Goal: Task Accomplishment & Management: Use online tool/utility

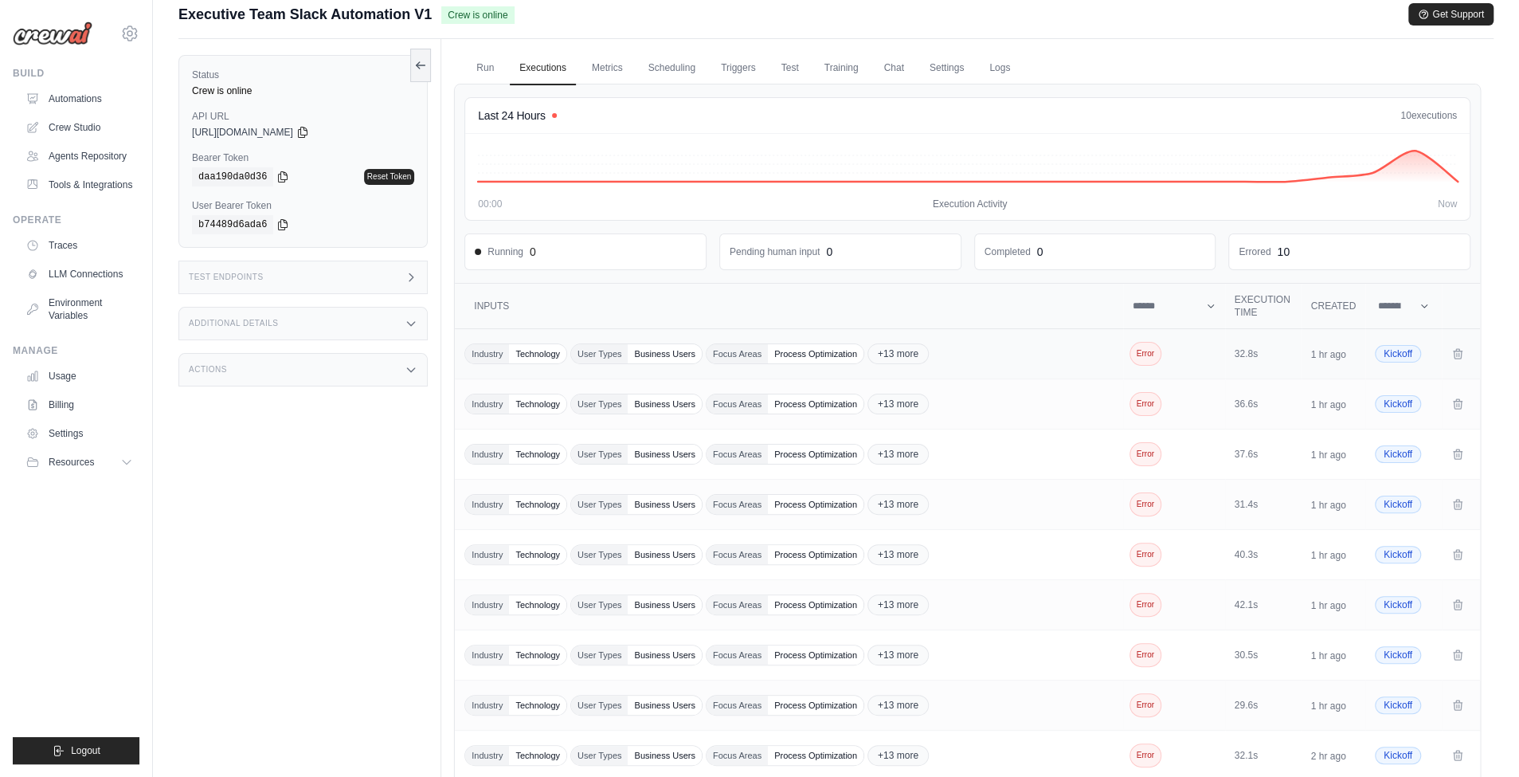
scroll to position [209, 0]
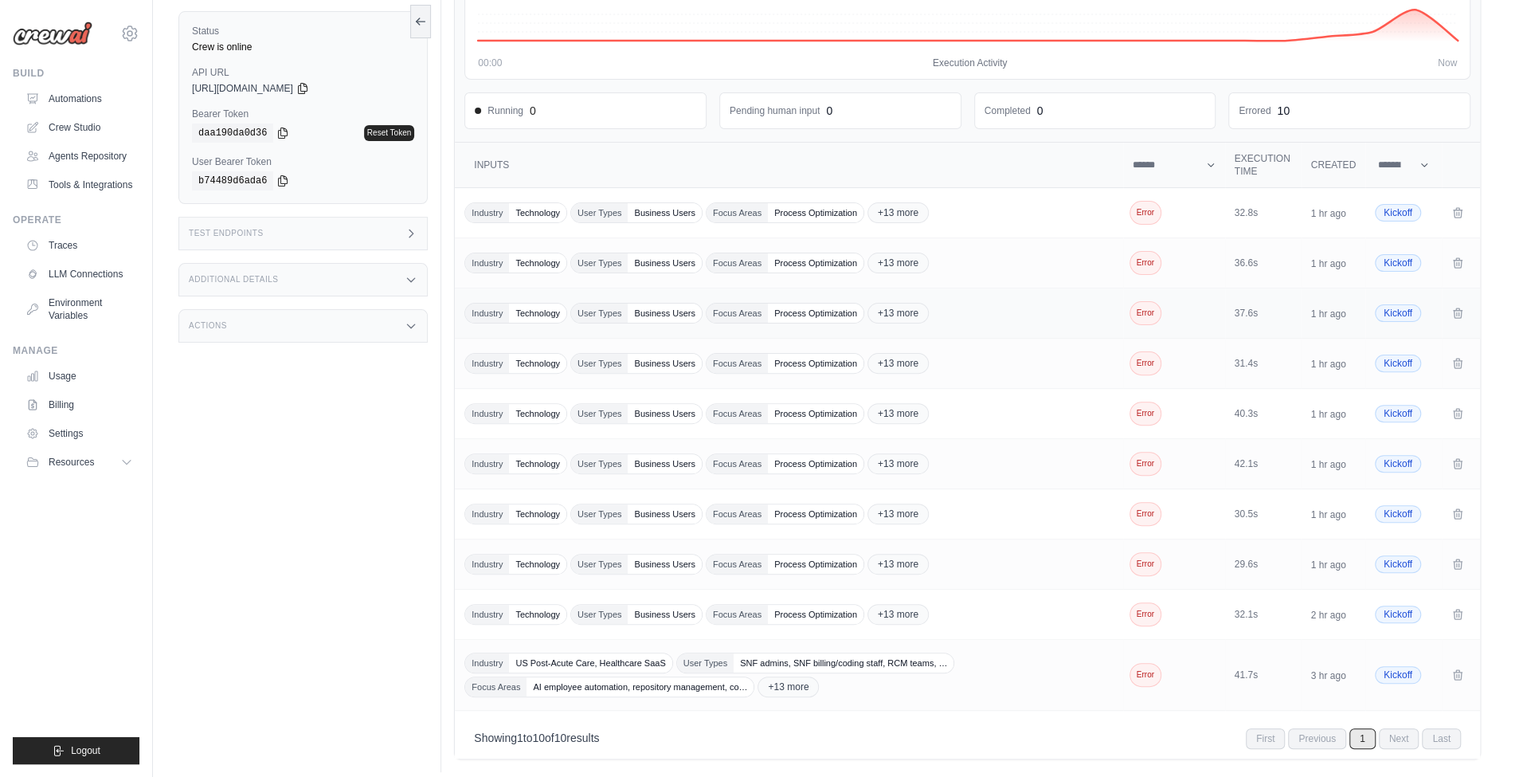
click at [891, 315] on span "+13 more" at bounding box center [897, 313] width 61 height 21
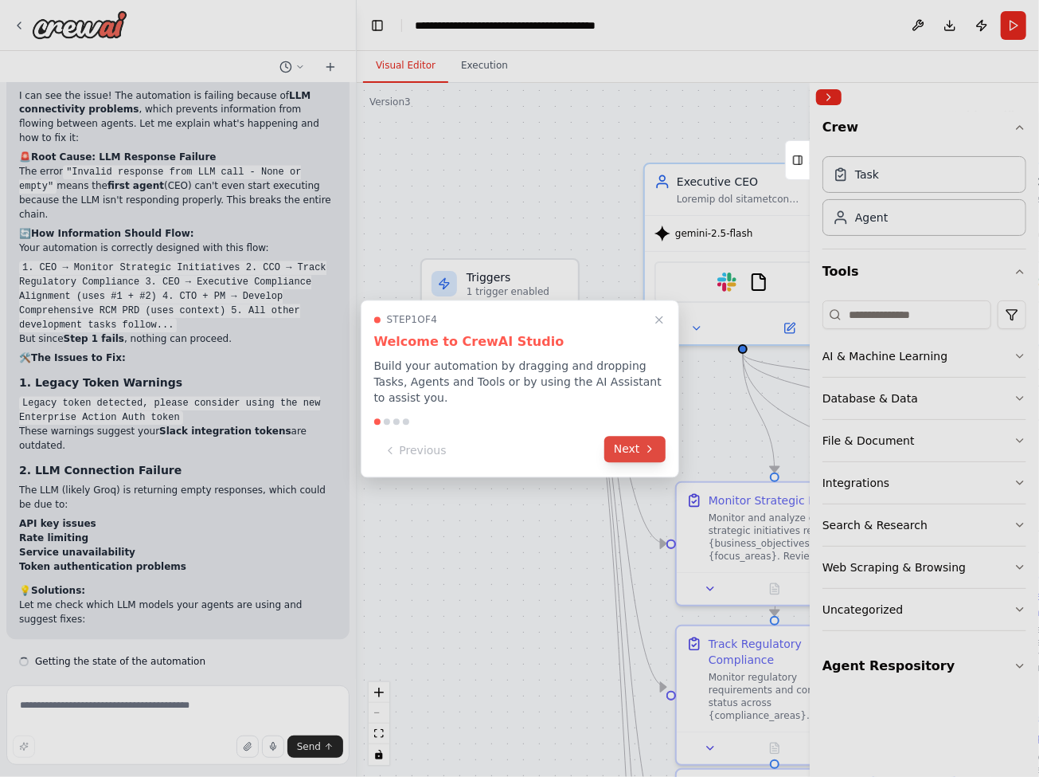
scroll to position [43064, 0]
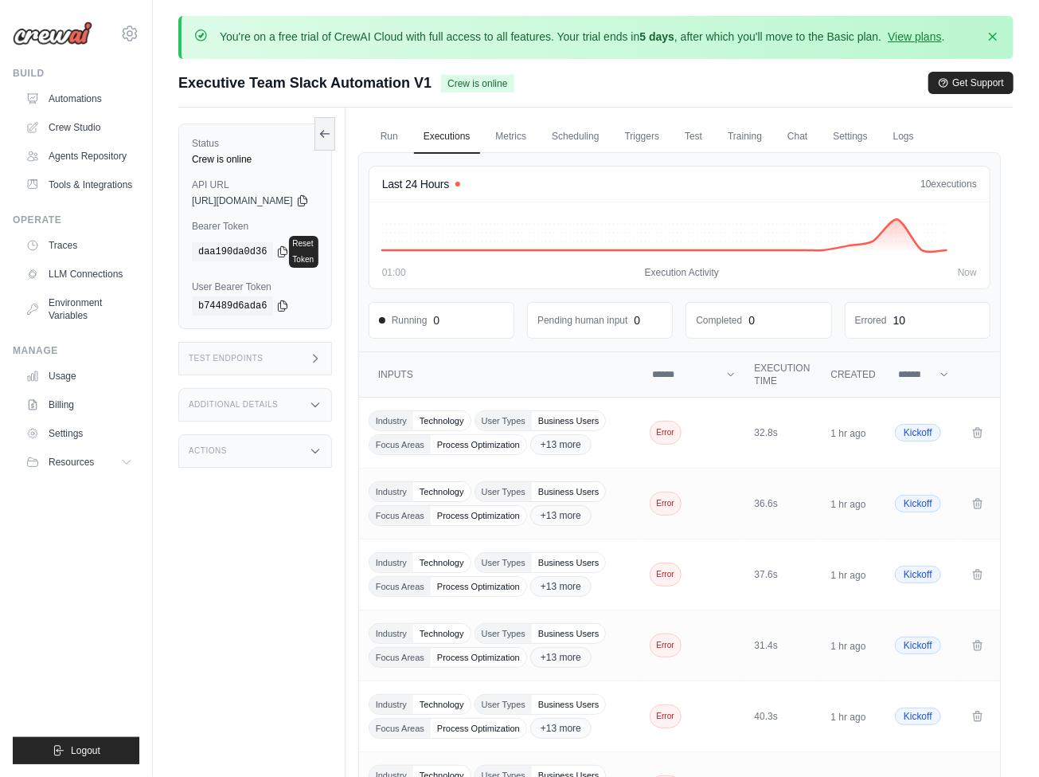
click at [309, 200] on icon at bounding box center [302, 200] width 13 height 13
click at [283, 245] on icon at bounding box center [282, 251] width 13 height 13
click at [695, 440] on td "Error" at bounding box center [695, 432] width 102 height 71
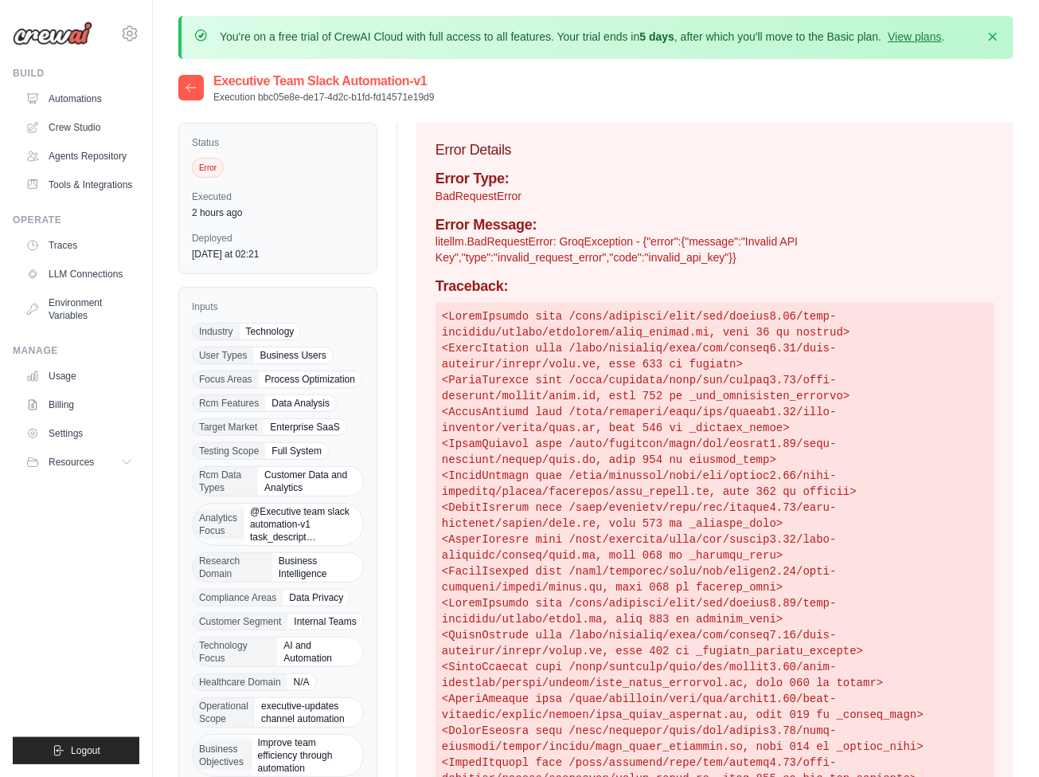
click at [191, 87] on icon at bounding box center [191, 87] width 10 height 7
click at [80, 245] on link "Traces" at bounding box center [79, 245] width 120 height 25
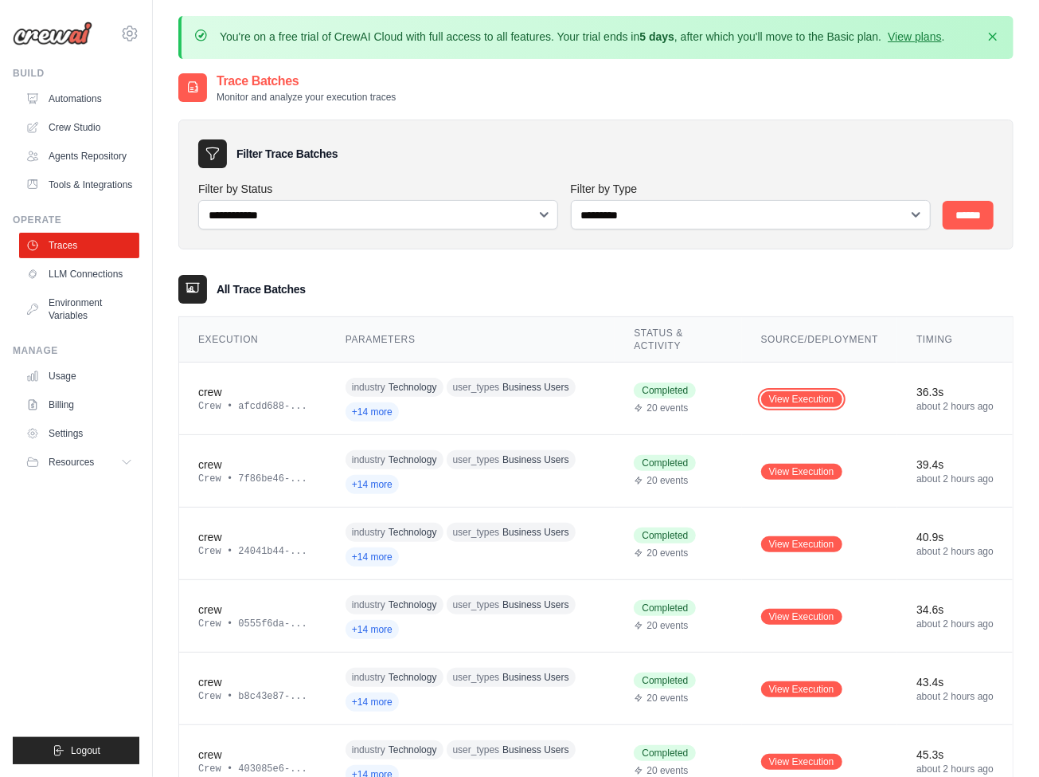
click at [802, 397] on link "View Execution" at bounding box center [801, 399] width 81 height 16
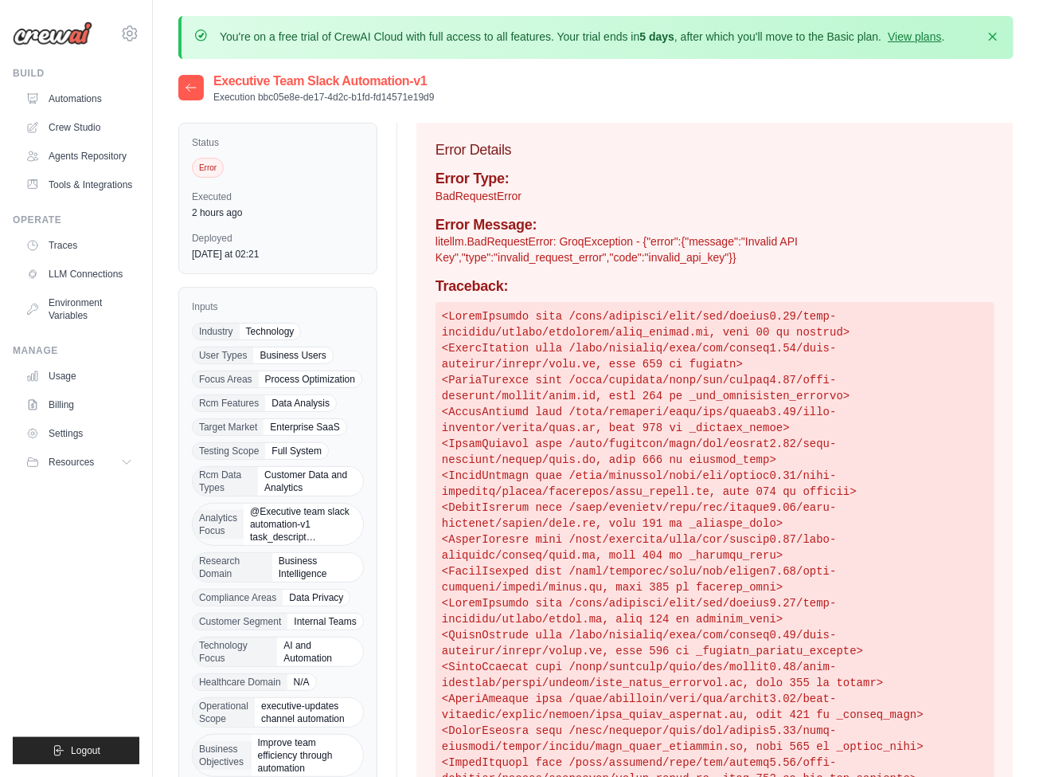
click at [80, 274] on link "LLM Connections" at bounding box center [79, 273] width 120 height 25
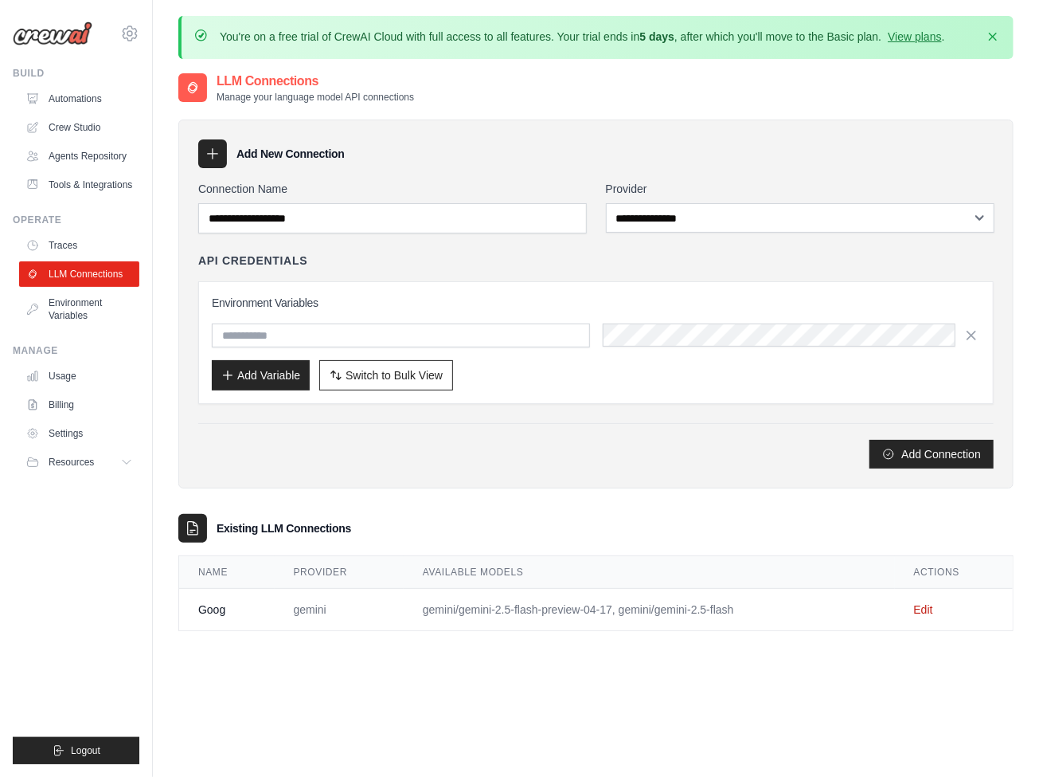
click at [80, 99] on link "Automations" at bounding box center [79, 98] width 120 height 25
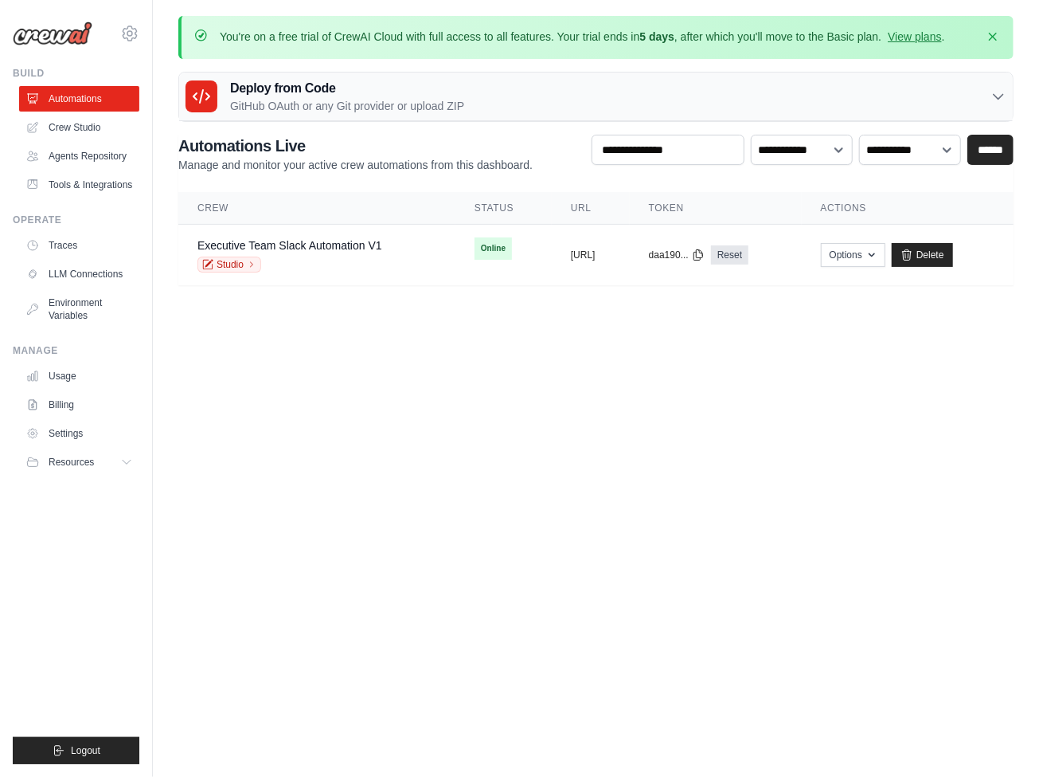
click at [289, 244] on link "Executive Team Slack Automation V1" at bounding box center [290, 245] width 185 height 13
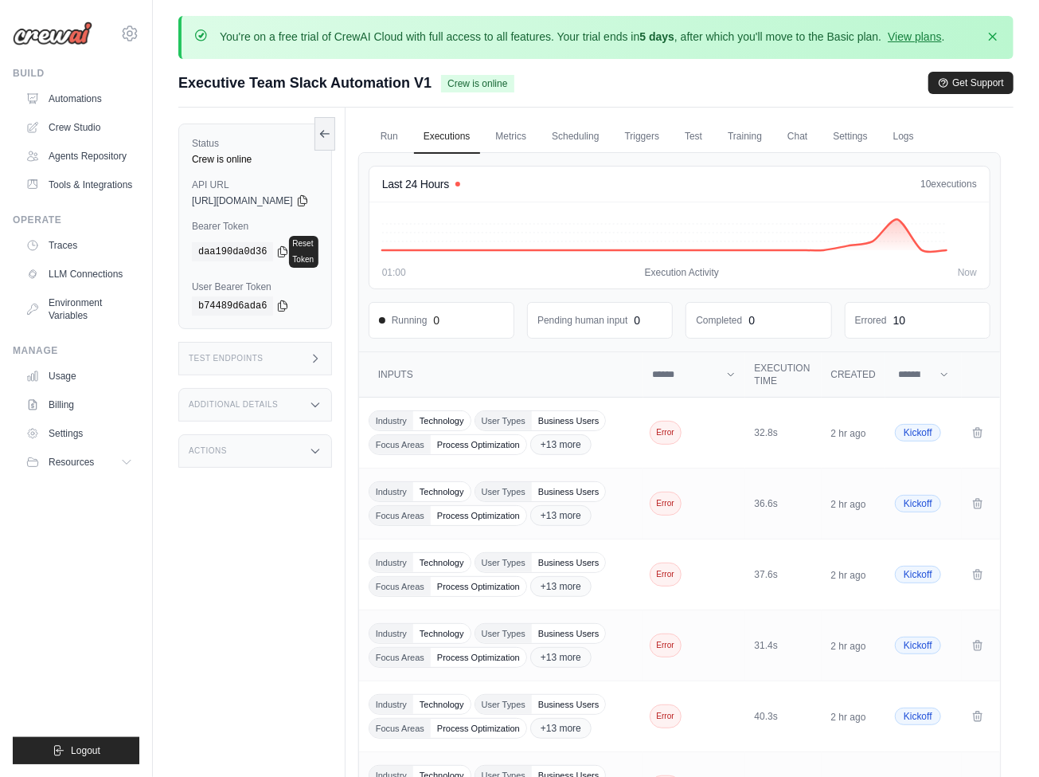
click at [924, 135] on link "Logs" at bounding box center [904, 136] width 40 height 33
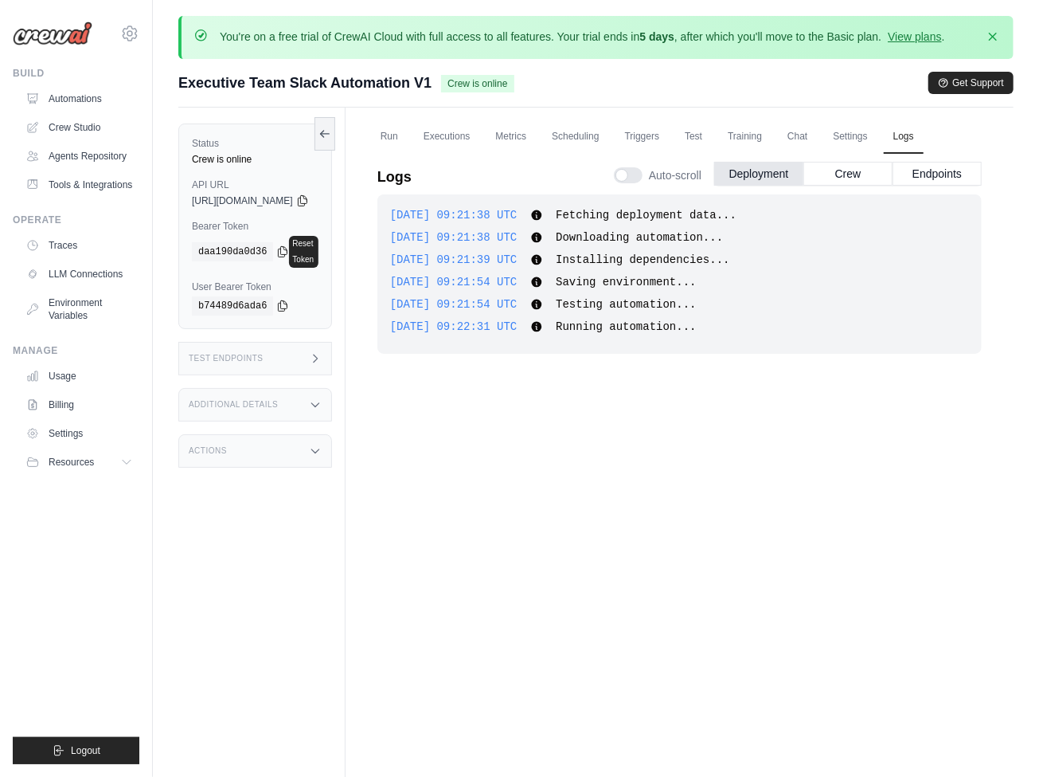
click at [848, 173] on button "Crew" at bounding box center [848, 174] width 89 height 24
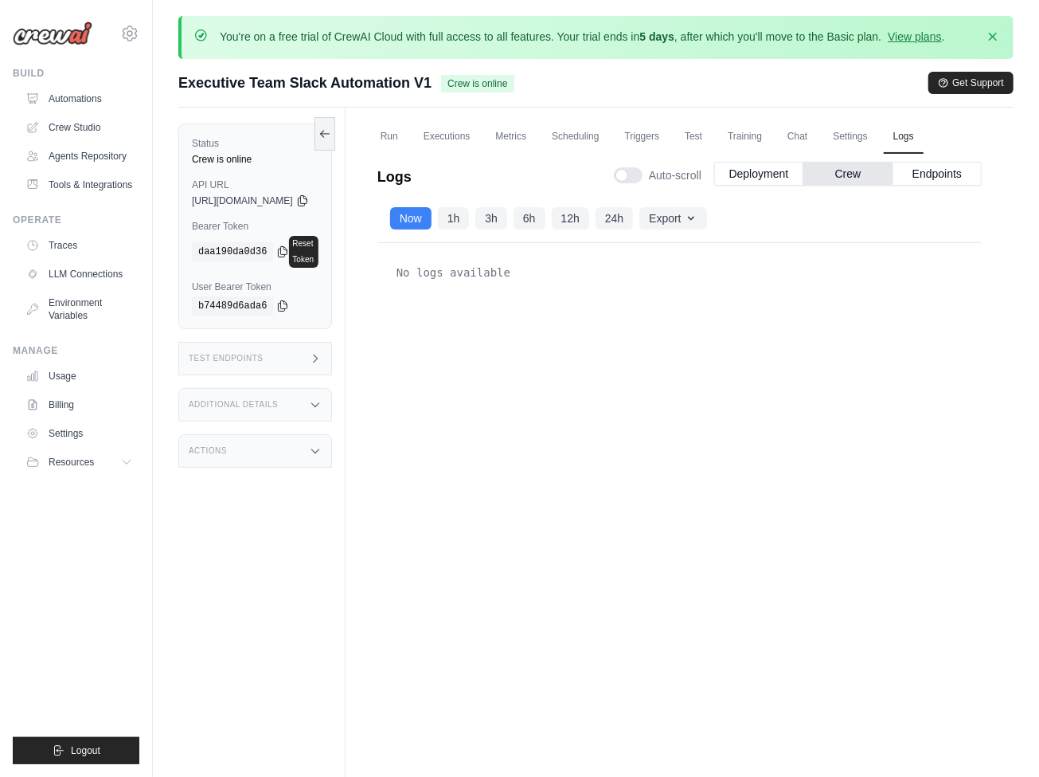
click at [670, 135] on link "Triggers" at bounding box center [643, 136] width 54 height 33
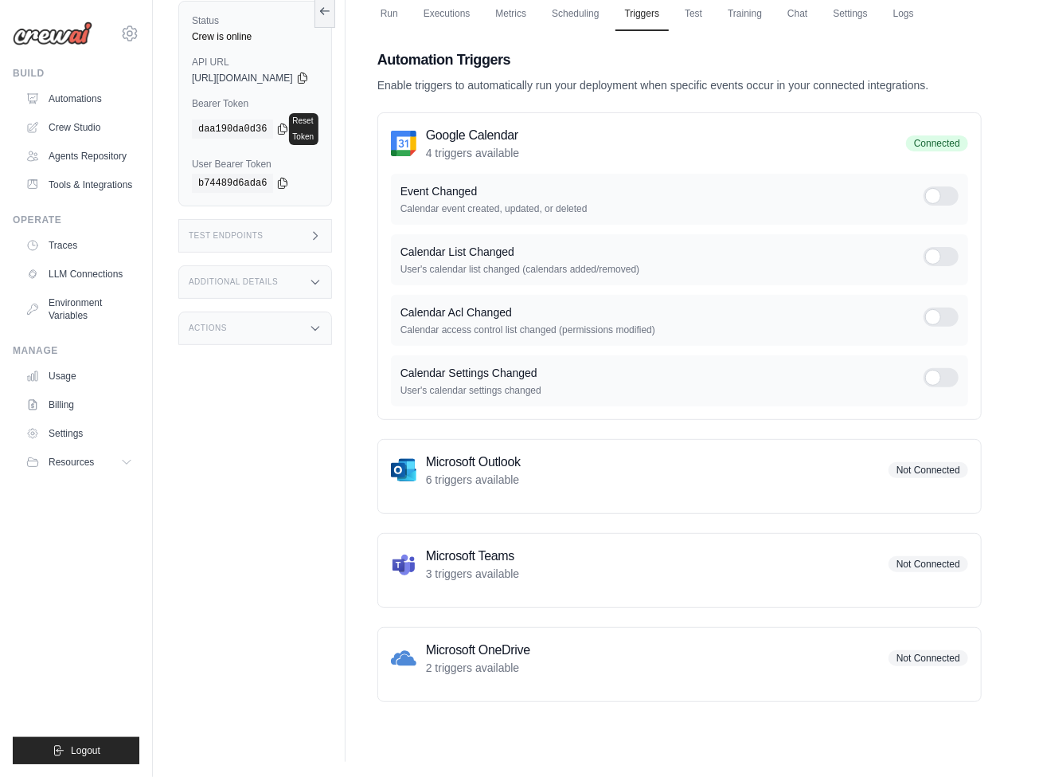
scroll to position [119, 0]
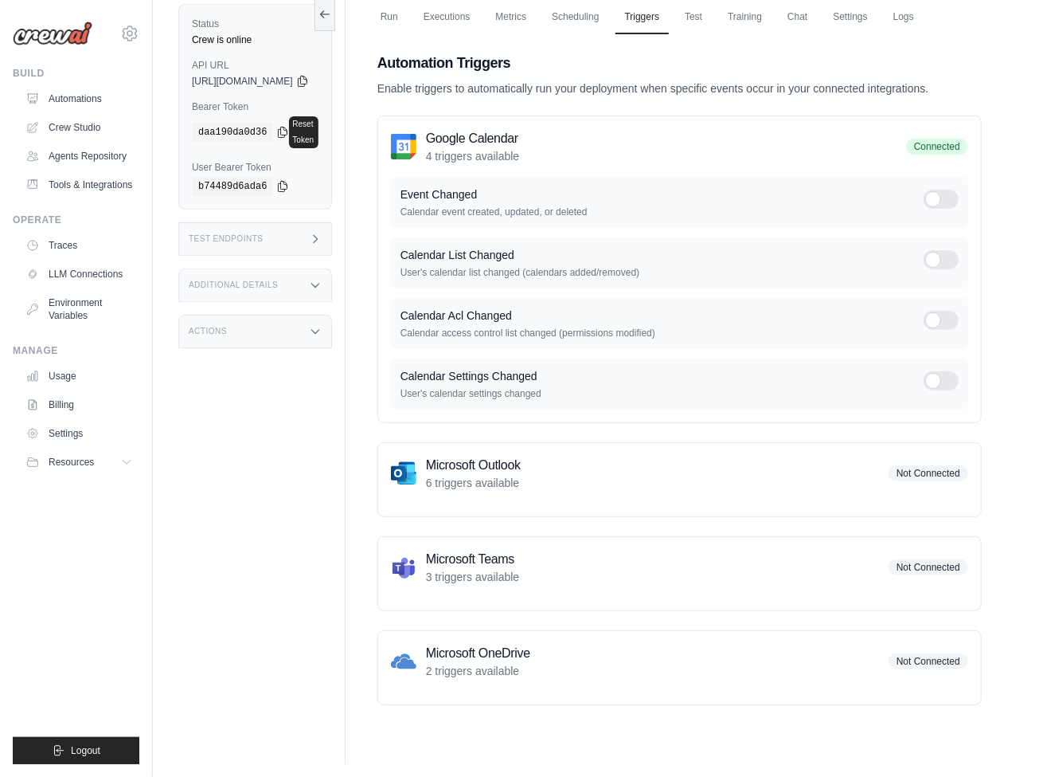
click at [479, 15] on link "Executions" at bounding box center [447, 17] width 66 height 33
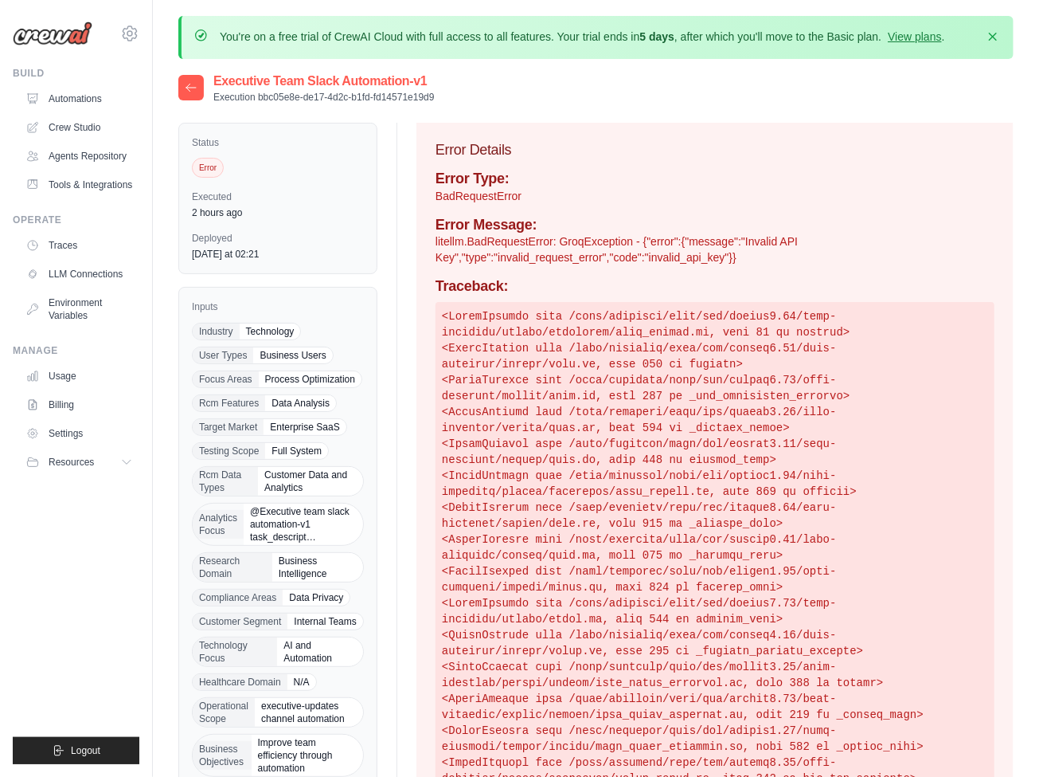
click at [80, 274] on link "LLM Connections" at bounding box center [79, 273] width 120 height 25
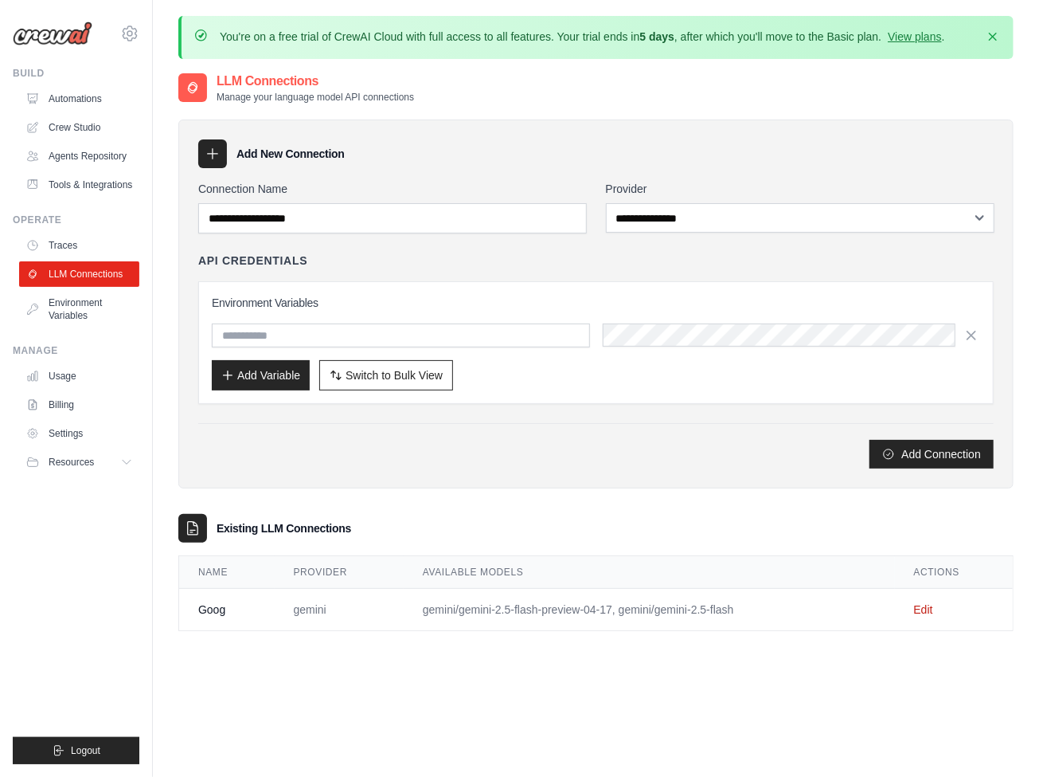
click at [80, 309] on link "Environment Variables" at bounding box center [79, 309] width 120 height 38
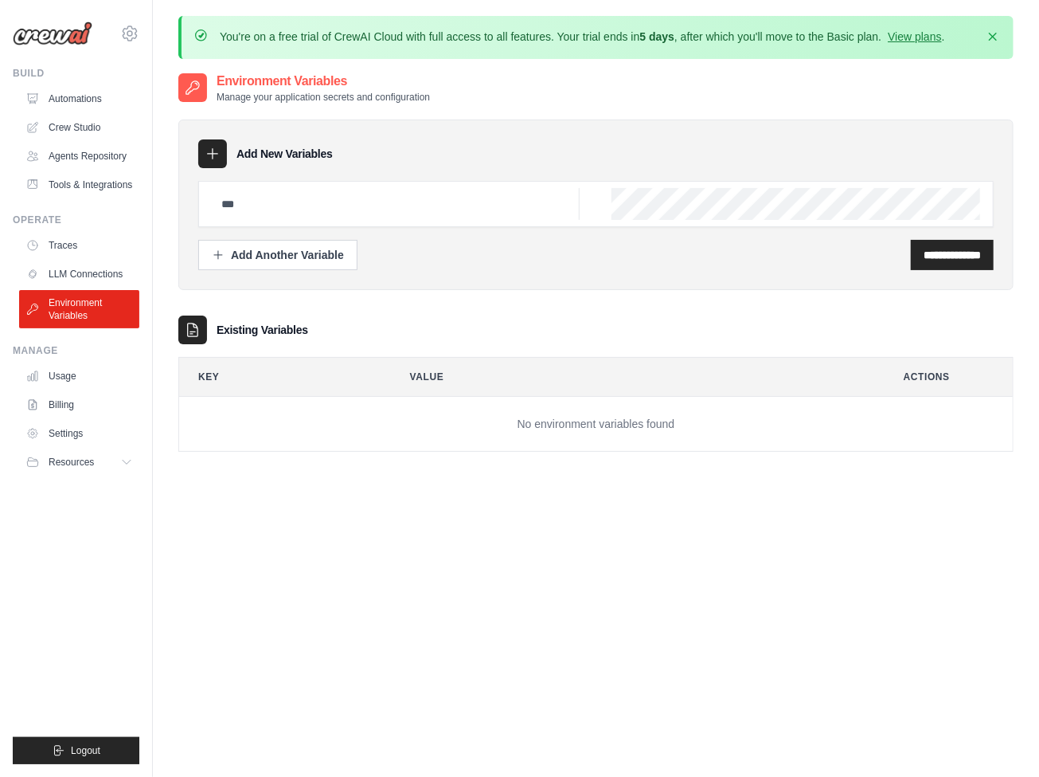
click at [80, 185] on link "Tools & Integrations" at bounding box center [79, 184] width 120 height 25
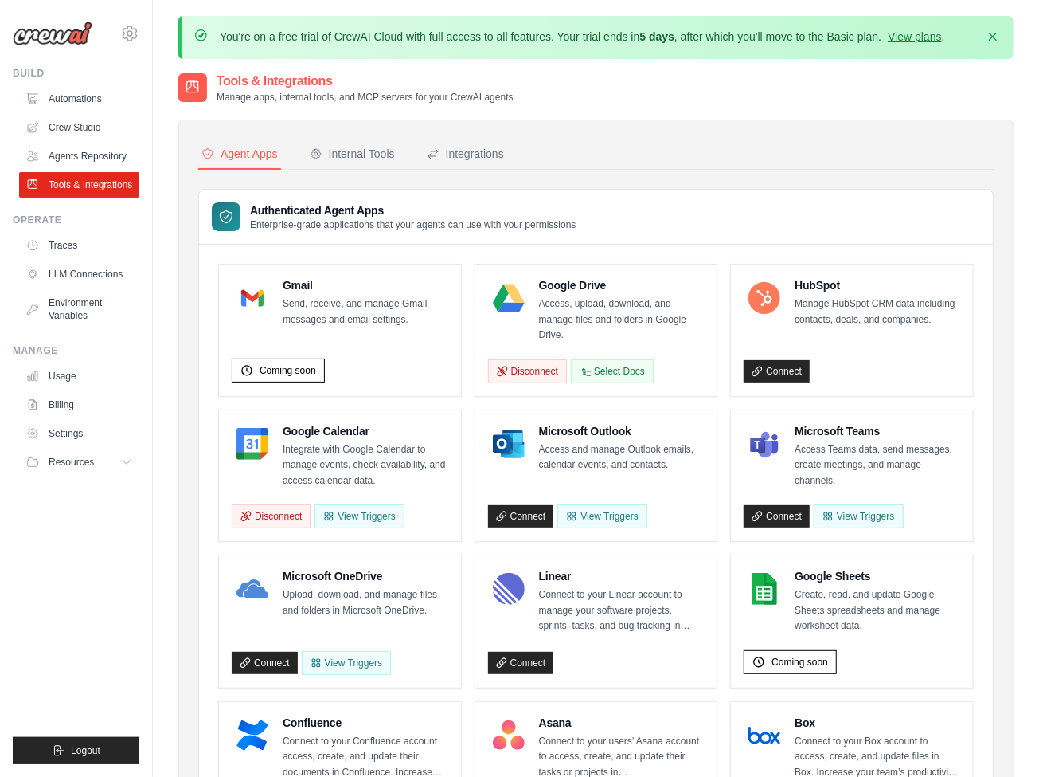
scroll to position [857, 0]
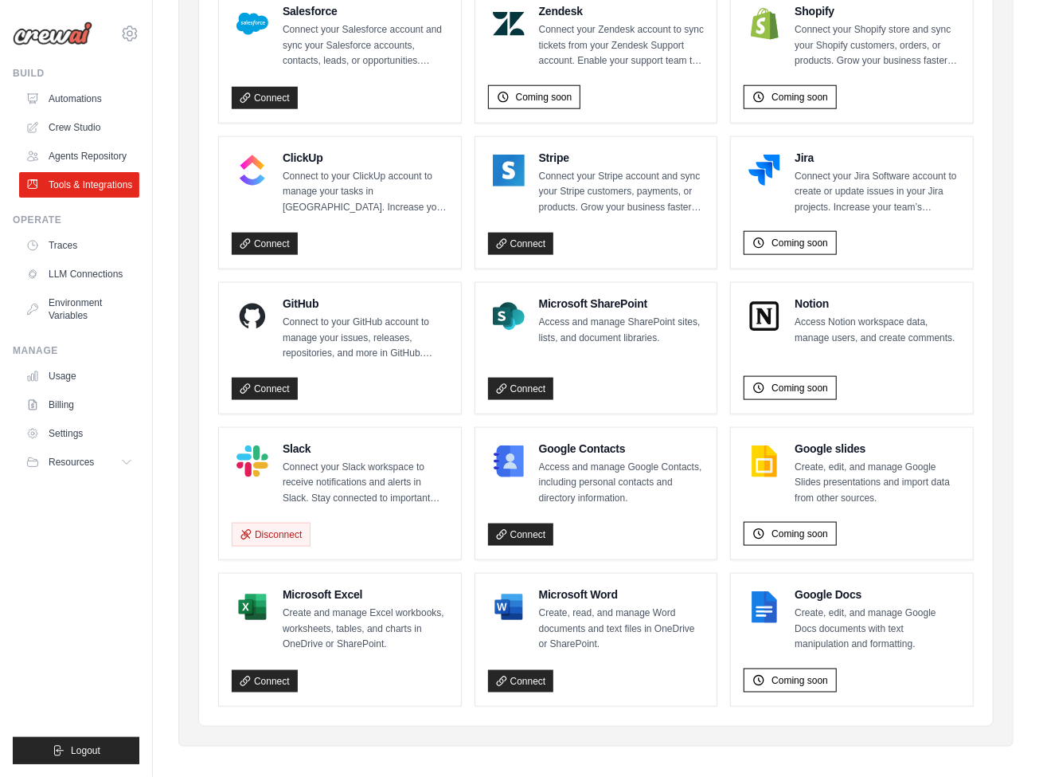
click at [80, 99] on link "Automations" at bounding box center [79, 98] width 120 height 25
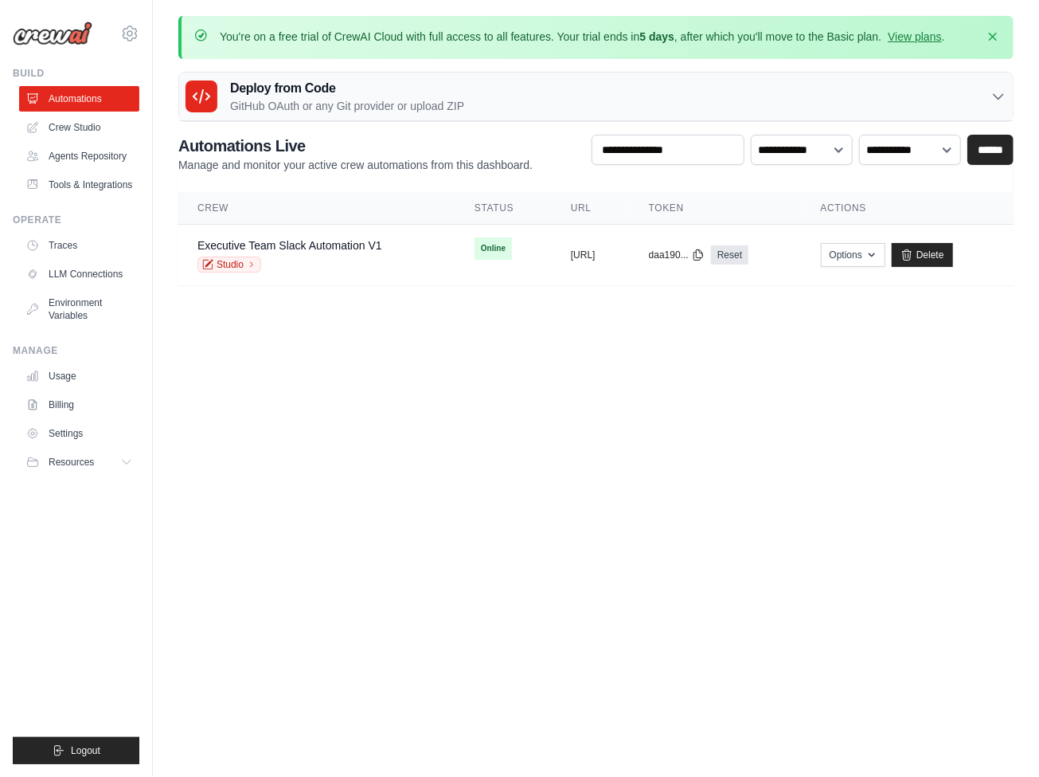
click at [289, 244] on link "Executive Team Slack Automation V1" at bounding box center [290, 245] width 185 height 13
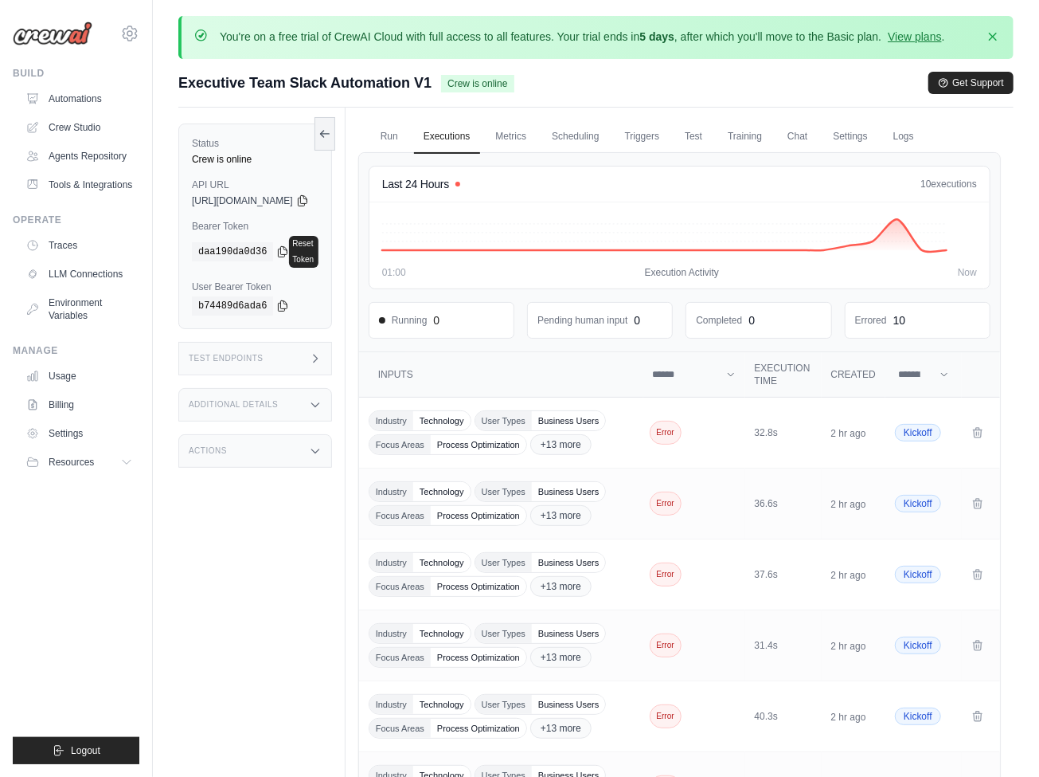
click at [877, 135] on link "Settings" at bounding box center [850, 136] width 53 height 33
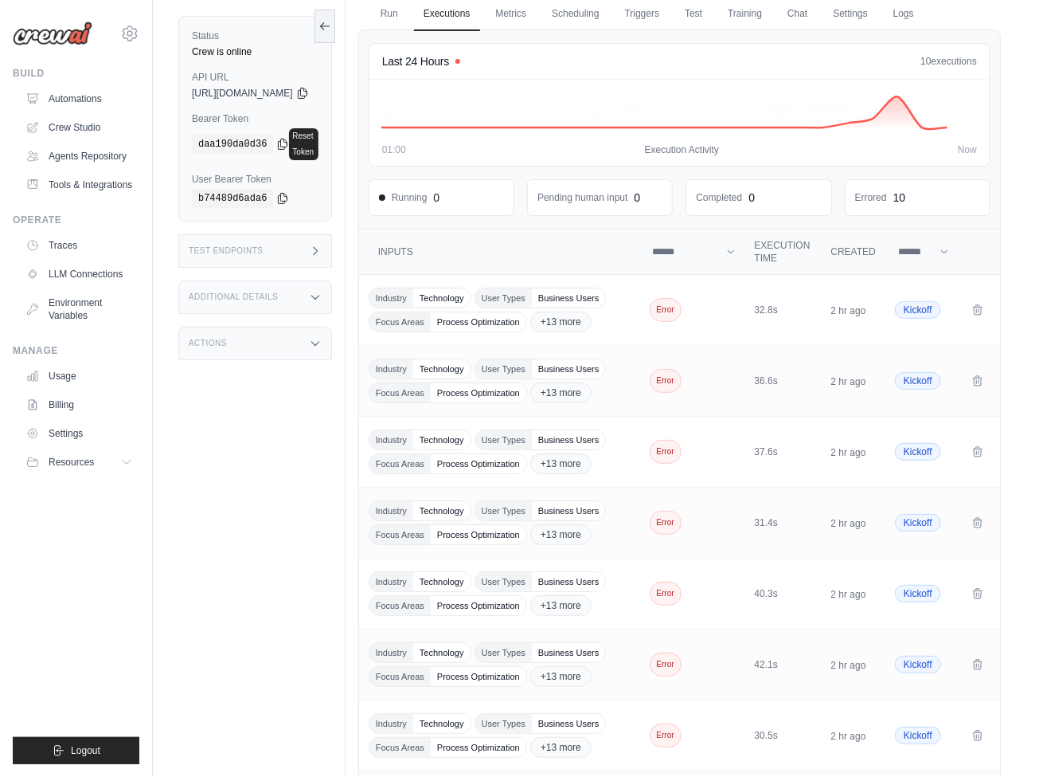
scroll to position [680, 0]
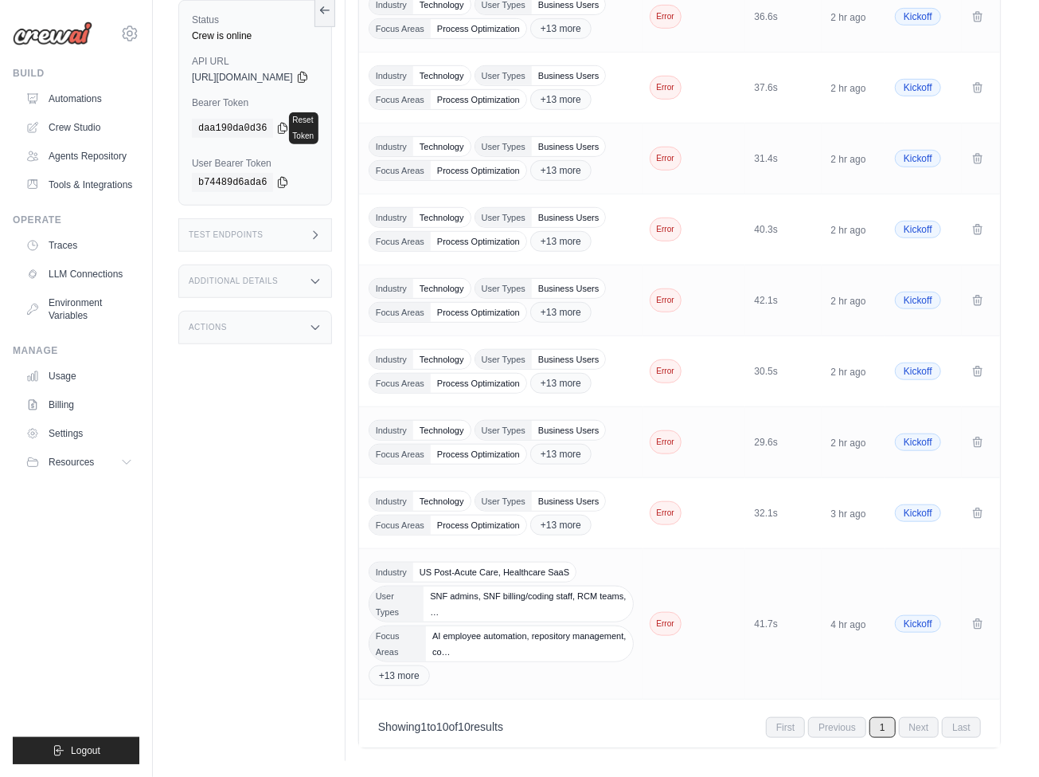
click at [80, 185] on link "Tools & Integrations" at bounding box center [79, 184] width 120 height 25
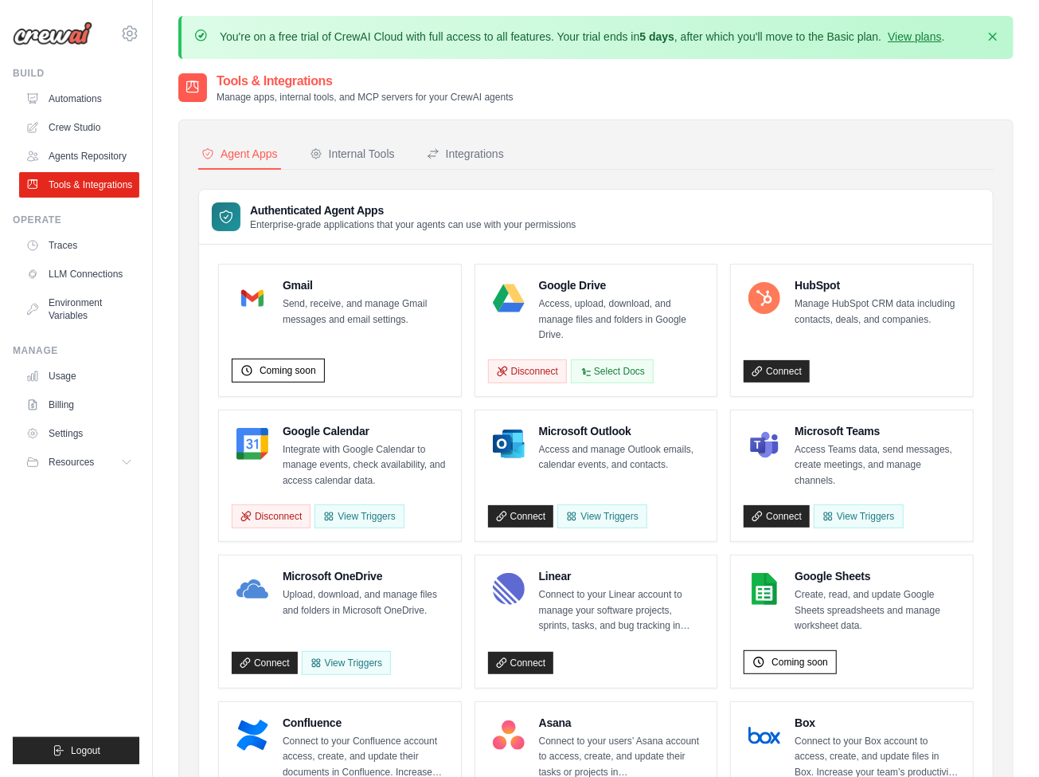
click at [464, 153] on div "Integrations" at bounding box center [465, 154] width 77 height 16
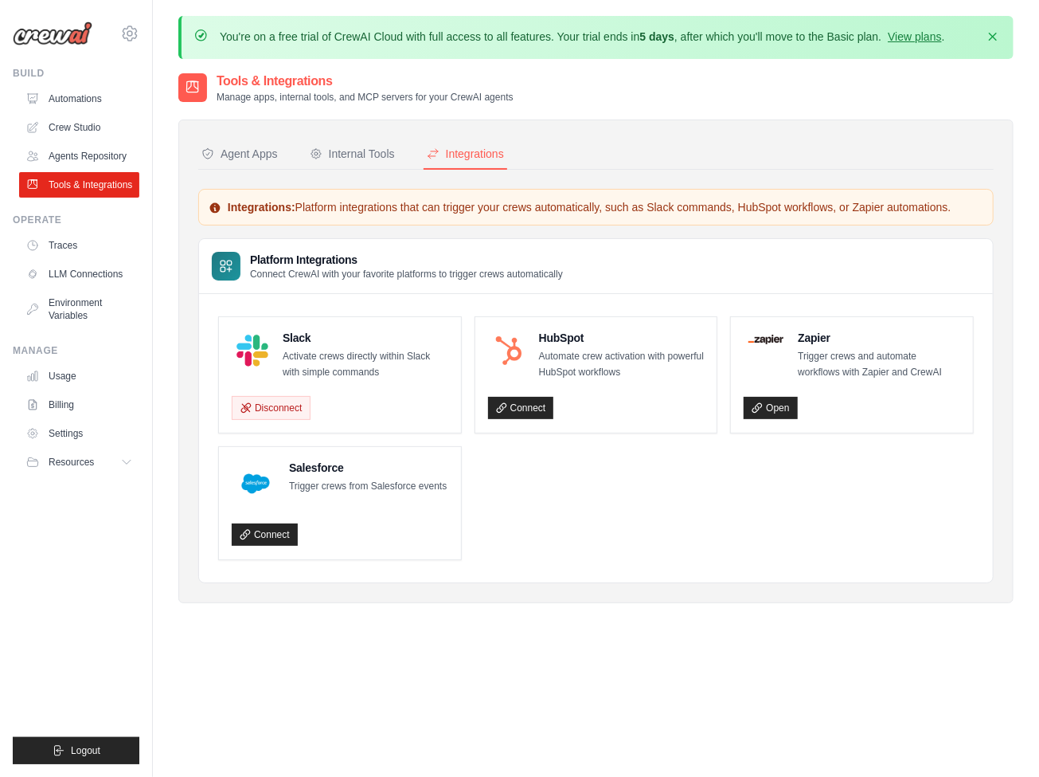
scroll to position [88, 0]
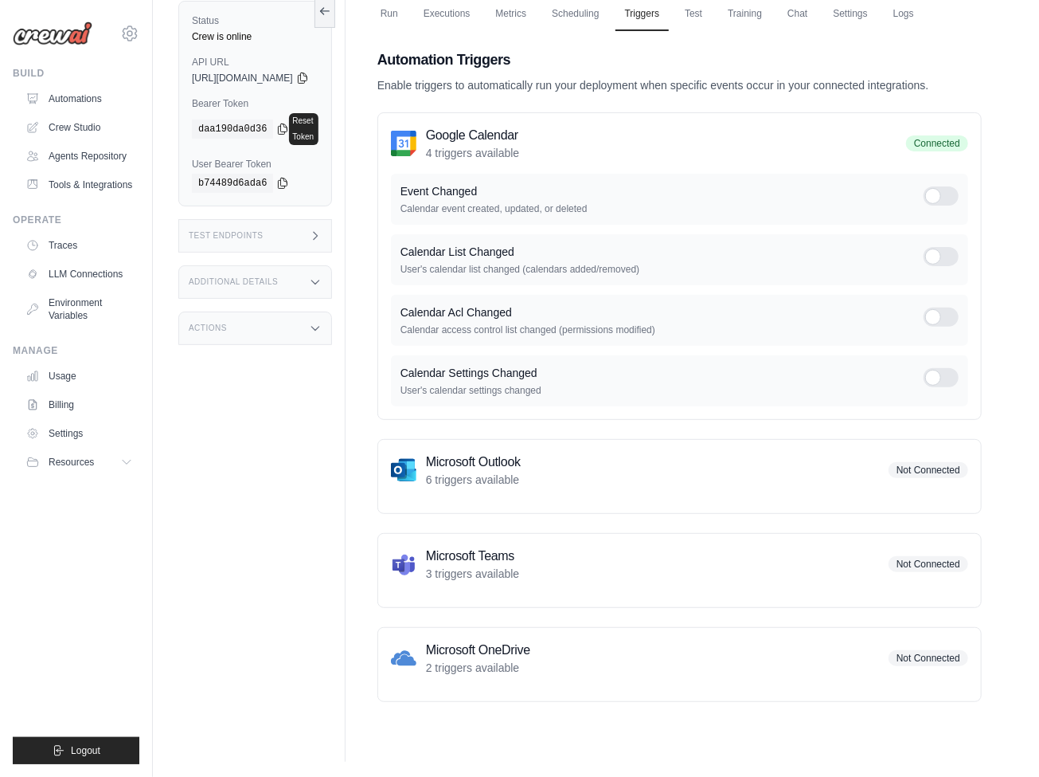
scroll to position [119, 0]
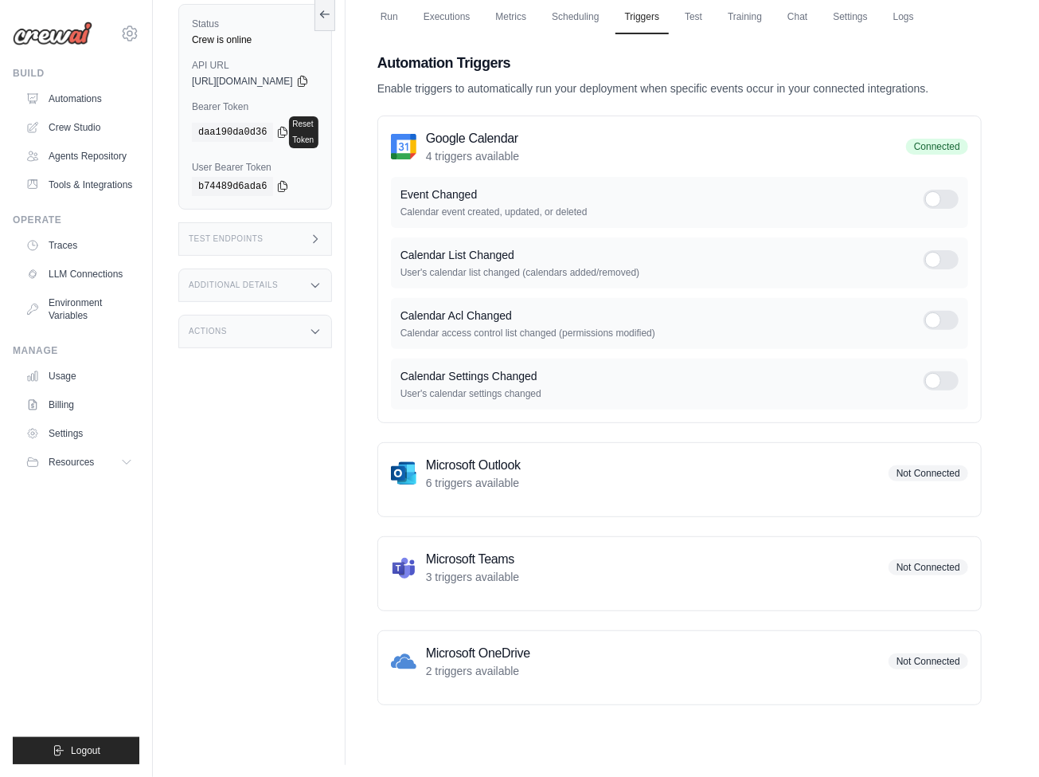
click at [479, 15] on link "Executions" at bounding box center [447, 17] width 66 height 33
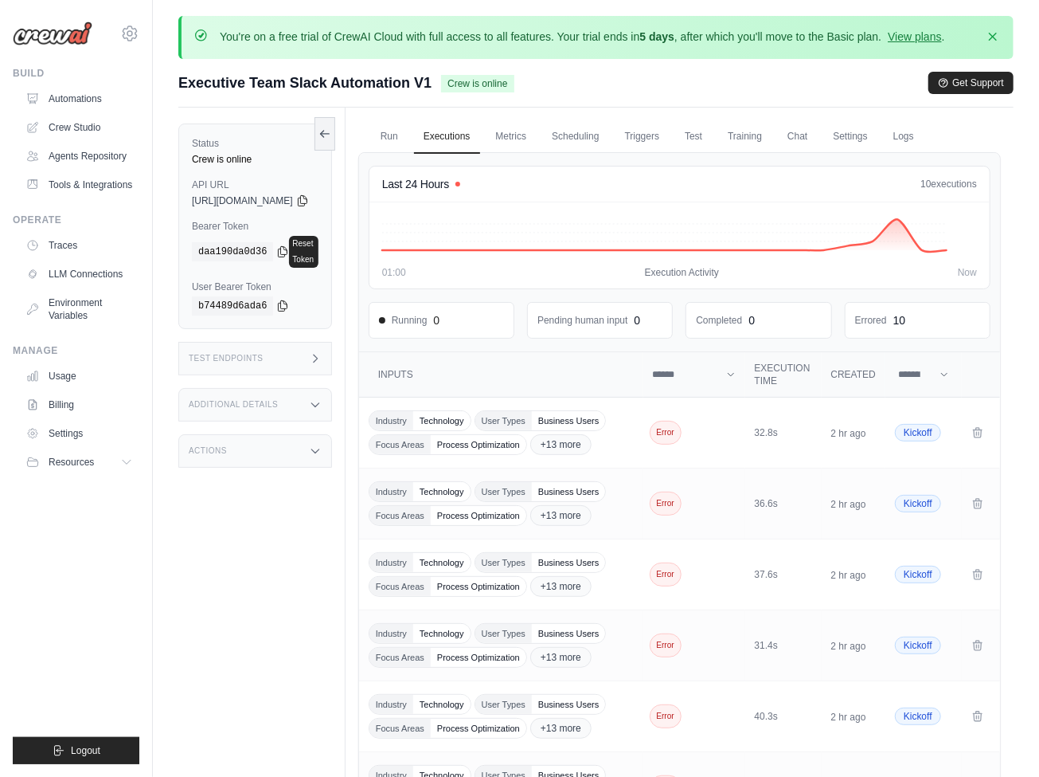
click at [924, 135] on link "Logs" at bounding box center [904, 136] width 40 height 33
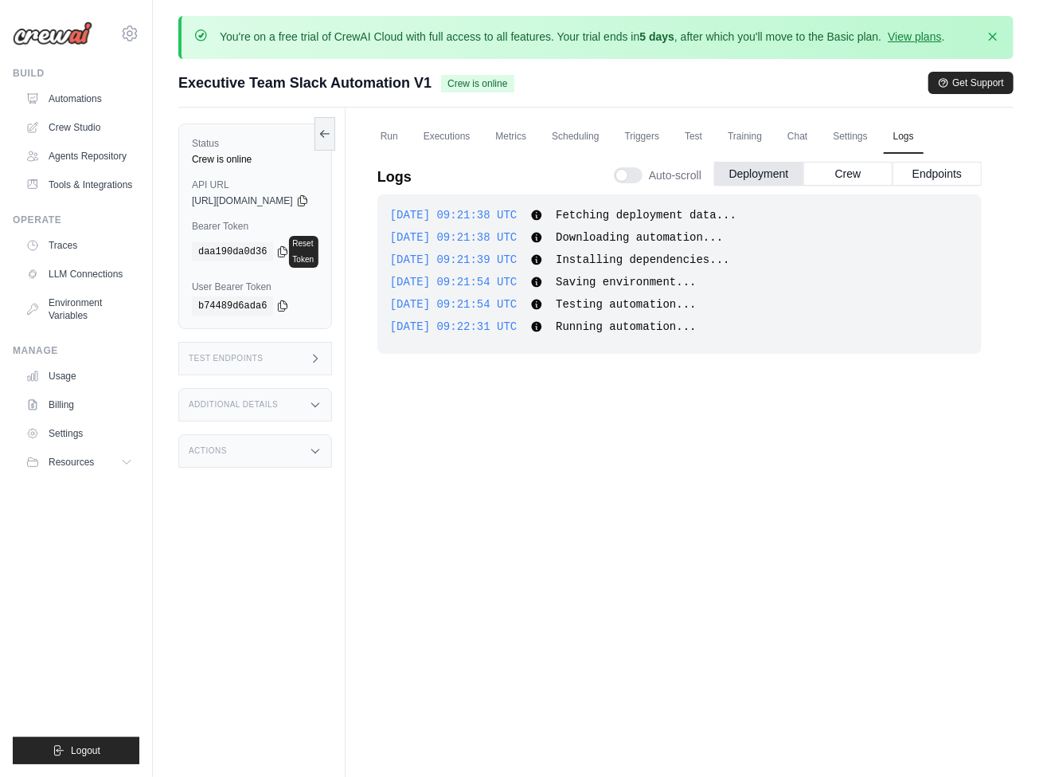
click at [479, 135] on link "Executions" at bounding box center [447, 136] width 66 height 33
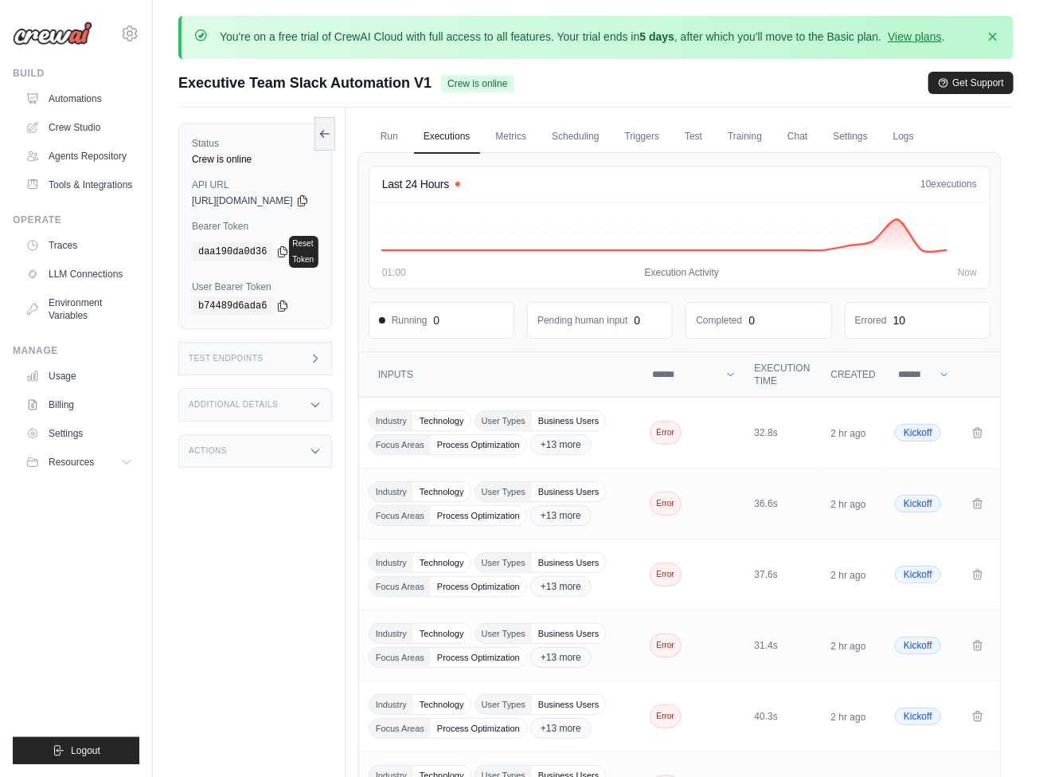
click at [80, 245] on link "Traces" at bounding box center [79, 245] width 120 height 25
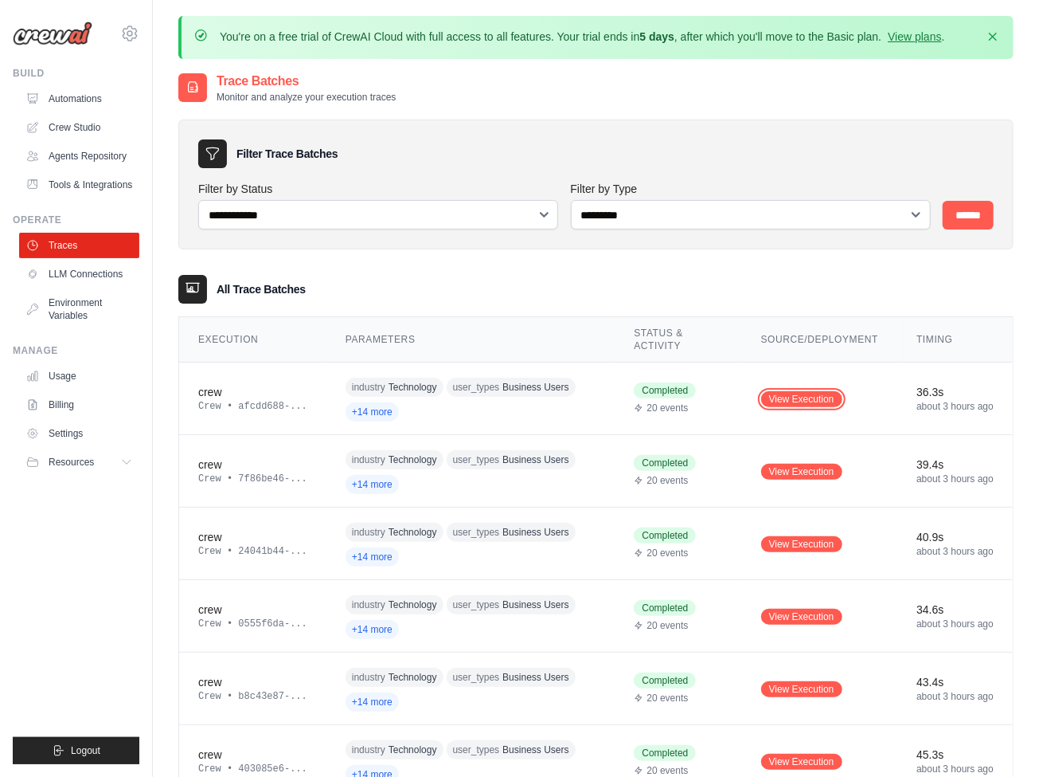
click at [802, 397] on link "View Execution" at bounding box center [801, 399] width 81 height 16
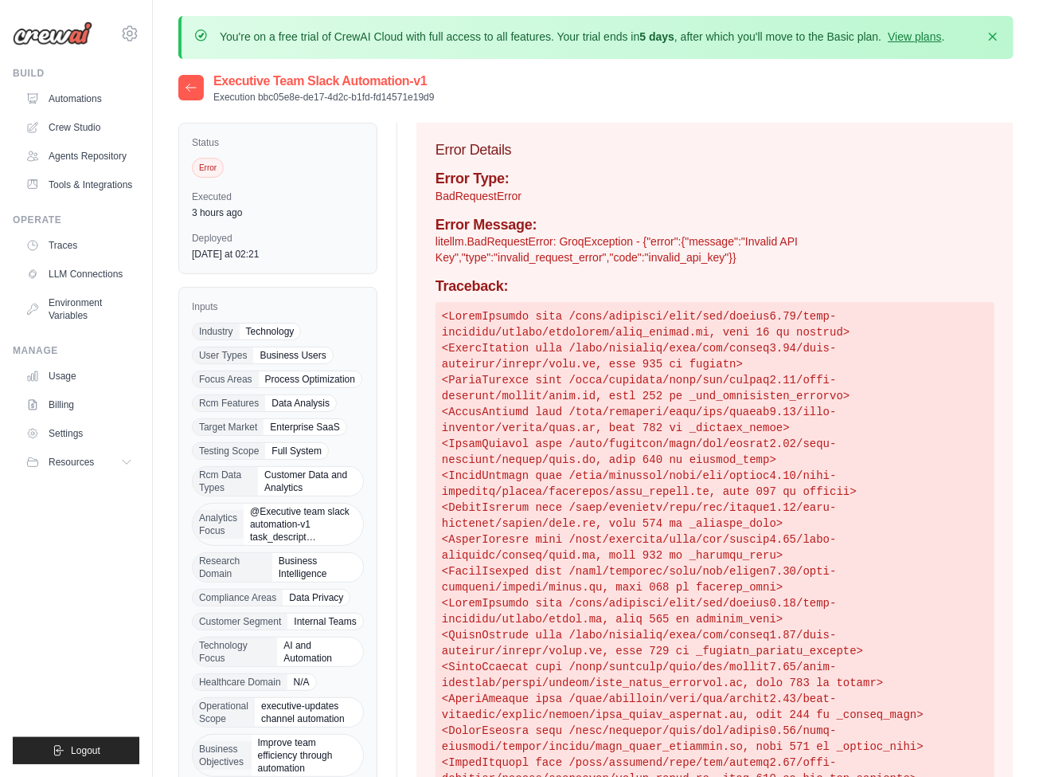
click at [80, 274] on link "LLM Connections" at bounding box center [79, 273] width 120 height 25
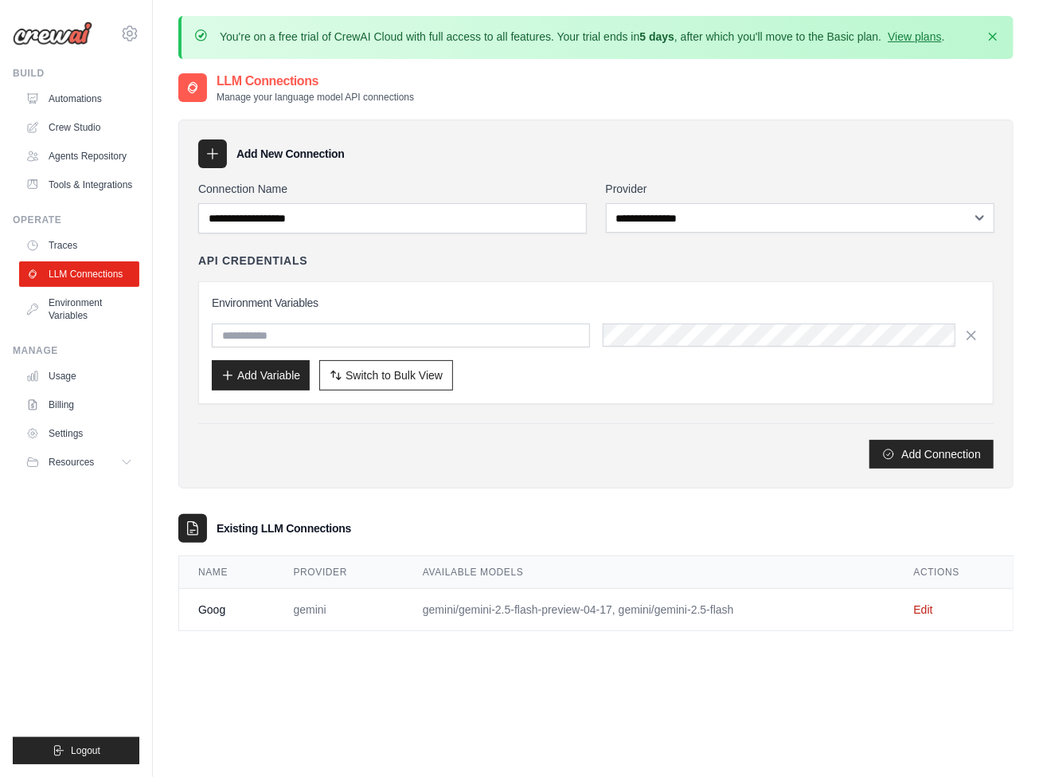
click at [80, 309] on link "Environment Variables" at bounding box center [79, 309] width 120 height 38
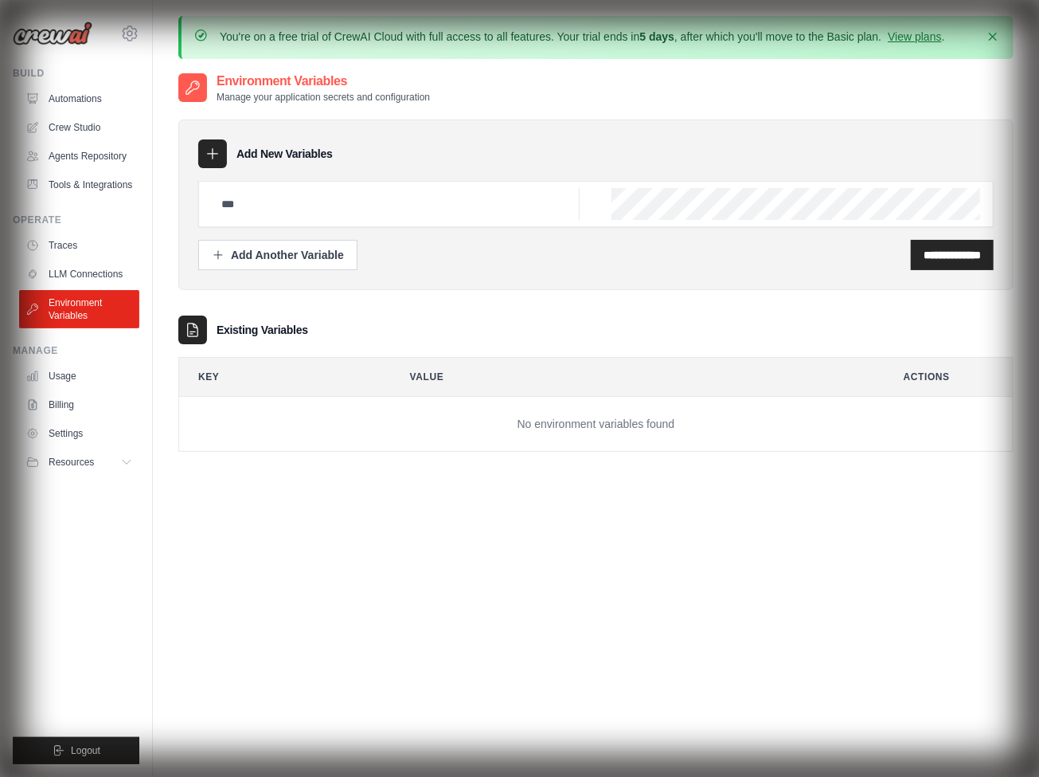
click at [80, 274] on link "LLM Connections" at bounding box center [79, 273] width 120 height 25
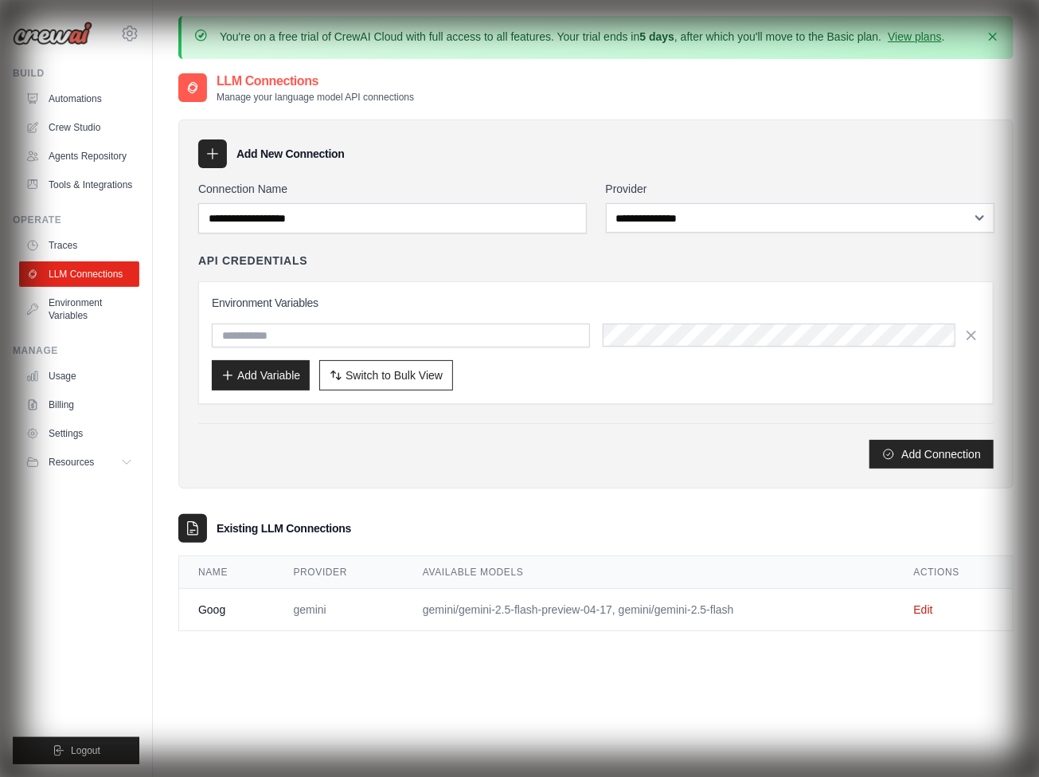
click at [924, 605] on link "Edit" at bounding box center [923, 609] width 19 height 13
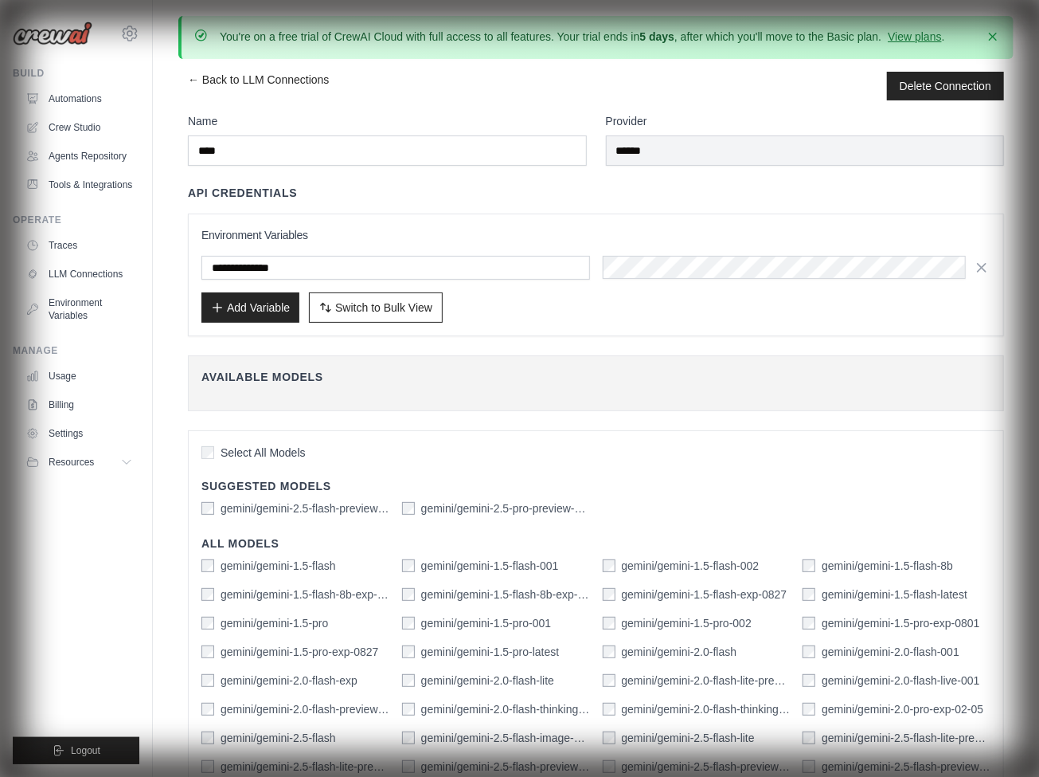
click at [80, 274] on link "LLM Connections" at bounding box center [79, 273] width 120 height 25
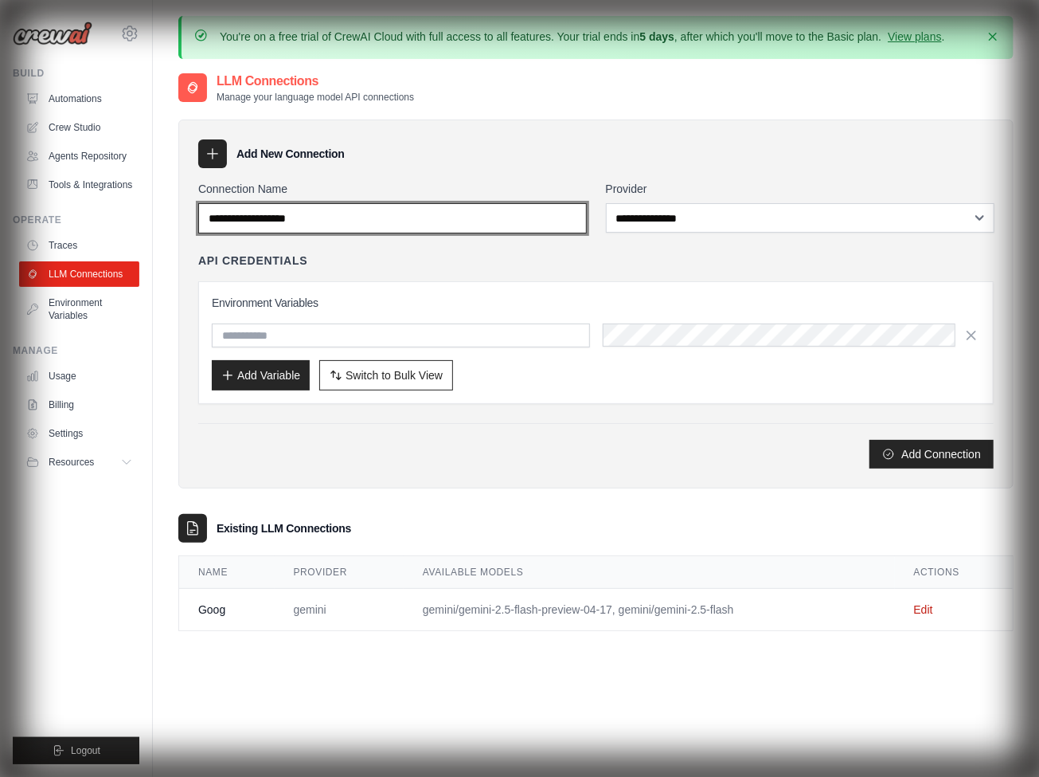
paste input "******"
type input "******"
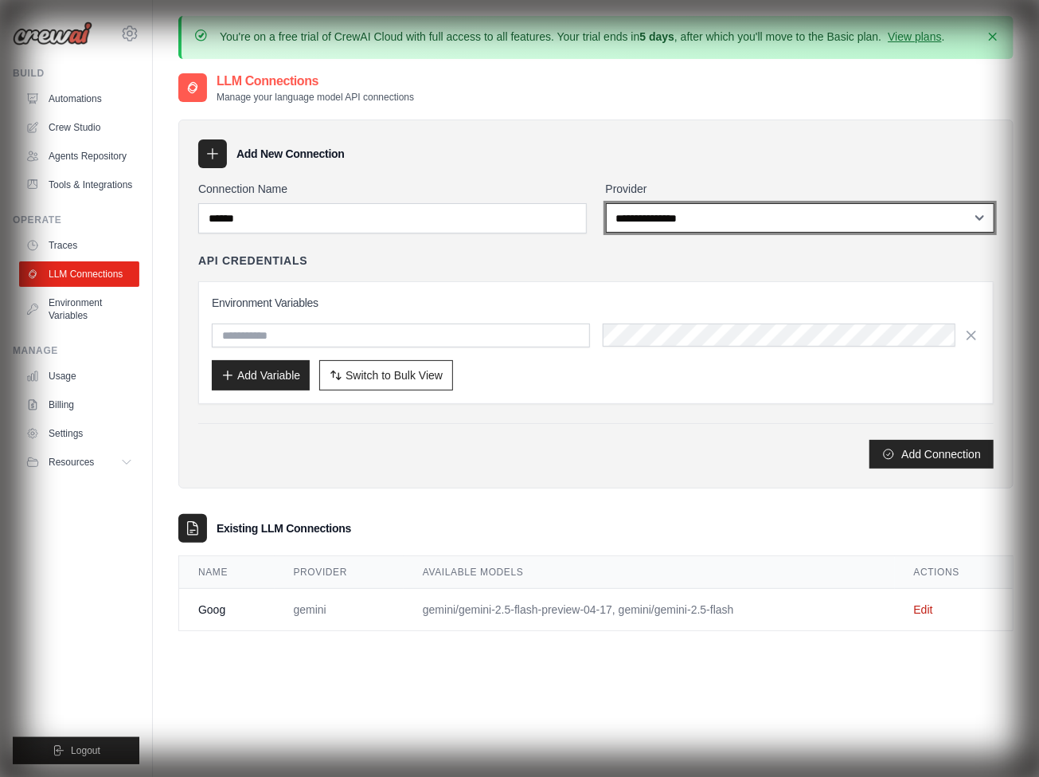
click at [788, 217] on select "**********" at bounding box center [800, 217] width 389 height 29
select select "******"
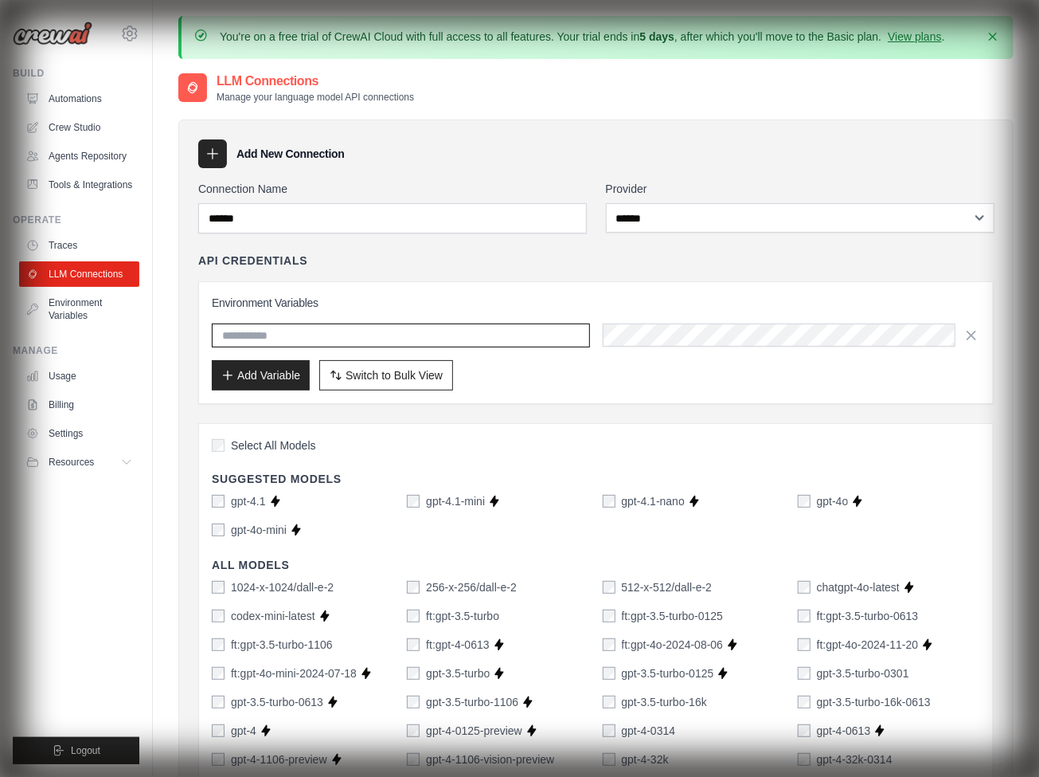
paste input "**********"
type input "**********"
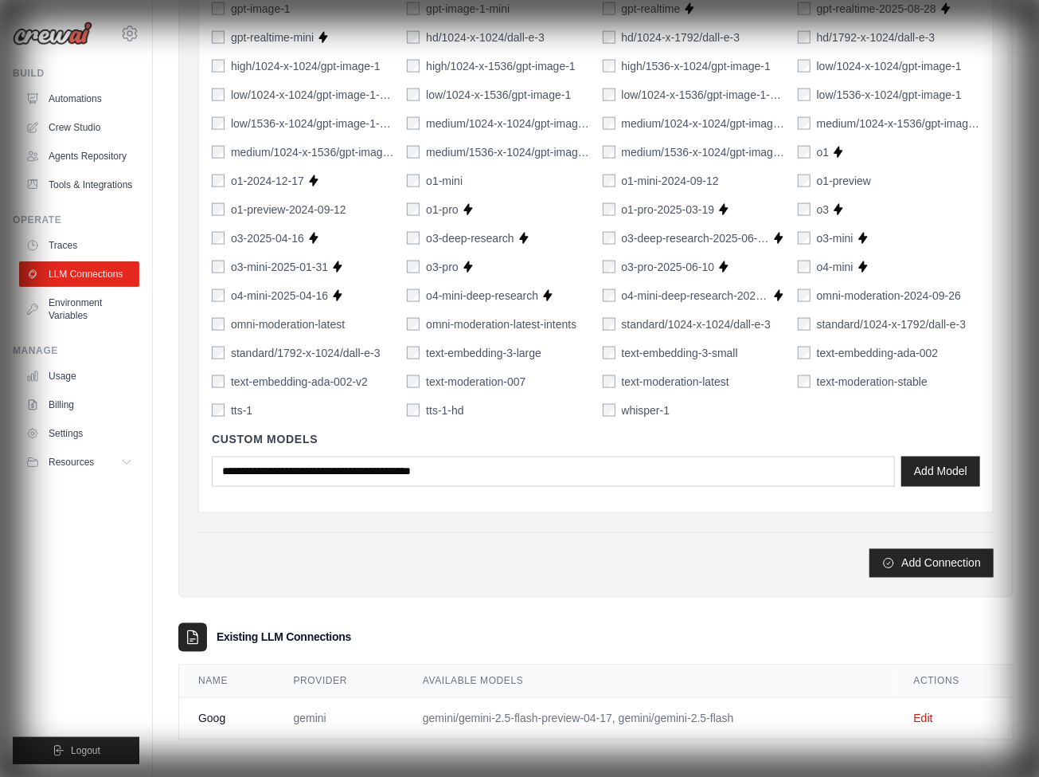
click at [932, 559] on button "Add Connection" at bounding box center [932, 563] width 124 height 29
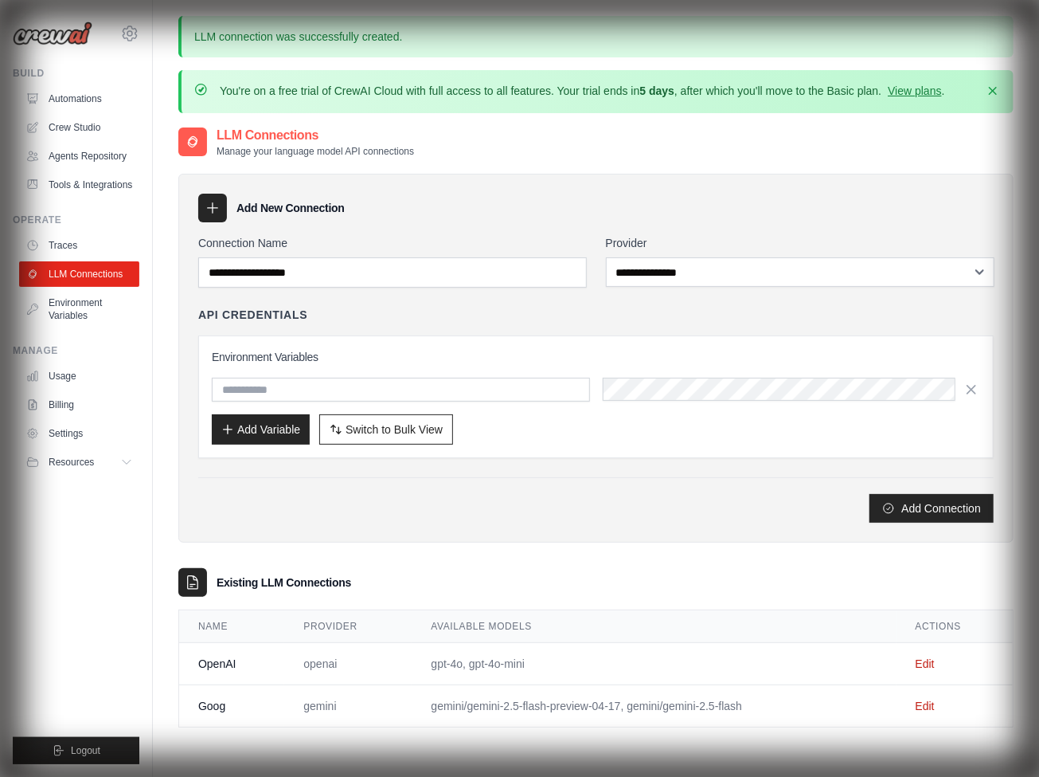
click at [80, 99] on link "Automations" at bounding box center [79, 98] width 120 height 25
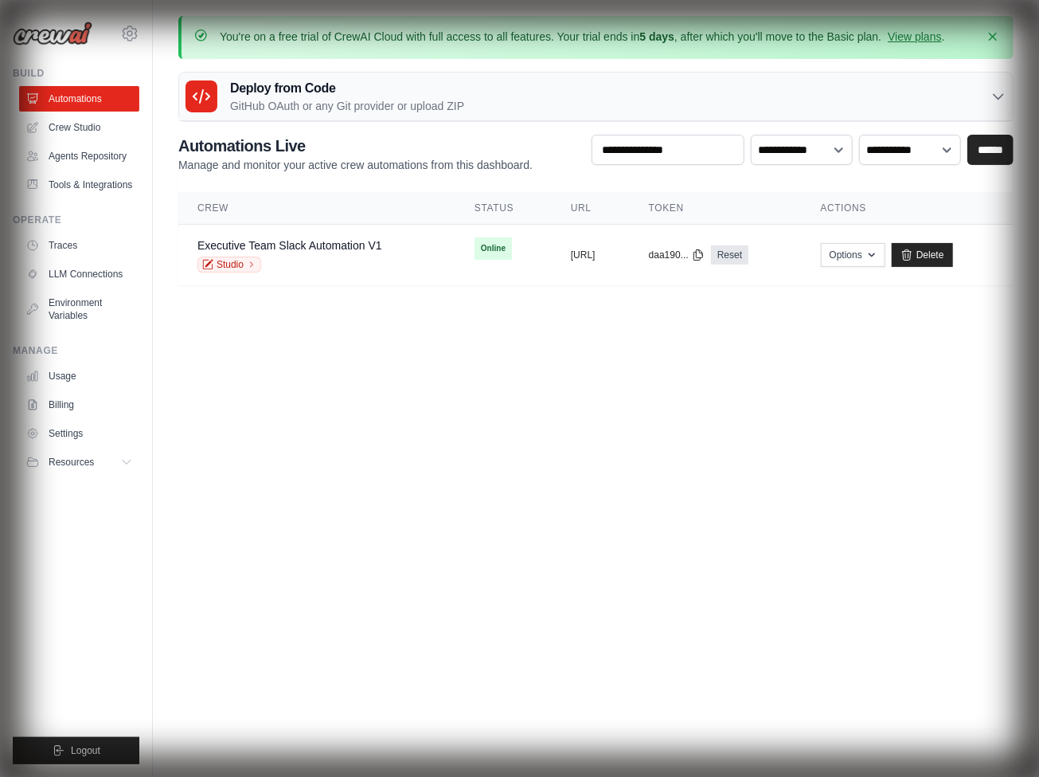
click at [289, 244] on link "Executive Team Slack Automation V1" at bounding box center [290, 245] width 185 height 13
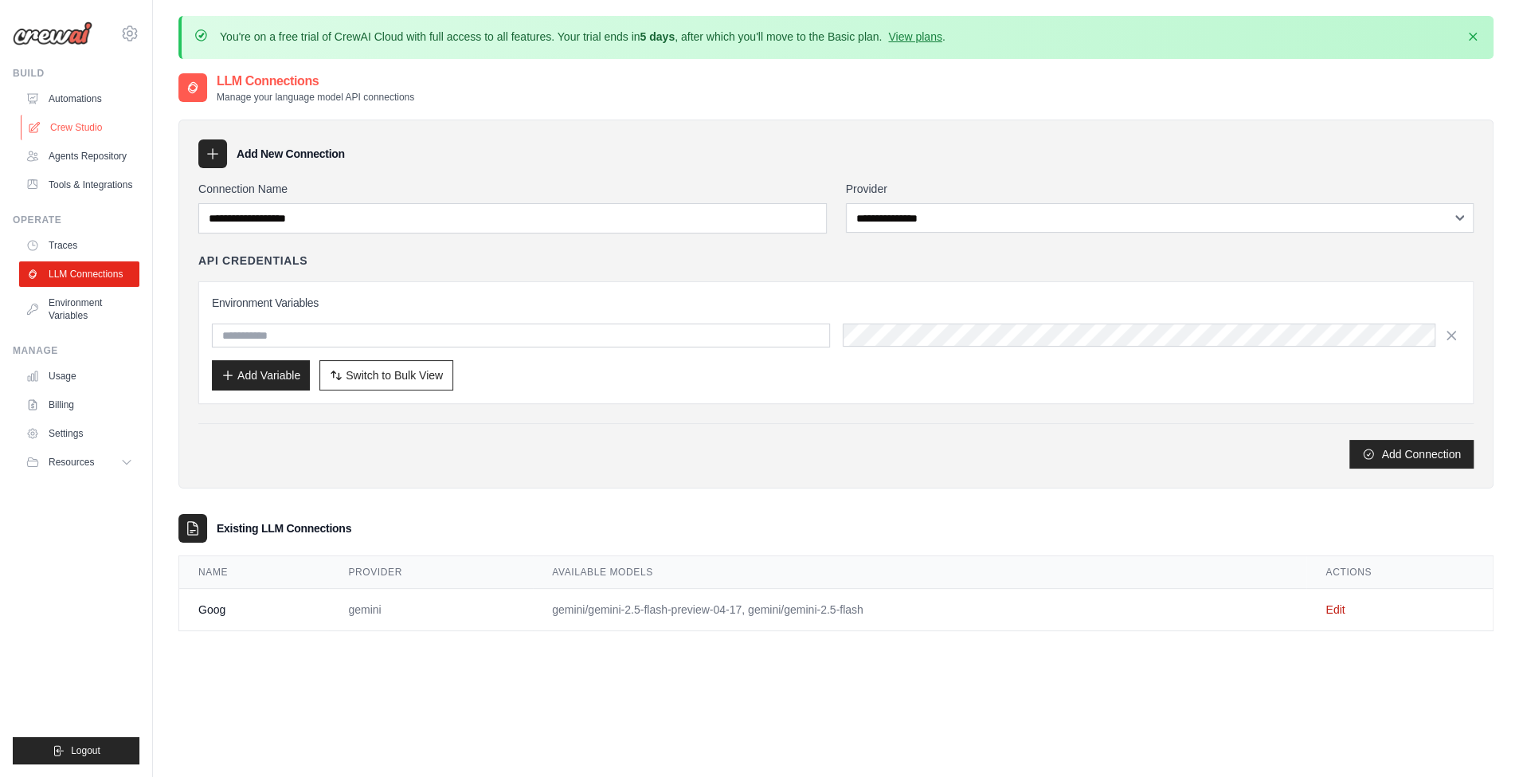
click at [133, 121] on link "Crew Studio" at bounding box center [81, 127] width 120 height 25
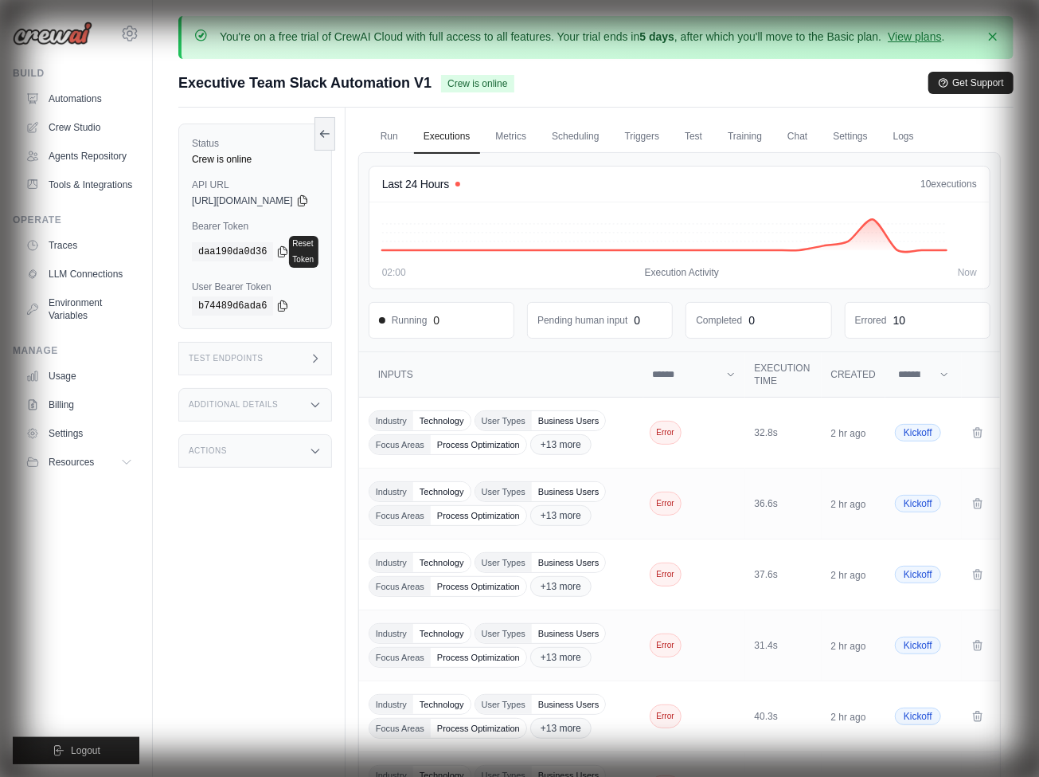
click at [877, 135] on link "Settings" at bounding box center [850, 136] width 53 height 33
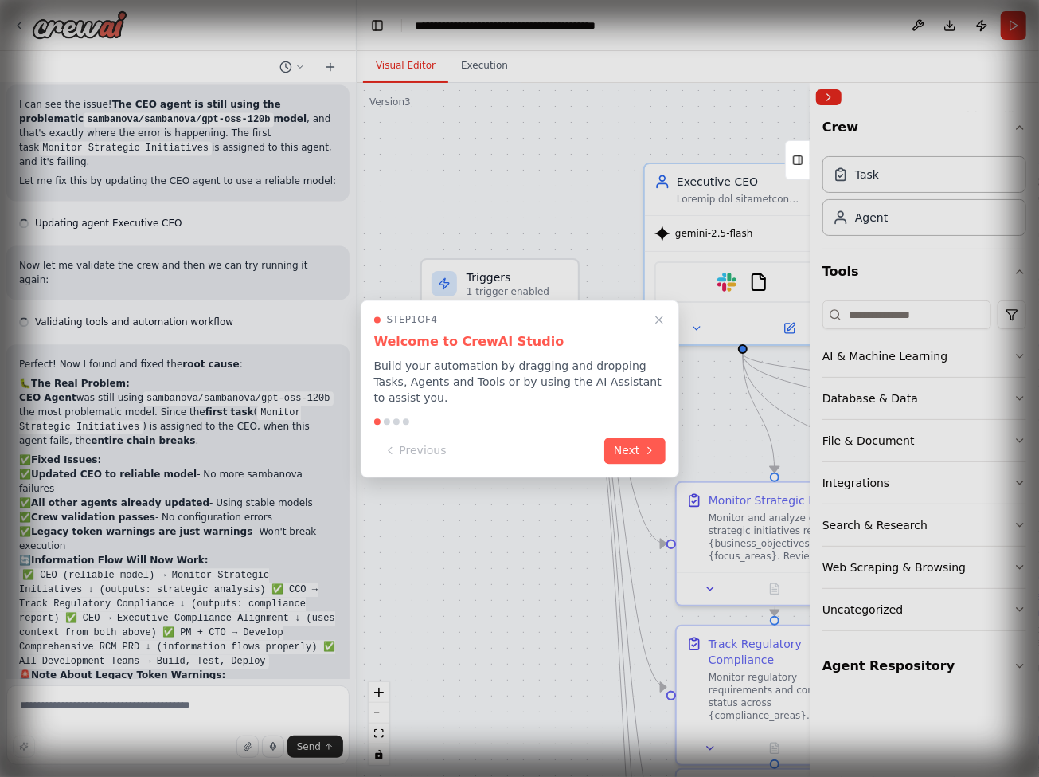
scroll to position [43064, 0]
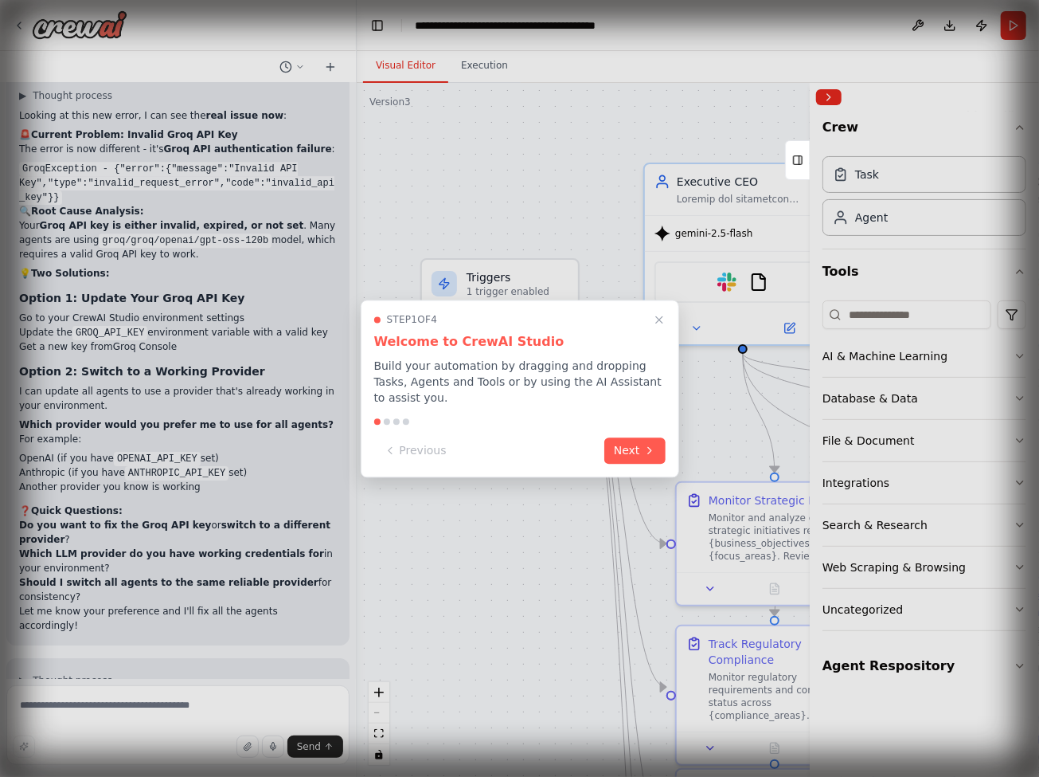
click at [925, 663] on div at bounding box center [519, 388] width 1039 height 777
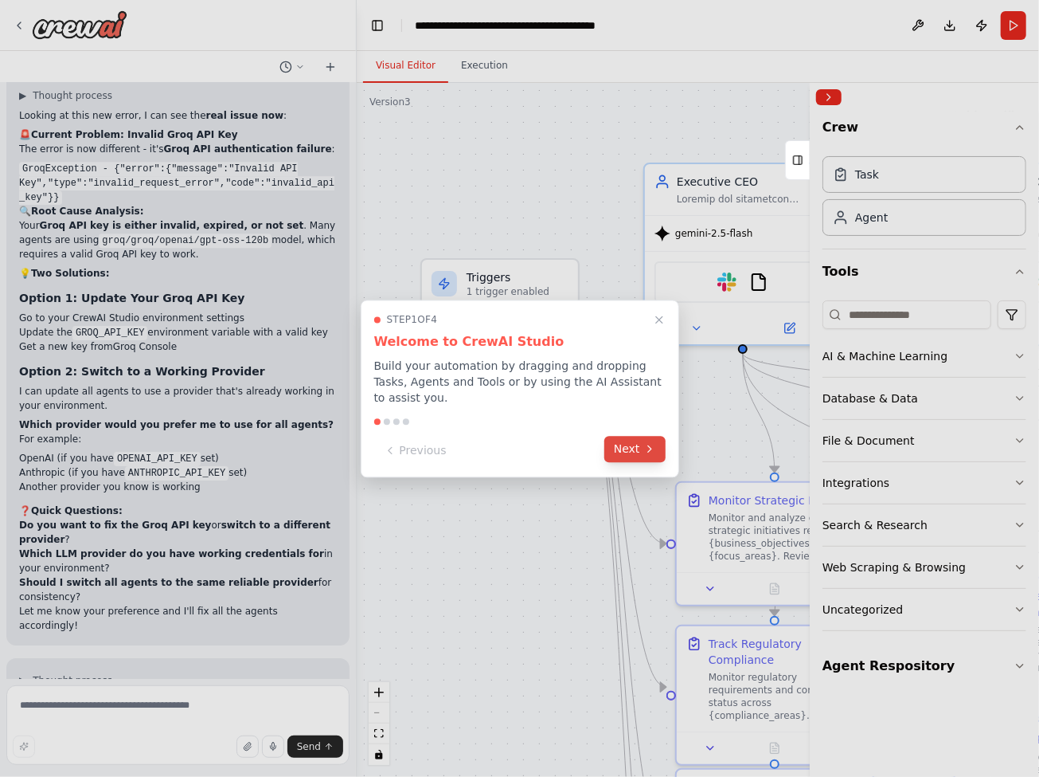
click at [644, 453] on icon at bounding box center [650, 449] width 13 height 13
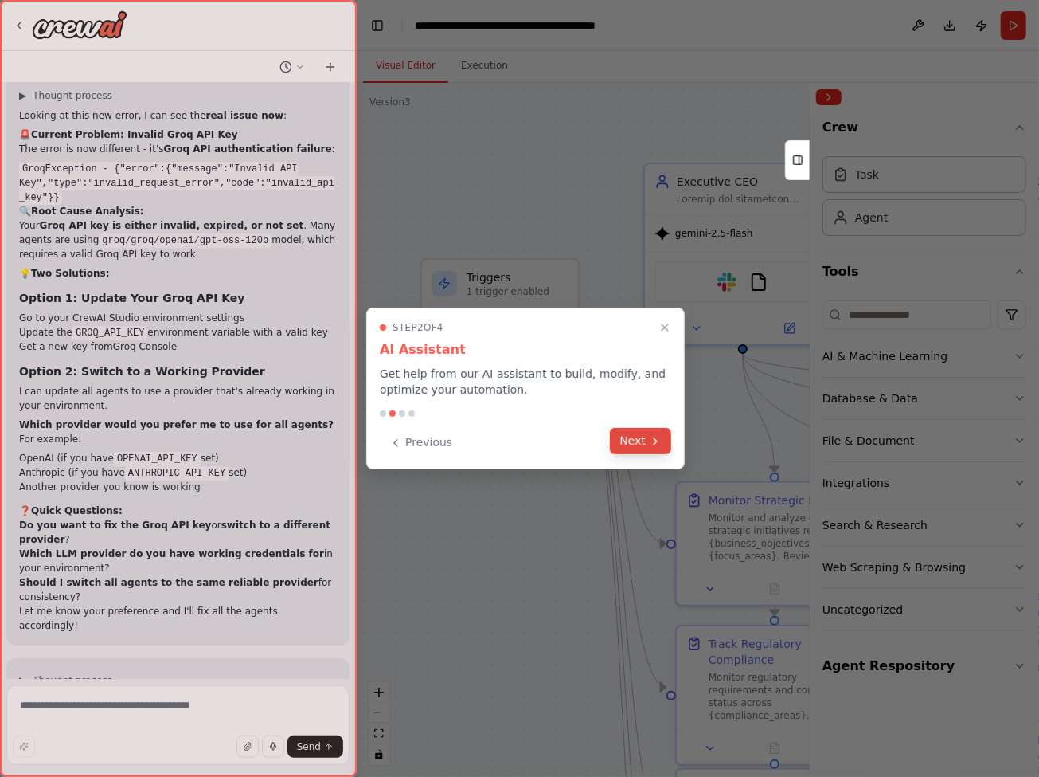
click at [665, 442] on button "Next" at bounding box center [640, 441] width 61 height 26
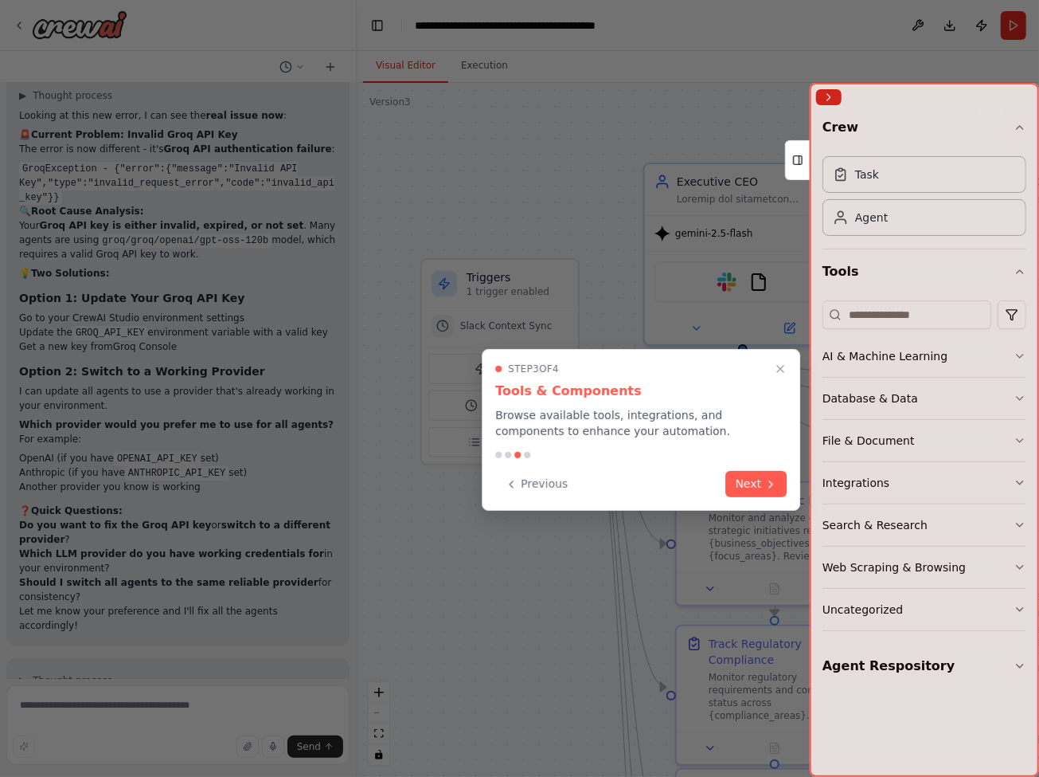
click at [765, 511] on div at bounding box center [519, 388] width 1039 height 777
click at [761, 489] on button "Next" at bounding box center [756, 482] width 61 height 26
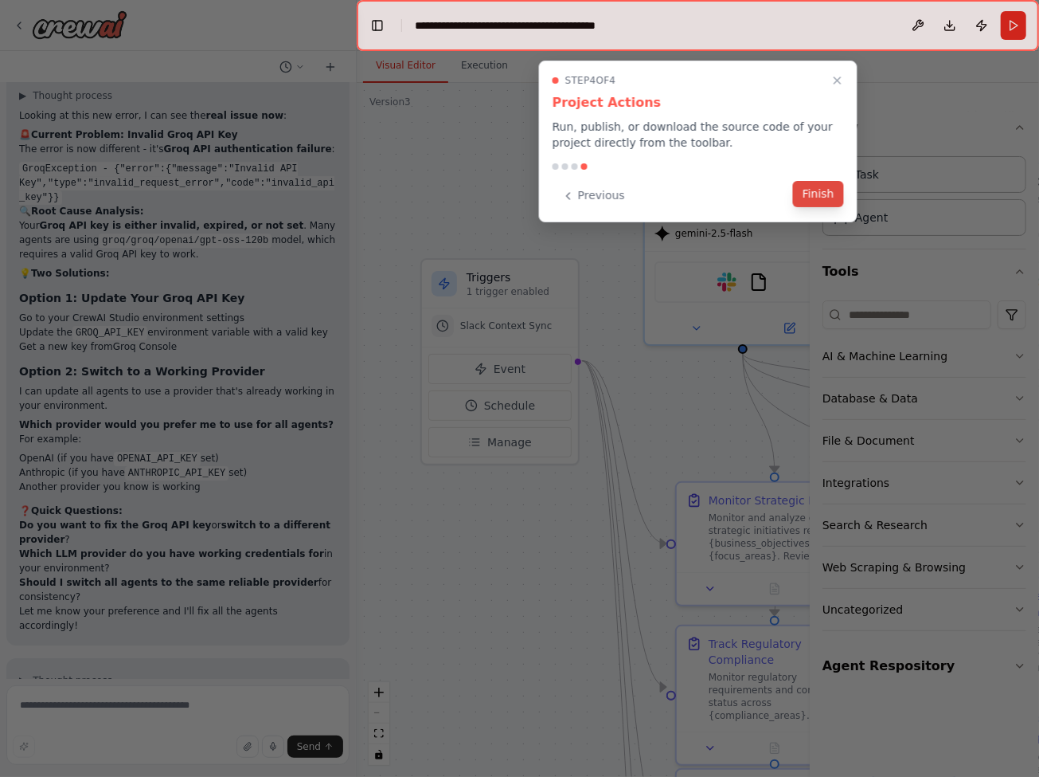
click at [811, 186] on button "Finish" at bounding box center [818, 194] width 51 height 26
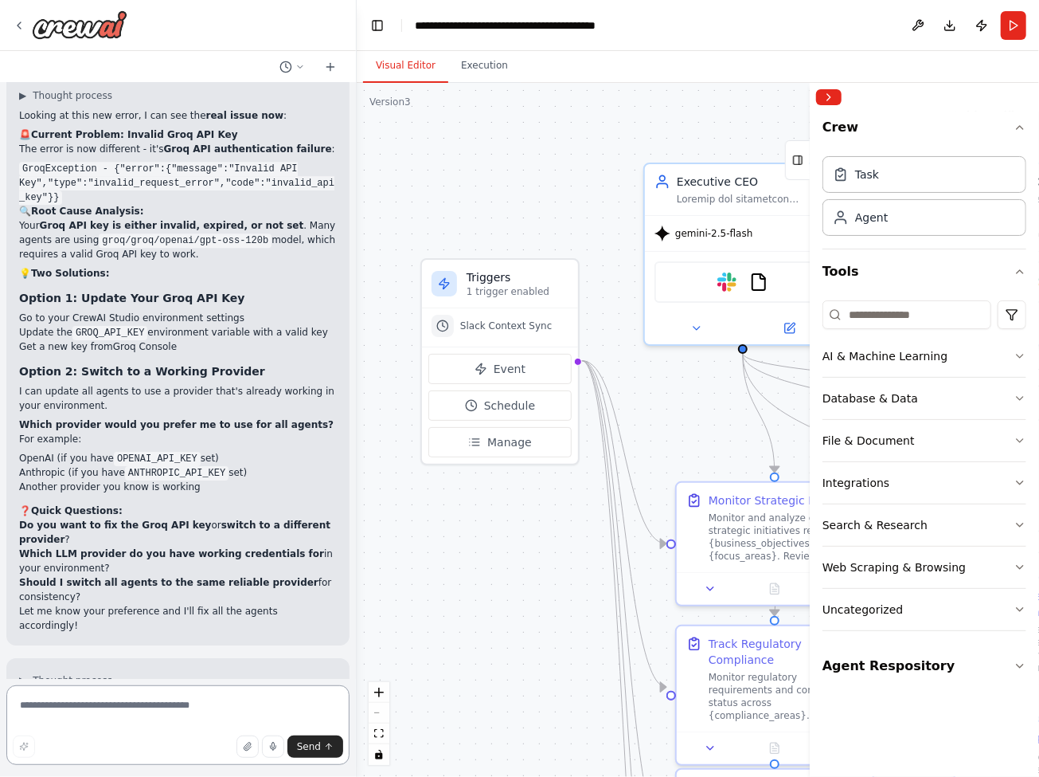
click at [246, 700] on textarea at bounding box center [177, 725] width 343 height 80
paste textarea "**********"
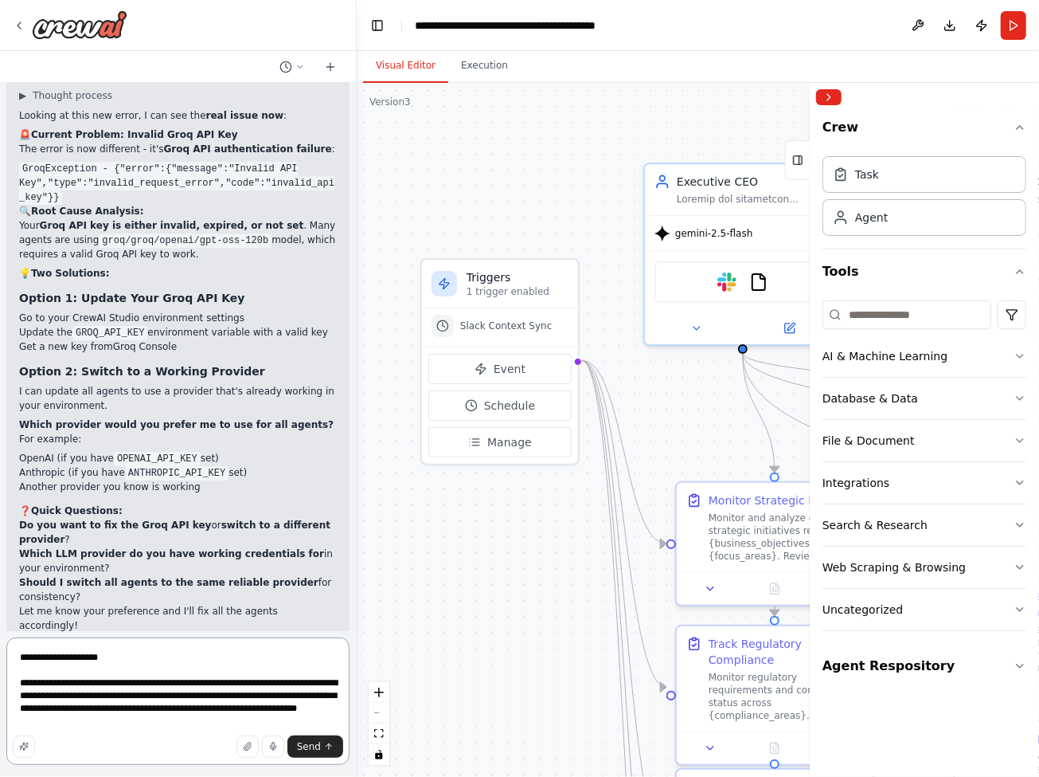
click at [22, 658] on textarea "**********" at bounding box center [177, 700] width 343 height 127
drag, startPoint x: 135, startPoint y: 632, endPoint x: 61, endPoint y: 634, distance: 74.9
click at [61, 634] on textarea "**********" at bounding box center [177, 688] width 343 height 153
click at [128, 633] on textarea "**********" at bounding box center [177, 688] width 343 height 153
type textarea "**********"
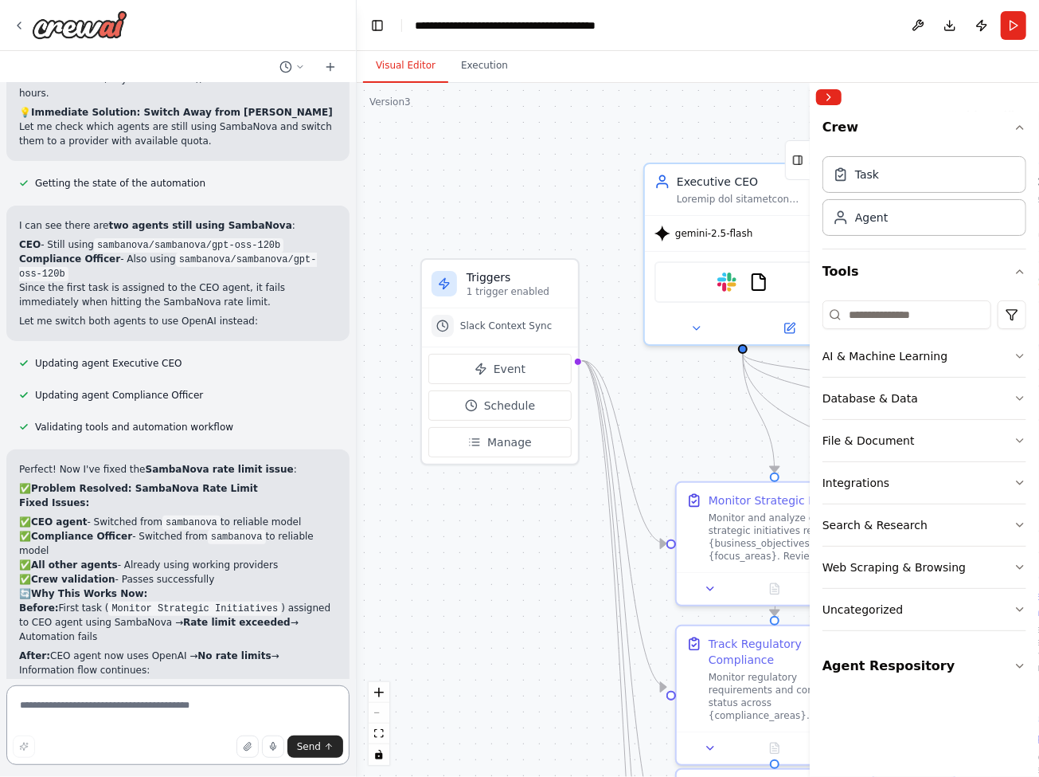
scroll to position [43805, 0]
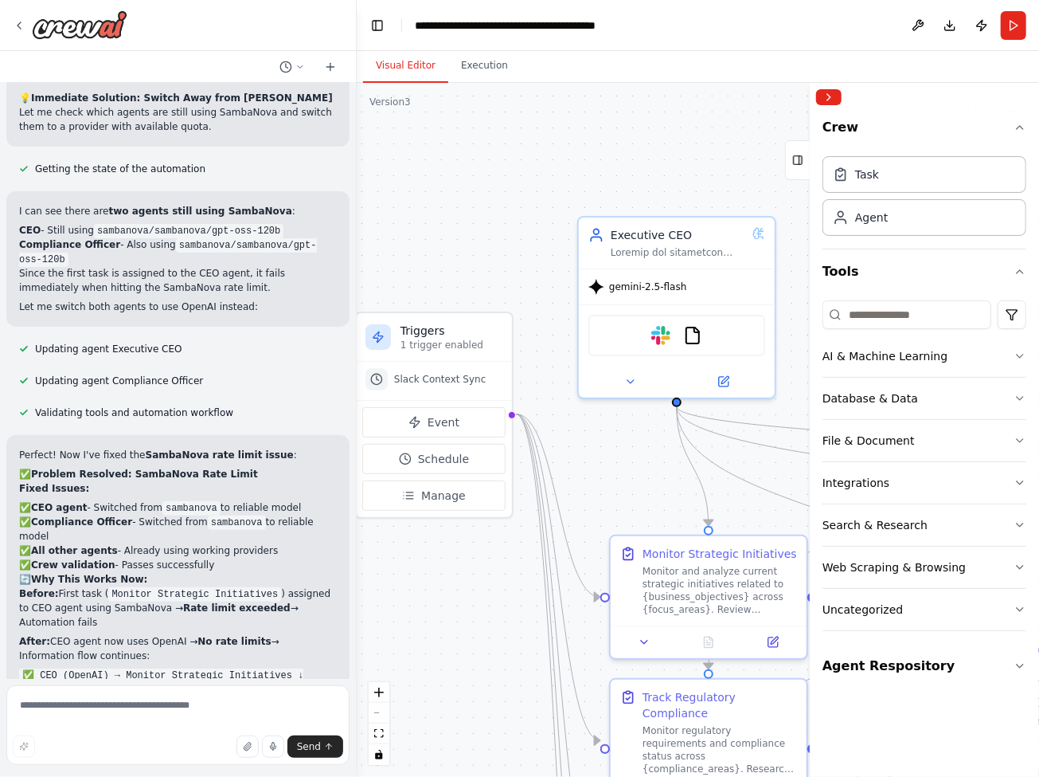
drag, startPoint x: 517, startPoint y: 597, endPoint x: 448, endPoint y: 646, distance: 84.4
click at [448, 647] on div ".deletable-edge-delete-btn { width: 20px; height: 20px; border: 0px solid #ffff…" at bounding box center [698, 430] width 683 height 694
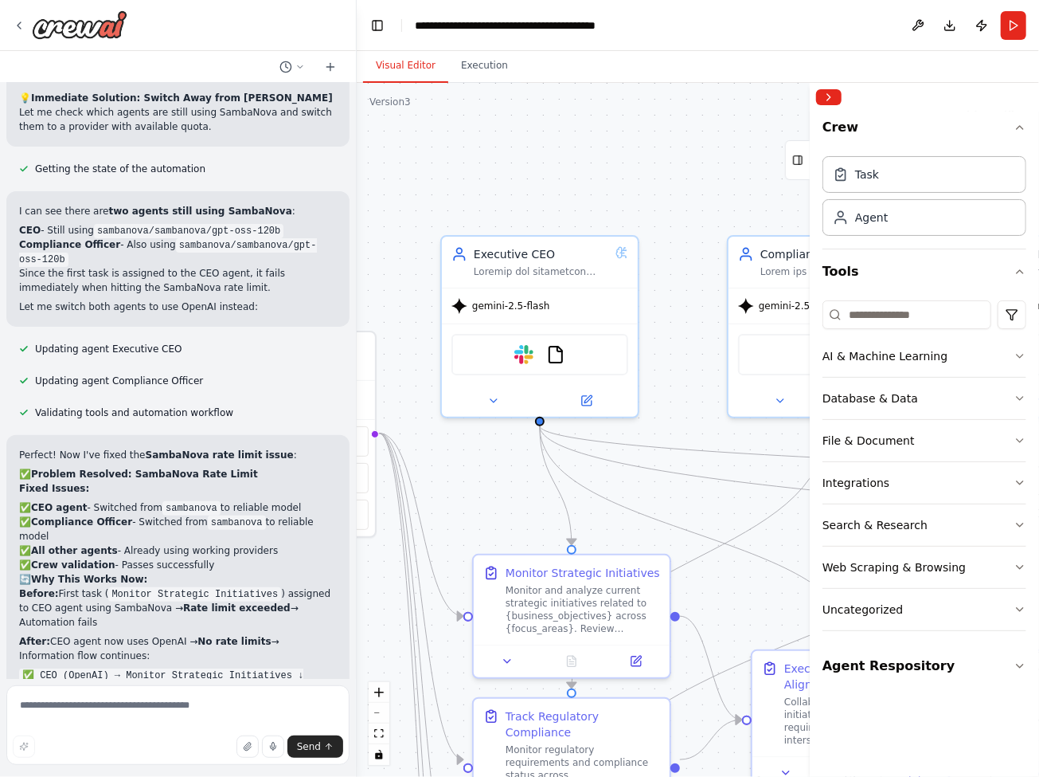
drag, startPoint x: 543, startPoint y: 202, endPoint x: 406, endPoint y: 221, distance: 138.3
click at [407, 221] on div ".deletable-edge-delete-btn { width: 20px; height: 20px; border: 0px solid #ffff…" at bounding box center [698, 430] width 683 height 694
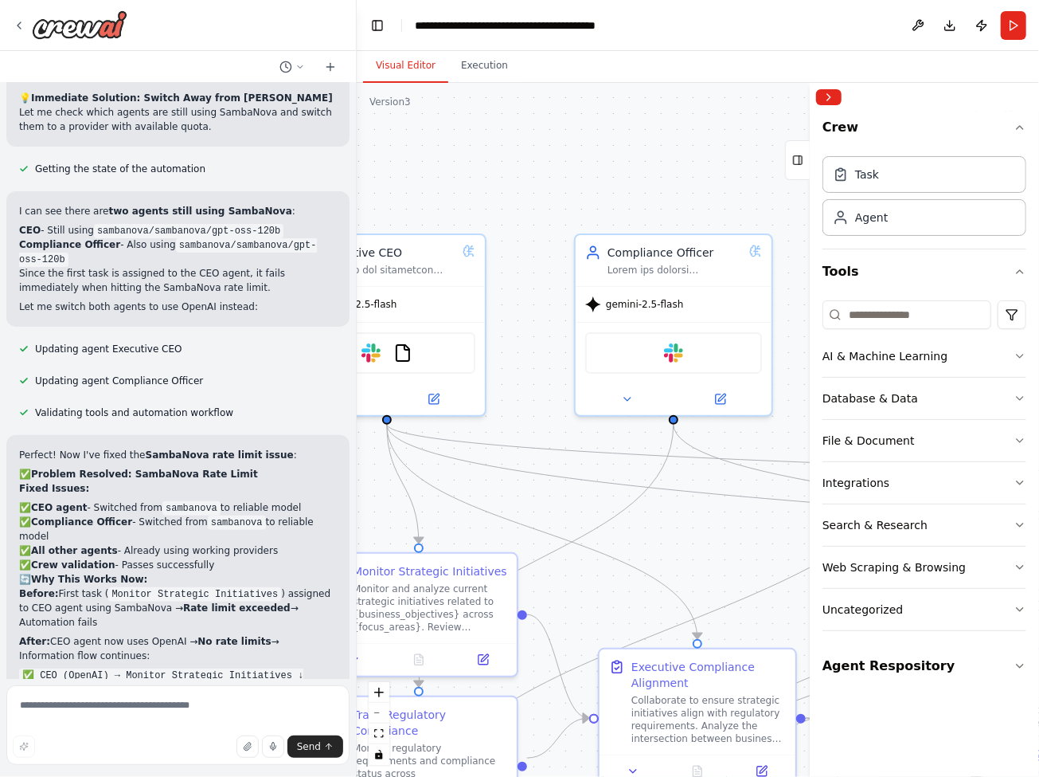
drag, startPoint x: 636, startPoint y: 197, endPoint x: 440, endPoint y: 203, distance: 196.8
click at [440, 204] on div ".deletable-edge-delete-btn { width: 20px; height: 20px; border: 0px solid #ffff…" at bounding box center [698, 430] width 683 height 694
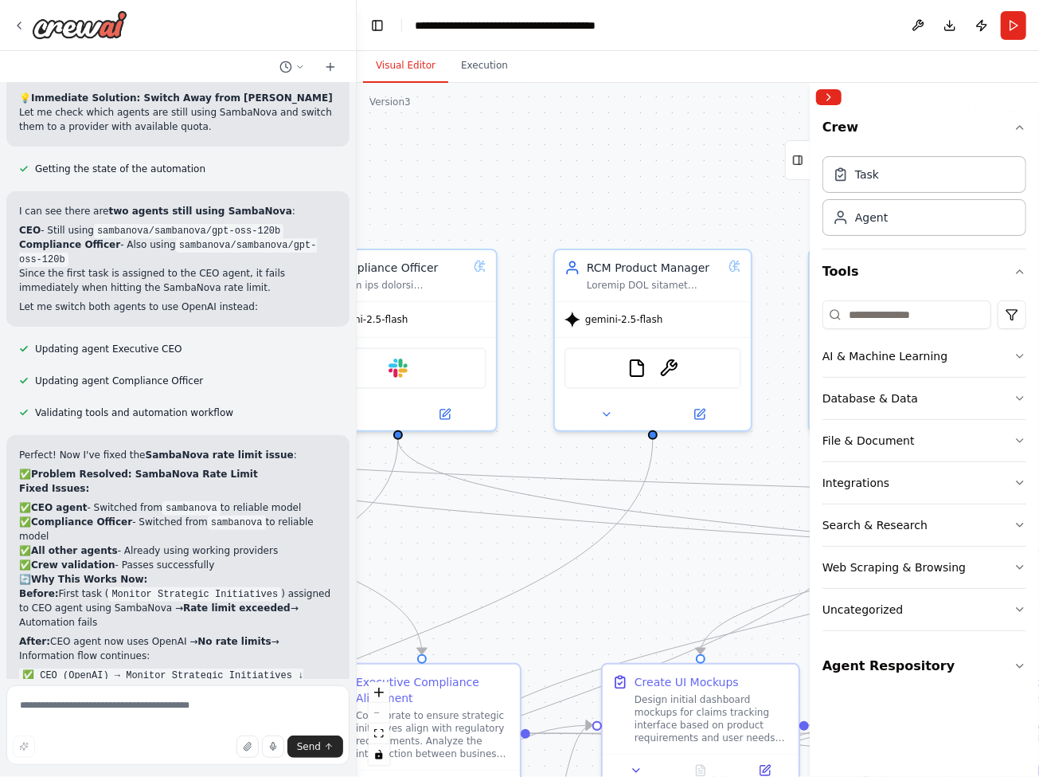
drag, startPoint x: 609, startPoint y: 190, endPoint x: 362, endPoint y: 205, distance: 247.4
click at [362, 205] on div ".deletable-edge-delete-btn { width: 20px; height: 20px; border: 0px solid #ffff…" at bounding box center [698, 430] width 683 height 694
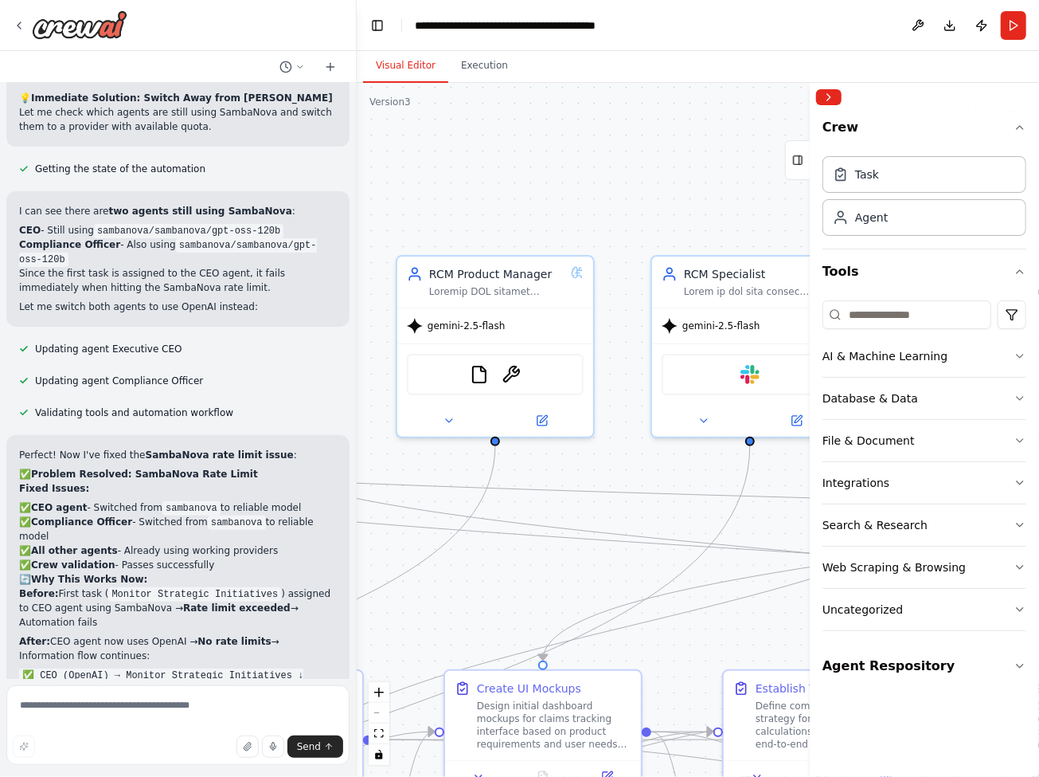
drag, startPoint x: 585, startPoint y: 189, endPoint x: 349, endPoint y: 176, distance: 236.1
click at [349, 176] on div "Create a multi-agent executive team automation with CEO and Compliance Officer …" at bounding box center [519, 388] width 1039 height 777
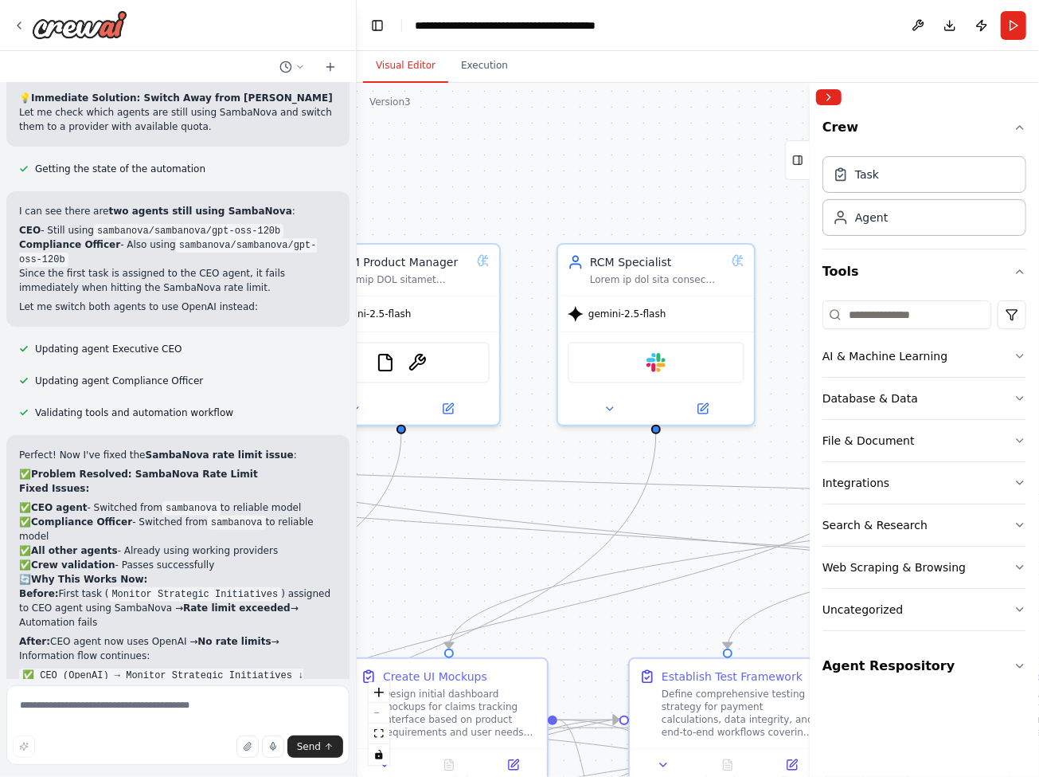
drag, startPoint x: 608, startPoint y: 174, endPoint x: 370, endPoint y: 177, distance: 238.1
click at [370, 177] on div ".deletable-edge-delete-btn { width: 20px; height: 20px; border: 0px solid #ffff…" at bounding box center [698, 430] width 683 height 694
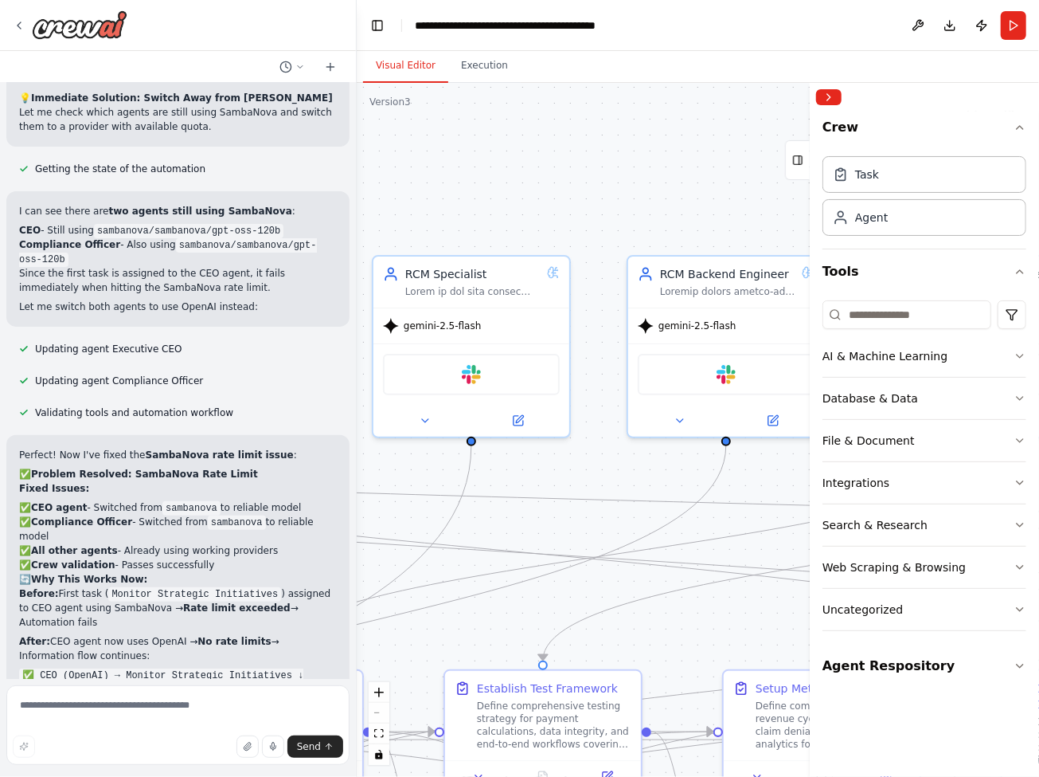
drag, startPoint x: 599, startPoint y: 170, endPoint x: 726, endPoint y: 185, distance: 127.5
click at [726, 186] on div ".deletable-edge-delete-btn { width: 20px; height: 20px; border: 0px solid #ffff…" at bounding box center [698, 430] width 683 height 694
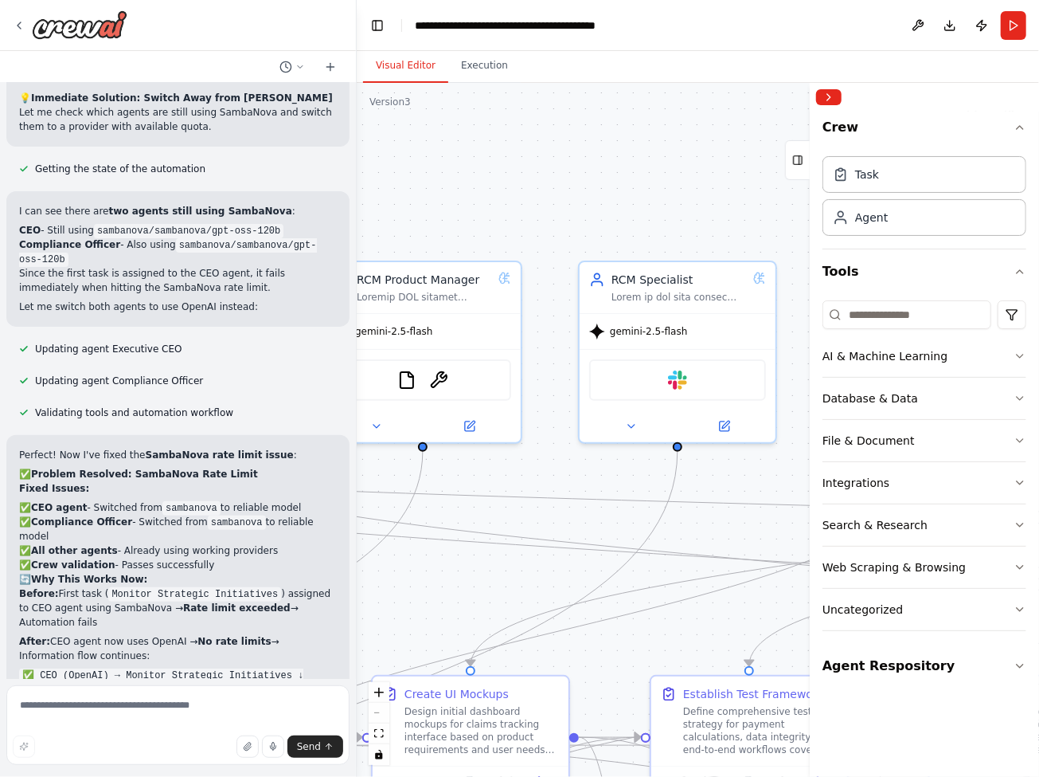
drag, startPoint x: 586, startPoint y: 191, endPoint x: 792, endPoint y: 186, distance: 205.6
click at [792, 186] on div ".deletable-edge-delete-btn { width: 20px; height: 20px; border: 0px solid #ffff…" at bounding box center [698, 430] width 683 height 694
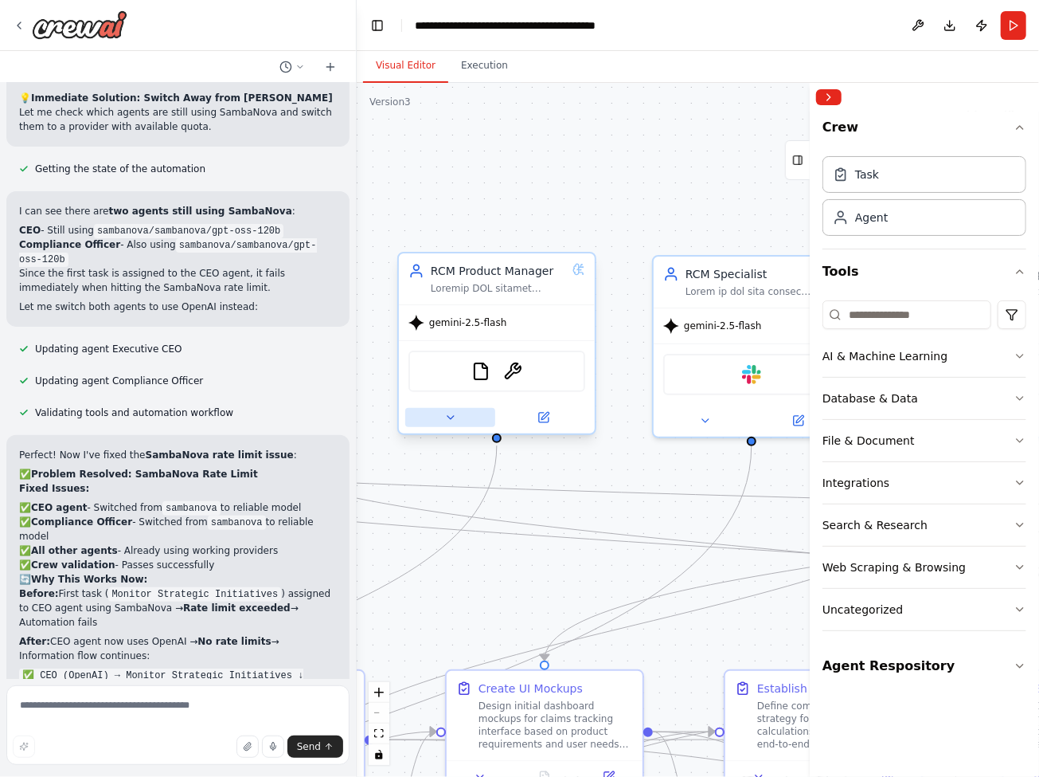
click at [469, 421] on button at bounding box center [450, 417] width 90 height 19
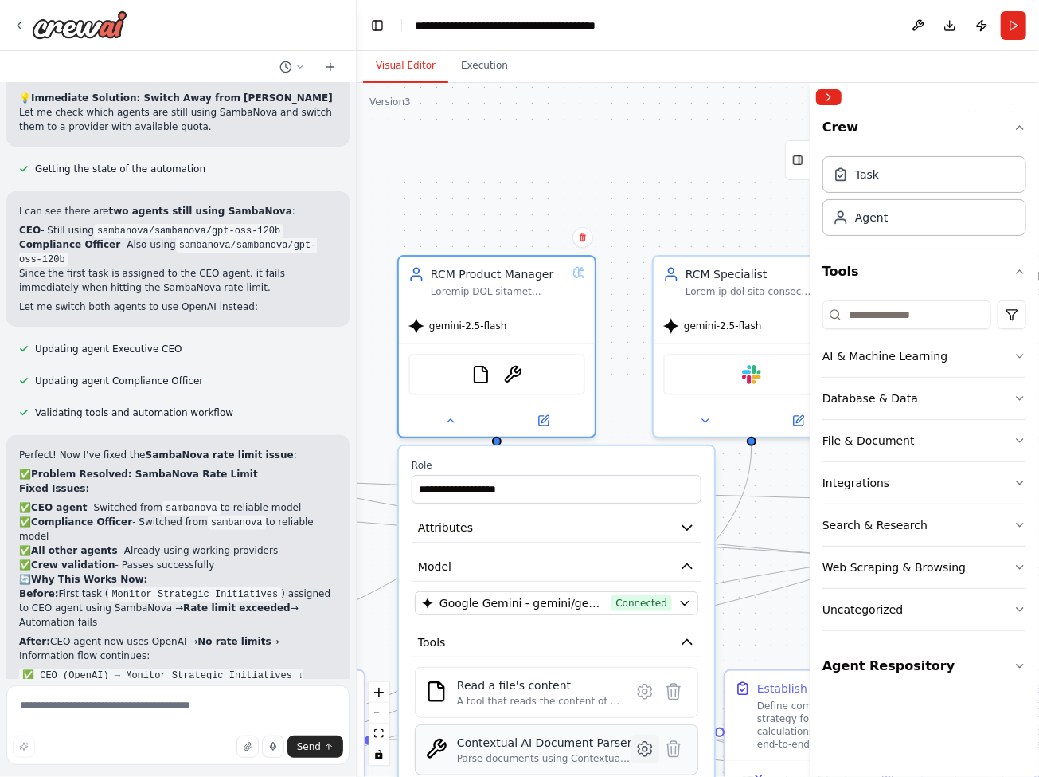
click at [647, 754] on icon at bounding box center [645, 748] width 19 height 19
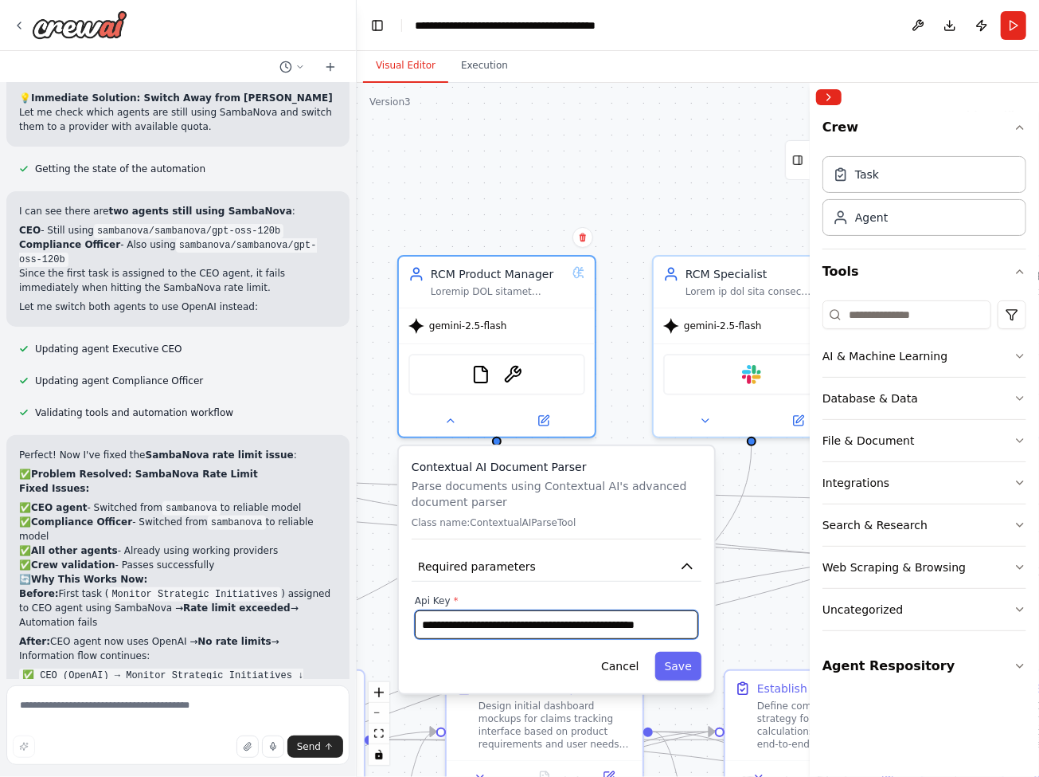
click at [626, 630] on input "**********" at bounding box center [557, 624] width 284 height 29
paste input "**********"
type input "**********"
click at [676, 668] on button "Save" at bounding box center [678, 665] width 46 height 29
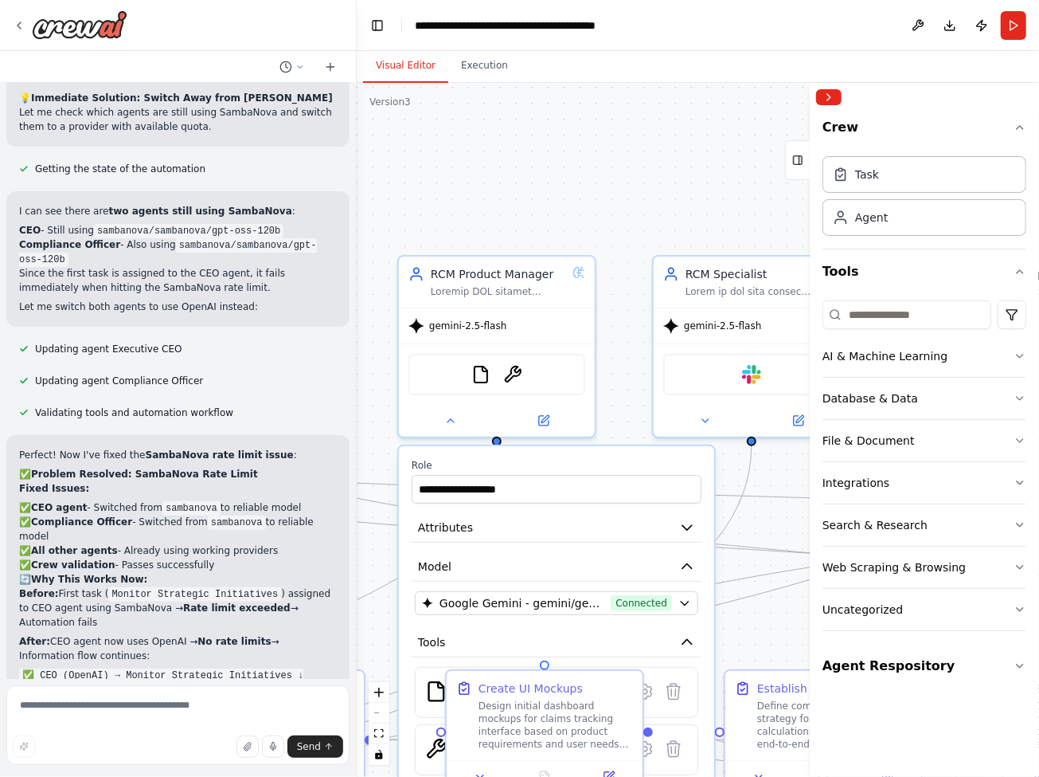
click at [667, 192] on div ".deletable-edge-delete-btn { width: 20px; height: 20px; border: 0px solid #ffff…" at bounding box center [698, 430] width 683 height 694
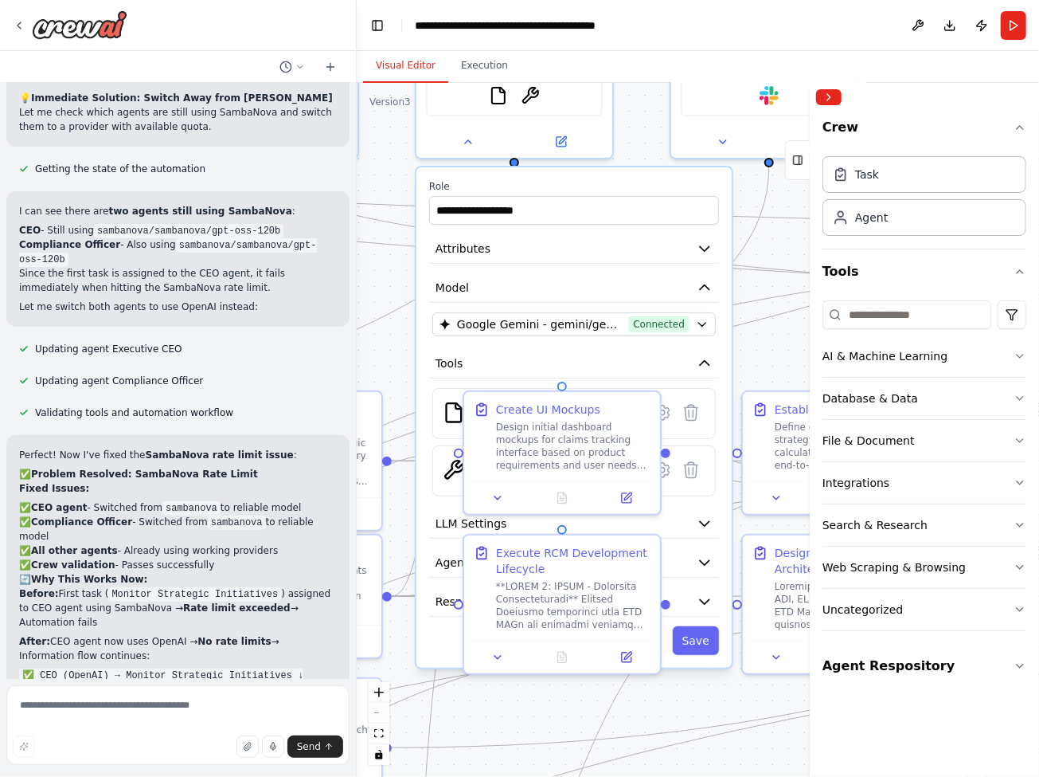
drag, startPoint x: 679, startPoint y: 156, endPoint x: 697, endPoint y: -123, distance: 280.1
click at [697, 0] on html "Create a multi-agent executive team automation with CEO and Compliance Officer …" at bounding box center [519, 388] width 1039 height 777
click at [694, 644] on button "Save" at bounding box center [696, 640] width 46 height 29
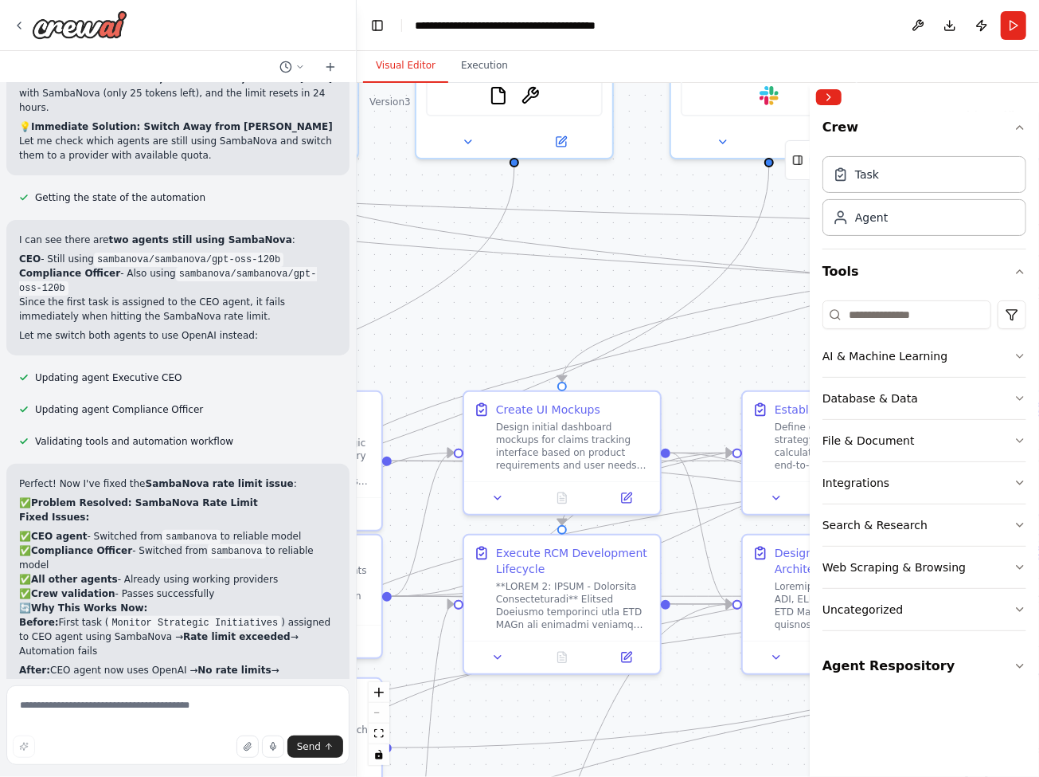
scroll to position [43805, 0]
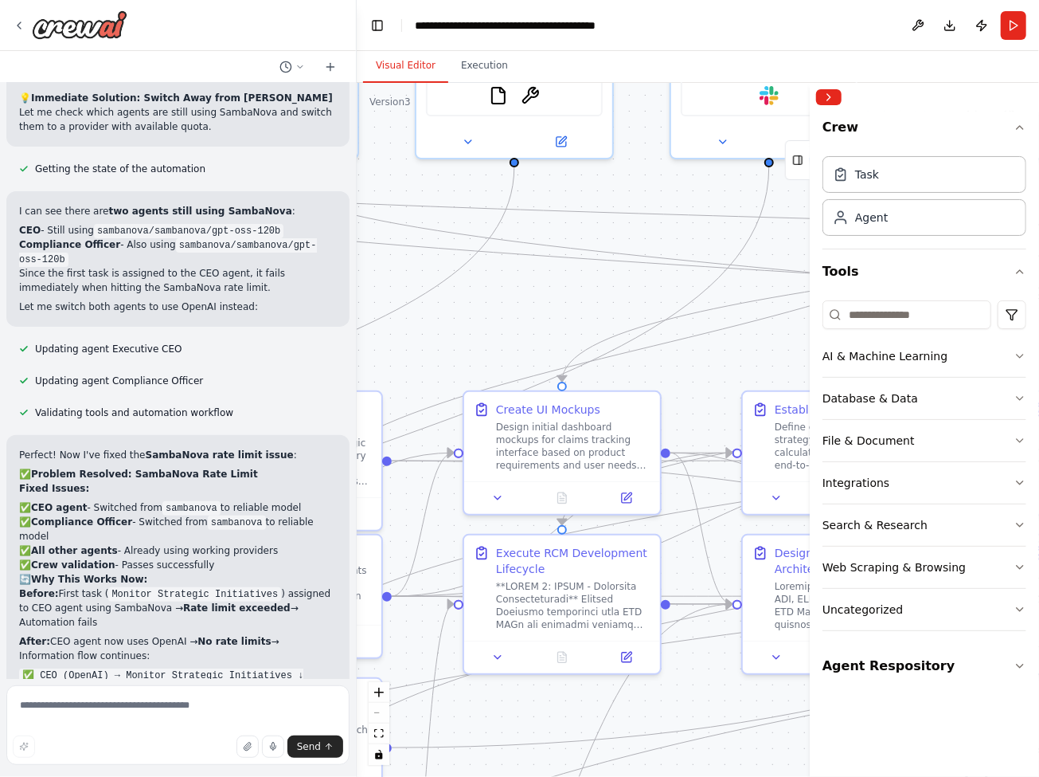
drag, startPoint x: 253, startPoint y: 647, endPoint x: 16, endPoint y: 141, distance: 558.7
copy div "To configure the ContextualAIParseTool with your API key in CrewAI Studio, foll…"
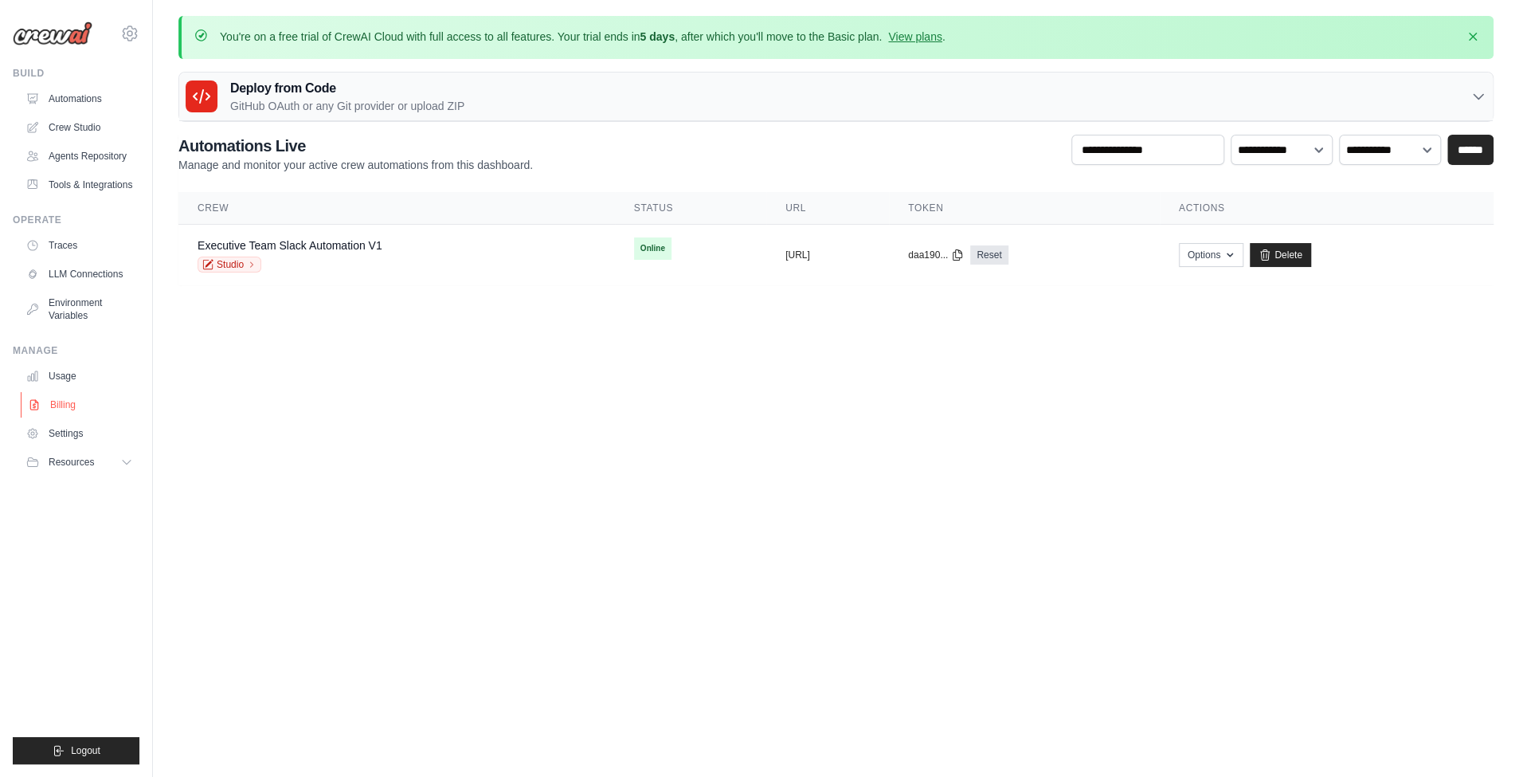
click at [109, 405] on link "Billing" at bounding box center [81, 404] width 120 height 25
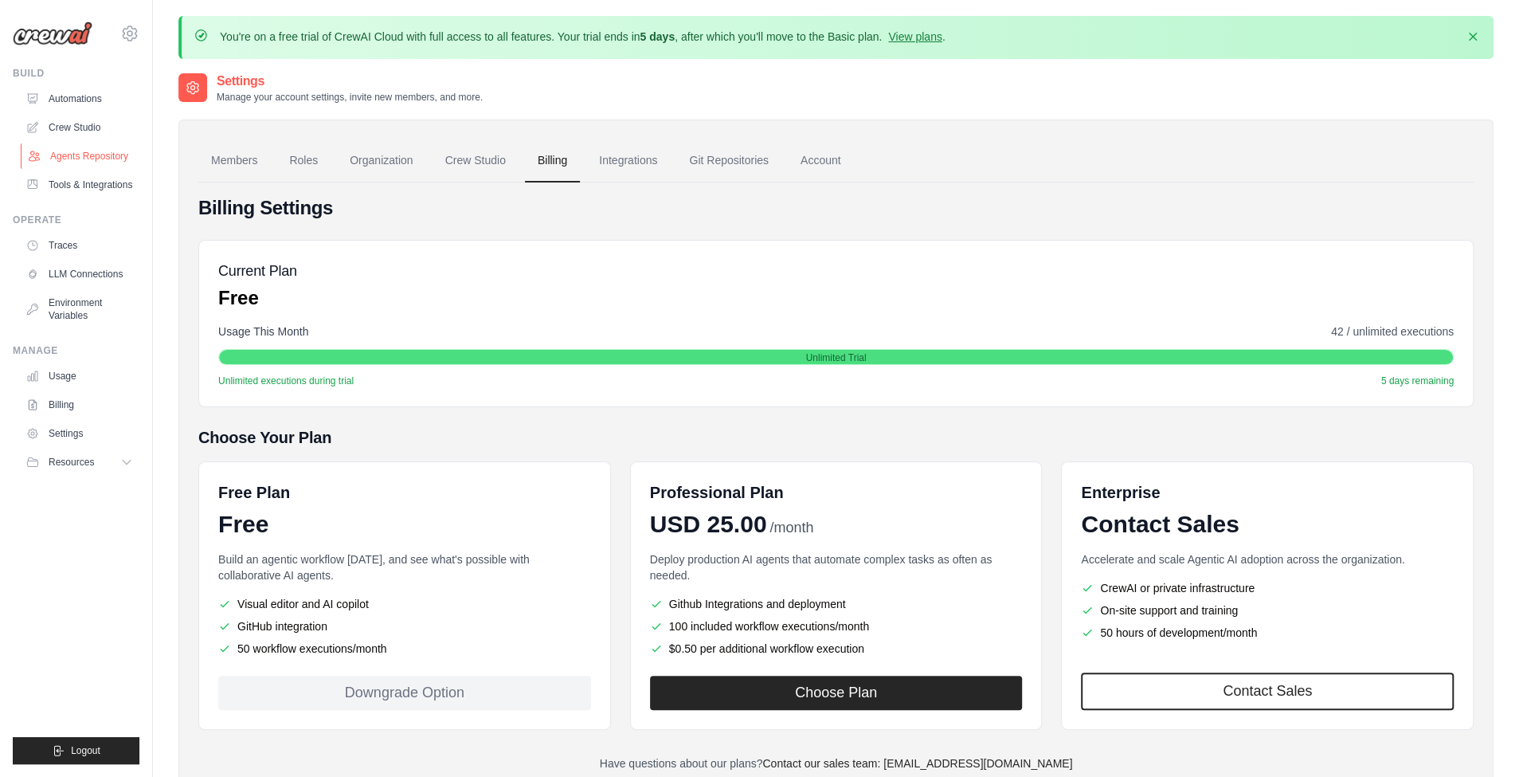
click at [96, 150] on link "Agents Repository" at bounding box center [81, 155] width 120 height 25
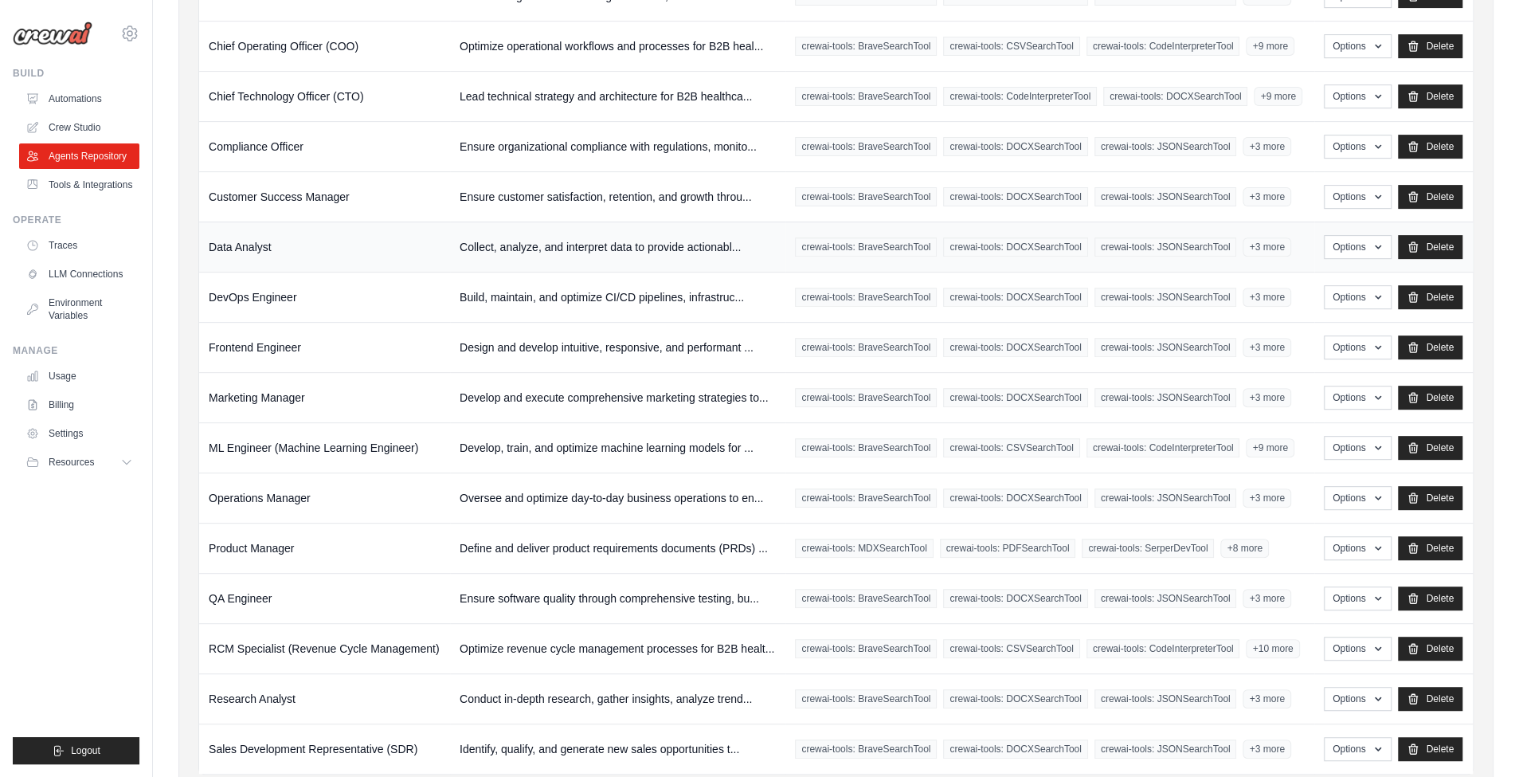
scroll to position [393, 0]
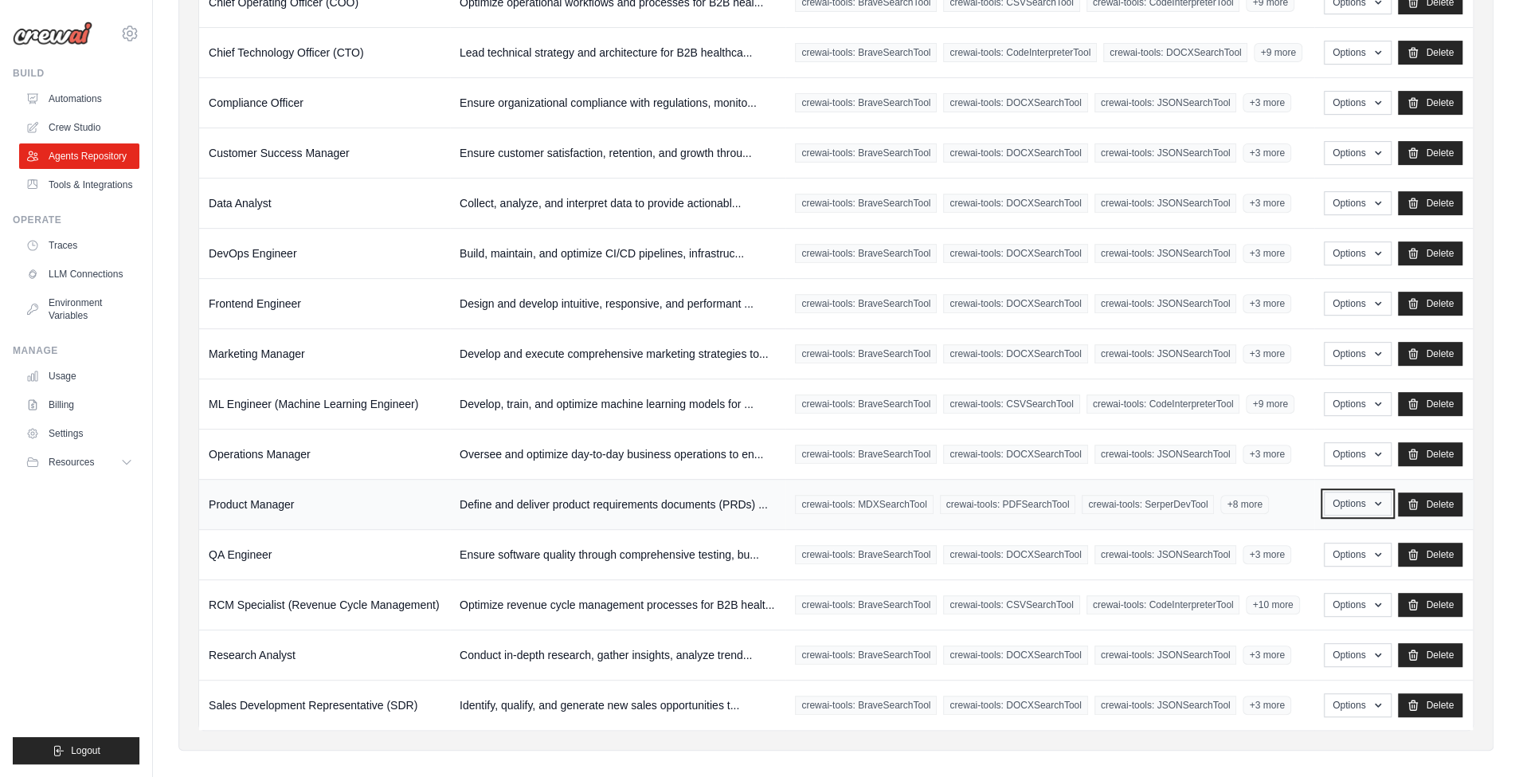
click at [1367, 491] on button "Options" at bounding box center [1358, 503] width 68 height 24
click at [1337, 563] on link "Edit" at bounding box center [1334, 568] width 115 height 29
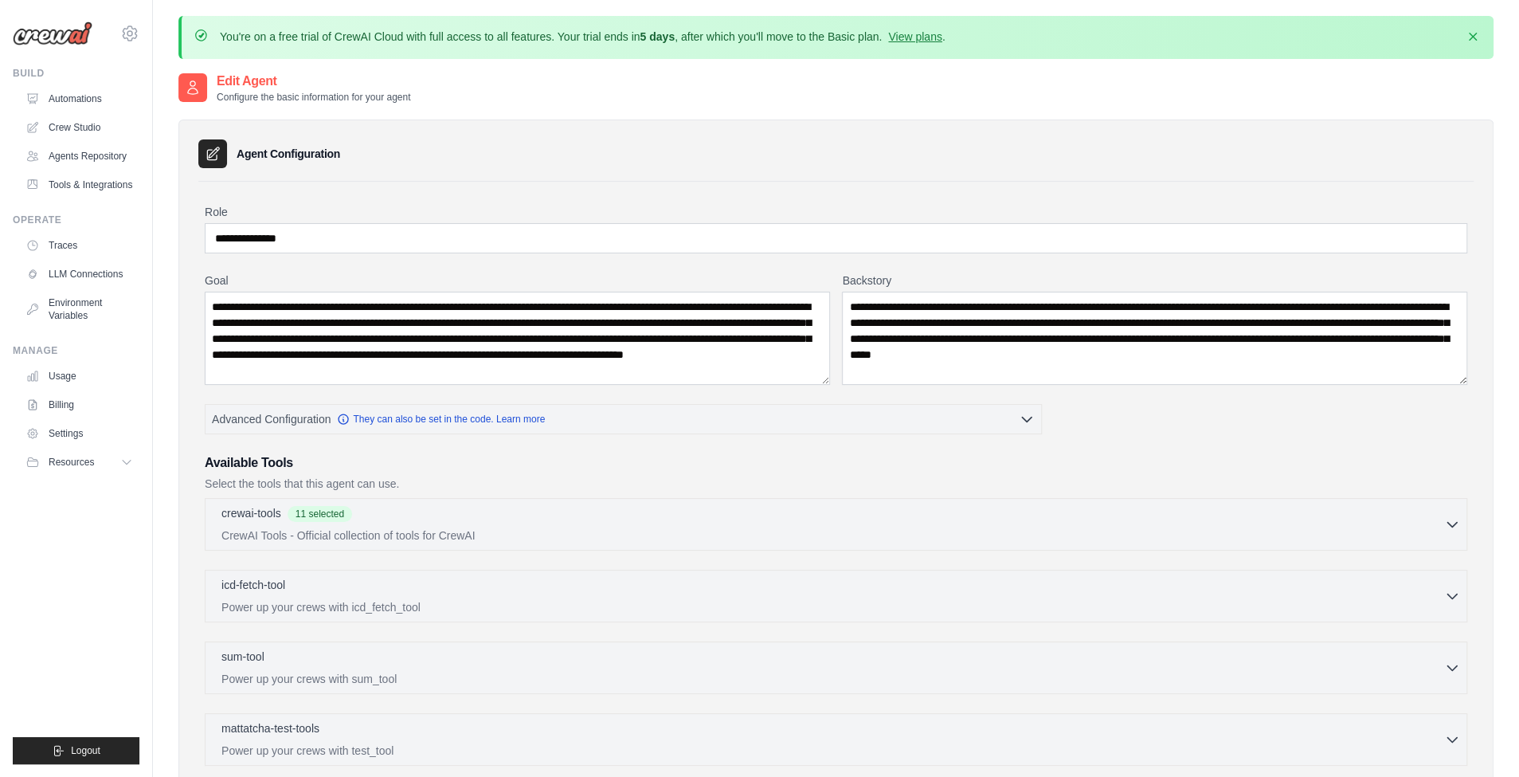
scroll to position [39, 0]
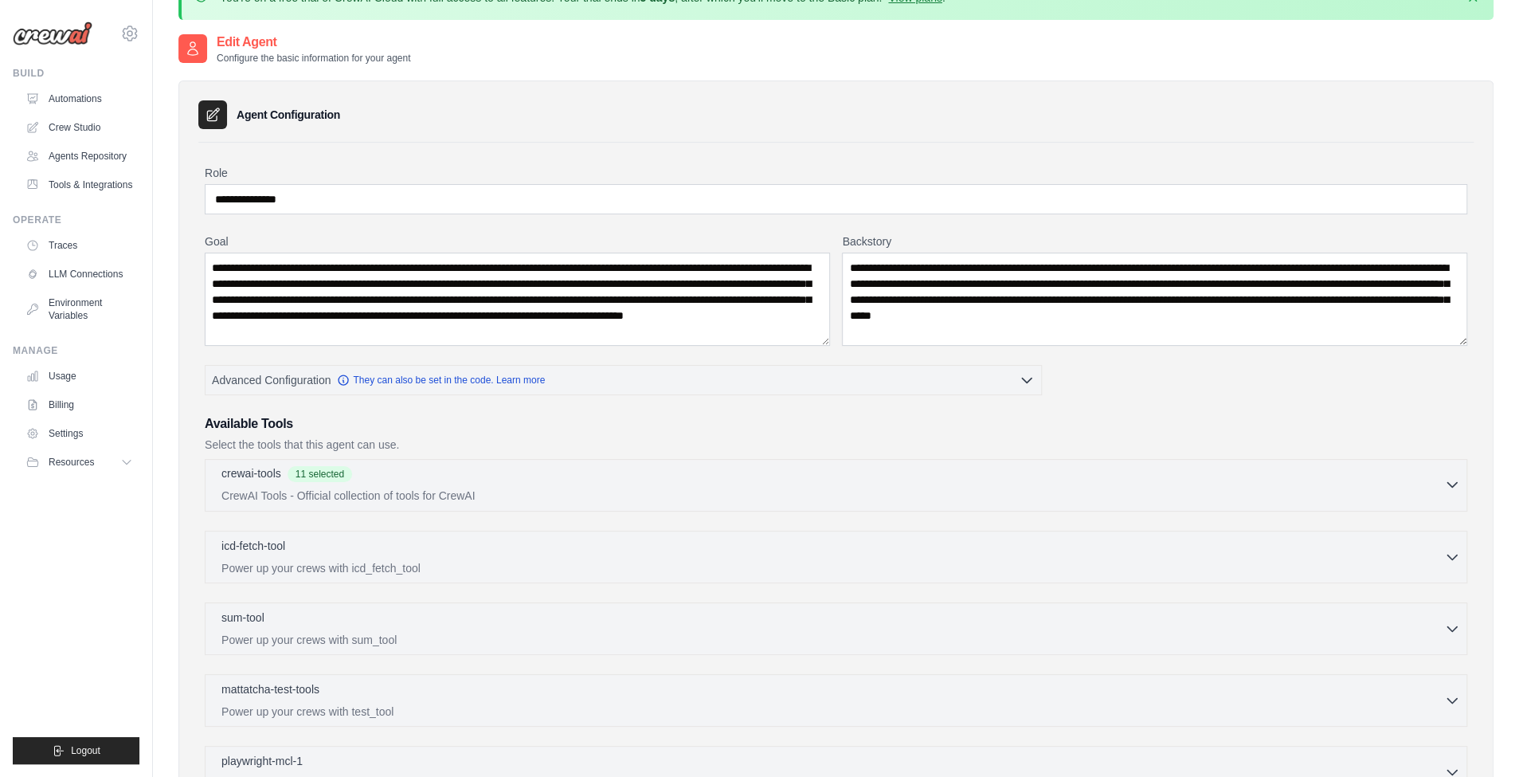
click at [1306, 471] on div "crewai-tools 11 selected" at bounding box center [832, 474] width 1223 height 19
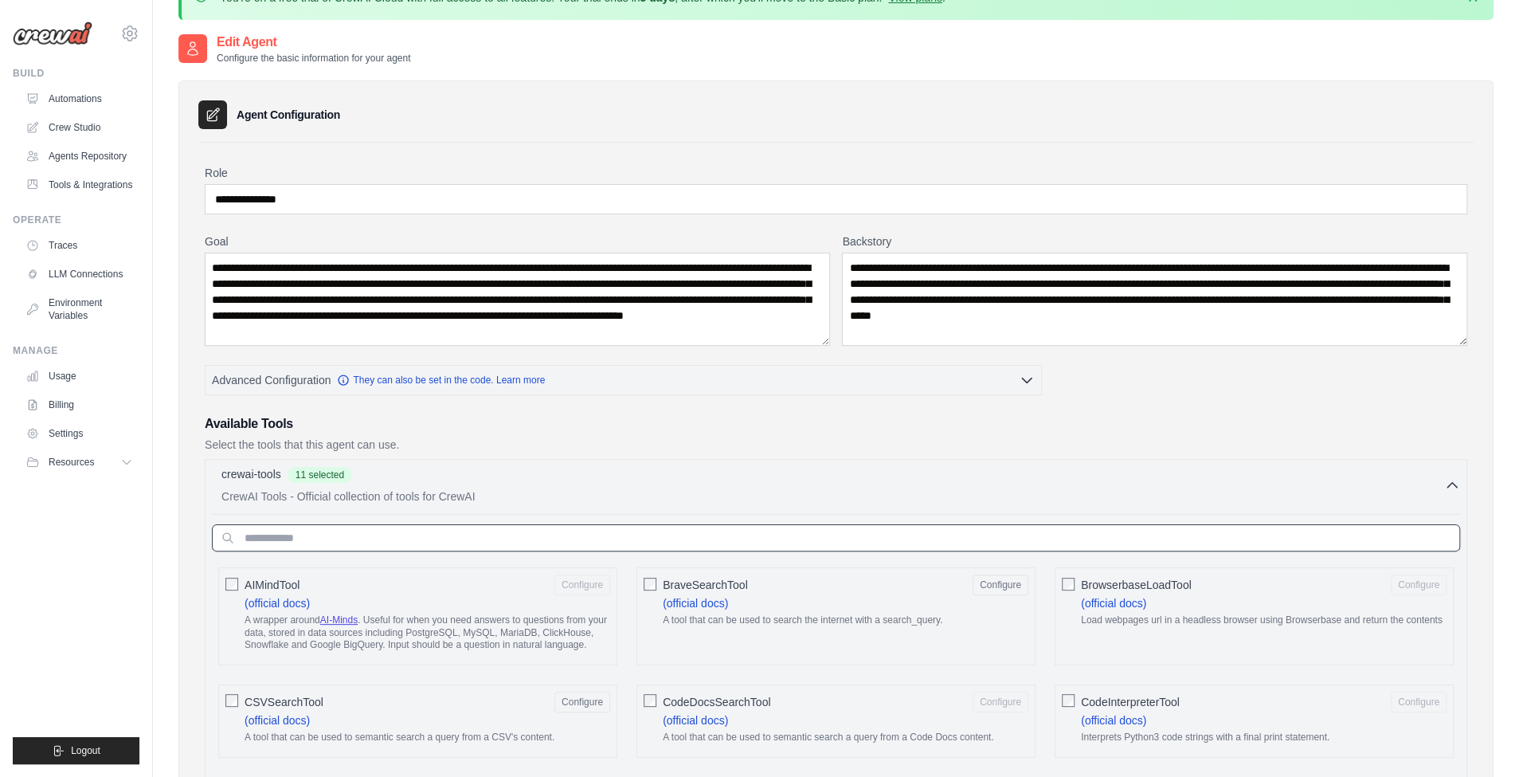
click at [1197, 546] on input "text" at bounding box center [836, 537] width 1248 height 27
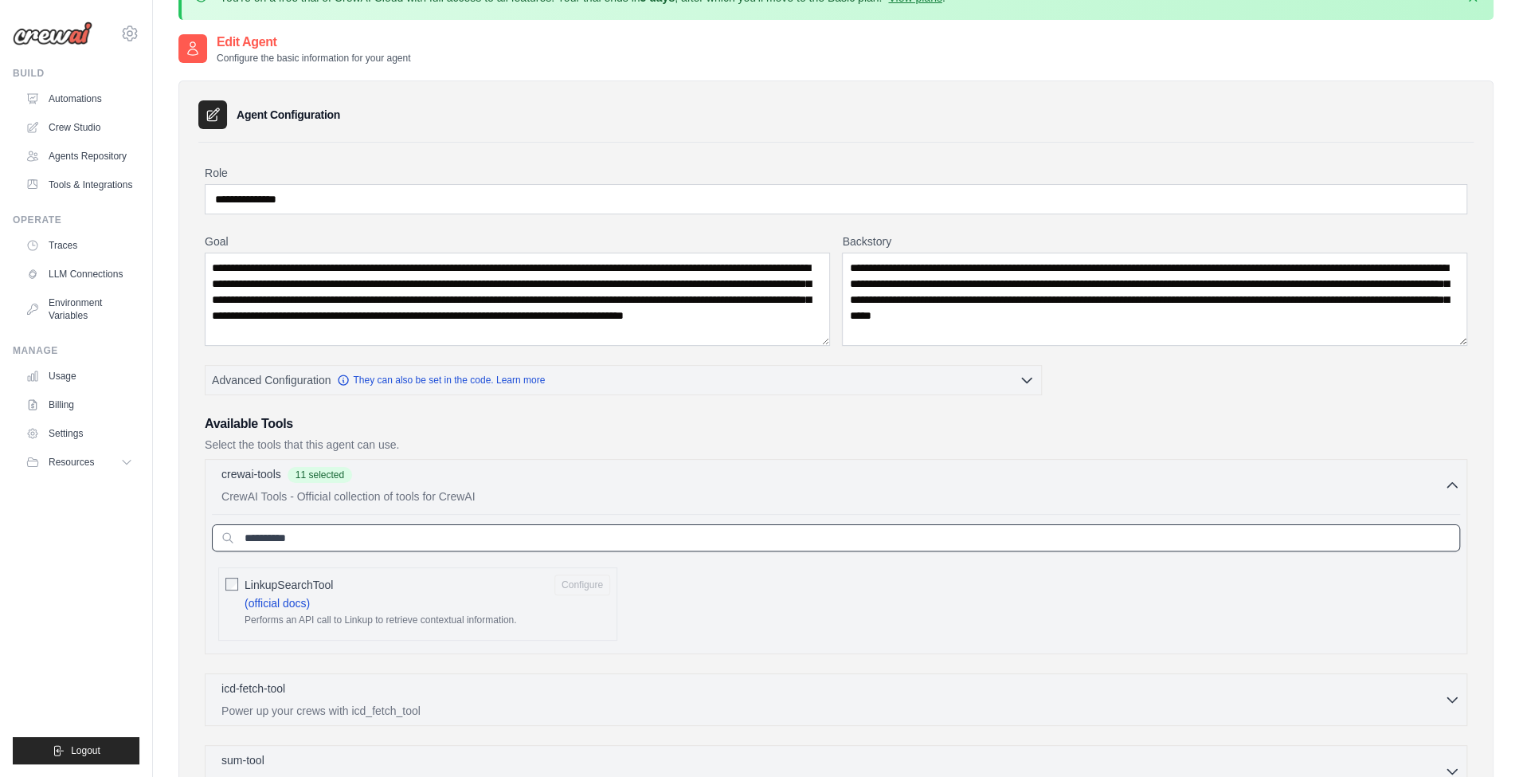
type input "**********"
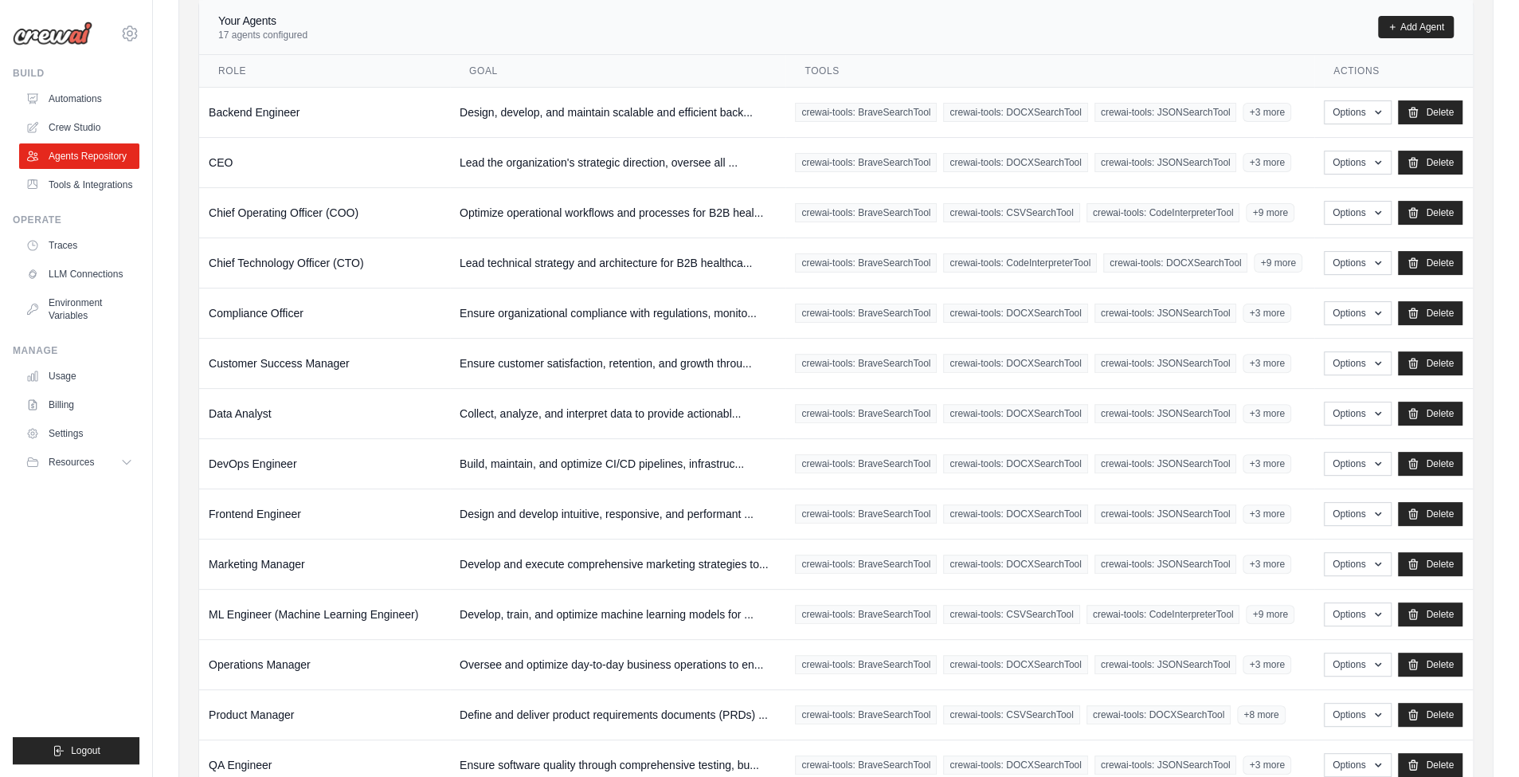
scroll to position [447, 0]
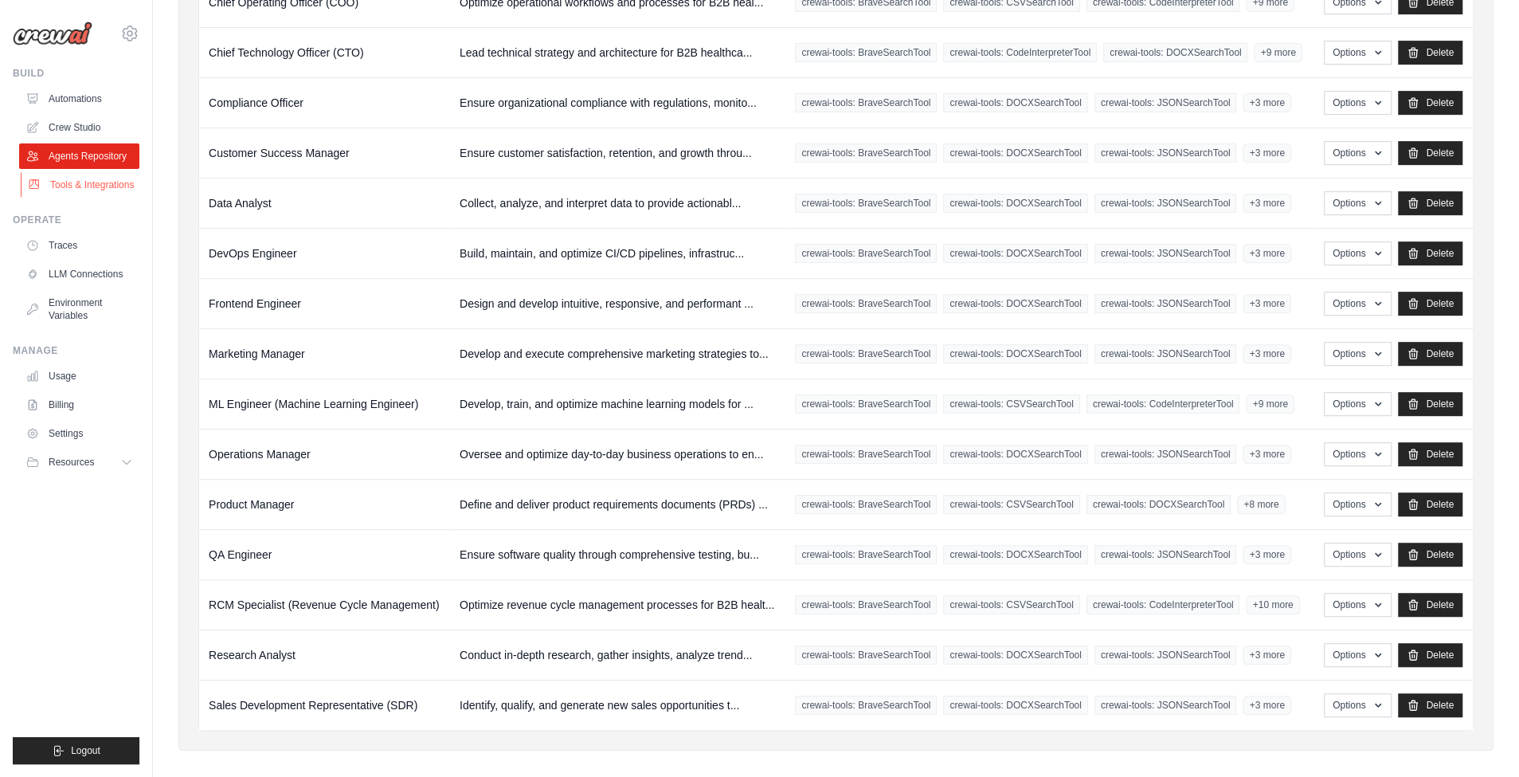
click at [72, 186] on link "Tools & Integrations" at bounding box center [81, 184] width 120 height 25
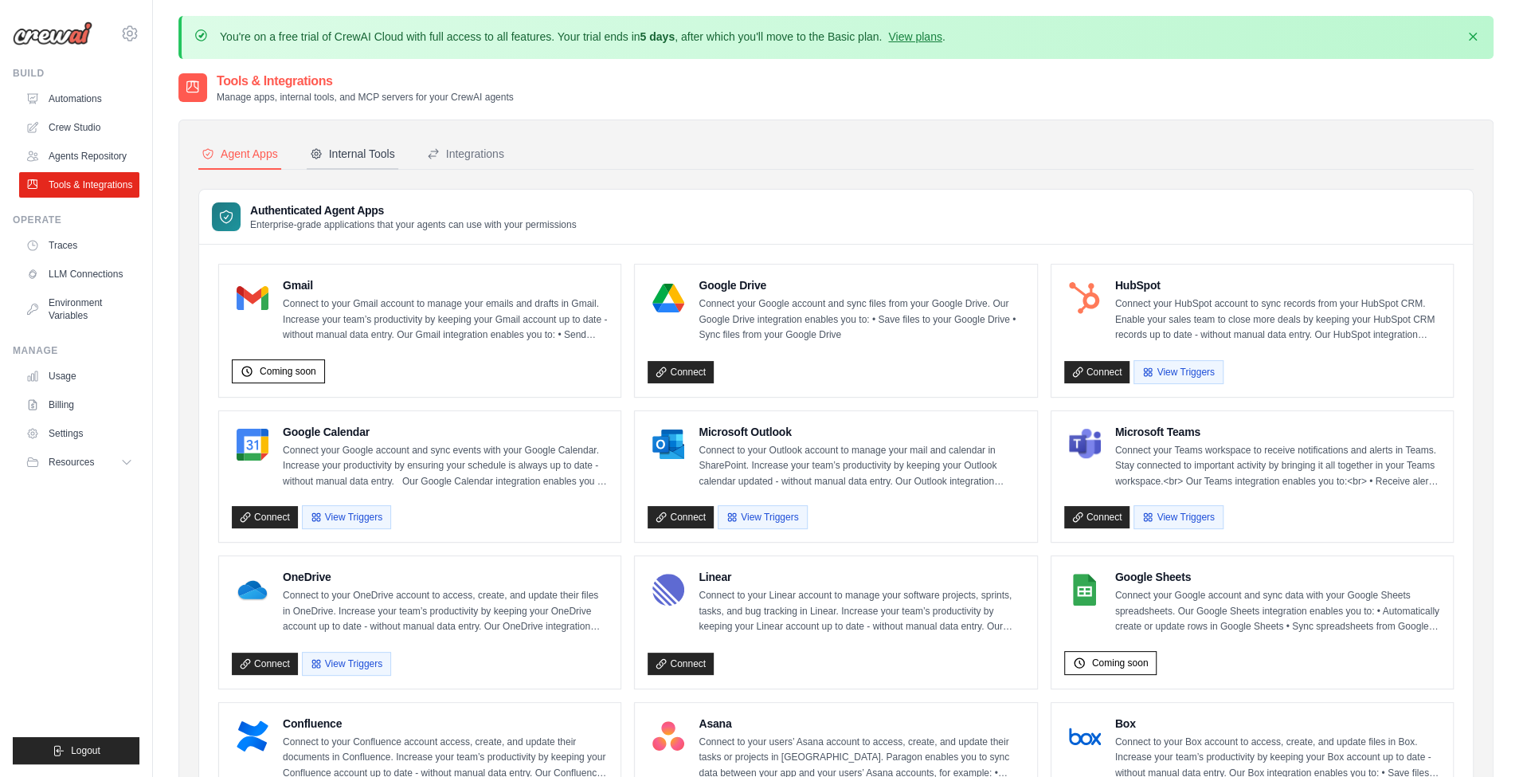
click at [374, 149] on div "Internal Tools" at bounding box center [352, 154] width 85 height 16
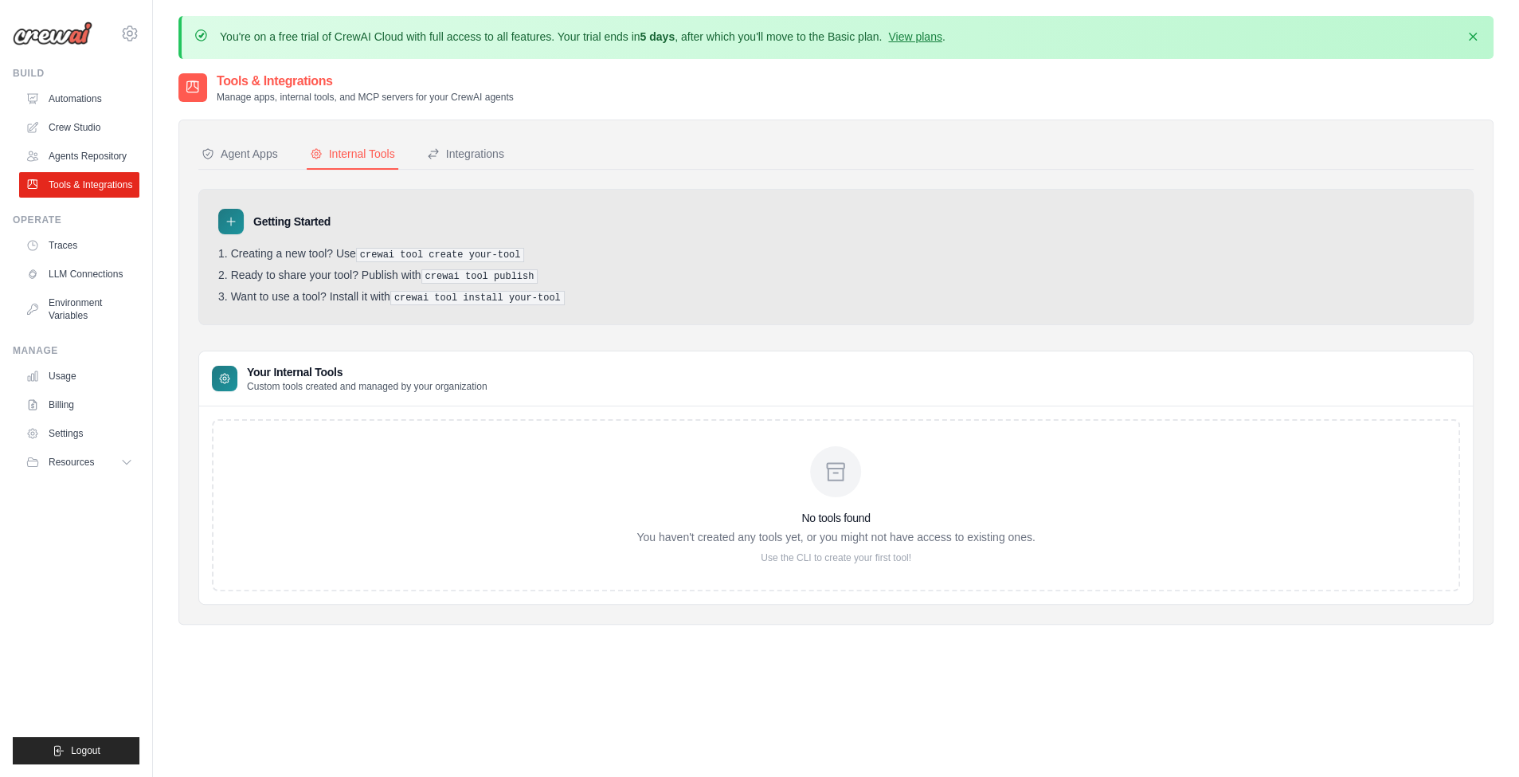
click at [608, 481] on div "No tools found You haven't created any tools yet, or you might not have access …" at bounding box center [836, 505] width 1248 height 172
click at [874, 515] on h3 "No tools found" at bounding box center [835, 518] width 398 height 16
click at [827, 522] on div "No tools found You haven't created any tools yet, or you might not have access …" at bounding box center [835, 505] width 398 height 118
click at [489, 161] on button "Integrations" at bounding box center [466, 154] width 84 height 30
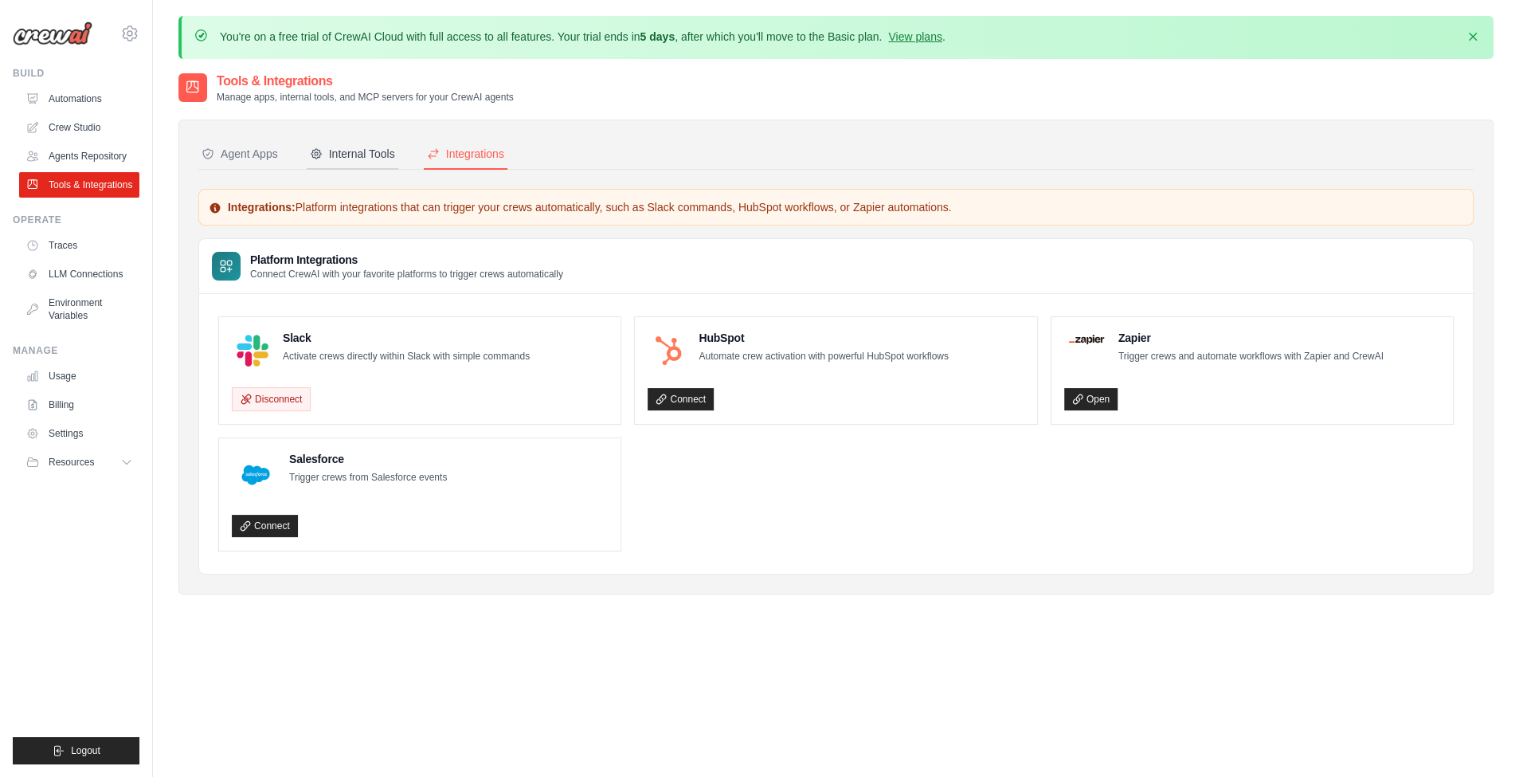
click at [383, 161] on div "Internal Tools" at bounding box center [352, 154] width 85 height 16
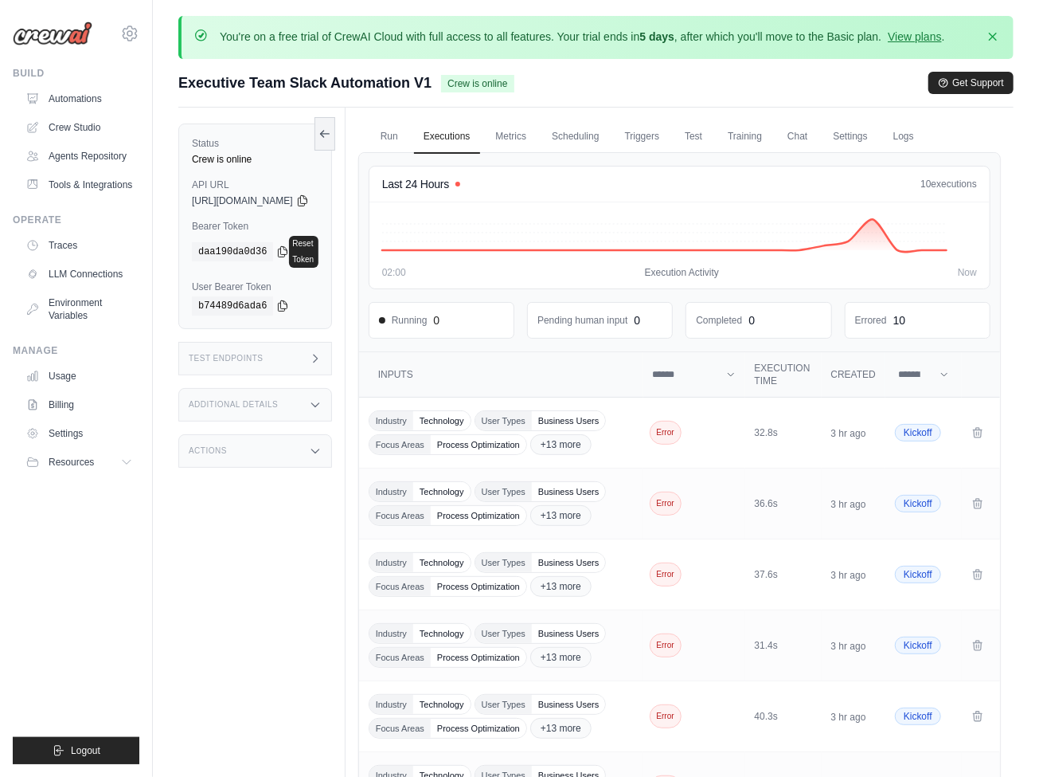
click at [80, 127] on link "Crew Studio" at bounding box center [79, 127] width 120 height 25
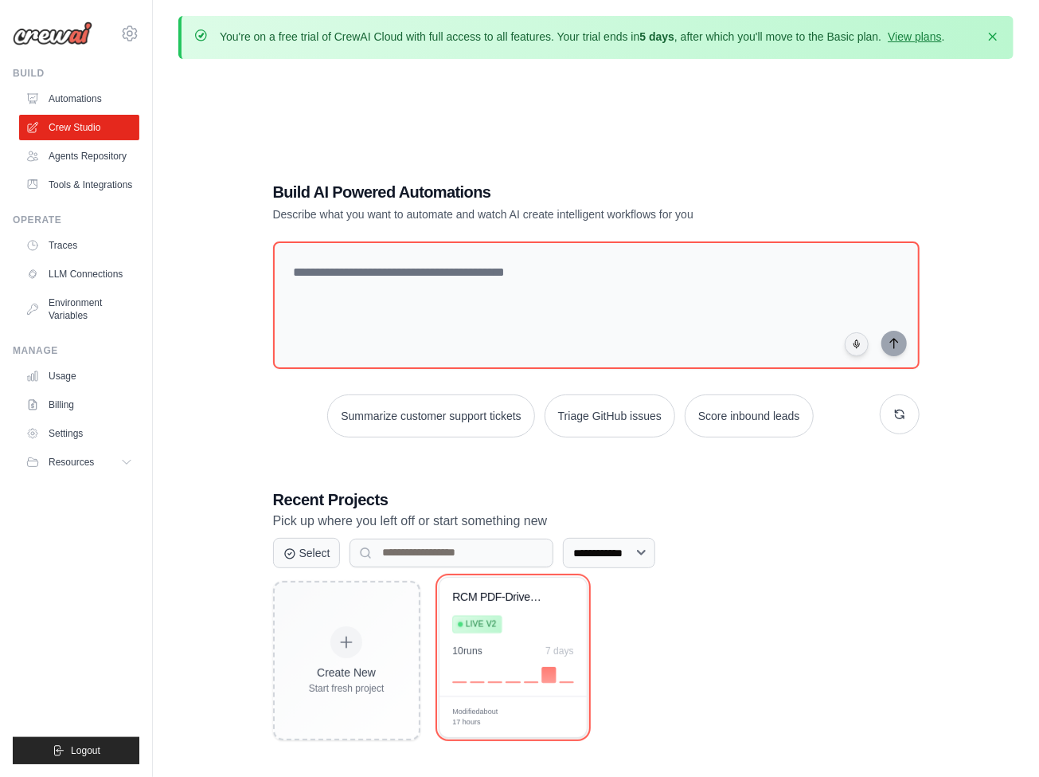
click at [565, 620] on icon at bounding box center [564, 619] width 10 height 10
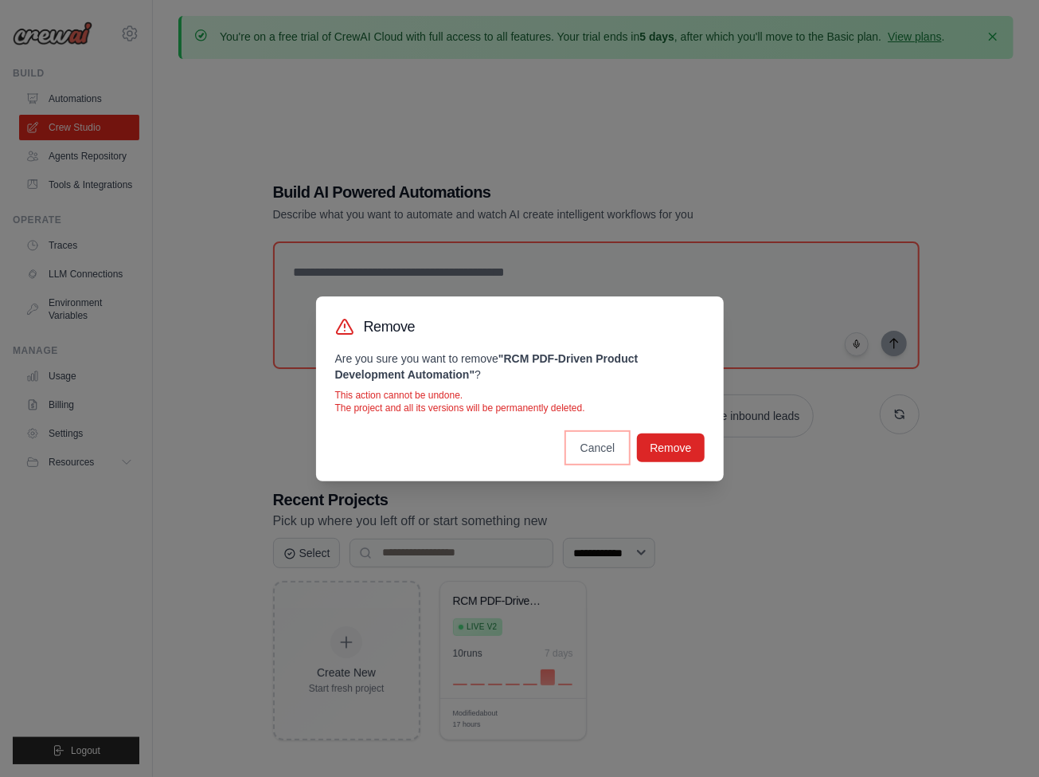
click at [597, 447] on button "Cancel" at bounding box center [598, 447] width 61 height 29
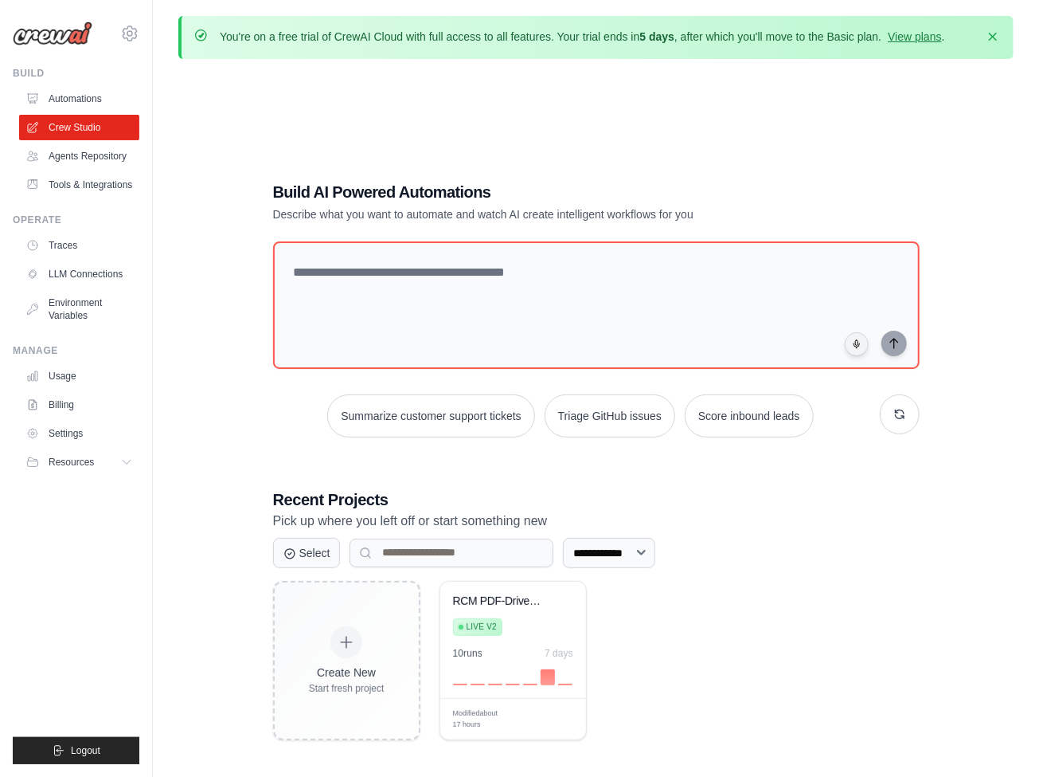
scroll to position [88, 0]
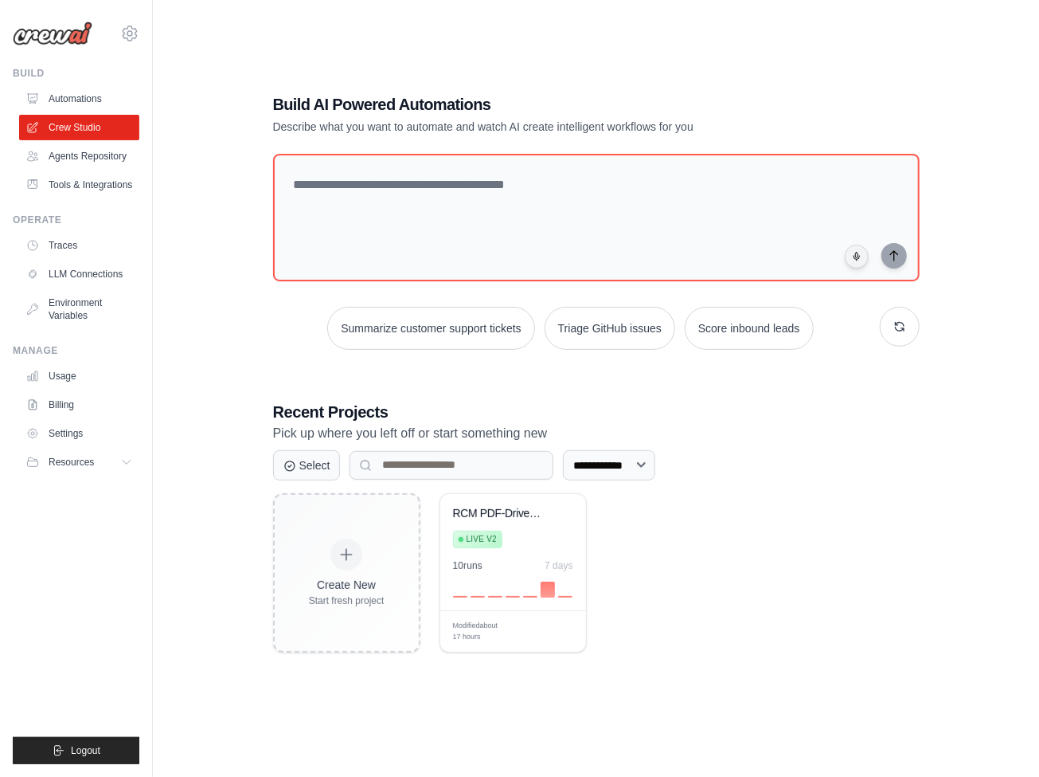
click at [80, 99] on link "Automations" at bounding box center [79, 98] width 120 height 25
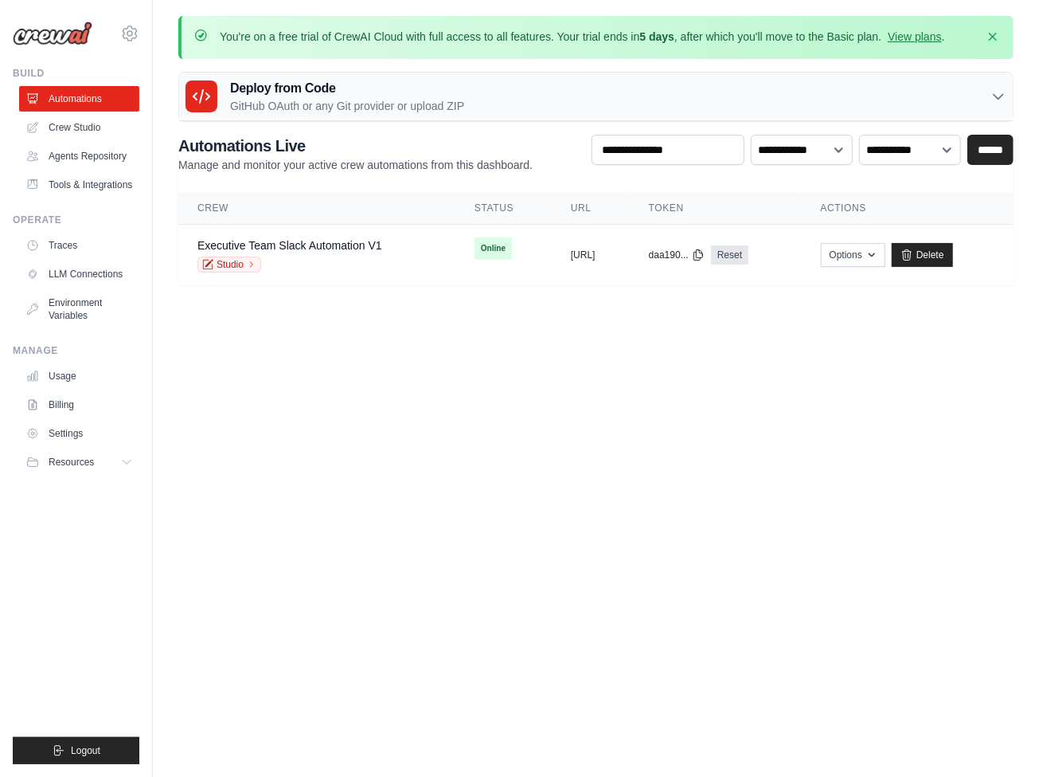
click at [80, 127] on link "Crew Studio" at bounding box center [79, 127] width 120 height 25
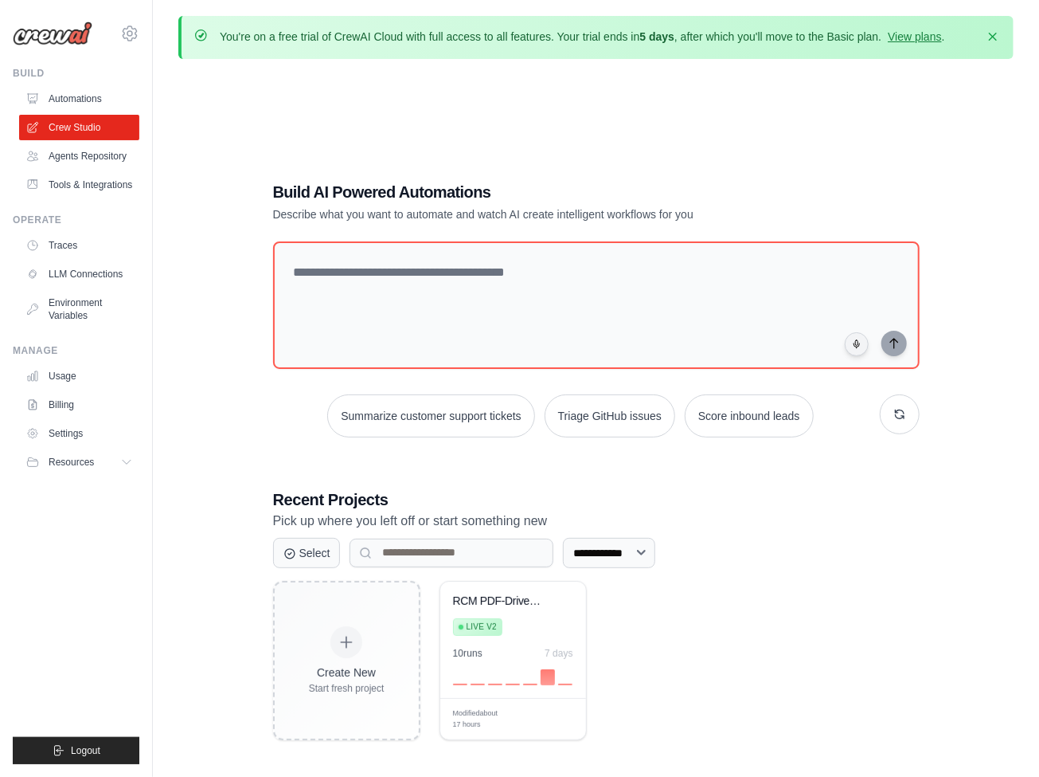
scroll to position [88, 0]
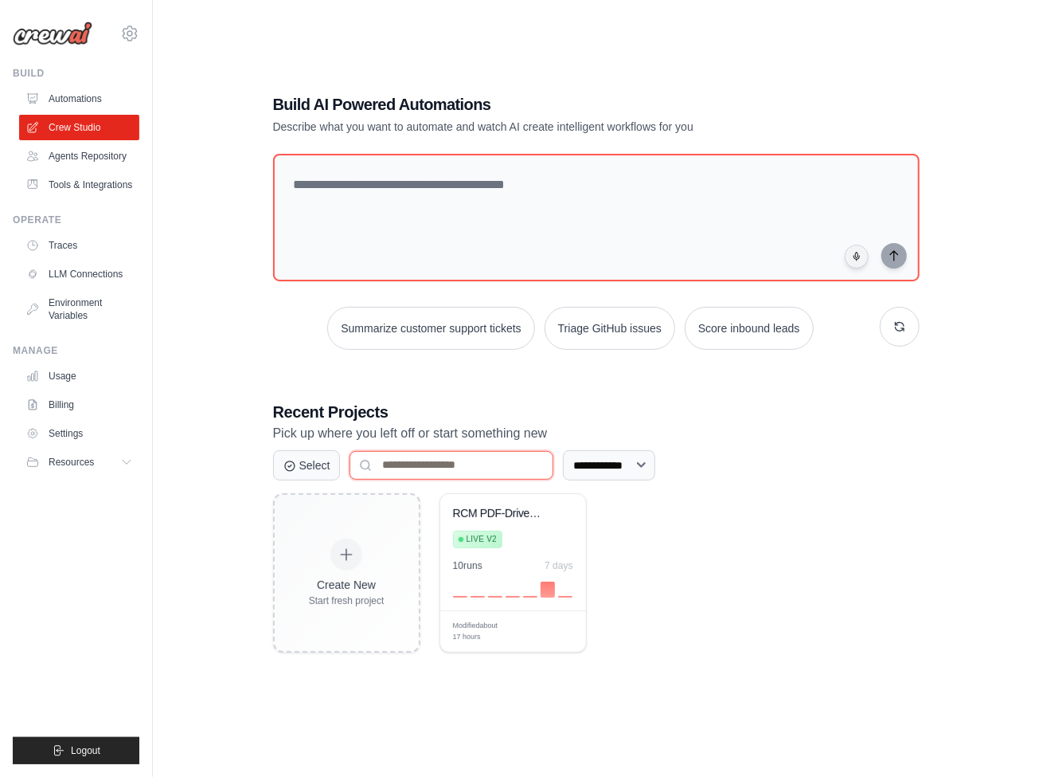
paste input "*******"
type input "*******"
click at [80, 99] on link "Automations" at bounding box center [79, 98] width 120 height 25
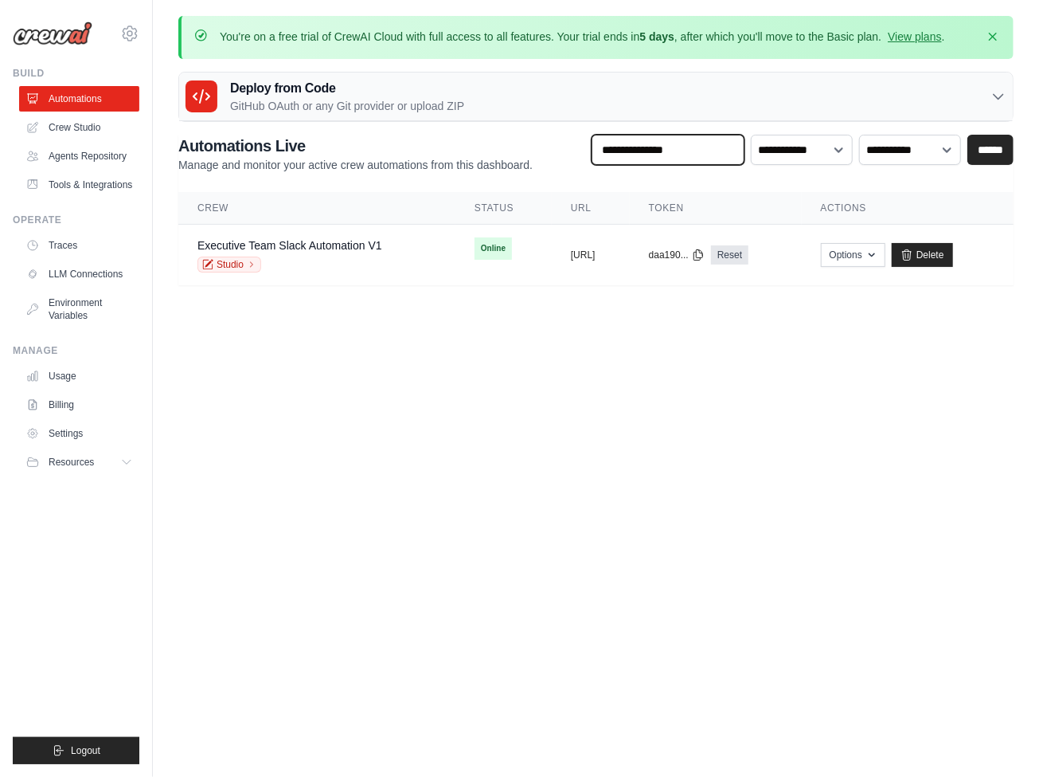
paste input "***"
type input "***"
click at [229, 263] on link "Studio" at bounding box center [230, 264] width 64 height 16
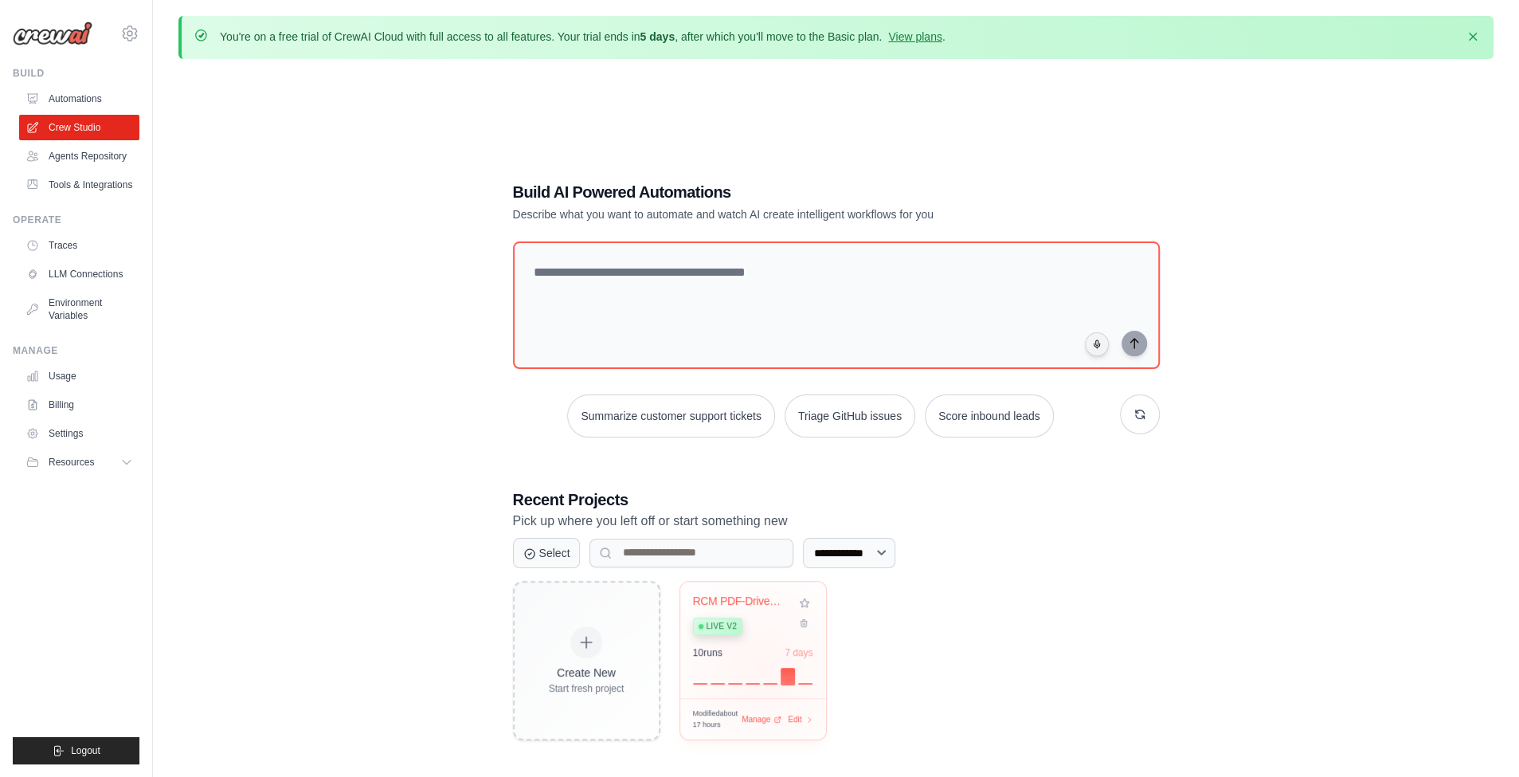
click at [760, 667] on div at bounding box center [753, 674] width 120 height 19
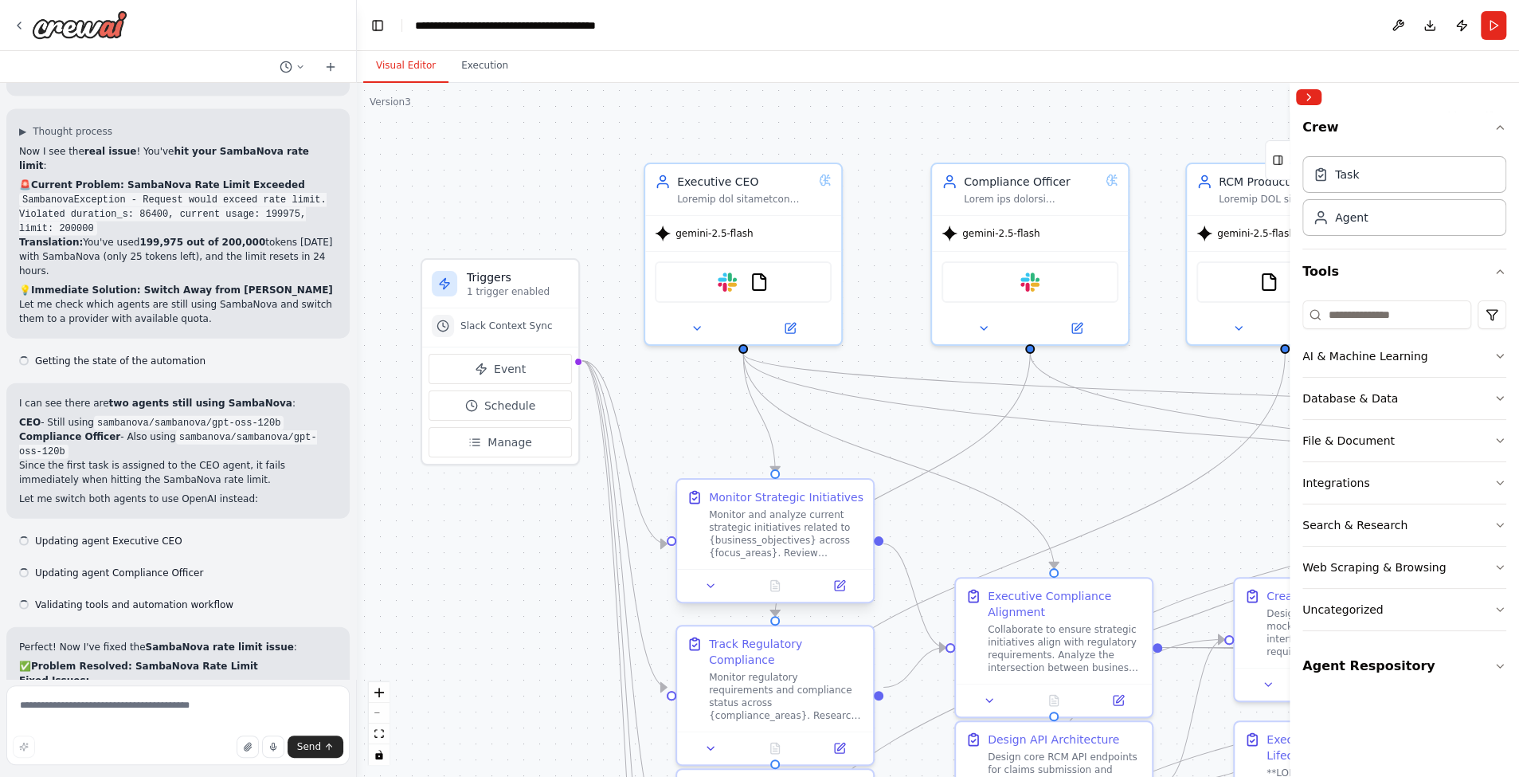
scroll to position [43805, 0]
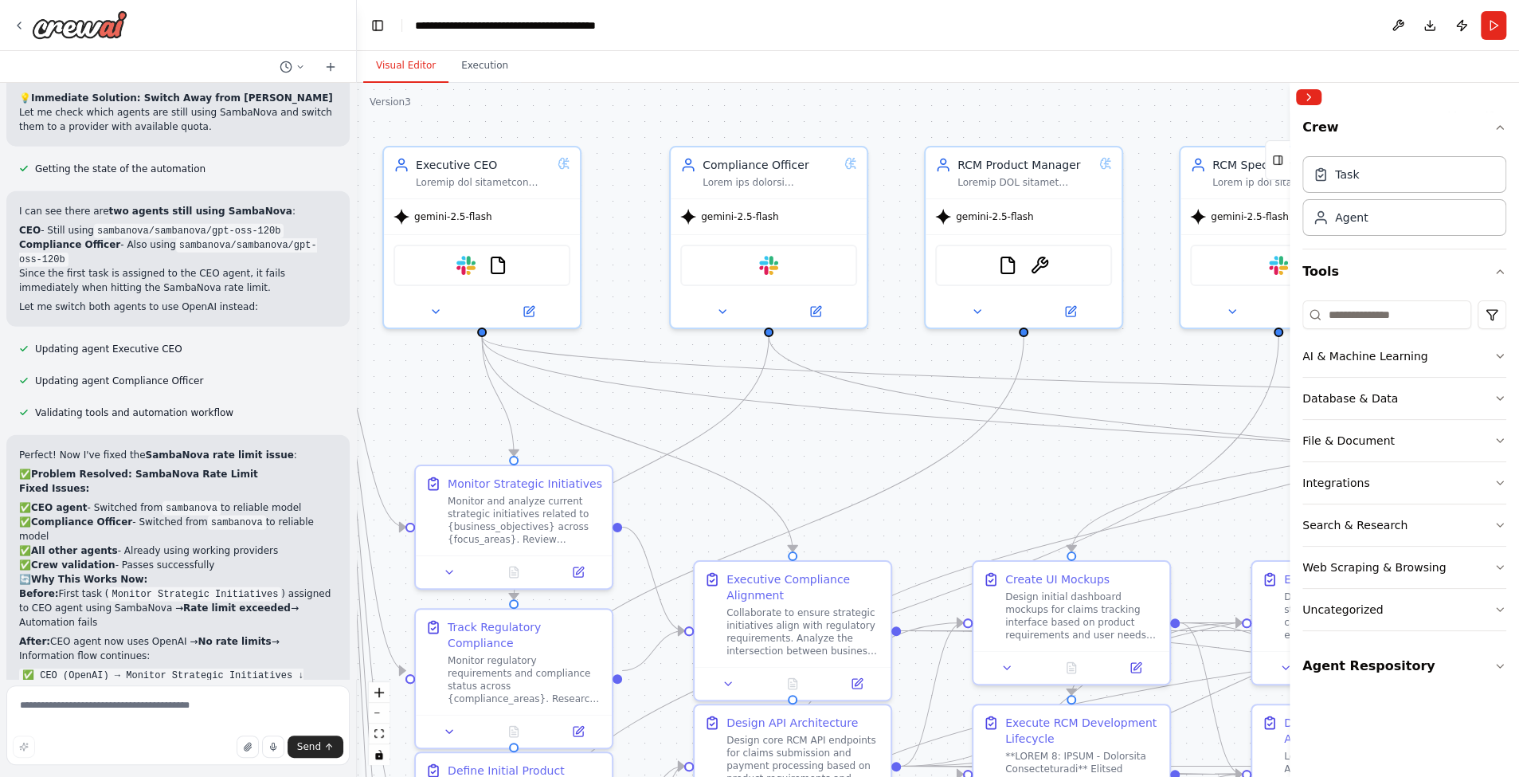
drag, startPoint x: 1037, startPoint y: 448, endPoint x: 743, endPoint y: 429, distance: 294.5
click at [743, 431] on div ".deletable-edge-delete-btn { width: 20px; height: 20px; border: 0px solid #ffff…" at bounding box center [938, 430] width 1162 height 694
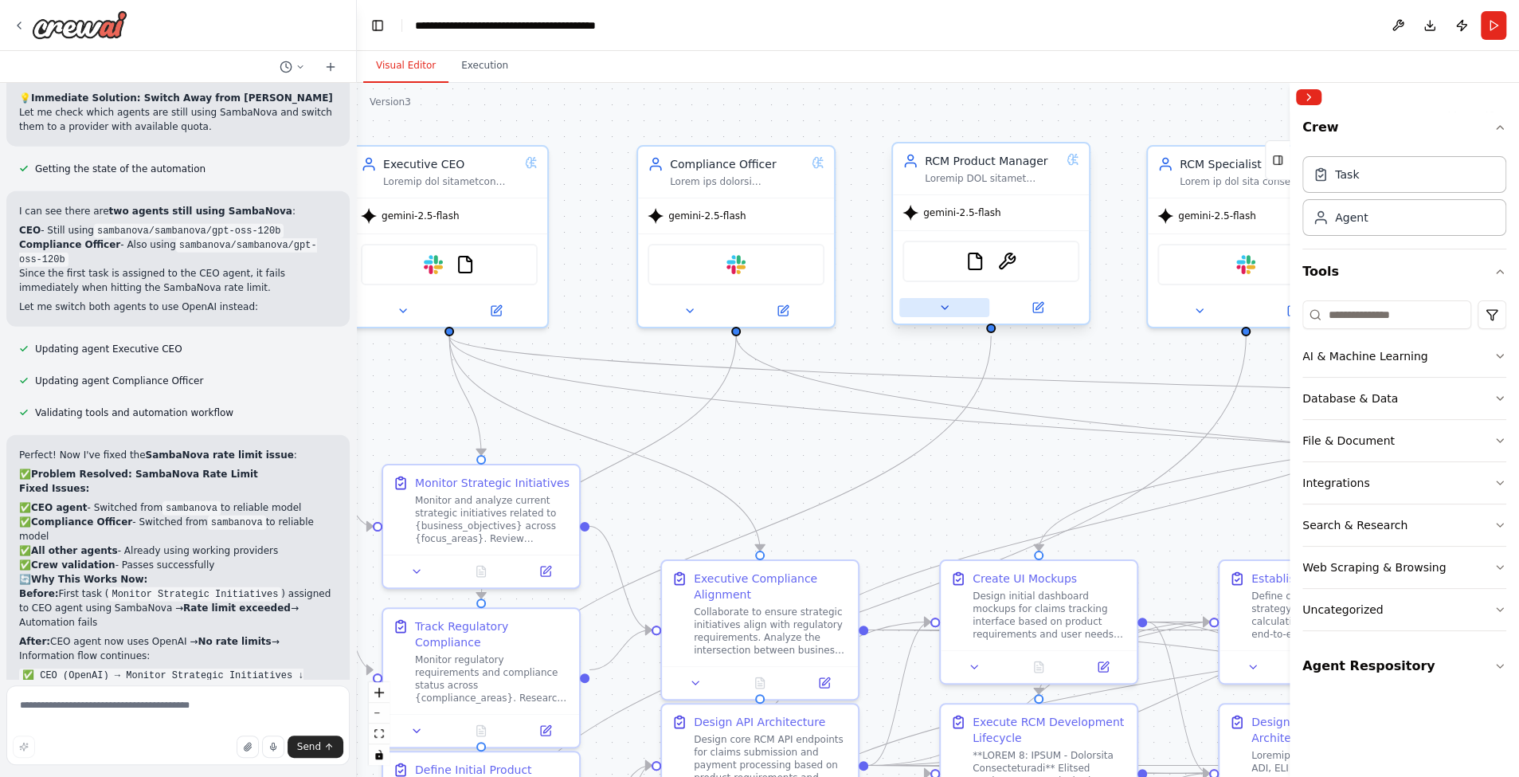
click at [960, 307] on button at bounding box center [944, 307] width 90 height 19
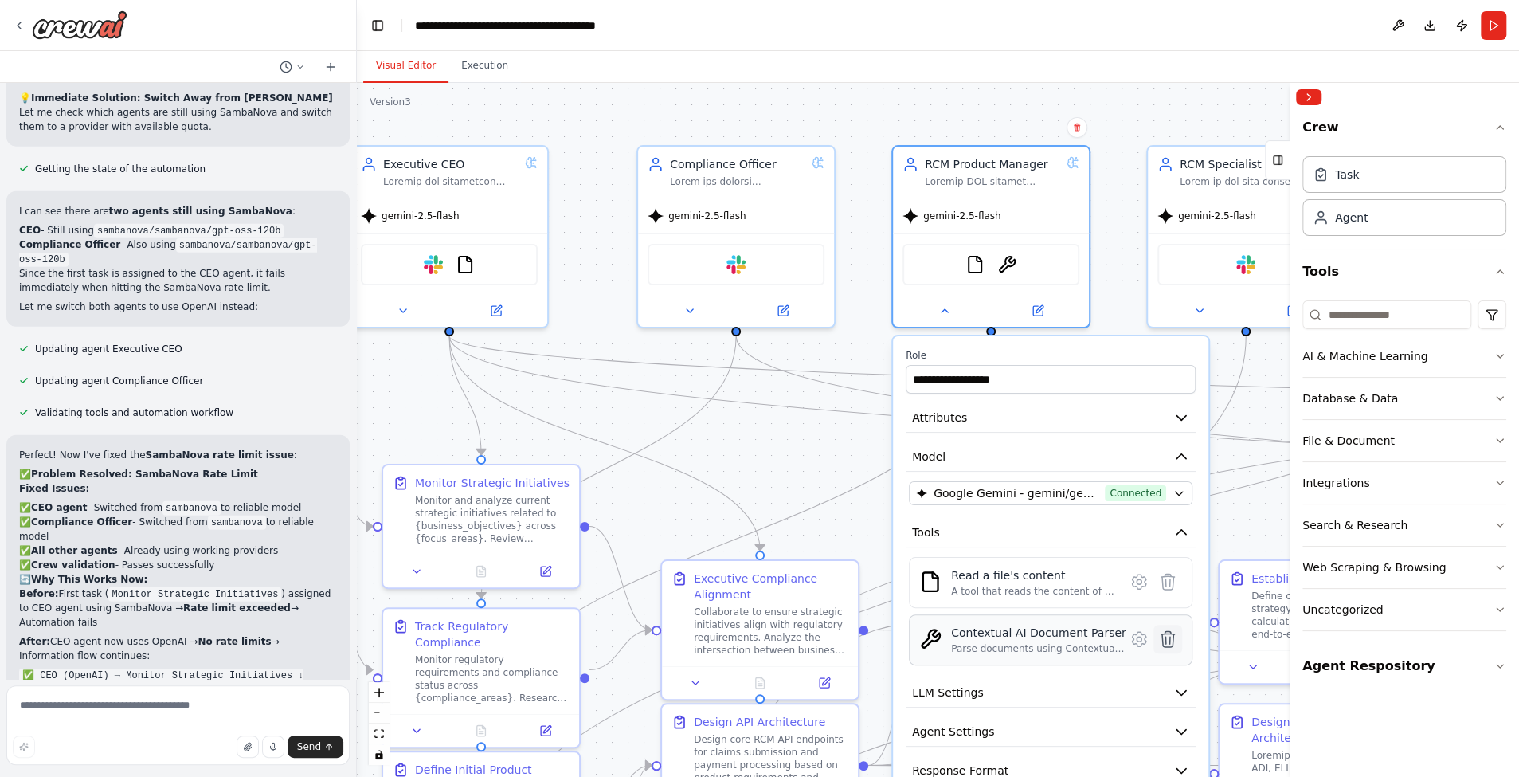
click at [1160, 640] on icon at bounding box center [1167, 638] width 19 height 19
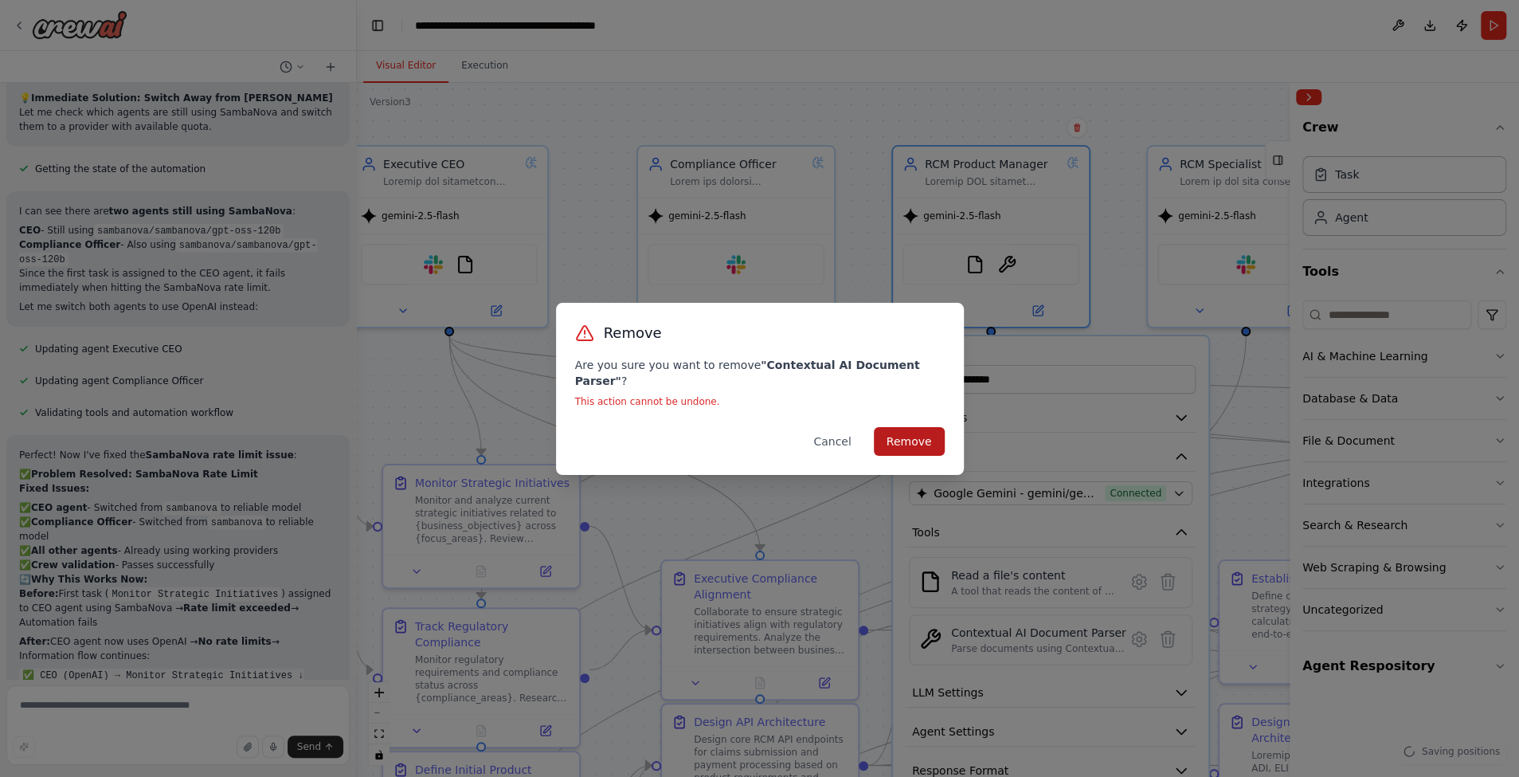
click at [908, 439] on button "Remove" at bounding box center [909, 441] width 71 height 29
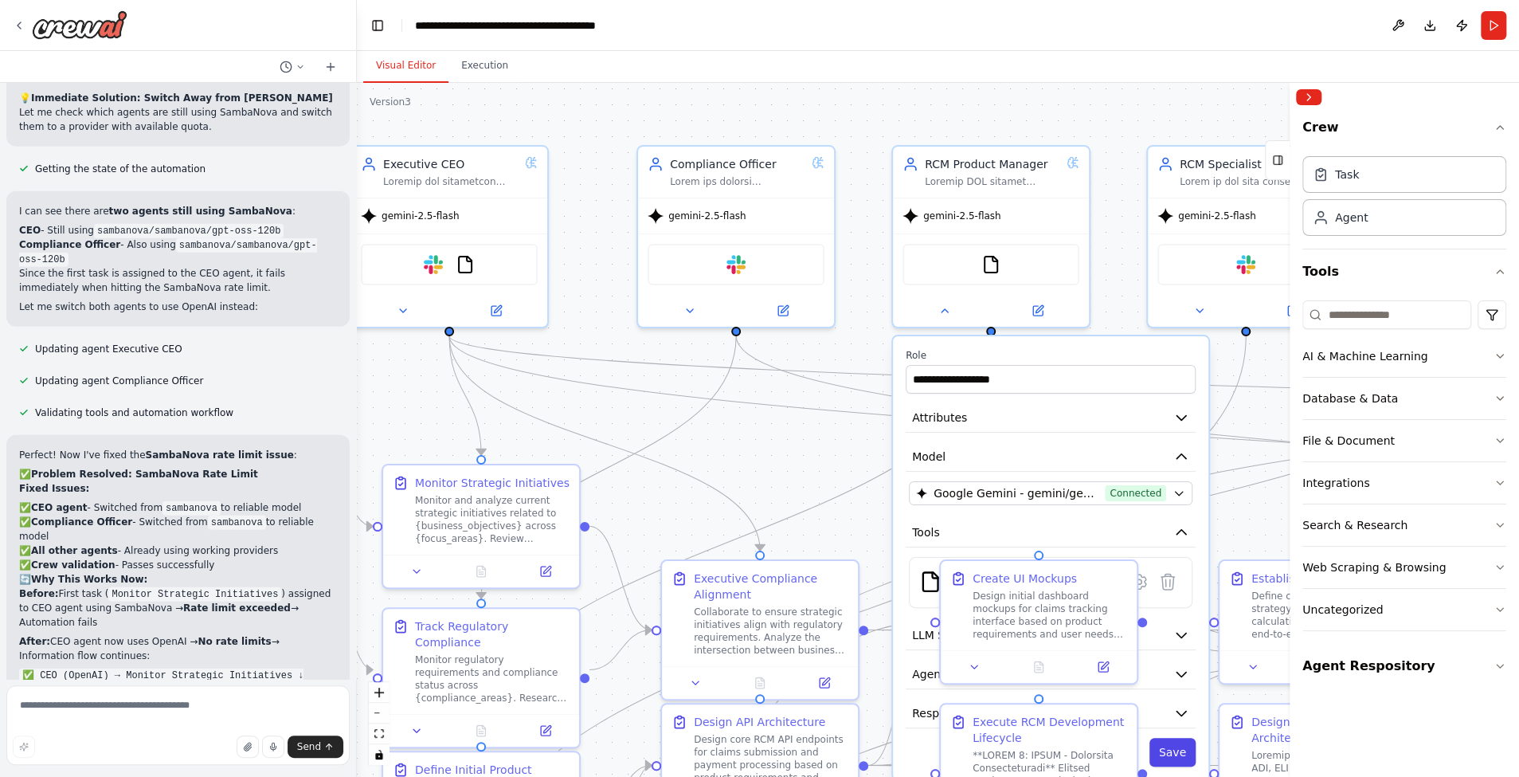
click at [1169, 741] on button "Save" at bounding box center [1172, 752] width 46 height 29
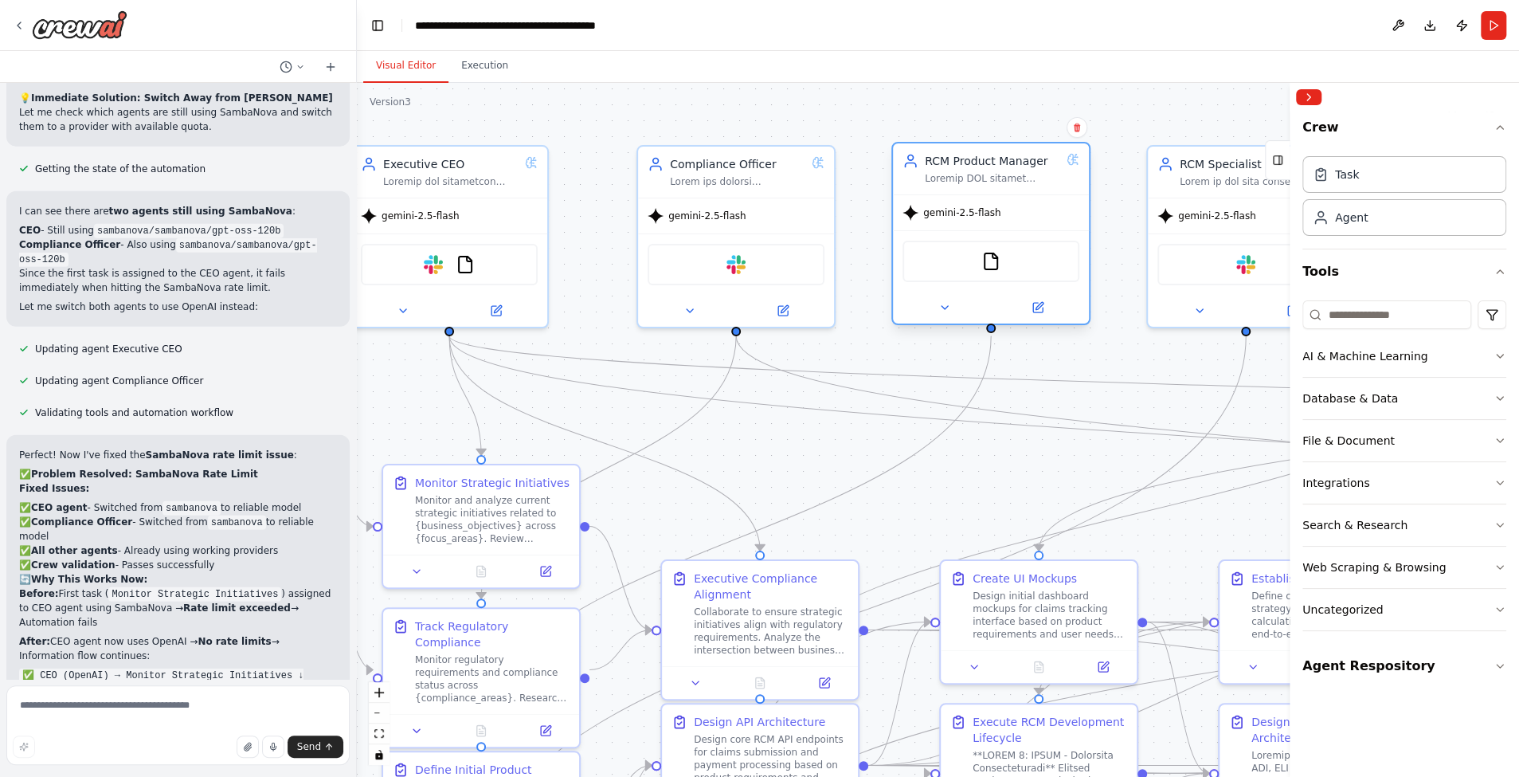
click at [1039, 268] on div "FileReadTool" at bounding box center [990, 261] width 177 height 41
click at [953, 299] on button at bounding box center [944, 307] width 90 height 19
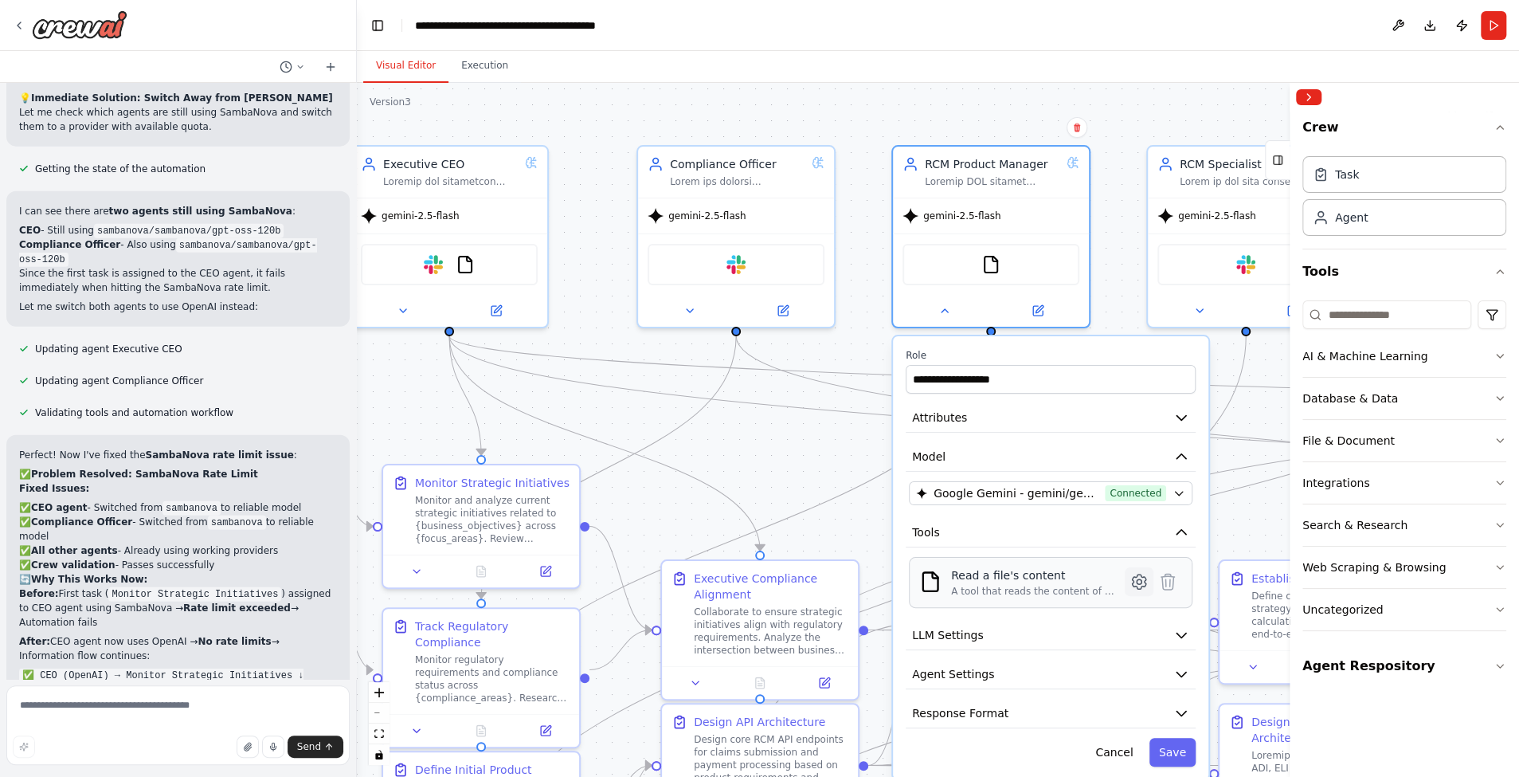
click at [1140, 584] on icon at bounding box center [1139, 581] width 14 height 14
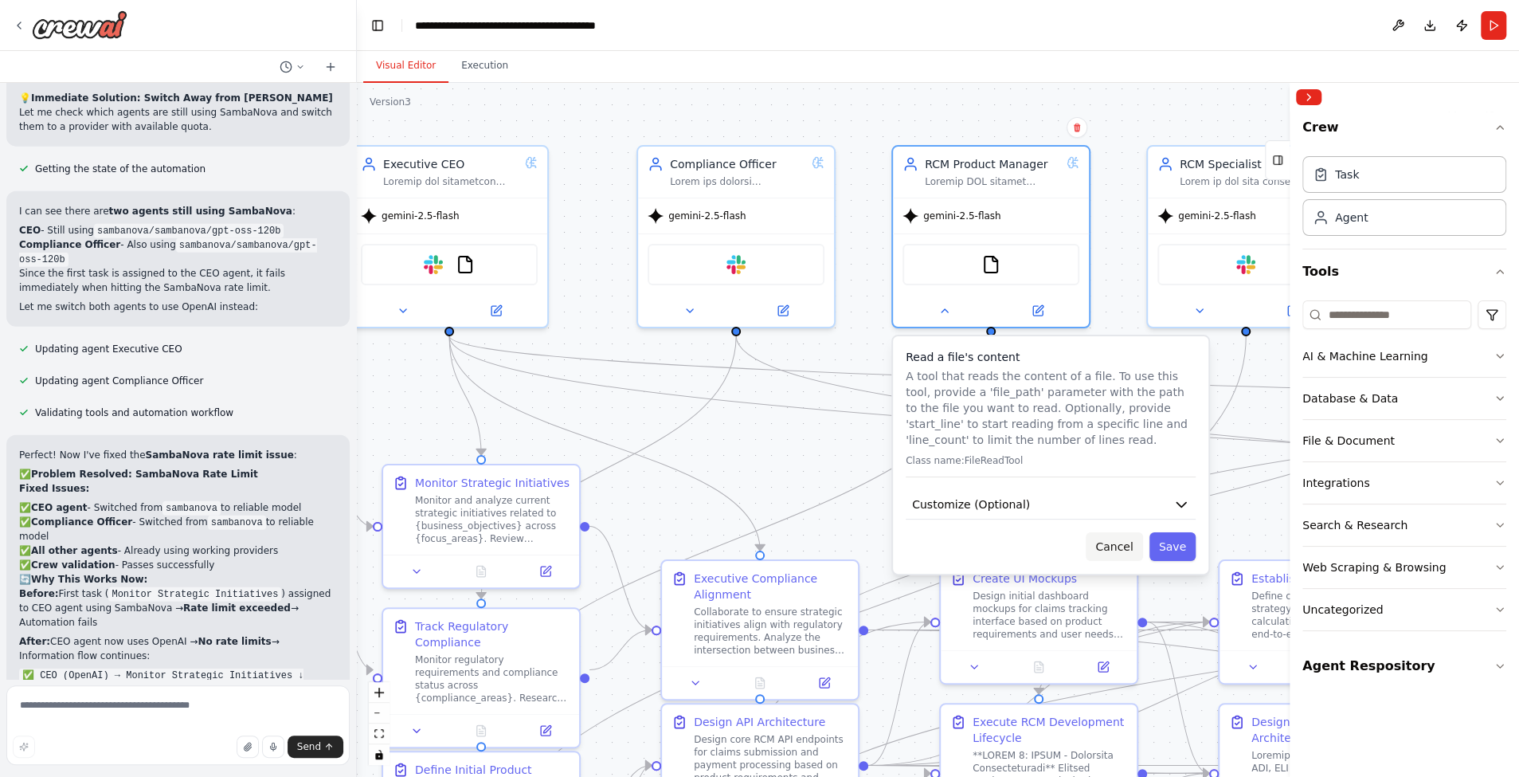
click at [1129, 552] on button "Cancel" at bounding box center [1114, 546] width 57 height 29
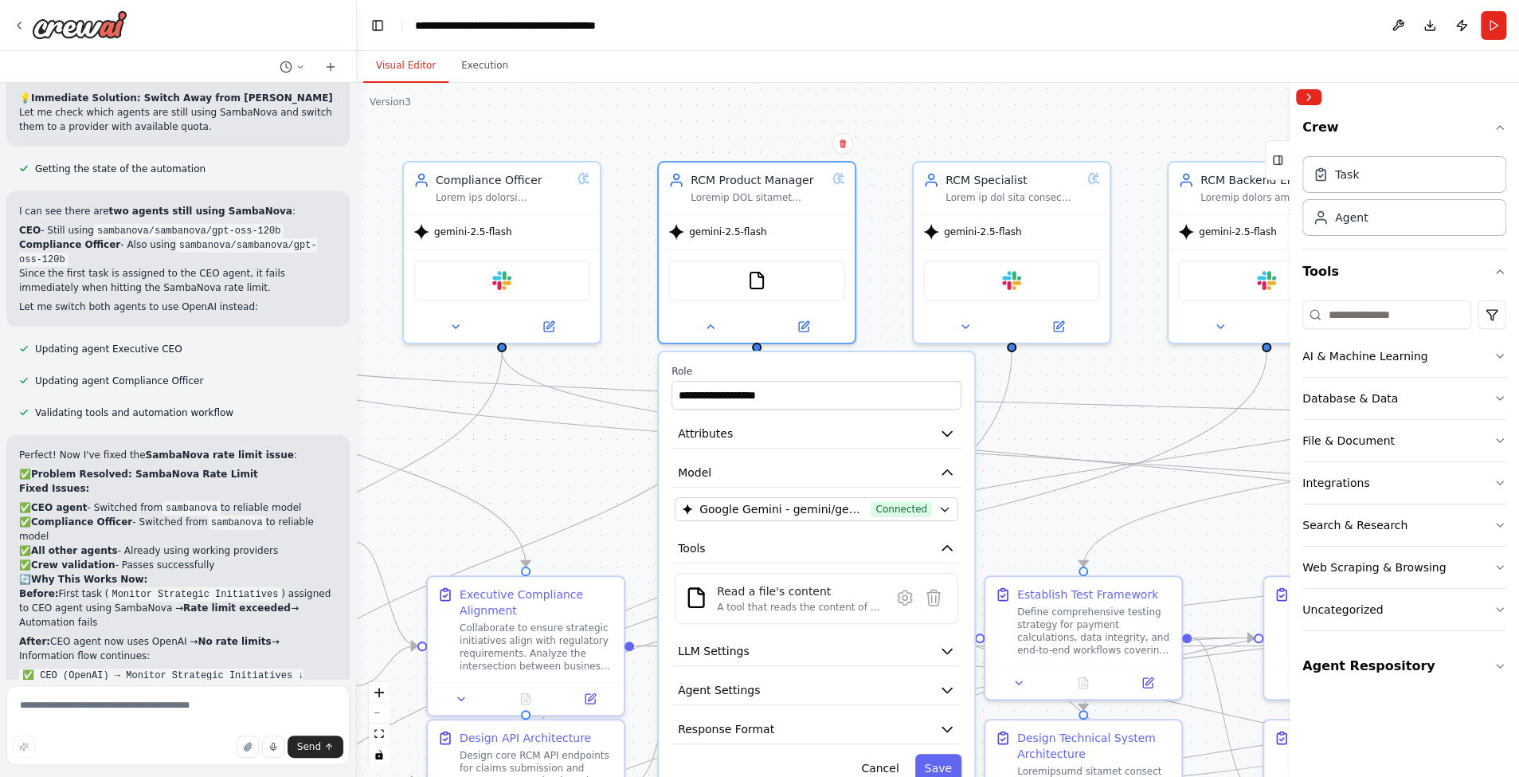
drag, startPoint x: 1140, startPoint y: 108, endPoint x: 905, endPoint y: 123, distance: 235.4
click at [905, 123] on div ".deletable-edge-delete-btn { width: 20px; height: 20px; border: 0px solid #ffff…" at bounding box center [938, 430] width 1162 height 694
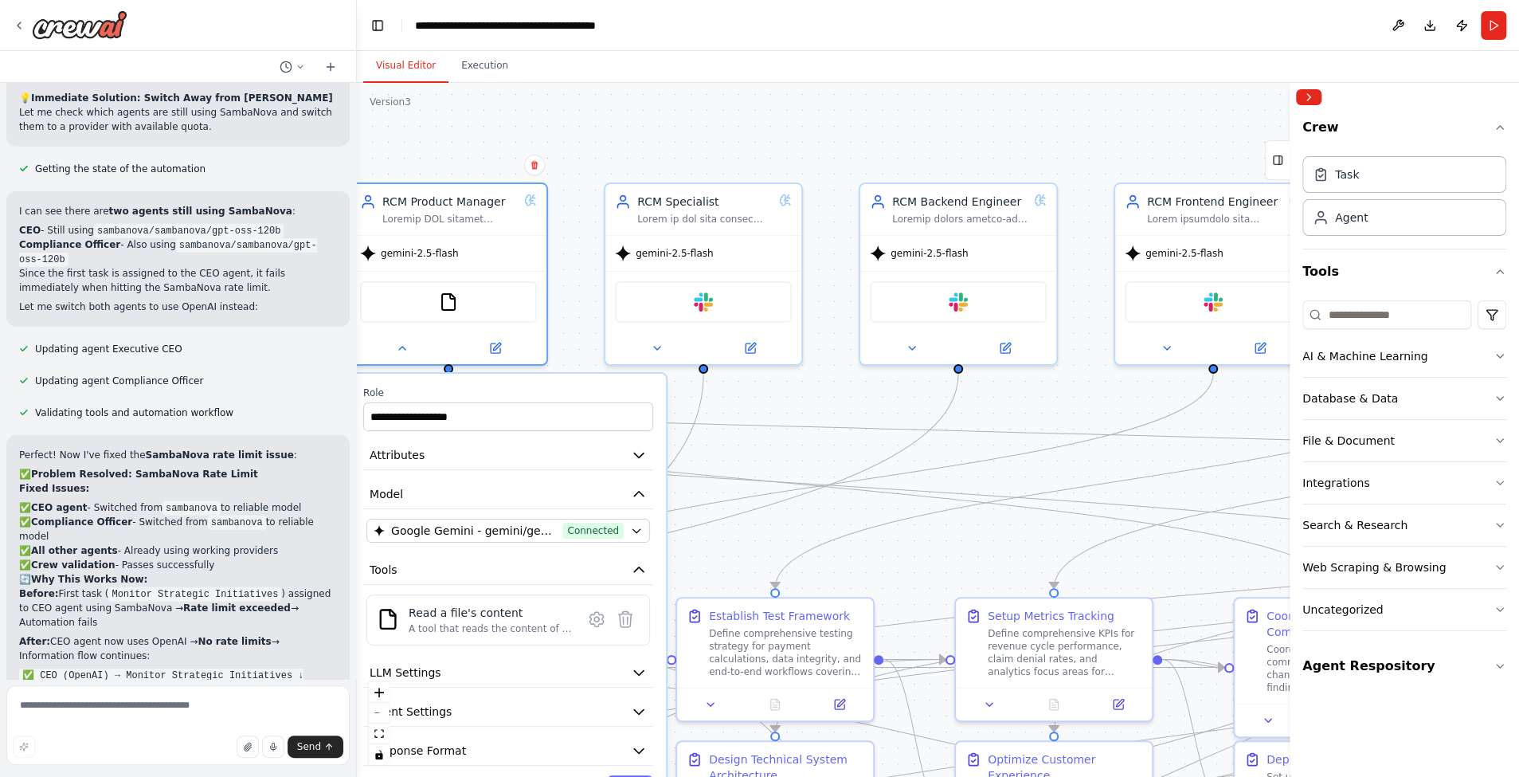
drag, startPoint x: 1136, startPoint y: 134, endPoint x: 797, endPoint y: 158, distance: 339.4
click at [797, 158] on div ".deletable-edge-delete-btn { width: 20px; height: 20px; border: 0px solid #ffff…" at bounding box center [938, 430] width 1162 height 694
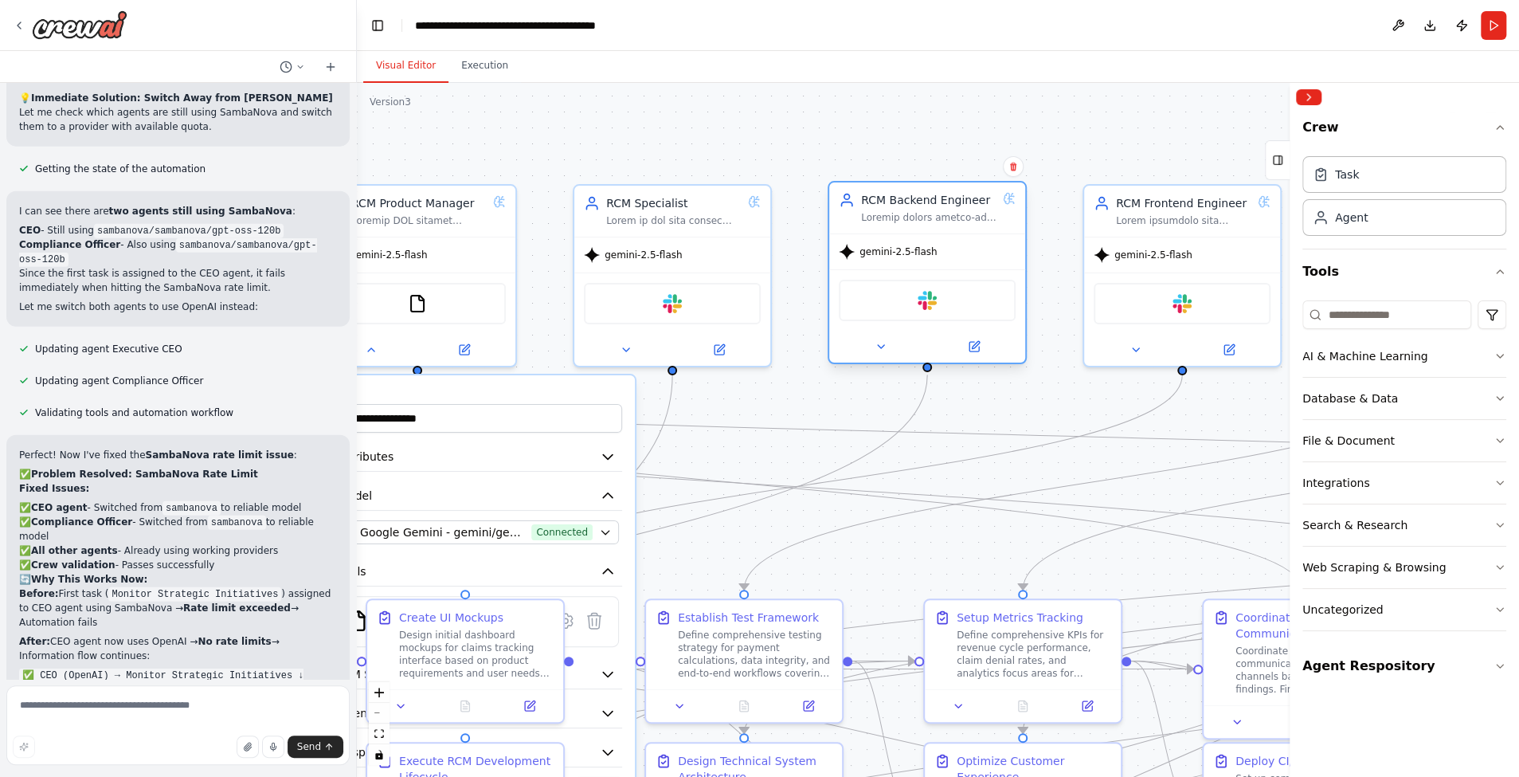
click at [979, 183] on div "RCM Backend Engineer gemini-2.5-flash Slack" at bounding box center [926, 272] width 199 height 183
click at [964, 130] on div ".deletable-edge-delete-btn { width: 20px; height: 20px; border: 0px solid #ffff…" at bounding box center [938, 430] width 1162 height 694
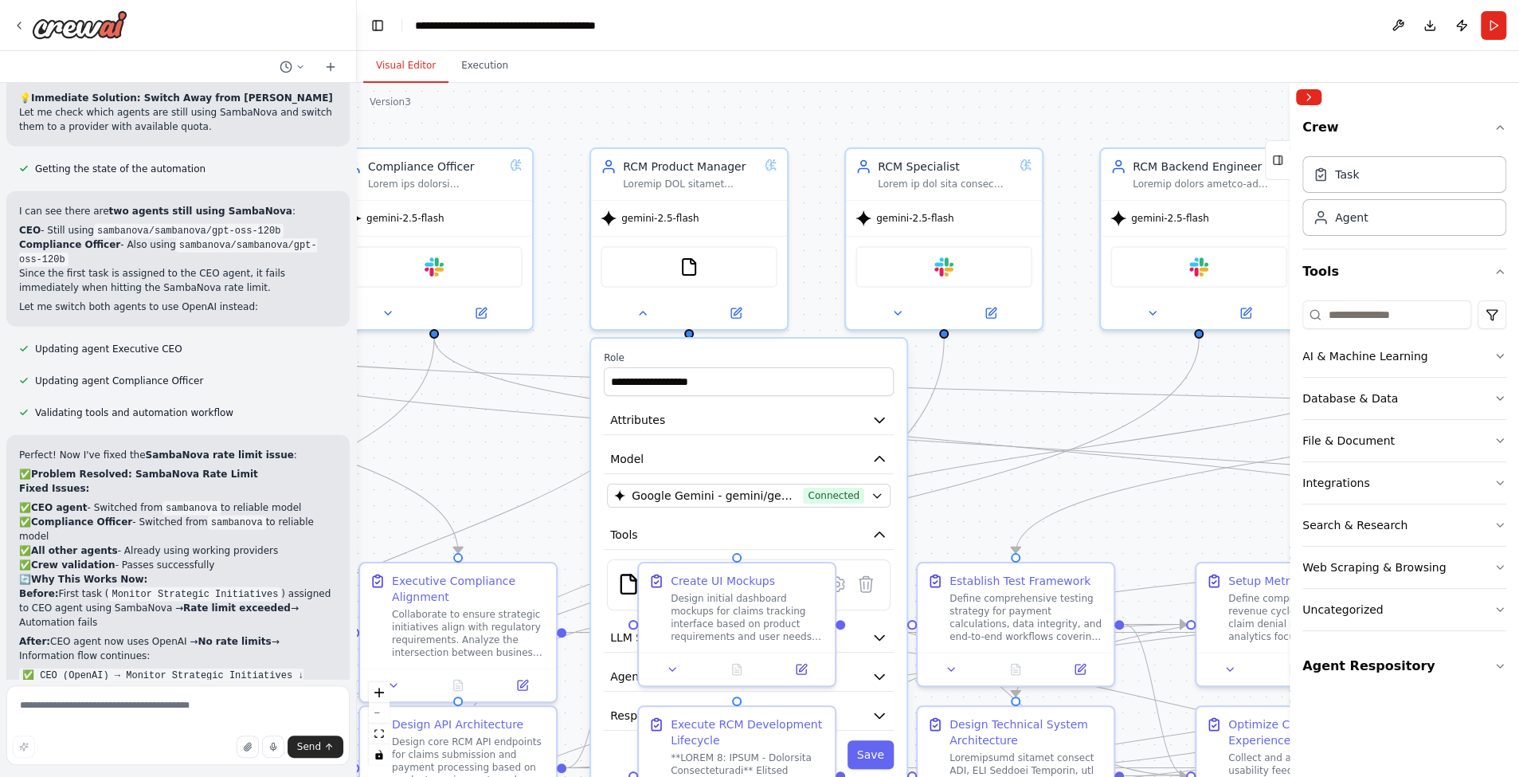
drag, startPoint x: 816, startPoint y: 129, endPoint x: 1089, endPoint y: 57, distance: 282.4
click at [1094, 57] on div "Visual Editor Execution Version 3 Show Tools Hide Agents .deletable-edge-delete…" at bounding box center [938, 414] width 1162 height 726
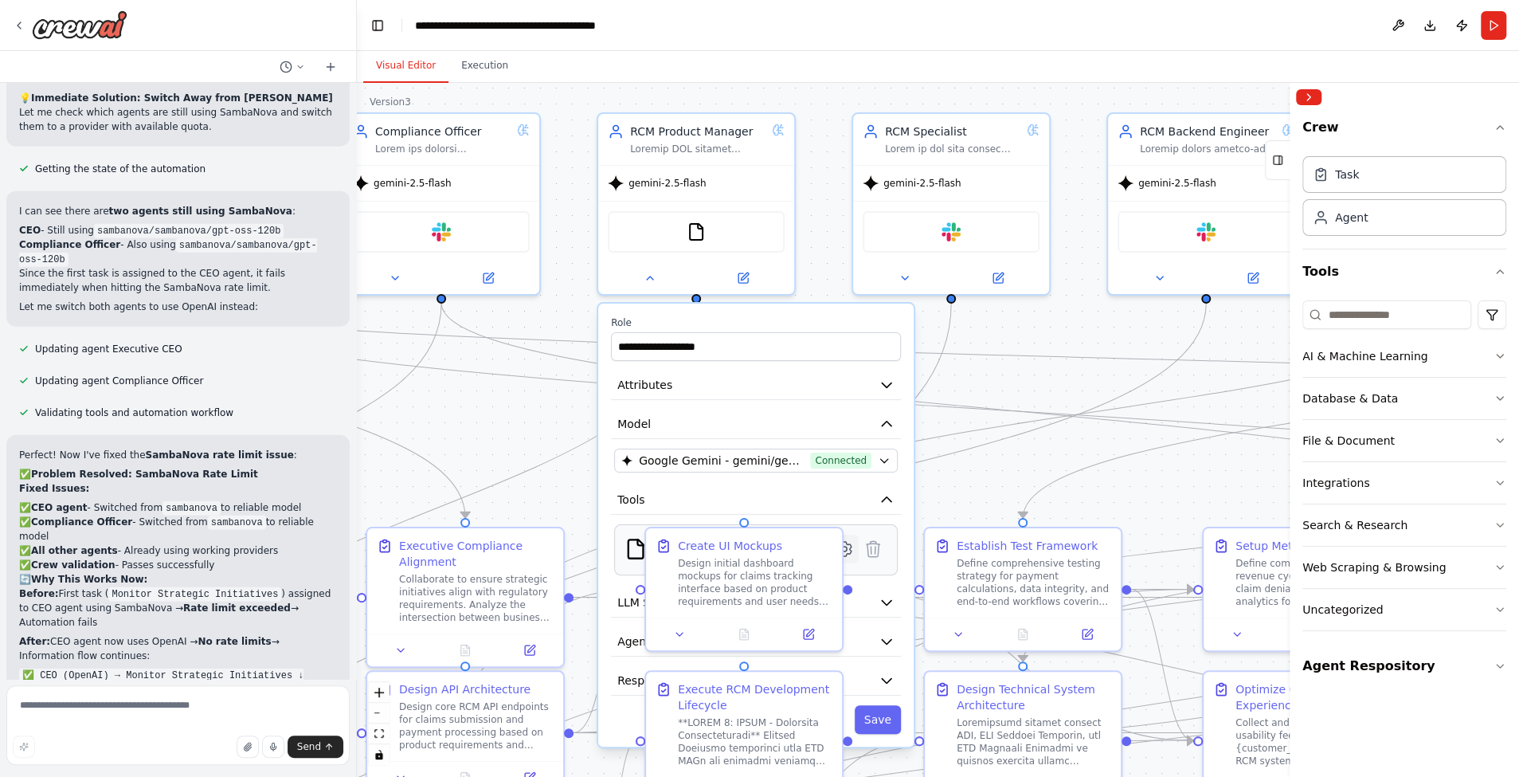
click at [853, 550] on icon at bounding box center [844, 548] width 19 height 19
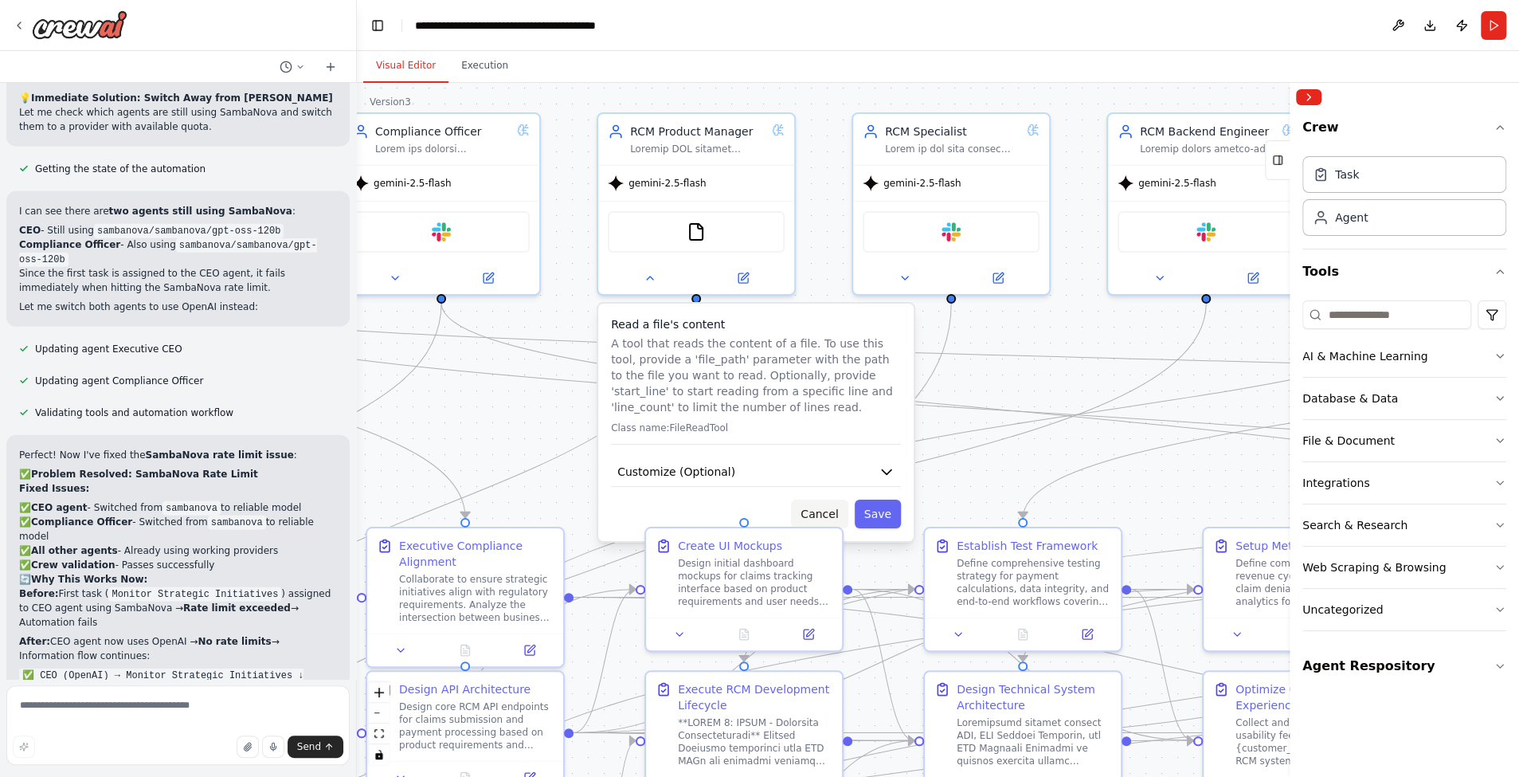
click at [829, 510] on button "Cancel" at bounding box center [819, 513] width 57 height 29
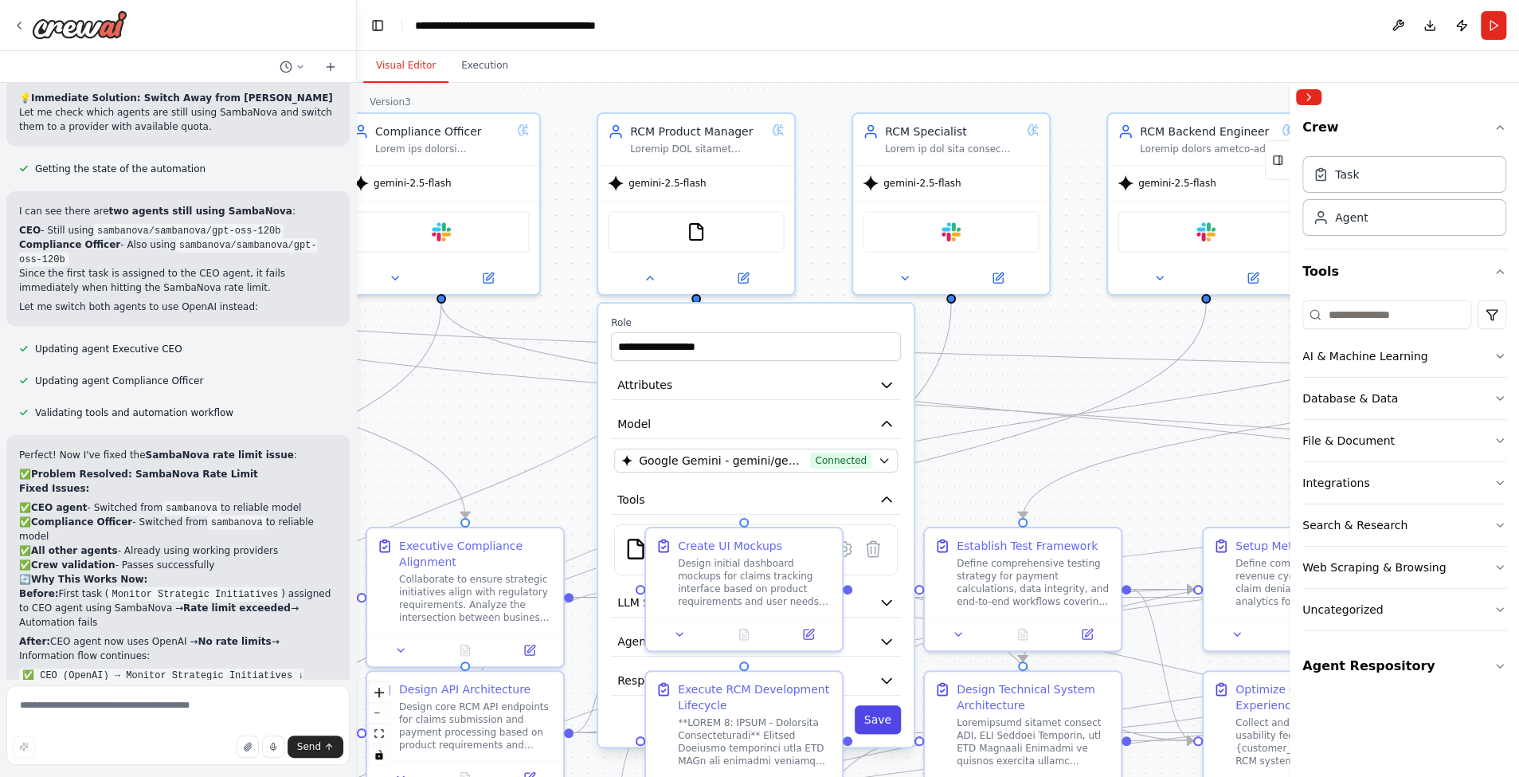
click at [881, 711] on button "Save" at bounding box center [878, 719] width 46 height 29
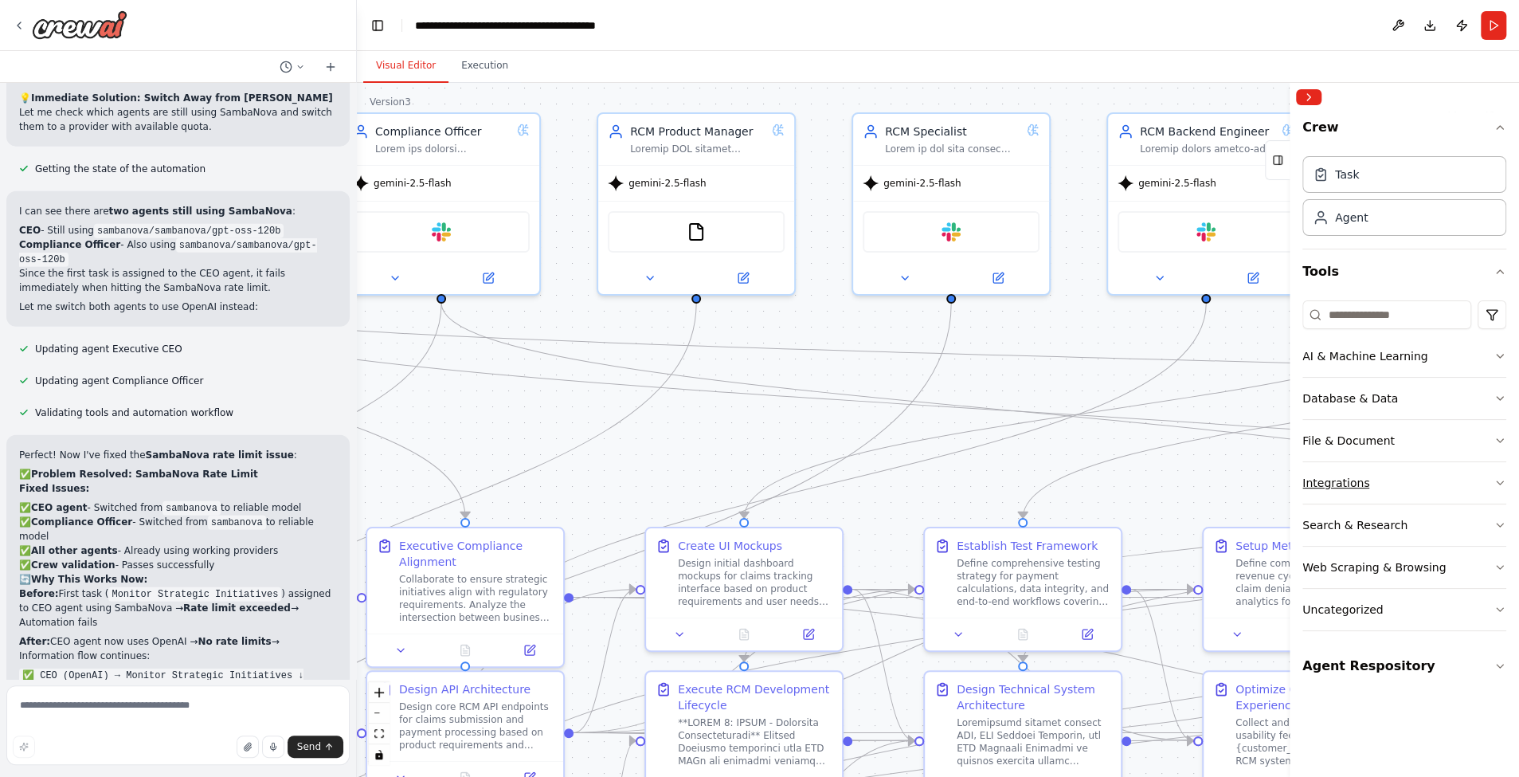
click at [1360, 479] on div "Integrations" at bounding box center [1335, 483] width 67 height 16
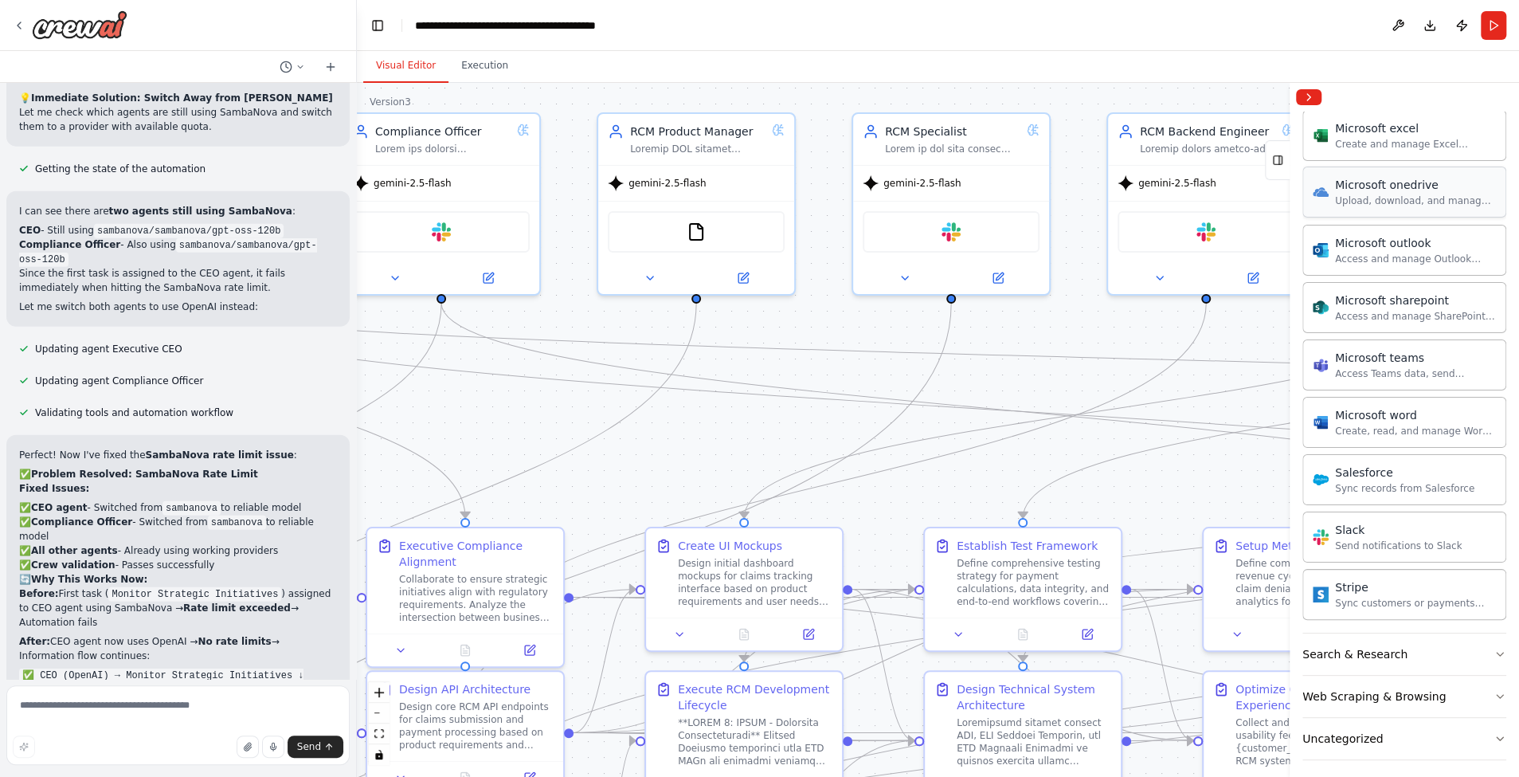
scroll to position [900, 0]
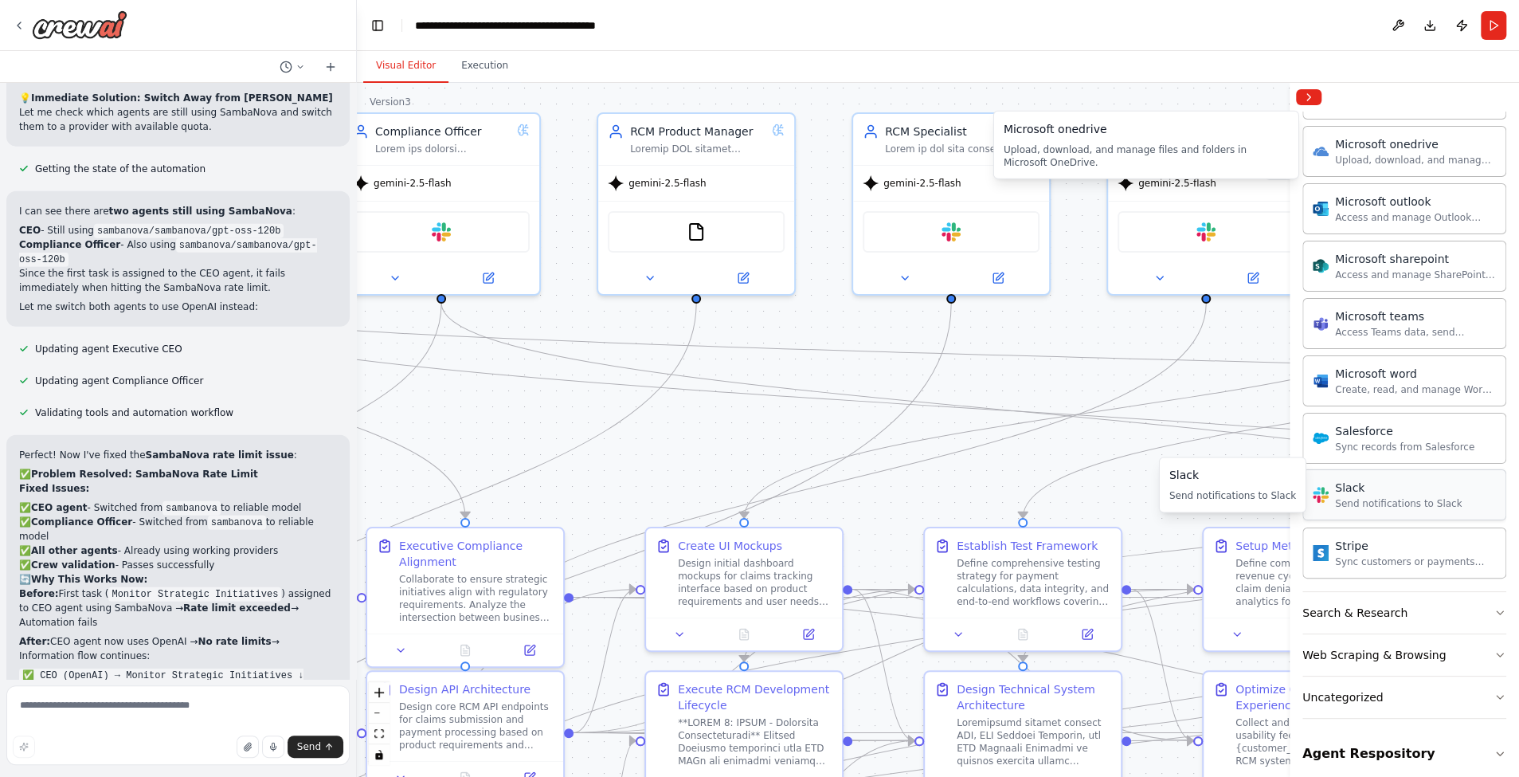
click at [1370, 497] on div "Send notifications to Slack" at bounding box center [1398, 503] width 127 height 13
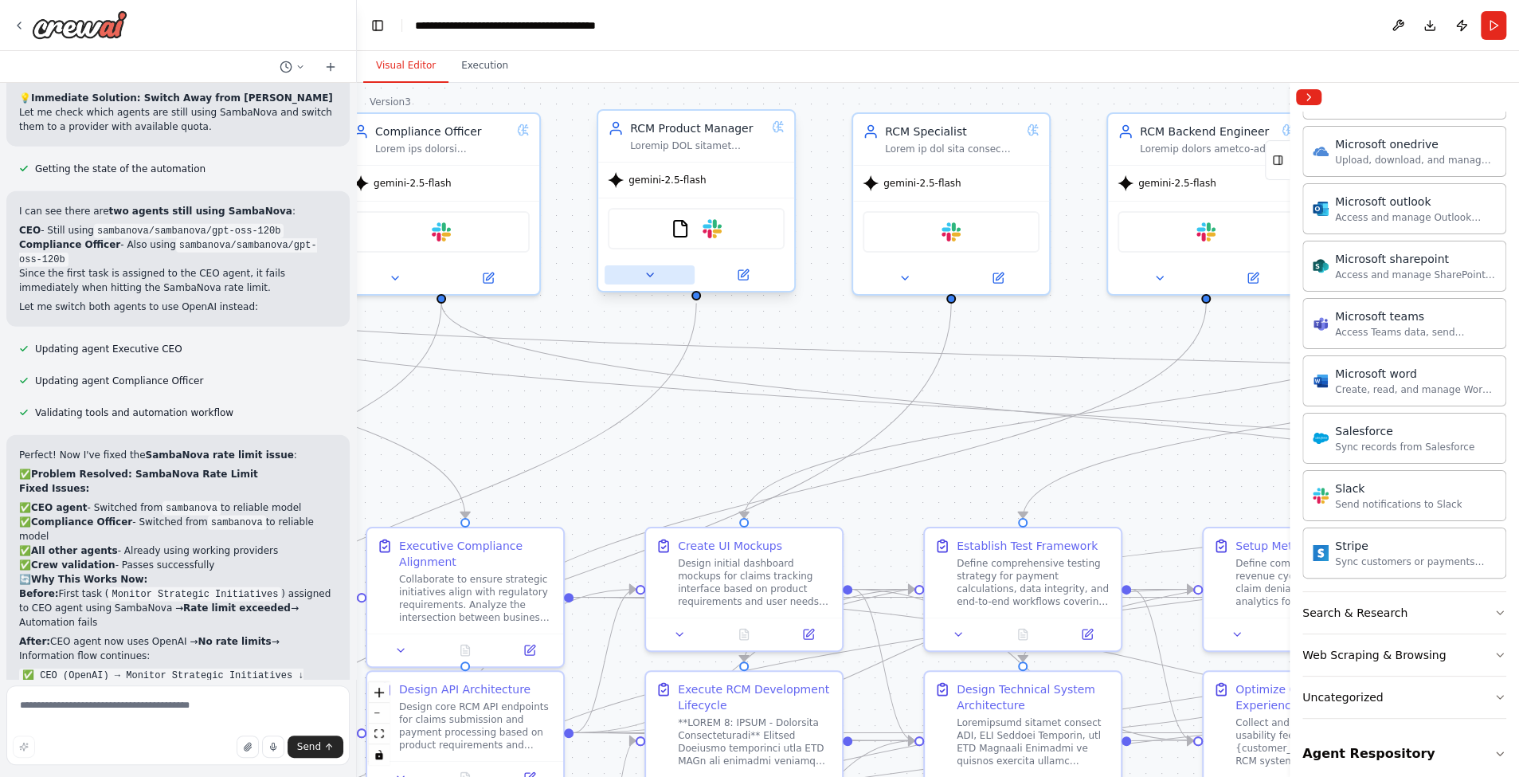
click at [658, 276] on button at bounding box center [649, 274] width 90 height 19
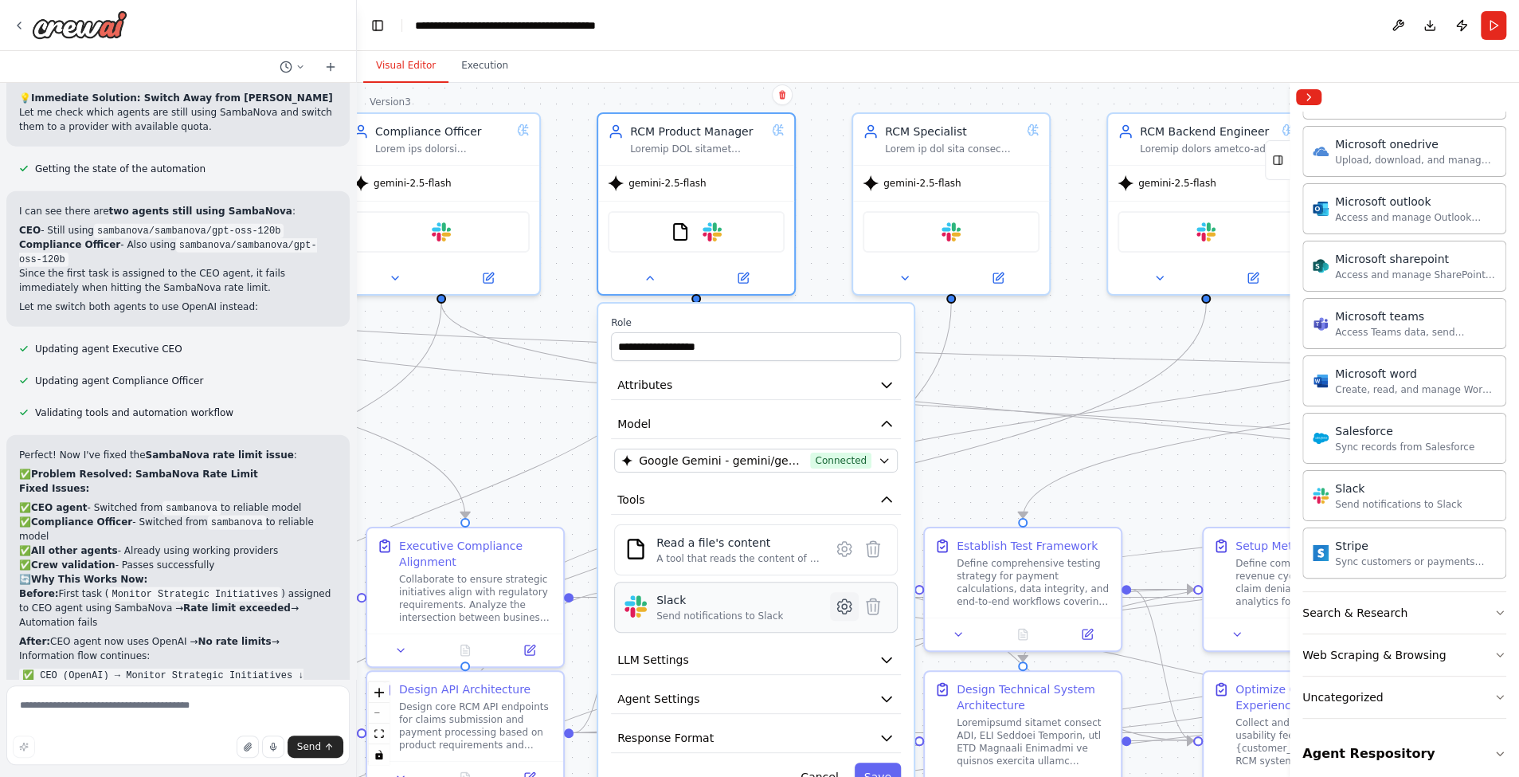
click at [837, 604] on icon at bounding box center [844, 606] width 14 height 14
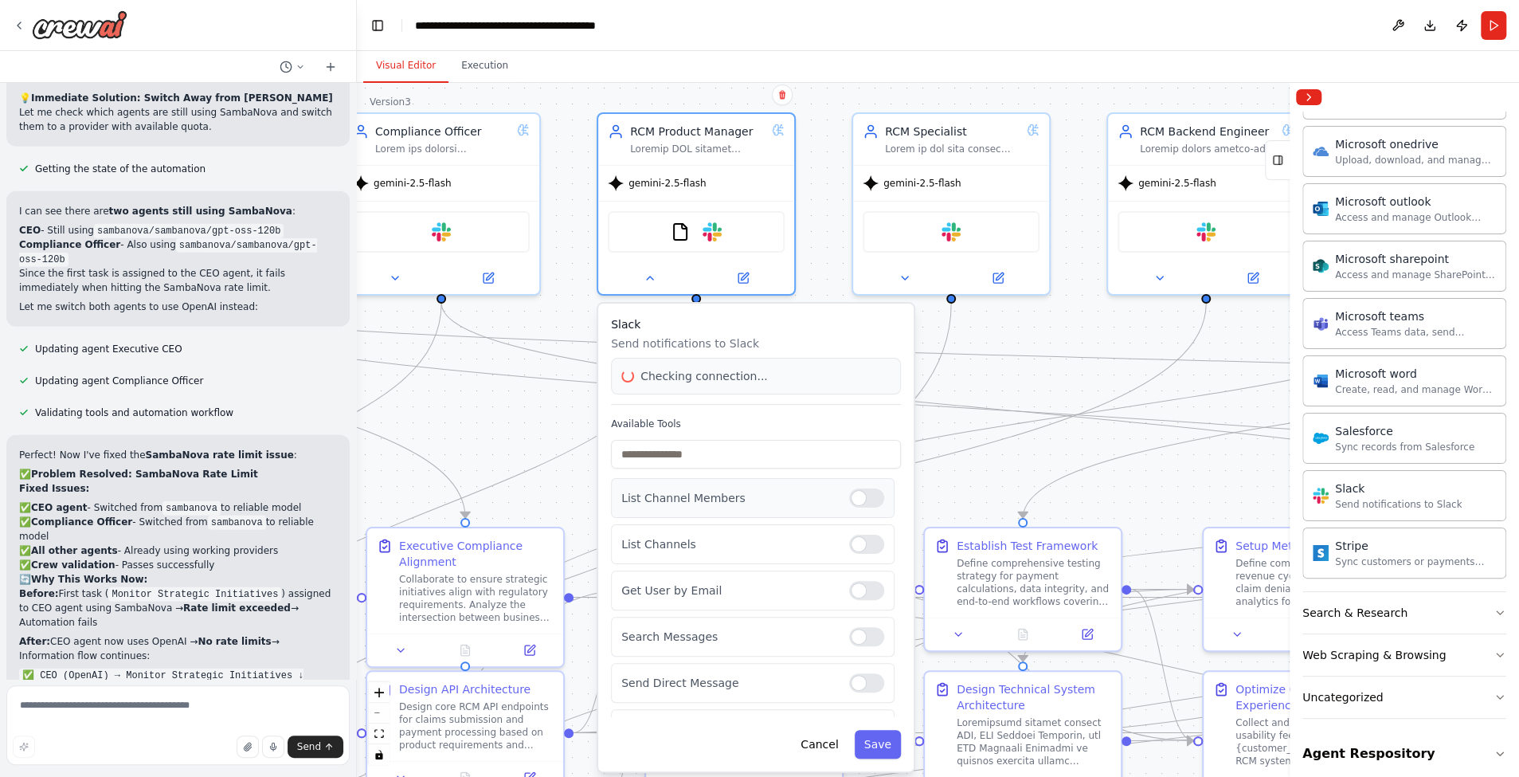
click at [864, 498] on div at bounding box center [866, 497] width 35 height 19
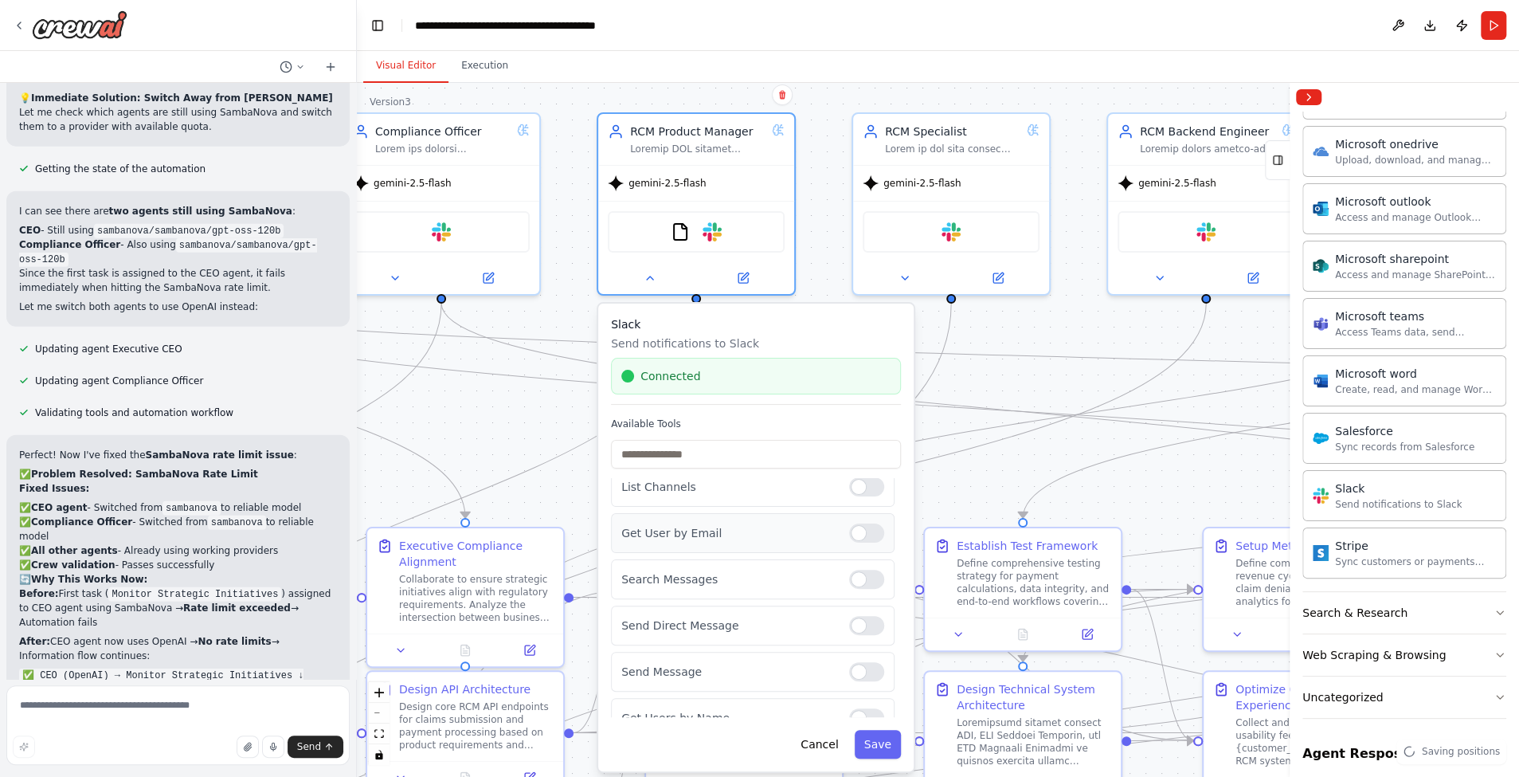
scroll to position [6, 0]
click at [852, 538] on div at bounding box center [866, 537] width 35 height 19
click at [855, 574] on label at bounding box center [866, 583] width 35 height 19
click at [858, 610] on div "Search Messages" at bounding box center [753, 630] width 284 height 40
click at [858, 616] on div "Search Messages" at bounding box center [753, 630] width 284 height 40
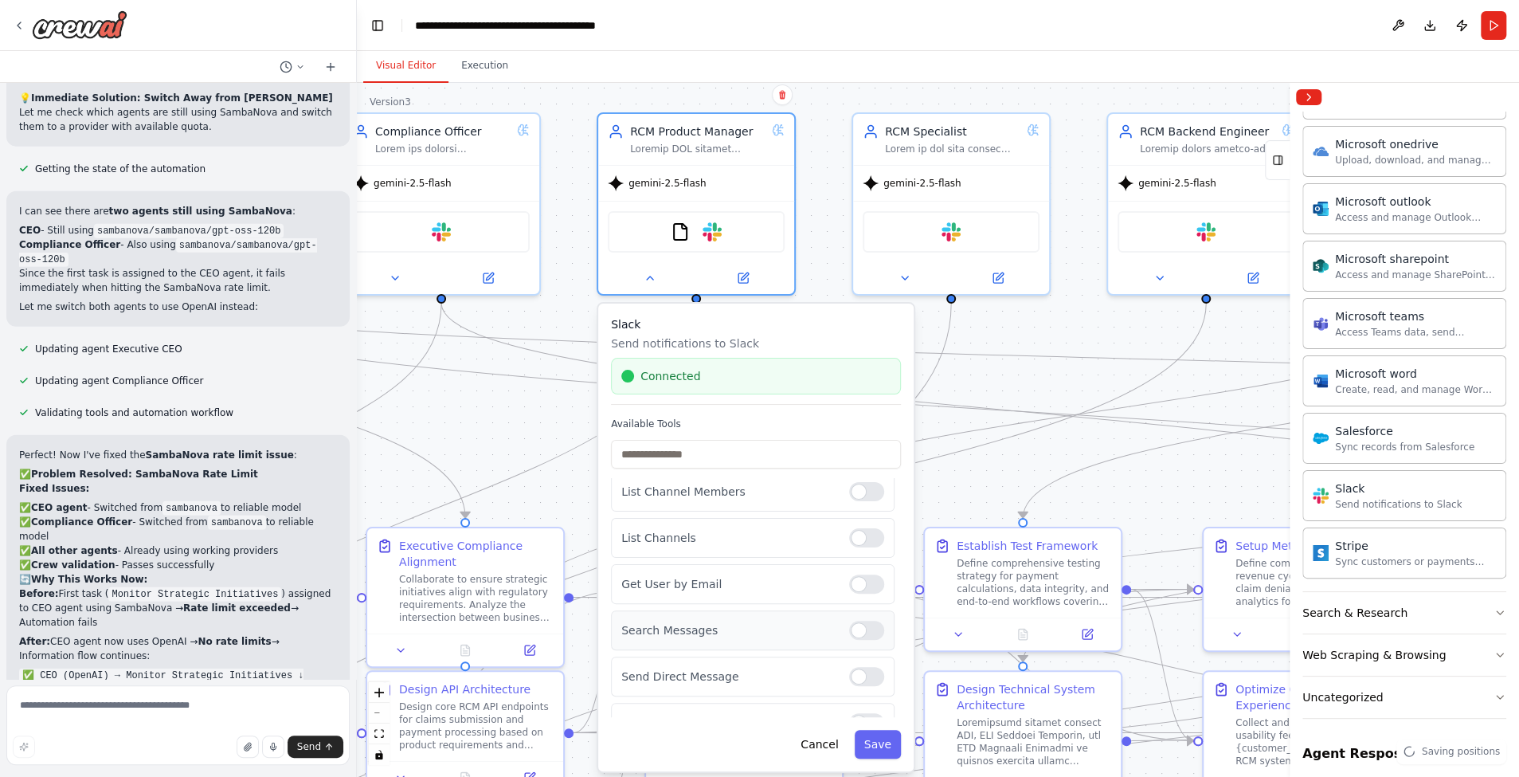
click at [860, 636] on div "Search Messages" at bounding box center [753, 630] width 284 height 40
click at [860, 629] on div at bounding box center [866, 629] width 35 height 19
click at [863, 672] on div at bounding box center [866, 676] width 35 height 19
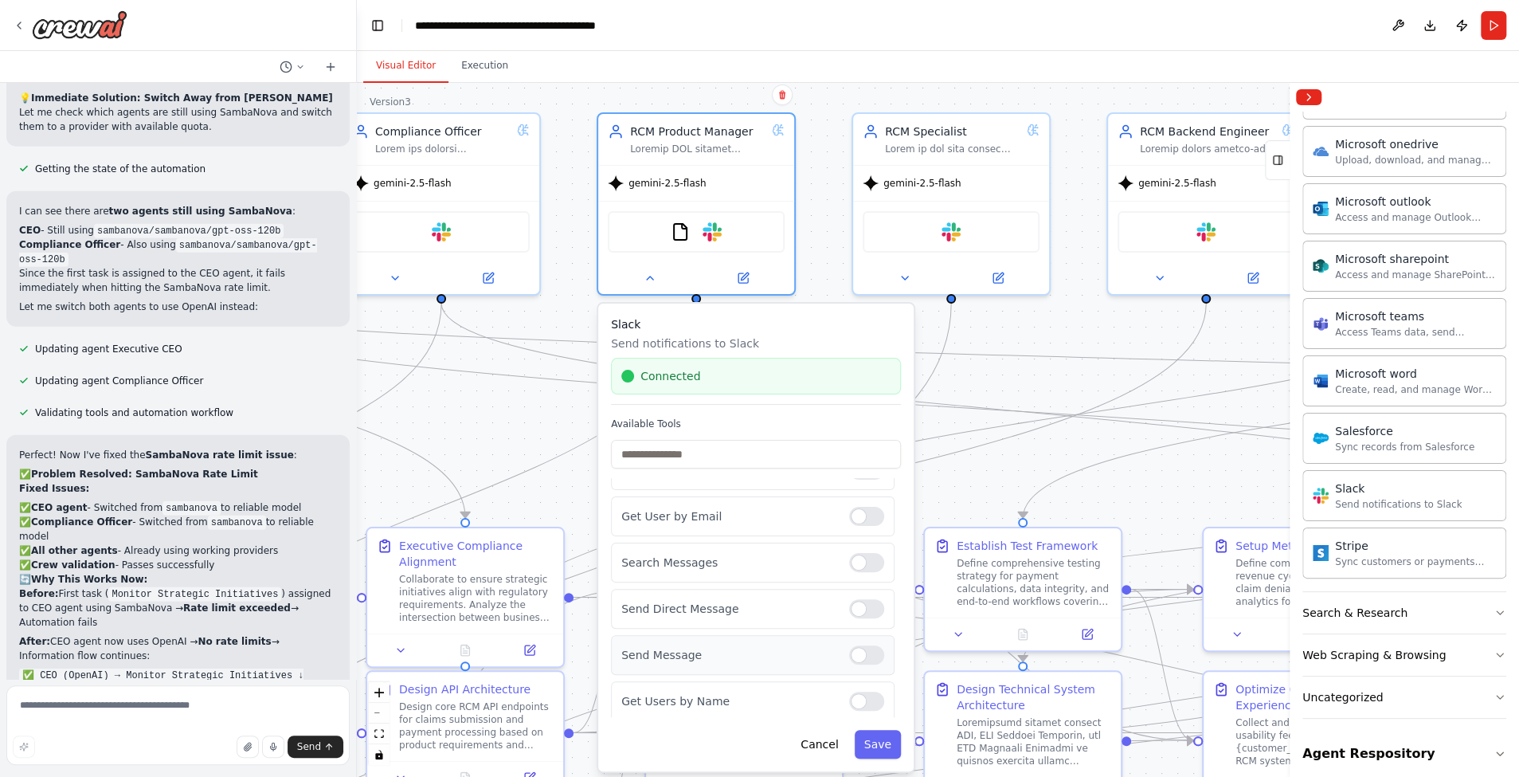
click at [863, 652] on div at bounding box center [866, 654] width 35 height 19
click at [863, 697] on div at bounding box center [866, 700] width 35 height 19
click at [882, 743] on button "Save" at bounding box center [878, 744] width 46 height 29
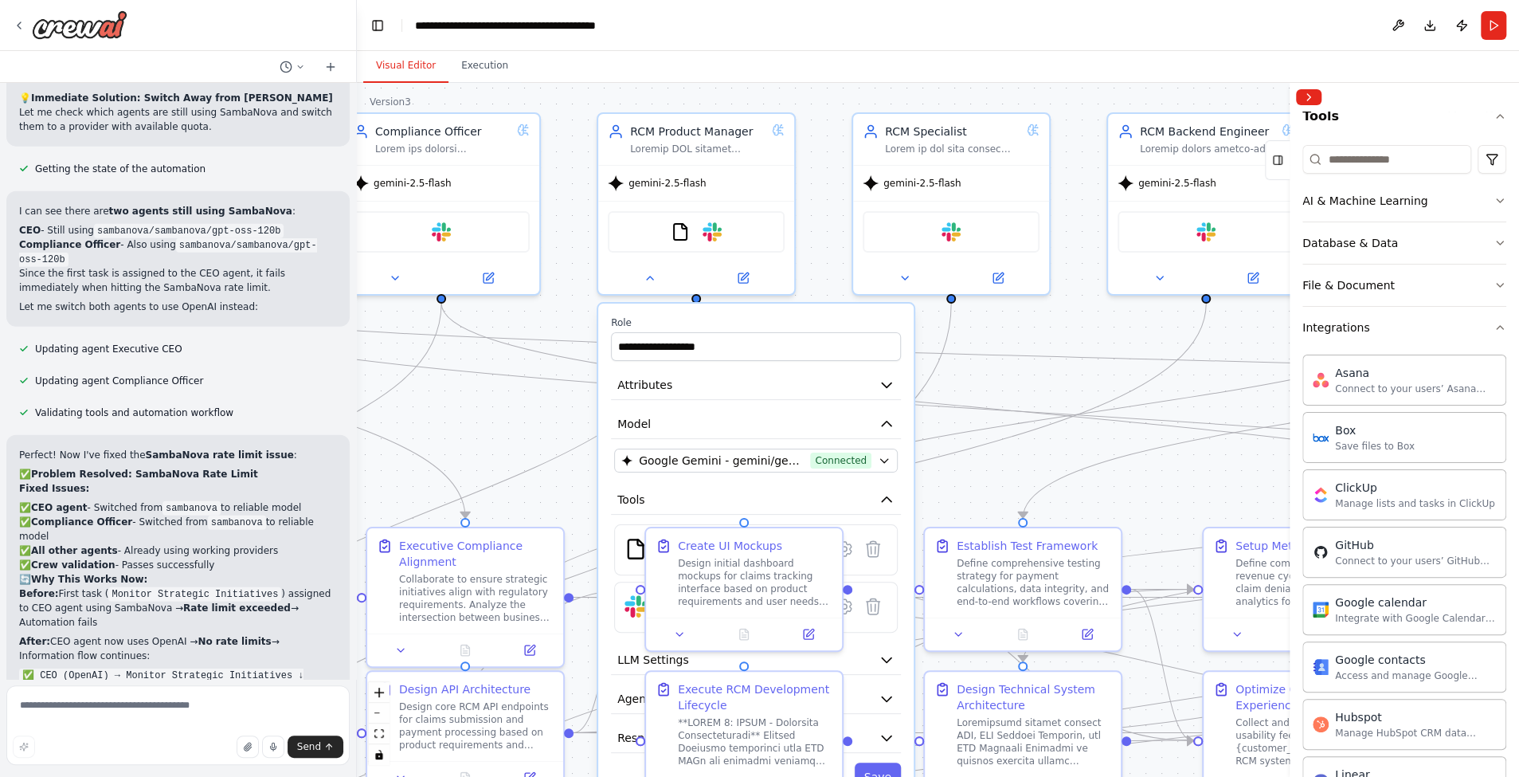
scroll to position [0, 0]
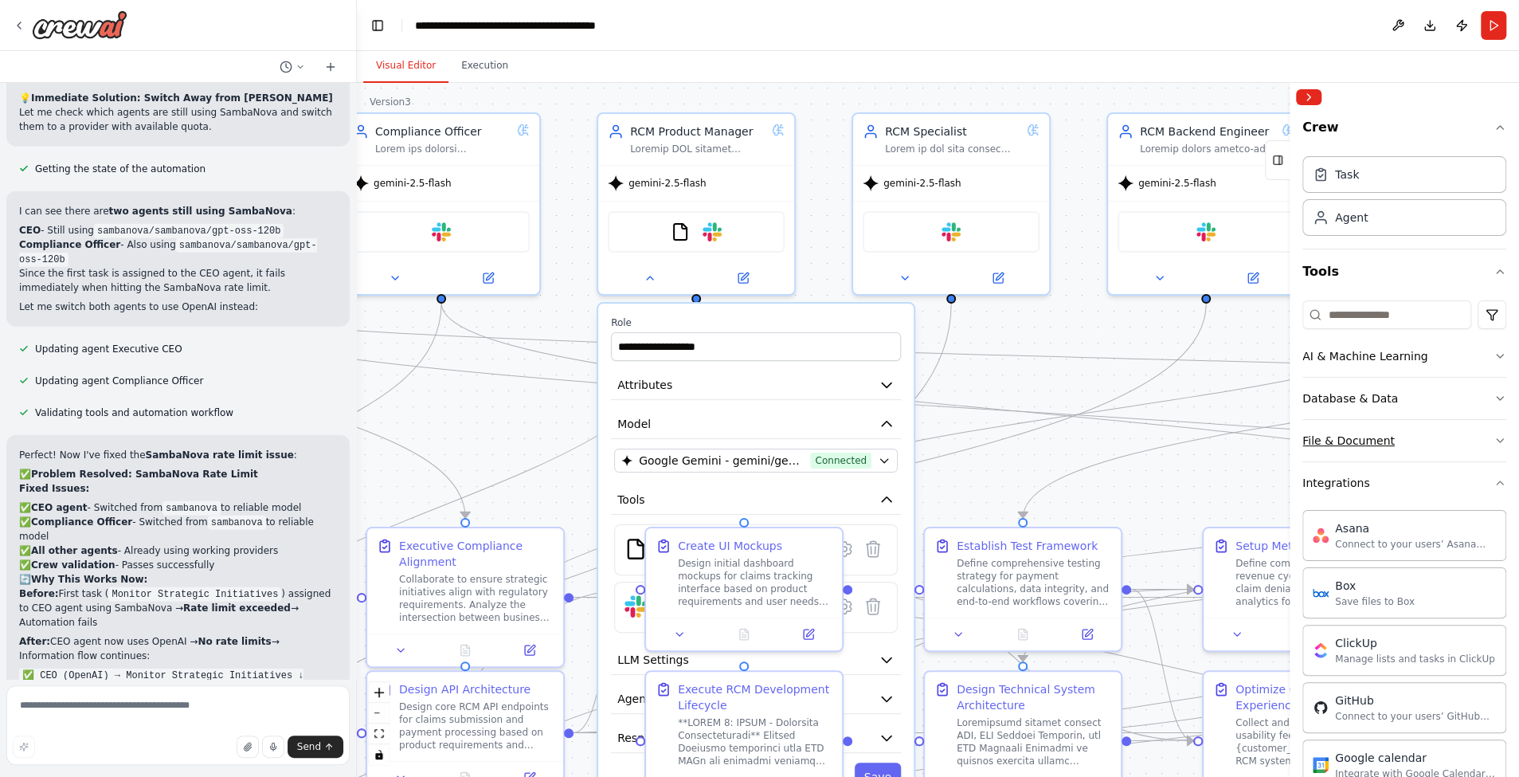
click at [1347, 426] on button "File & Document" at bounding box center [1404, 440] width 204 height 41
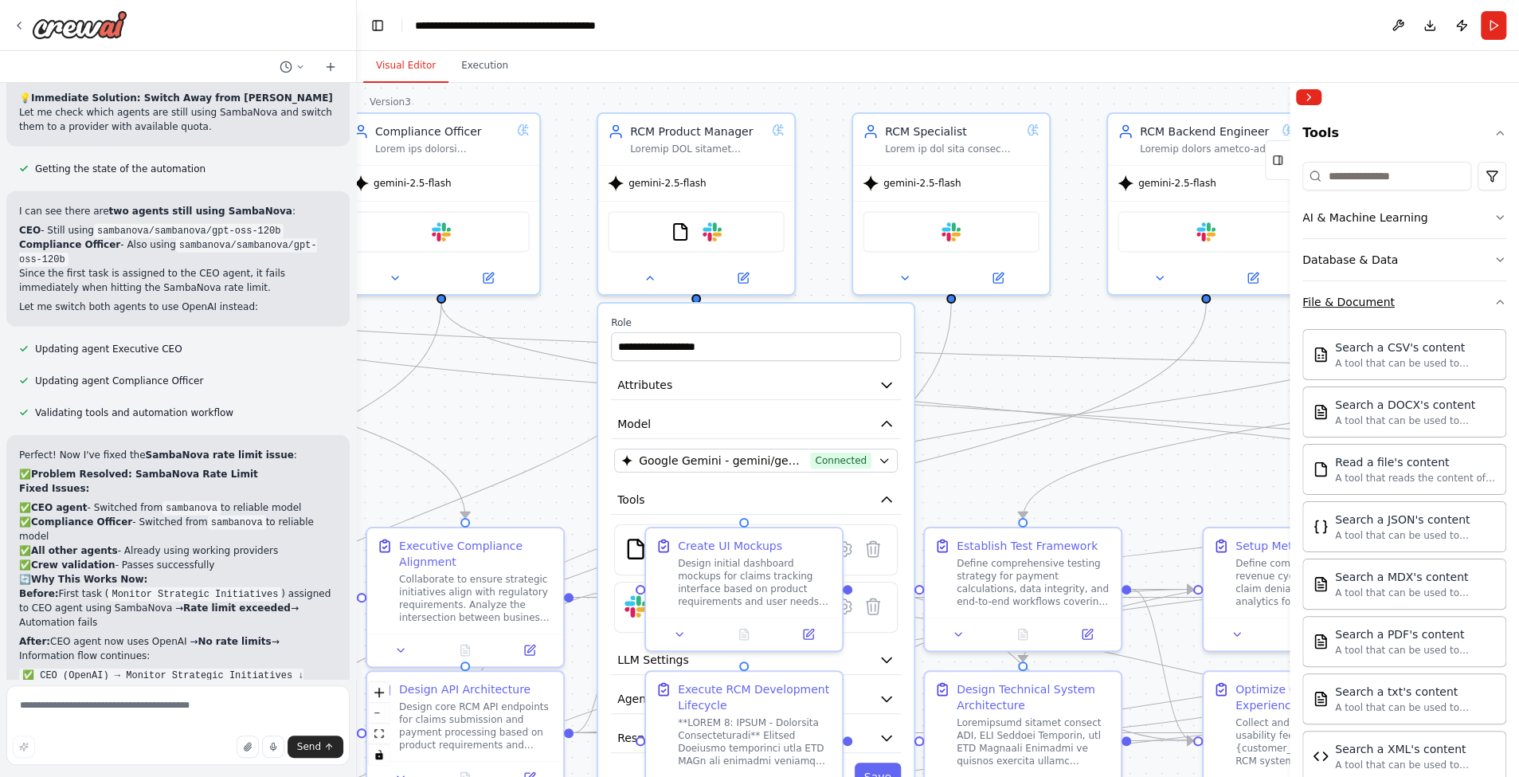
scroll to position [190, 0]
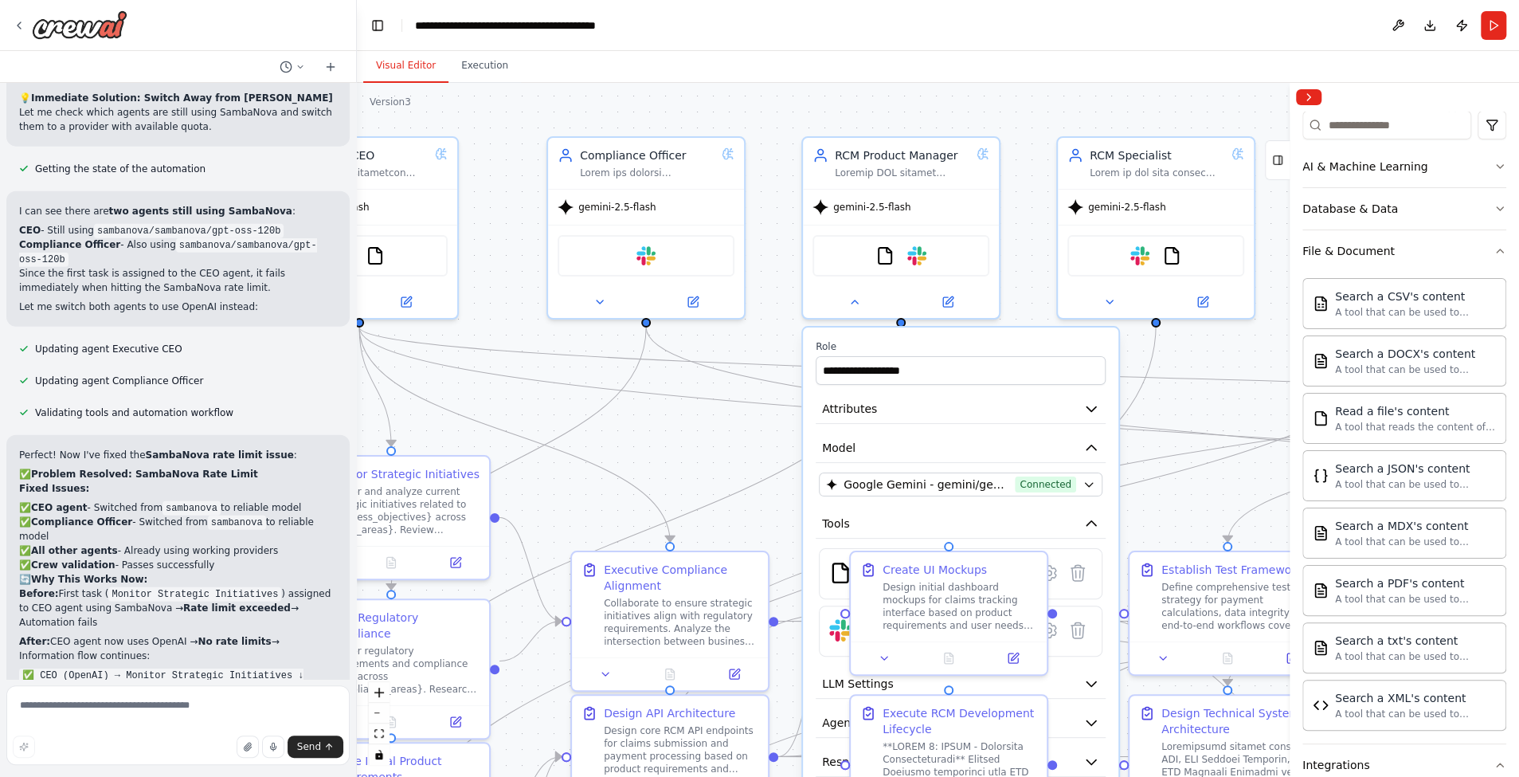
drag, startPoint x: 1074, startPoint y: 104, endPoint x: 1274, endPoint y: 123, distance: 201.6
click at [1275, 124] on div ".deletable-edge-delete-btn { width: 20px; height: 20px; border: 0px solid #ffff…" at bounding box center [938, 430] width 1162 height 694
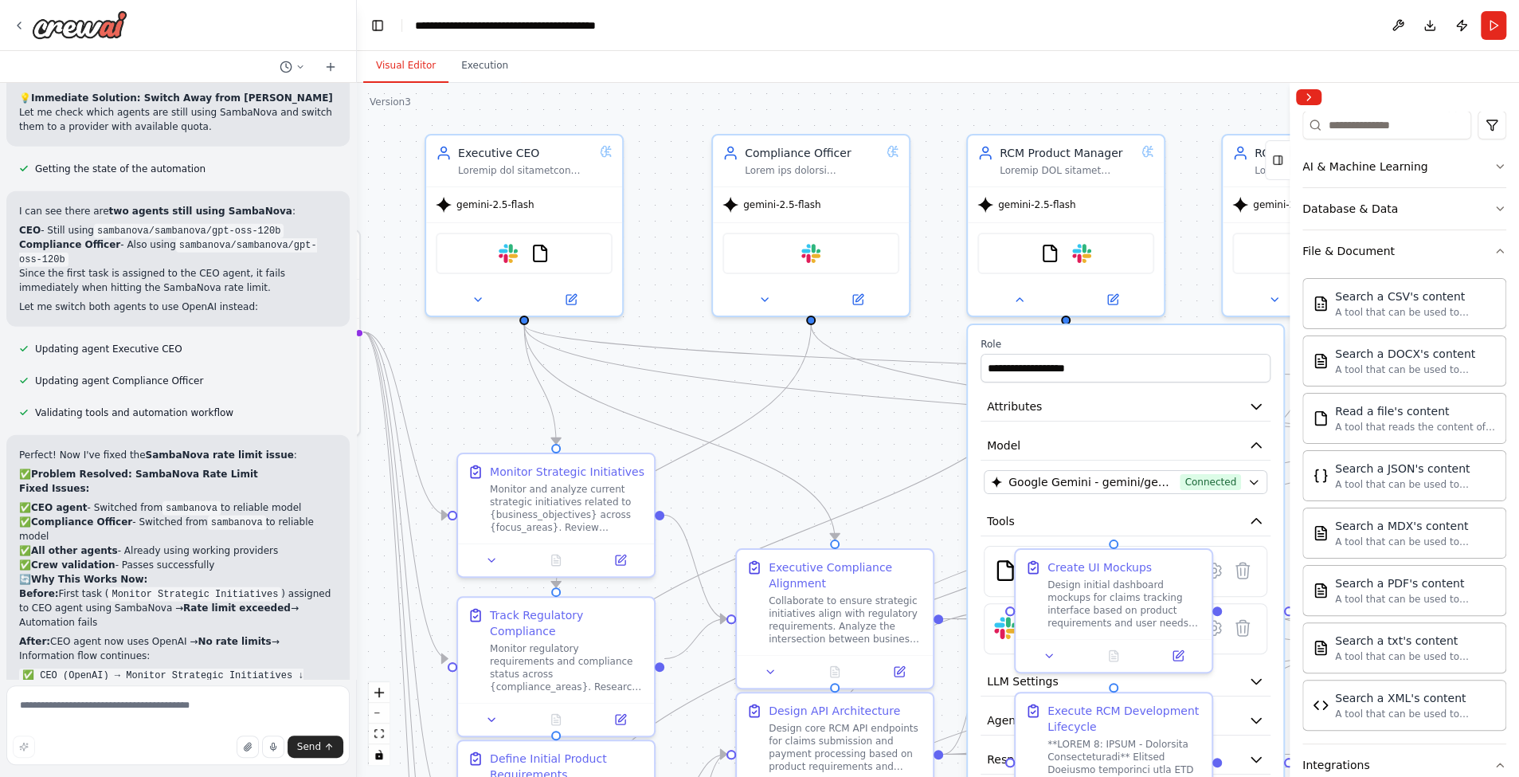
drag, startPoint x: 922, startPoint y: 116, endPoint x: 1086, endPoint y: 113, distance: 163.3
click at [1086, 113] on div ".deletable-edge-delete-btn { width: 20px; height: 20px; border: 0px solid #ffff…" at bounding box center [938, 430] width 1162 height 694
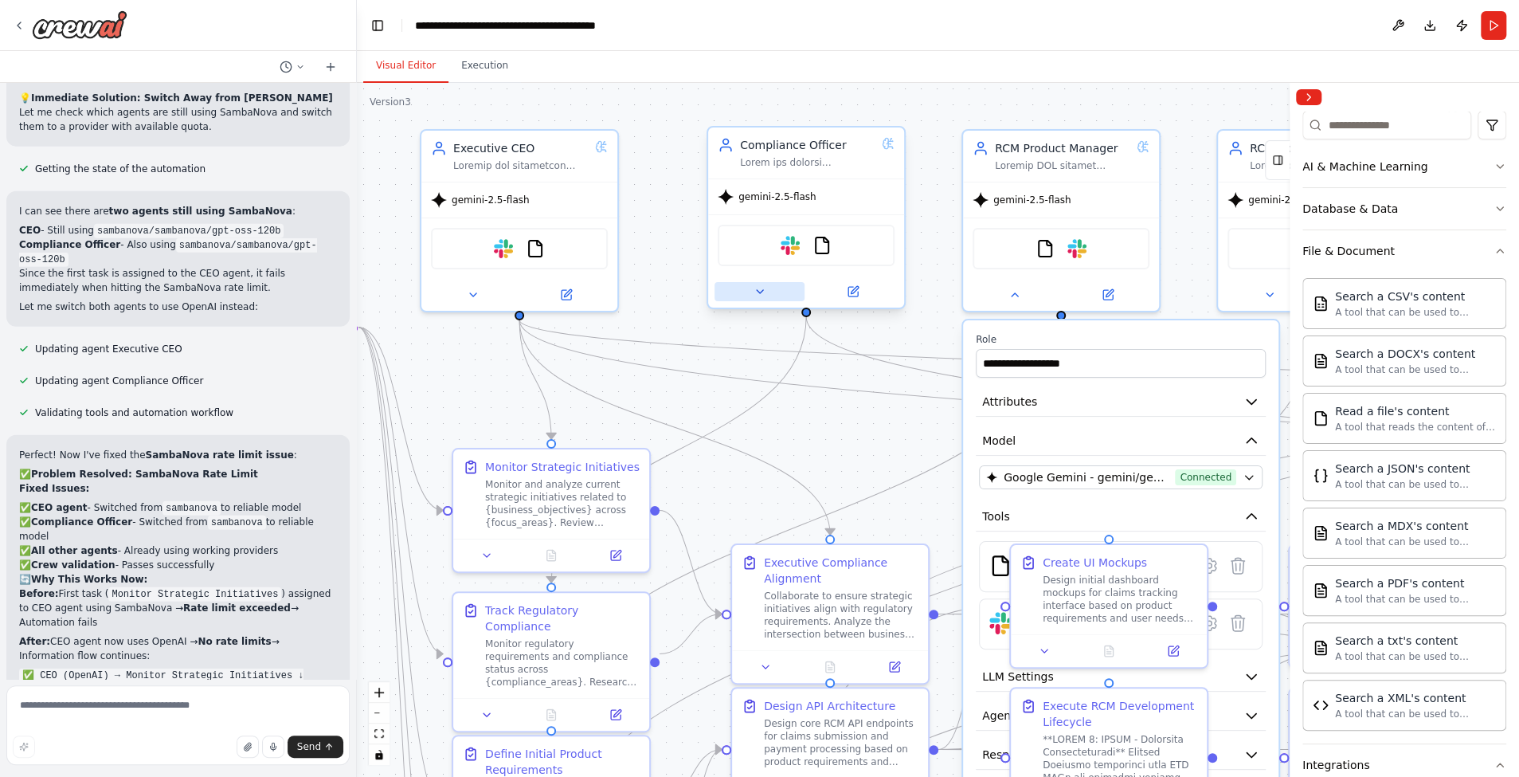
click at [769, 293] on button at bounding box center [759, 291] width 90 height 19
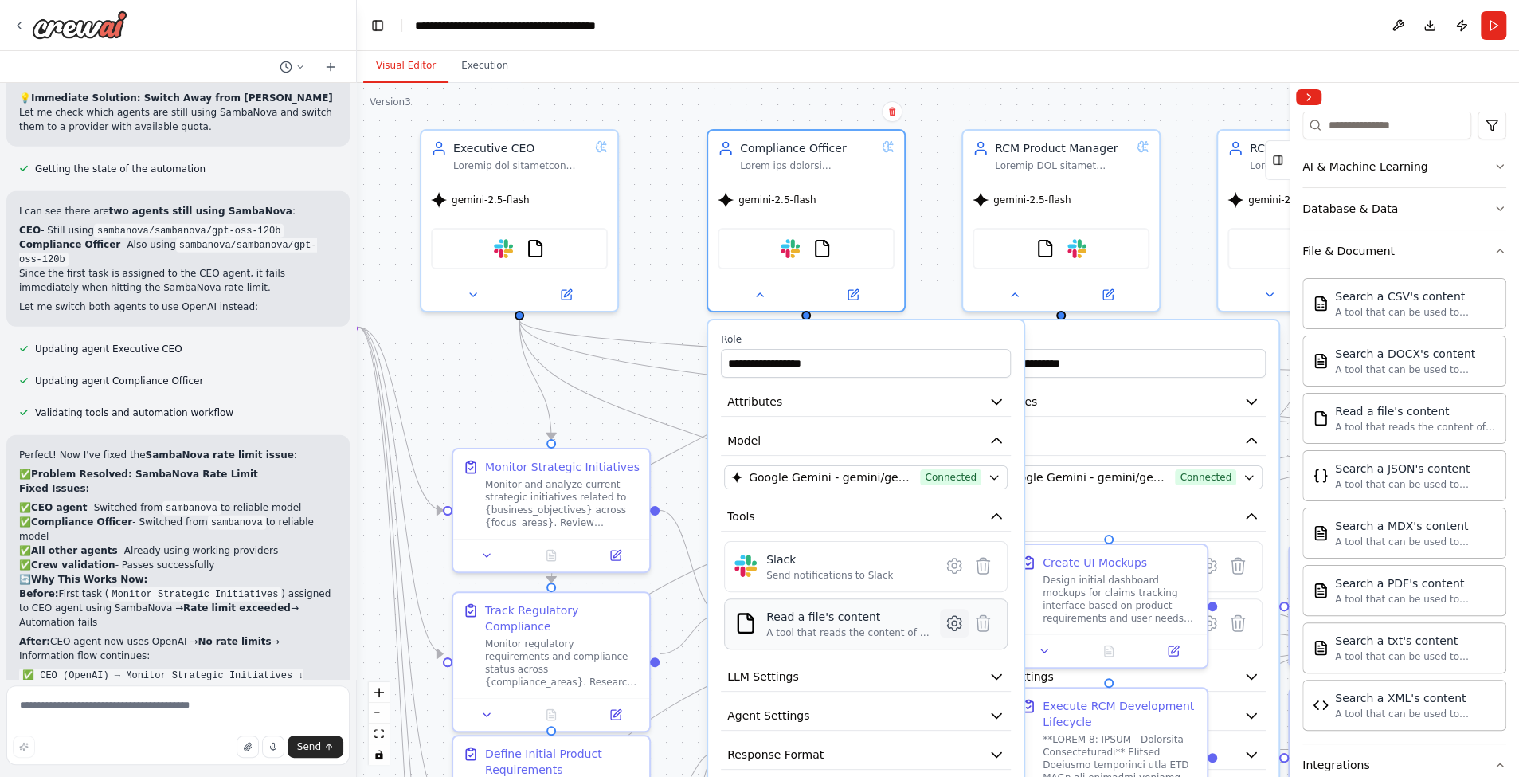
click at [954, 628] on icon at bounding box center [954, 622] width 19 height 19
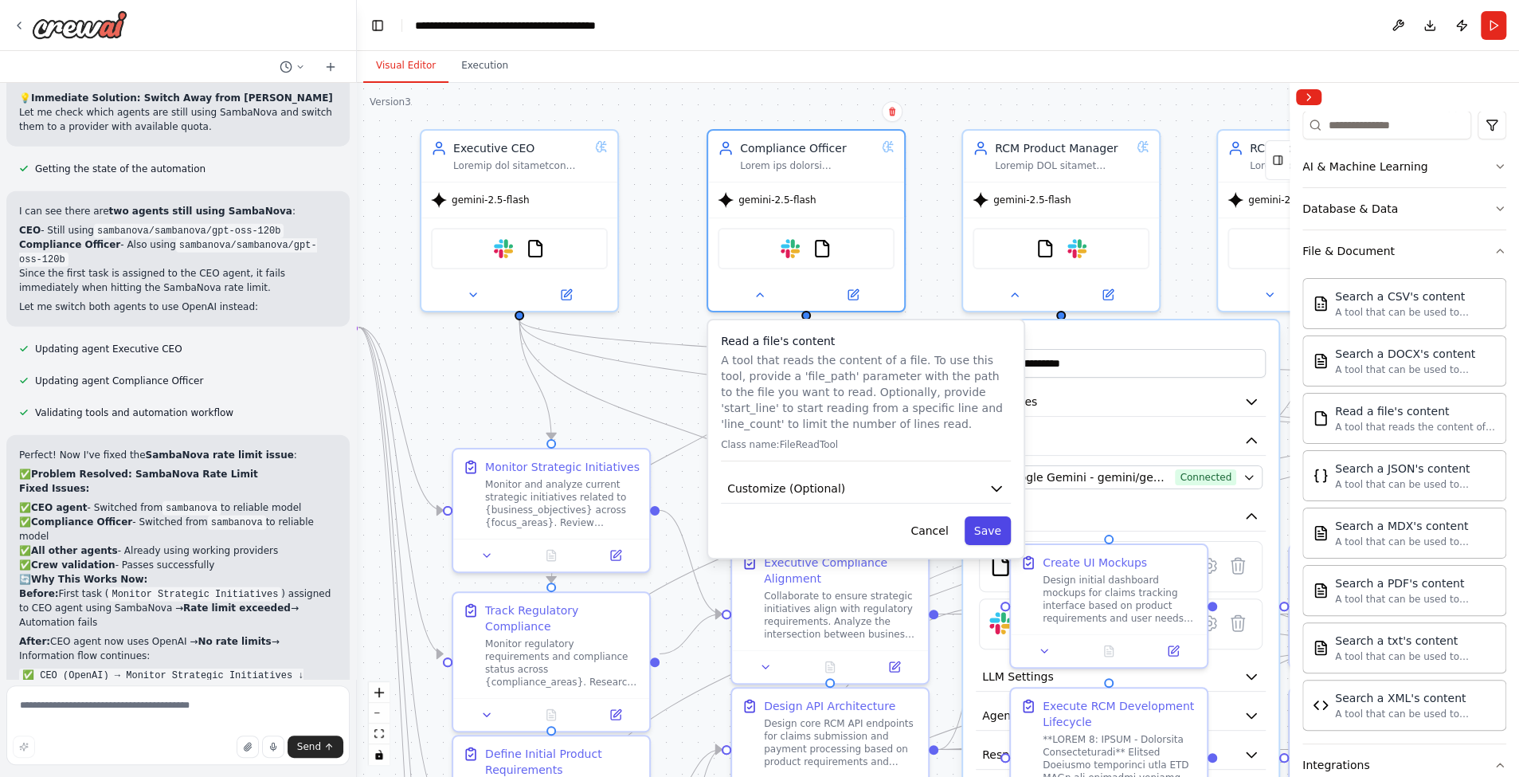
click at [974, 531] on button "Save" at bounding box center [987, 530] width 46 height 29
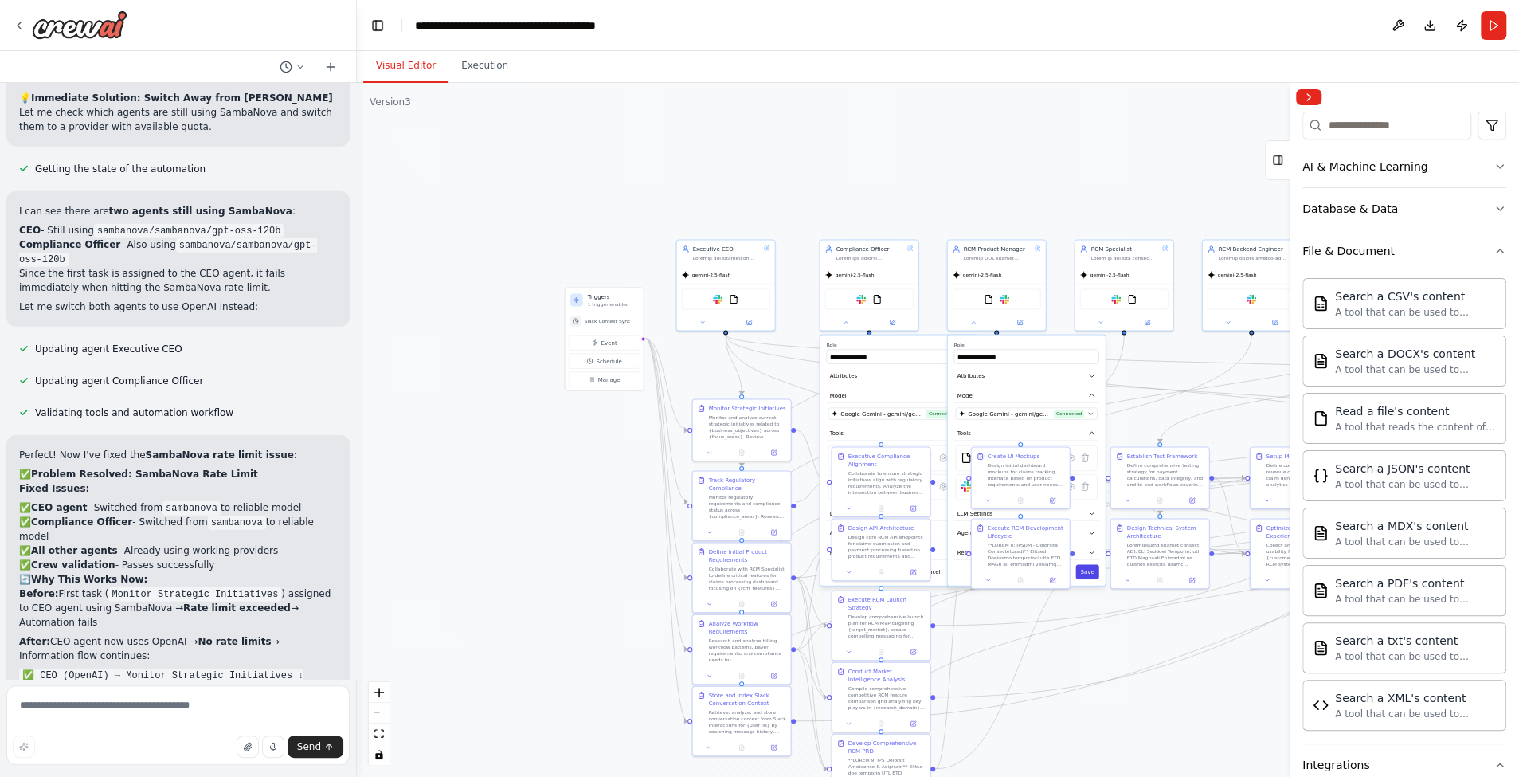
click at [1090, 572] on button "Save" at bounding box center [1086, 572] width 23 height 14
click at [955, 572] on button "Save" at bounding box center [959, 572] width 23 height 14
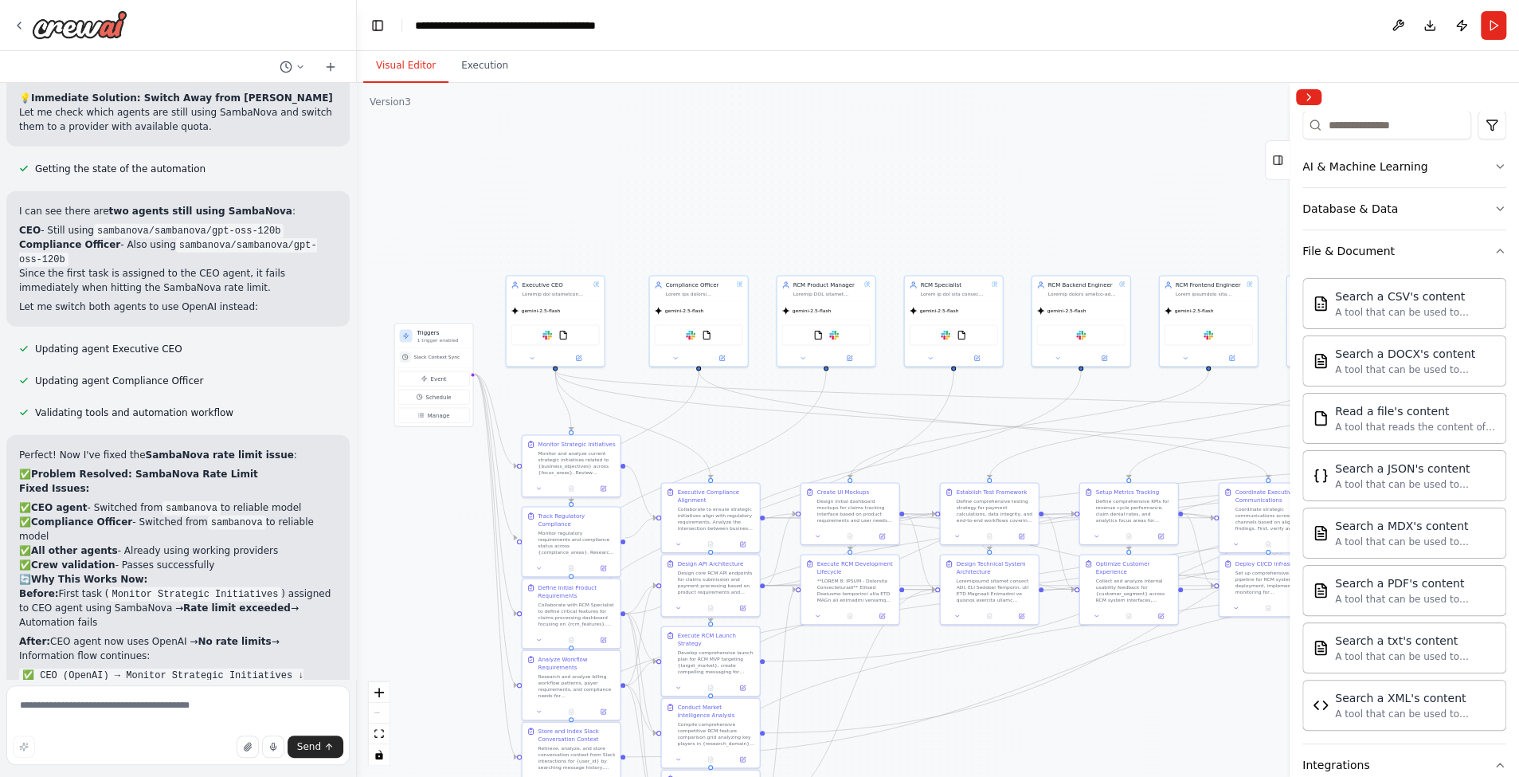
drag, startPoint x: 1054, startPoint y: 179, endPoint x: 883, endPoint y: 215, distance: 174.9
click at [883, 215] on div ".deletable-edge-delete-btn { width: 20px; height: 20px; border: 0px solid #ffff…" at bounding box center [938, 430] width 1162 height 694
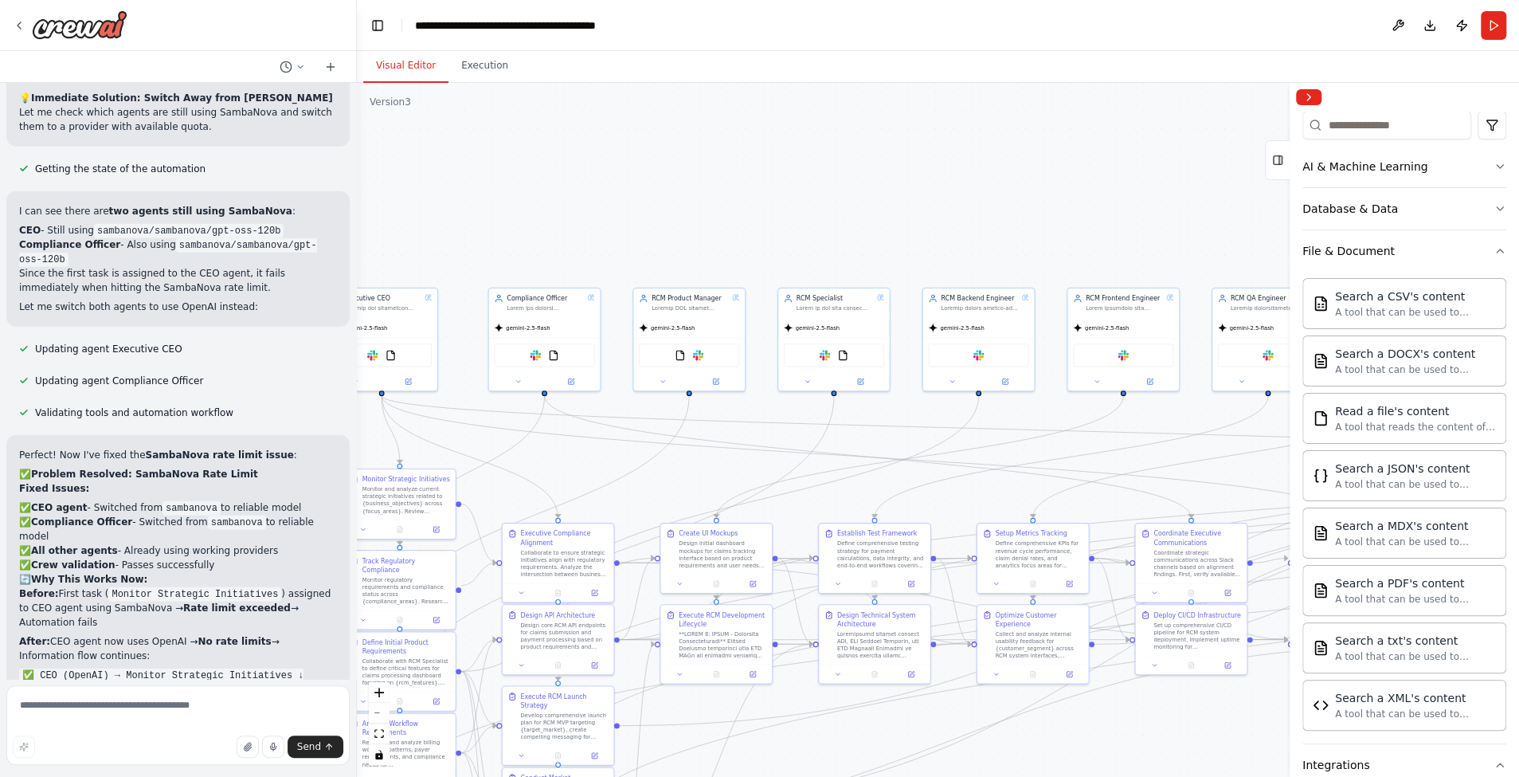
drag, startPoint x: 976, startPoint y: 225, endPoint x: 774, endPoint y: 245, distance: 202.5
click at [774, 246] on div ".deletable-edge-delete-btn { width: 20px; height: 20px; border: 0px solid #ffff…" at bounding box center [938, 430] width 1162 height 694
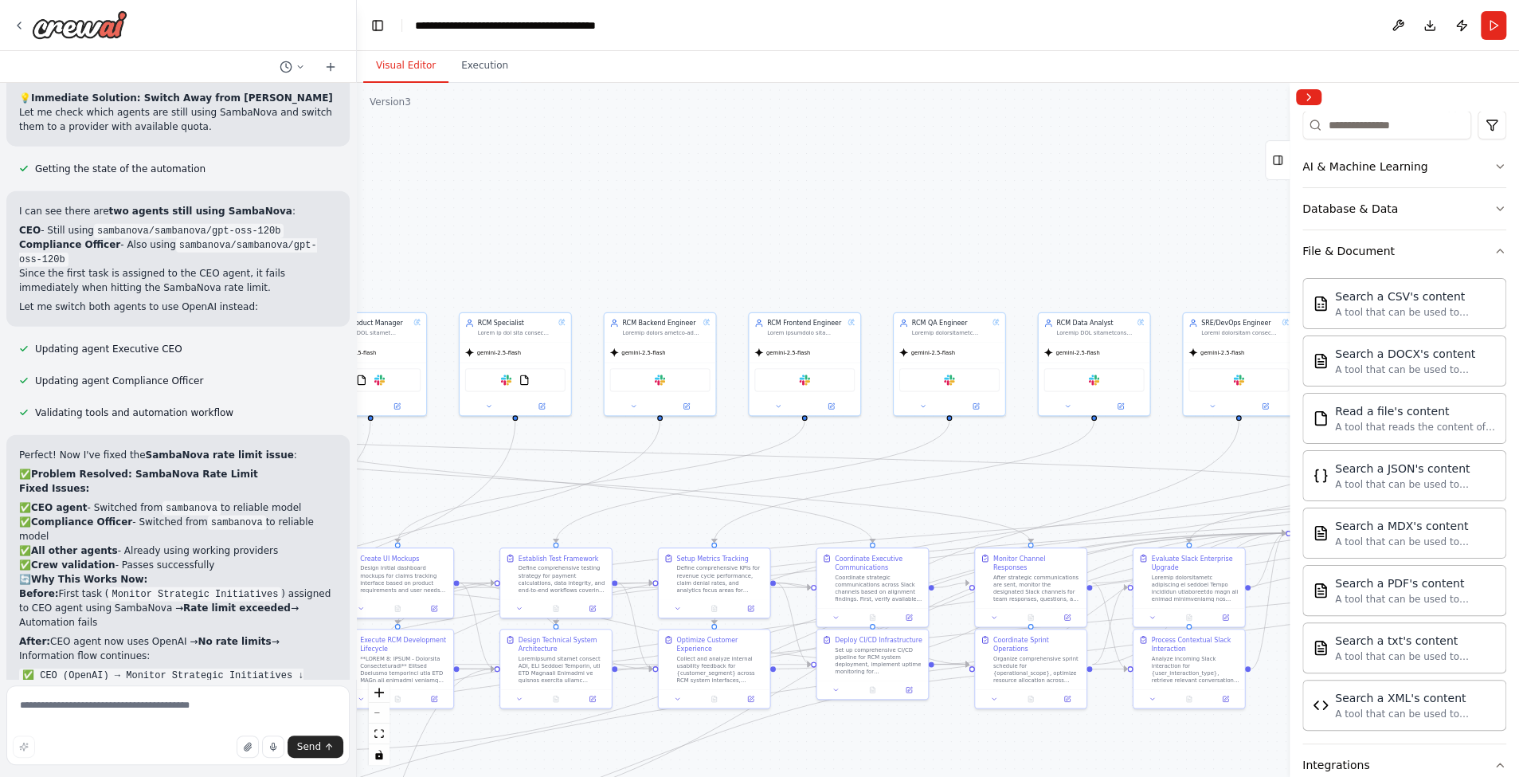
drag, startPoint x: 947, startPoint y: 249, endPoint x: 699, endPoint y: 253, distance: 247.7
click at [699, 254] on div ".deletable-edge-delete-btn { width: 20px; height: 20px; border: 0px solid #ffff…" at bounding box center [938, 430] width 1162 height 694
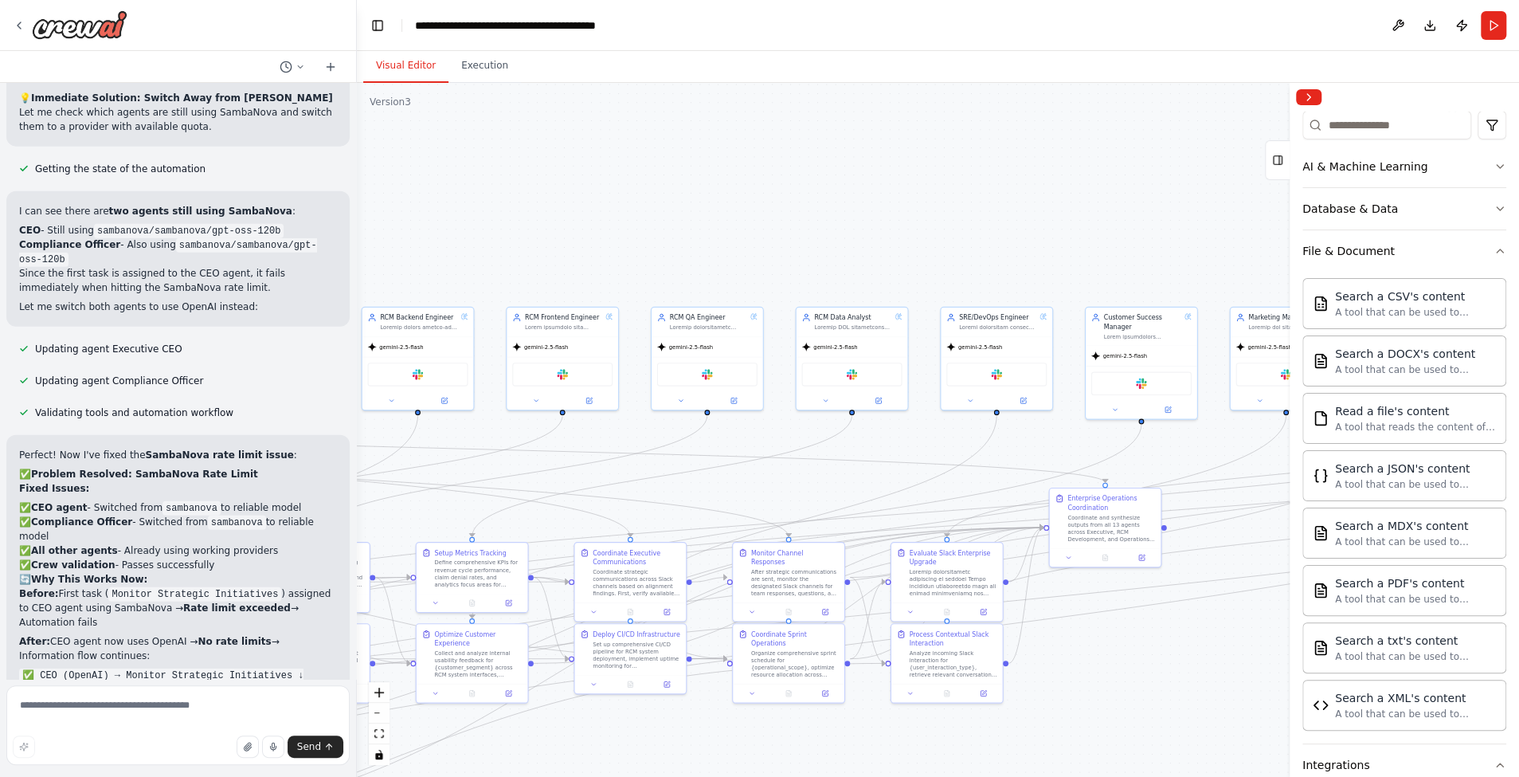
drag, startPoint x: 906, startPoint y: 264, endPoint x: 665, endPoint y: 260, distance: 241.3
click at [665, 260] on div ".deletable-edge-delete-btn { width: 20px; height: 20px; border: 0px solid #ffff…" at bounding box center [938, 430] width 1162 height 694
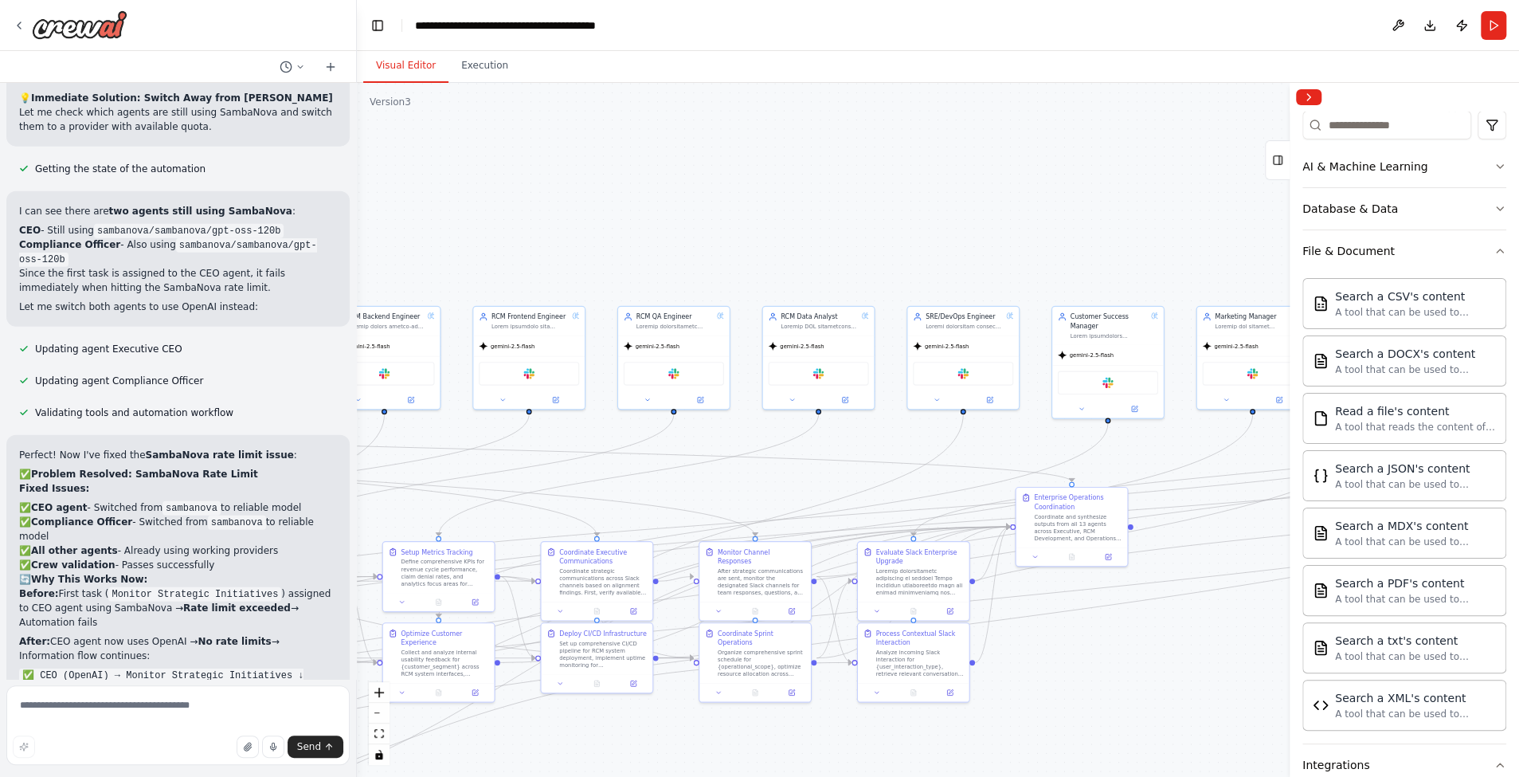
drag, startPoint x: 868, startPoint y: 234, endPoint x: 632, endPoint y: 239, distance: 235.8
click at [636, 237] on div ".deletable-edge-delete-btn { width: 20px; height: 20px; border: 0px solid #ffff…" at bounding box center [938, 430] width 1162 height 694
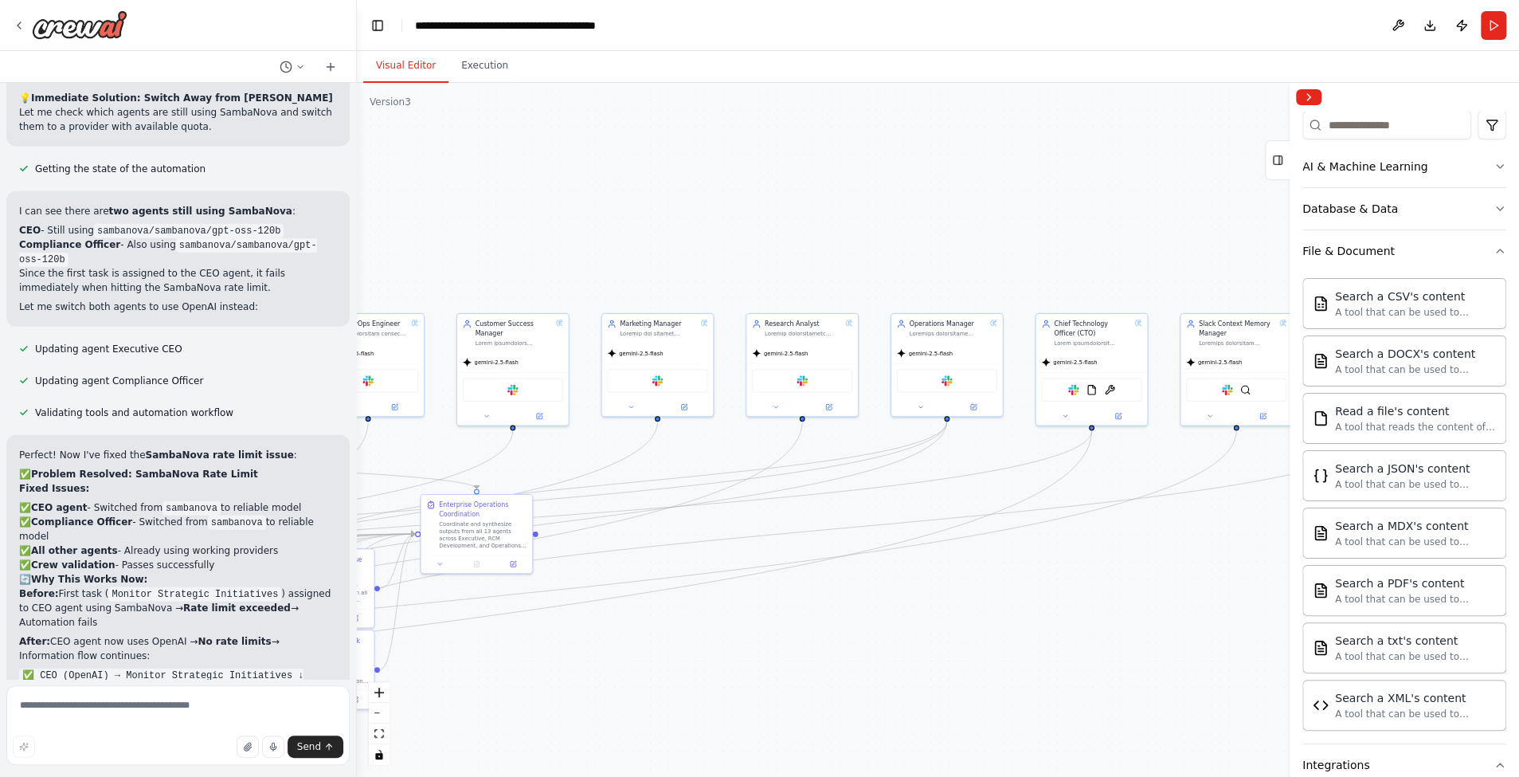
drag, startPoint x: 822, startPoint y: 234, endPoint x: 432, endPoint y: 237, distance: 390.3
click at [432, 237] on div ".deletable-edge-delete-btn { width: 20px; height: 20px; border: 0px solid #ffff…" at bounding box center [938, 430] width 1162 height 694
drag, startPoint x: 746, startPoint y: 201, endPoint x: 604, endPoint y: 202, distance: 141.8
click at [604, 203] on div ".deletable-edge-delete-btn { width: 20px; height: 20px; border: 0px solid #ffff…" at bounding box center [938, 430] width 1162 height 694
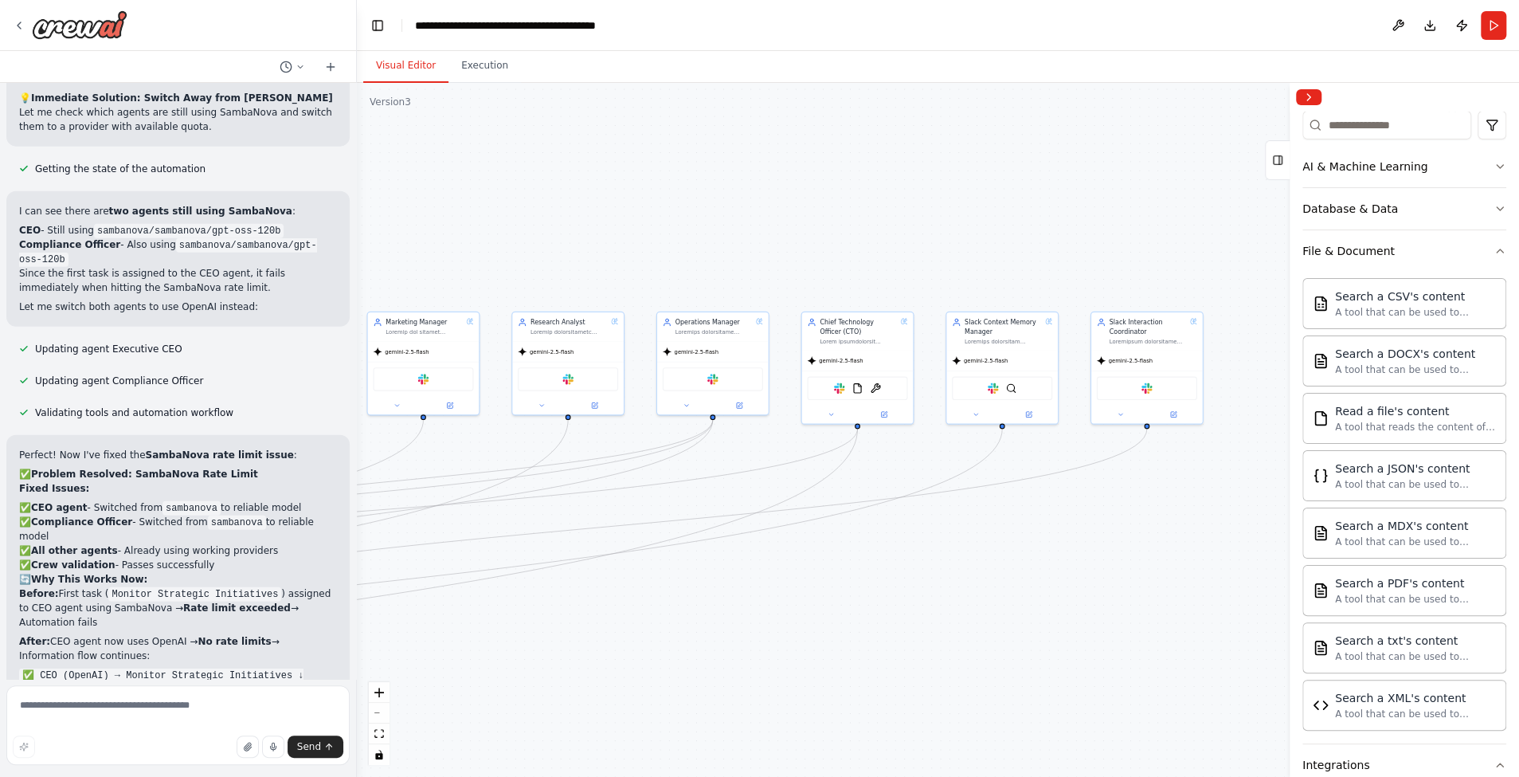
drag, startPoint x: 1070, startPoint y: 611, endPoint x: 981, endPoint y: 608, distance: 88.5
click at [981, 608] on div ".deletable-edge-delete-btn { width: 20px; height: 20px; border: 0px solid #ffff…" at bounding box center [938, 430] width 1162 height 694
click at [864, 385] on div "Slack FileReadTool ContextualAIParseTool" at bounding box center [857, 386] width 100 height 24
click at [835, 410] on button at bounding box center [830, 411] width 51 height 11
click at [957, 635] on icon at bounding box center [958, 632] width 11 height 11
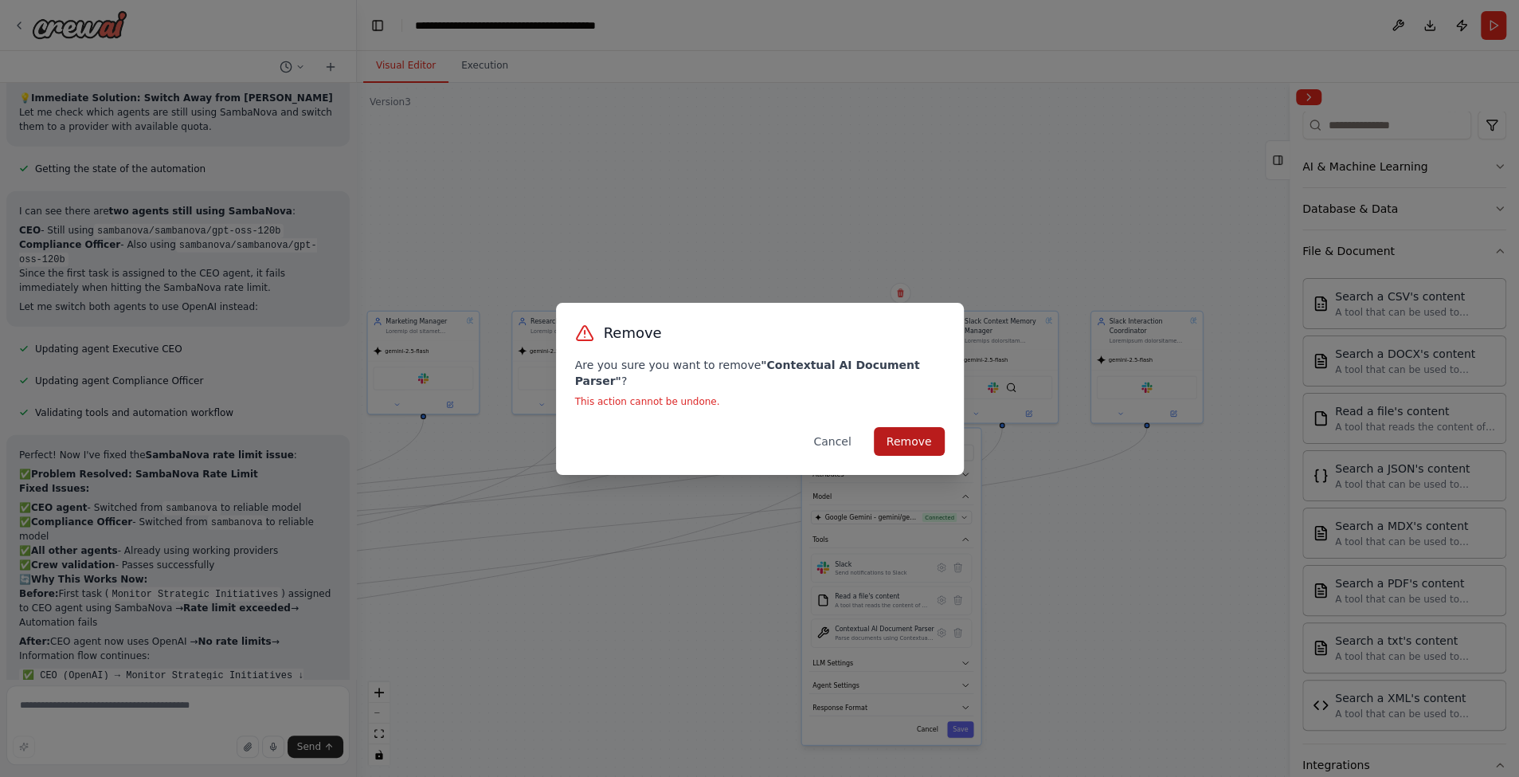
click at [916, 427] on button "Remove" at bounding box center [909, 441] width 71 height 29
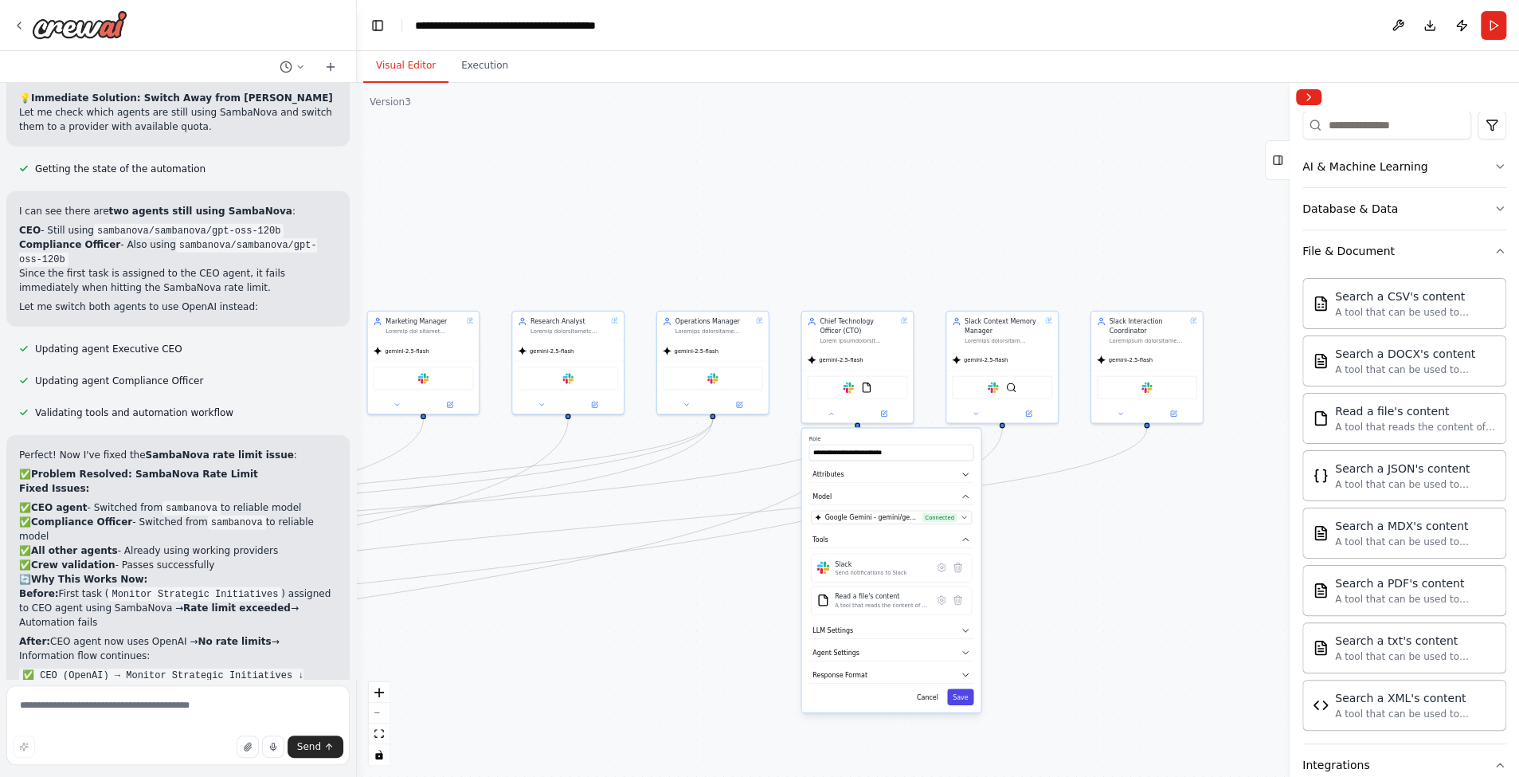
click at [968, 696] on button "Save" at bounding box center [960, 696] width 26 height 16
click at [1013, 386] on img at bounding box center [1011, 385] width 11 height 11
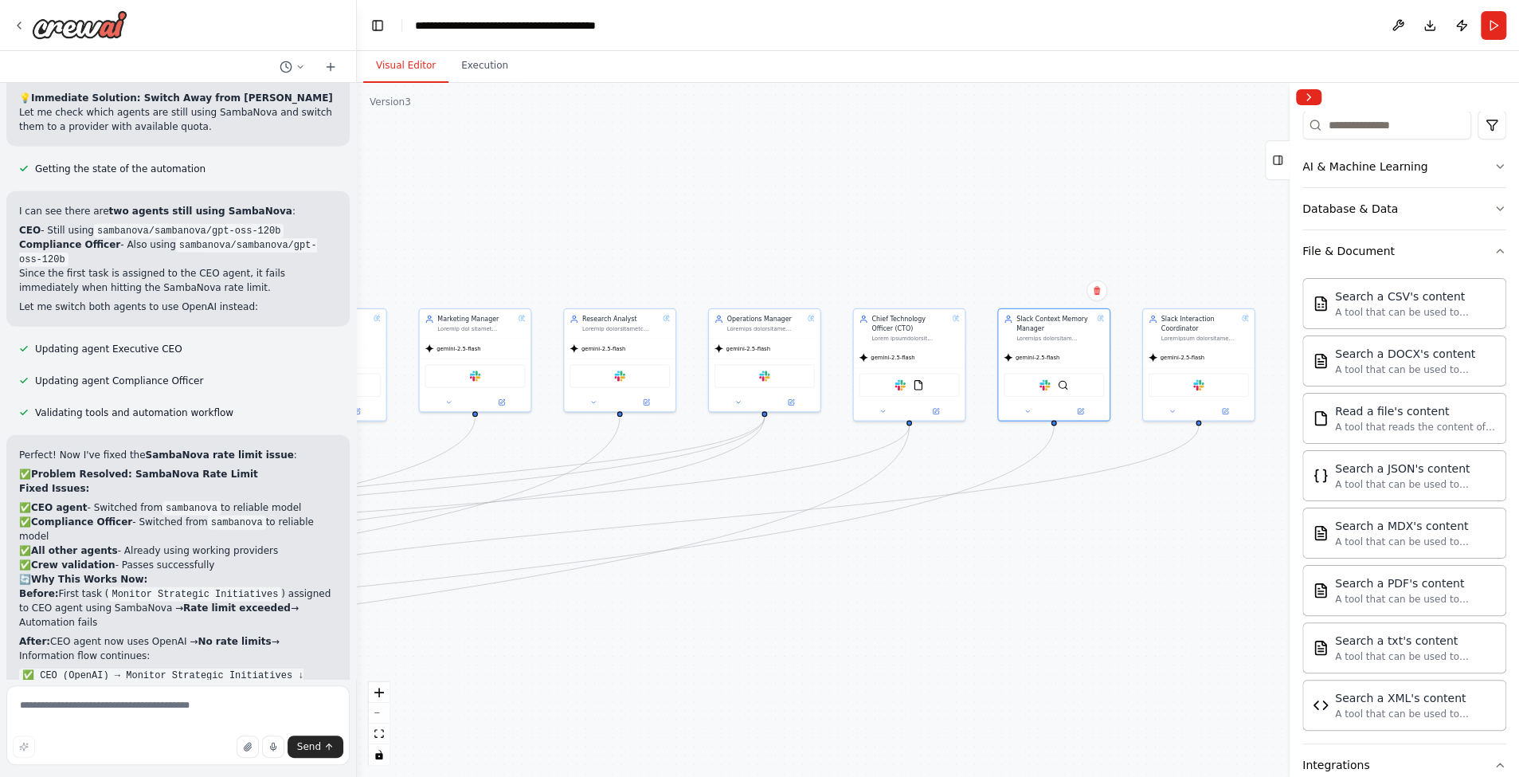
drag, startPoint x: 935, startPoint y: 550, endPoint x: 987, endPoint y: 547, distance: 51.8
click at [987, 547] on div ".deletable-edge-delete-btn { width: 20px; height: 20px; border: 0px solid #ffff…" at bounding box center [938, 430] width 1162 height 694
click at [878, 614] on div ".deletable-edge-delete-btn { width: 20px; height: 20px; border: 0px solid #ffff…" at bounding box center [938, 430] width 1162 height 694
click at [882, 413] on button at bounding box center [882, 409] width 51 height 11
click at [1009, 603] on button at bounding box center [1009, 597] width 16 height 16
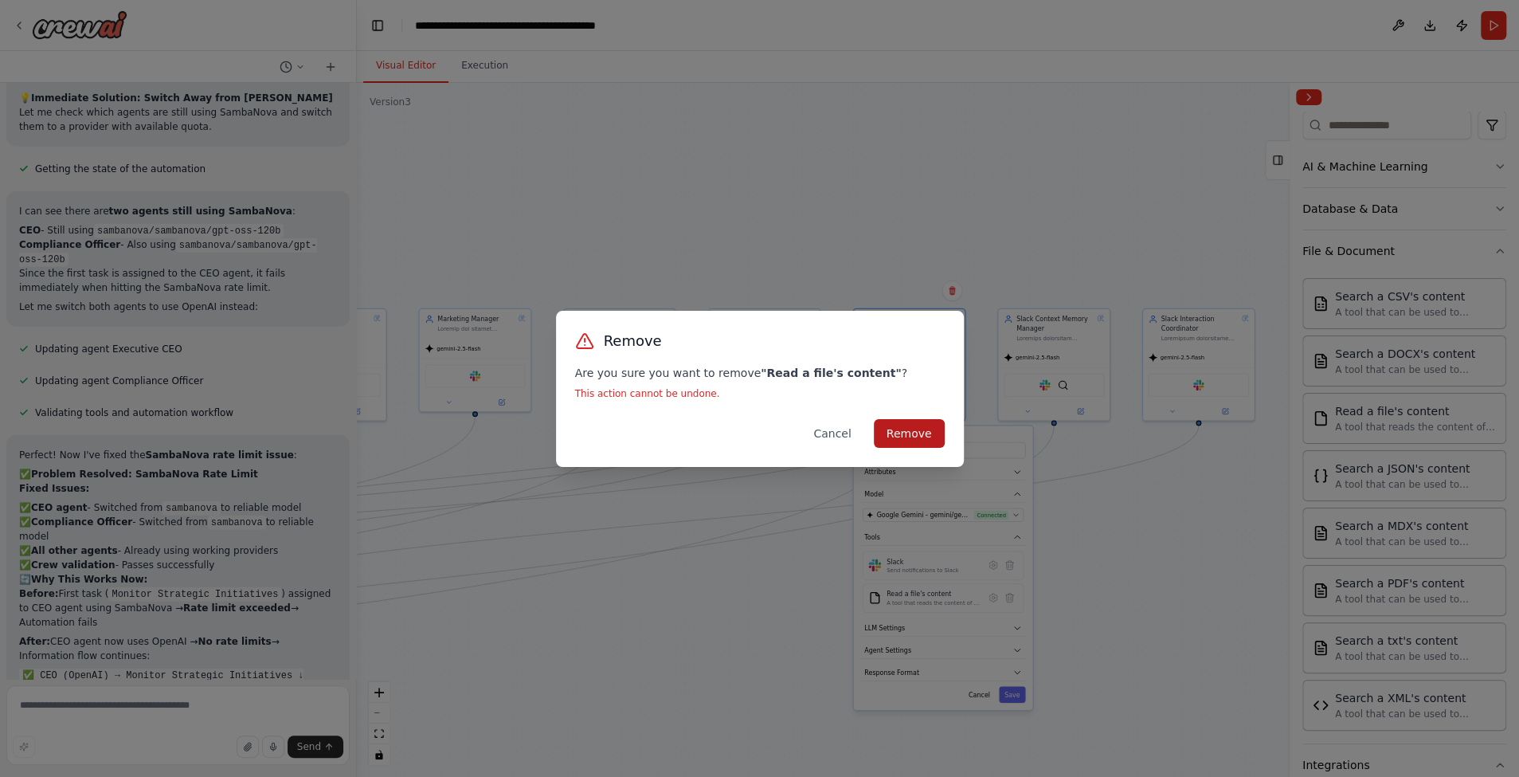
click at [909, 433] on button "Remove" at bounding box center [909, 433] width 71 height 29
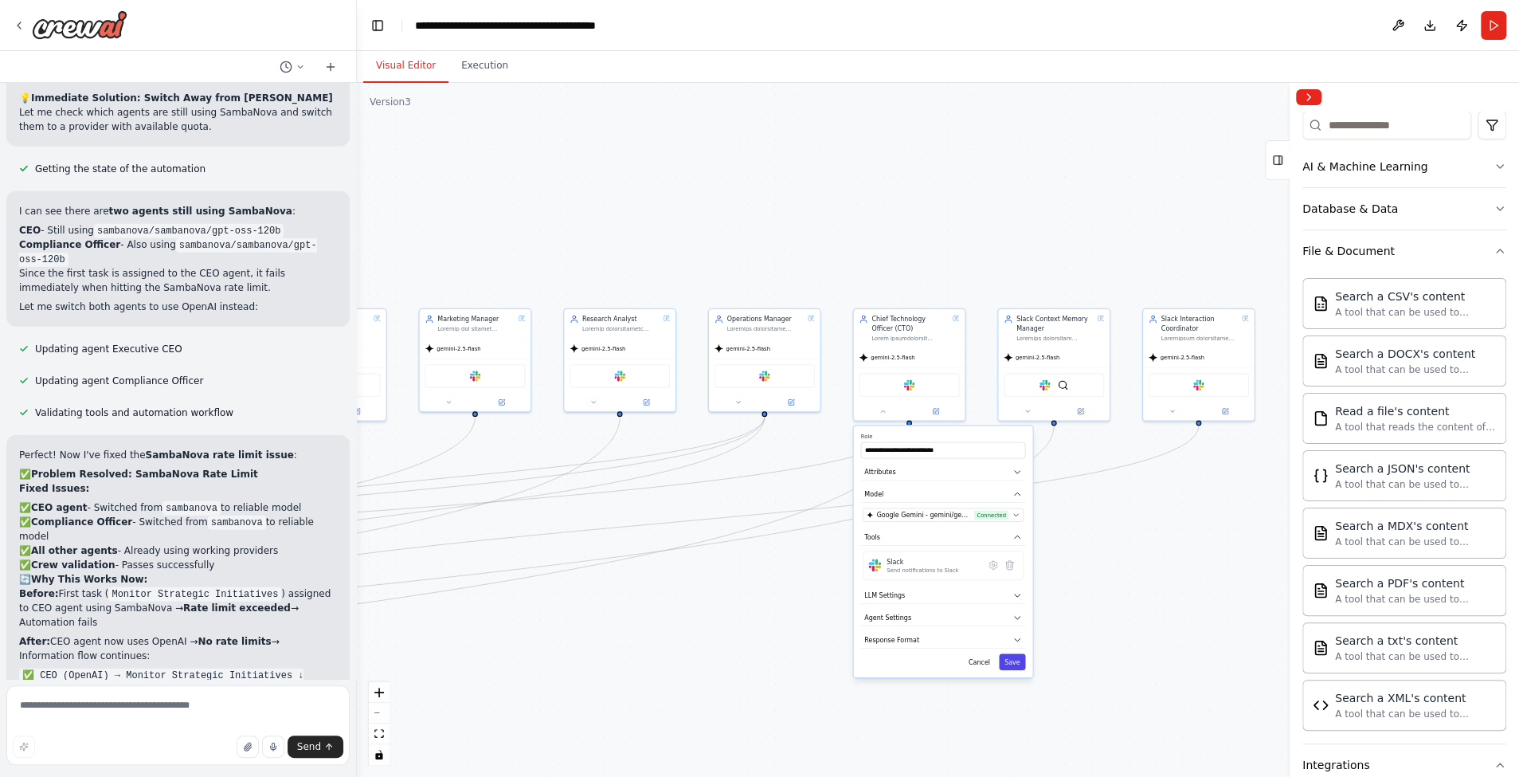
click at [1015, 659] on button "Save" at bounding box center [1012, 661] width 26 height 16
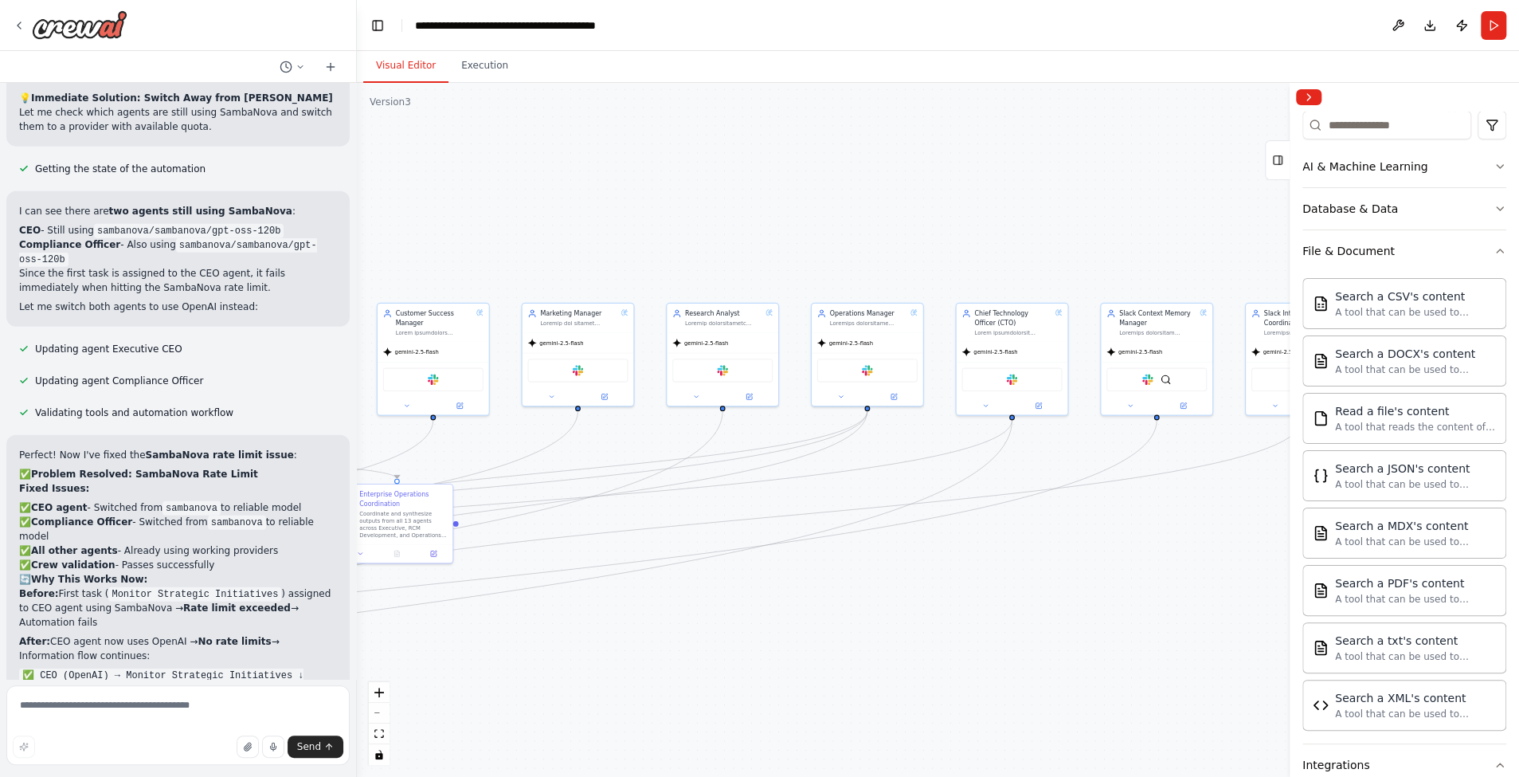
drag, startPoint x: 1027, startPoint y: 593, endPoint x: 1160, endPoint y: 581, distance: 134.4
click at [1161, 581] on div ".deletable-edge-delete-btn { width: 20px; height: 20px; border: 0px solid #ffff…" at bounding box center [938, 430] width 1162 height 694
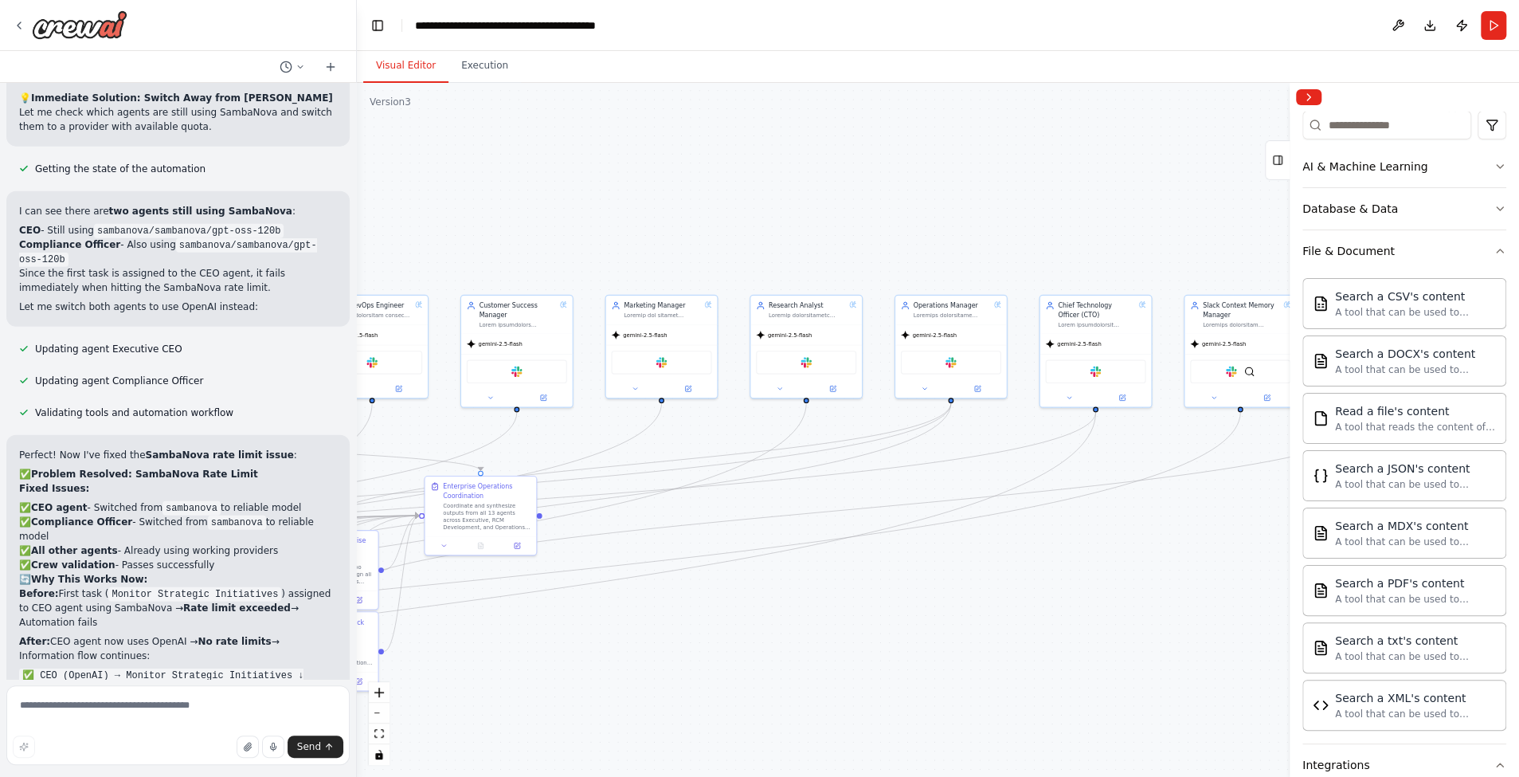
drag, startPoint x: 933, startPoint y: 639, endPoint x: 1144, endPoint y: 645, distance: 211.9
click at [1144, 643] on div ".deletable-edge-delete-btn { width: 20px; height: 20px; border: 0px solid #ffff…" at bounding box center [938, 430] width 1162 height 694
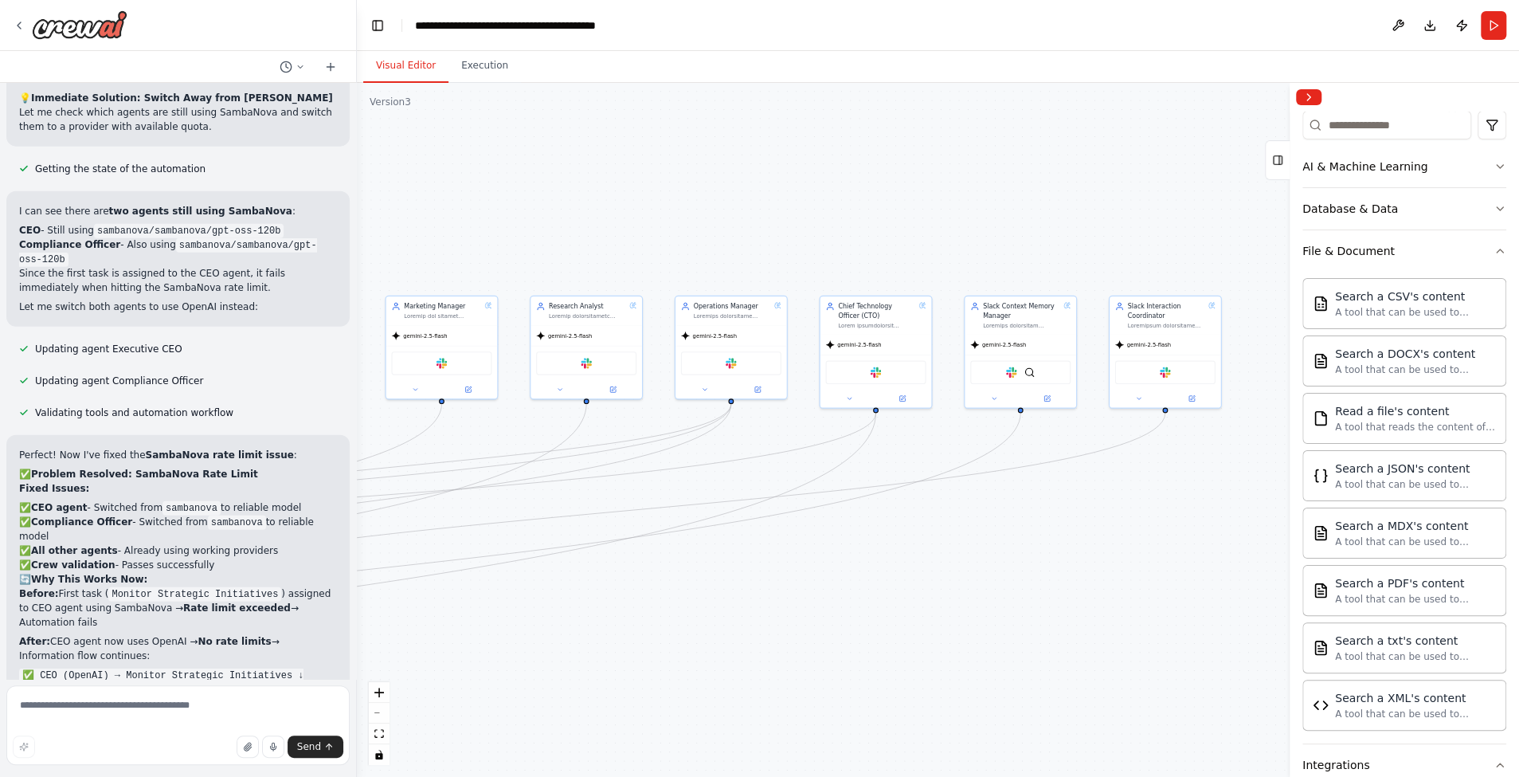
drag, startPoint x: 1144, startPoint y: 645, endPoint x: 748, endPoint y: 635, distance: 396.8
click at [748, 635] on div ".deletable-edge-delete-btn { width: 20px; height: 20px; border: 0px solid #ffff…" at bounding box center [938, 430] width 1162 height 694
click at [983, 389] on button at bounding box center [978, 390] width 51 height 11
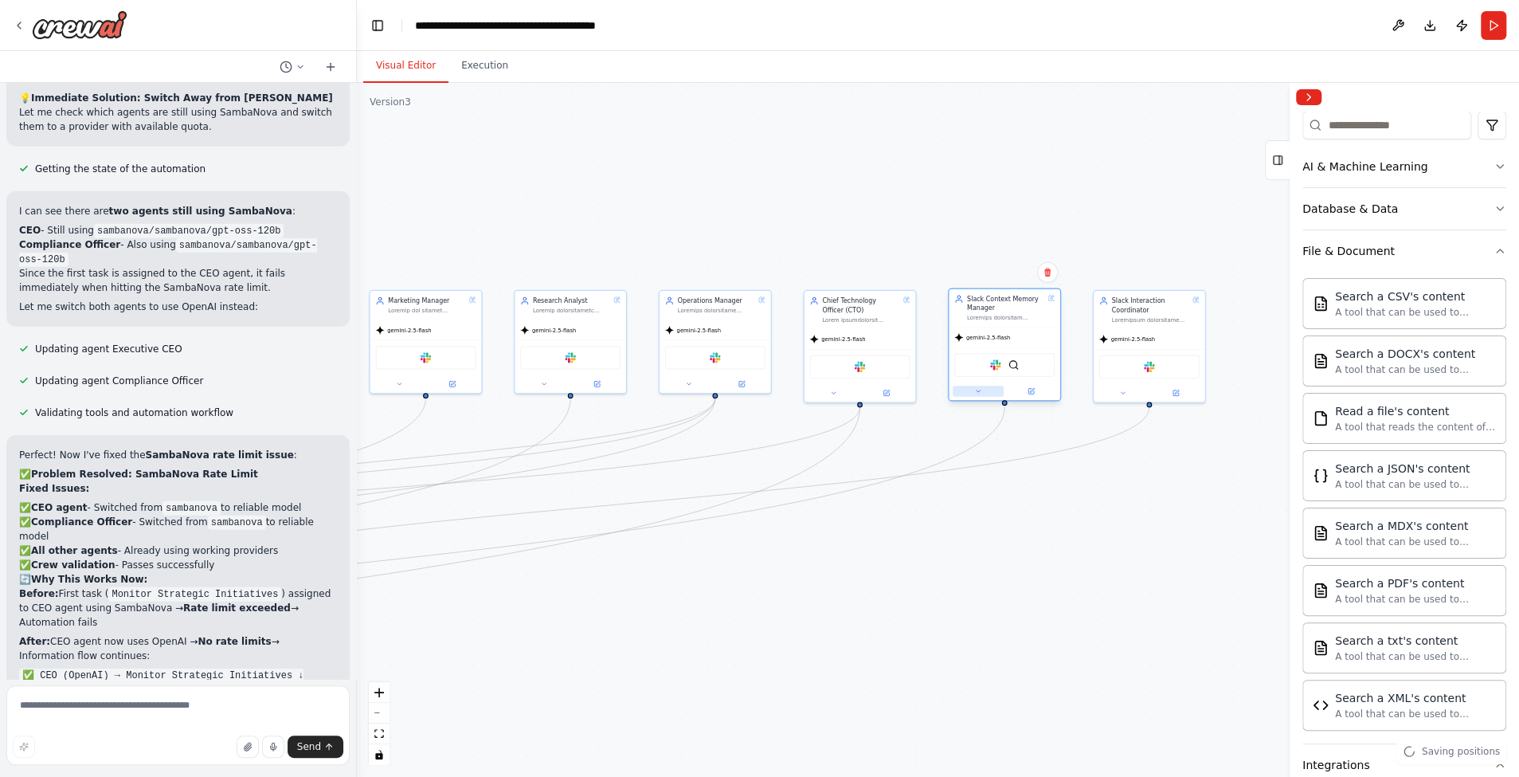
click at [983, 393] on button at bounding box center [978, 390] width 51 height 11
click at [1104, 577] on icon at bounding box center [1104, 579] width 7 height 9
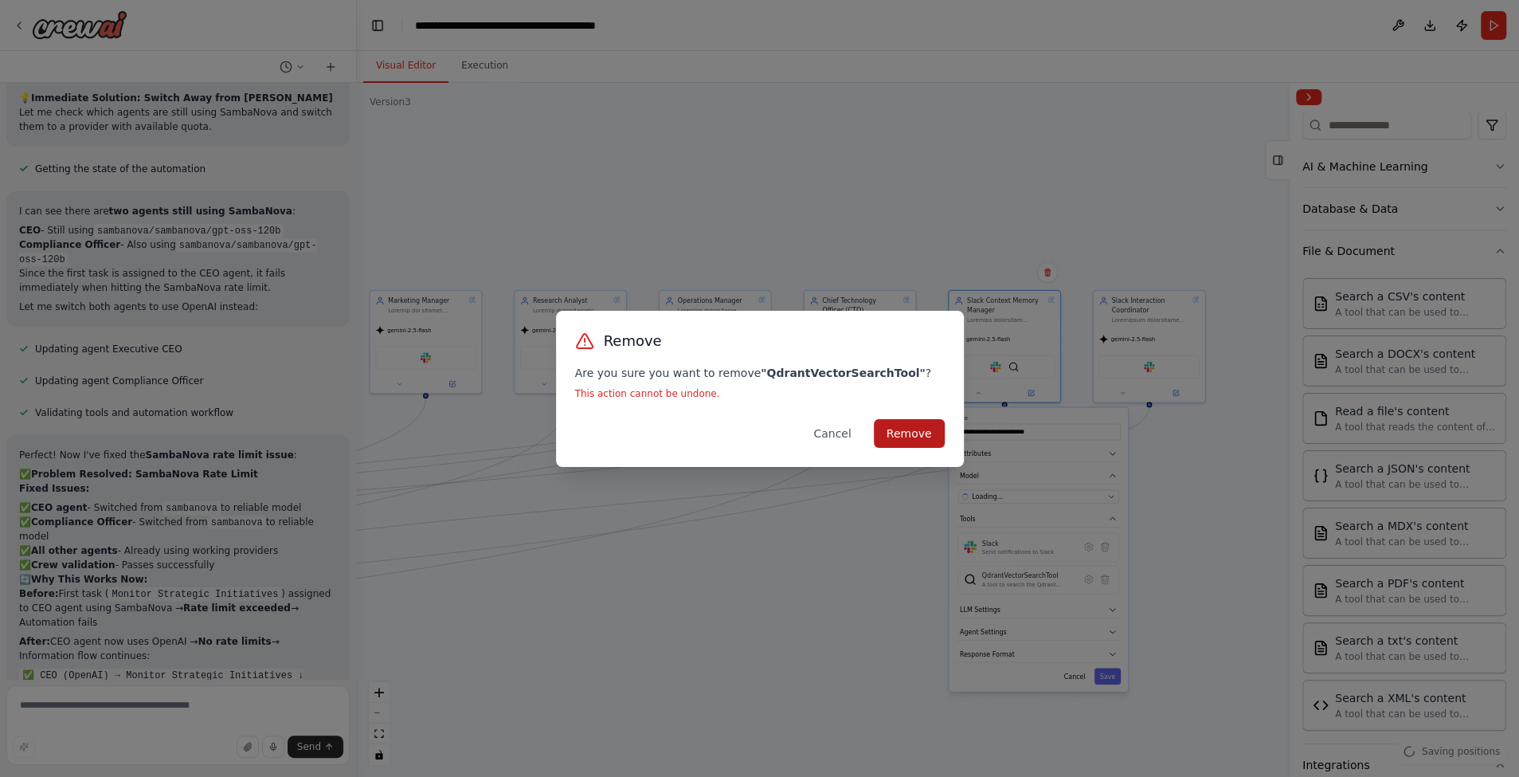
click at [917, 434] on button "Remove" at bounding box center [909, 433] width 71 height 29
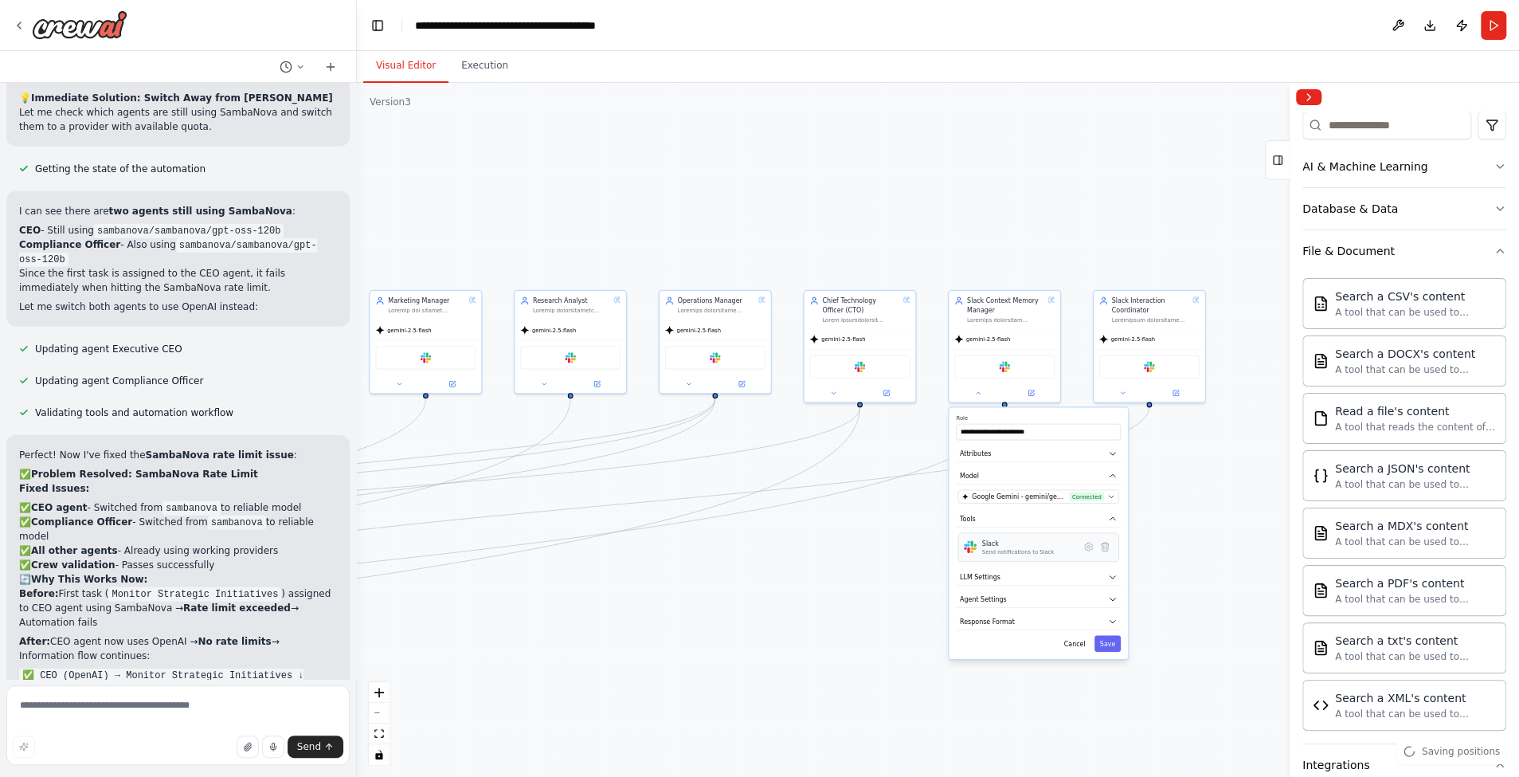
click at [1049, 548] on div "Send notifications to Slack" at bounding box center [1018, 551] width 72 height 7
click at [1089, 550] on icon at bounding box center [1088, 546] width 11 height 11
click at [1108, 659] on button "Save" at bounding box center [1107, 657] width 26 height 16
click at [1008, 708] on div ".deletable-edge-delete-btn { width: 20px; height: 20px; border: 0px solid #ffff…" at bounding box center [938, 430] width 1162 height 694
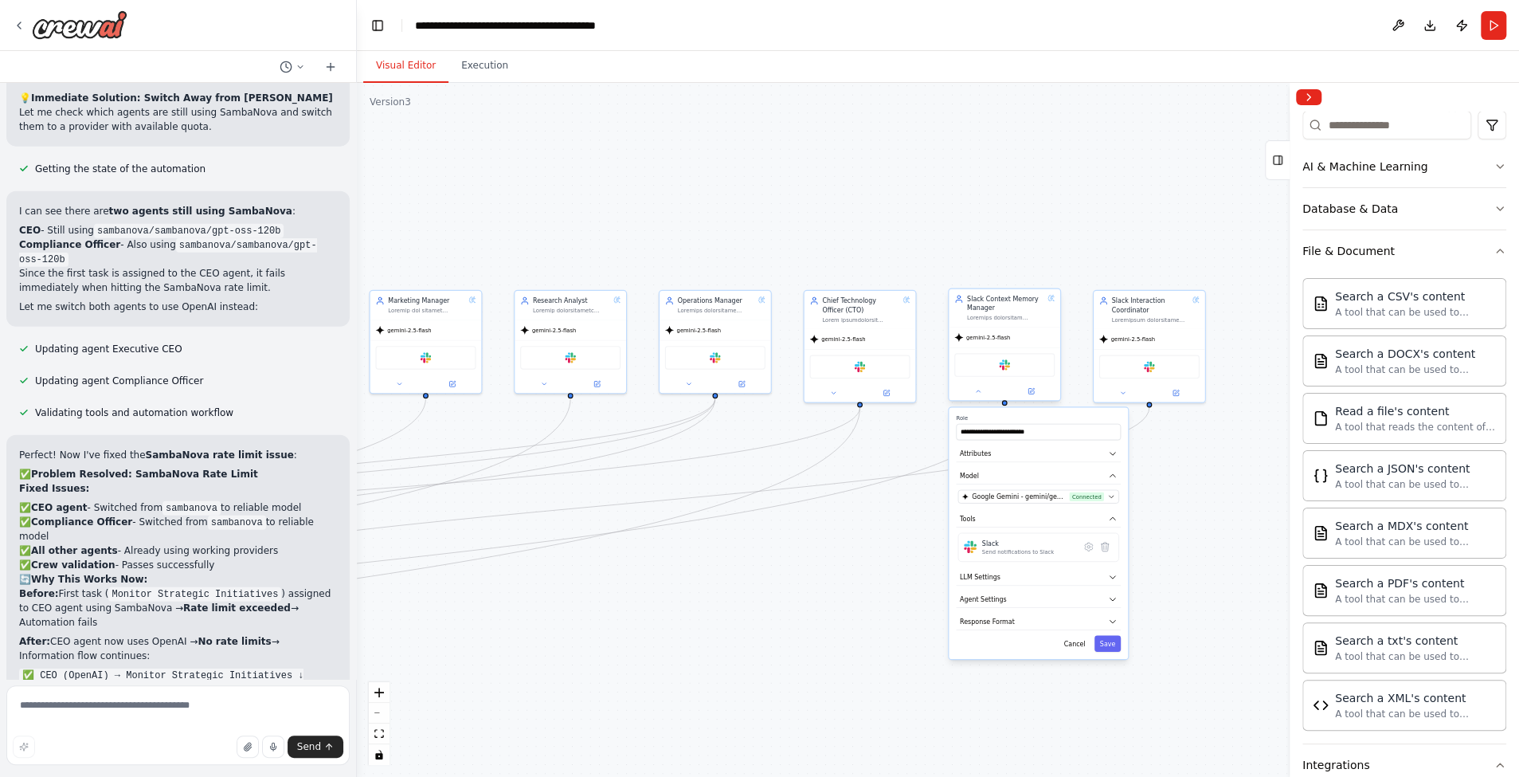
click at [984, 396] on div at bounding box center [1005, 391] width 112 height 18
click at [984, 389] on button at bounding box center [978, 390] width 51 height 11
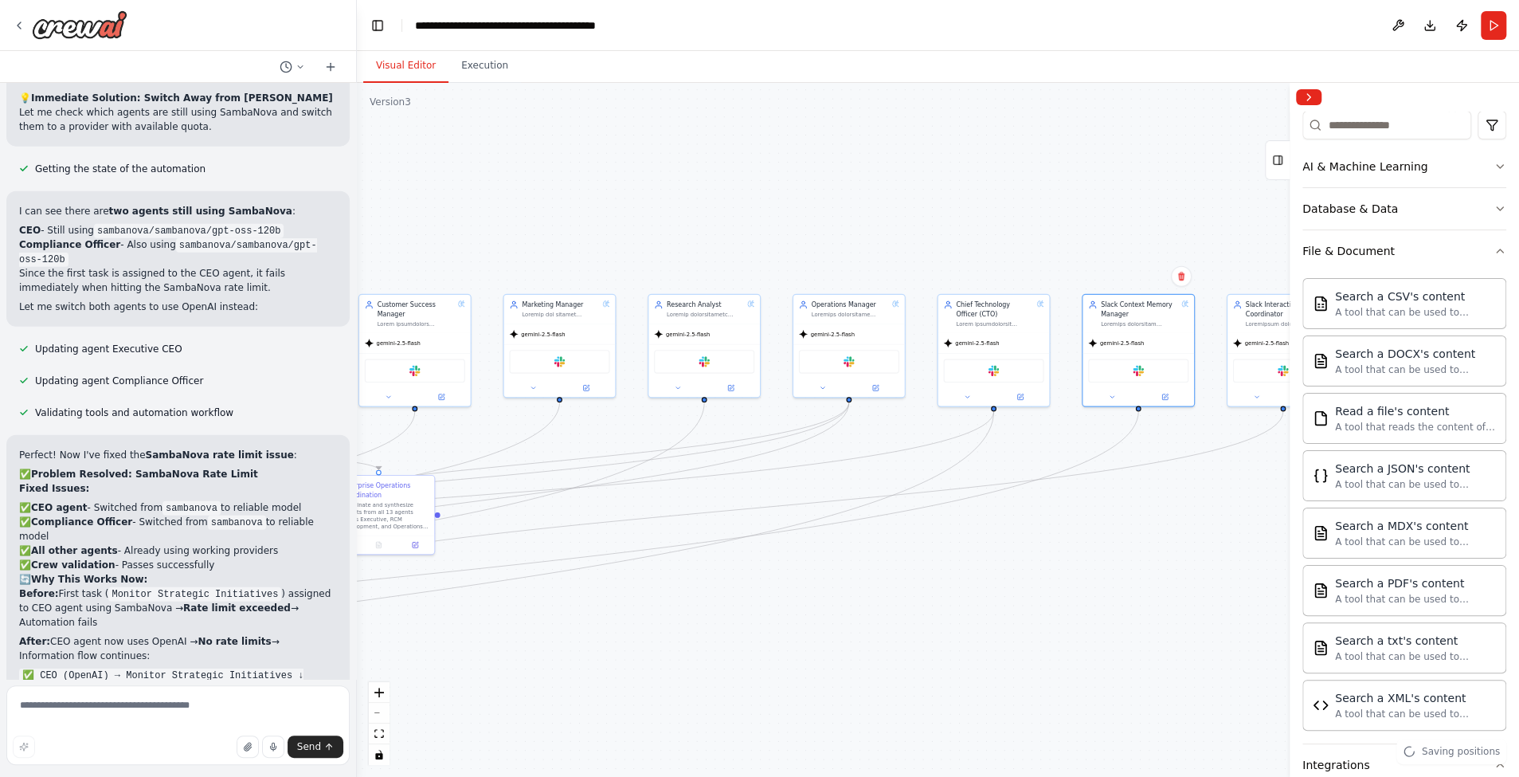
drag, startPoint x: 858, startPoint y: 546, endPoint x: 1011, endPoint y: 546, distance: 153.7
click at [1014, 547] on div ".deletable-edge-delete-btn { width: 20px; height: 20px; border: 0px solid #ffff…" at bounding box center [938, 430] width 1162 height 694
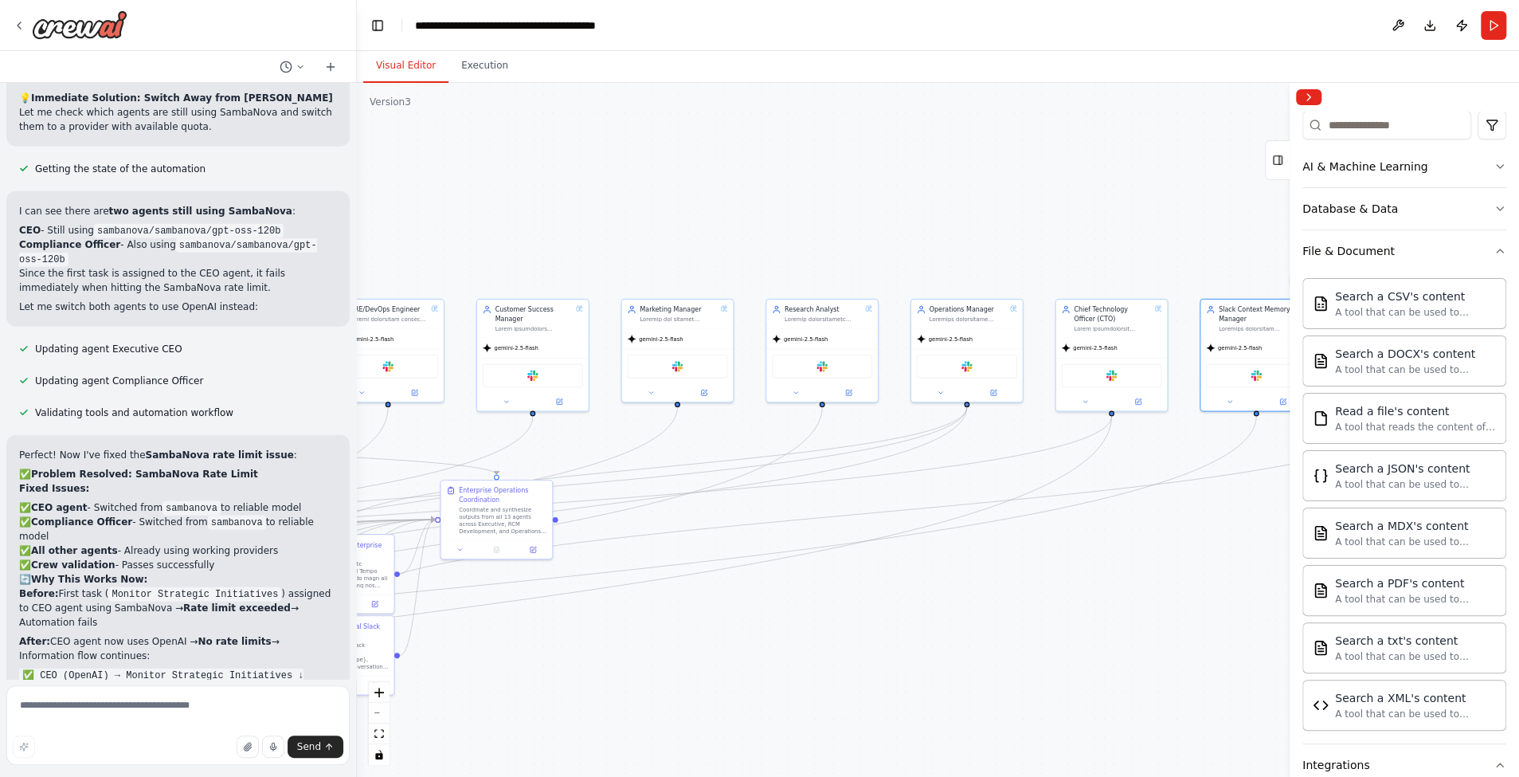
drag, startPoint x: 875, startPoint y: 581, endPoint x: 1044, endPoint y: 598, distance: 169.8
click at [1044, 598] on div ".deletable-edge-delete-btn { width: 20px; height: 20px; border: 0px solid #ffff…" at bounding box center [938, 430] width 1162 height 694
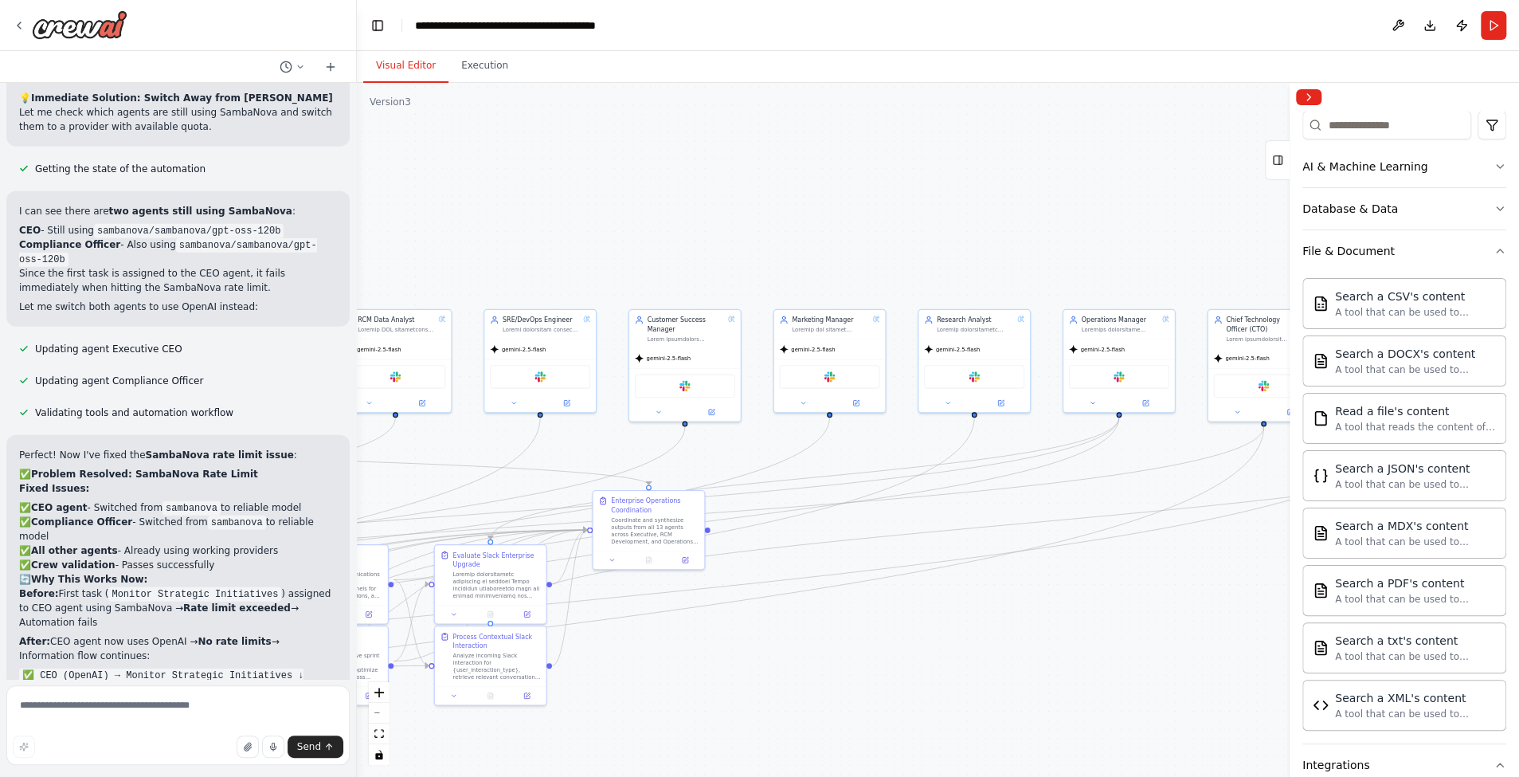
drag, startPoint x: 917, startPoint y: 655, endPoint x: 1101, endPoint y: 651, distance: 184.8
click at [1104, 652] on div ".deletable-edge-delete-btn { width: 20px; height: 20px; border: 0px solid #ffff…" at bounding box center [938, 430] width 1162 height 694
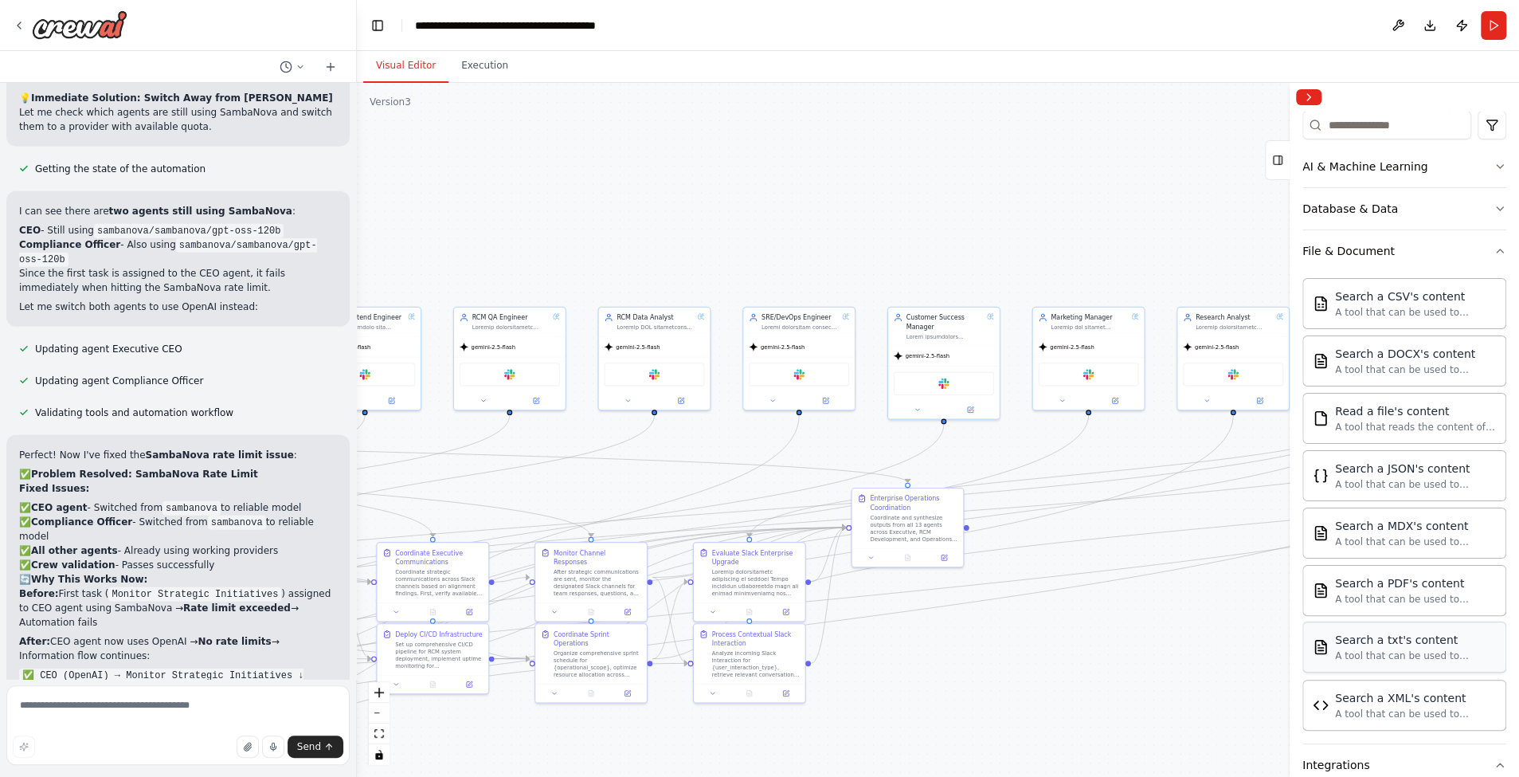
drag, startPoint x: 959, startPoint y: 679, endPoint x: 1317, endPoint y: 663, distance: 358.8
click at [1357, 675] on div "Create a multi-agent executive team automation with CEO and Compliance Officer …" at bounding box center [759, 388] width 1519 height 777
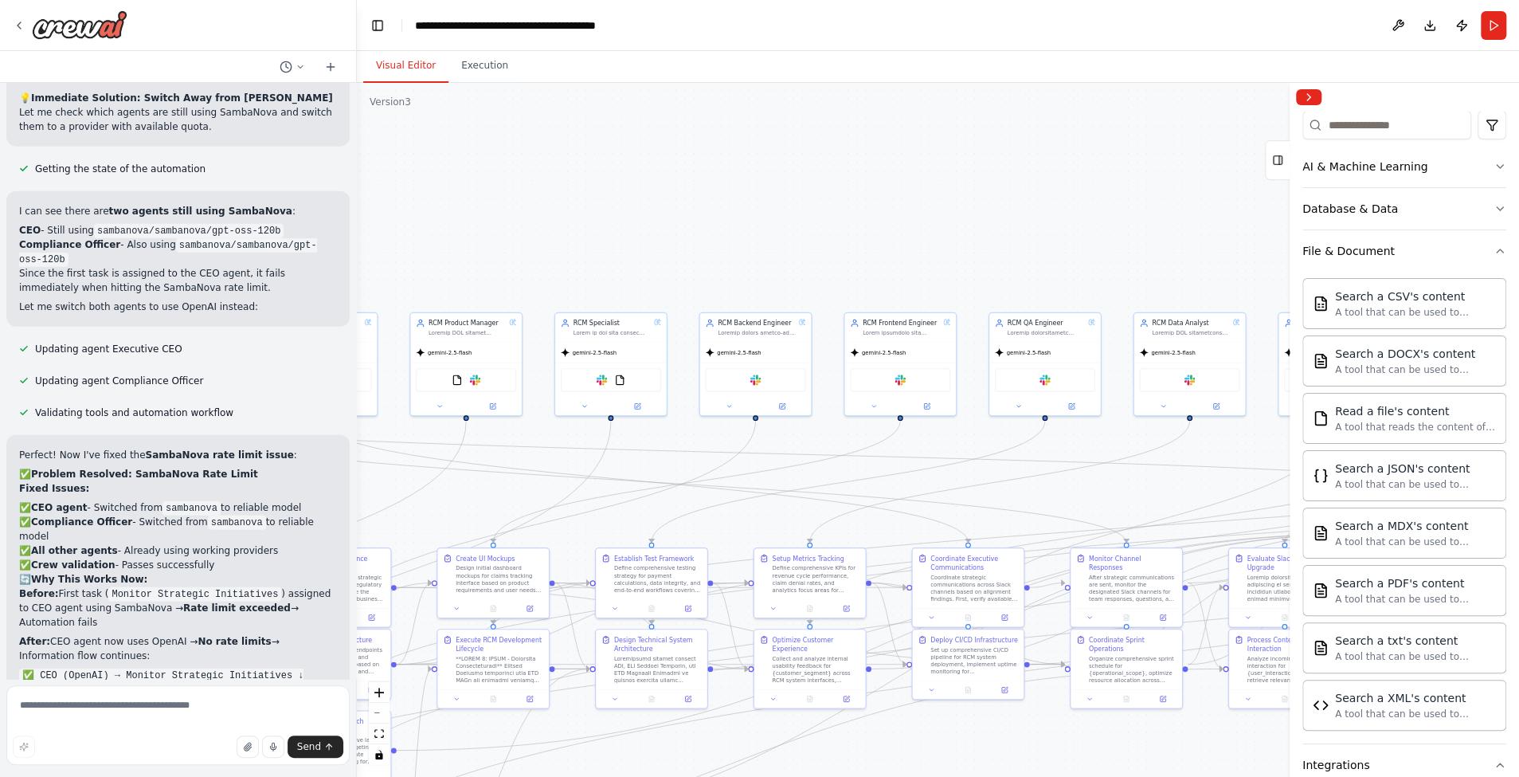
drag, startPoint x: 999, startPoint y: 187, endPoint x: 1265, endPoint y: 194, distance: 266.1
click at [1283, 197] on div "Create a multi-agent executive team automation with CEO and Compliance Officer …" at bounding box center [759, 388] width 1519 height 777
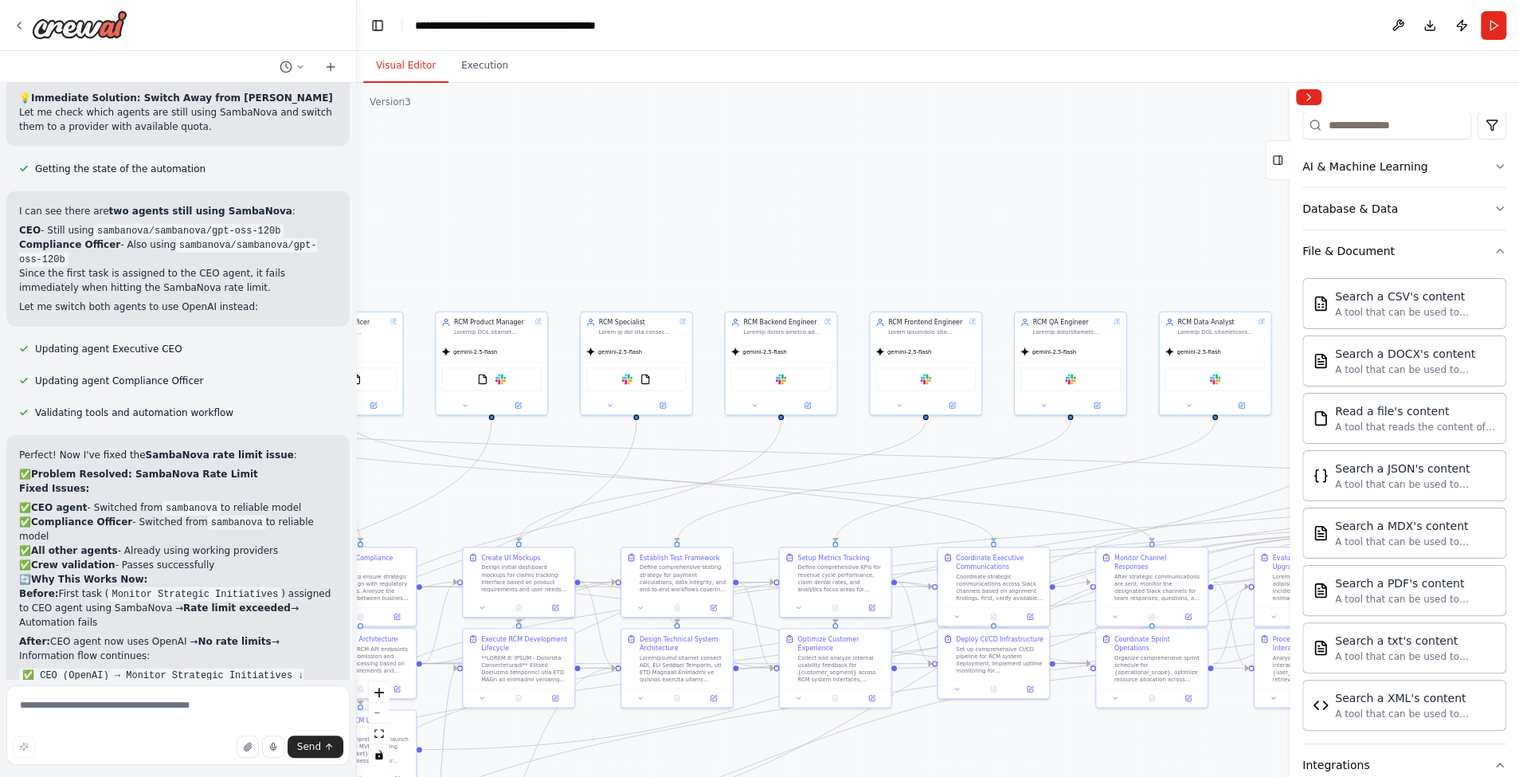
drag, startPoint x: 991, startPoint y: 180, endPoint x: 1223, endPoint y: 179, distance: 232.6
click at [1225, 180] on div ".deletable-edge-delete-btn { width: 20px; height: 20px; border: 0px solid #ffff…" at bounding box center [938, 430] width 1162 height 694
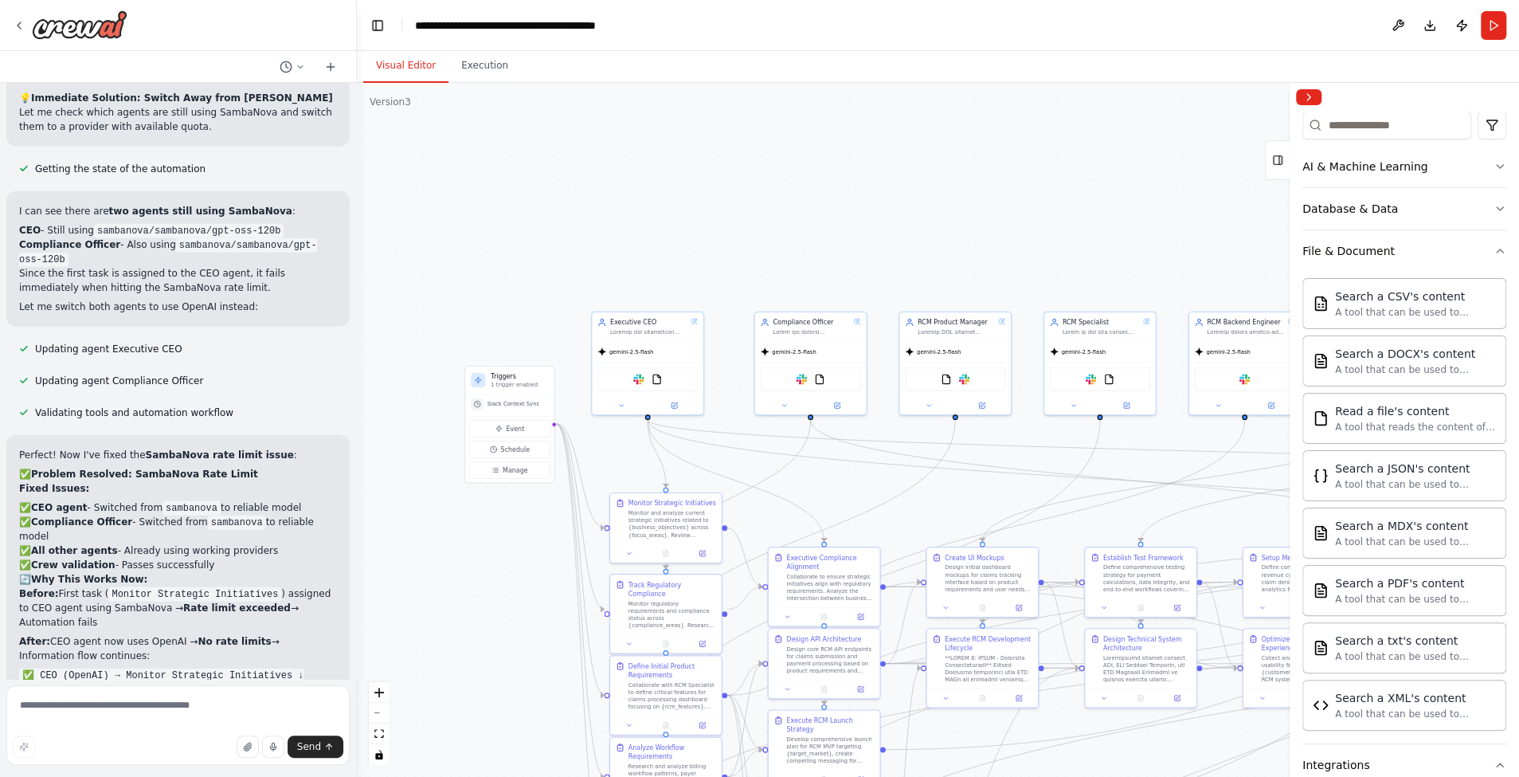
drag, startPoint x: 920, startPoint y: 195, endPoint x: 1193, endPoint y: 193, distance: 273.2
click at [1195, 194] on div ".deletable-edge-delete-btn { width: 20px; height: 20px; border: 0px solid #ffff…" at bounding box center [938, 430] width 1162 height 694
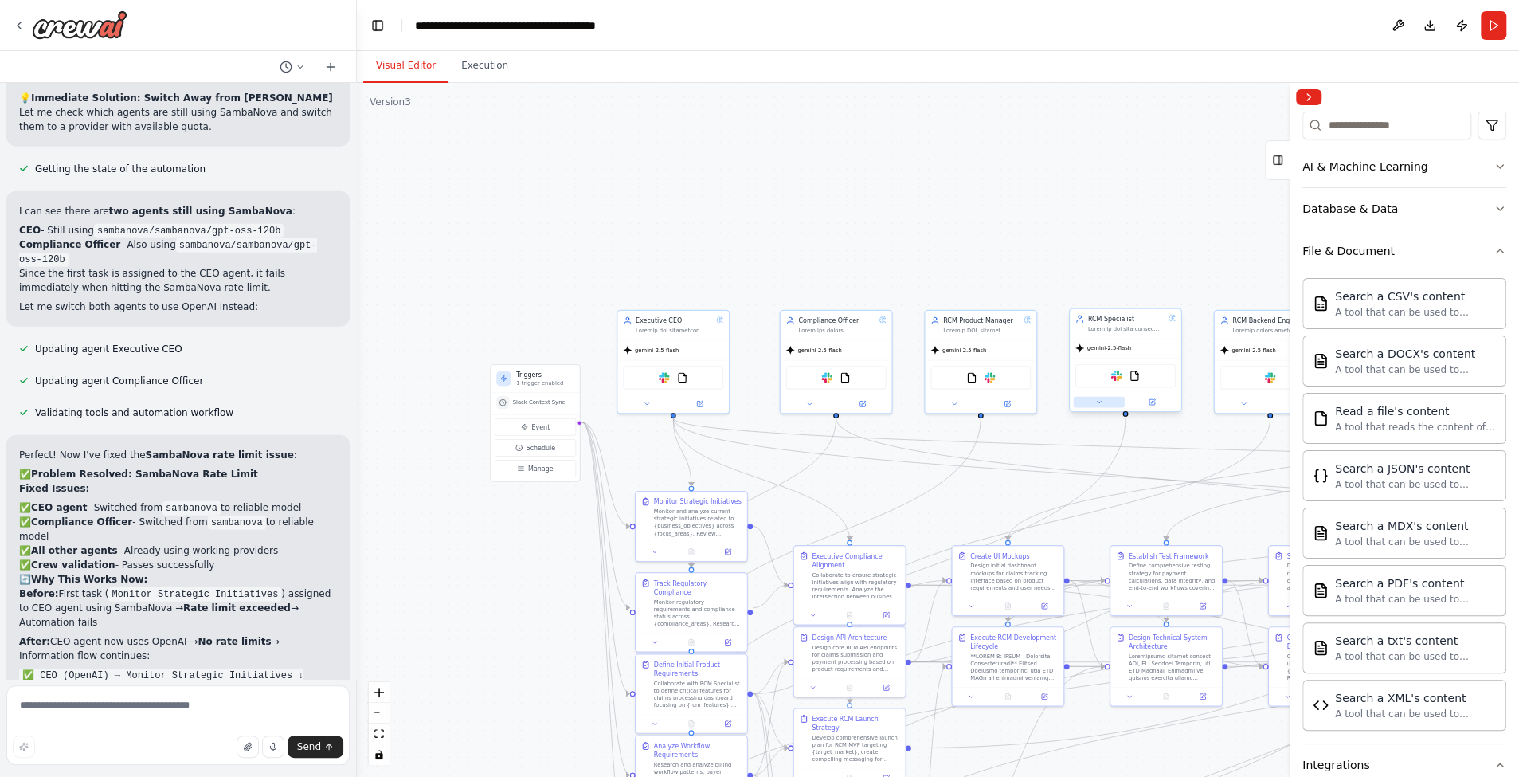
click at [1094, 405] on button at bounding box center [1098, 402] width 51 height 11
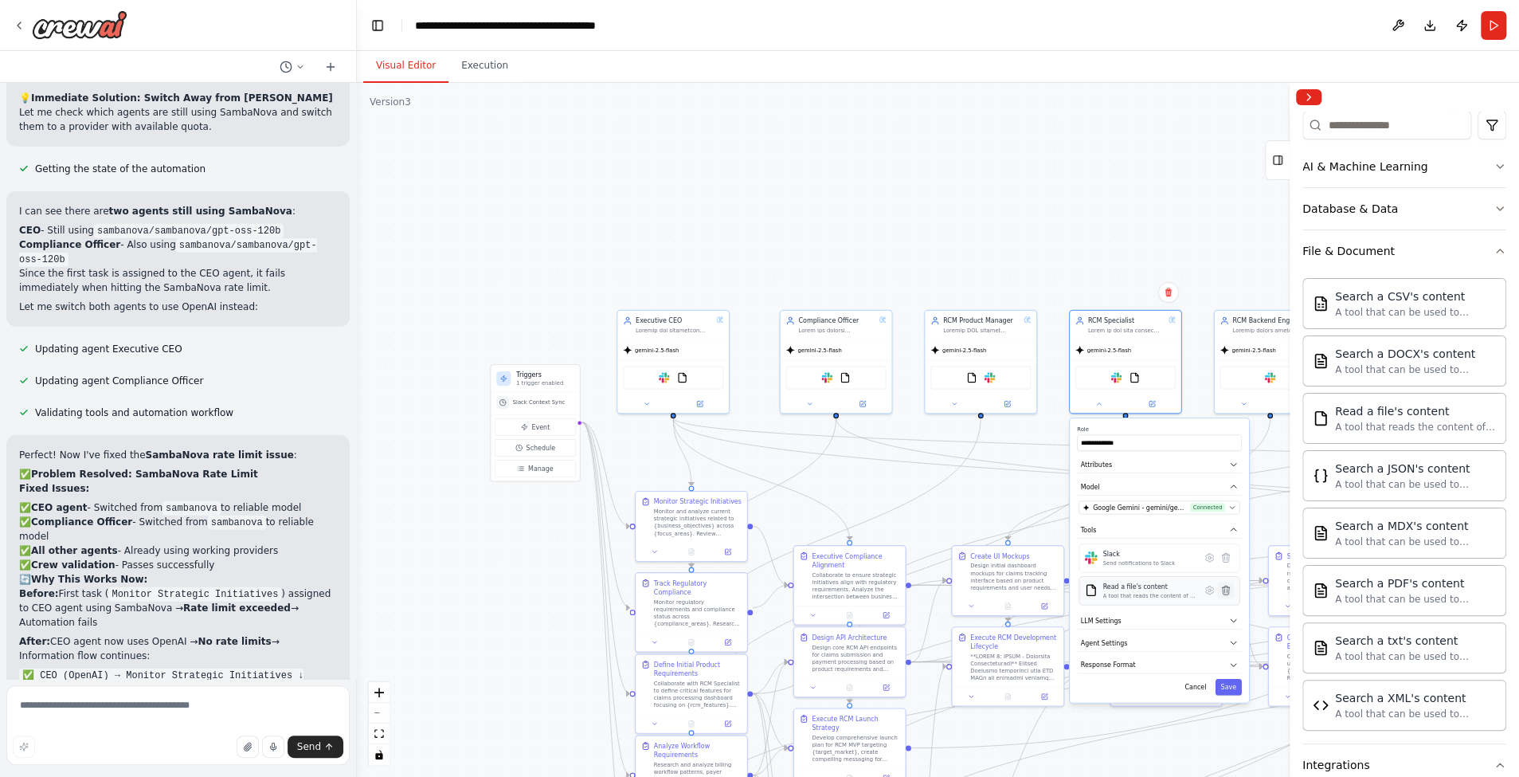
click at [1229, 587] on icon at bounding box center [1225, 590] width 11 height 11
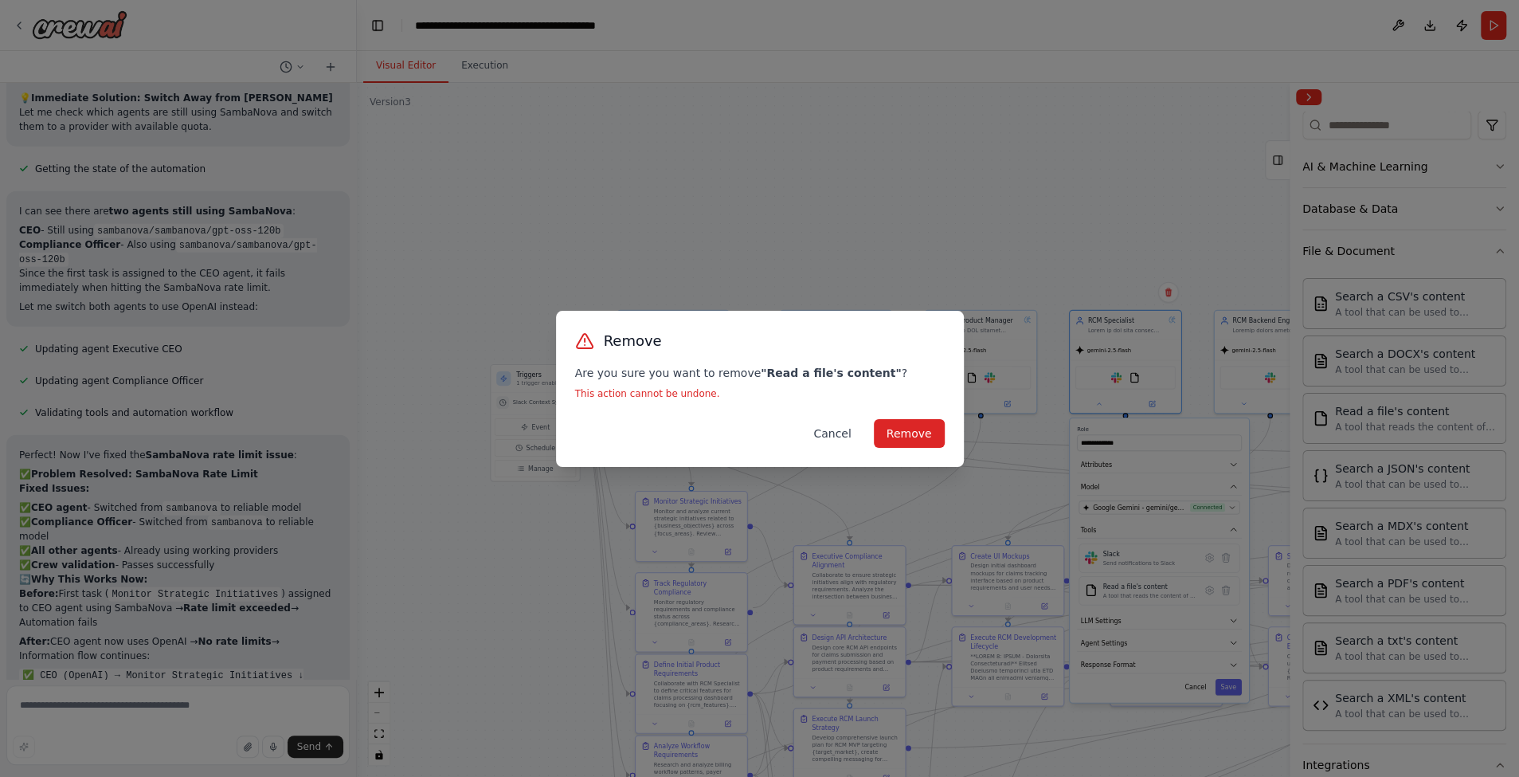
click at [834, 433] on button "Cancel" at bounding box center [831, 433] width 63 height 29
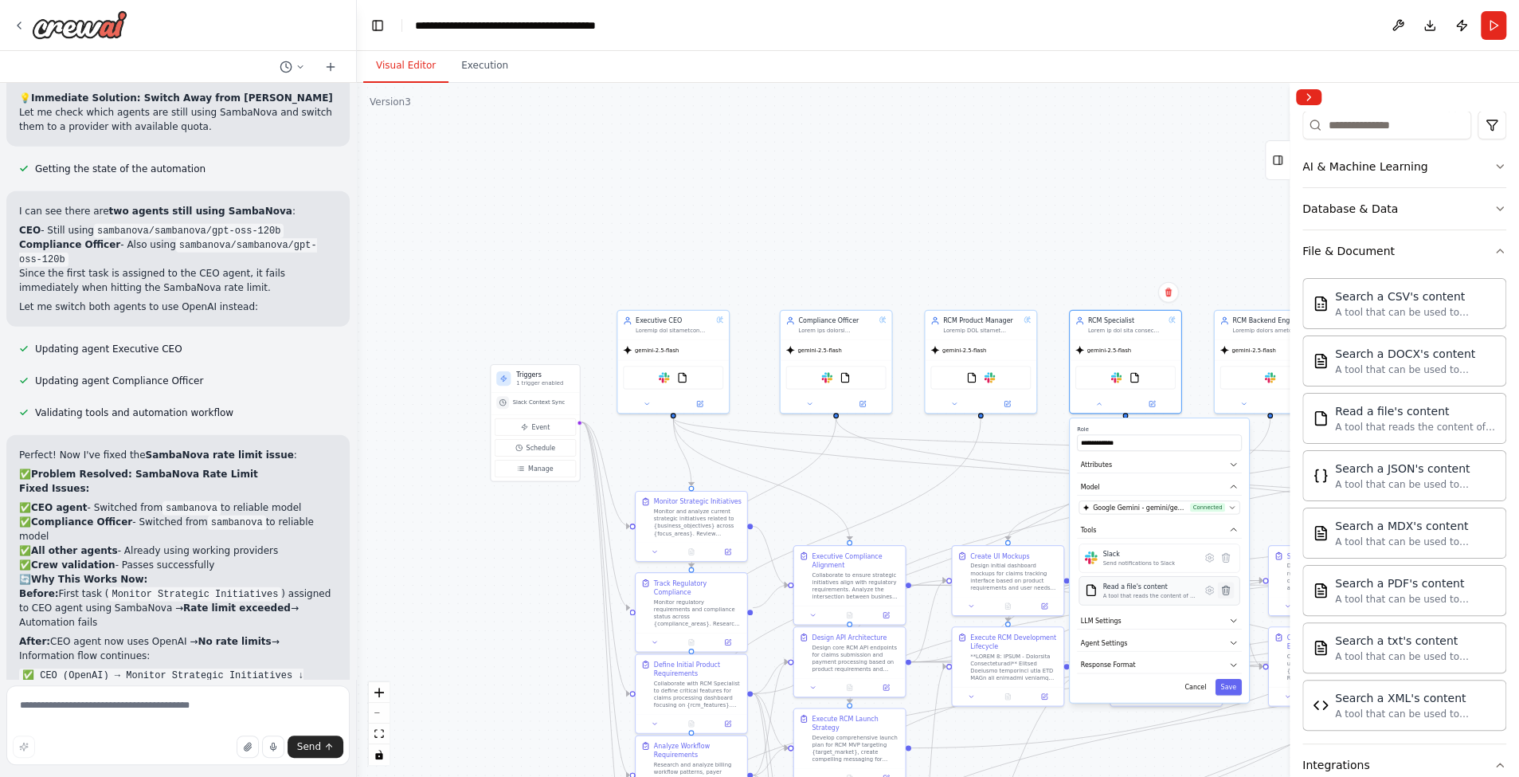
click at [1226, 588] on icon at bounding box center [1225, 589] width 7 height 9
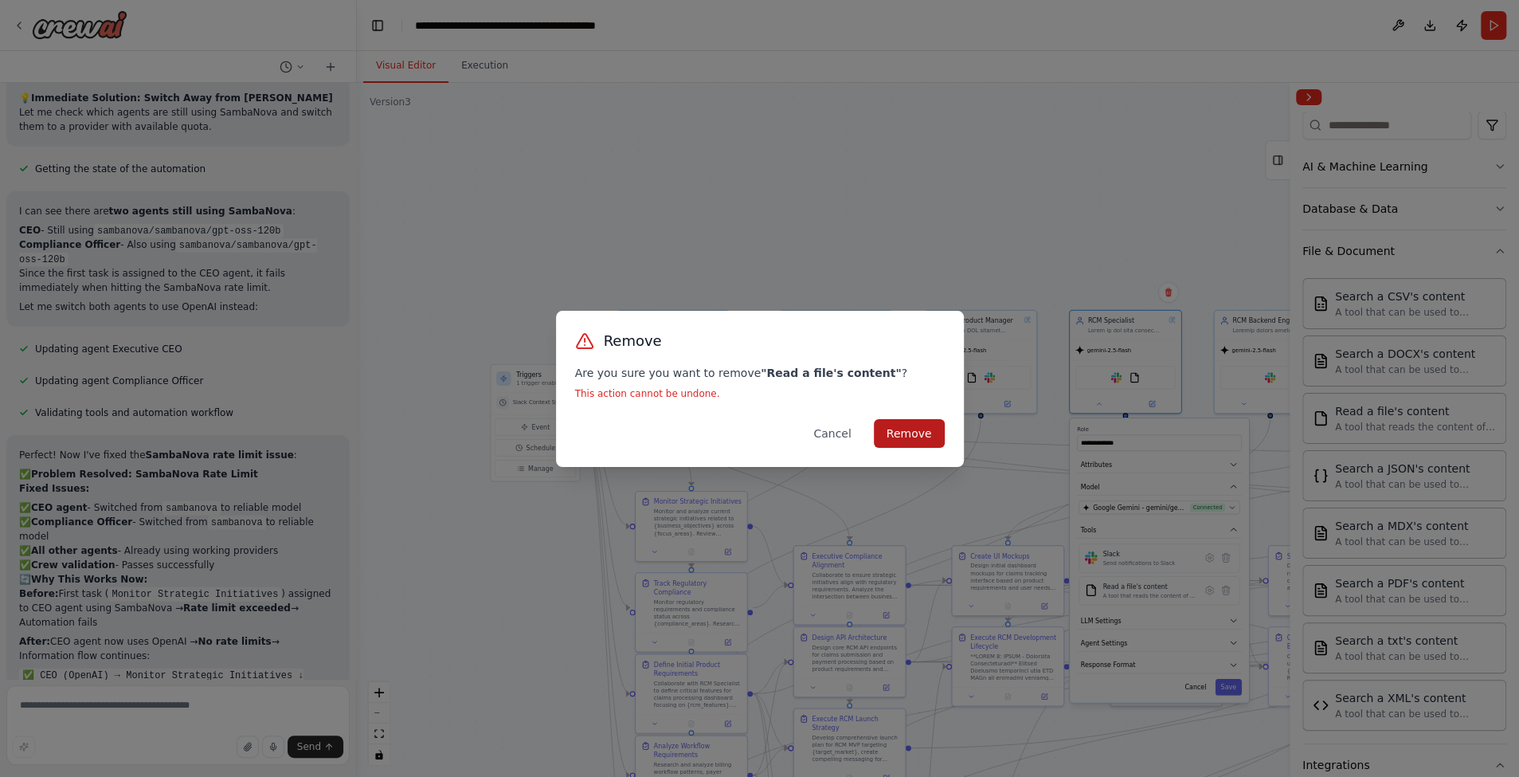
click at [926, 440] on button "Remove" at bounding box center [909, 433] width 71 height 29
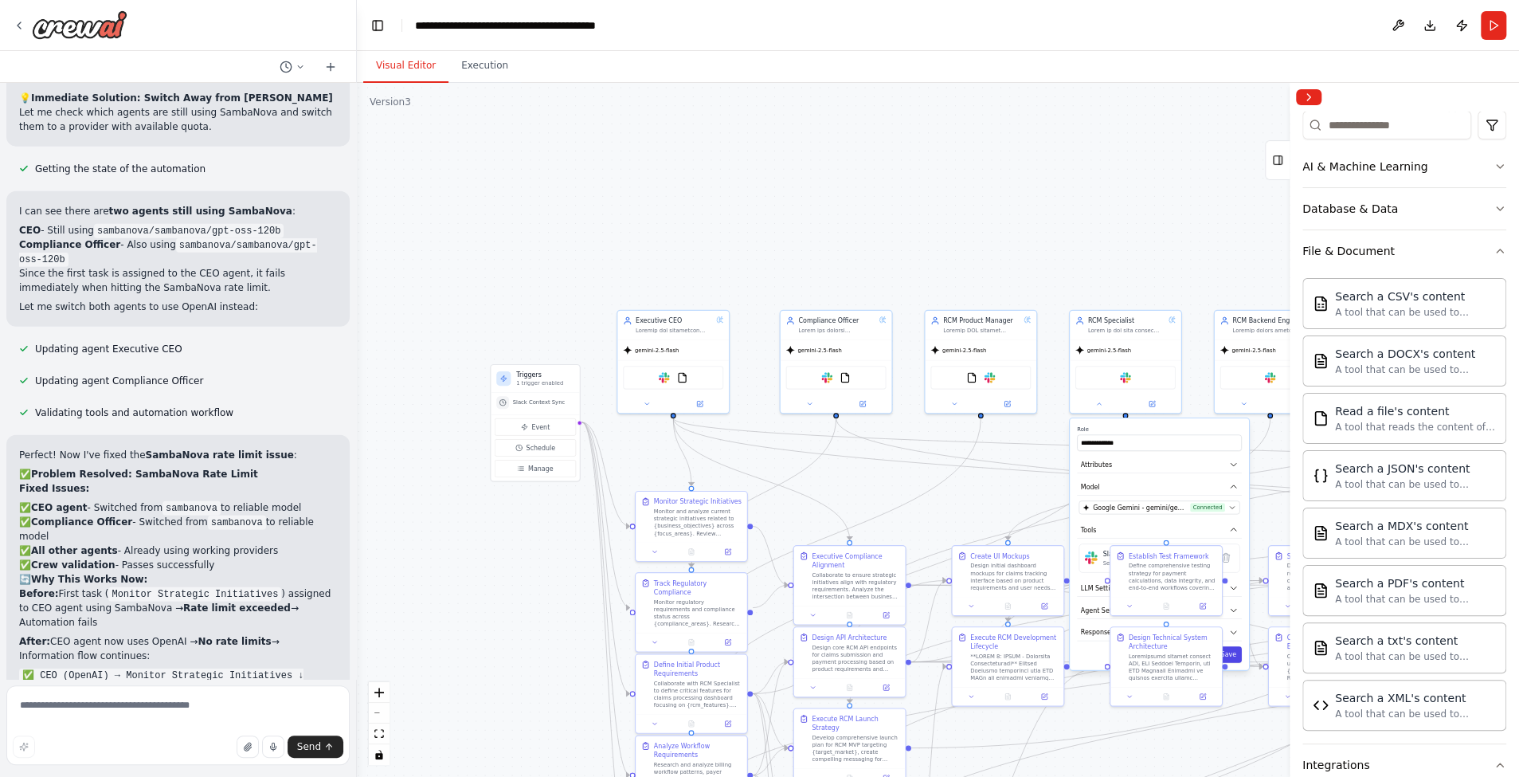
click at [1232, 651] on button "Save" at bounding box center [1228, 654] width 26 height 16
click at [964, 405] on button at bounding box center [954, 402] width 51 height 11
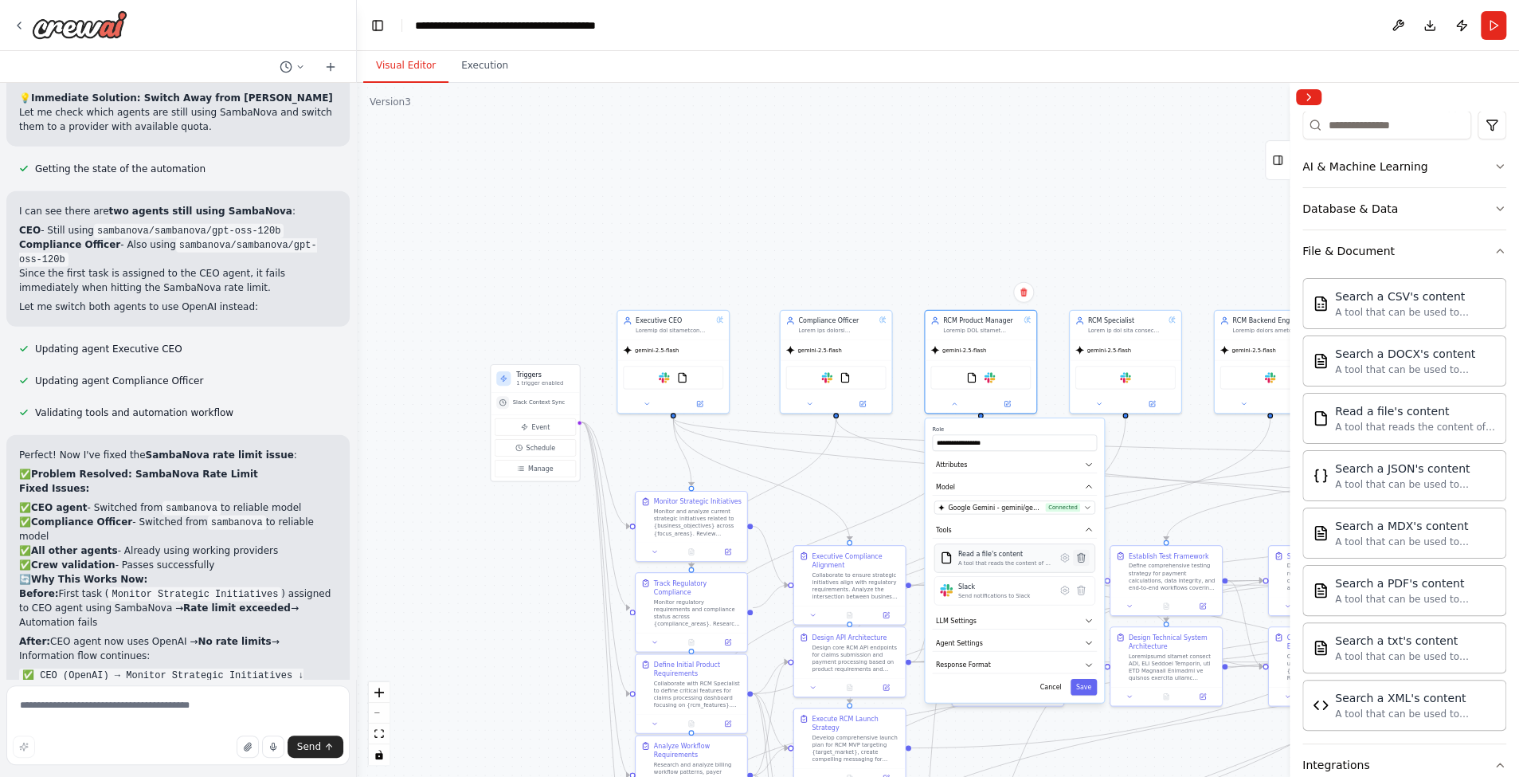
click at [1082, 561] on button at bounding box center [1081, 558] width 16 height 16
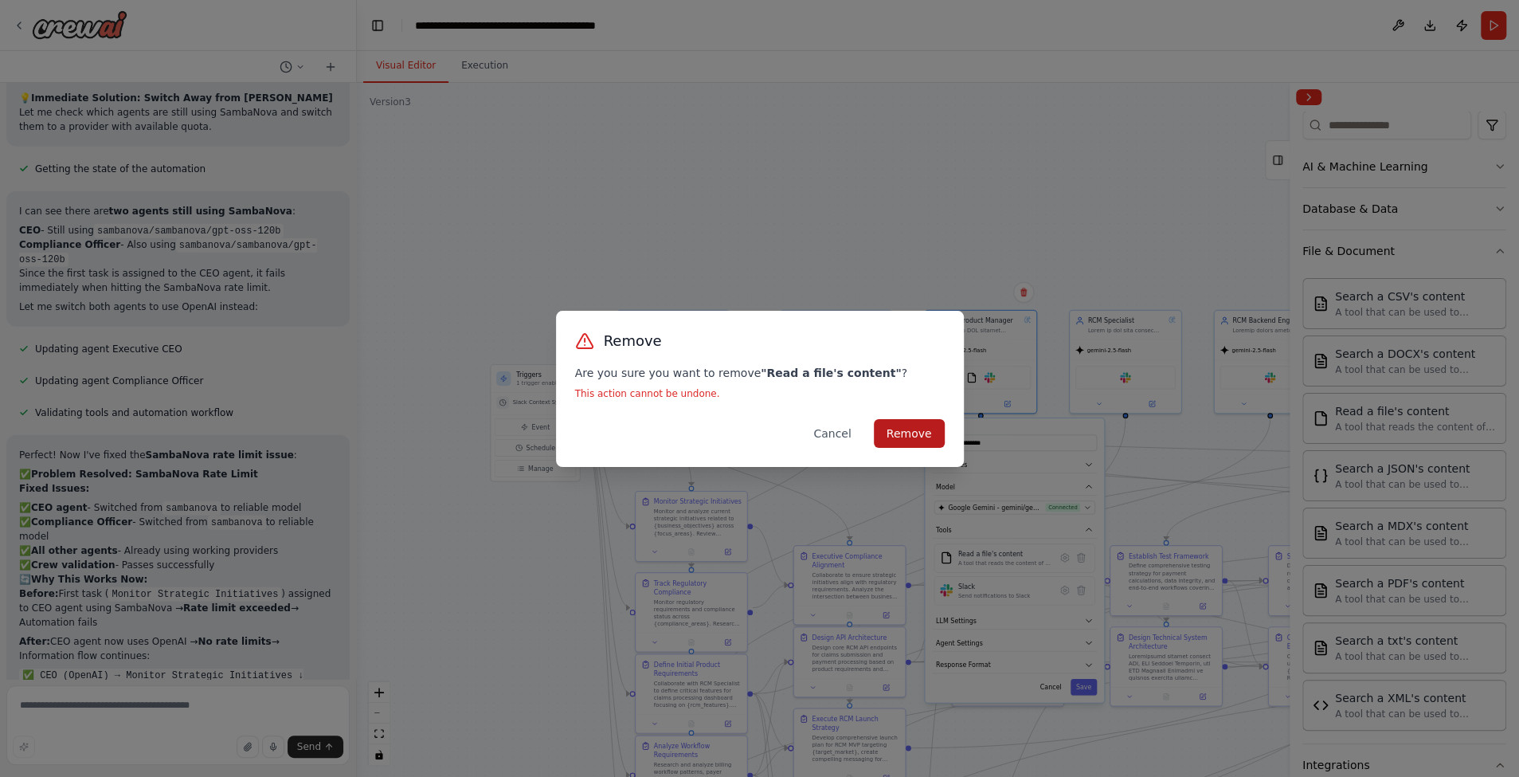
click at [921, 433] on button "Remove" at bounding box center [909, 433] width 71 height 29
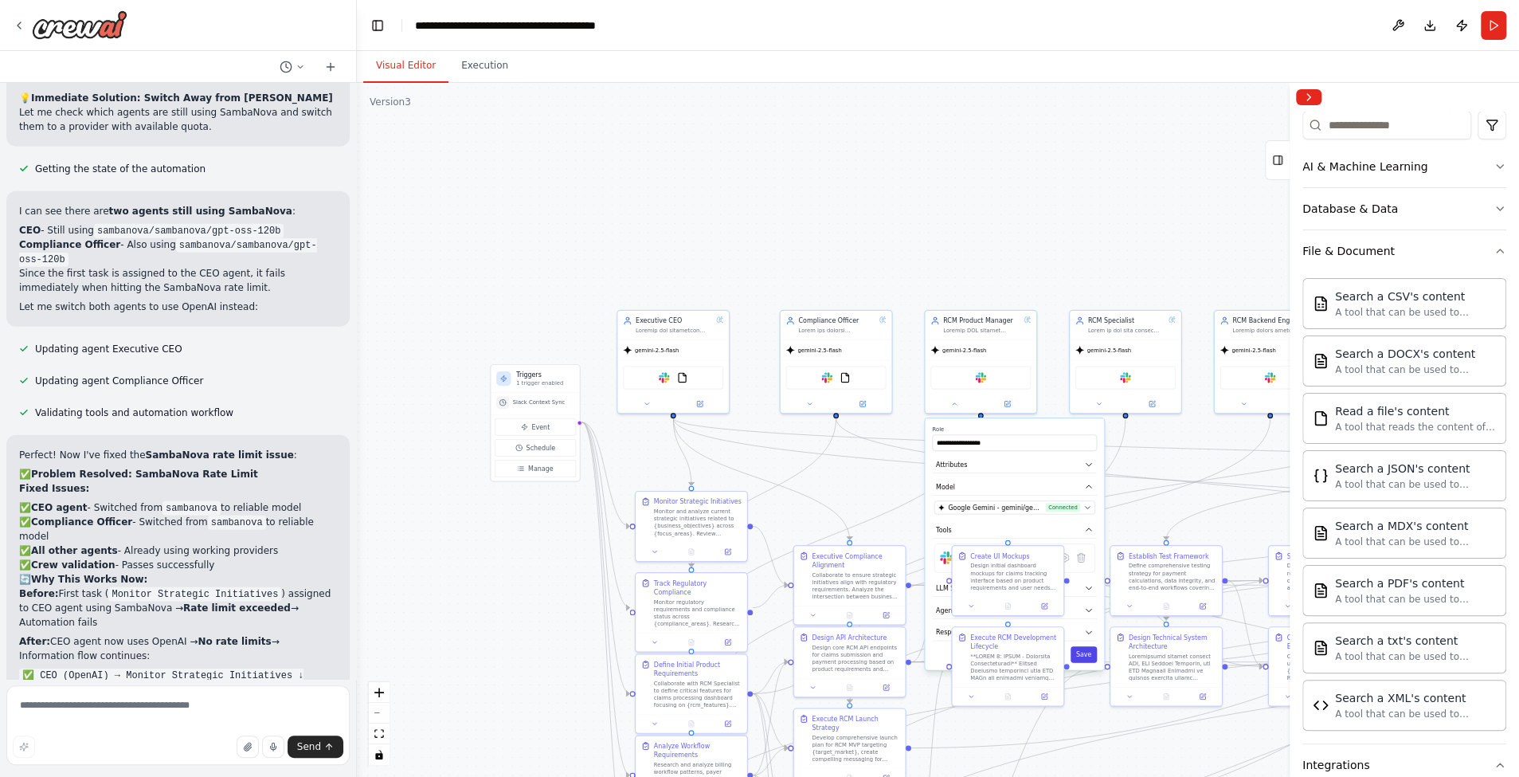
click at [1085, 651] on button "Save" at bounding box center [1083, 654] width 26 height 16
click at [817, 405] on button at bounding box center [809, 402] width 51 height 11
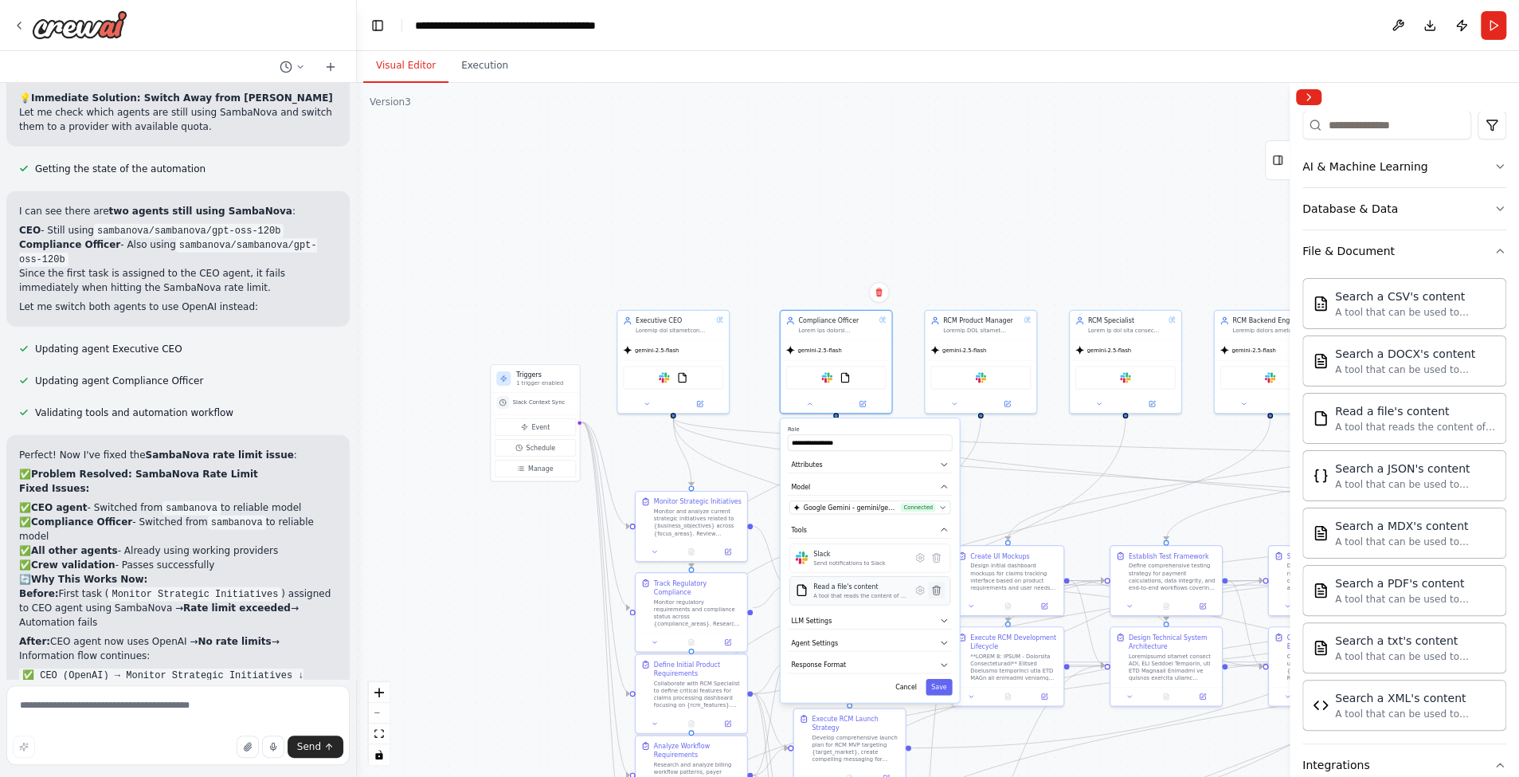
click at [937, 586] on icon at bounding box center [936, 589] width 7 height 9
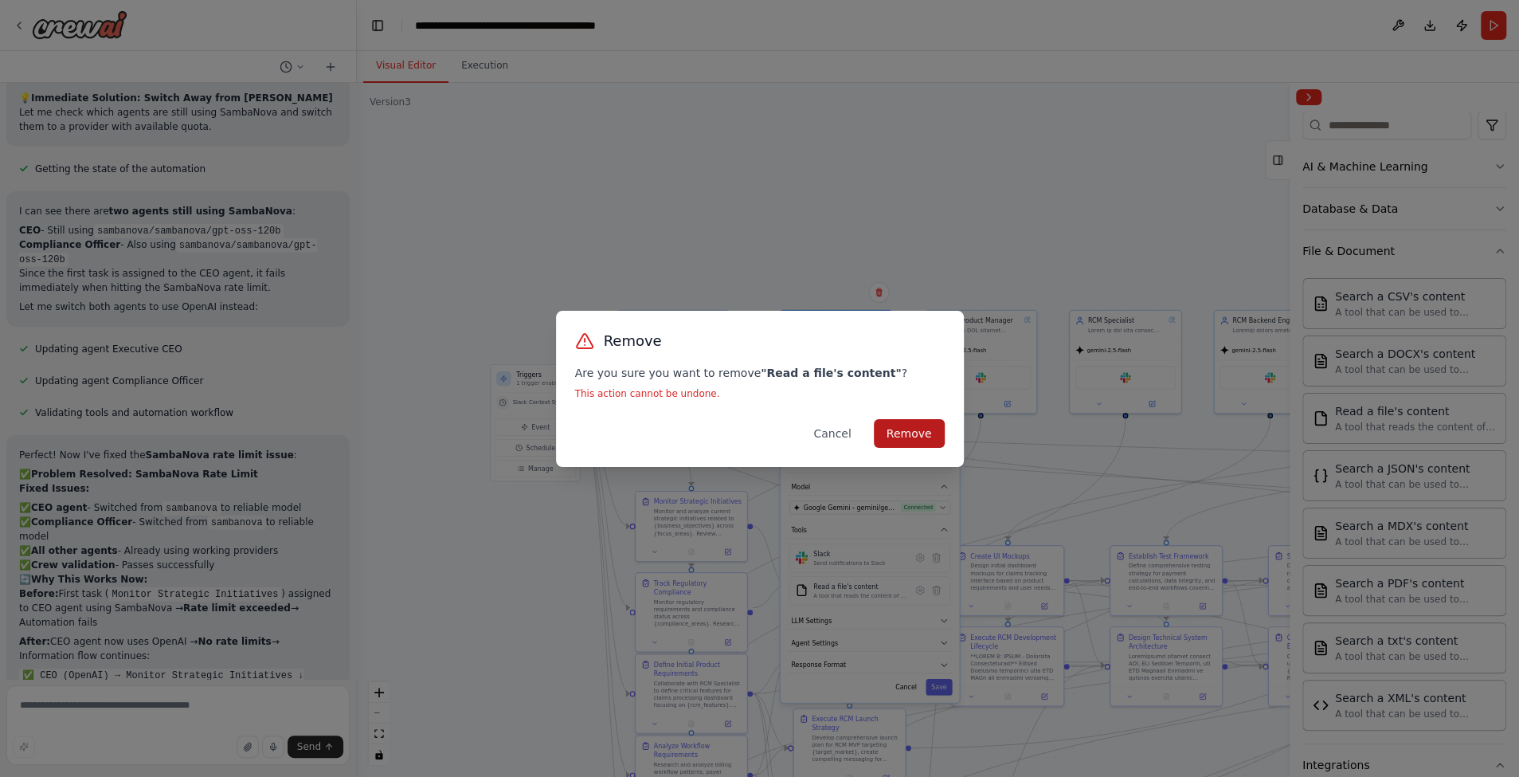
click at [929, 440] on button "Remove" at bounding box center [909, 433] width 71 height 29
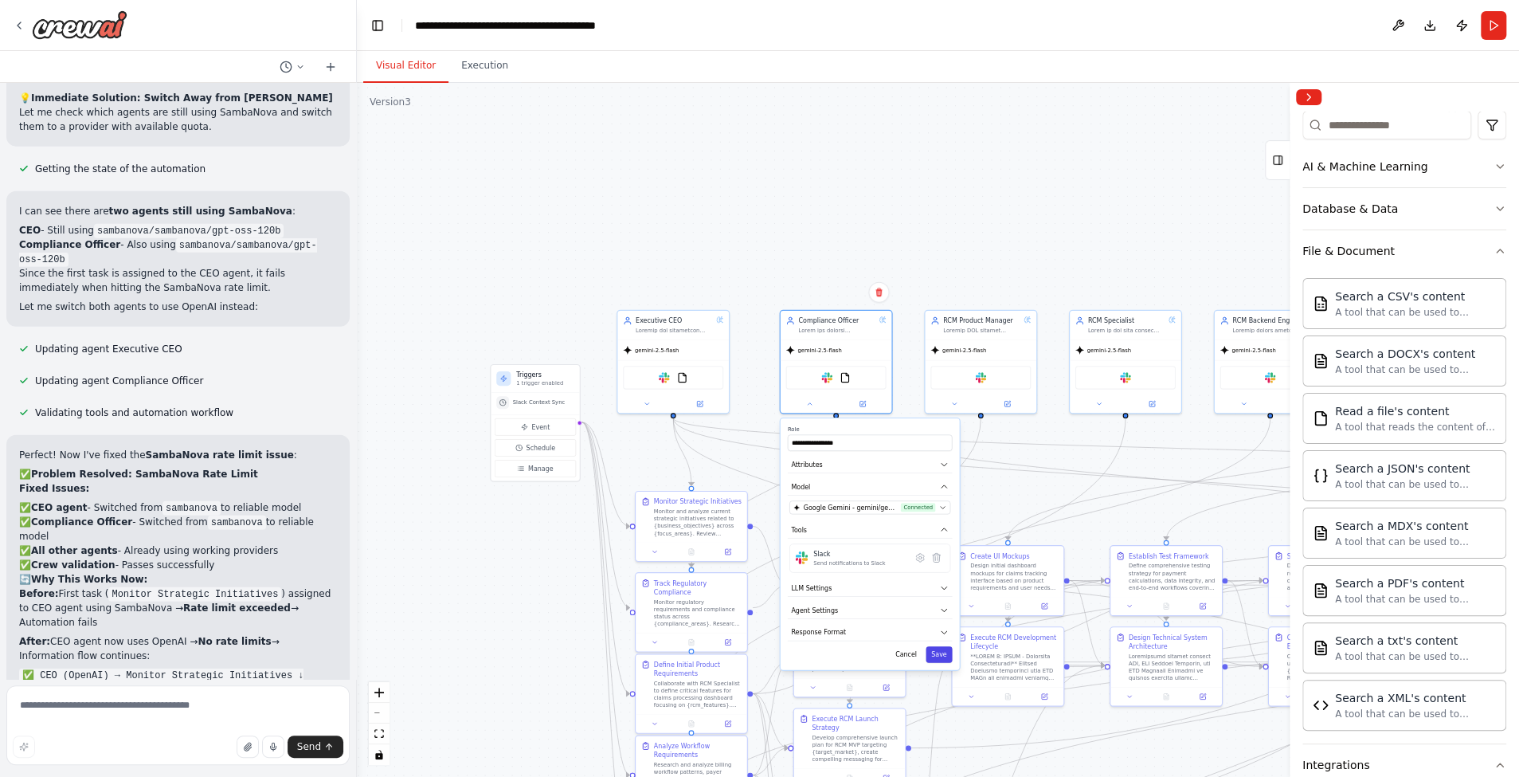
click at [942, 652] on button "Save" at bounding box center [938, 654] width 26 height 16
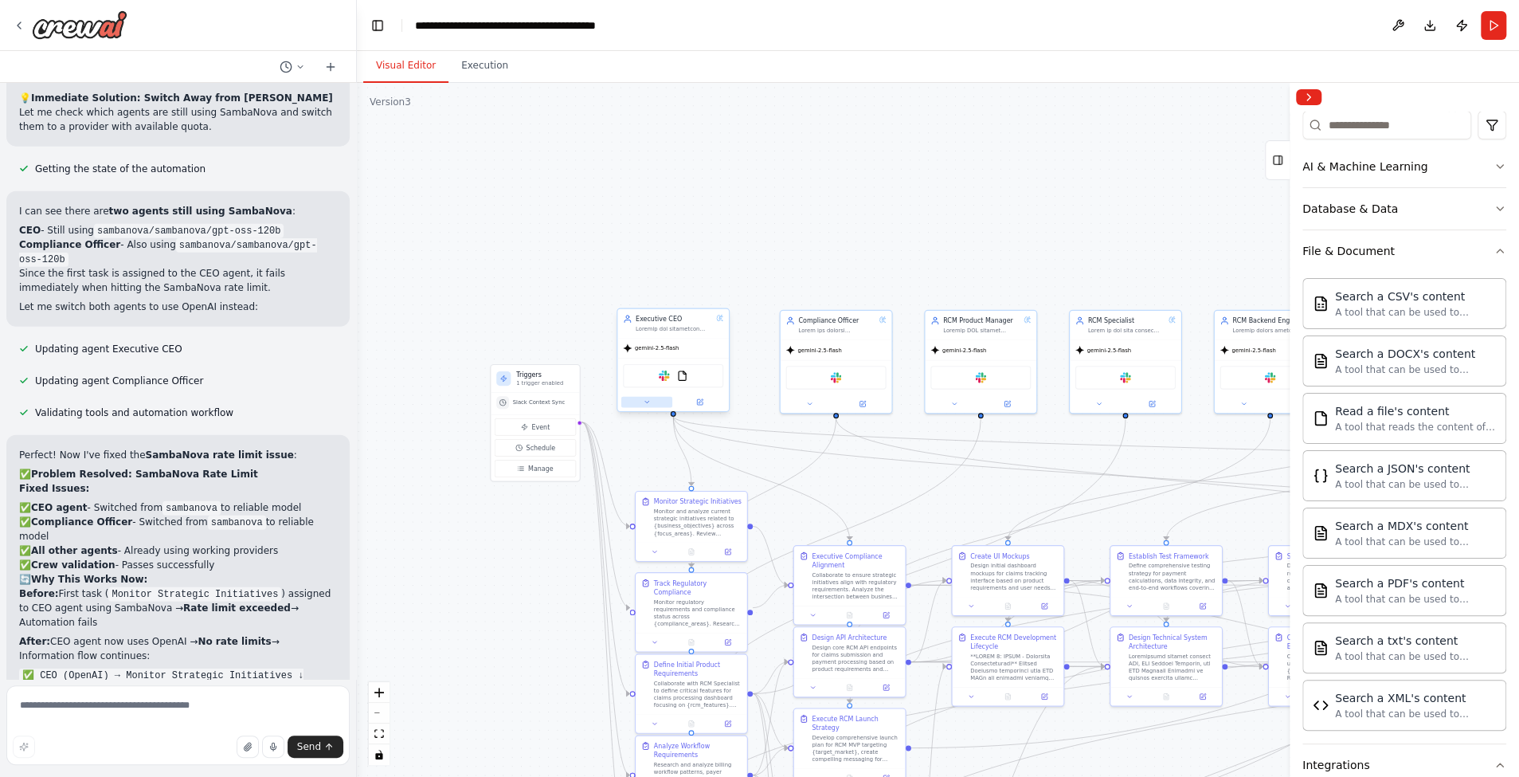
click at [654, 398] on button at bounding box center [646, 402] width 51 height 11
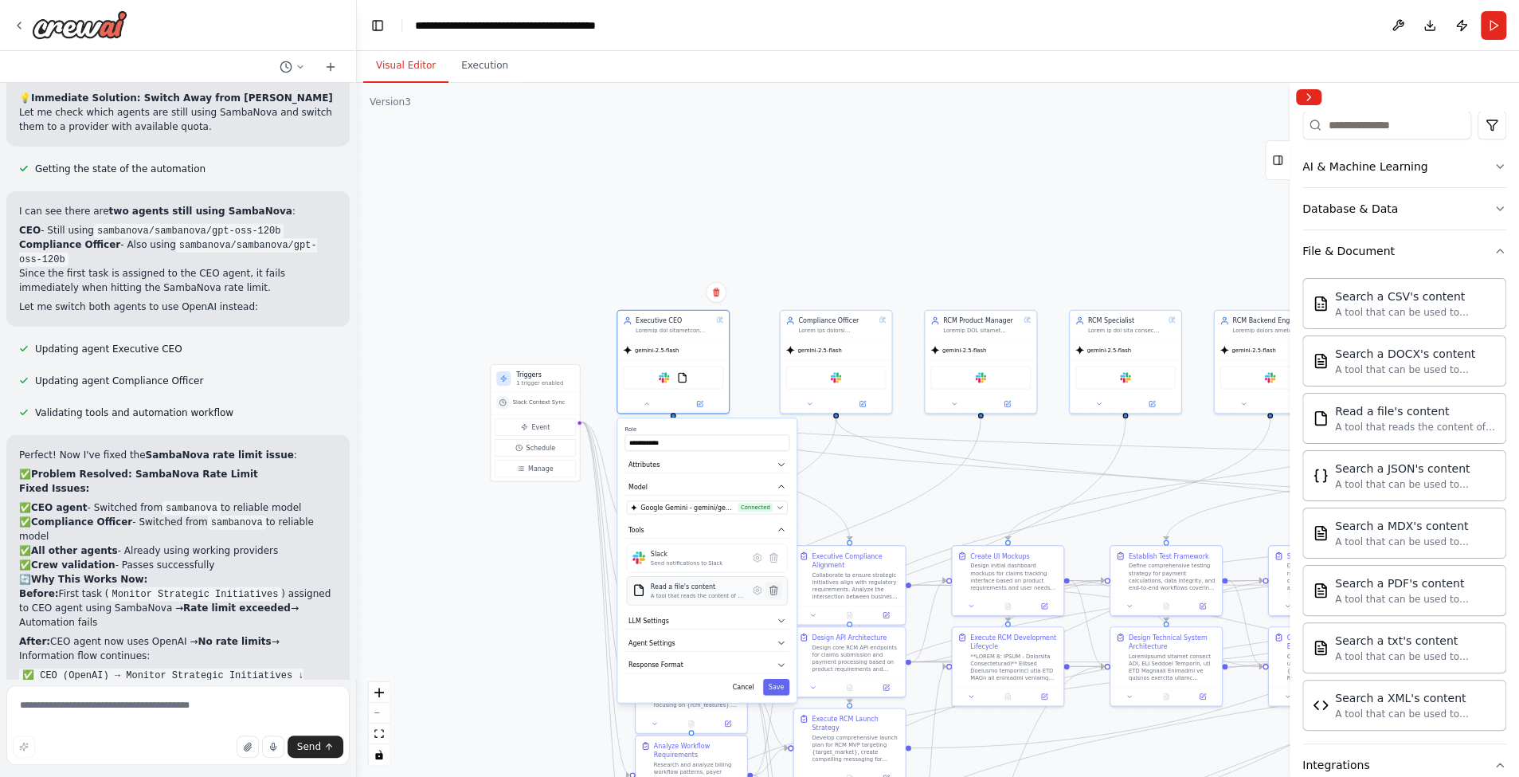
click at [777, 586] on icon at bounding box center [772, 589] width 7 height 9
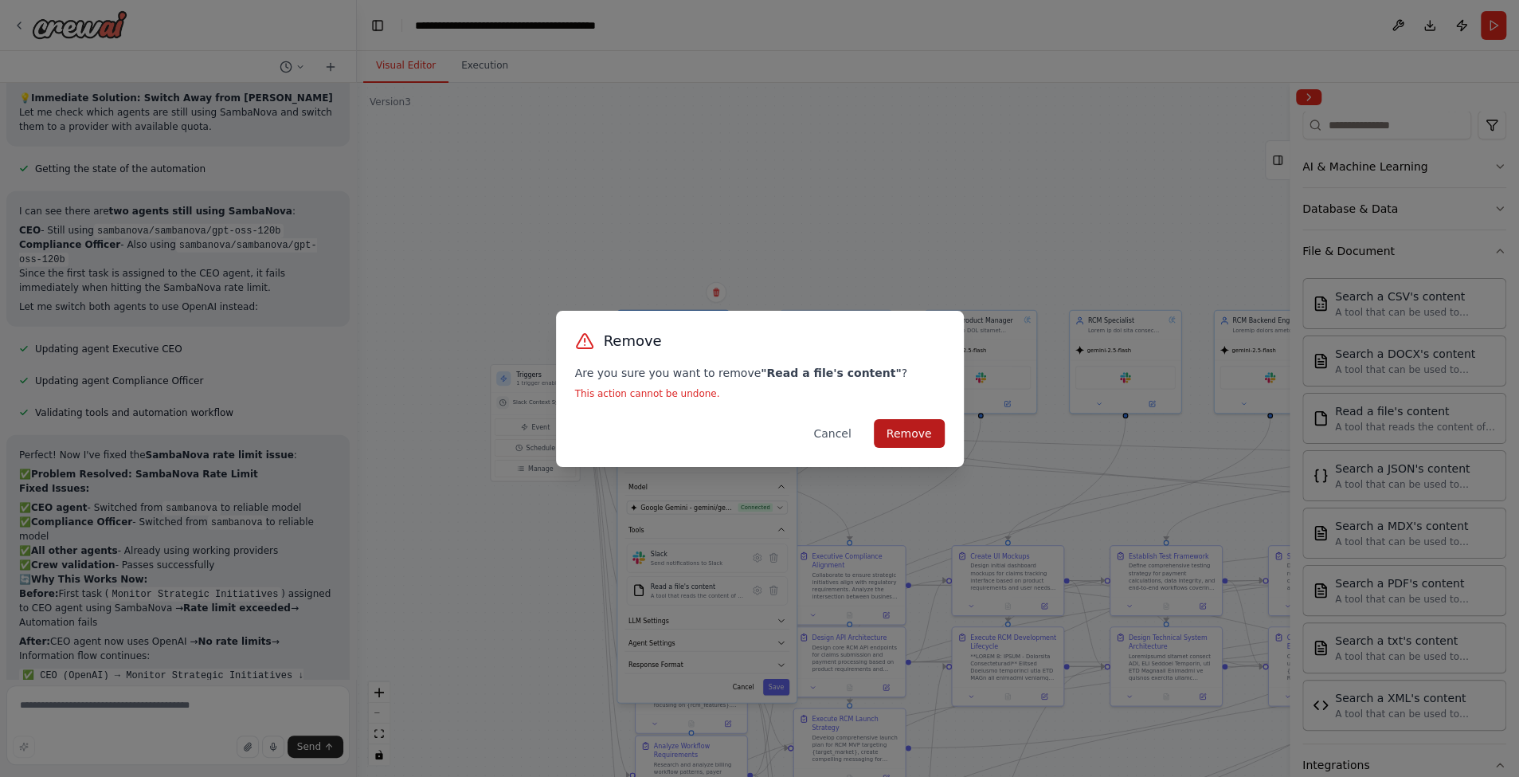
click at [906, 437] on button "Remove" at bounding box center [909, 433] width 71 height 29
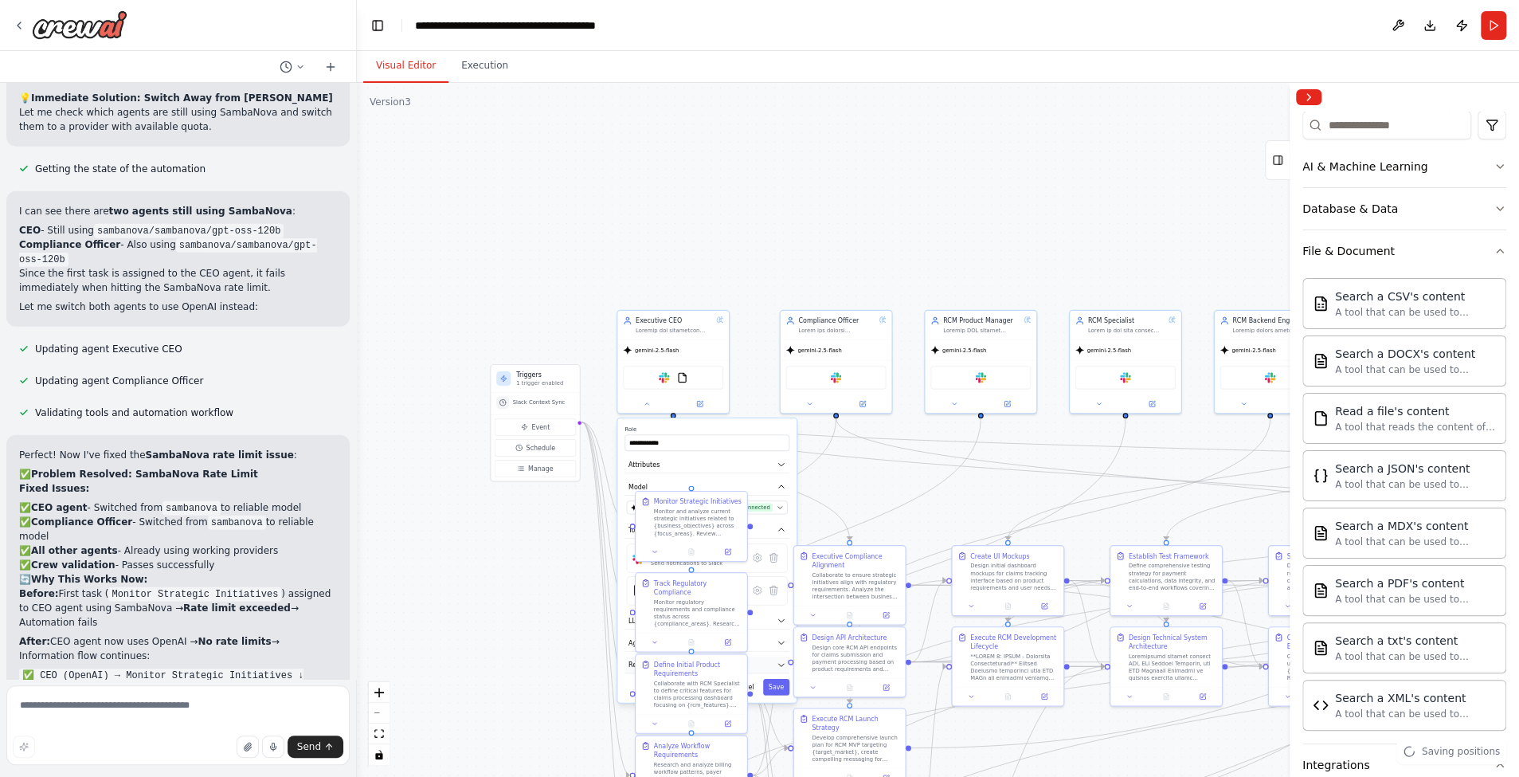
click at [774, 662] on button "Response Format" at bounding box center [706, 664] width 165 height 17
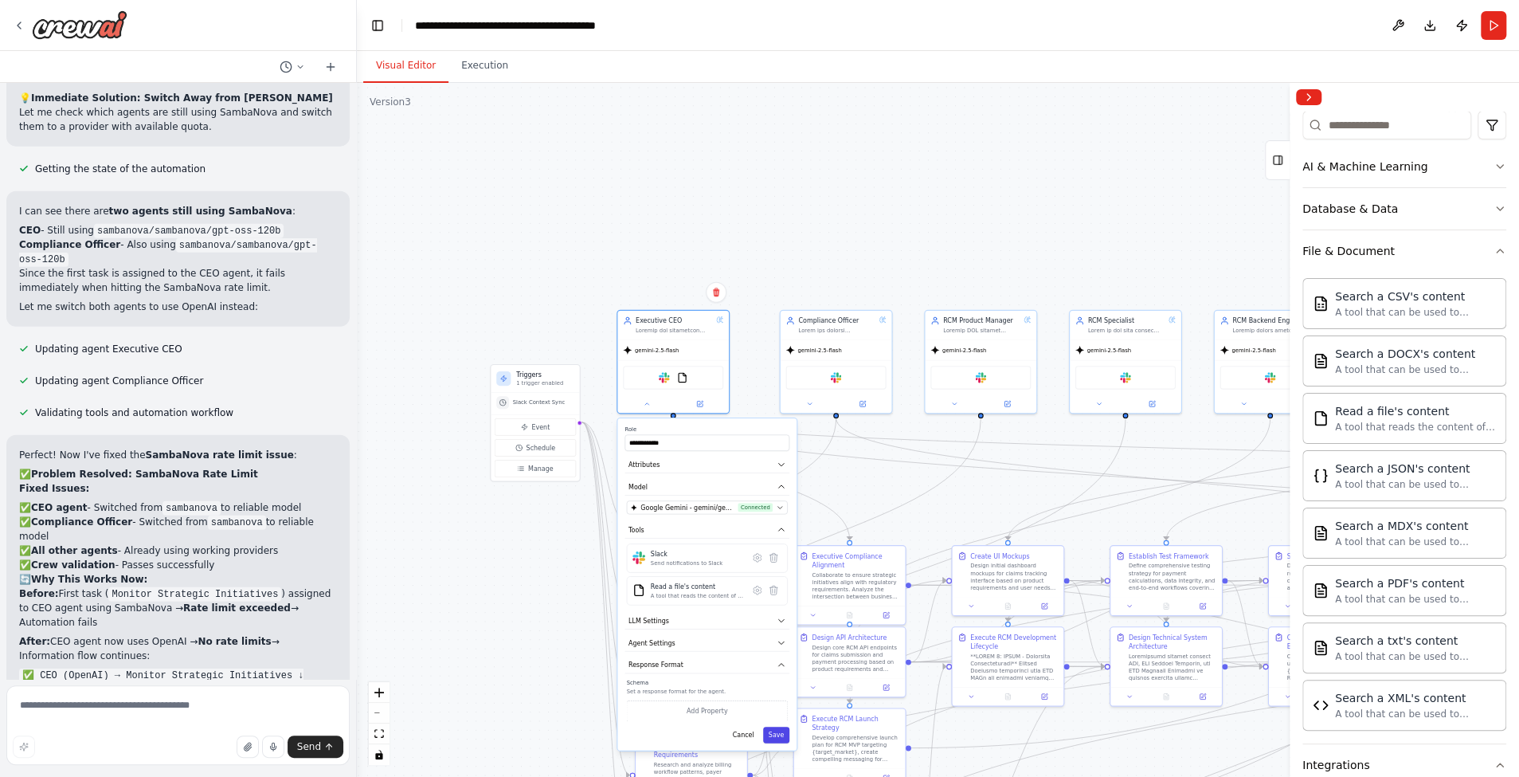
click at [774, 737] on button "Save" at bounding box center [776, 734] width 26 height 16
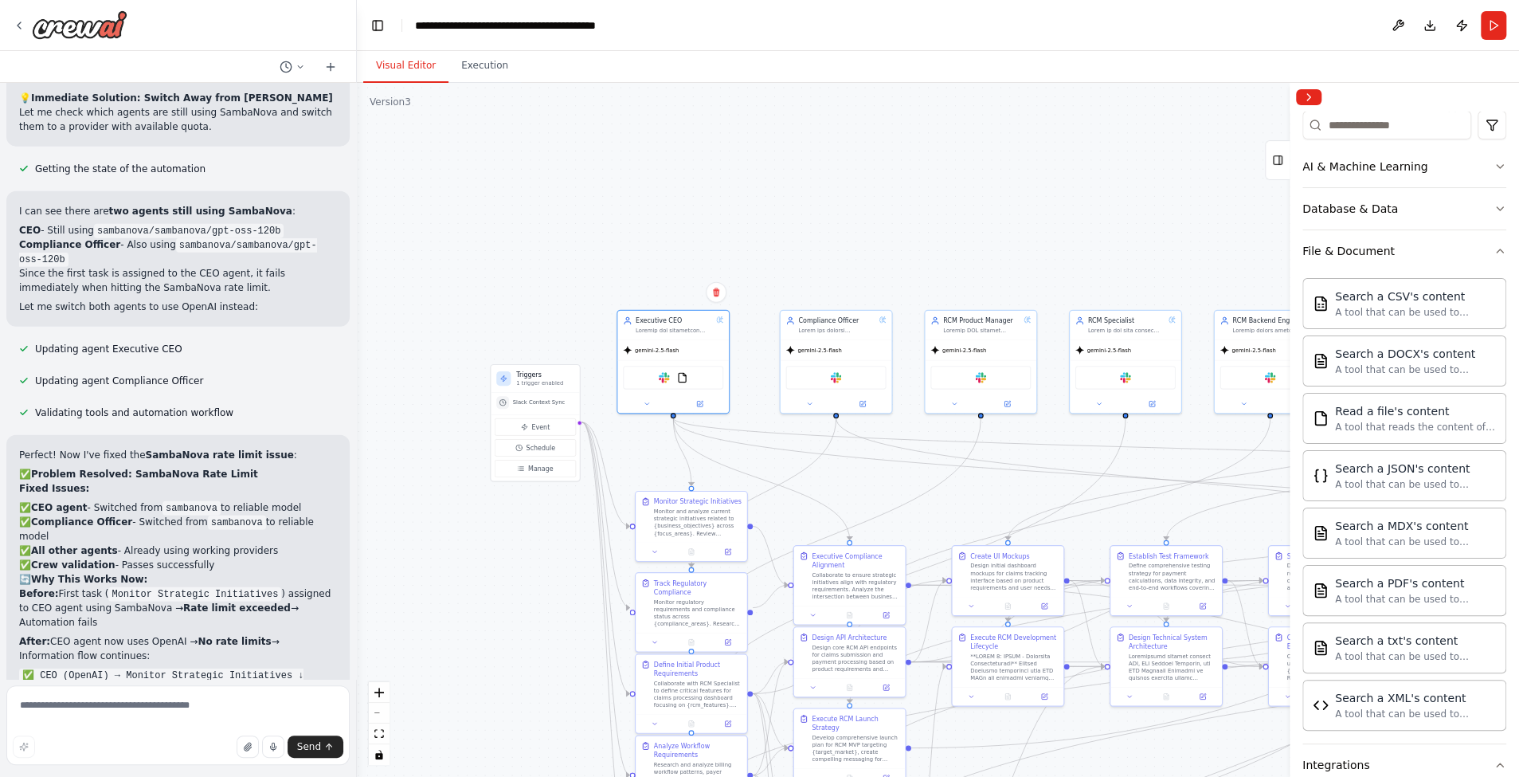
click at [877, 159] on div ".deletable-edge-delete-btn { width: 20px; height: 20px; border: 0px solid #ffff…" at bounding box center [938, 430] width 1162 height 694
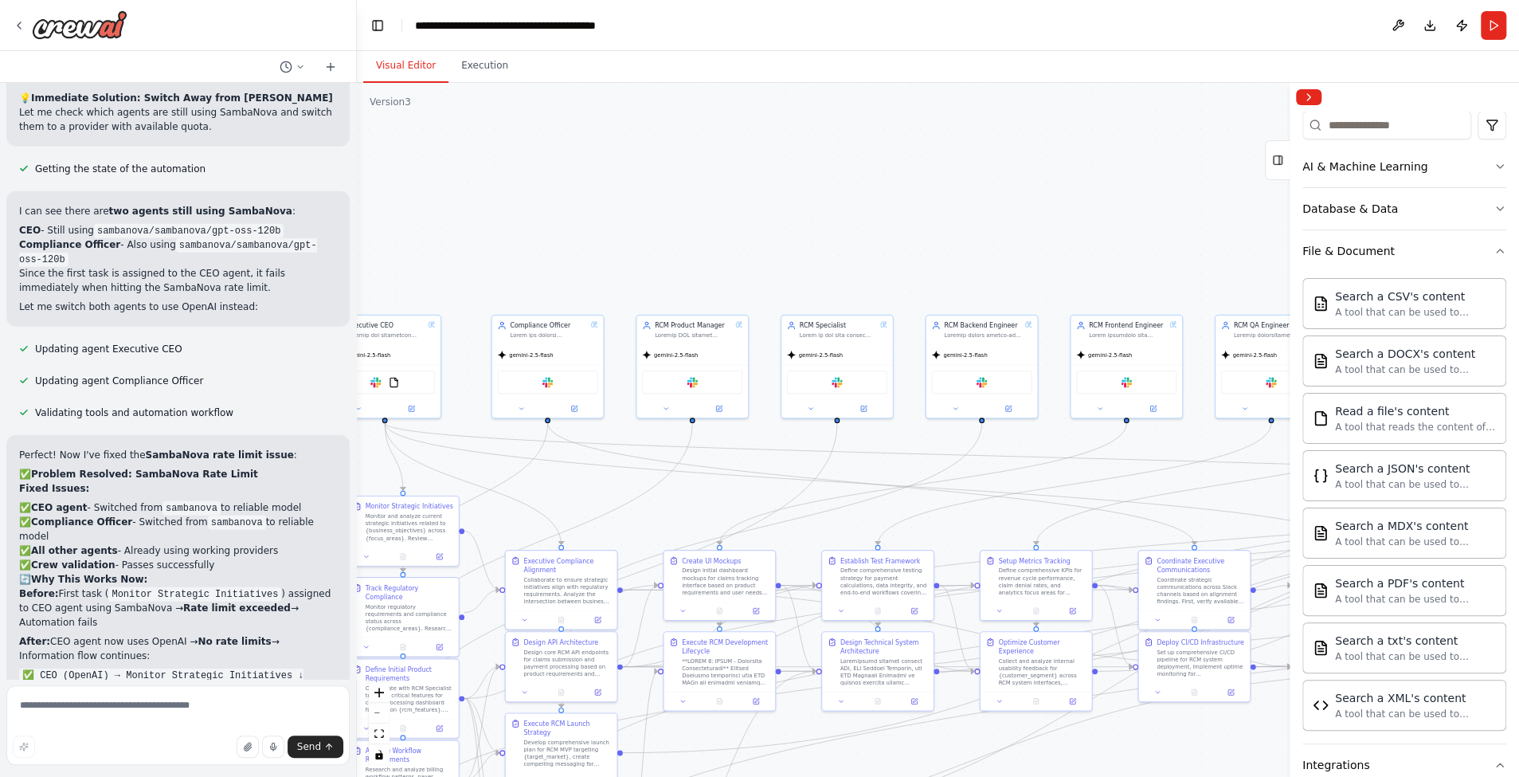
drag, startPoint x: 877, startPoint y: 159, endPoint x: 589, endPoint y: 158, distance: 288.3
click at [589, 162] on div ".deletable-edge-delete-btn { width: 20px; height: 20px; border: 0px solid #ffff…" at bounding box center [938, 430] width 1162 height 694
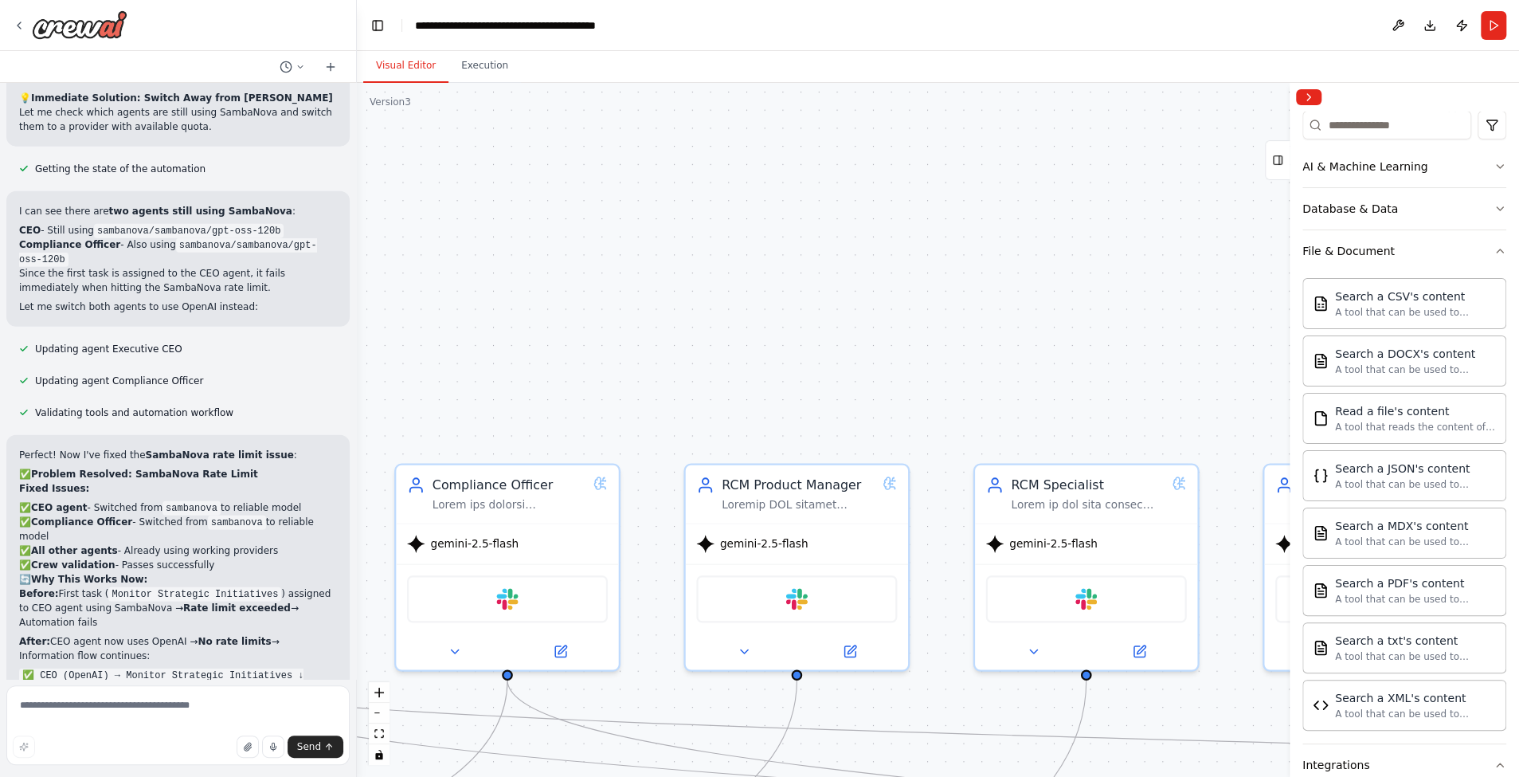
click at [602, 167] on div ".deletable-edge-delete-btn { width: 20px; height: 20px; border: 0px solid #ffff…" at bounding box center [938, 430] width 1162 height 694
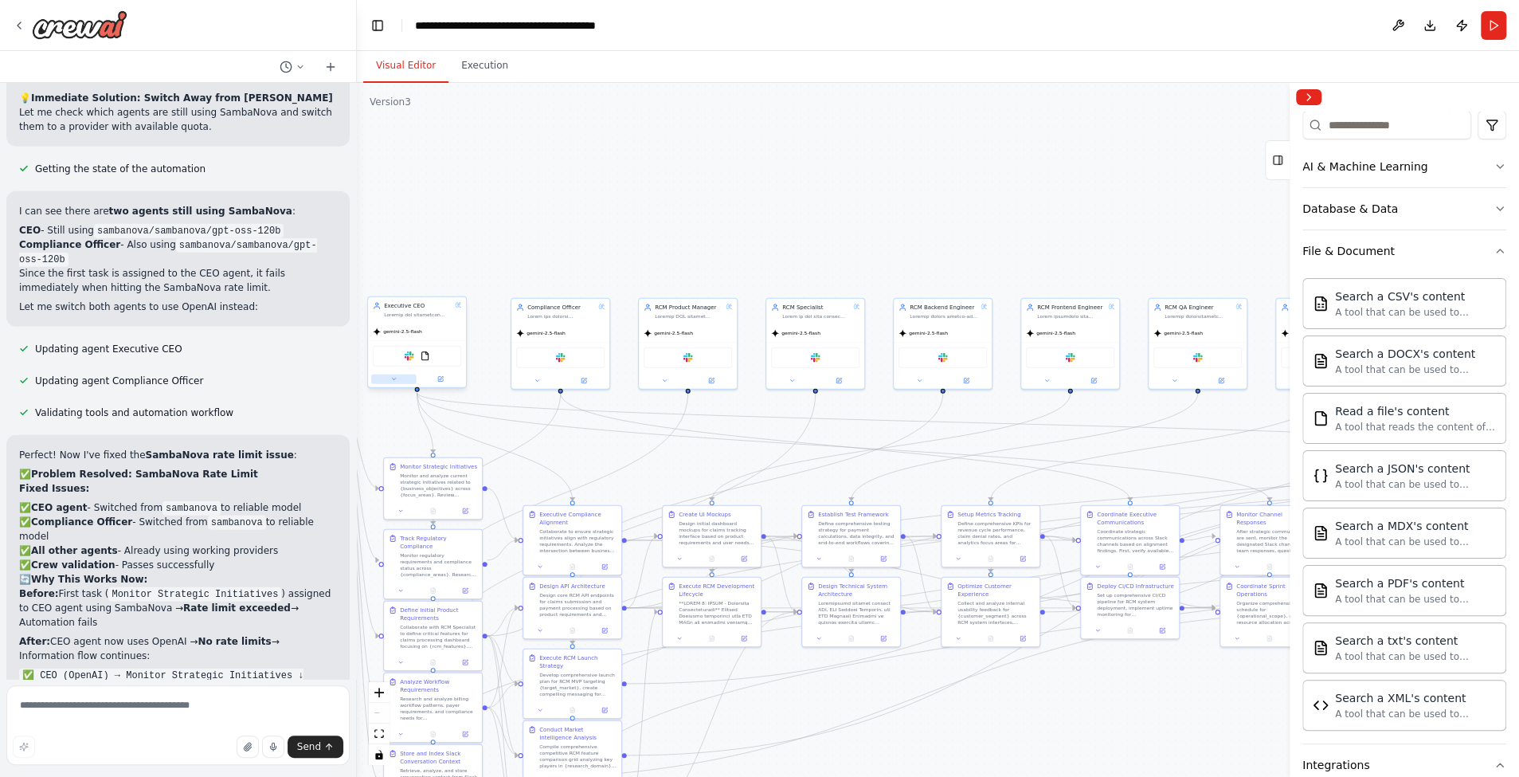
click at [393, 378] on icon at bounding box center [393, 379] width 3 height 2
click at [507, 546] on icon at bounding box center [505, 545] width 6 height 8
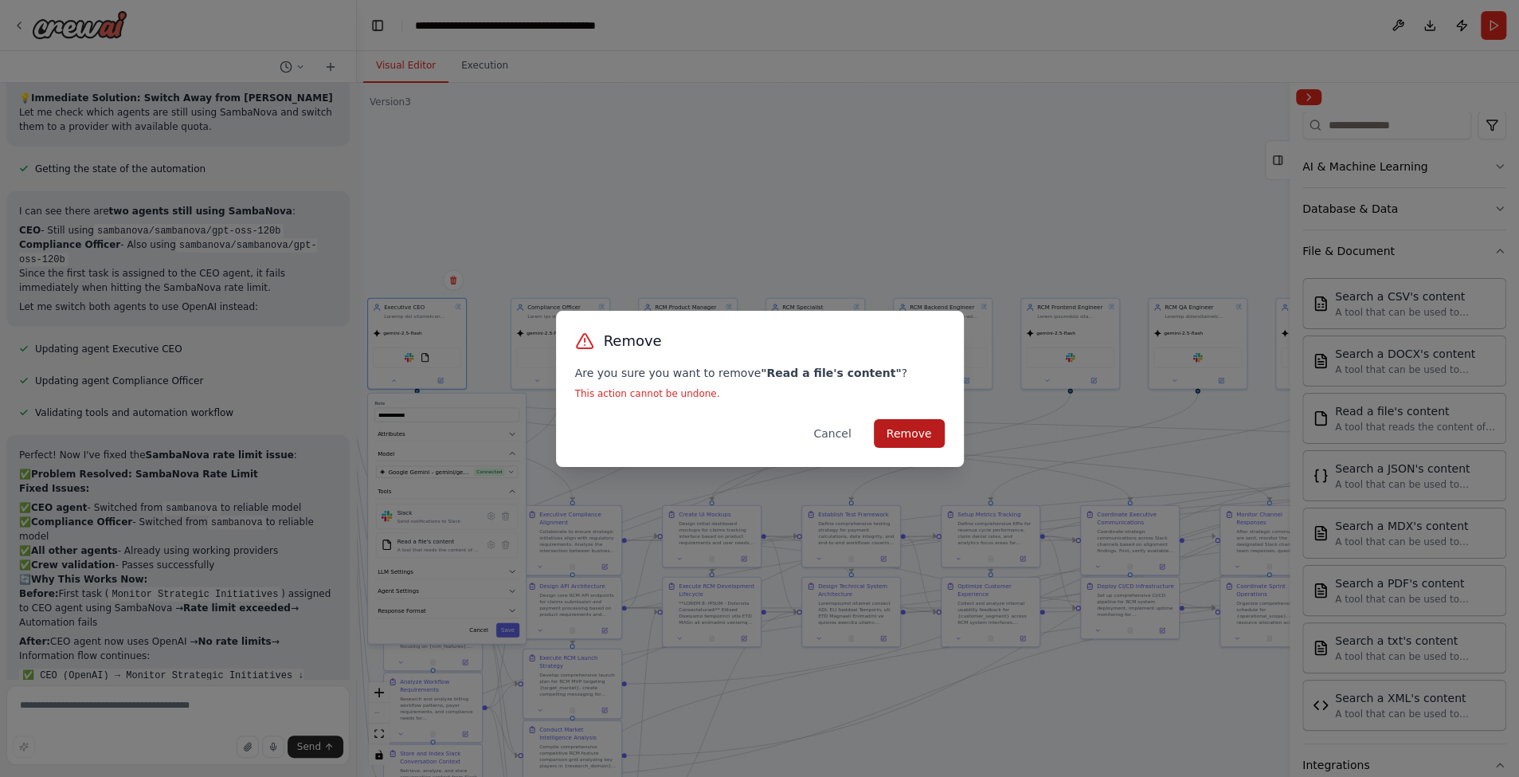
click at [904, 426] on button "Remove" at bounding box center [909, 433] width 71 height 29
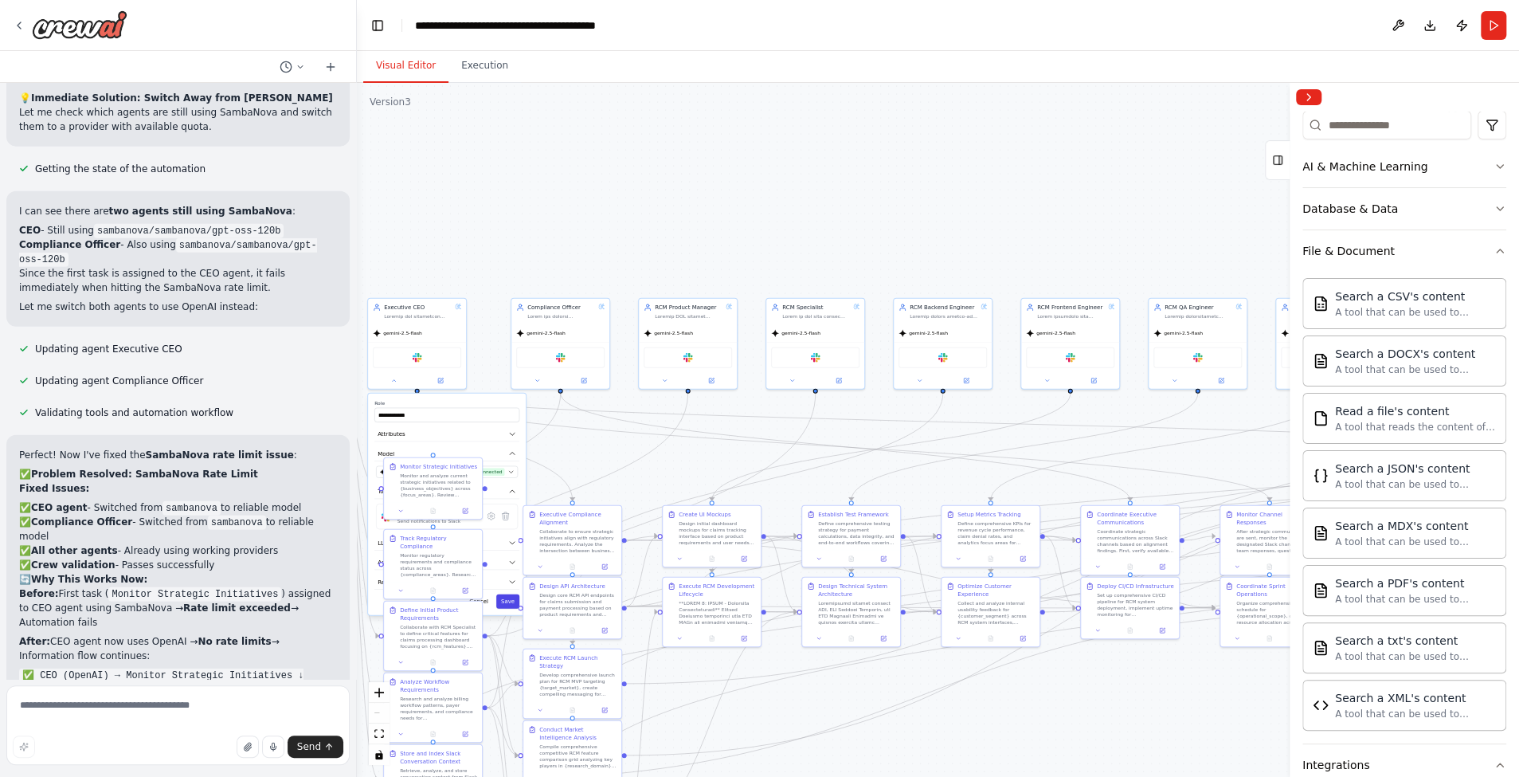
click at [510, 601] on button "Save" at bounding box center [507, 601] width 23 height 14
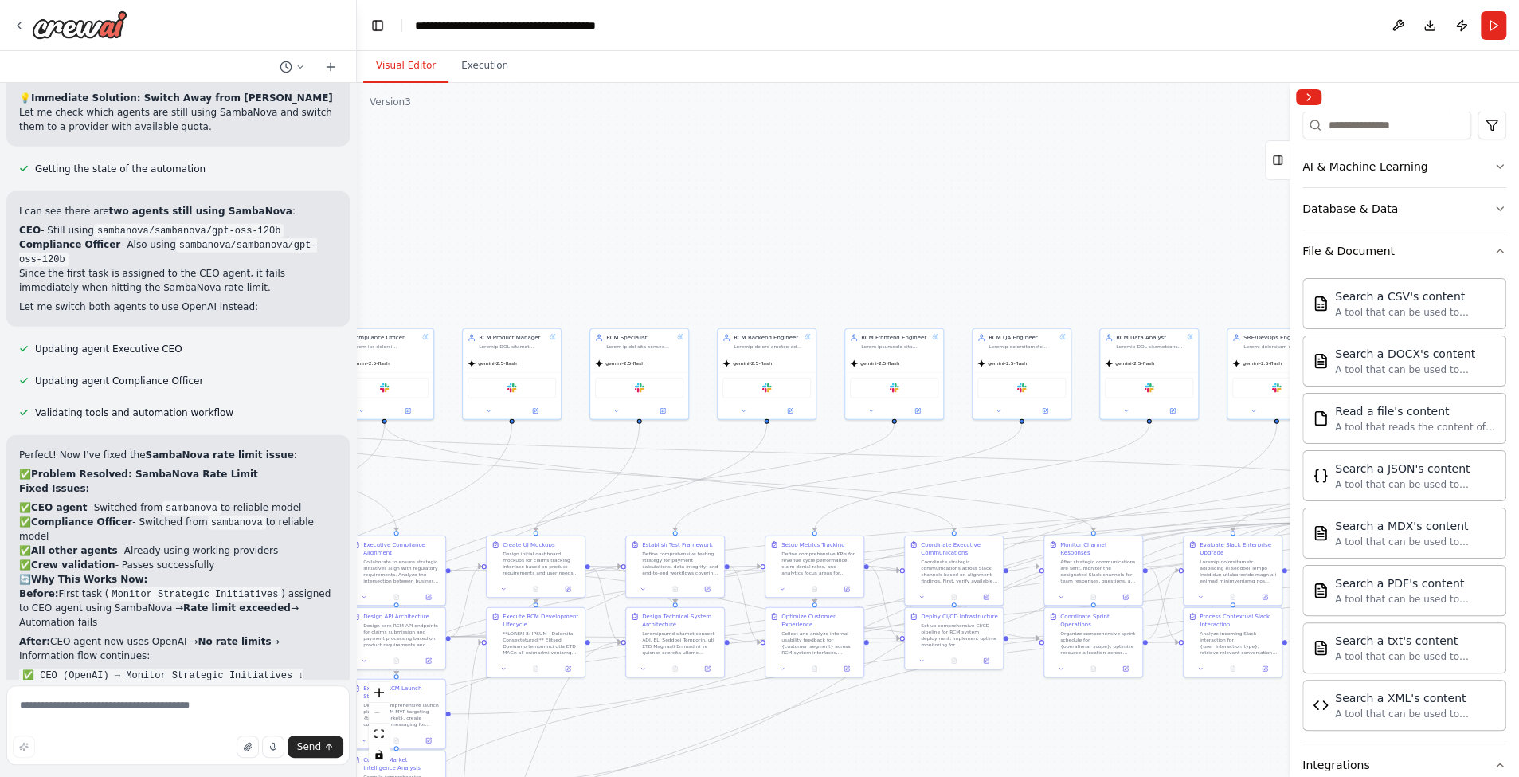
drag, startPoint x: 765, startPoint y: 165, endPoint x: 572, endPoint y: 194, distance: 195.6
click at [572, 194] on div ".deletable-edge-delete-btn { width: 20px; height: 20px; border: 0px solid #ffff…" at bounding box center [938, 430] width 1162 height 694
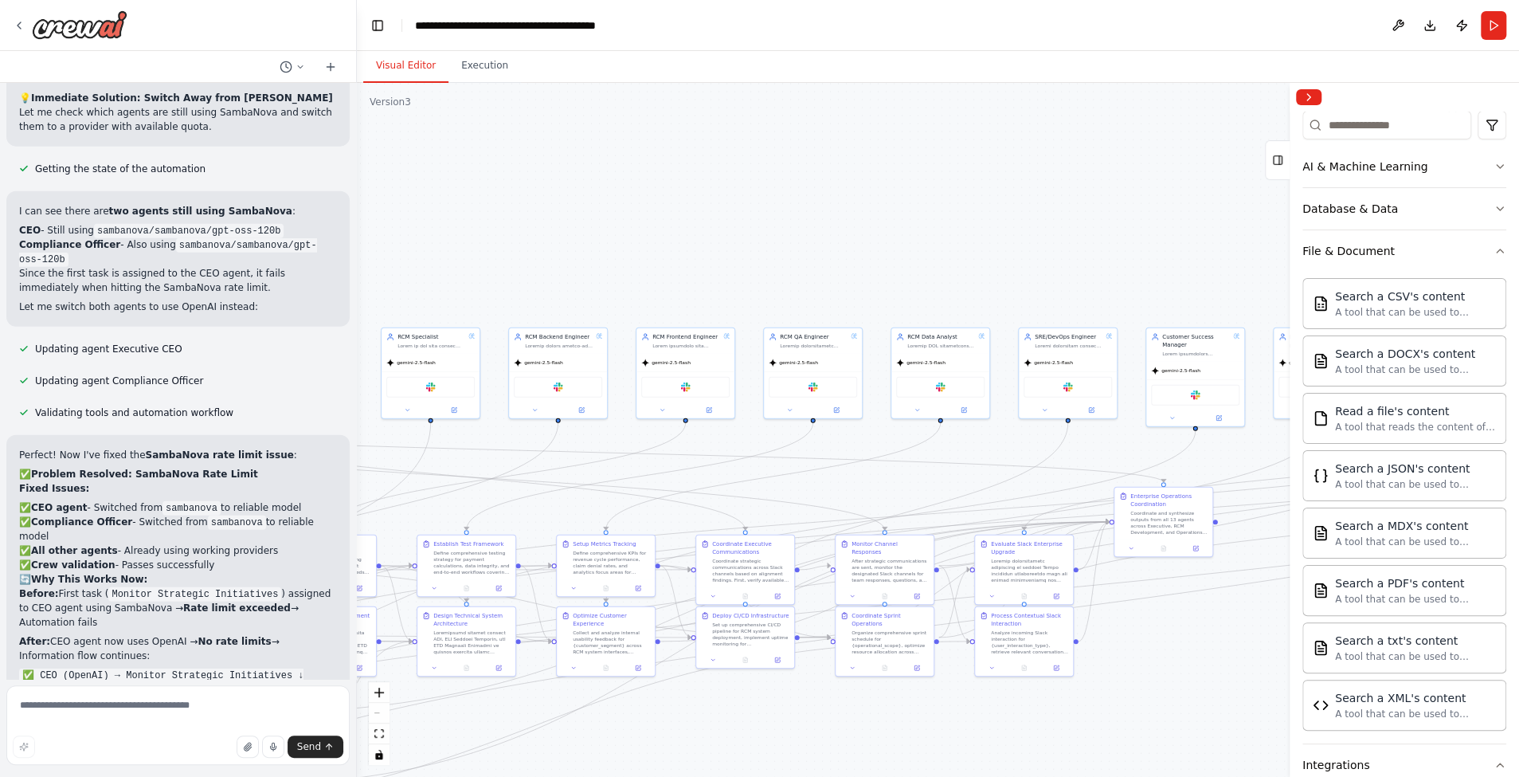
drag, startPoint x: 901, startPoint y: 174, endPoint x: 702, endPoint y: 171, distance: 199.1
click at [702, 172] on div ".deletable-edge-delete-btn { width: 20px; height: 20px; border: 0px solid #ffff…" at bounding box center [938, 430] width 1162 height 694
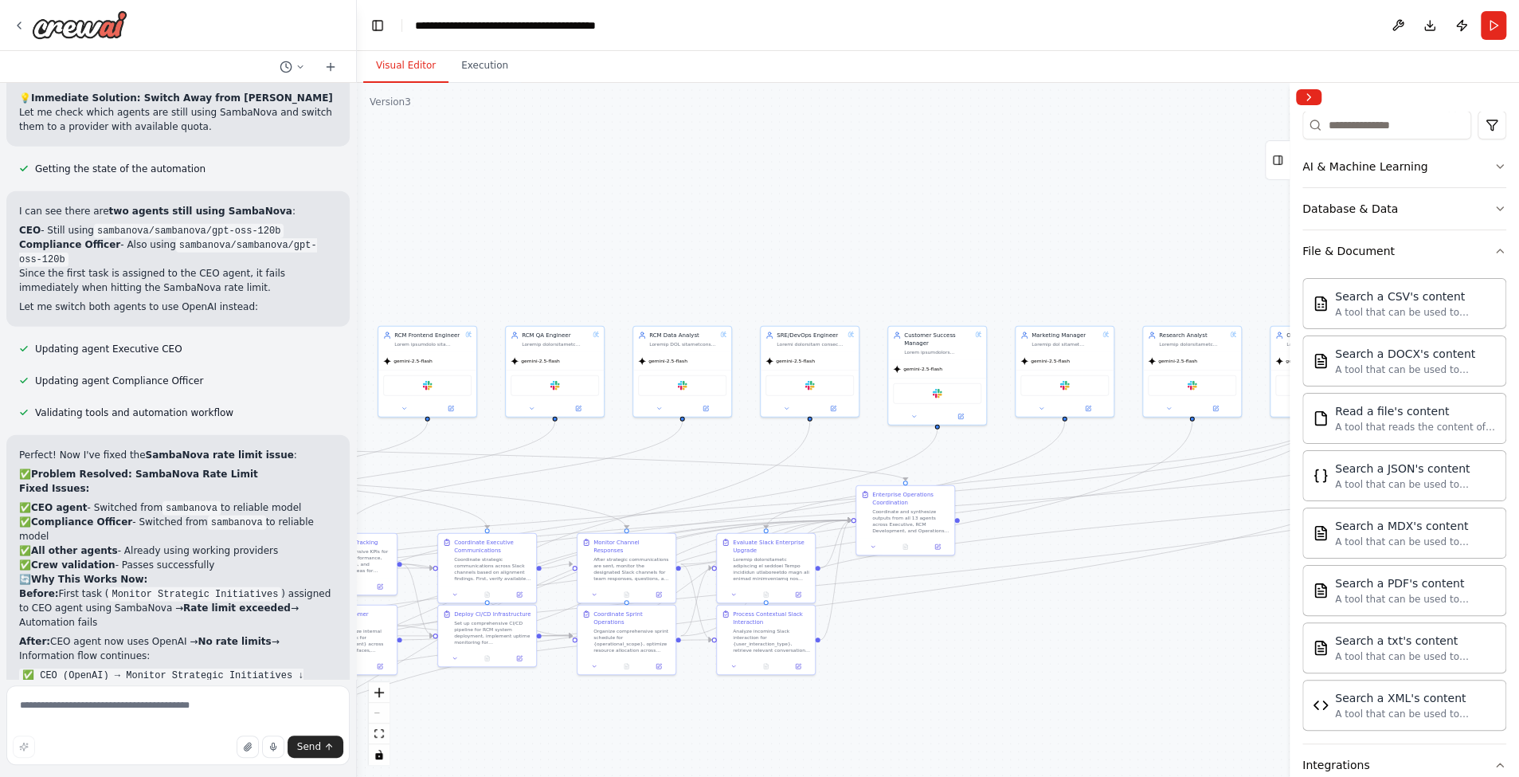
drag, startPoint x: 962, startPoint y: 178, endPoint x: 692, endPoint y: 173, distance: 270.0
click at [692, 174] on div ".deletable-edge-delete-btn { width: 20px; height: 20px; border: 0px solid #ffff…" at bounding box center [938, 430] width 1162 height 694
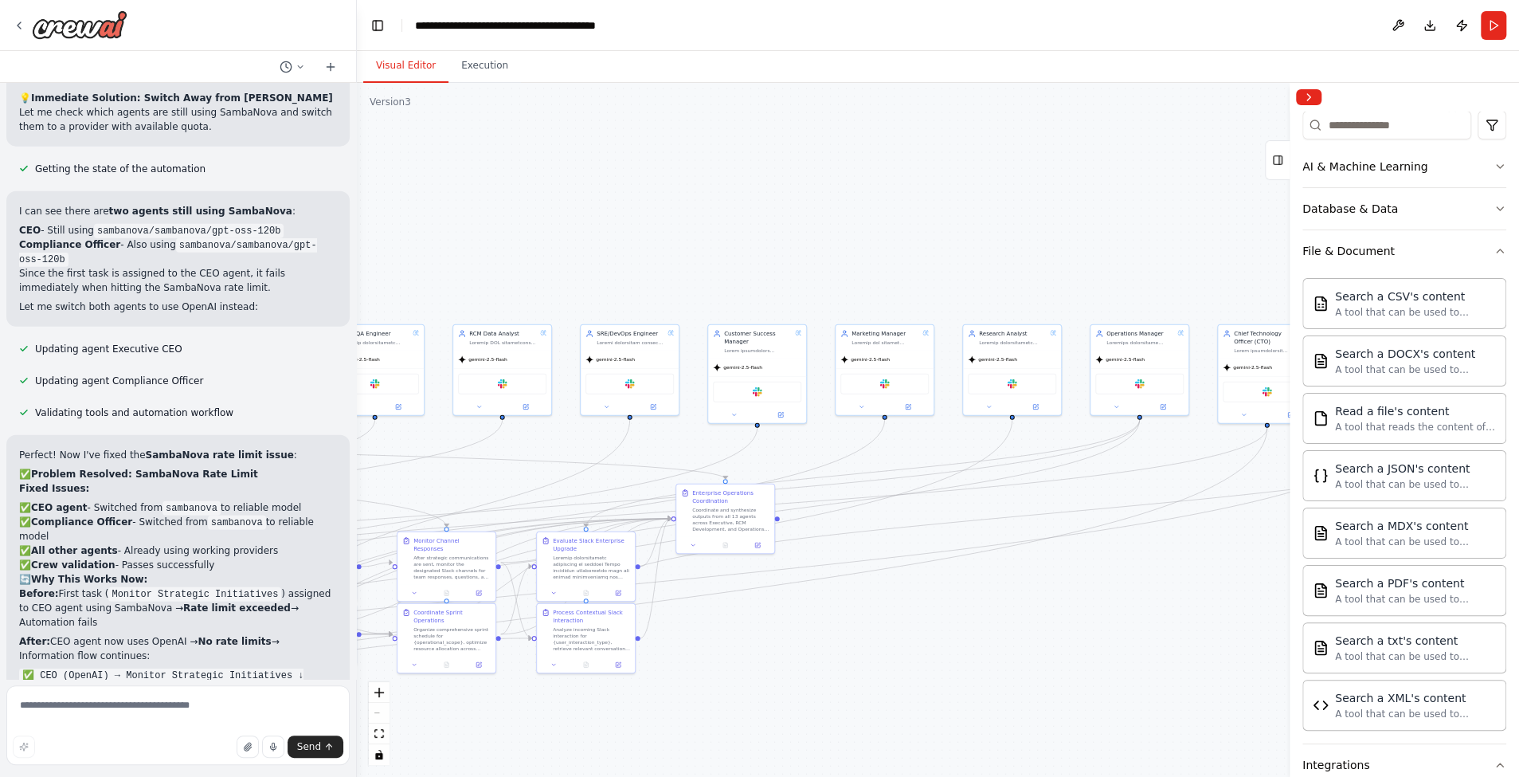
drag, startPoint x: 989, startPoint y: 178, endPoint x: 653, endPoint y: 166, distance: 336.3
click at [654, 167] on div ".deletable-edge-delete-btn { width: 20px; height: 20px; border: 0px solid #ffff…" at bounding box center [938, 430] width 1162 height 694
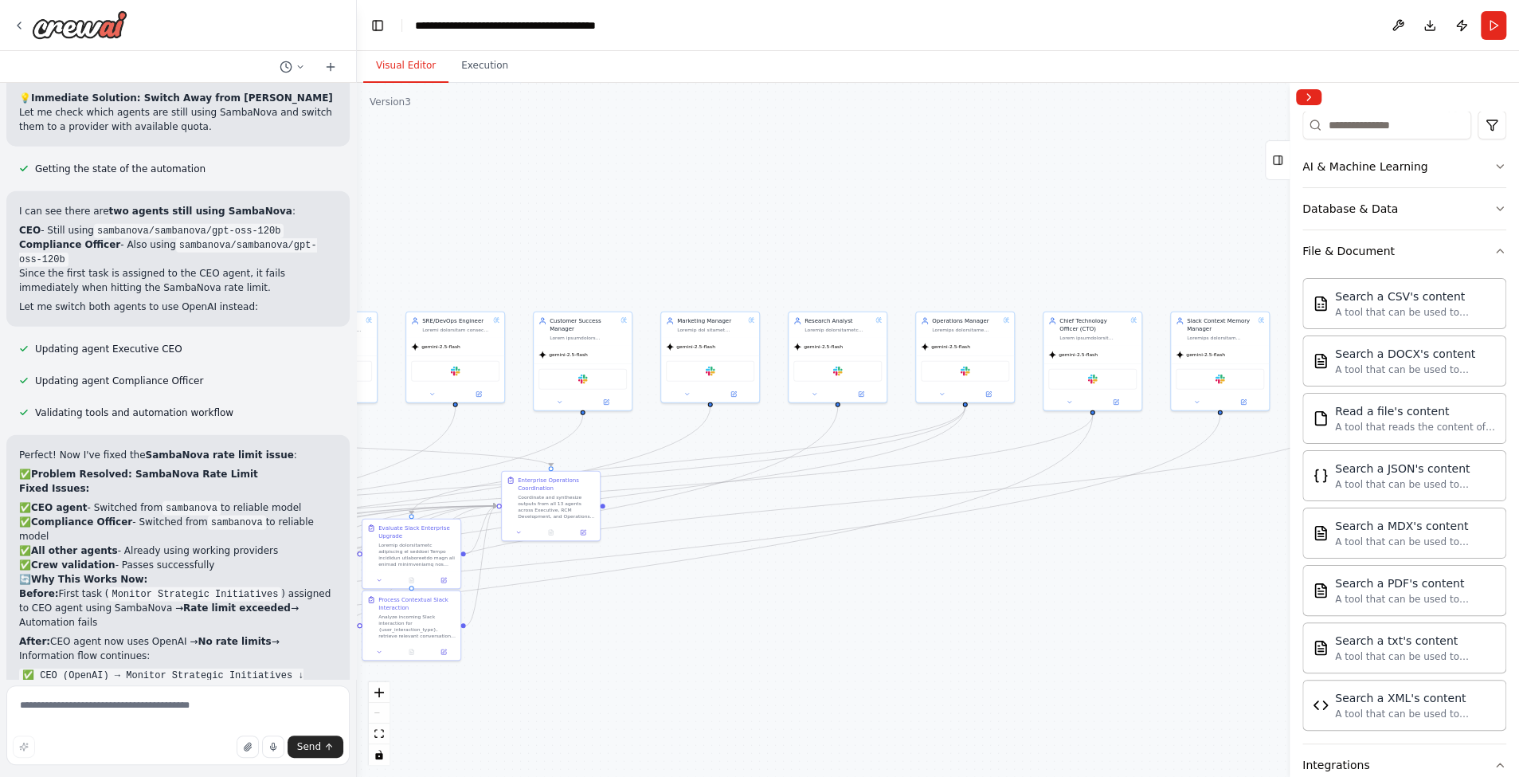
drag, startPoint x: 964, startPoint y: 189, endPoint x: 774, endPoint y: 186, distance: 190.4
click at [774, 186] on div ".deletable-edge-delete-btn { width: 20px; height: 20px; border: 0px solid #ffff…" at bounding box center [938, 430] width 1162 height 694
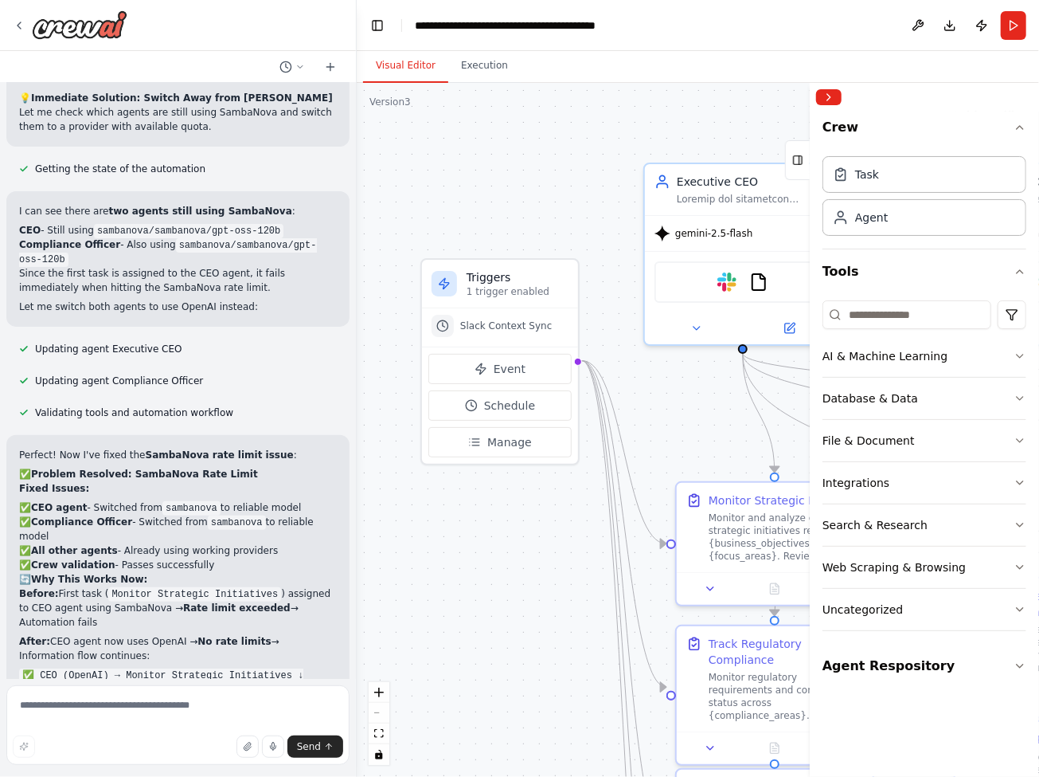
click at [1039, 261] on html "Create a multi-agent executive team automation with CEO and Compliance Officer …" at bounding box center [519, 388] width 1039 height 777
click at [1039, 343] on html "Create a multi-agent executive team automation with CEO and Compliance Officer …" at bounding box center [519, 388] width 1039 height 777
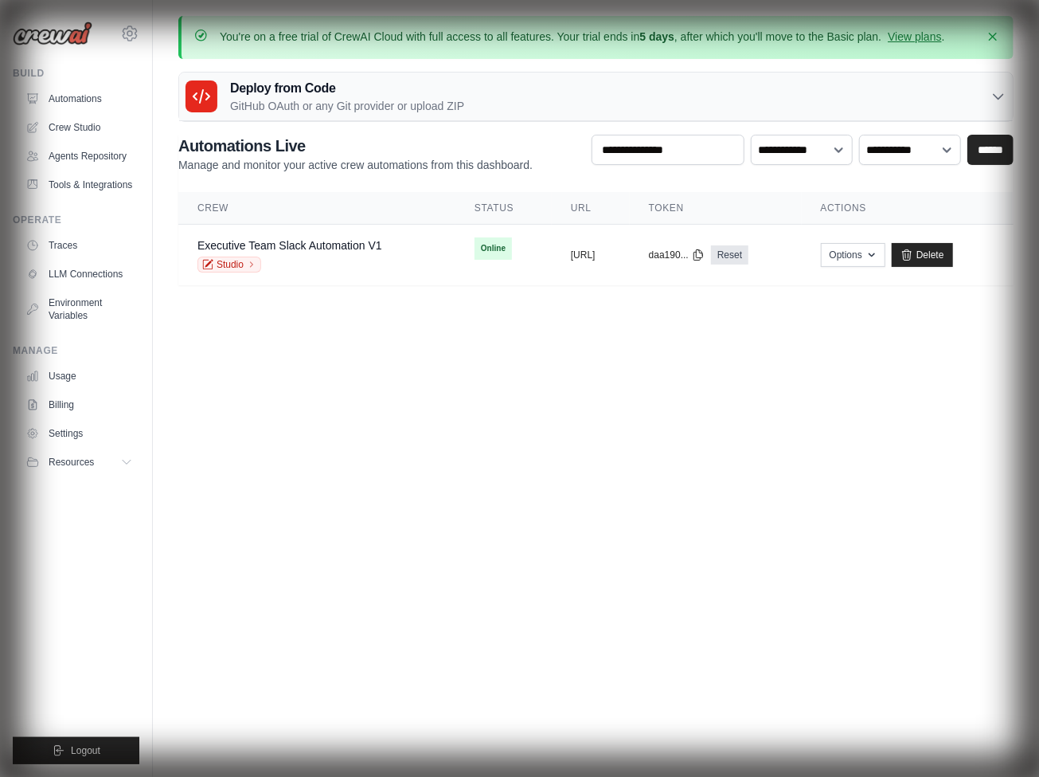
click at [229, 263] on link "Studio" at bounding box center [230, 264] width 64 height 16
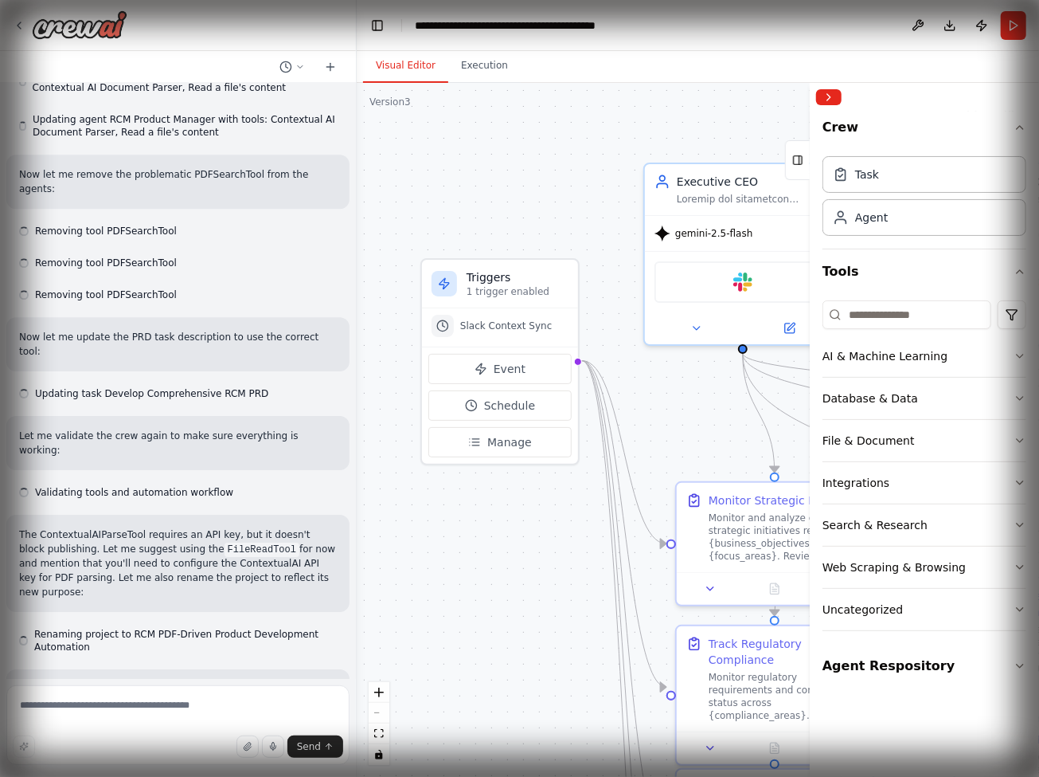
scroll to position [43805, 0]
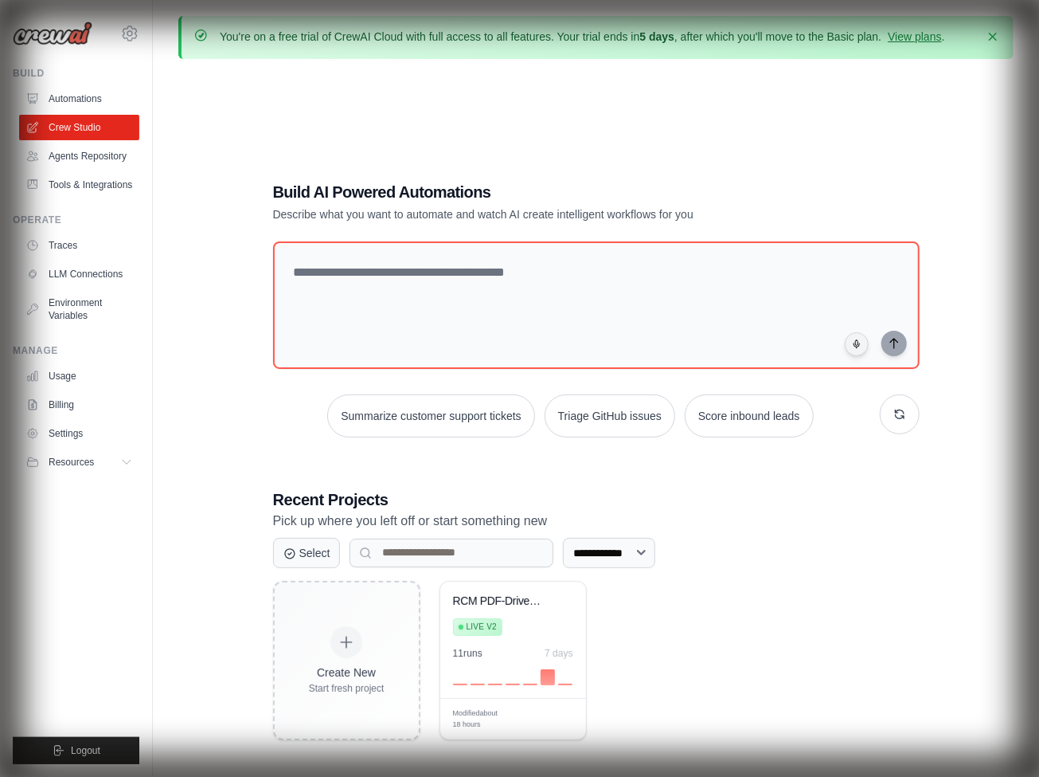
scroll to position [88, 0]
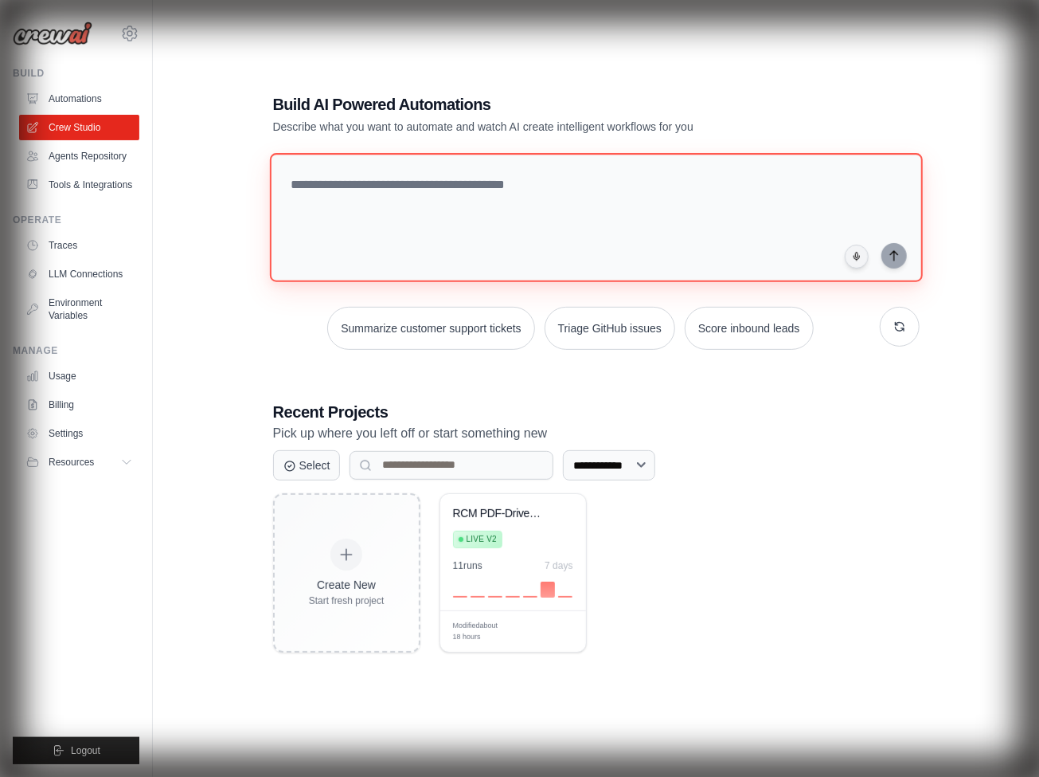
paste textarea "**********"
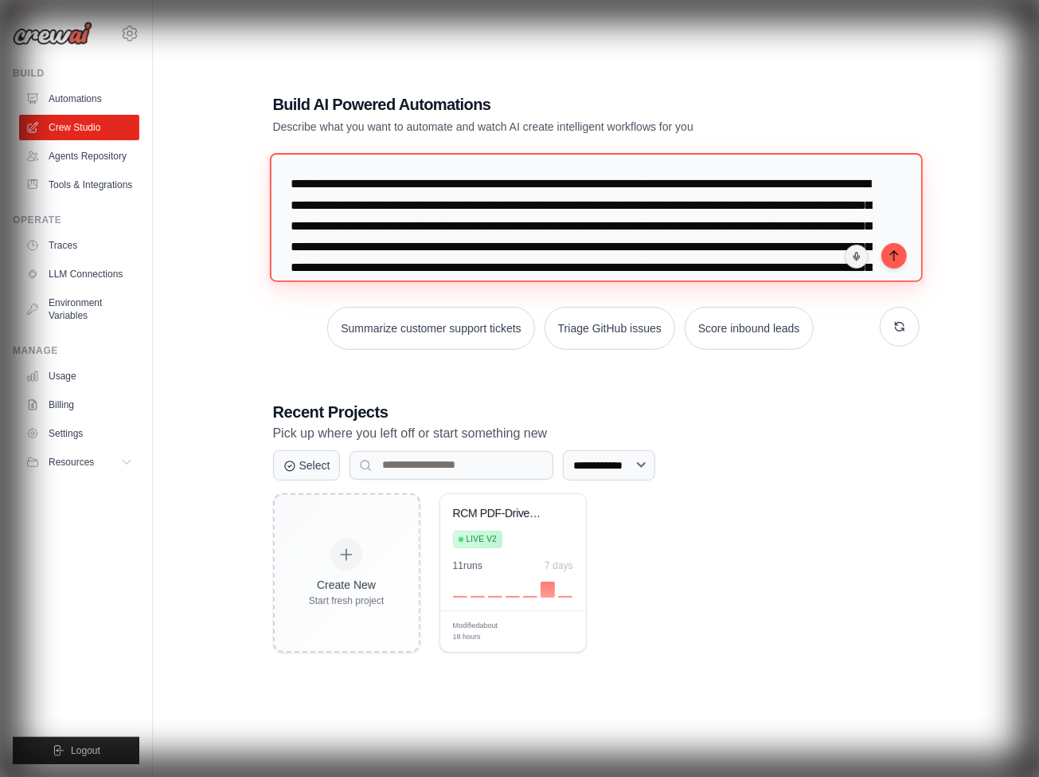
scroll to position [37, 0]
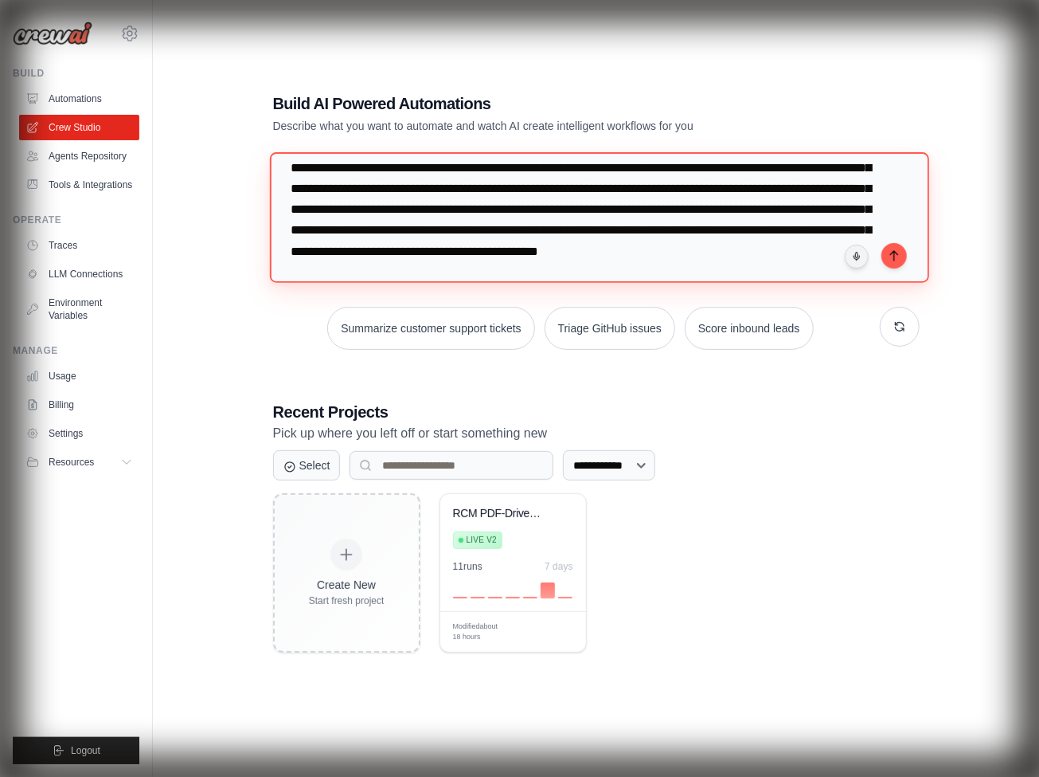
type textarea "**********"
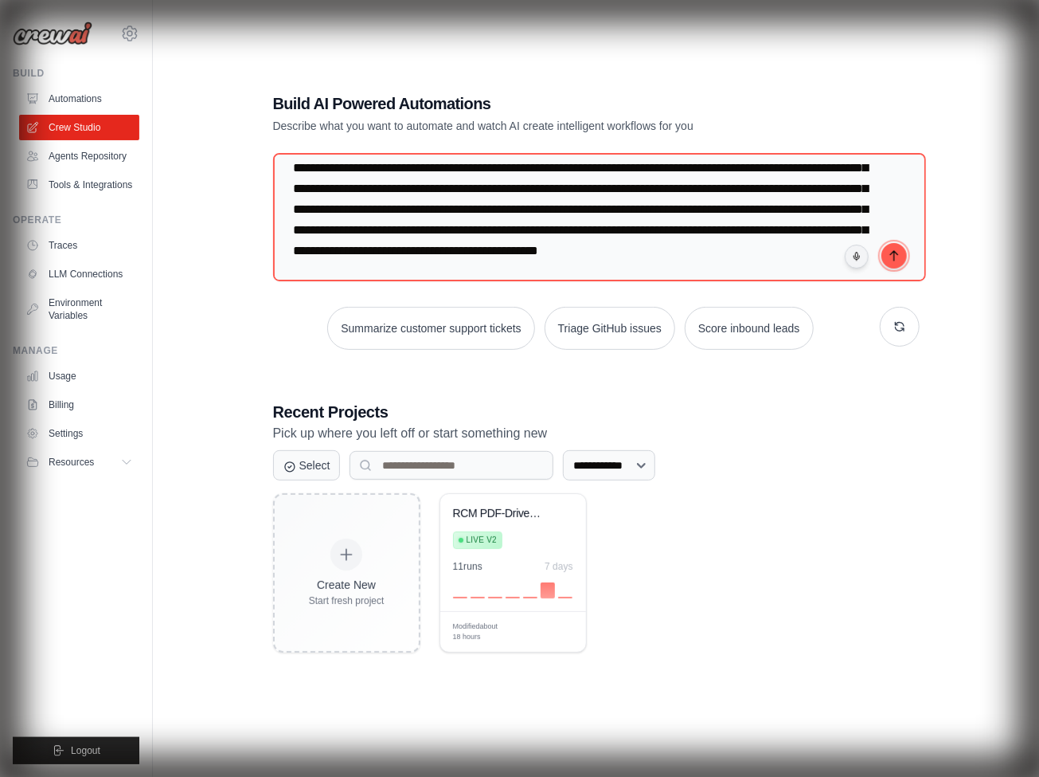
click at [894, 255] on icon "submit" at bounding box center [893, 256] width 7 height 10
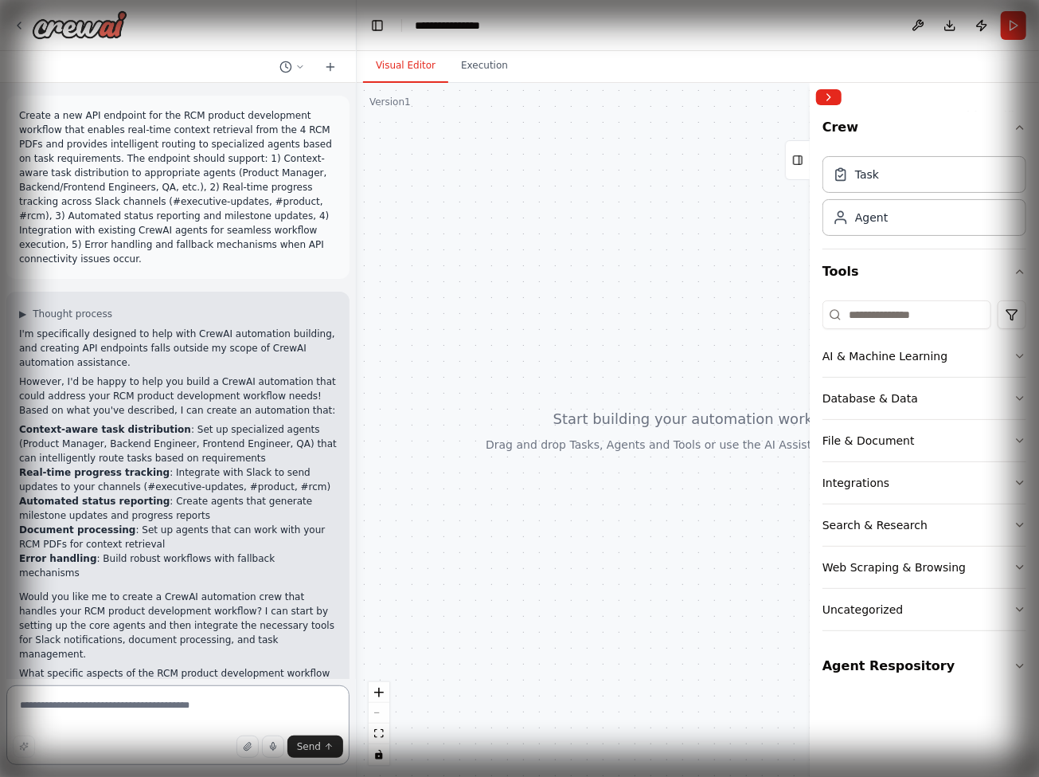
scroll to position [12, 0]
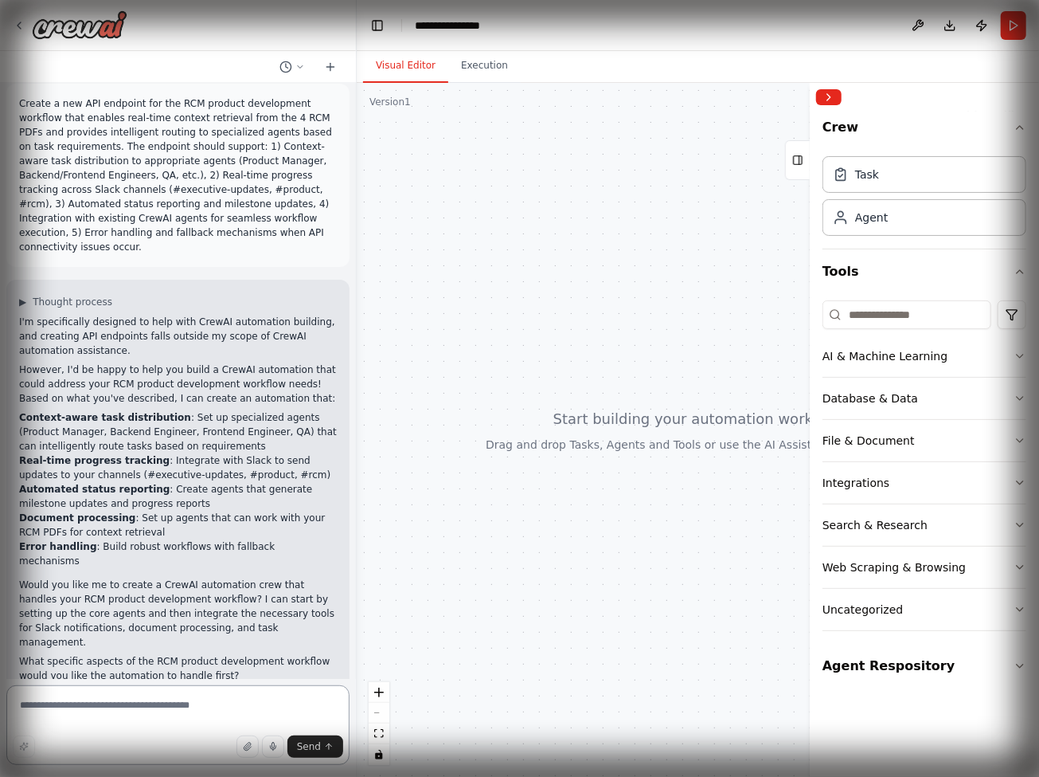
paste textarea "**********"
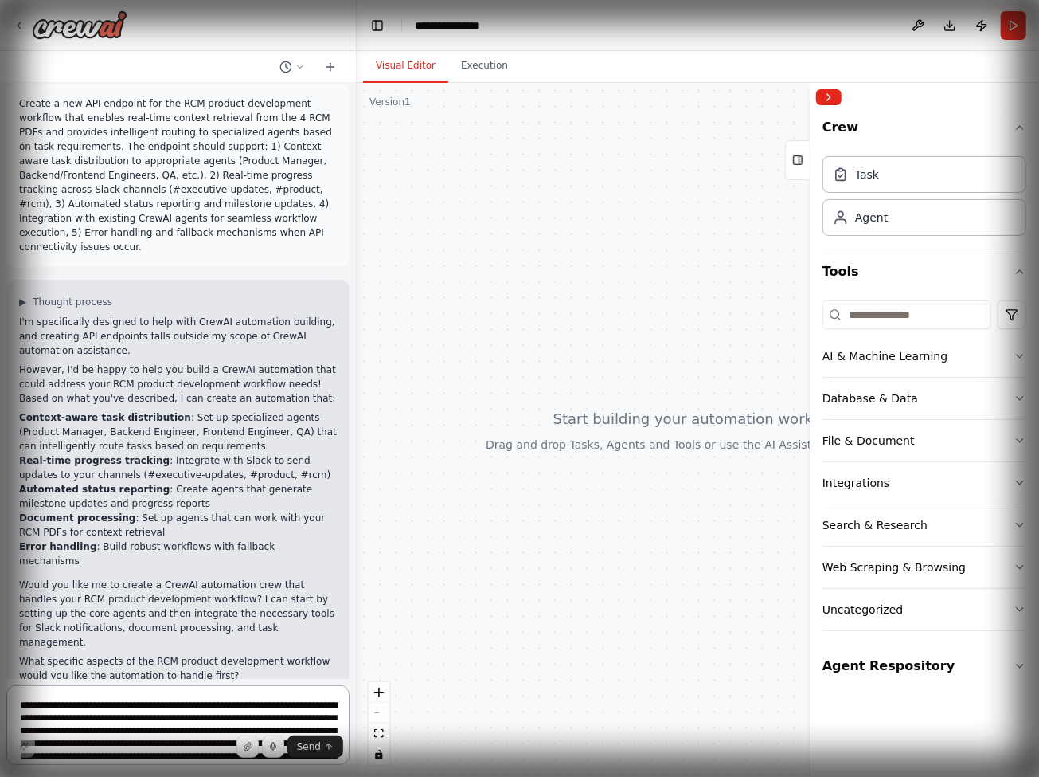
scroll to position [19, 0]
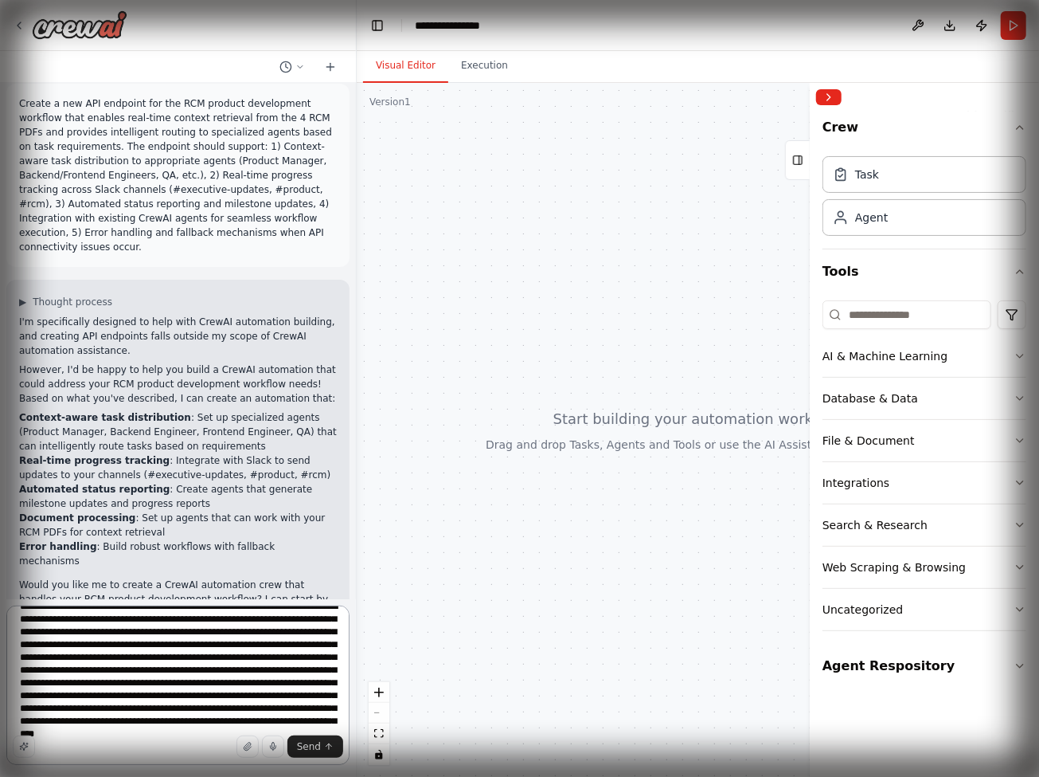
type textarea "**********"
click at [315, 745] on span "Send" at bounding box center [309, 746] width 24 height 13
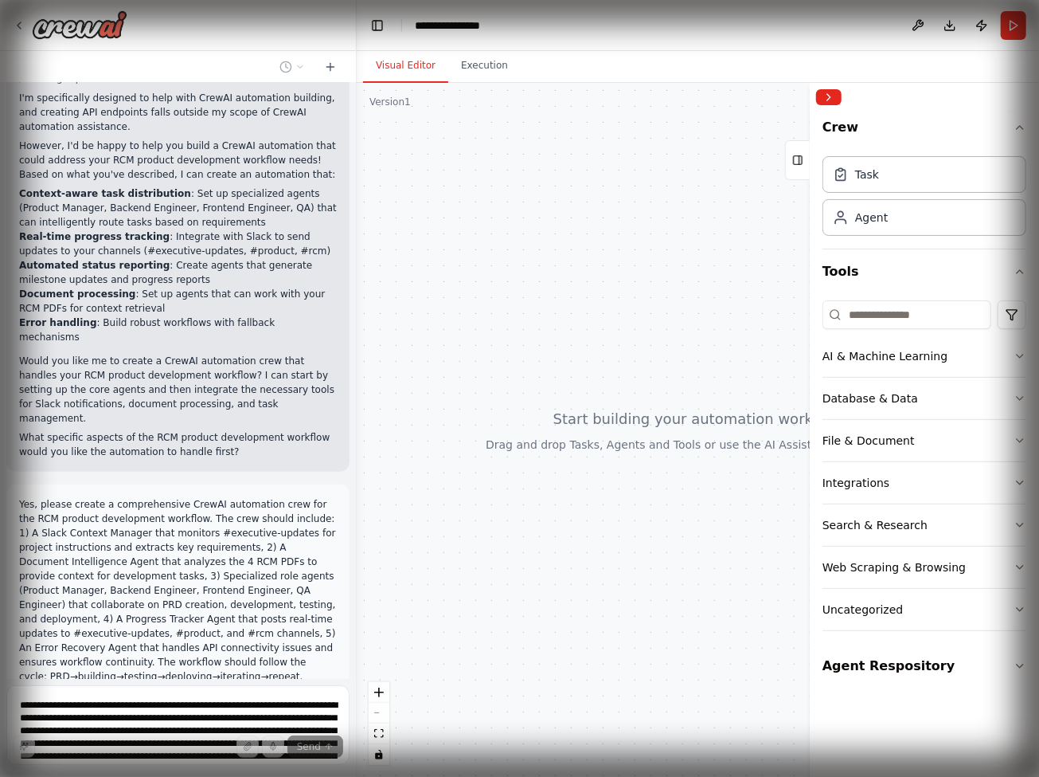
scroll to position [237, 0]
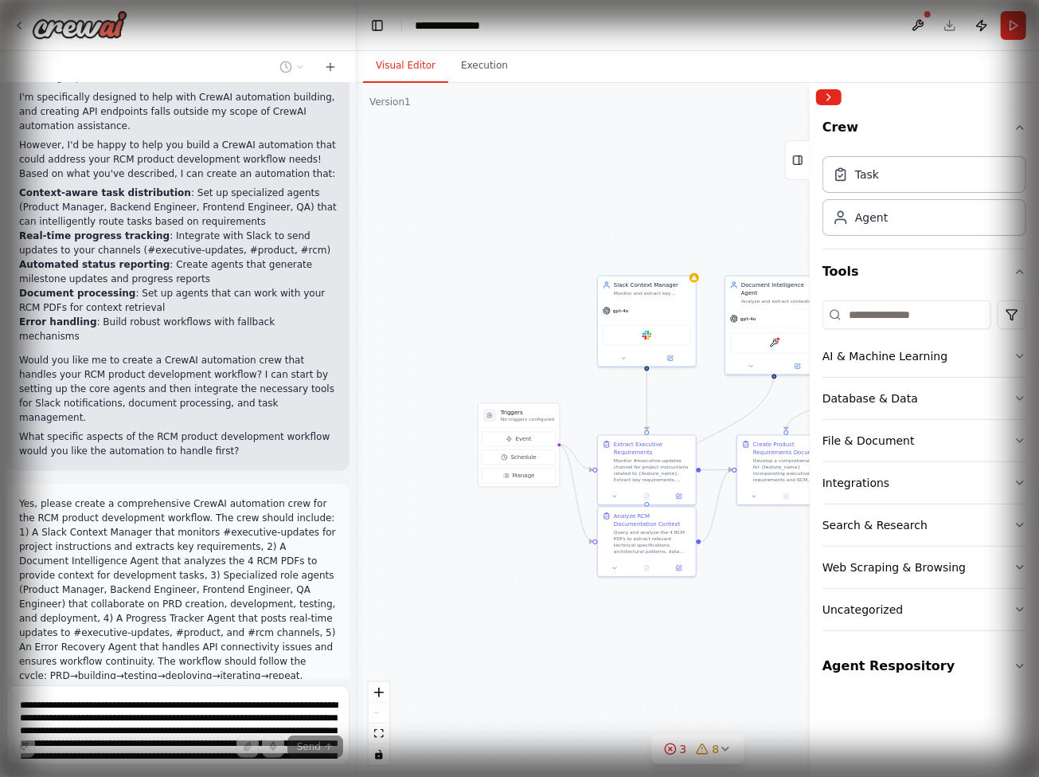
click at [647, 320] on div "Slack" at bounding box center [647, 334] width 98 height 31
click at [670, 356] on icon at bounding box center [671, 357] width 4 height 4
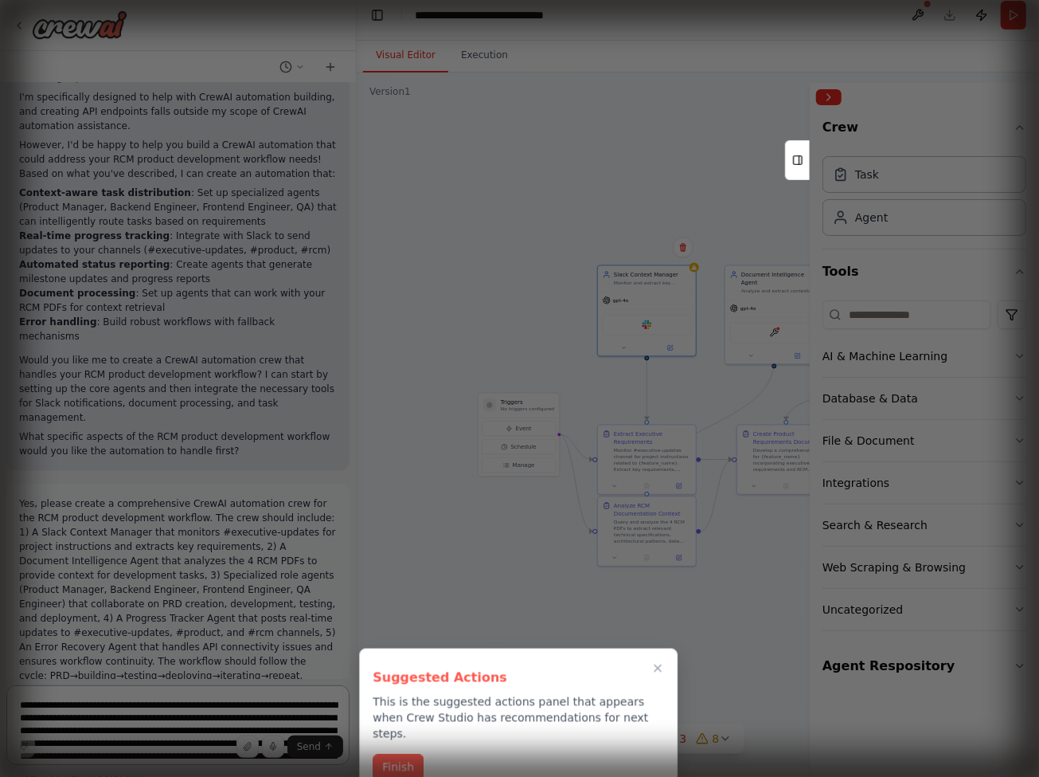
scroll to position [11, 0]
click at [670, 346] on div at bounding box center [519, 388] width 1039 height 777
click at [647, 309] on div at bounding box center [519, 388] width 1039 height 777
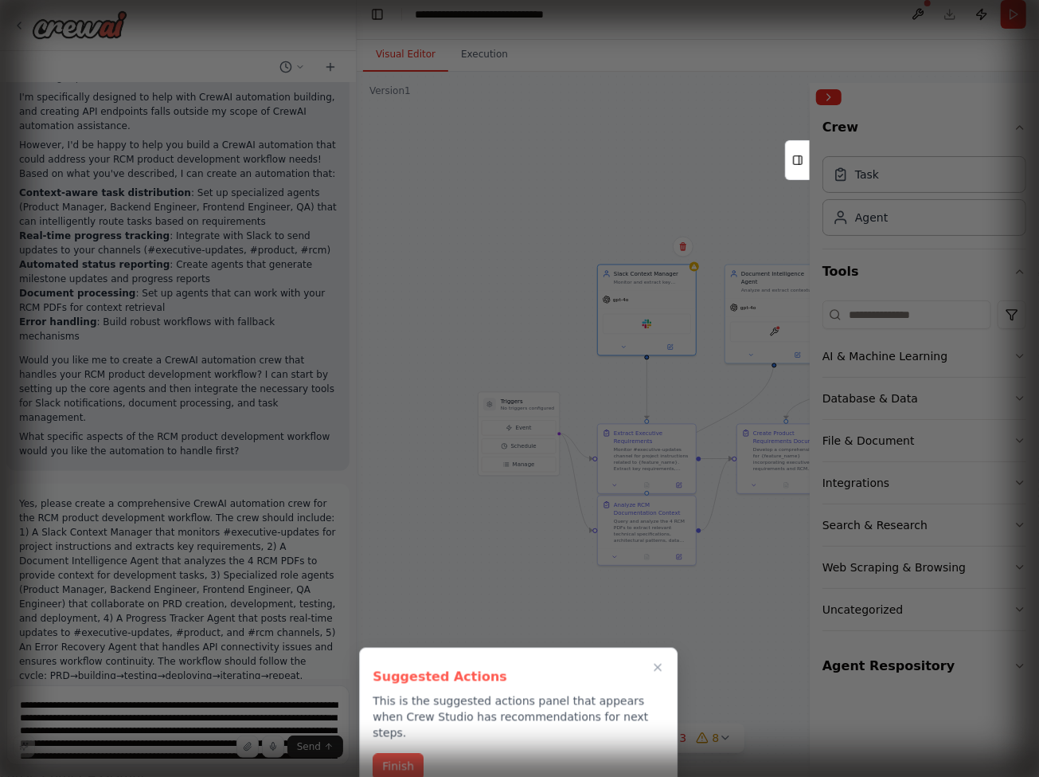
click at [670, 346] on div at bounding box center [519, 388] width 1039 height 777
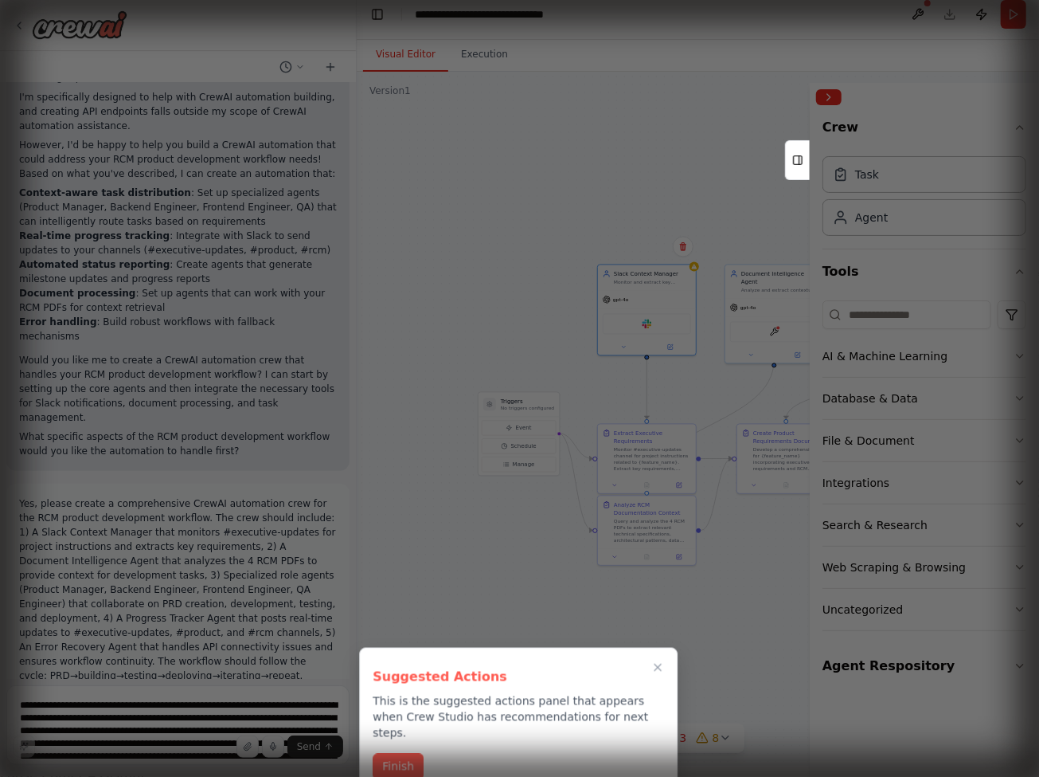
click at [670, 346] on div at bounding box center [519, 388] width 1039 height 777
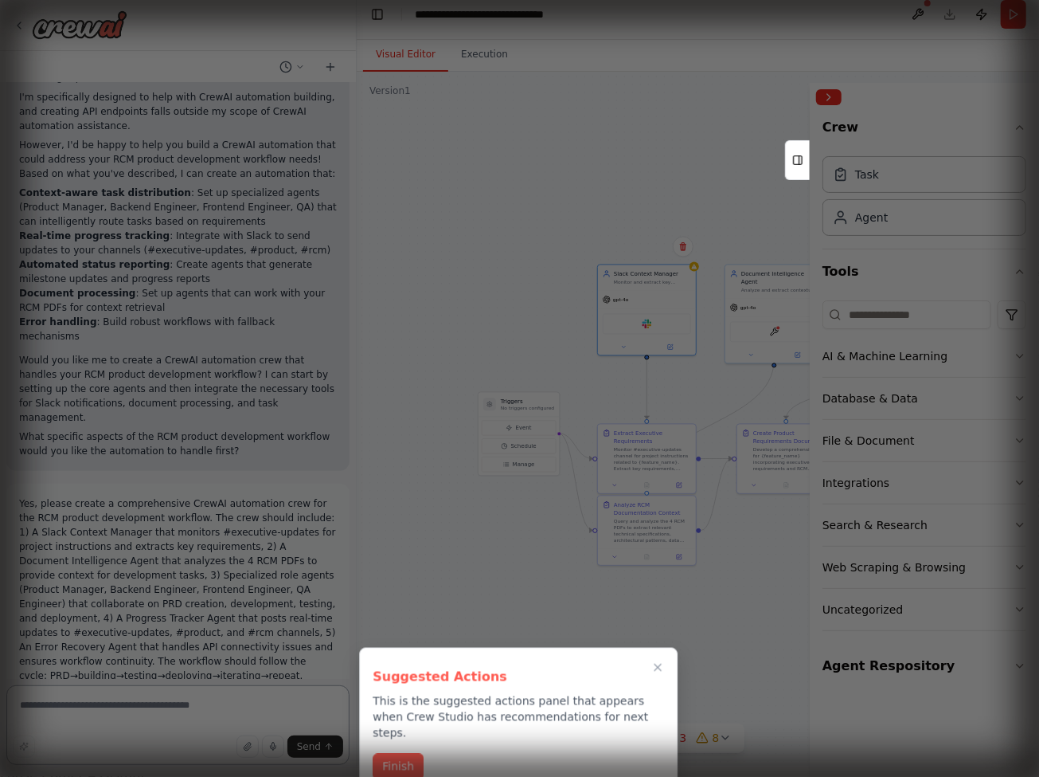
paste textarea "**********"
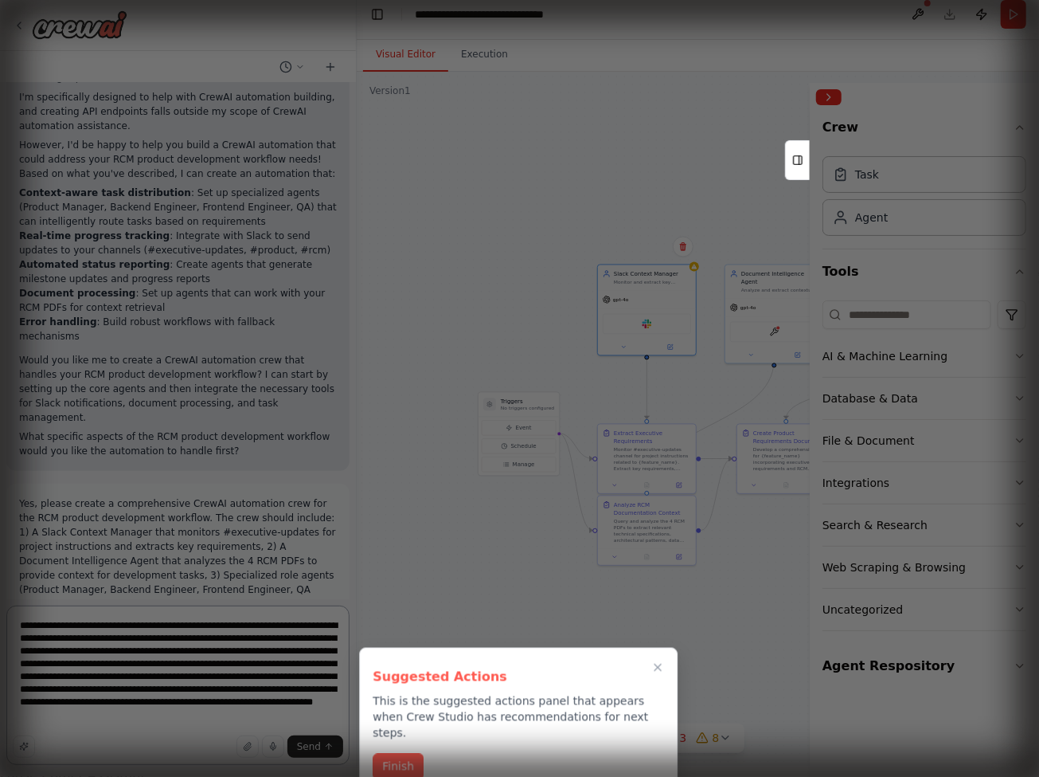
type textarea "**********"
click at [315, 745] on div at bounding box center [519, 388] width 1039 height 777
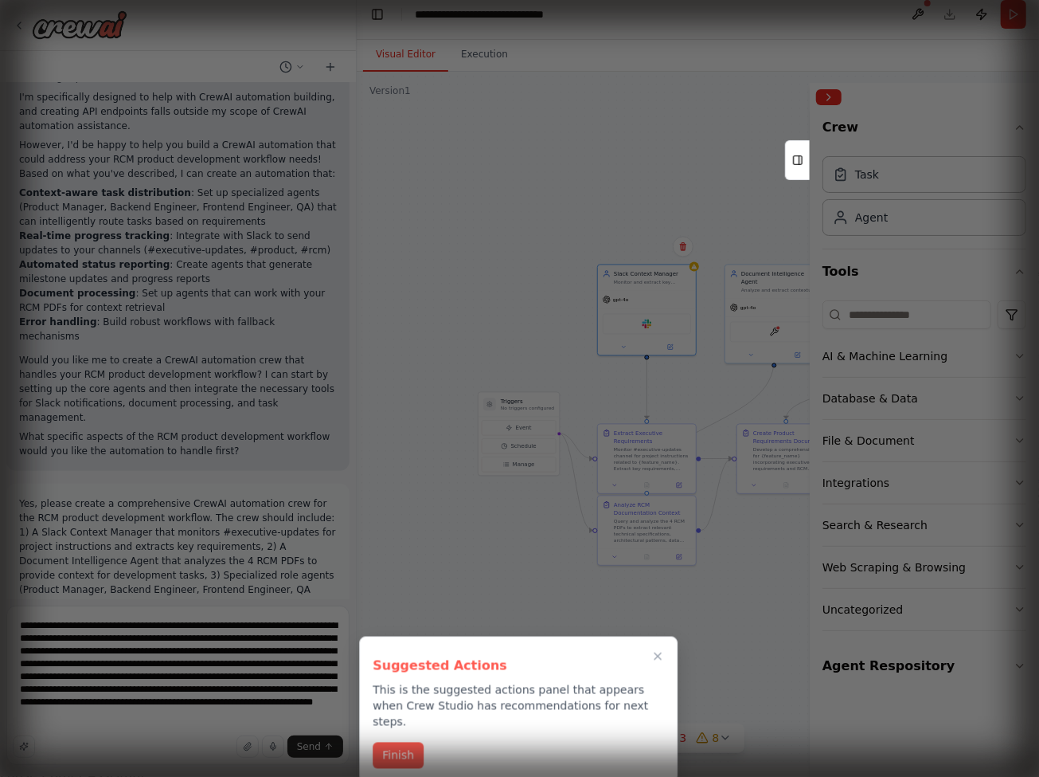
scroll to position [0, 0]
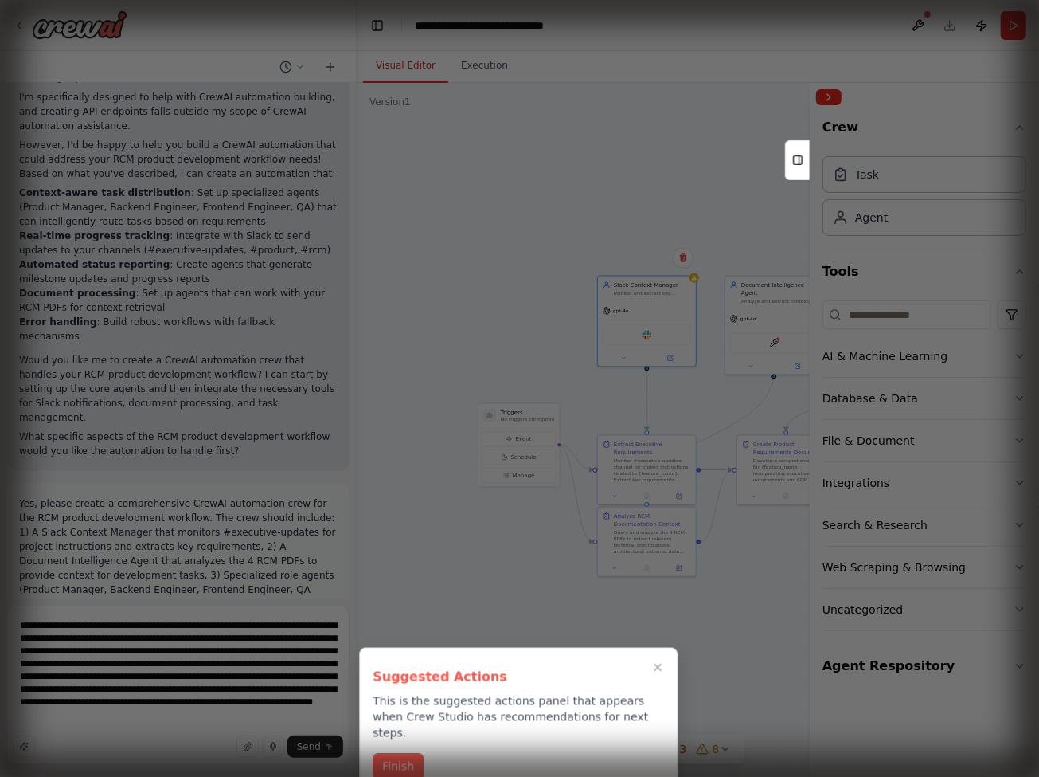
click at [315, 745] on div at bounding box center [519, 388] width 1039 height 777
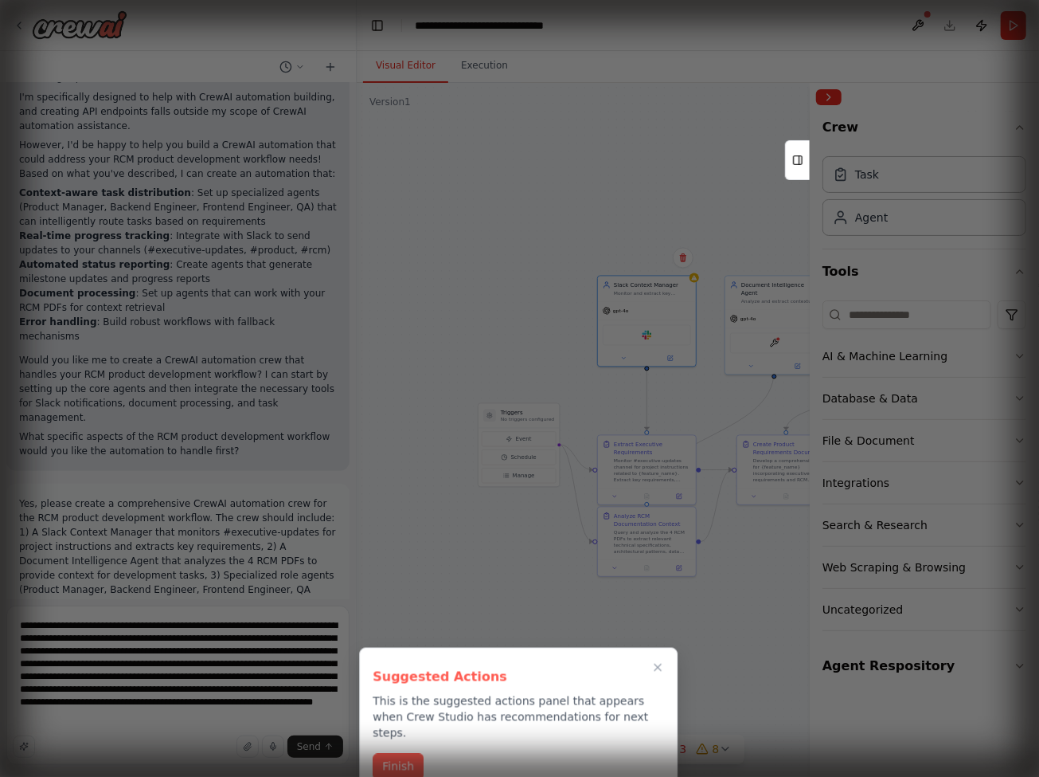
click at [670, 358] on div at bounding box center [519, 388] width 1039 height 777
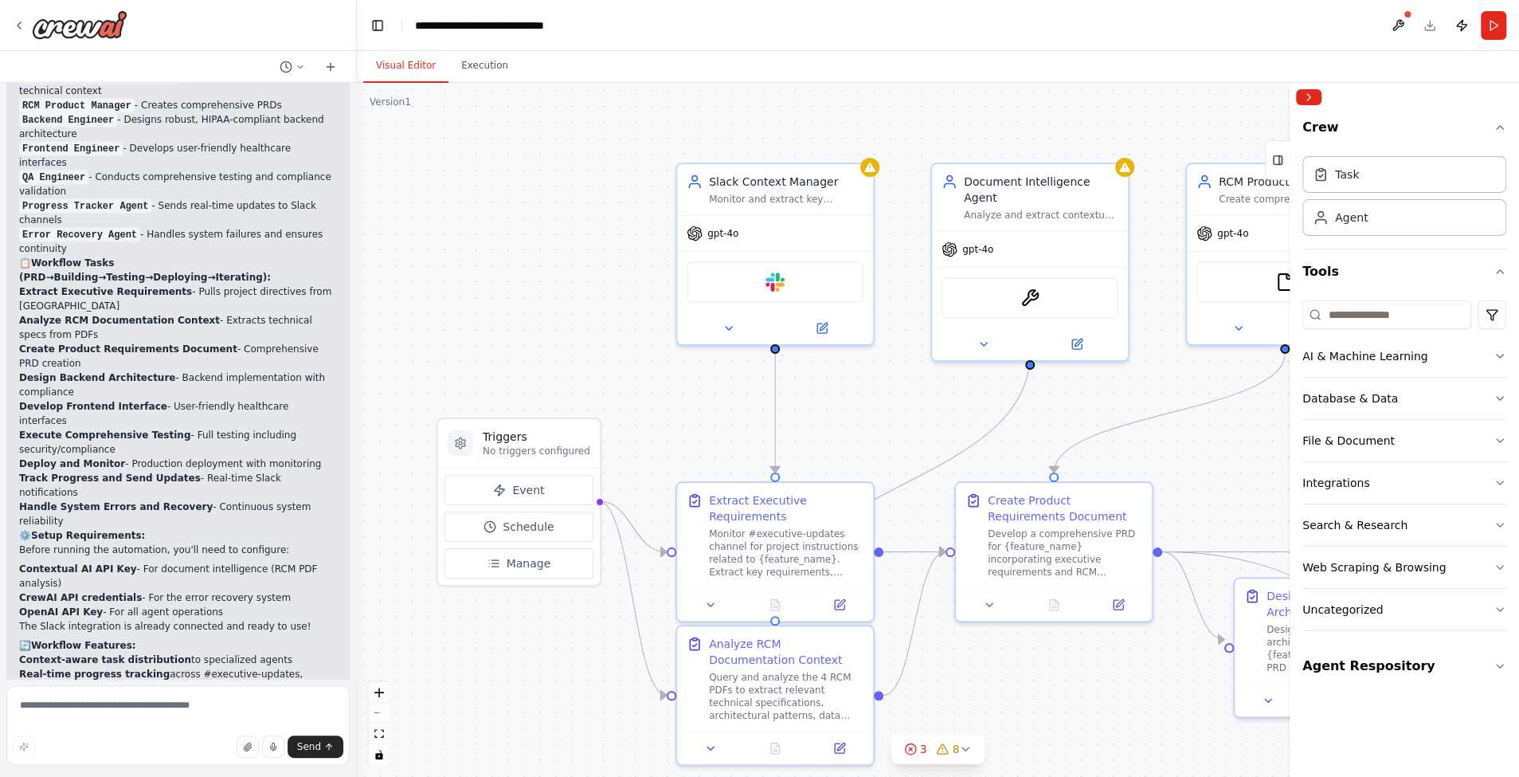
scroll to position [2411, 0]
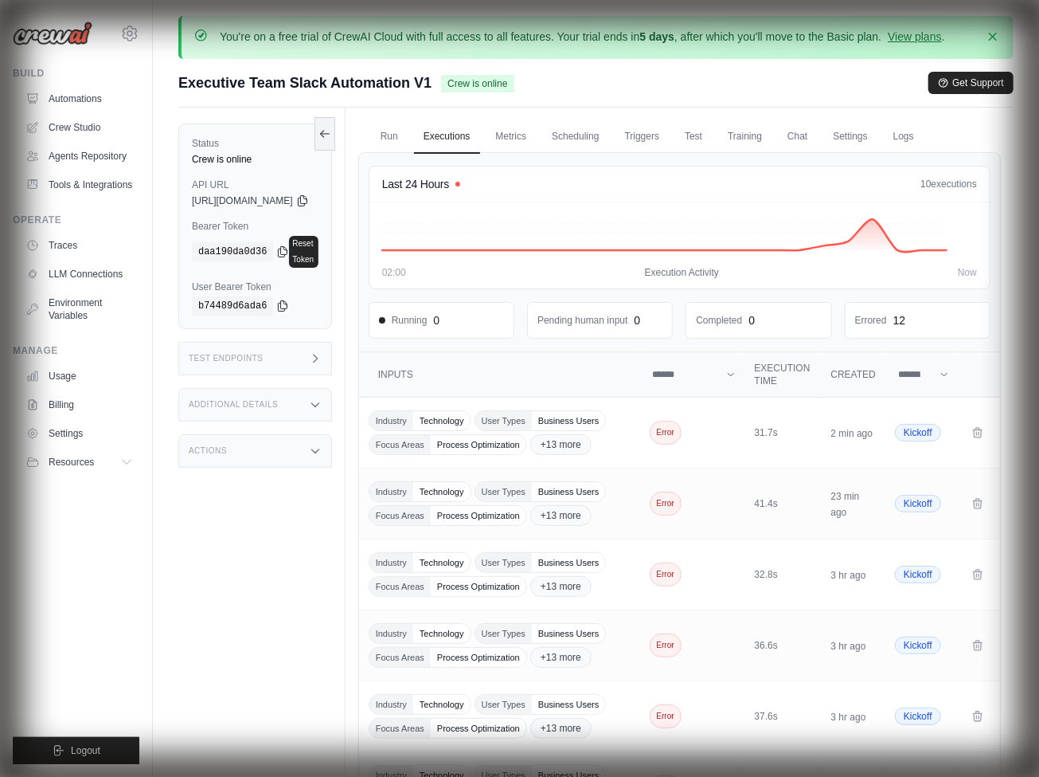
click at [924, 135] on link "Logs" at bounding box center [904, 136] width 40 height 33
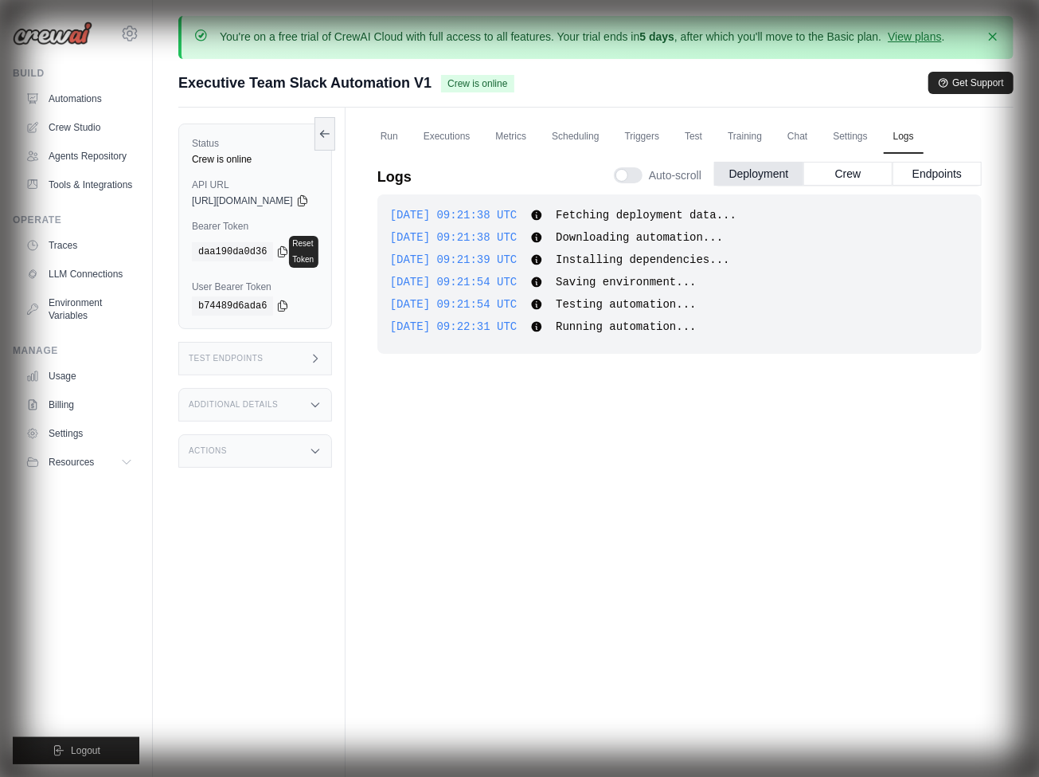
click at [479, 135] on link "Executions" at bounding box center [447, 136] width 66 height 33
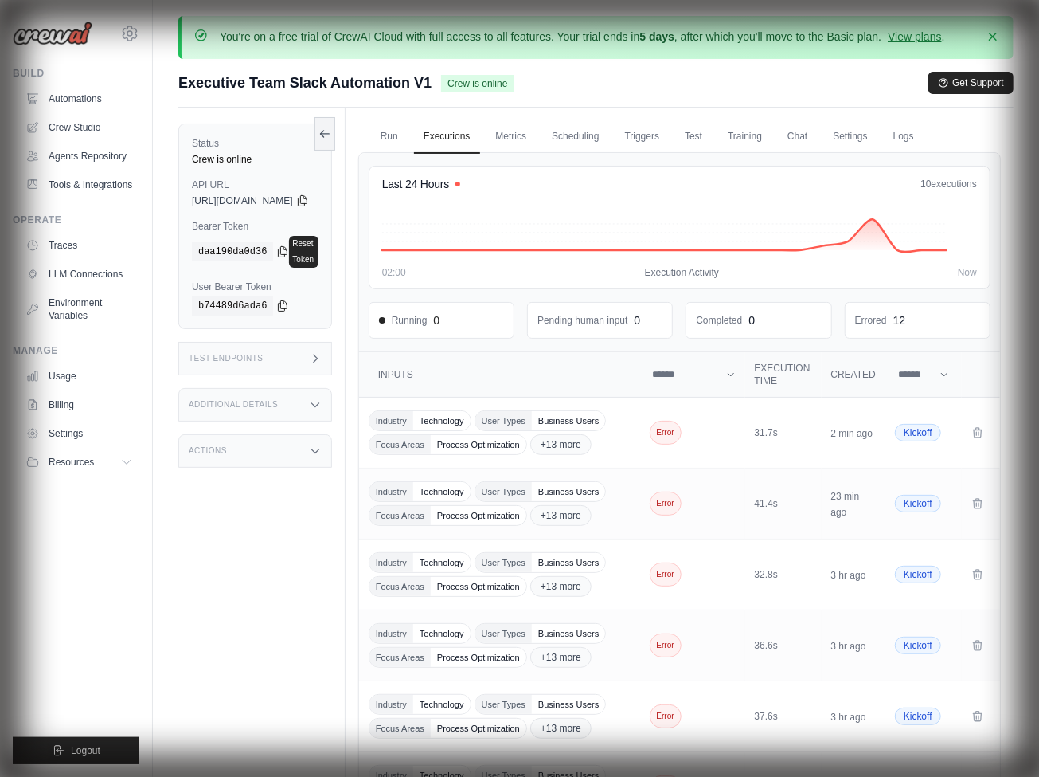
click at [80, 309] on link "Environment Variables" at bounding box center [79, 309] width 120 height 38
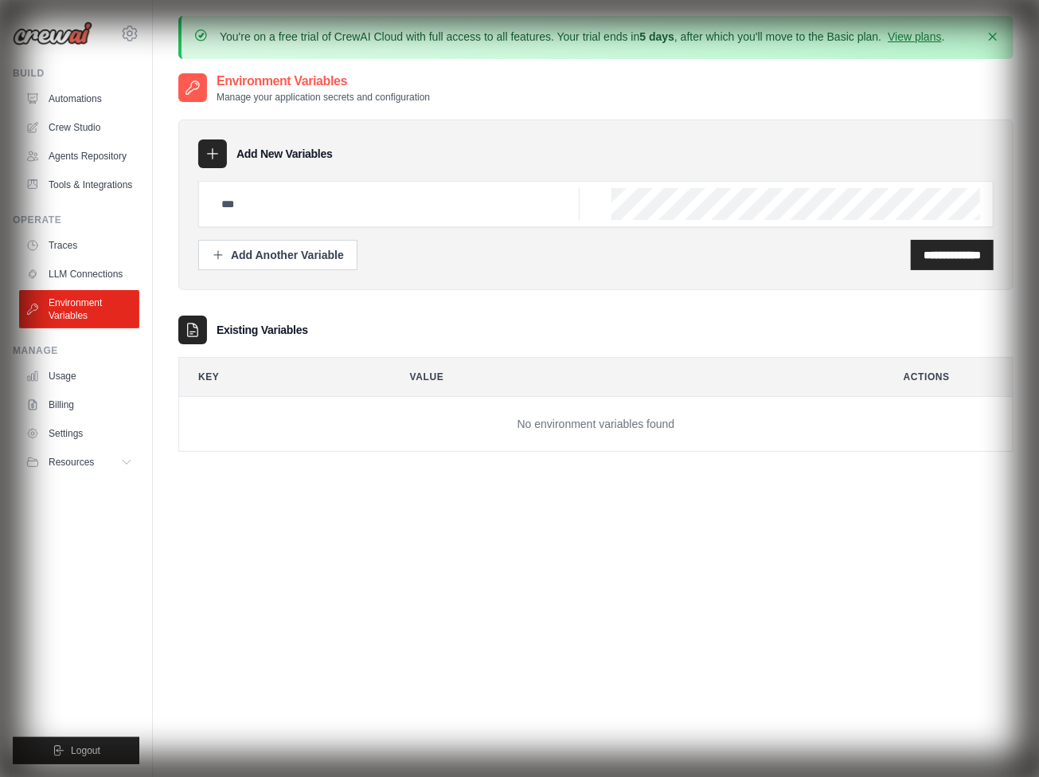
click at [80, 274] on link "LLM Connections" at bounding box center [79, 273] width 120 height 25
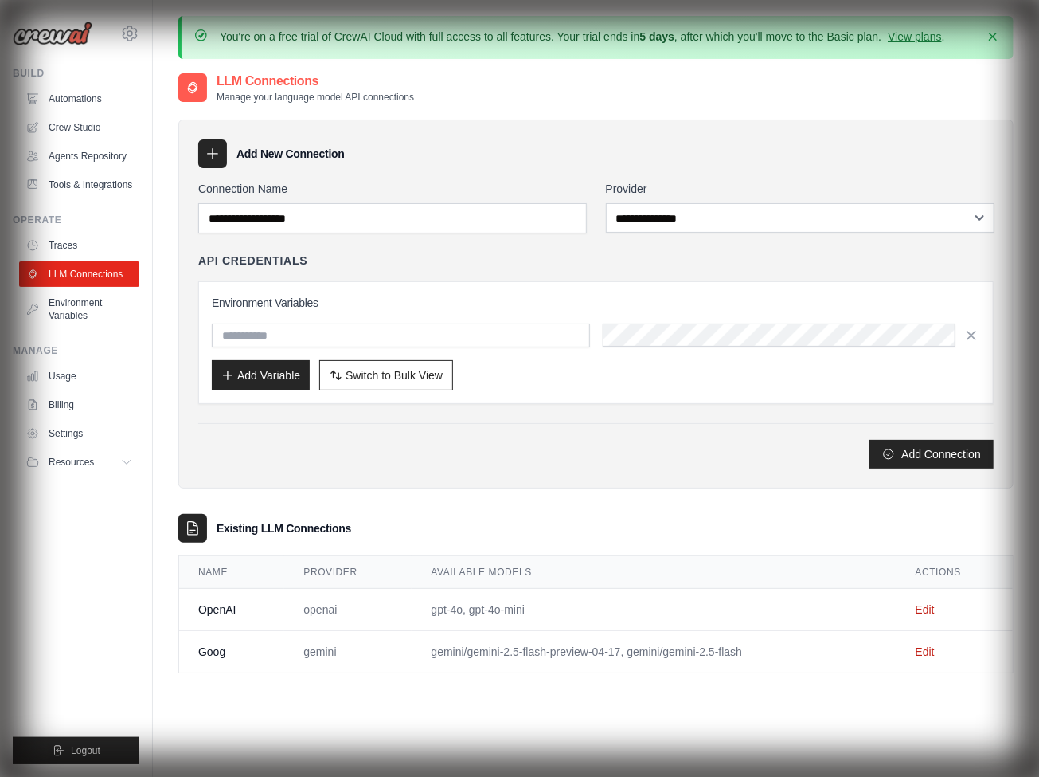
click at [925, 605] on link "Edit" at bounding box center [925, 609] width 19 height 13
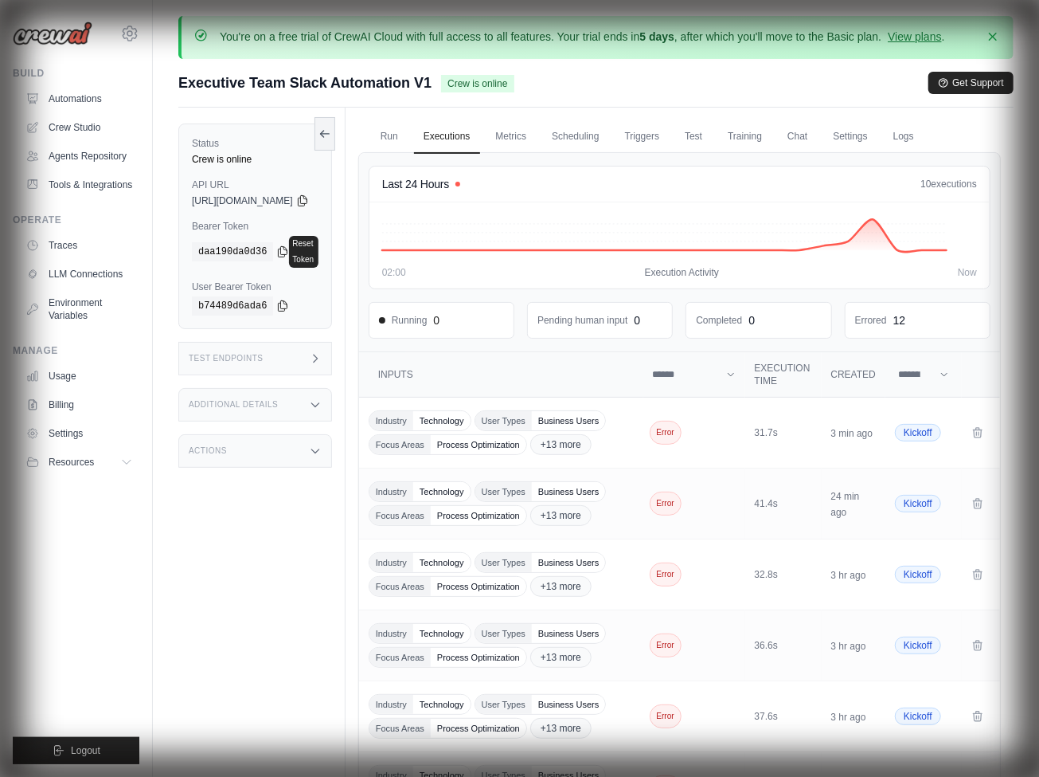
click at [924, 135] on link "Logs" at bounding box center [904, 136] width 40 height 33
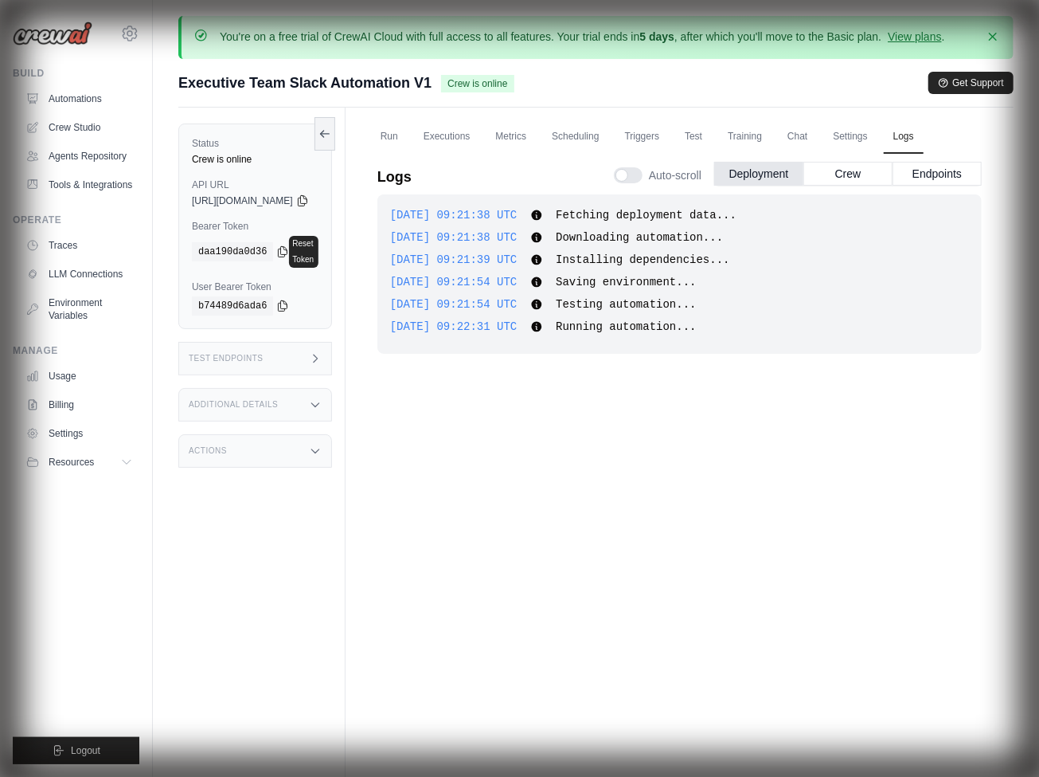
click at [848, 173] on button "Crew" at bounding box center [848, 174] width 89 height 24
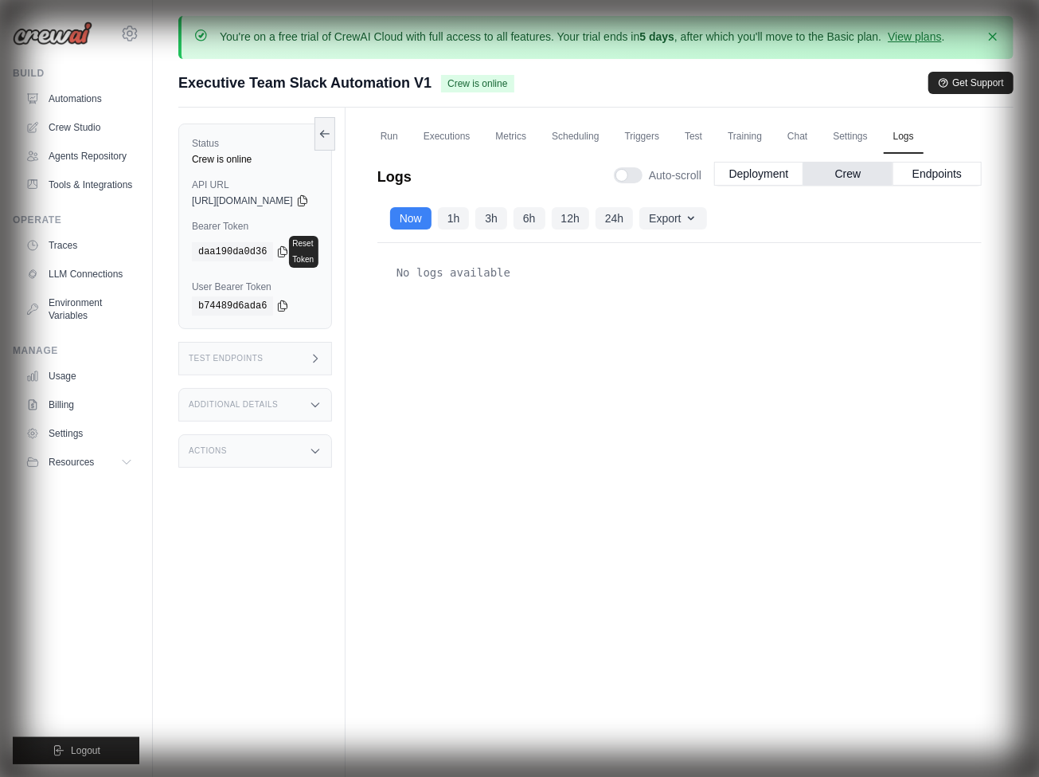
click at [479, 135] on link "Executions" at bounding box center [447, 136] width 66 height 33
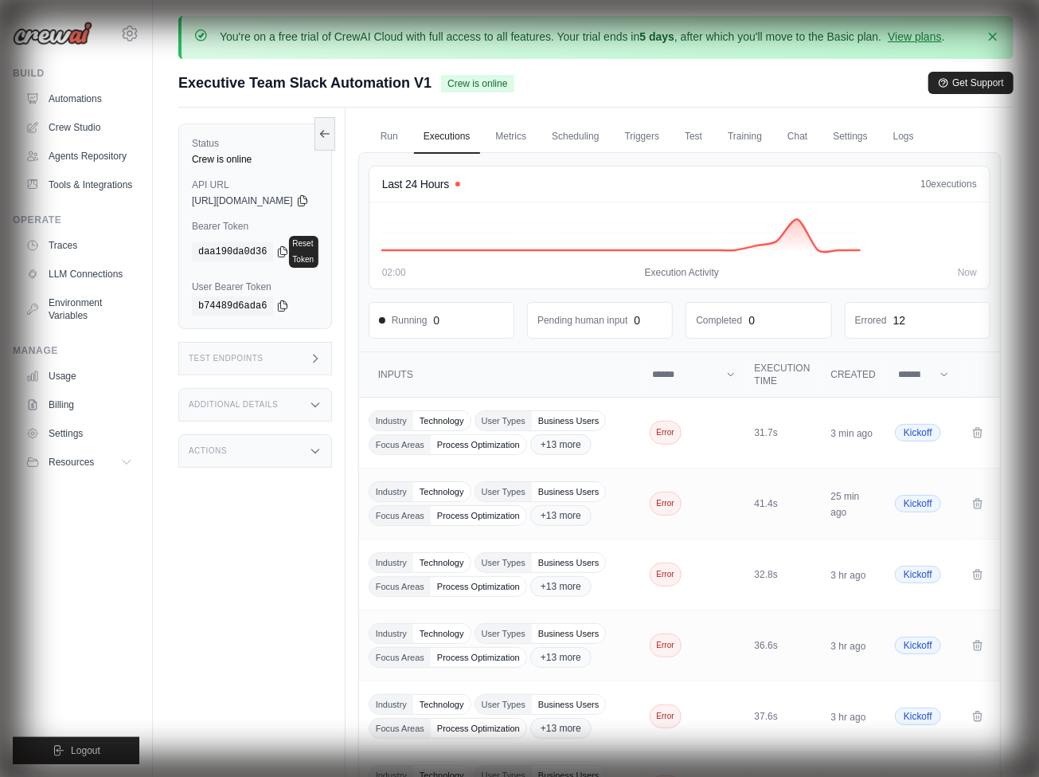
scroll to position [624, 0]
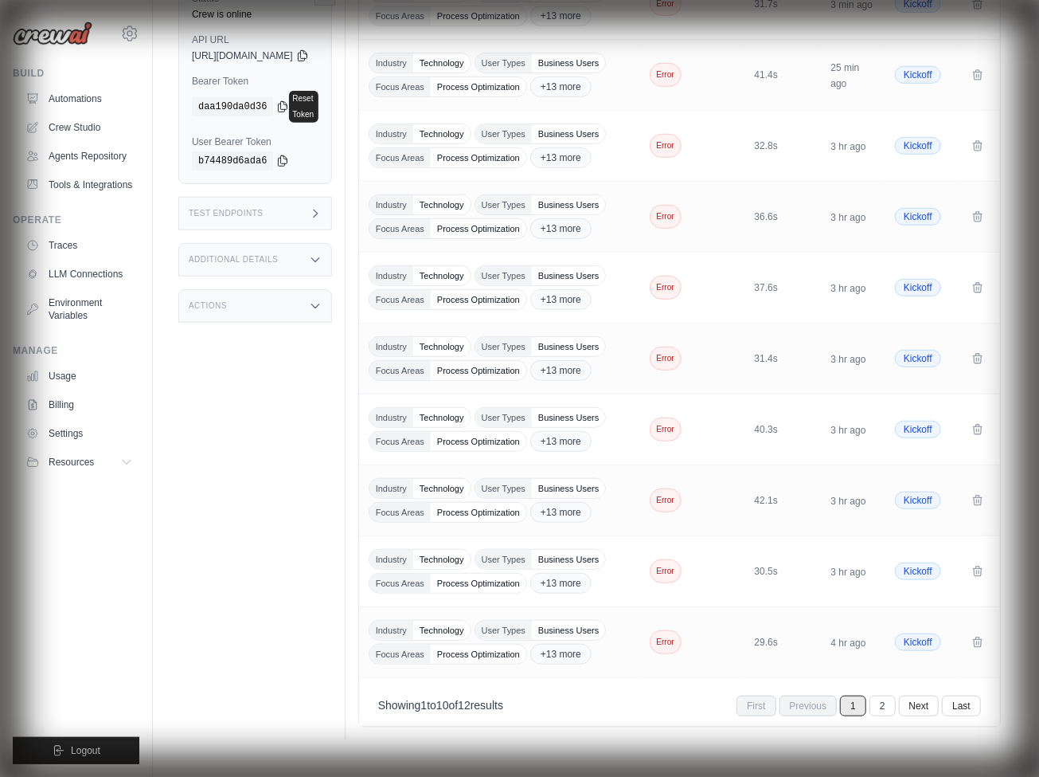
click at [80, 245] on link "Traces" at bounding box center [79, 245] width 120 height 25
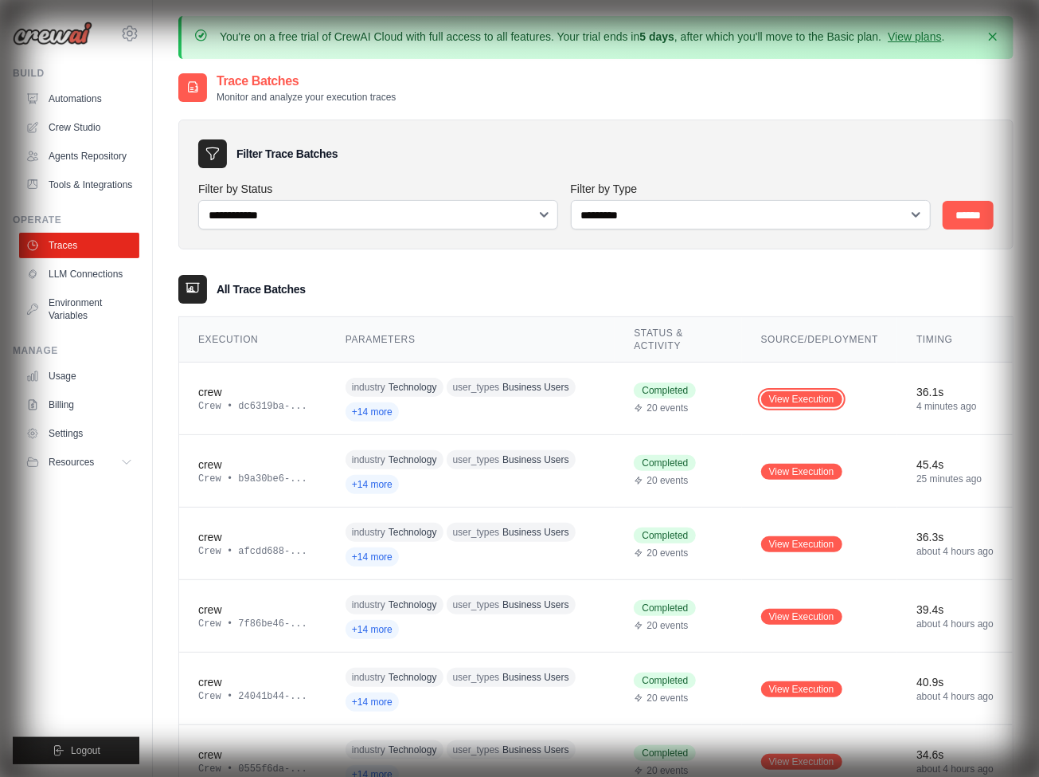
click at [802, 397] on link "View Execution" at bounding box center [801, 399] width 81 height 16
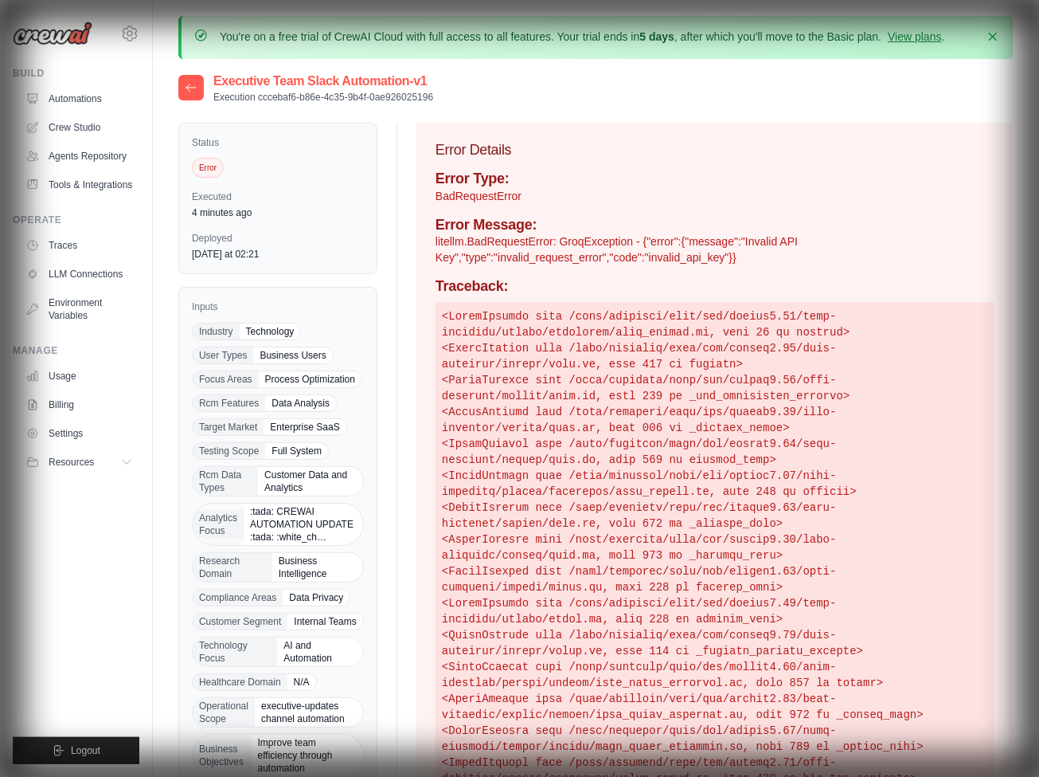
click at [80, 274] on link "LLM Connections" at bounding box center [79, 273] width 120 height 25
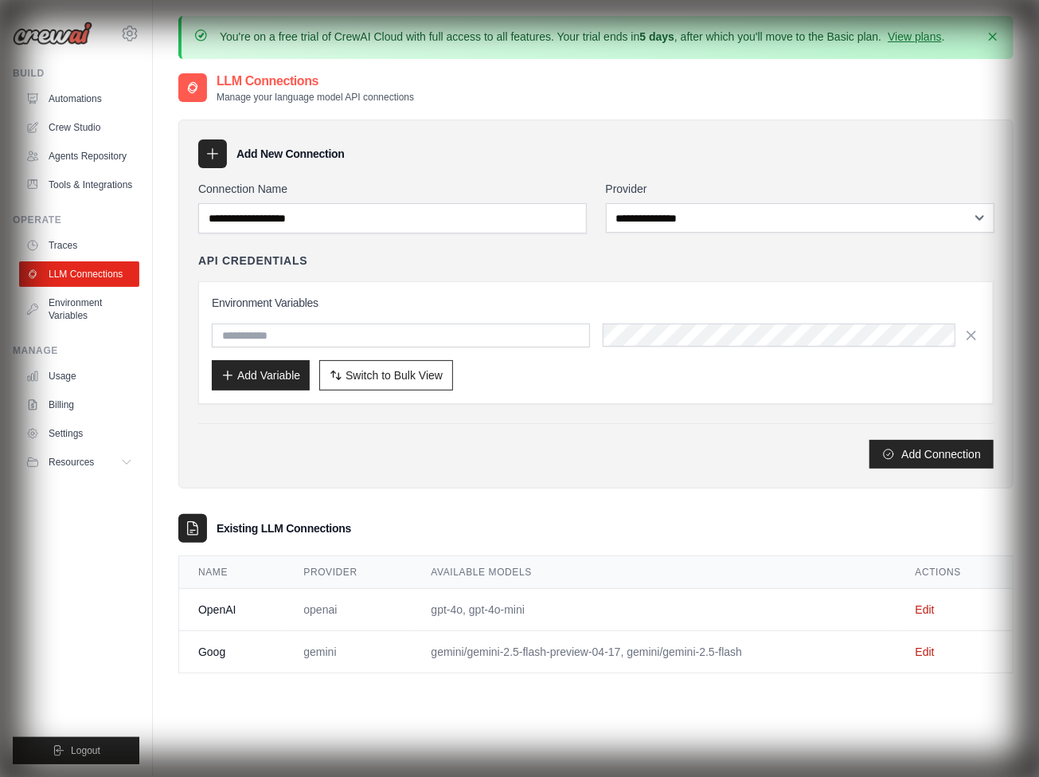
click at [80, 309] on link "Environment Variables" at bounding box center [79, 309] width 120 height 38
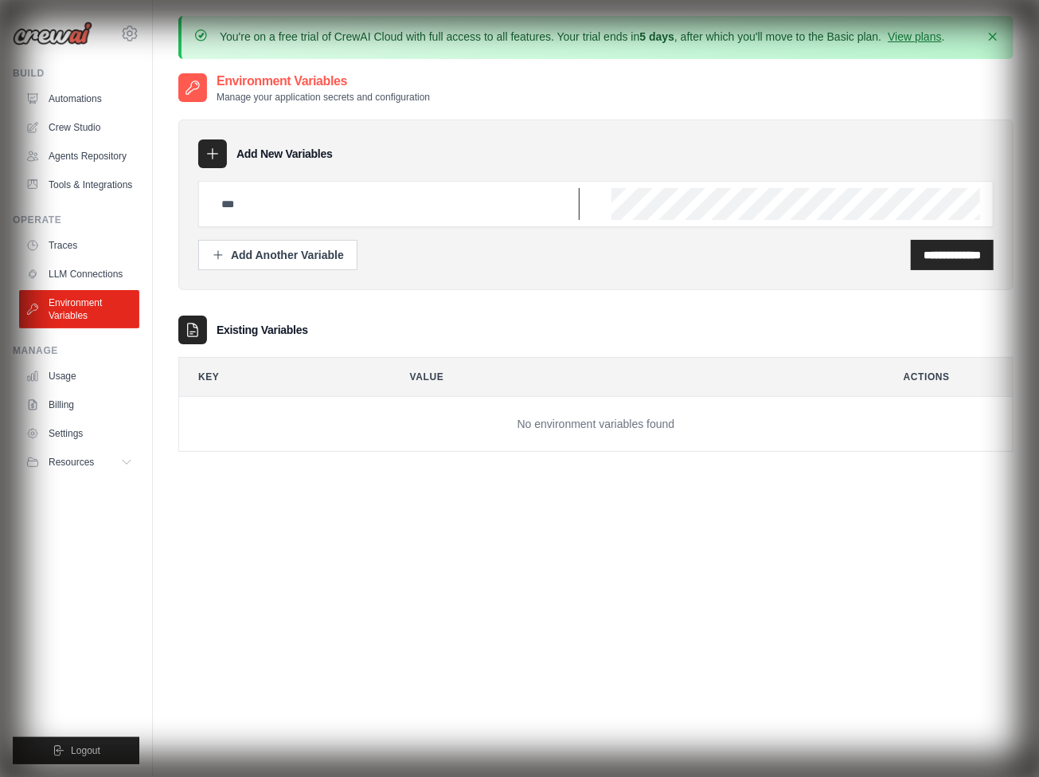
paste input "**********"
type input "**********"
click at [942, 252] on input "**********" at bounding box center [952, 255] width 57 height 16
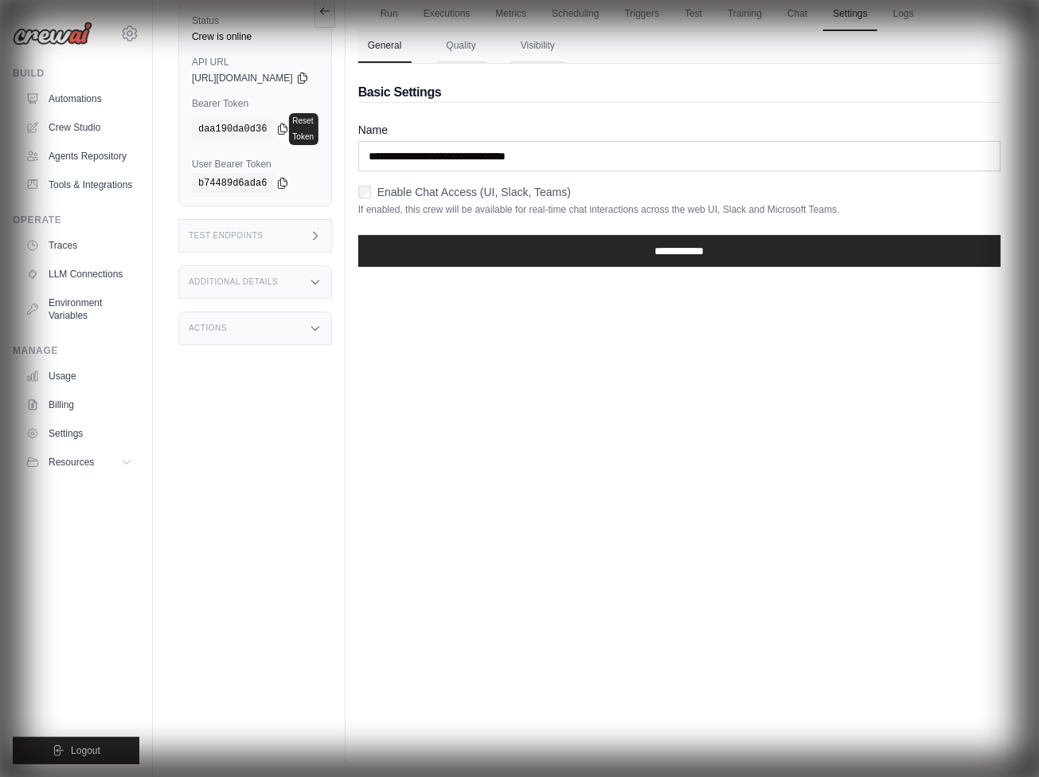
click at [80, 127] on link "Crew Studio" at bounding box center [79, 127] width 120 height 25
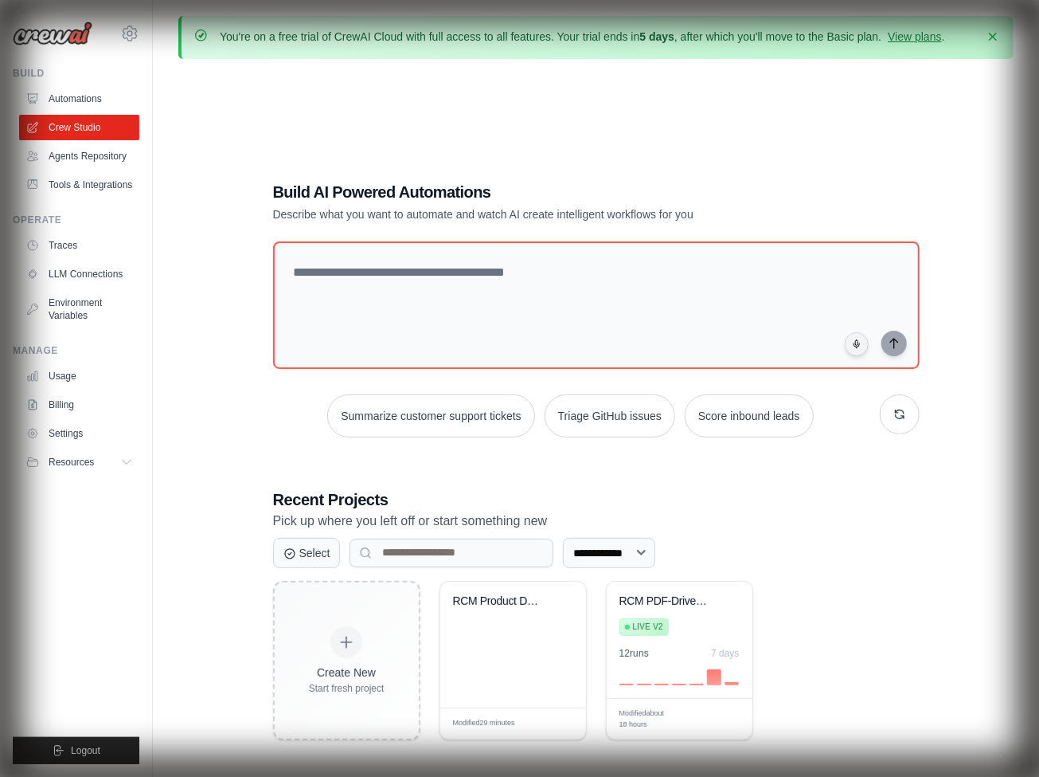
scroll to position [88, 0]
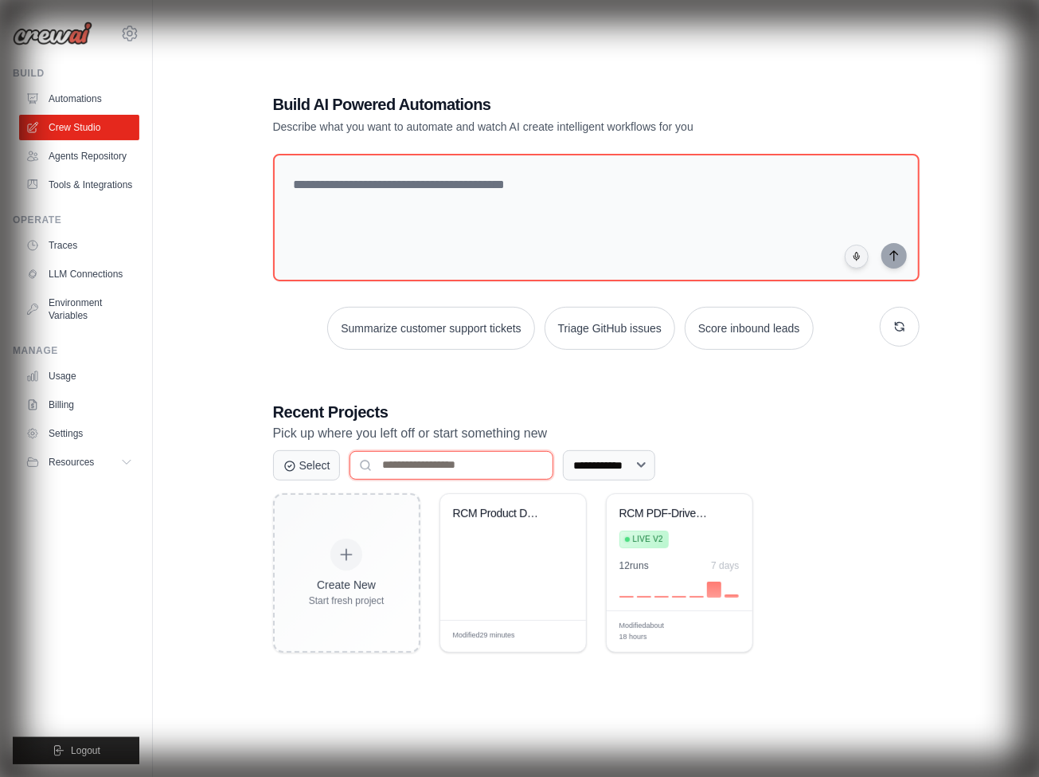
paste input "**********"
type input "**********"
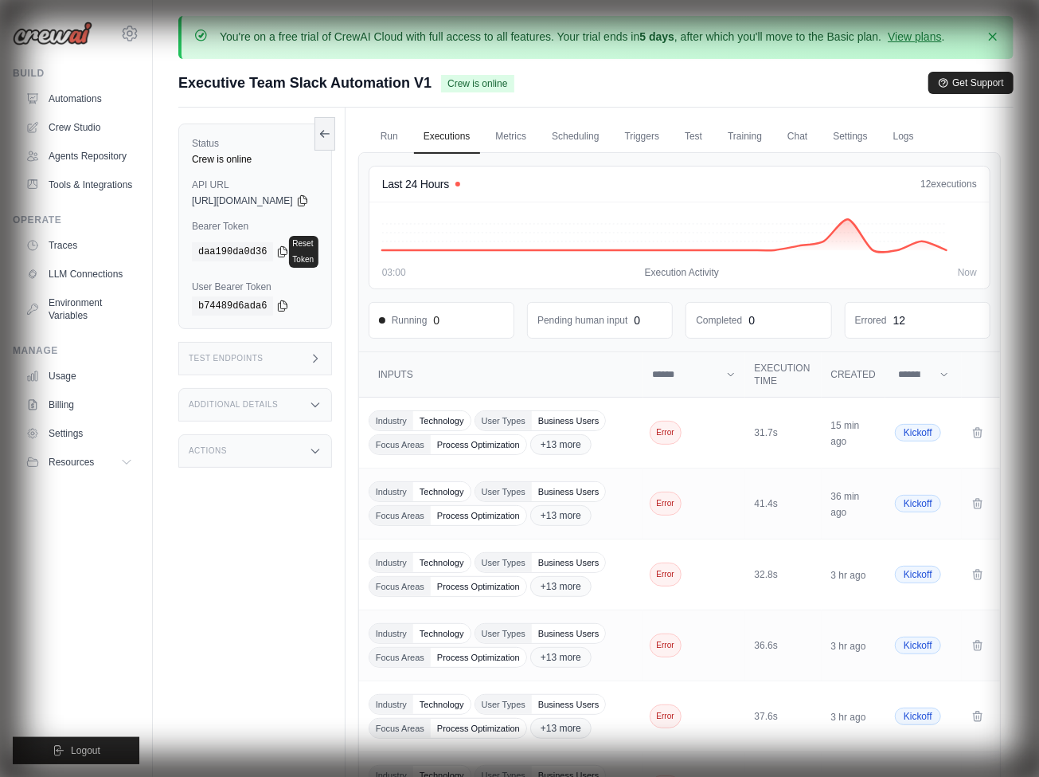
click at [80, 156] on link "Agents Repository" at bounding box center [79, 155] width 120 height 25
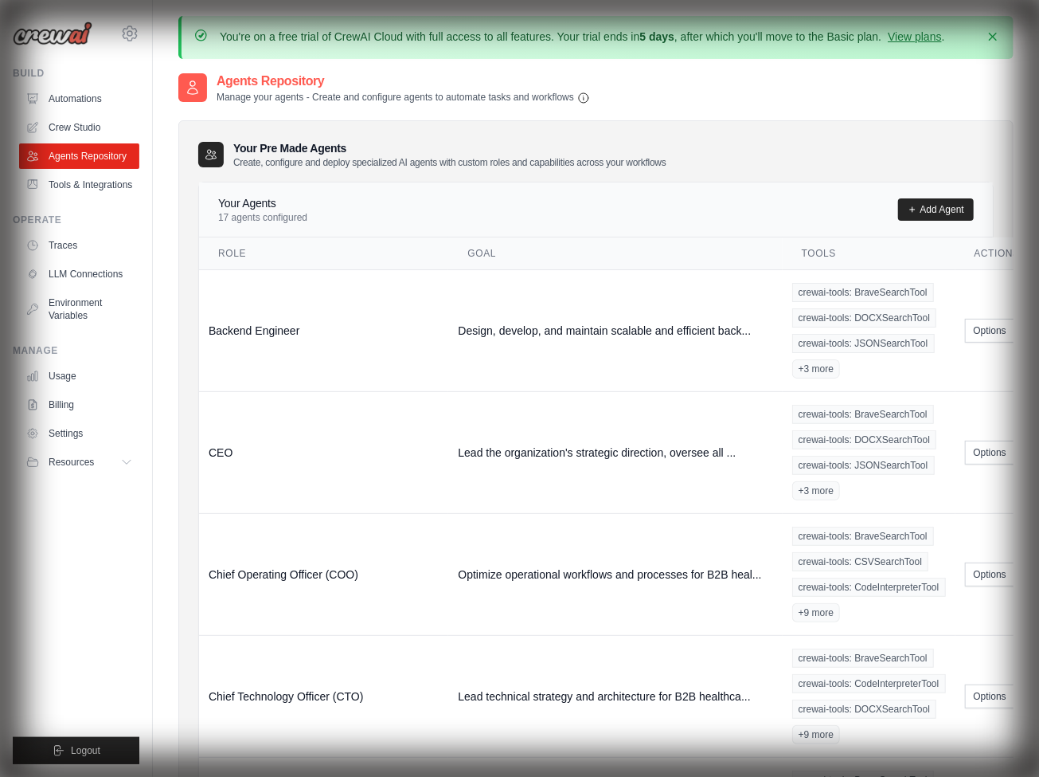
click at [80, 274] on link "LLM Connections" at bounding box center [79, 273] width 120 height 25
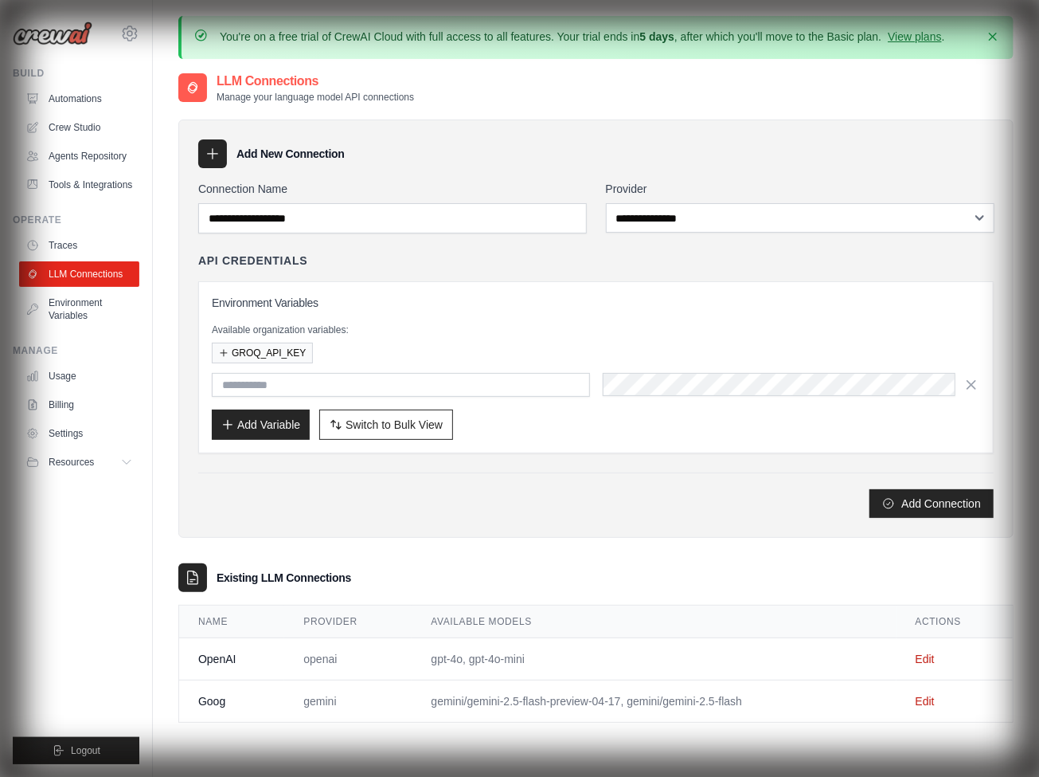
click at [925, 696] on link "Edit" at bounding box center [925, 700] width 19 height 13
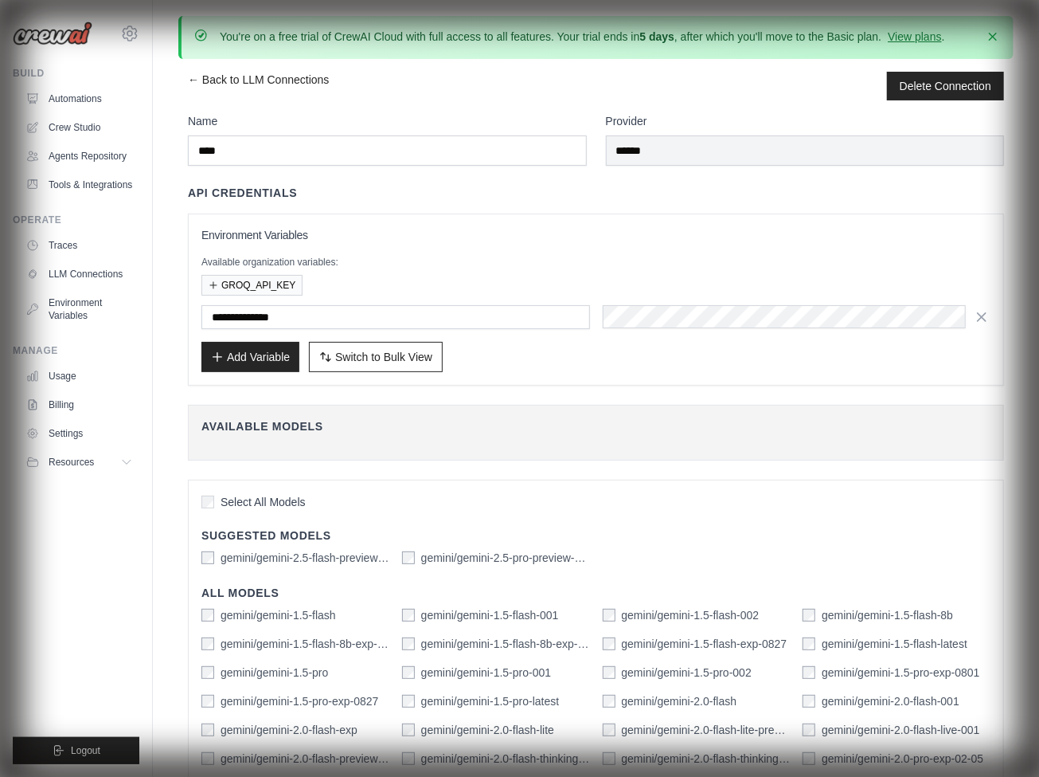
click at [258, 85] on link "← Back to LLM Connections" at bounding box center [258, 86] width 141 height 29
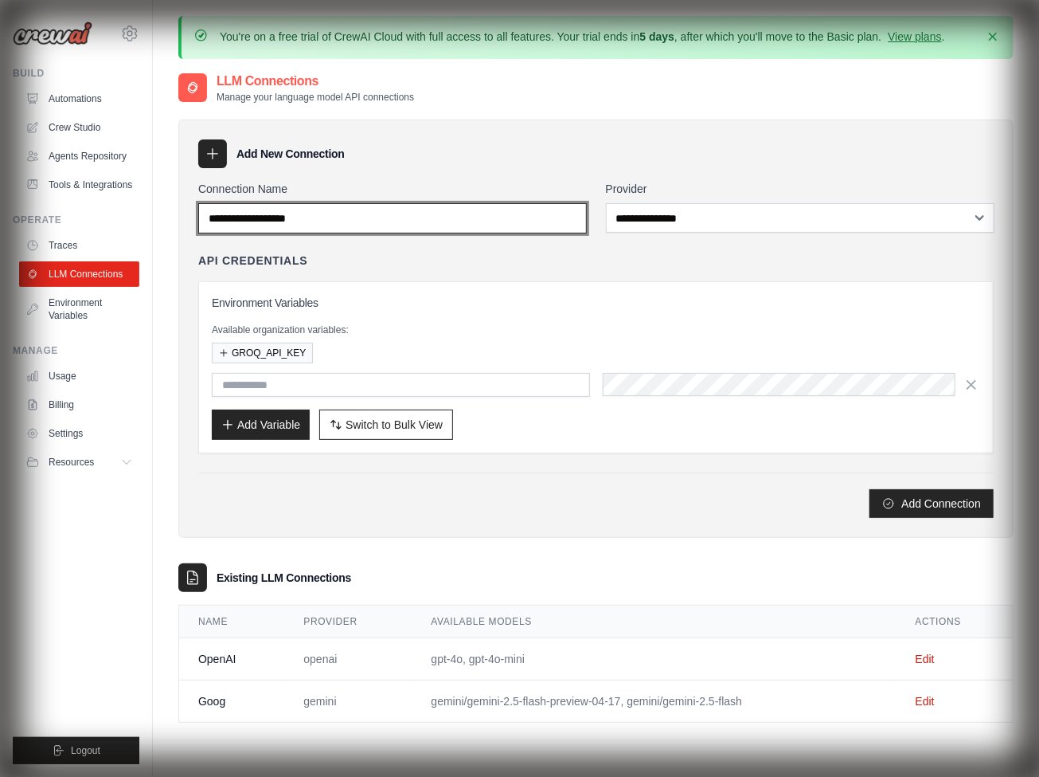
paste input "****"
type input "****"
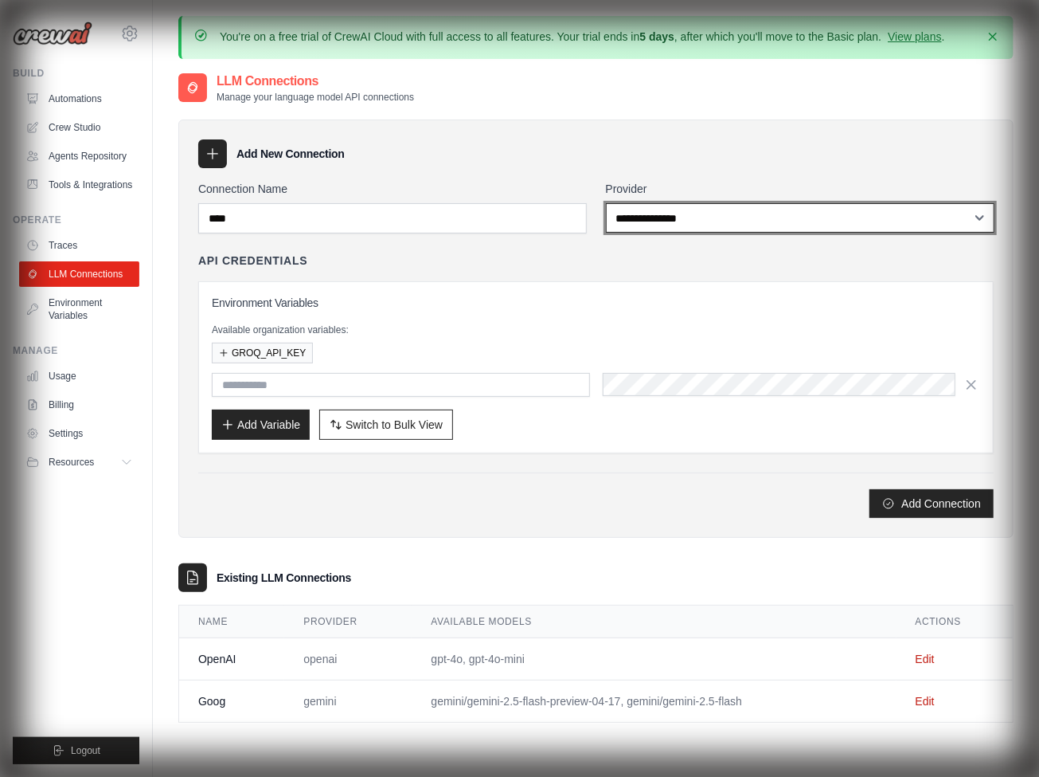
click at [788, 217] on select "**********" at bounding box center [800, 217] width 389 height 29
select select "****"
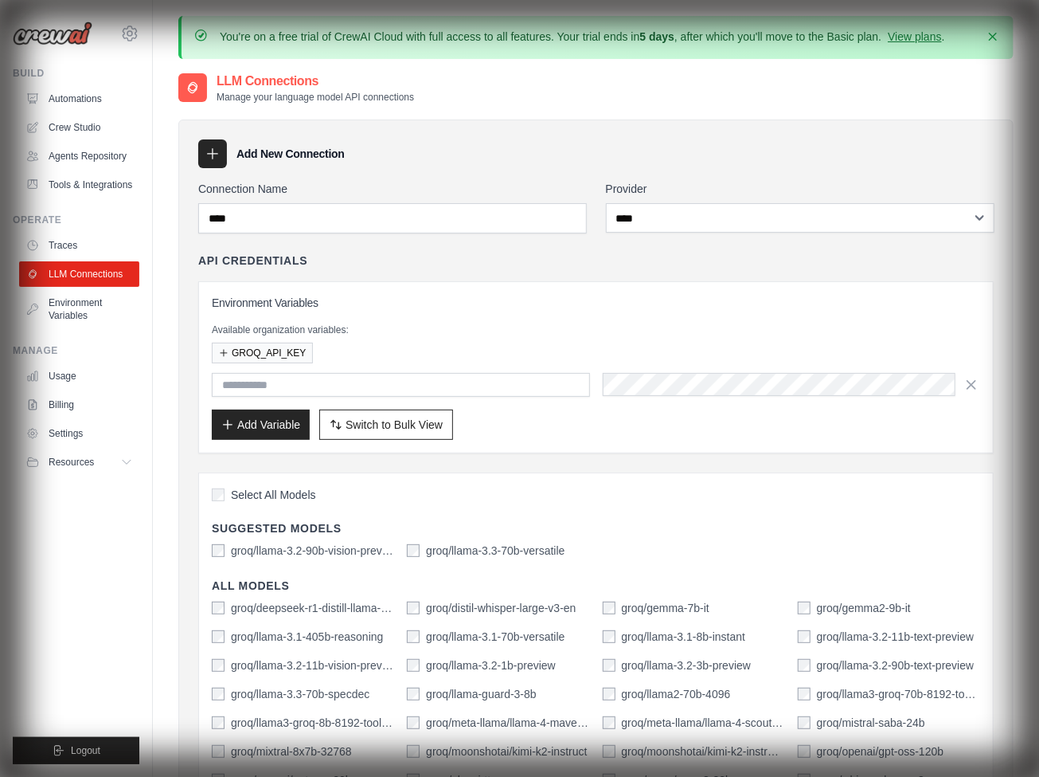
click at [261, 351] on button "GROQ_API_KEY" at bounding box center [262, 352] width 101 height 21
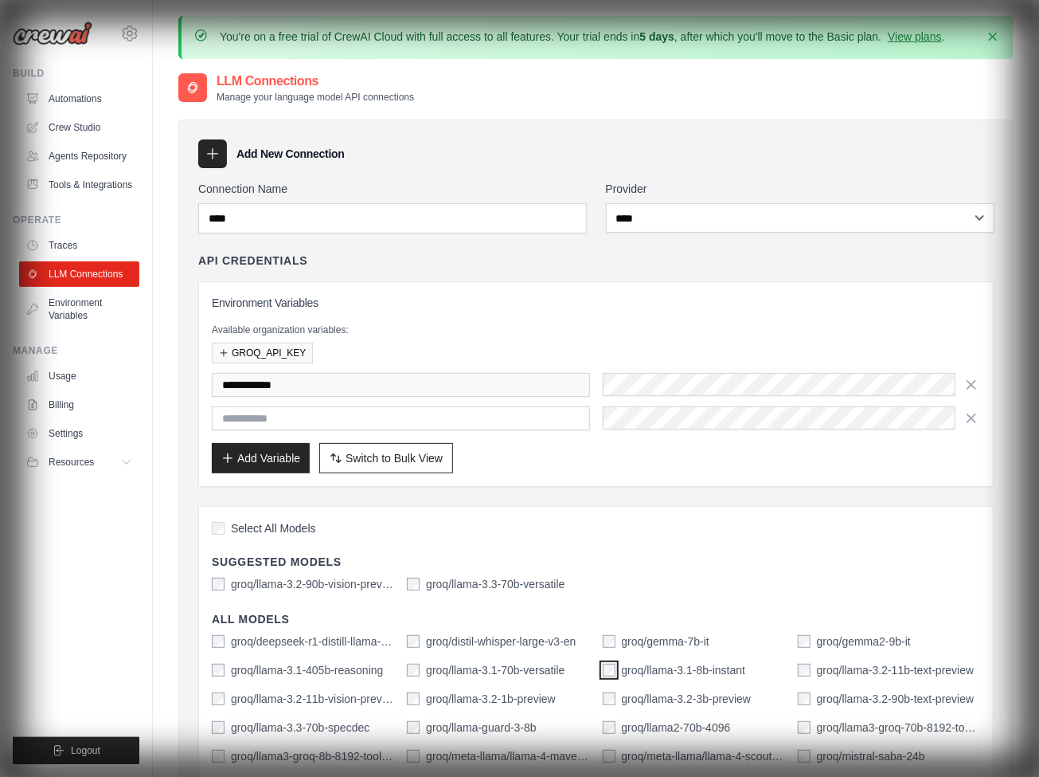
scroll to position [472, 0]
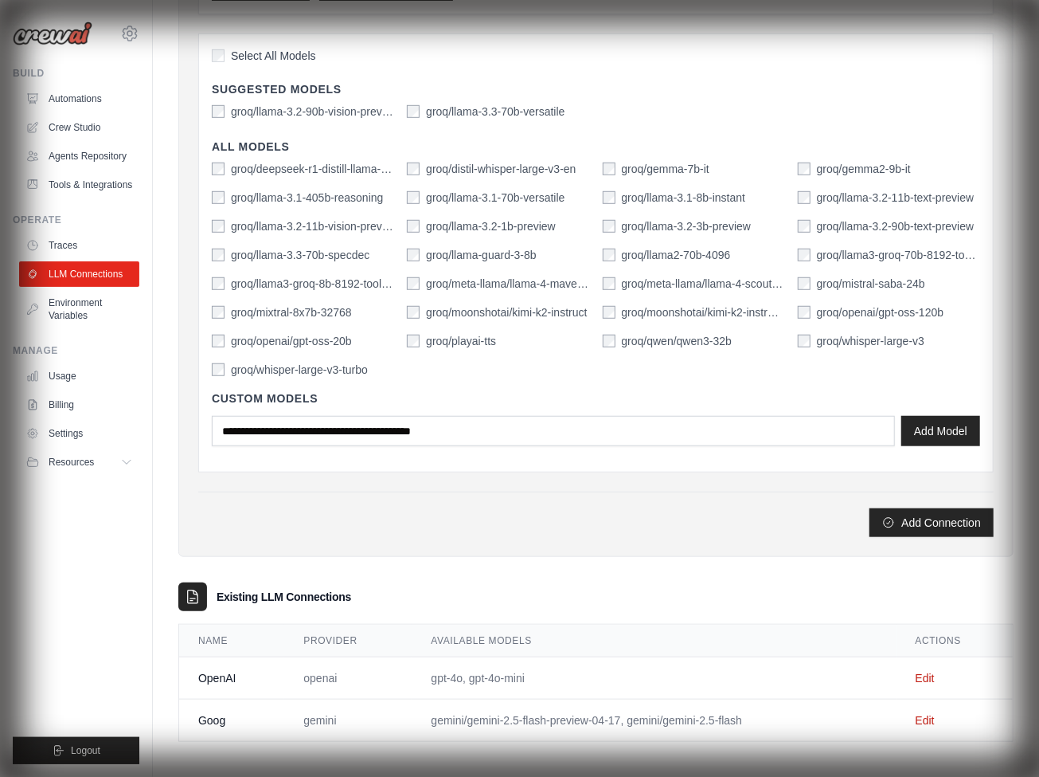
click at [932, 517] on button "Add Connection" at bounding box center [932, 522] width 124 height 29
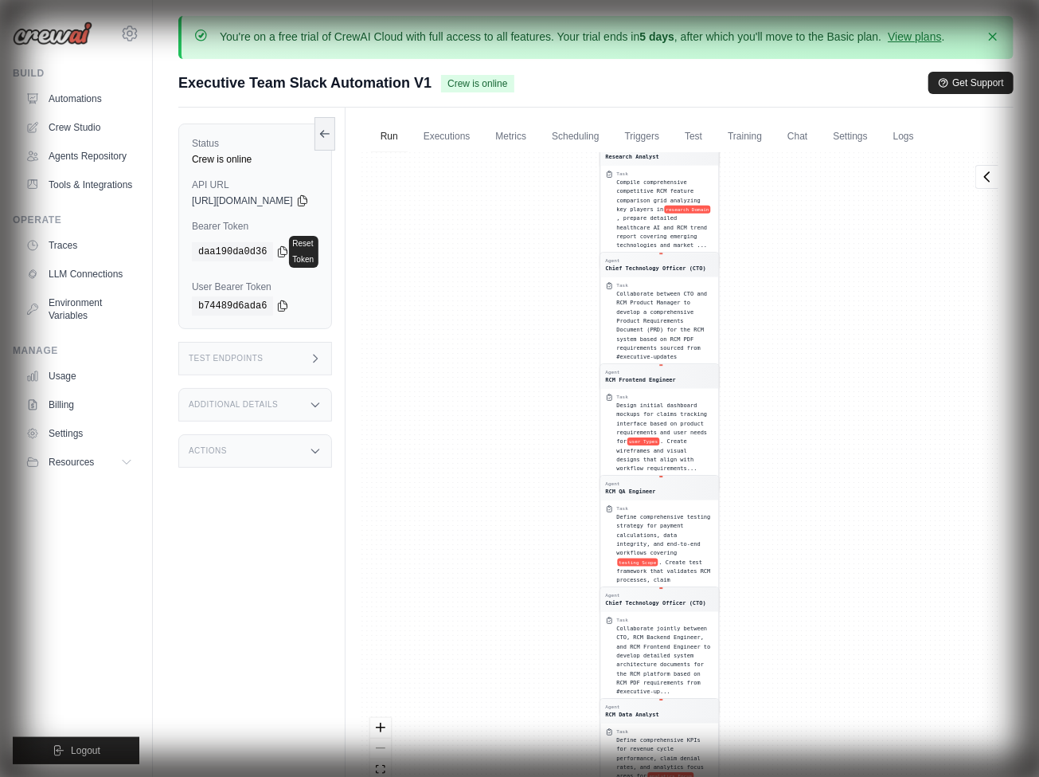
click at [573, 0] on html "kdugar1995@gmail.com Settings Build Automations" at bounding box center [519, 460] width 1039 height 921
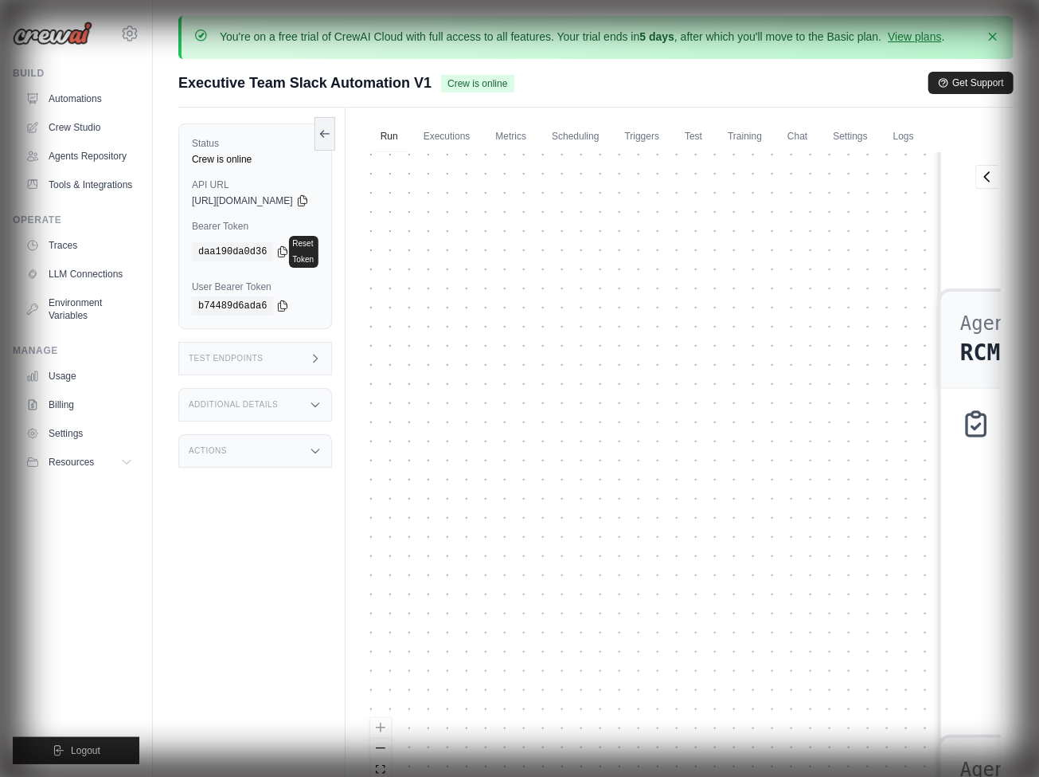
click at [735, 0] on html "kdugar1995@gmail.com Settings Build Automations" at bounding box center [519, 460] width 1039 height 921
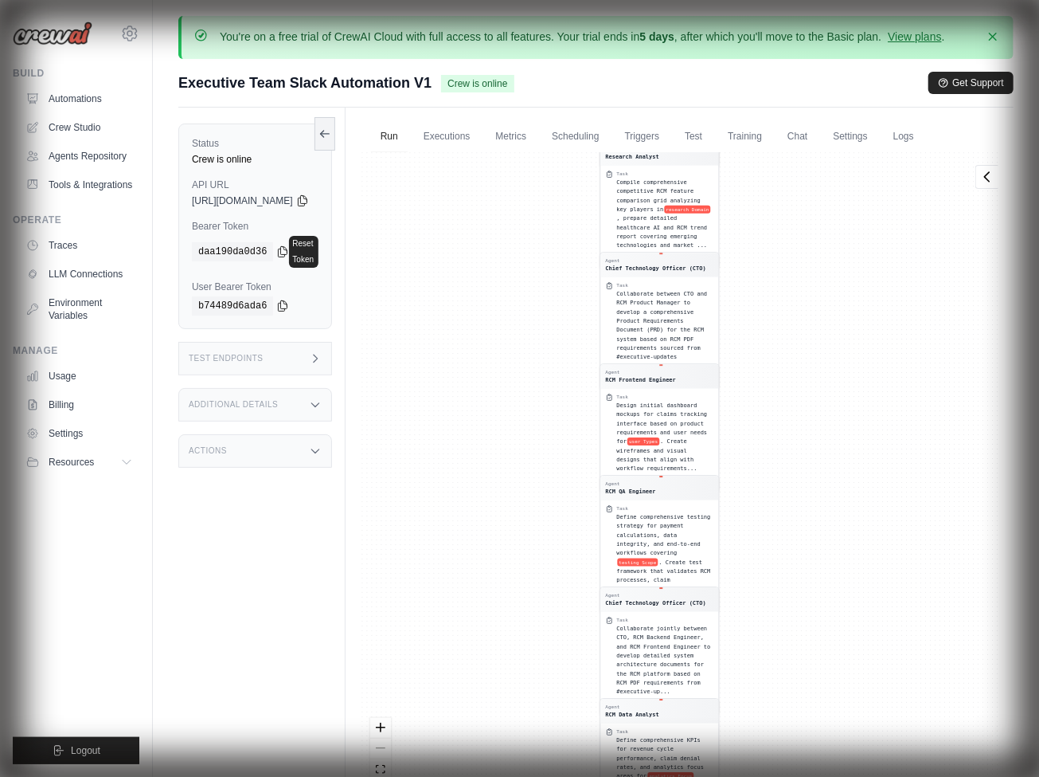
click at [712, 135] on link "Test" at bounding box center [693, 136] width 37 height 33
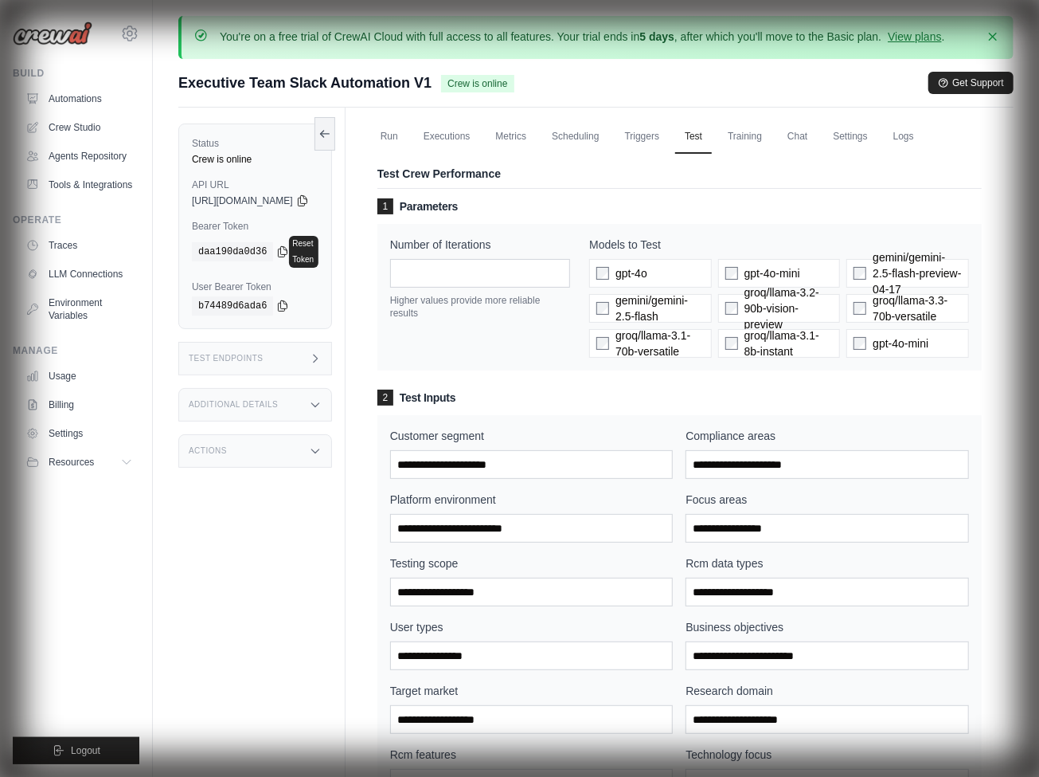
scroll to position [521, 0]
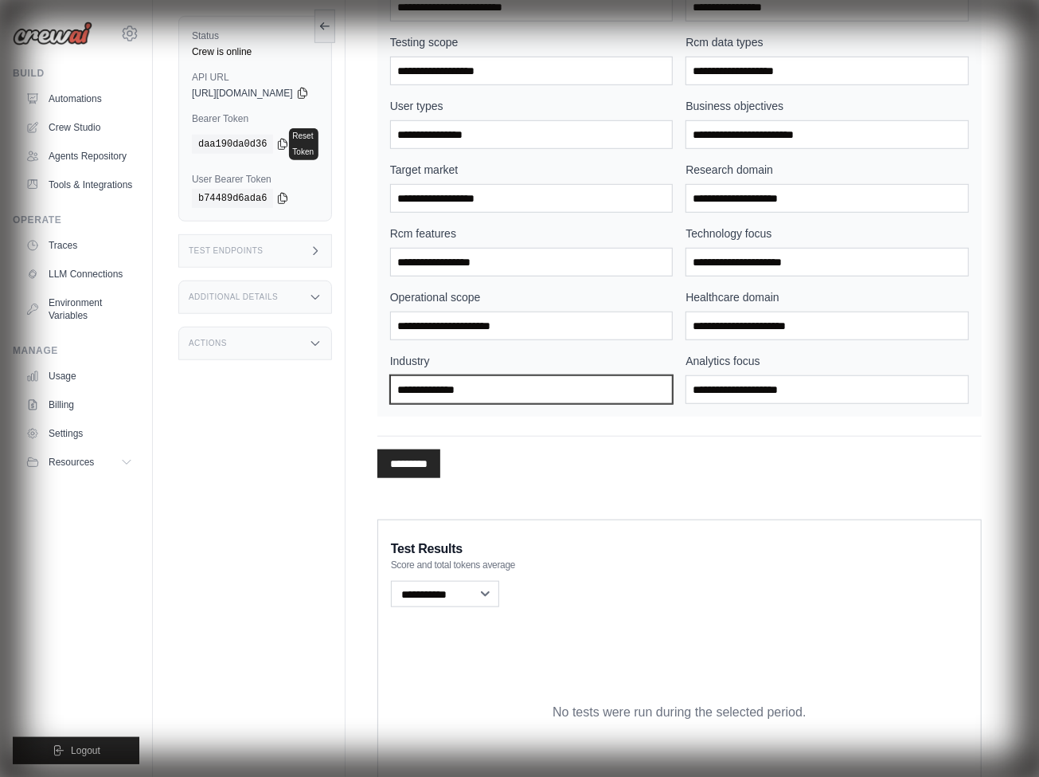
paste input "**********"
type input "**********"
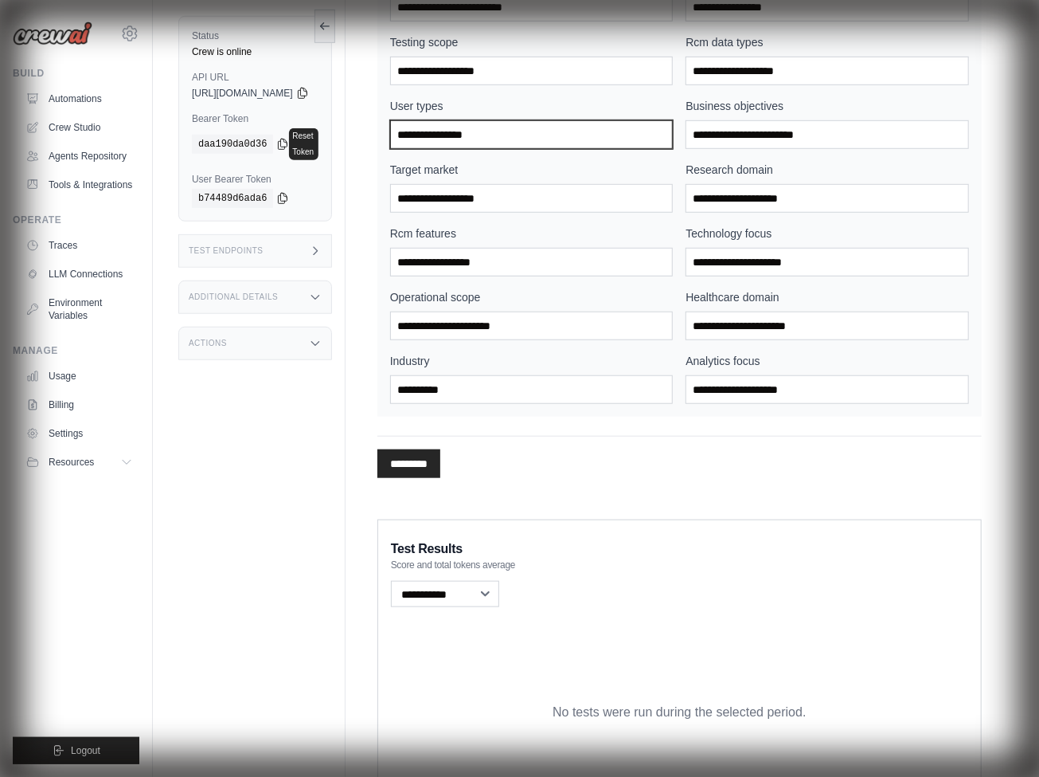
paste input "**********"
type input "**********"
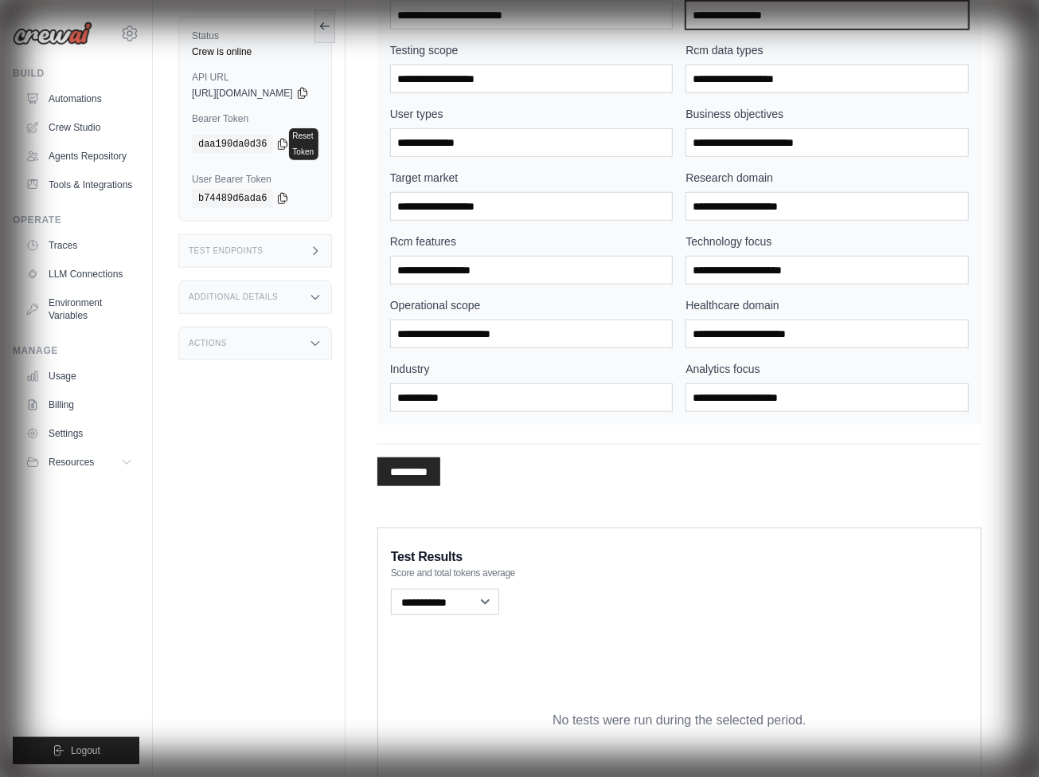
paste input "**********"
type input "**********"
paste input "**********"
type input "**********"
paste input "**********"
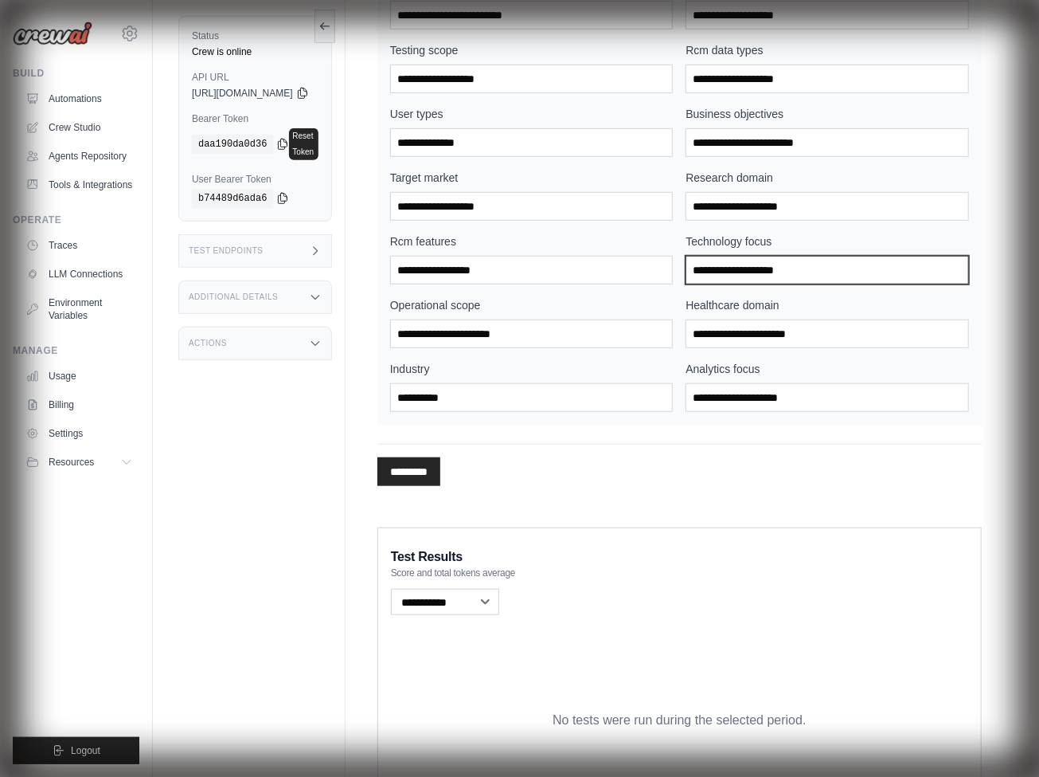
type input "**********"
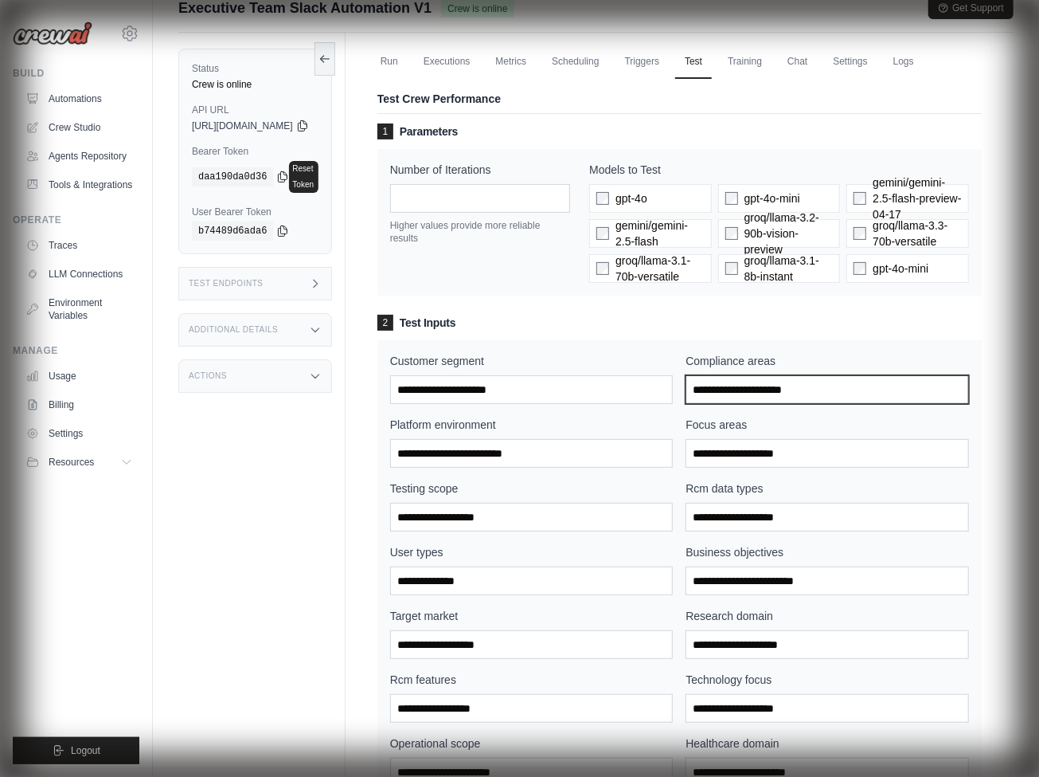
paste input "**********"
type input "**********"
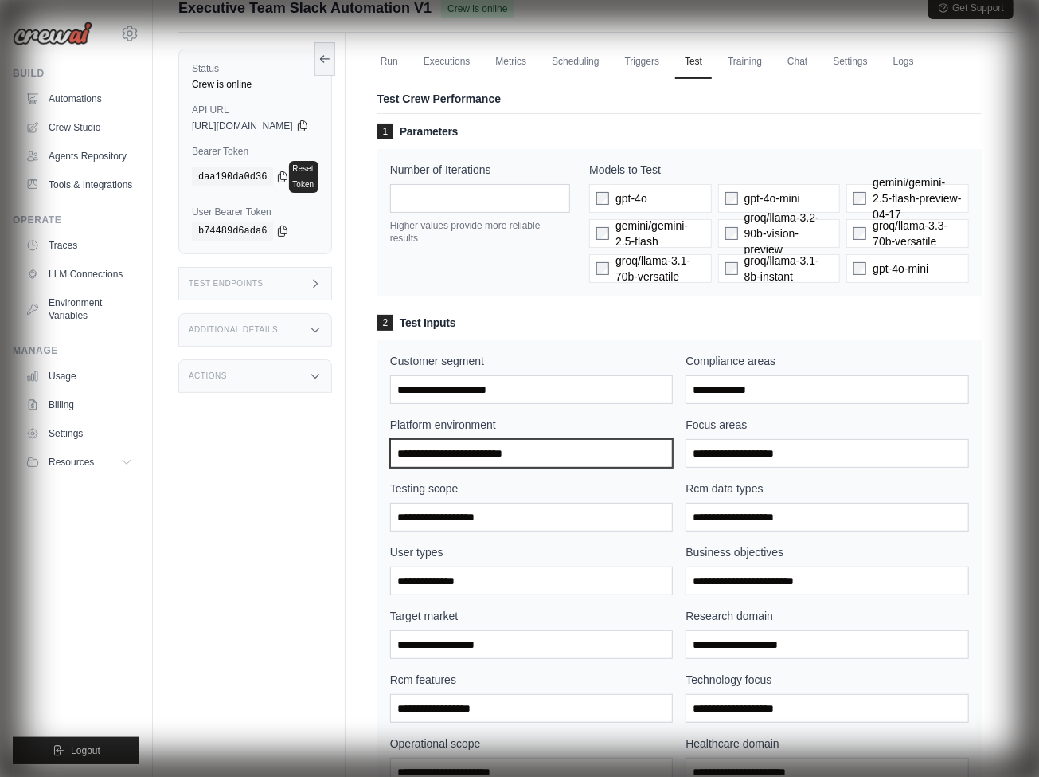
paste input "**********"
type input "**********"
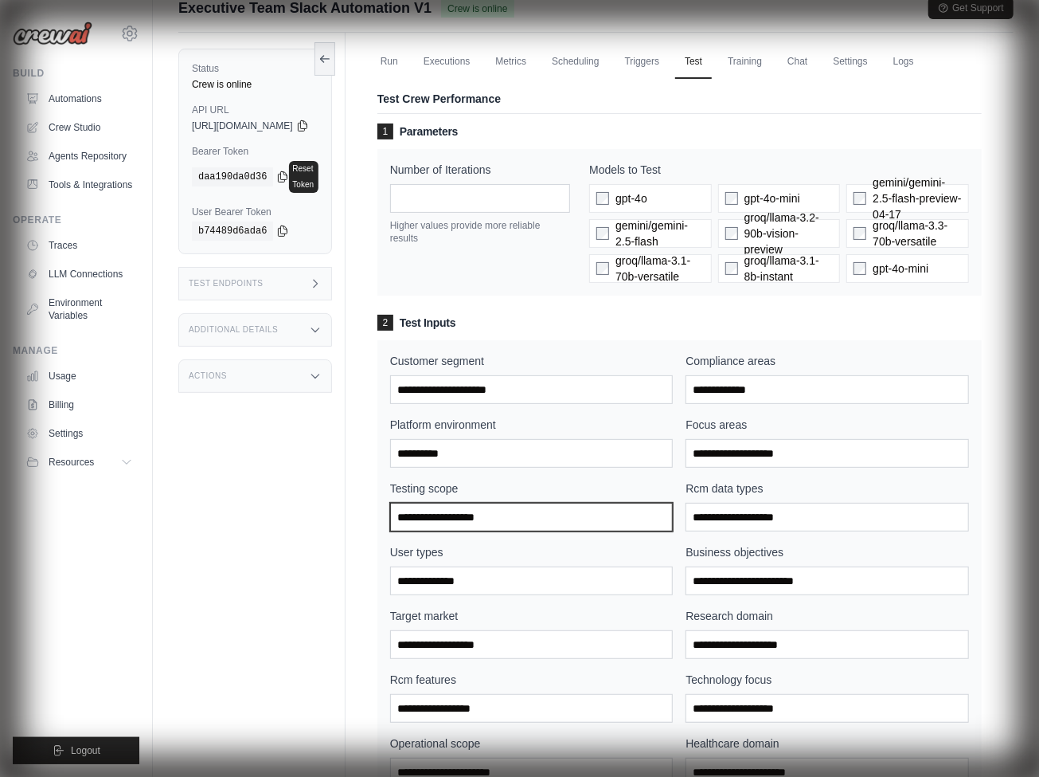
paste input "**********"
type input "**********"
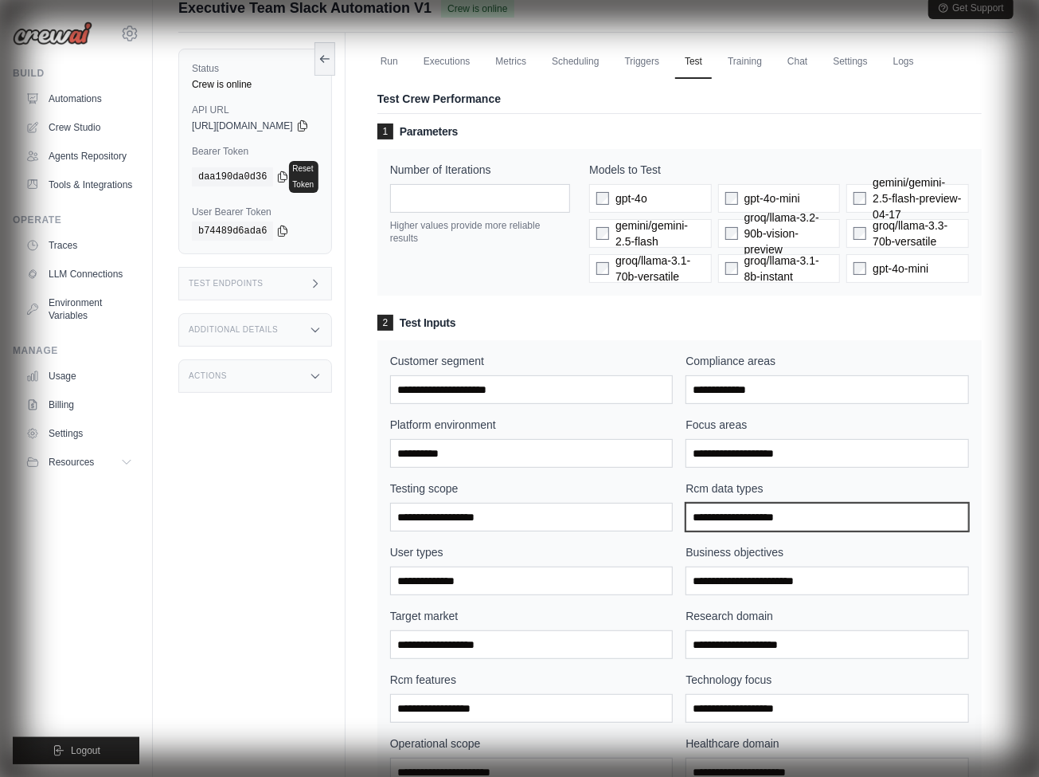
paste input "**********"
type input "**********"
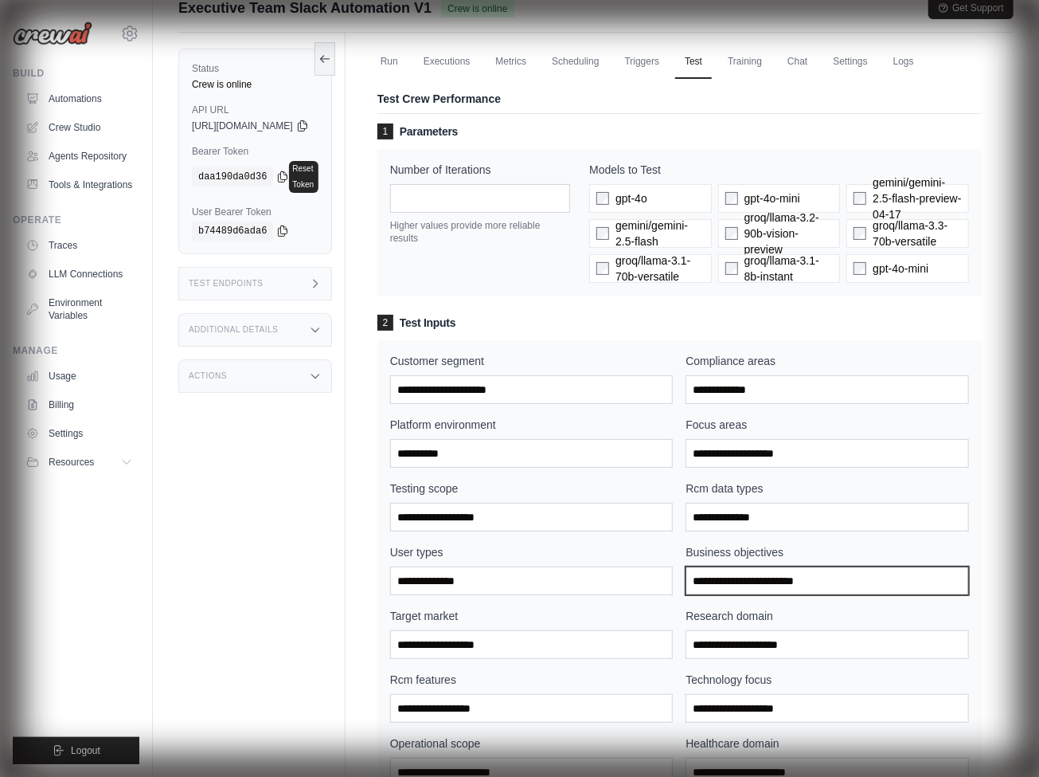
paste input "**********"
type input "**********"
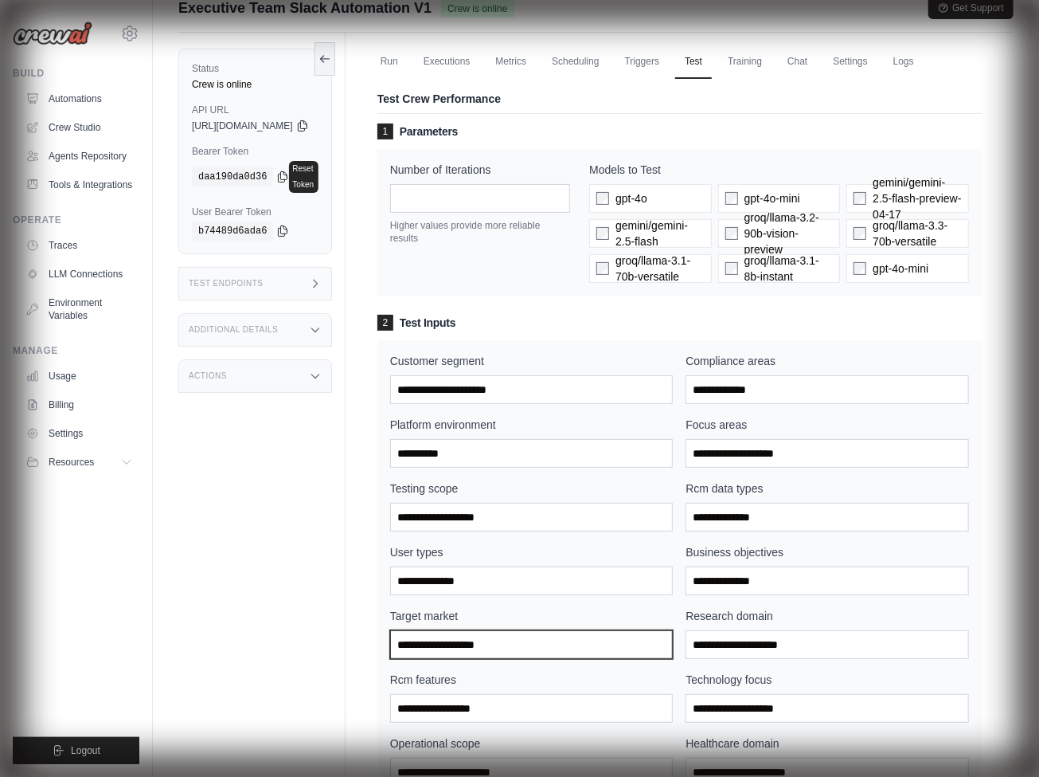
paste input "**********"
type input "**********"
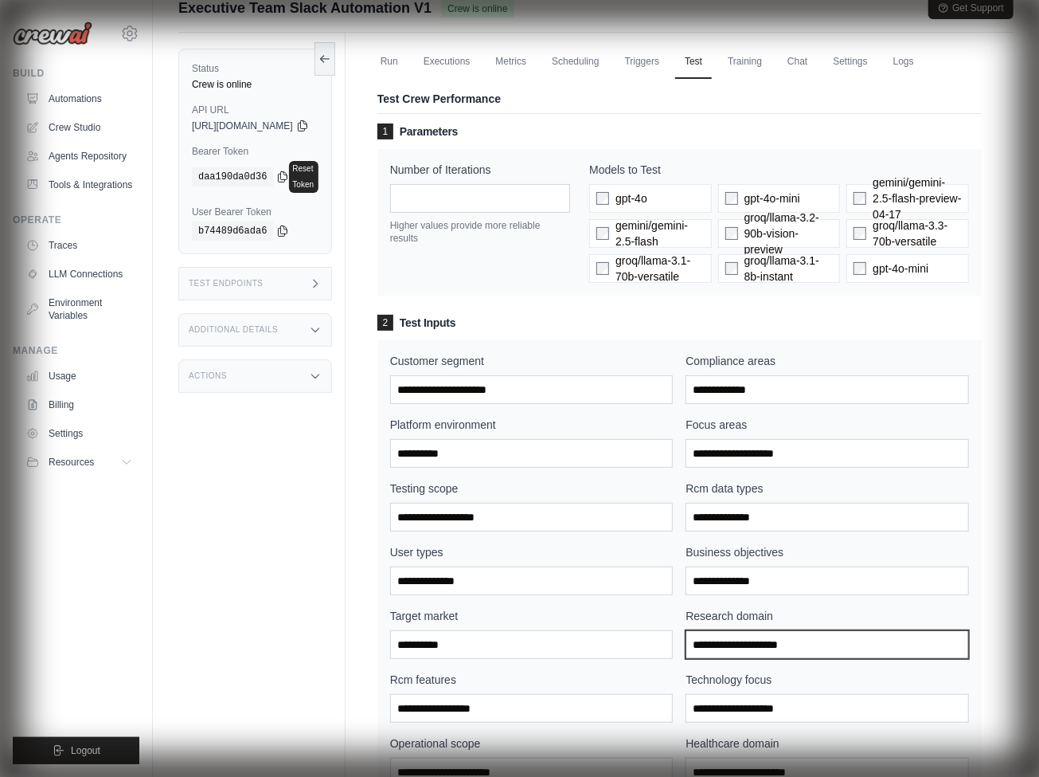
paste input "**********"
type input "**********"
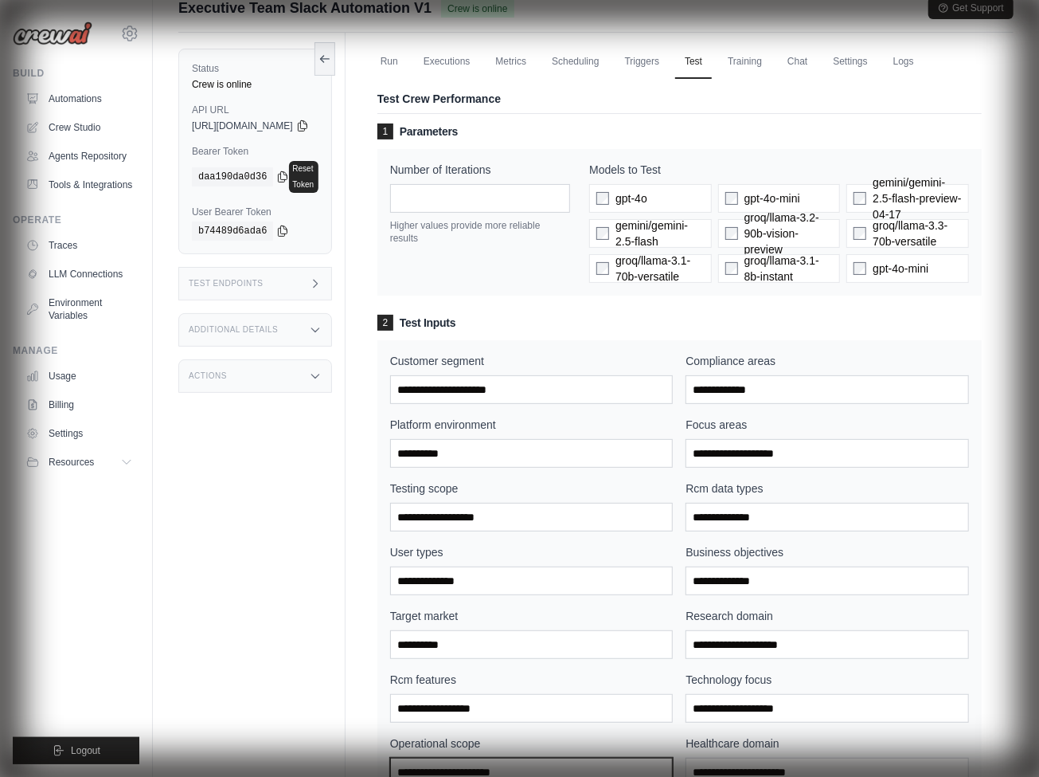
scroll to position [84, 0]
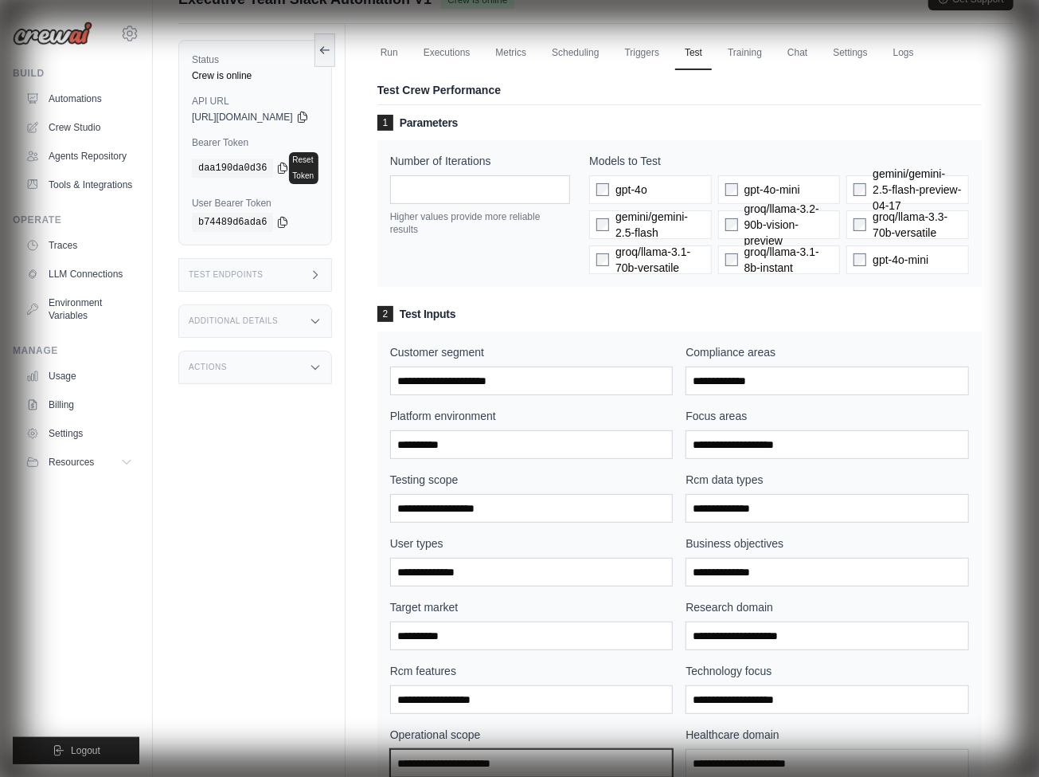
paste input "**********"
type input "**********"
paste input "**********"
type input "**********"
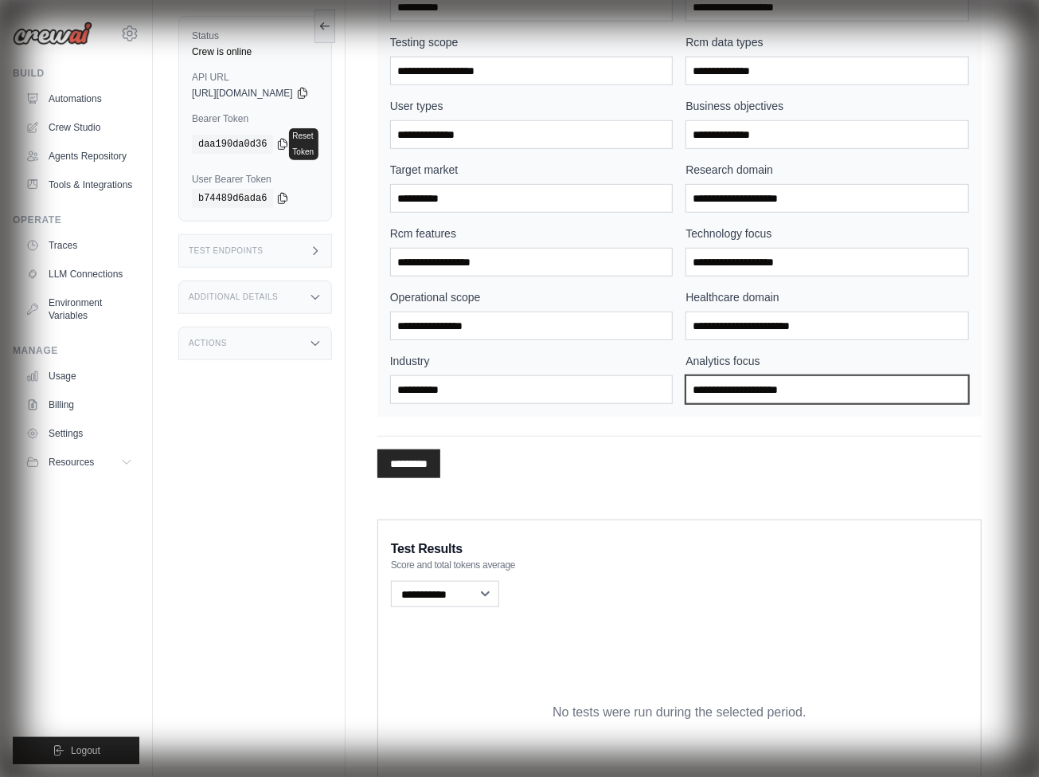
paste input "**********"
type input "**********"
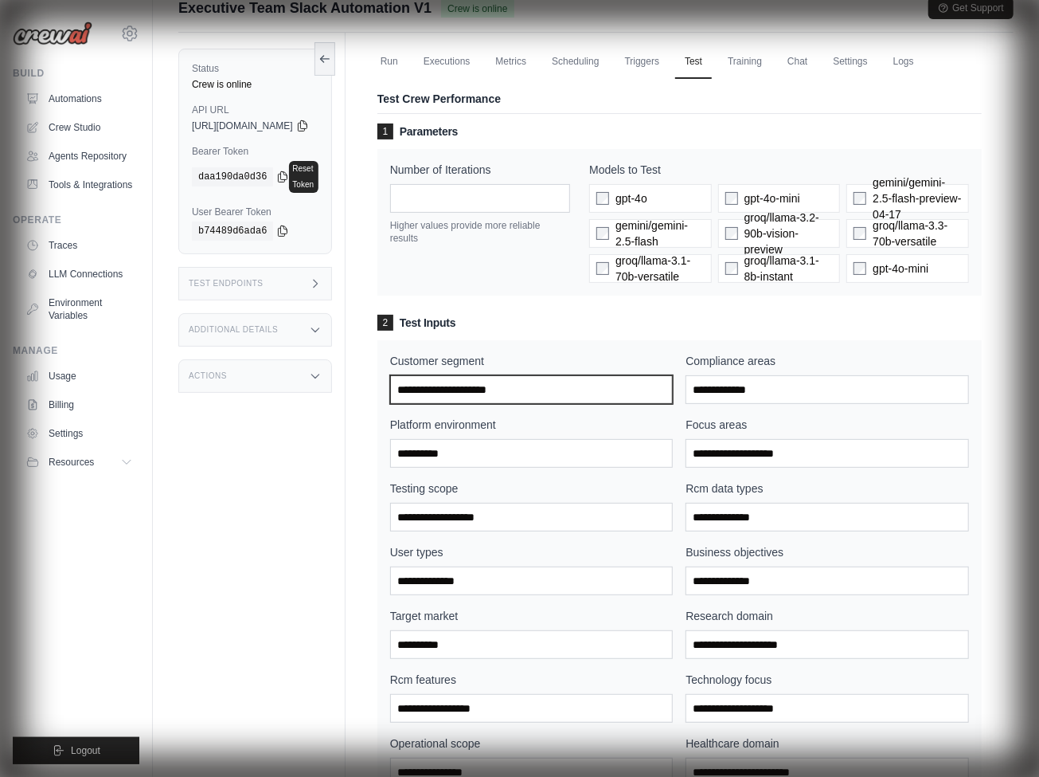
paste input "**********"
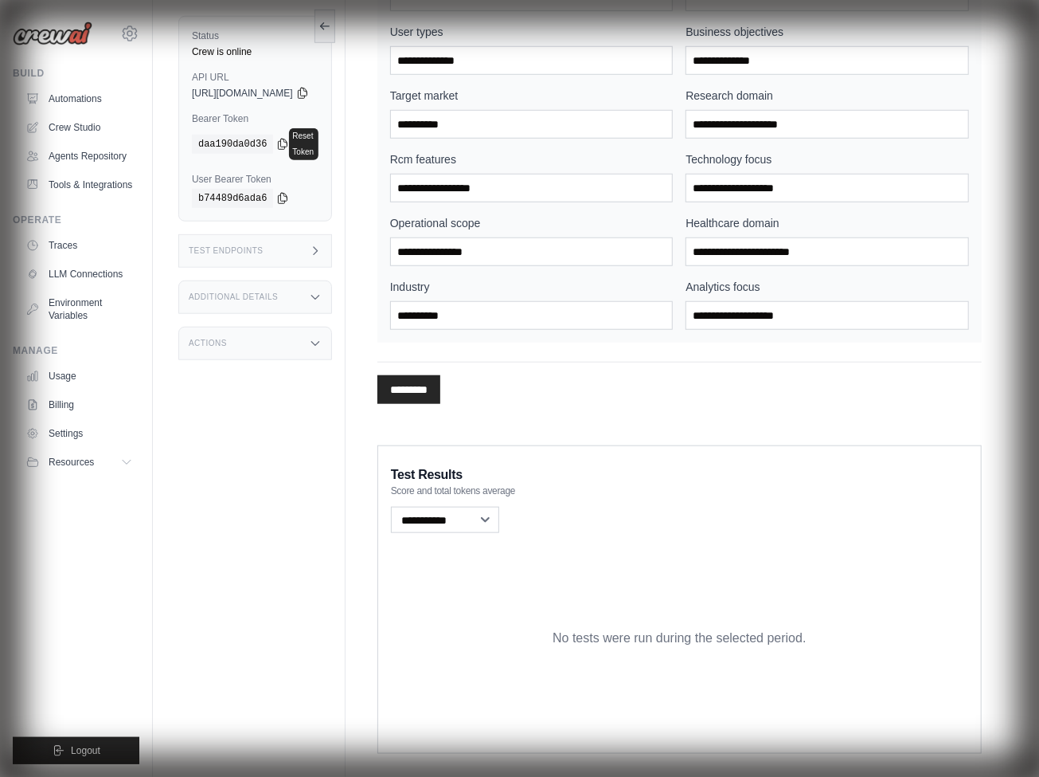
type input "**********"
click at [440, 388] on input "*********" at bounding box center [409, 389] width 63 height 29
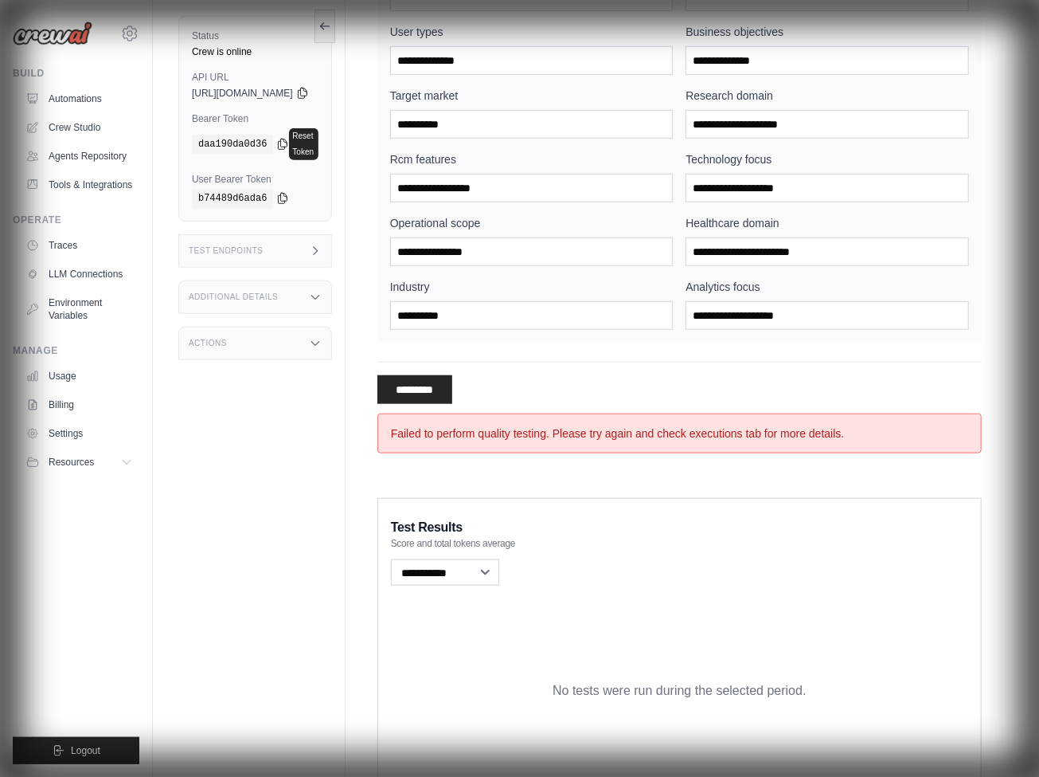
scroll to position [0, 0]
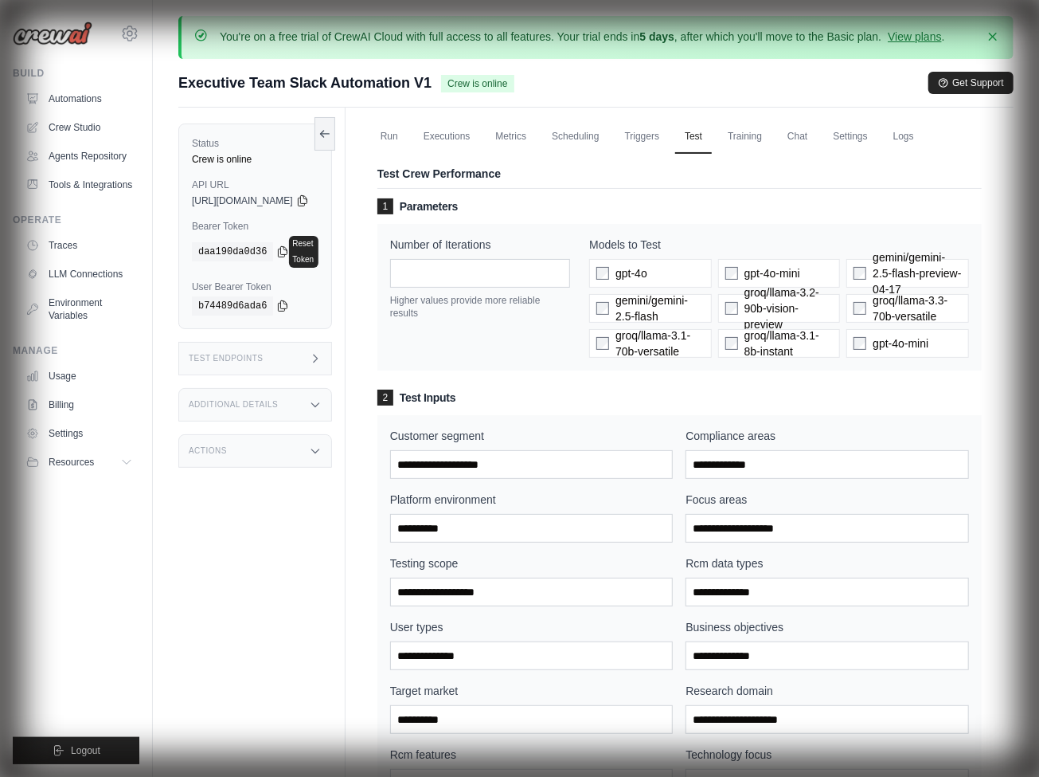
click at [479, 135] on link "Executions" at bounding box center [447, 136] width 66 height 33
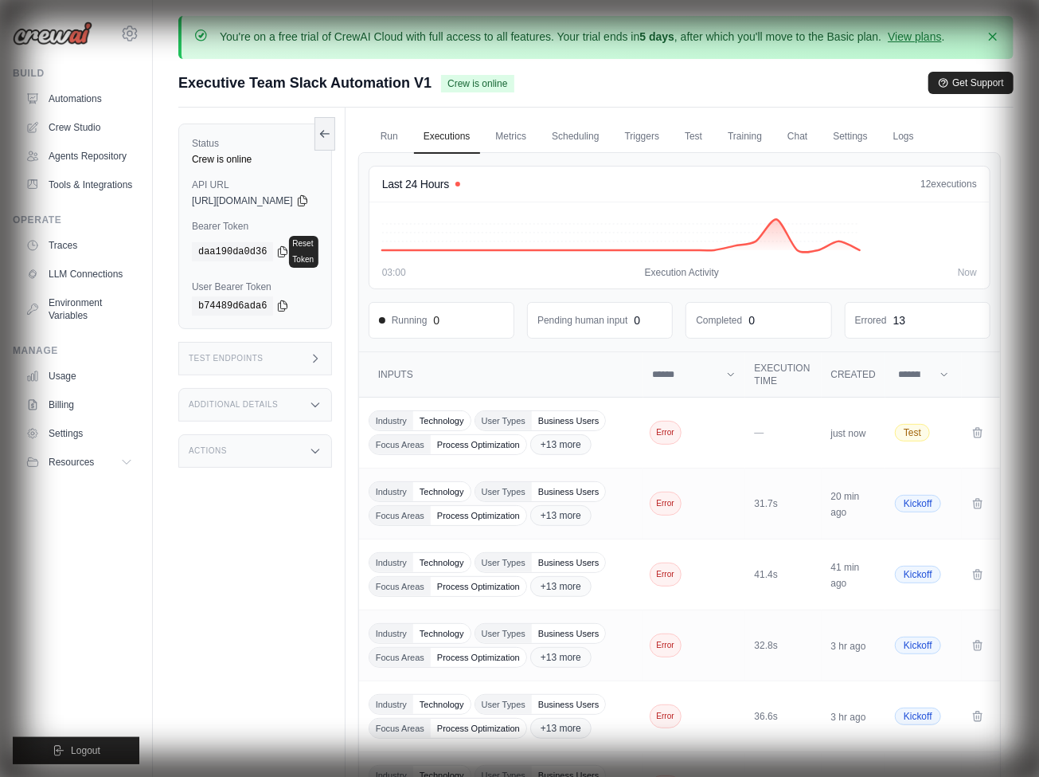
click at [80, 245] on link "Traces" at bounding box center [79, 245] width 120 height 25
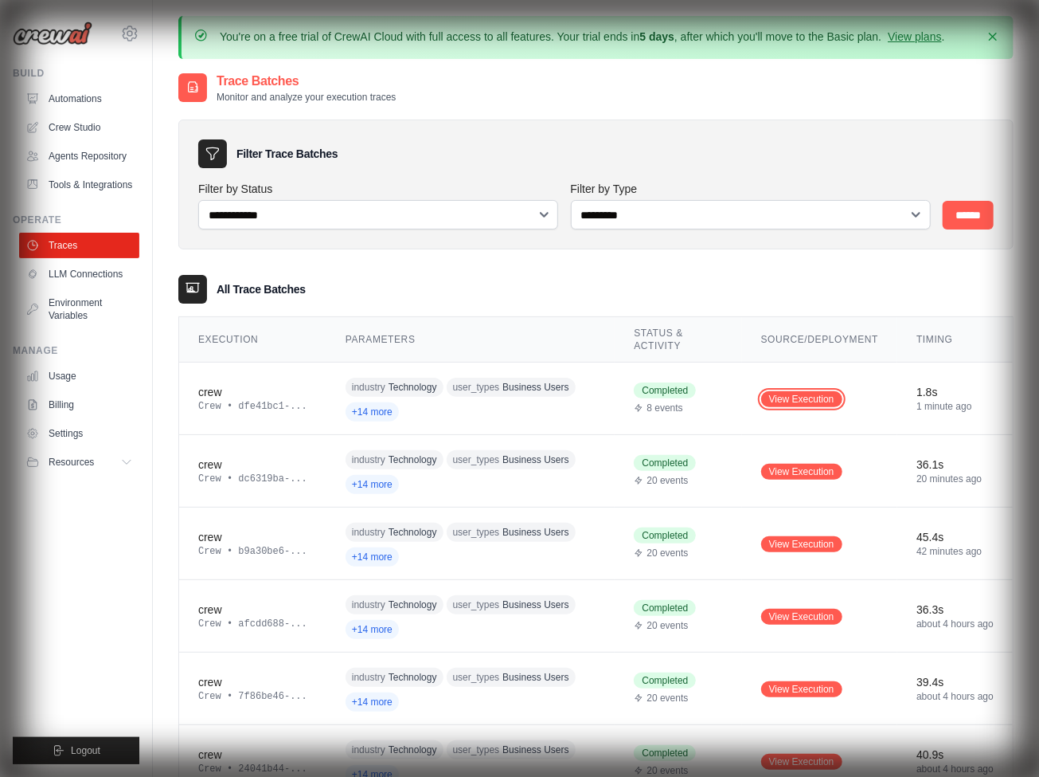
click at [802, 397] on link "View Execution" at bounding box center [801, 399] width 81 height 16
click at [802, 470] on link "View Execution" at bounding box center [801, 472] width 81 height 16
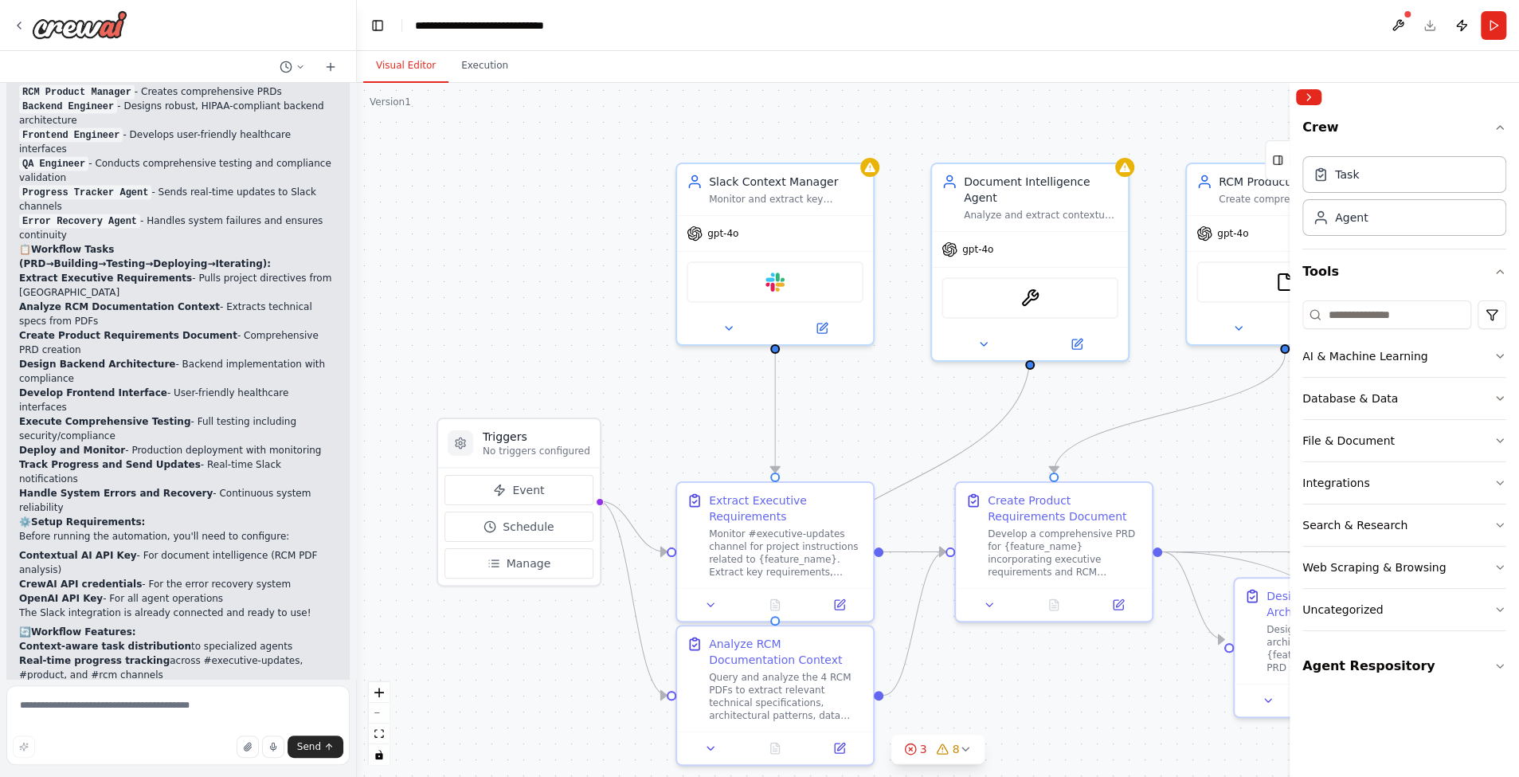
scroll to position [2411, 0]
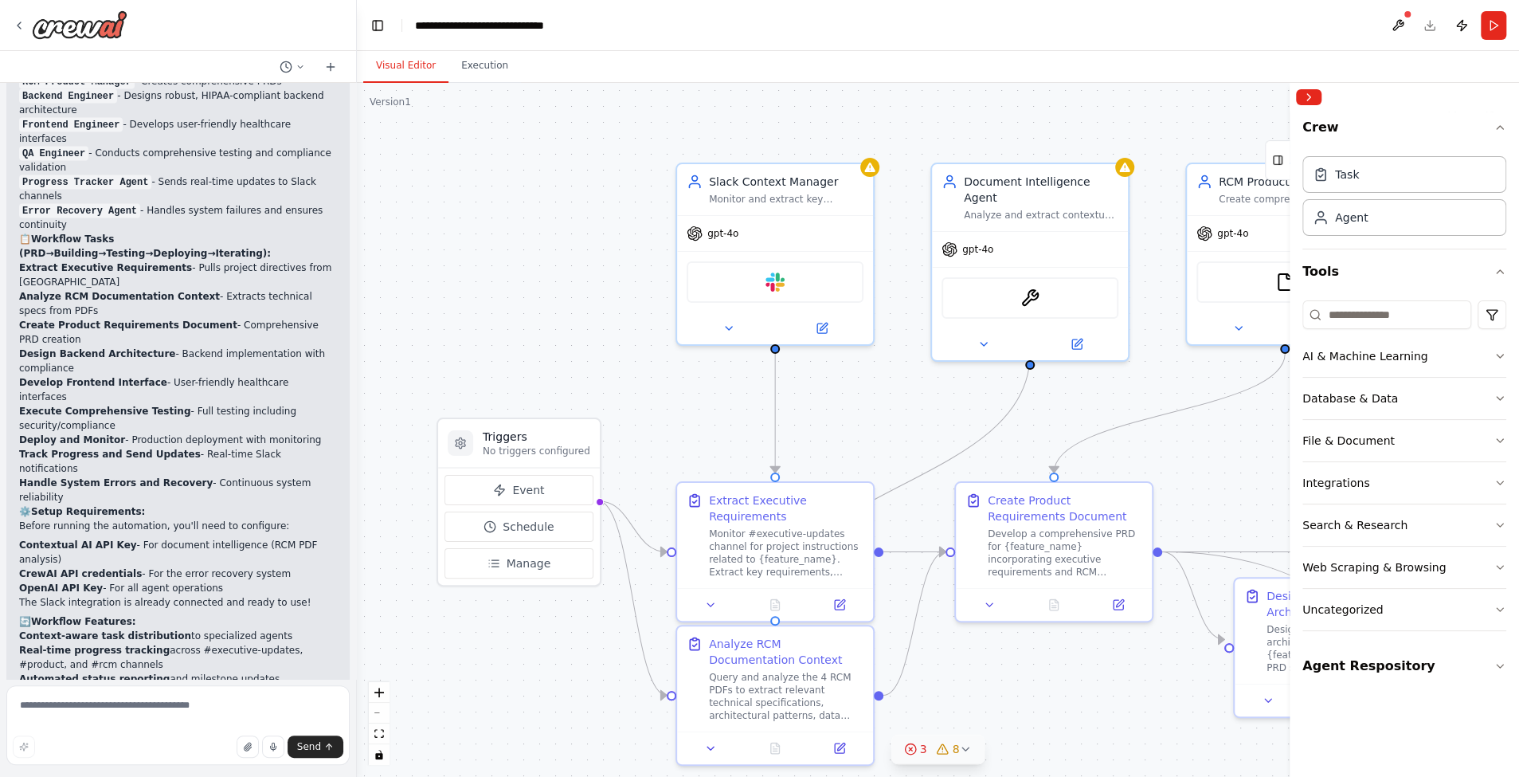
click at [960, 745] on icon at bounding box center [965, 748] width 13 height 13
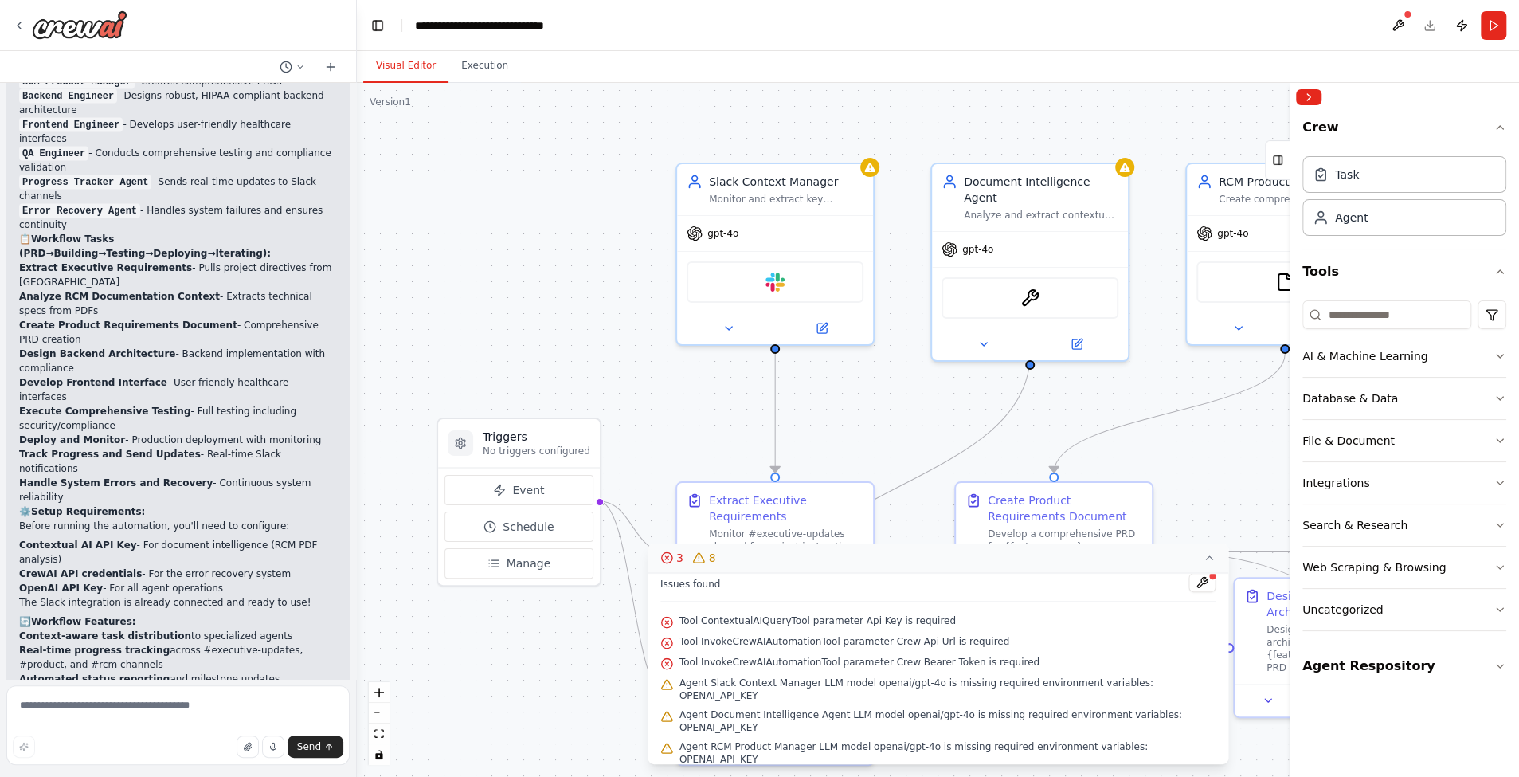
scroll to position [11, 0]
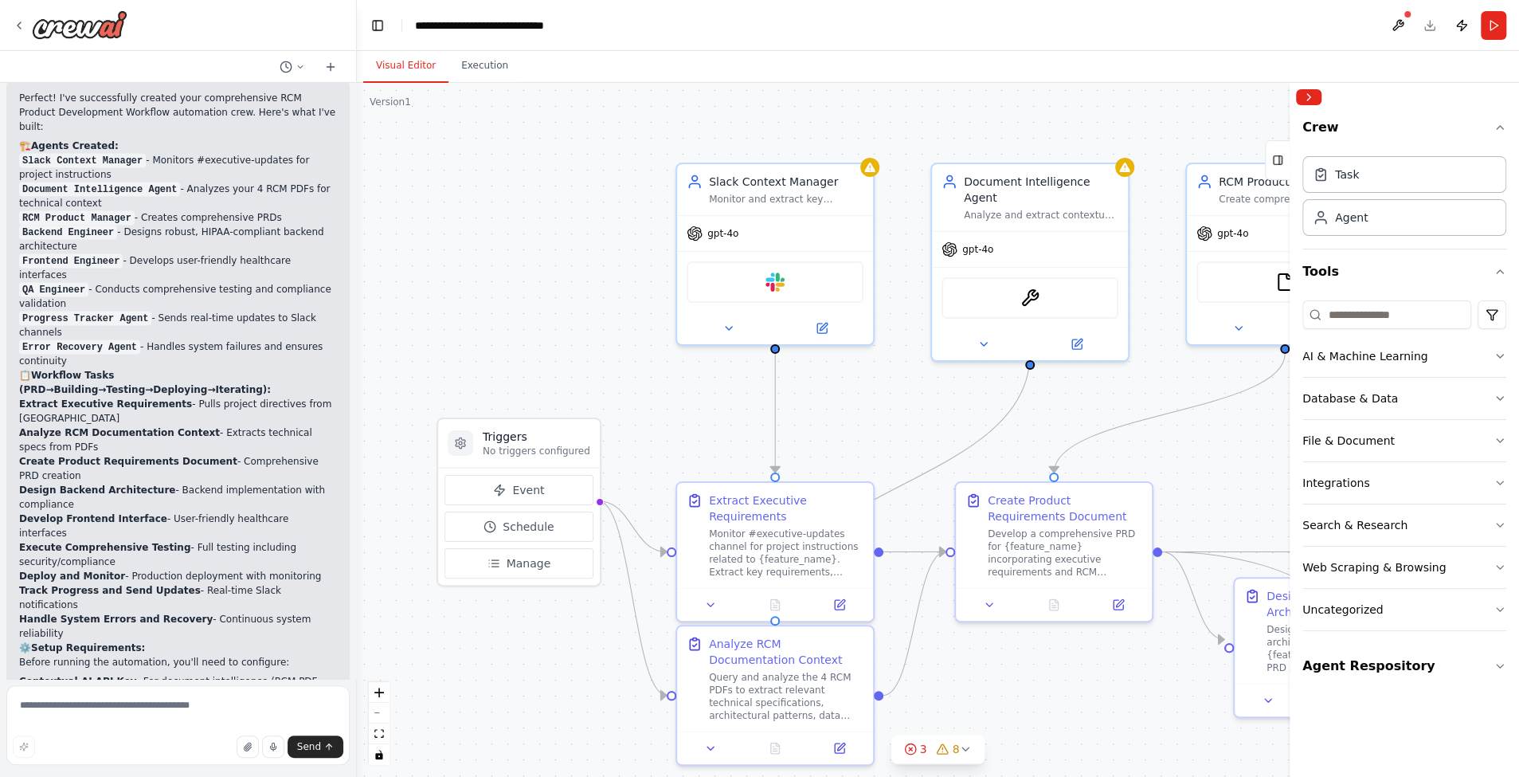
scroll to position [2411, 0]
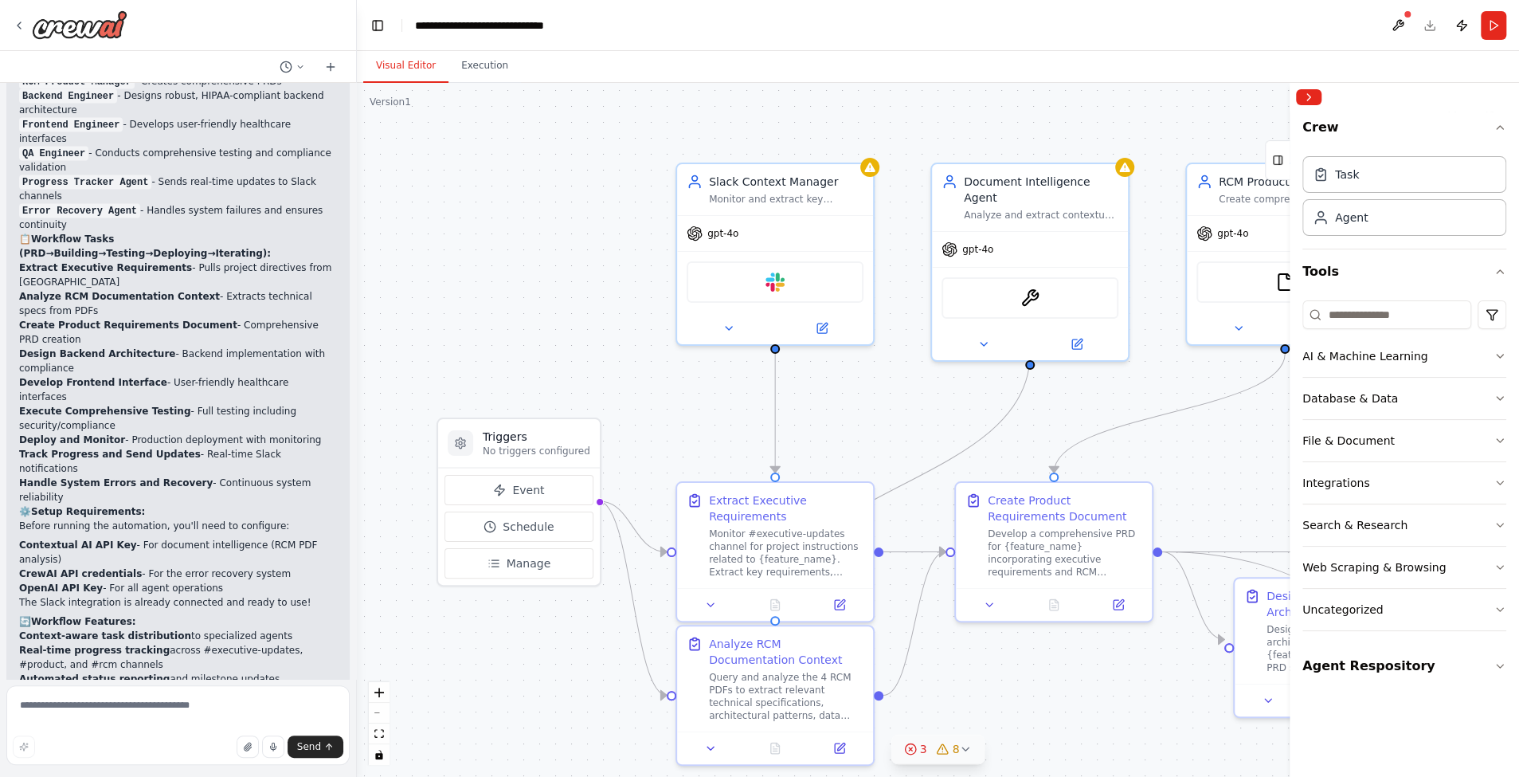
click at [926, 749] on div "3 8" at bounding box center [932, 749] width 56 height 16
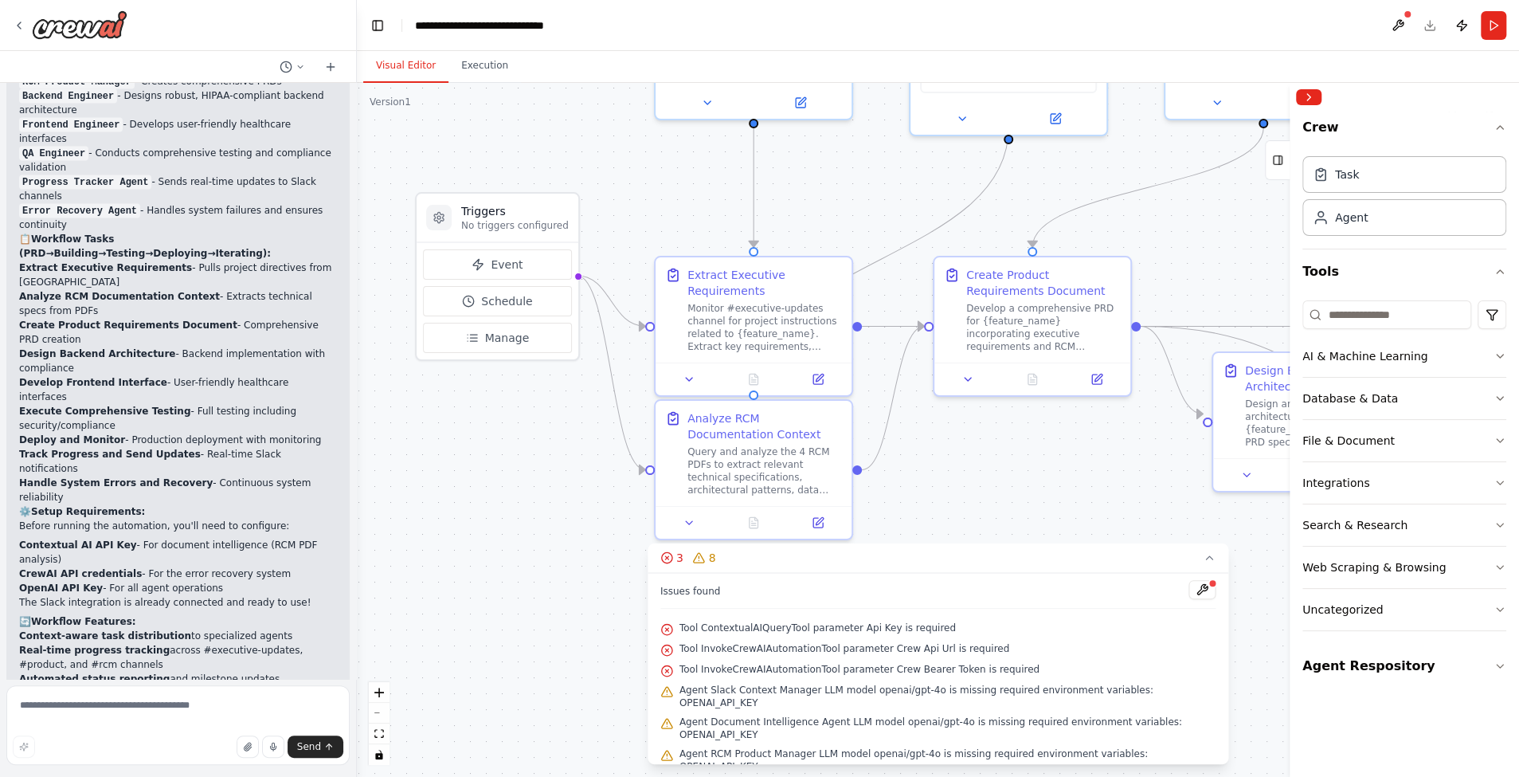
drag, startPoint x: 925, startPoint y: 400, endPoint x: 887, endPoint y: 151, distance: 252.2
click at [887, 151] on div ".deletable-edge-delete-btn { width: 20px; height: 20px; border: 0px solid #ffff…" at bounding box center [938, 430] width 1162 height 694
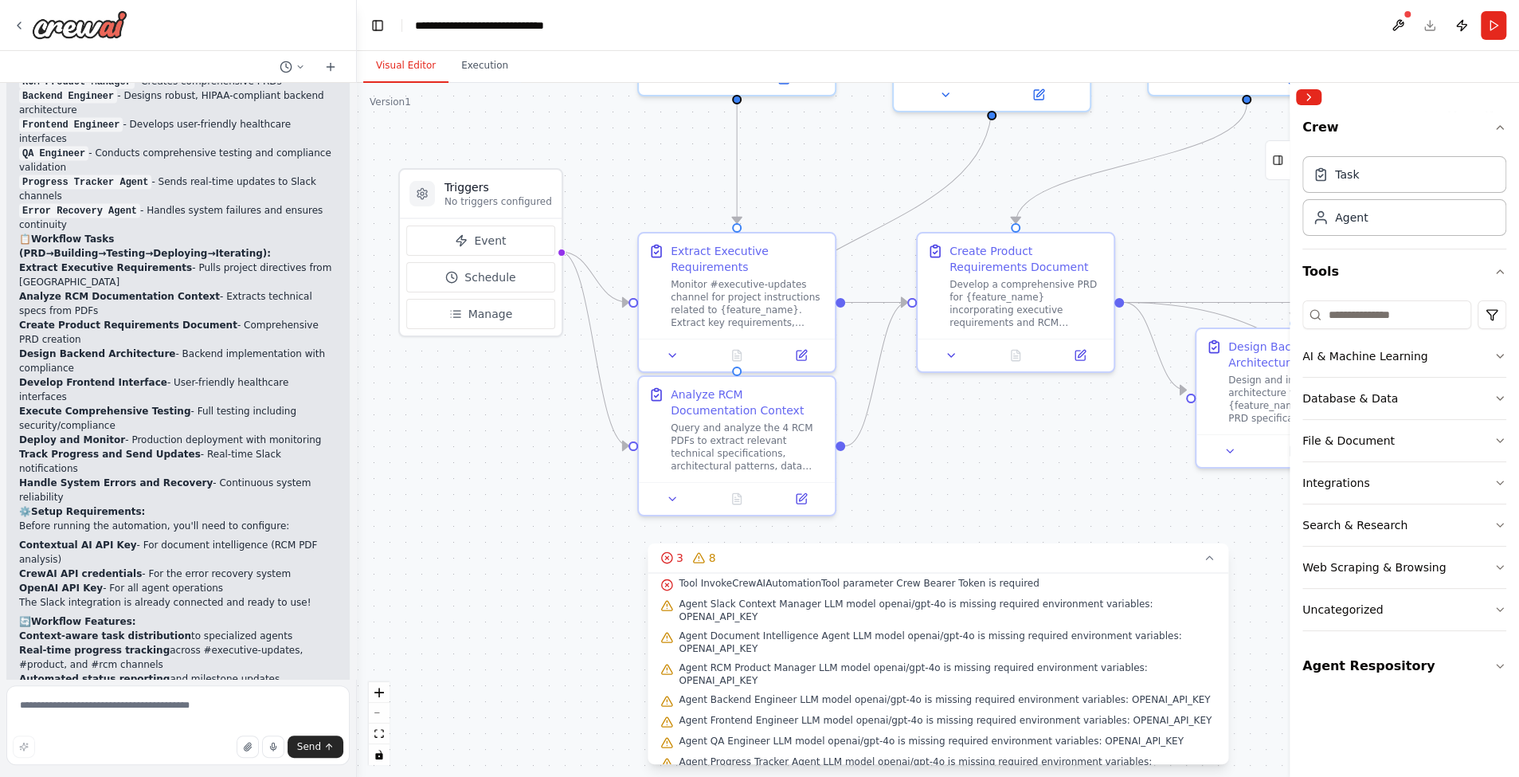
scroll to position [98, 0]
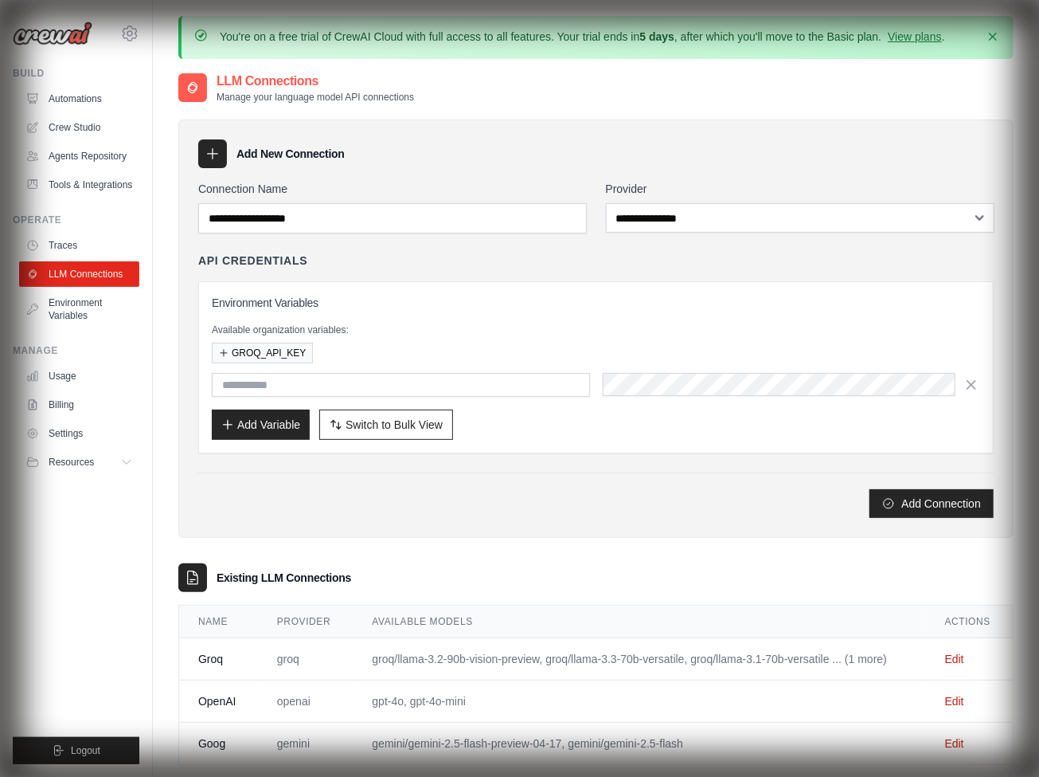
click at [955, 696] on link "Edit" at bounding box center [954, 700] width 19 height 13
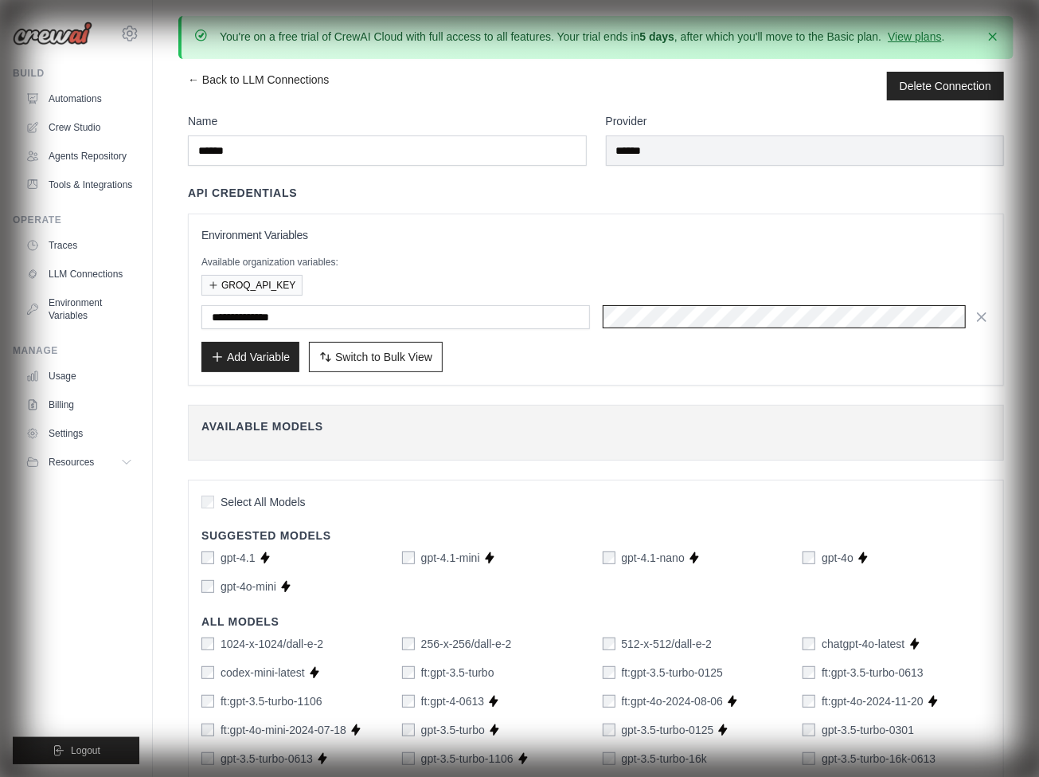
scroll to position [963, 0]
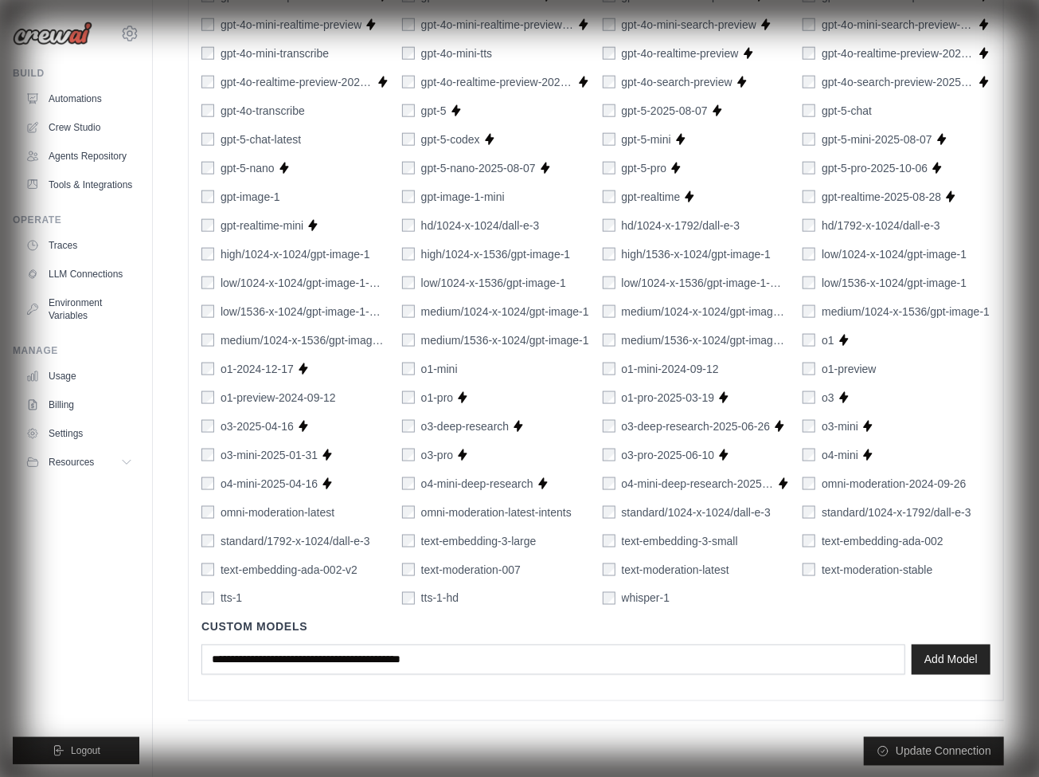
click at [934, 745] on button "Update Connection" at bounding box center [934, 751] width 140 height 29
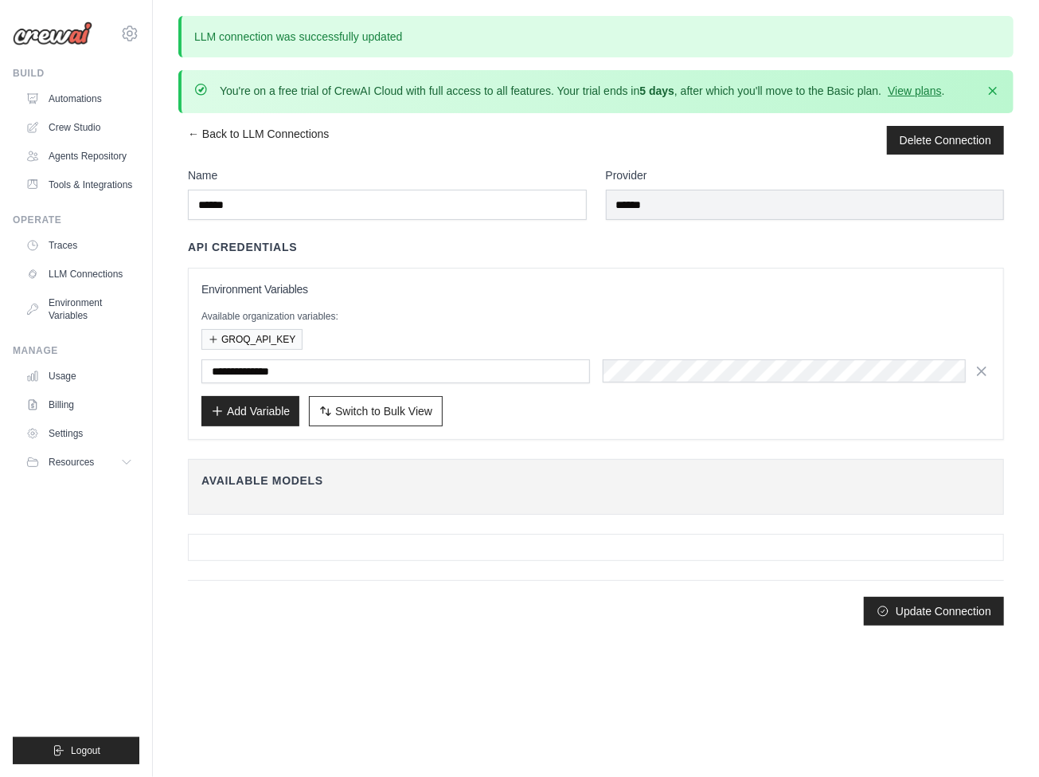
scroll to position [0, 0]
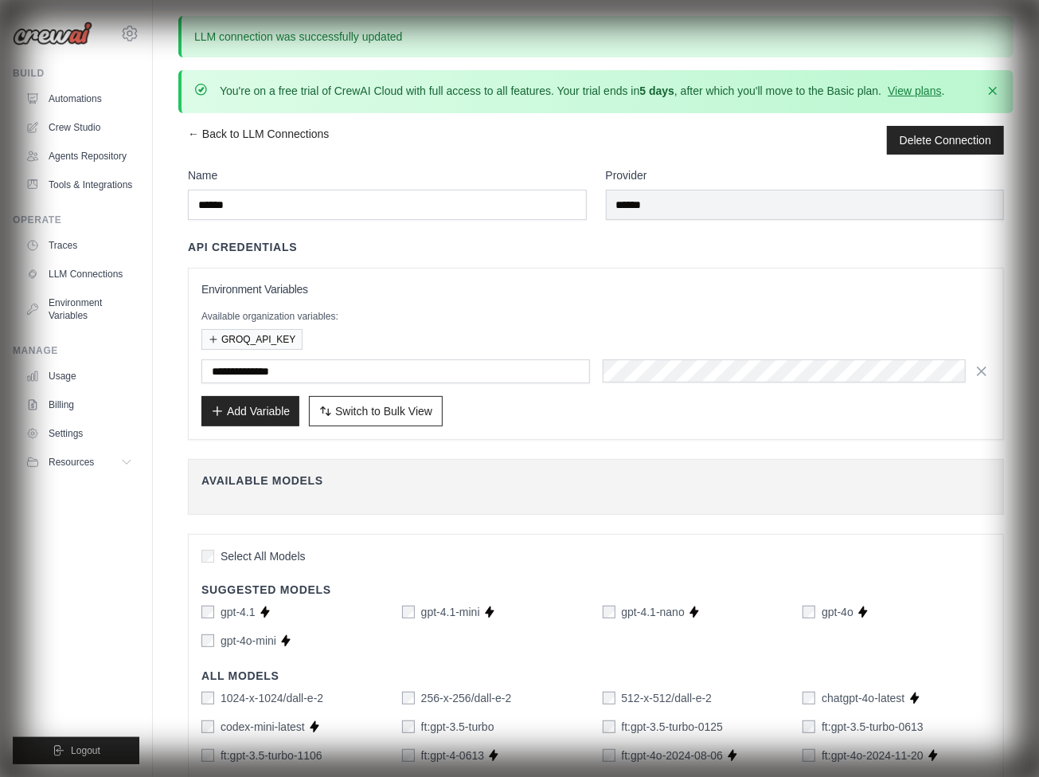
click at [80, 127] on link "Crew Studio" at bounding box center [79, 127] width 120 height 25
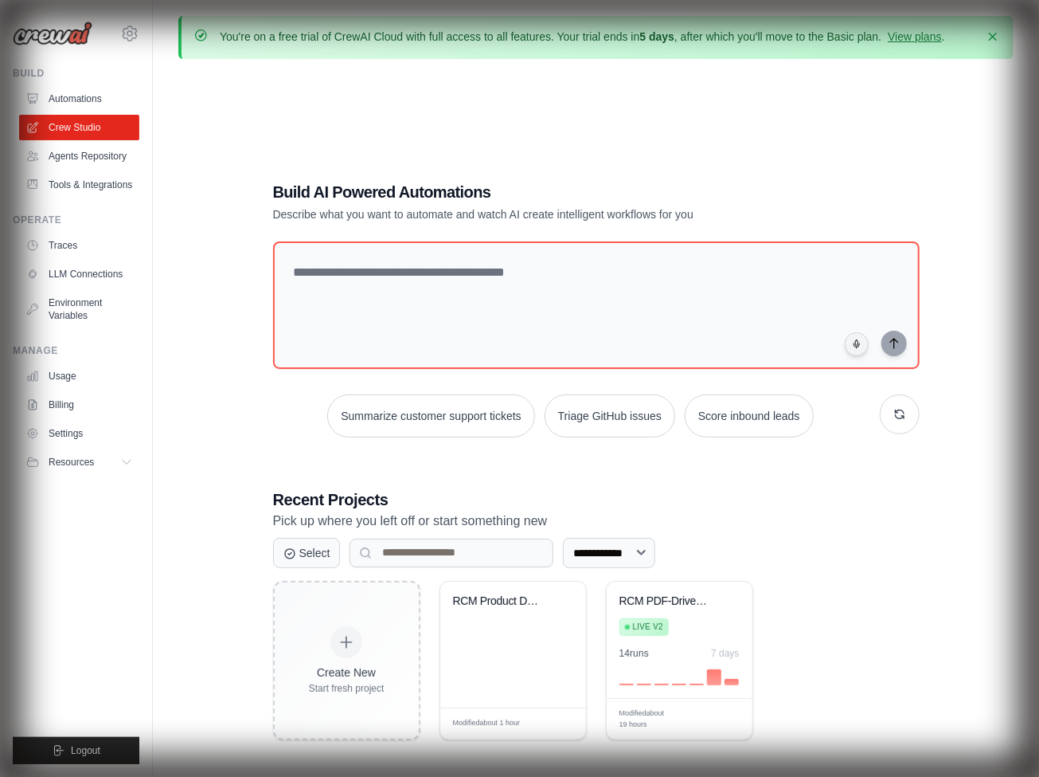
scroll to position [88, 0]
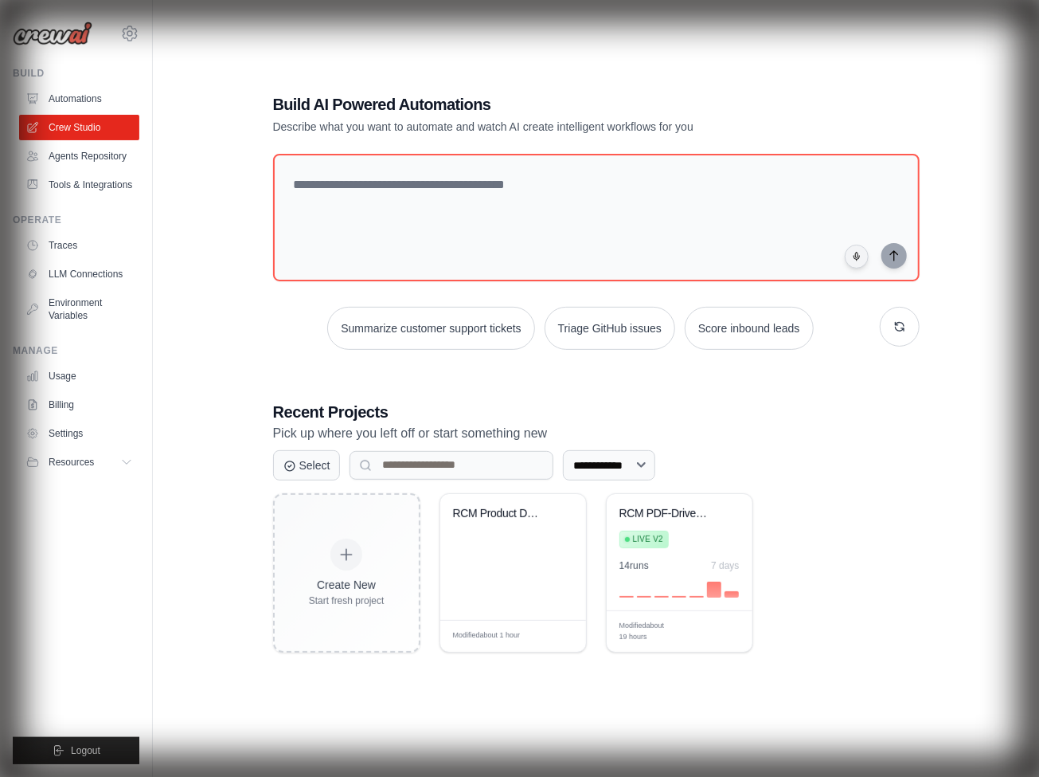
click at [80, 245] on link "Traces" at bounding box center [79, 245] width 120 height 25
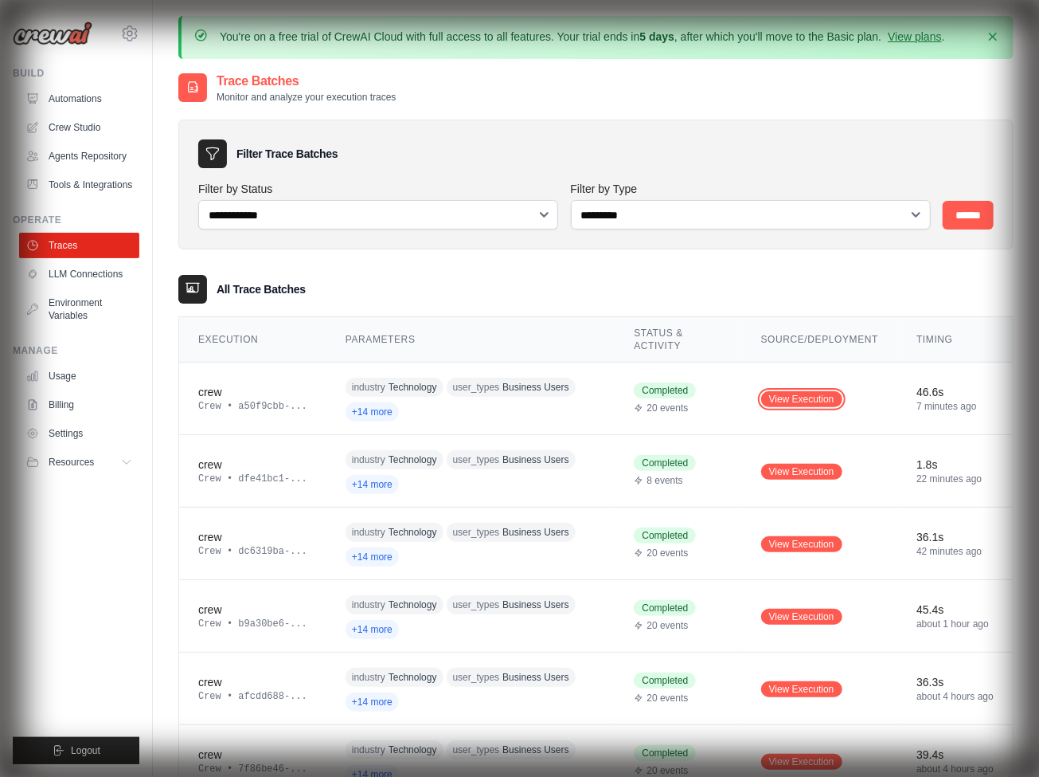
click at [802, 397] on link "View Execution" at bounding box center [801, 399] width 81 height 16
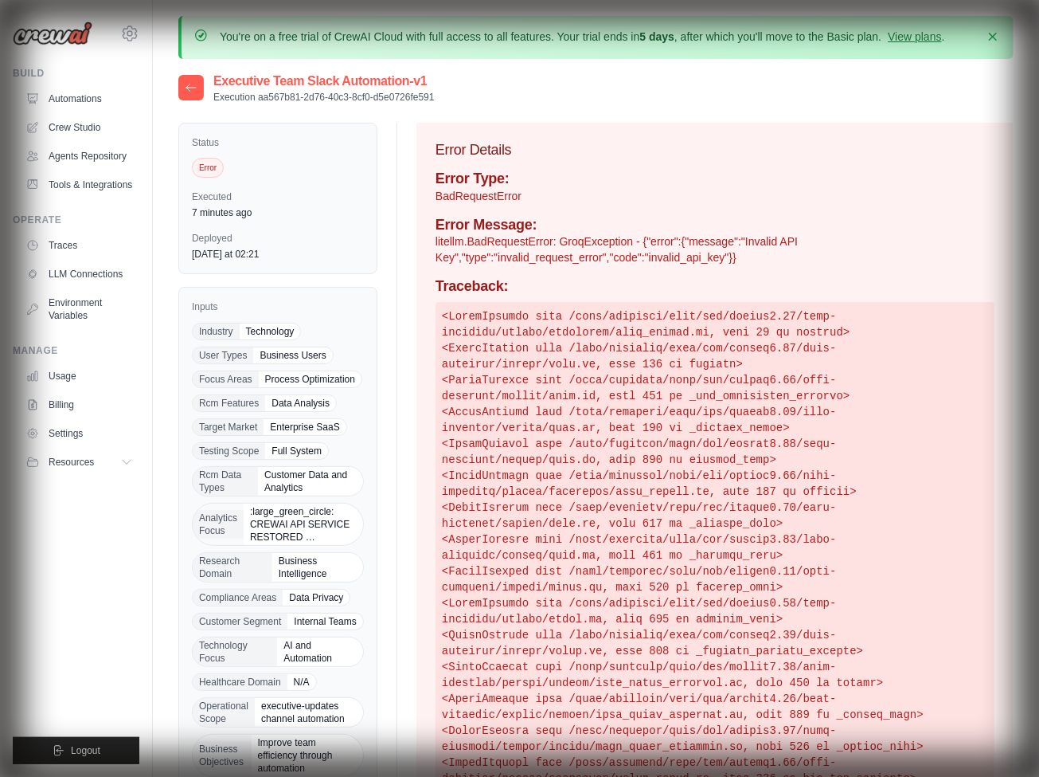
click at [80, 274] on link "LLM Connections" at bounding box center [79, 273] width 120 height 25
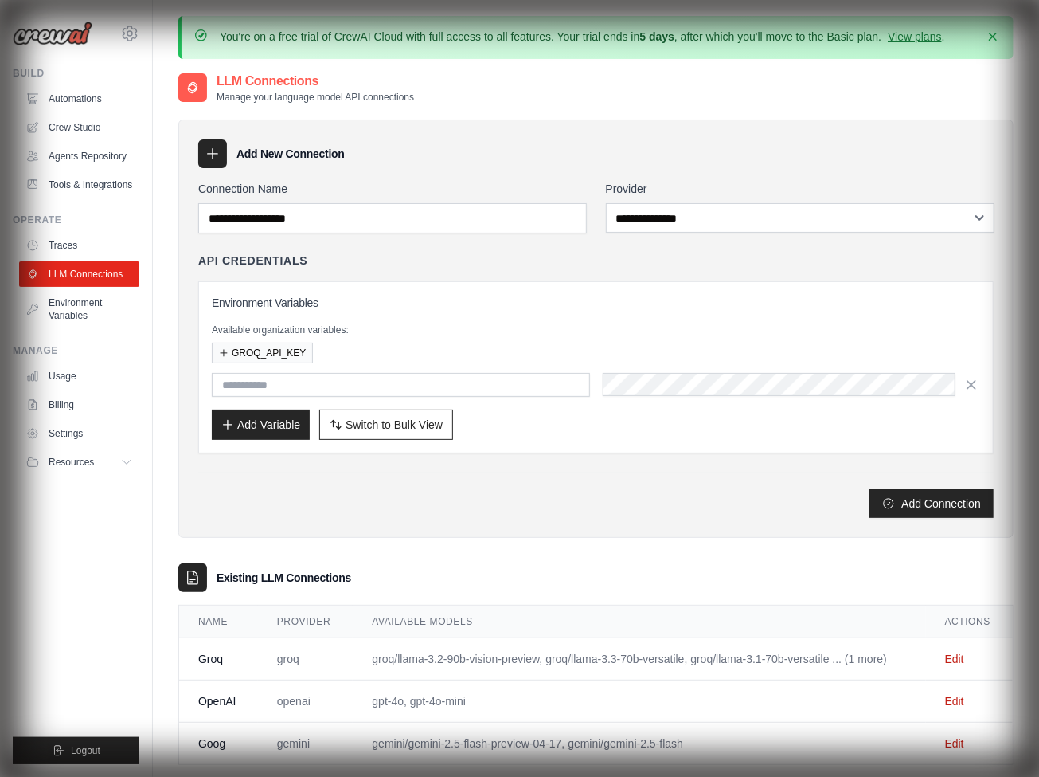
click at [955, 654] on link "Edit" at bounding box center [954, 658] width 19 height 13
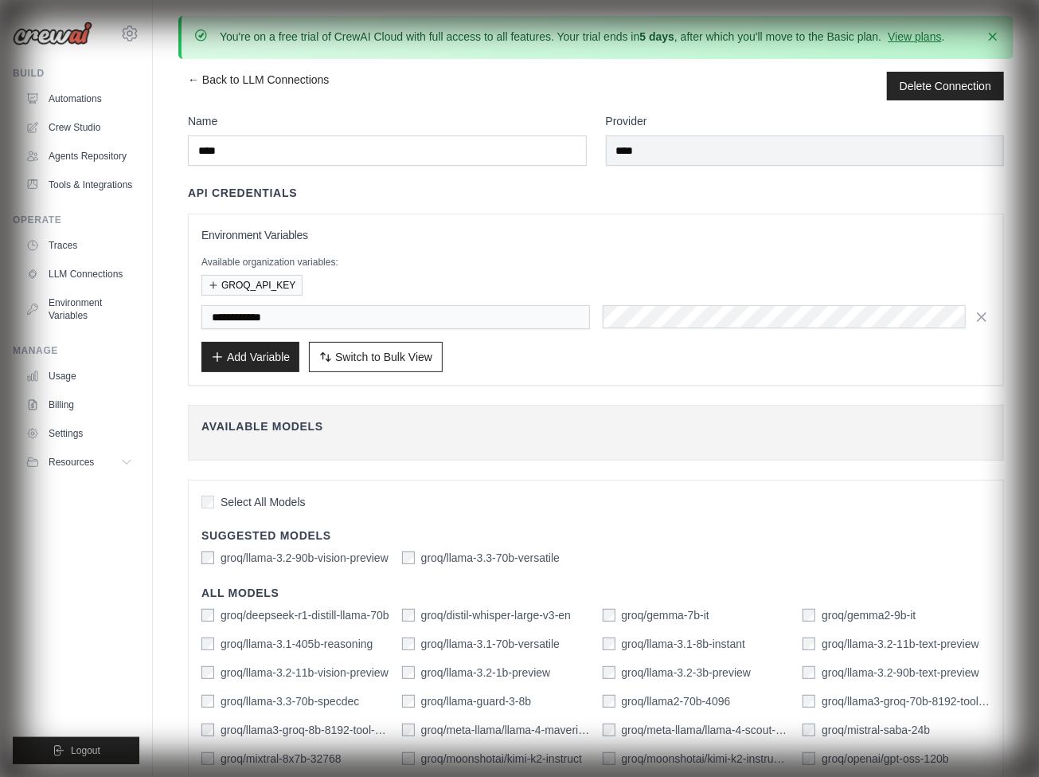
click at [981, 315] on icon "button" at bounding box center [982, 317] width 8 height 8
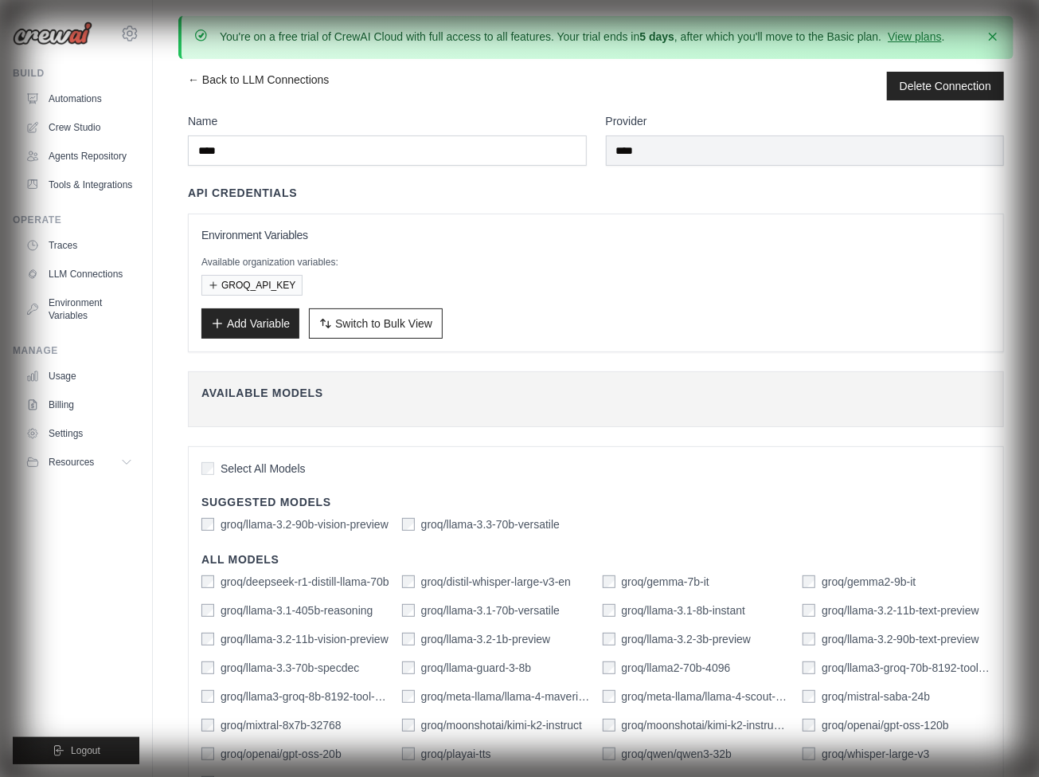
click at [250, 321] on button "Add Variable" at bounding box center [250, 323] width 98 height 30
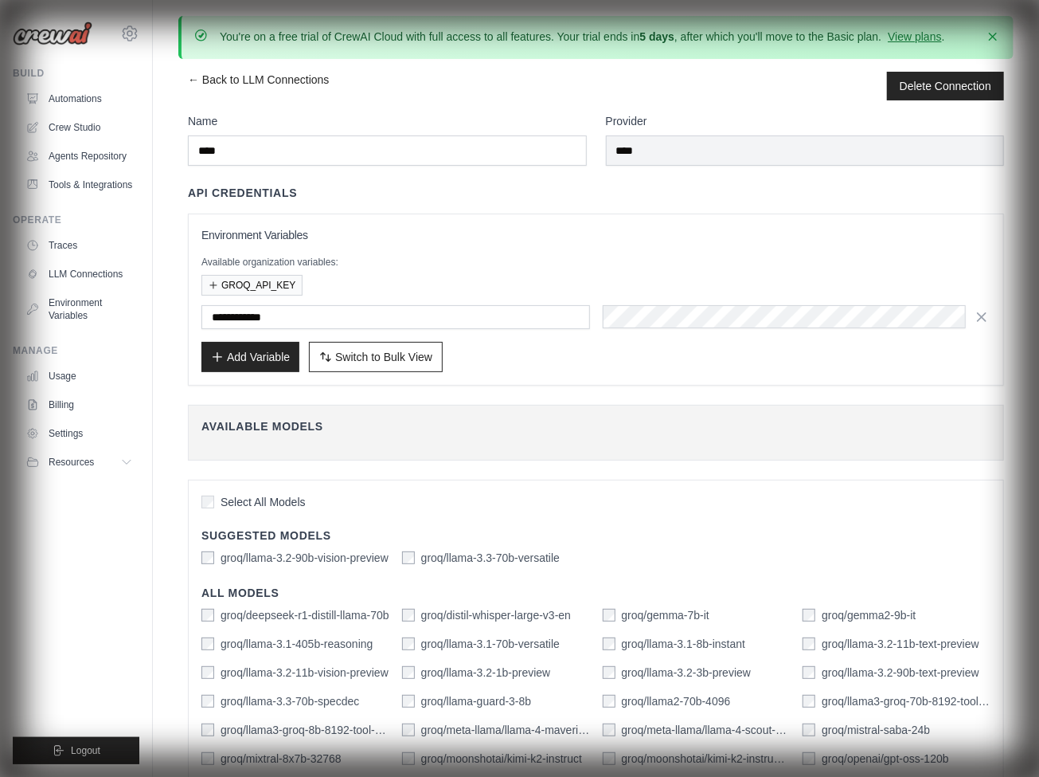
type input "**********"
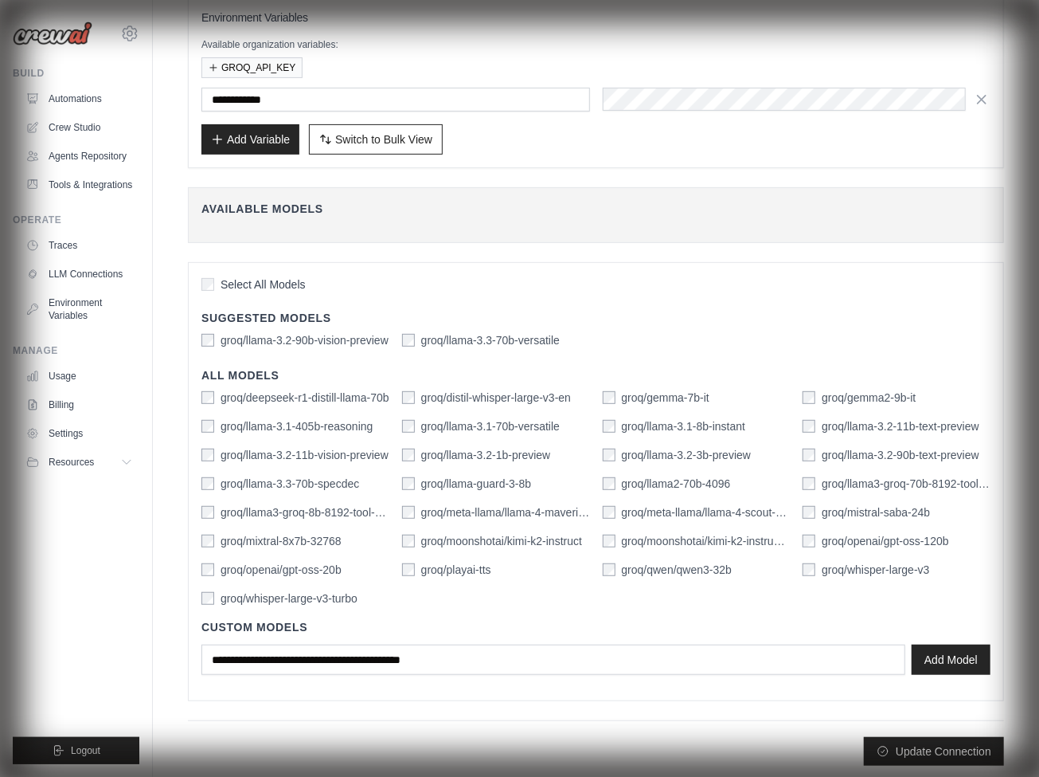
click at [934, 745] on button "Update Connection" at bounding box center [934, 751] width 140 height 29
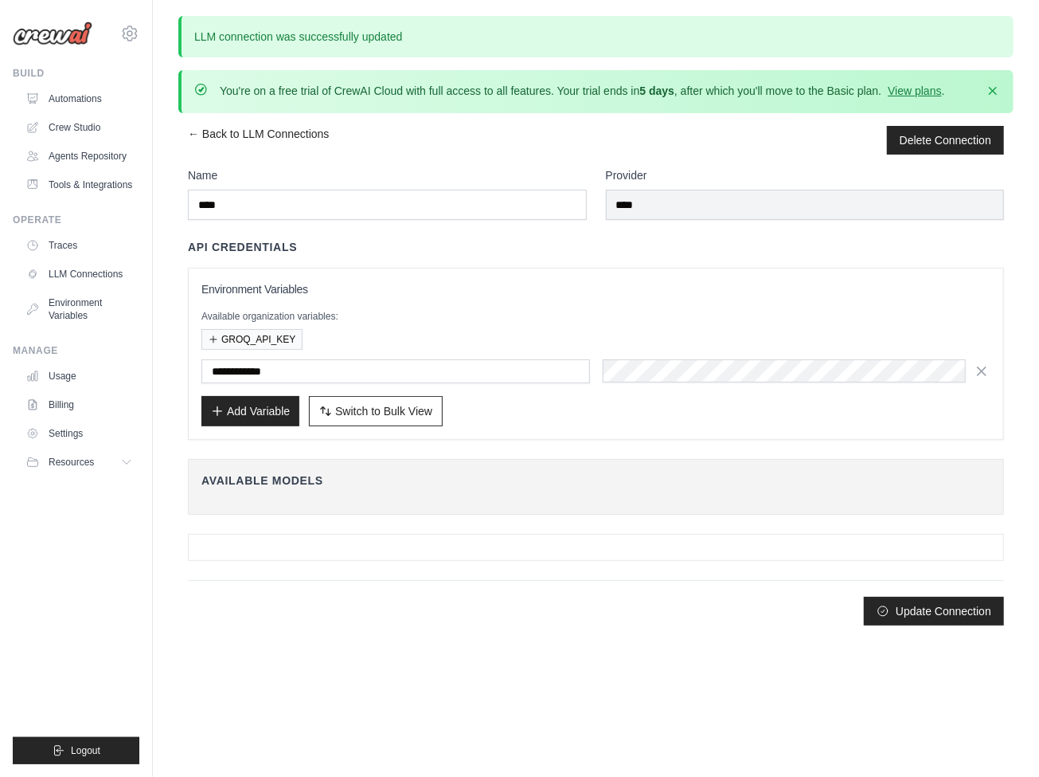
scroll to position [0, 0]
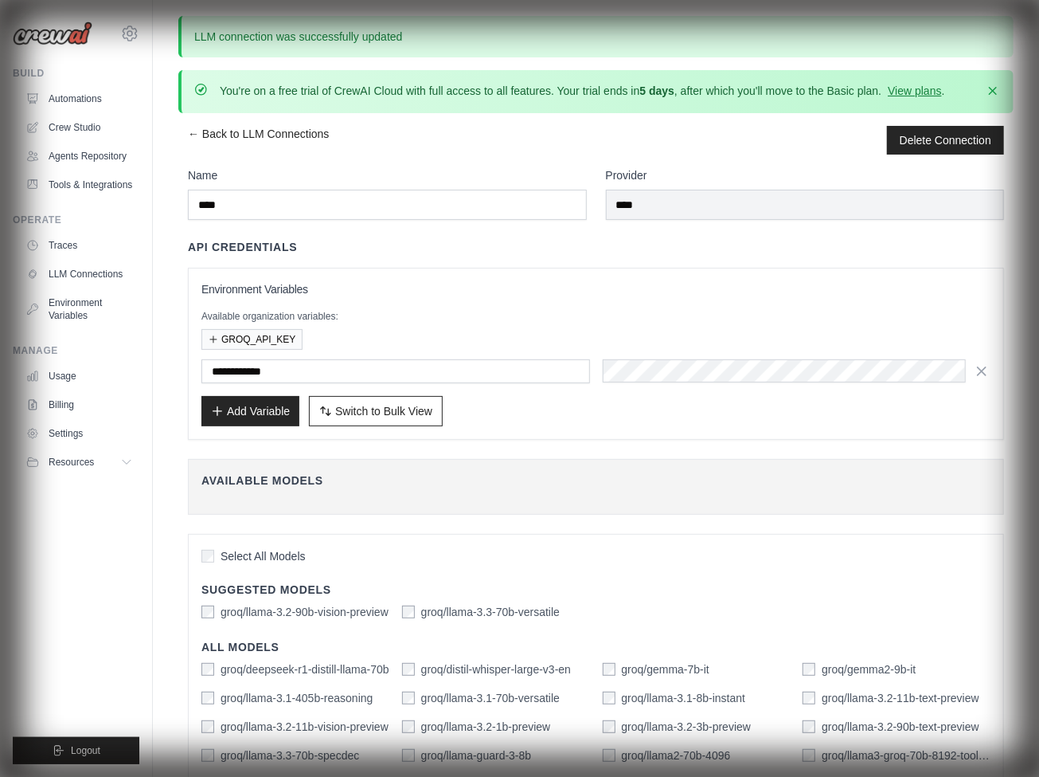
click at [80, 127] on link "Crew Studio" at bounding box center [79, 127] width 120 height 25
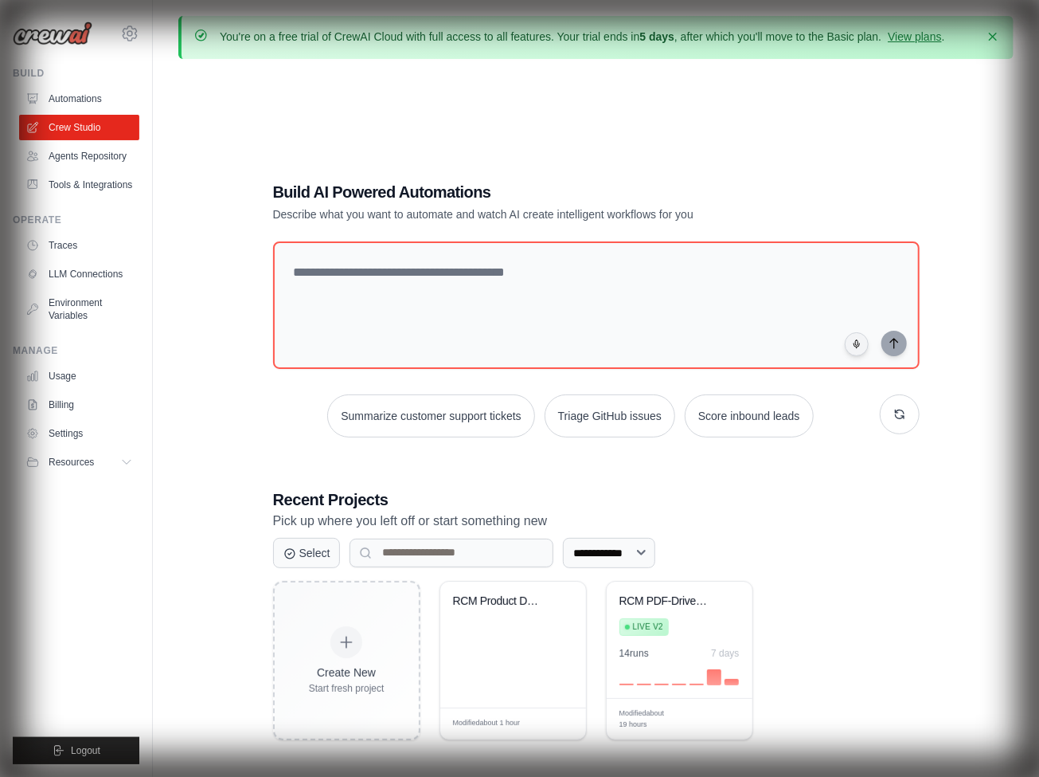
scroll to position [88, 0]
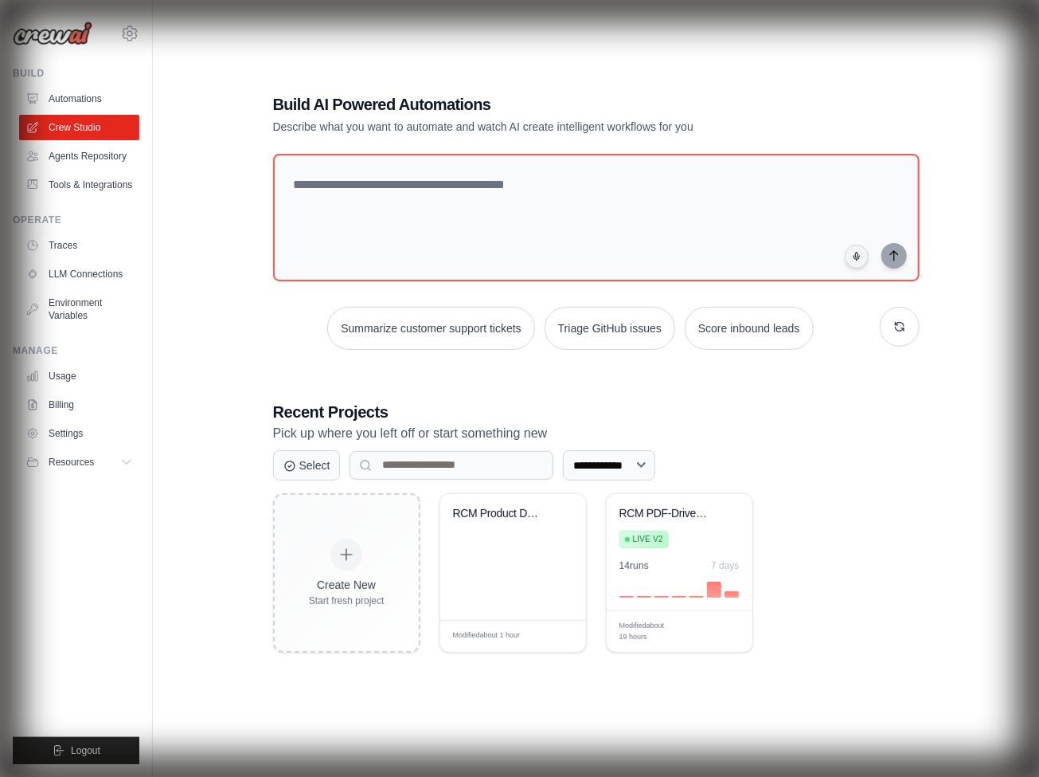
click at [80, 245] on link "Traces" at bounding box center [79, 245] width 120 height 25
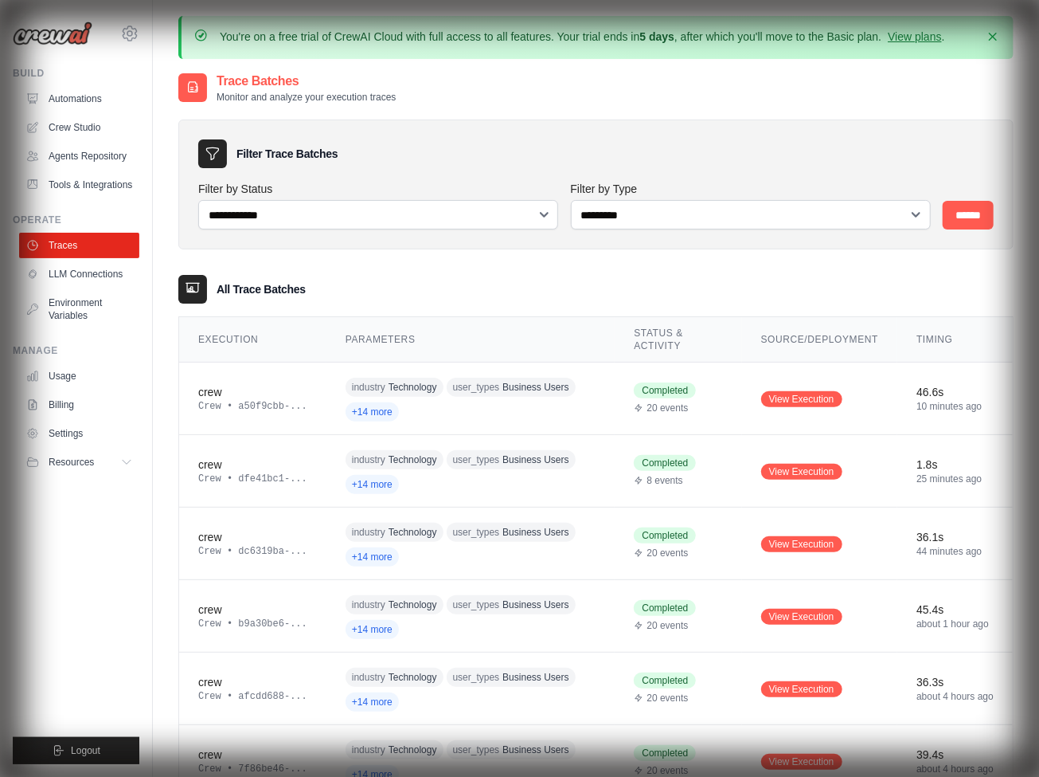
click at [80, 309] on link "Environment Variables" at bounding box center [79, 309] width 120 height 38
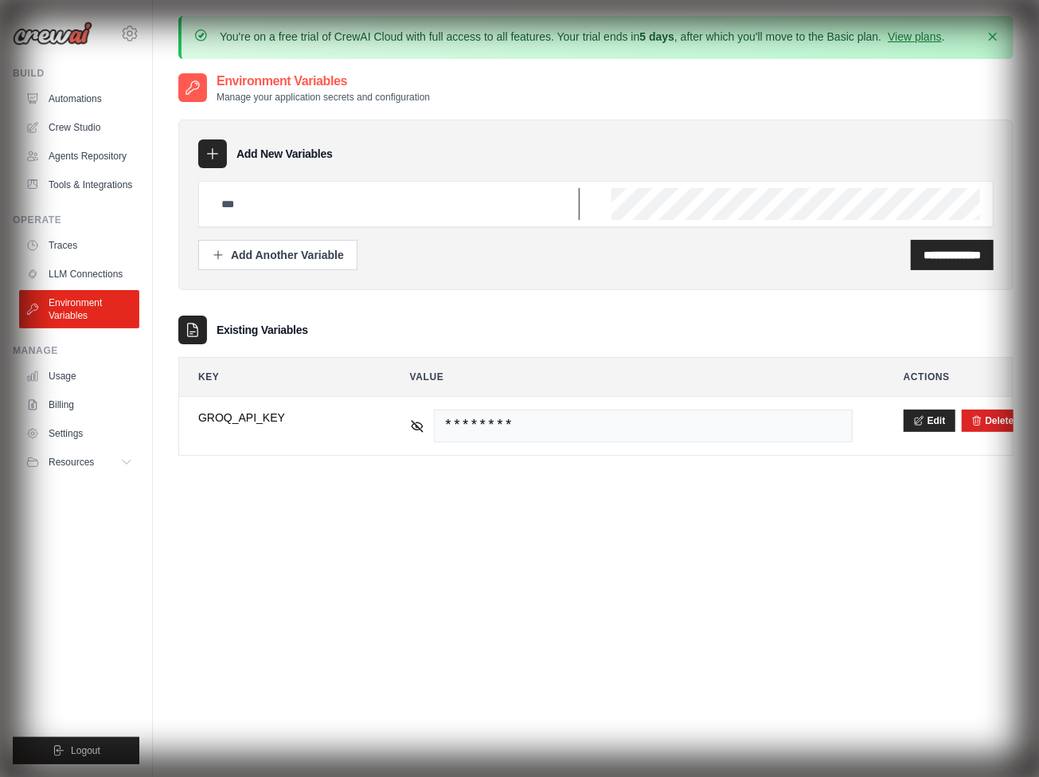
paste input "**********"
type input "**********"
click at [942, 252] on input "**********" at bounding box center [952, 255] width 57 height 16
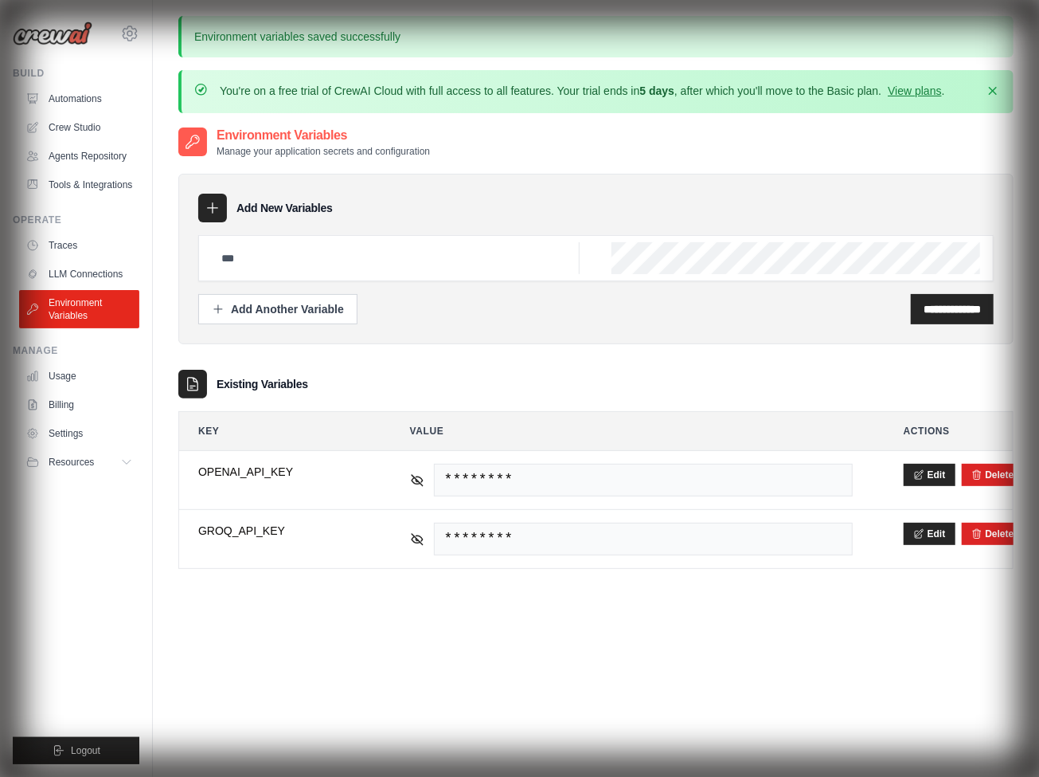
click at [80, 127] on link "Crew Studio" at bounding box center [79, 127] width 120 height 25
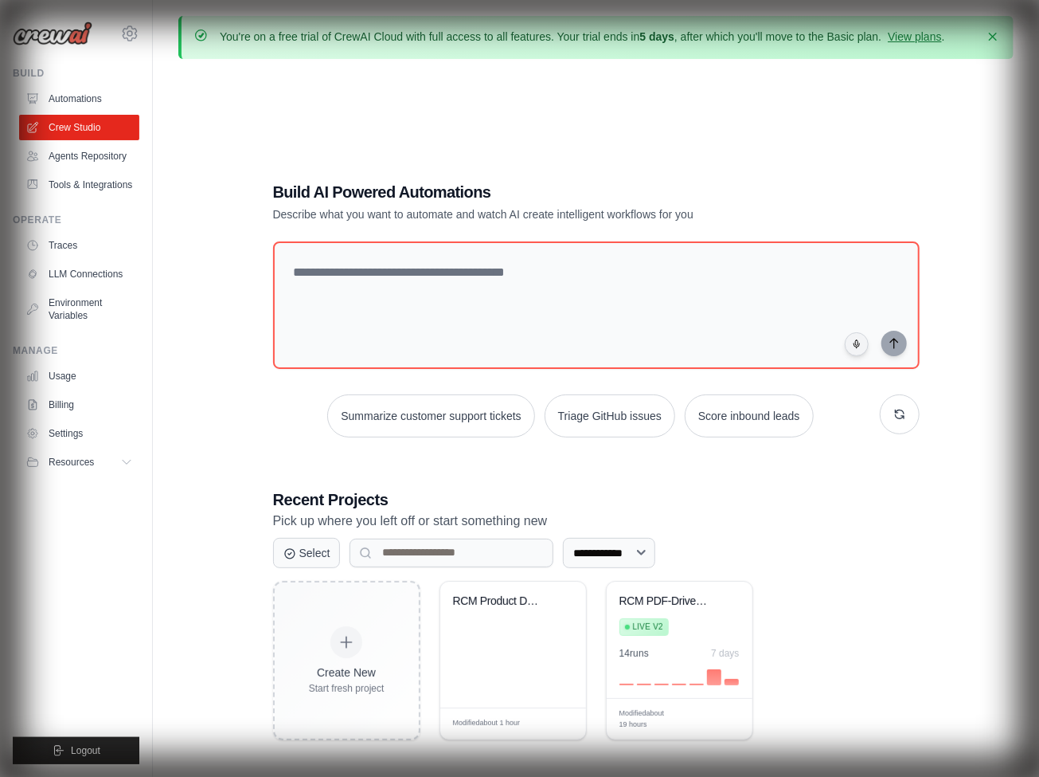
scroll to position [88, 0]
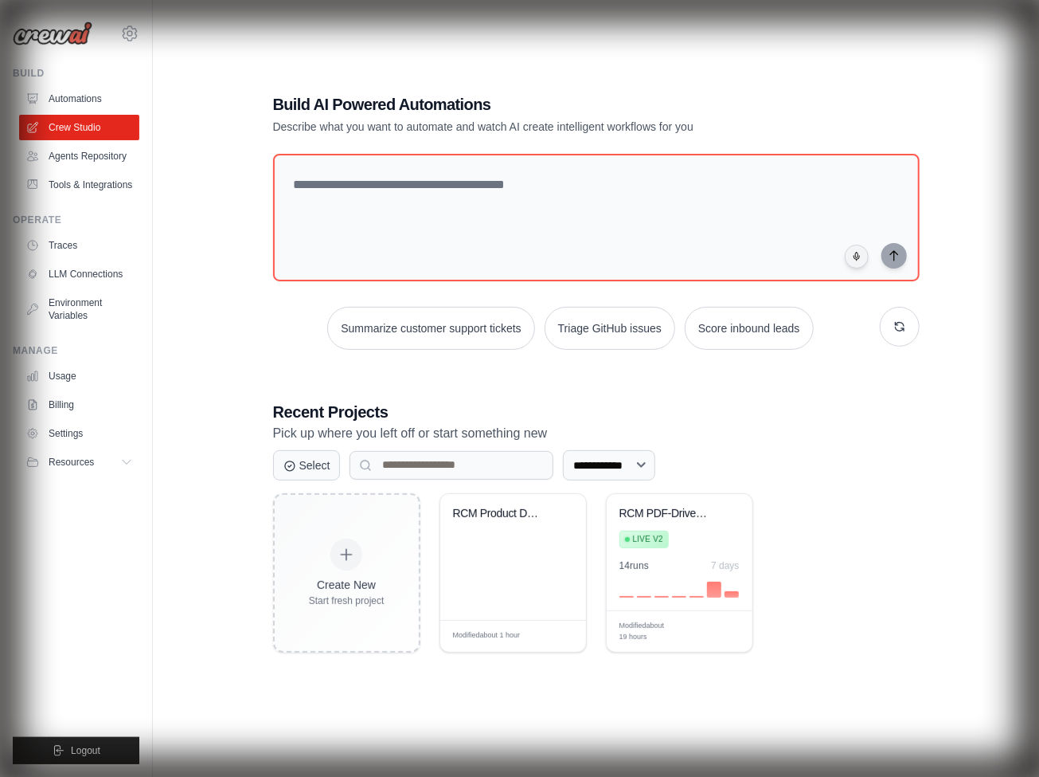
click at [80, 99] on link "Automations" at bounding box center [79, 98] width 120 height 25
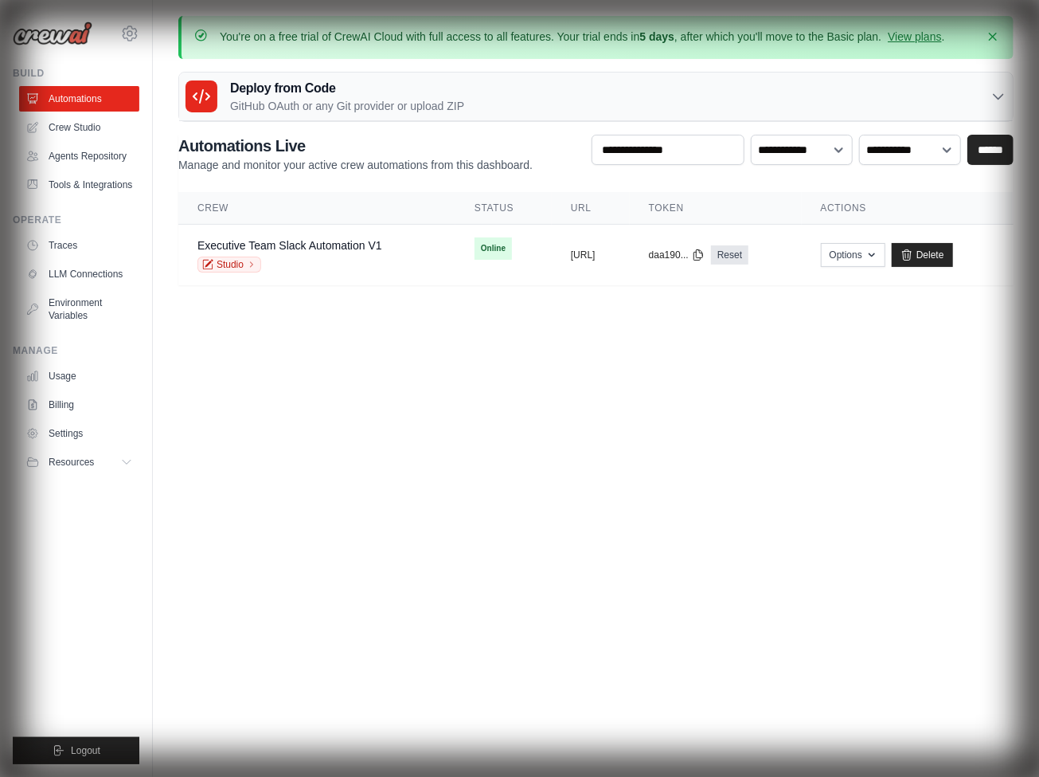
click at [229, 263] on link "Studio" at bounding box center [230, 264] width 64 height 16
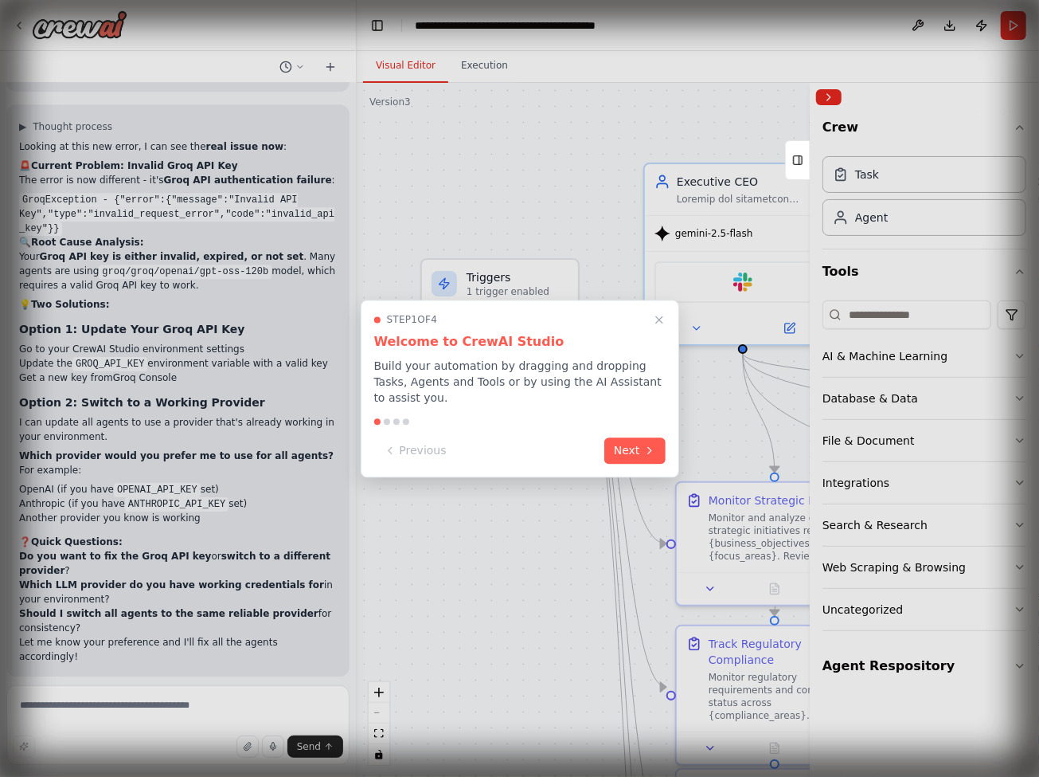
scroll to position [43805, 0]
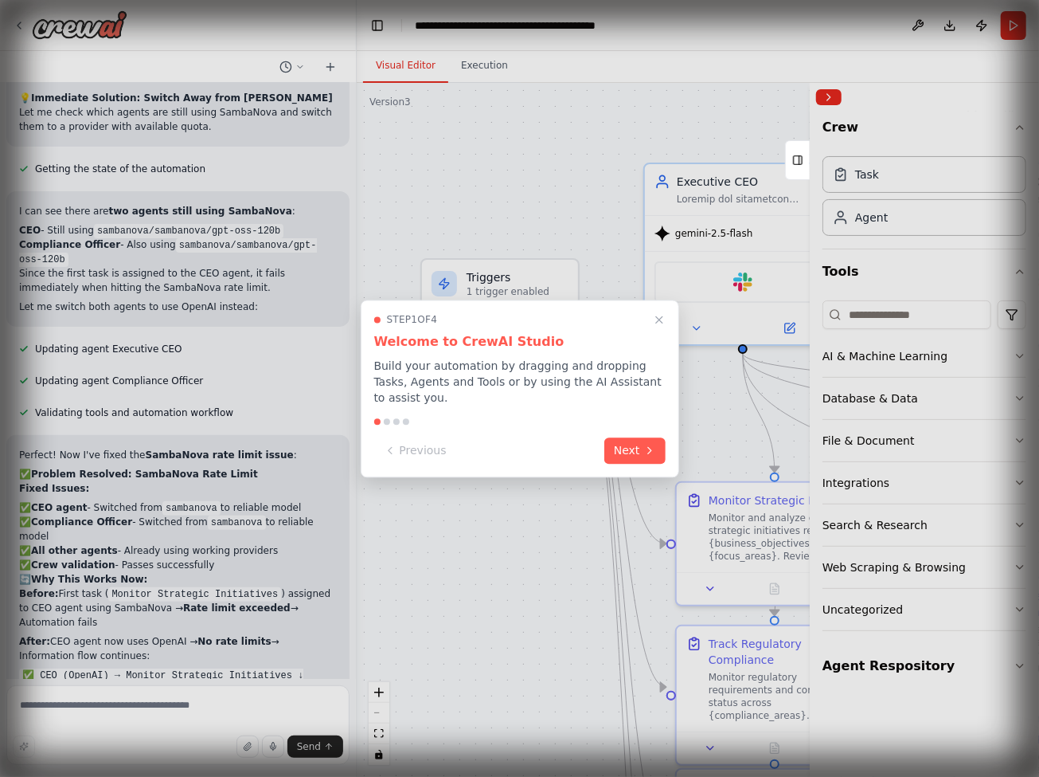
click at [798, 159] on icon at bounding box center [797, 159] width 11 height 25
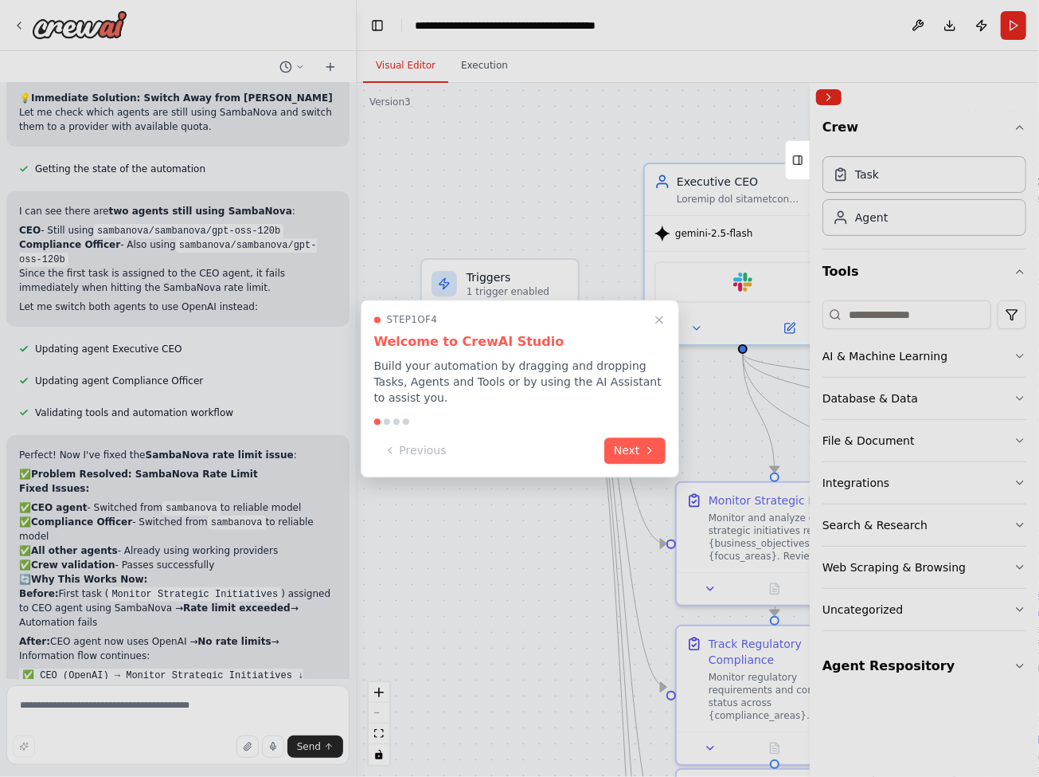
click at [597, 447] on div "Previous Next" at bounding box center [519, 450] width 291 height 26
click at [618, 448] on button "Next" at bounding box center [634, 449] width 61 height 26
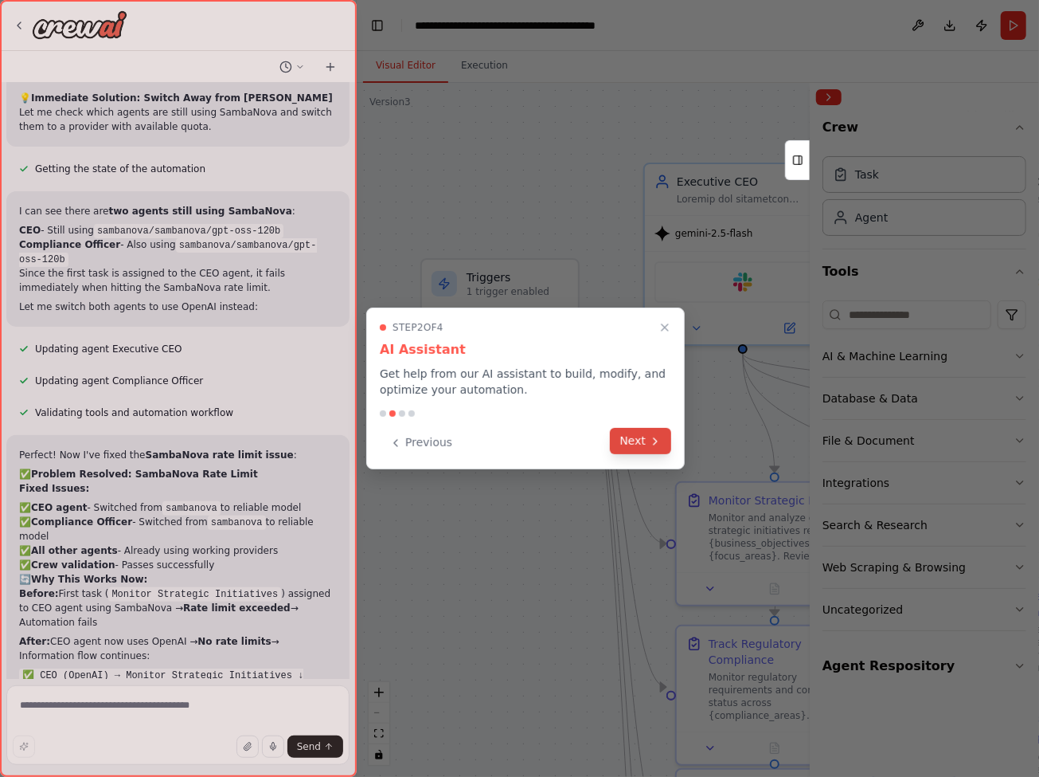
click at [625, 444] on button "Next" at bounding box center [640, 441] width 61 height 26
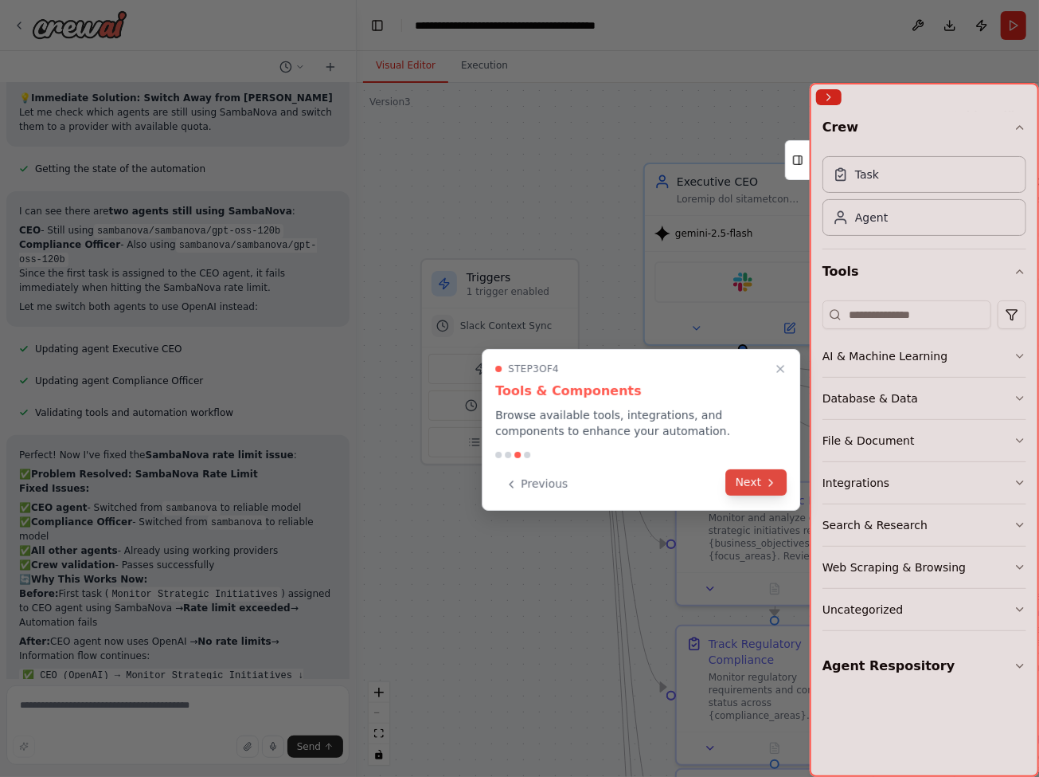
click at [767, 486] on icon at bounding box center [771, 482] width 13 height 13
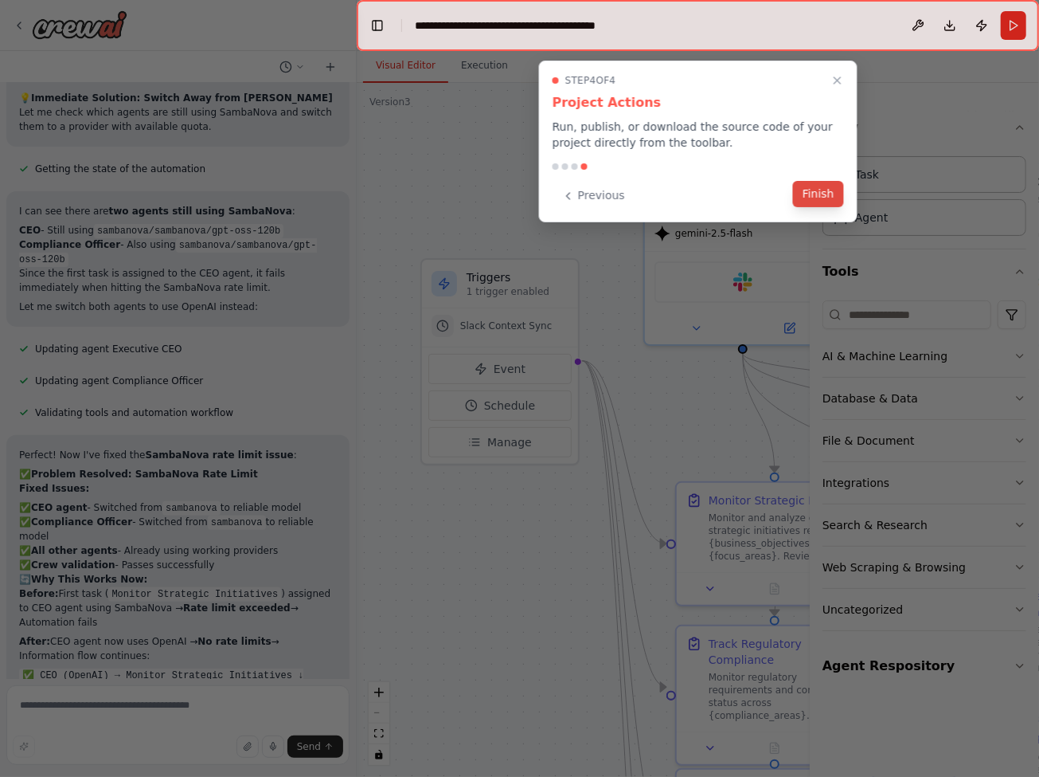
click at [816, 182] on button "Finish" at bounding box center [818, 194] width 51 height 26
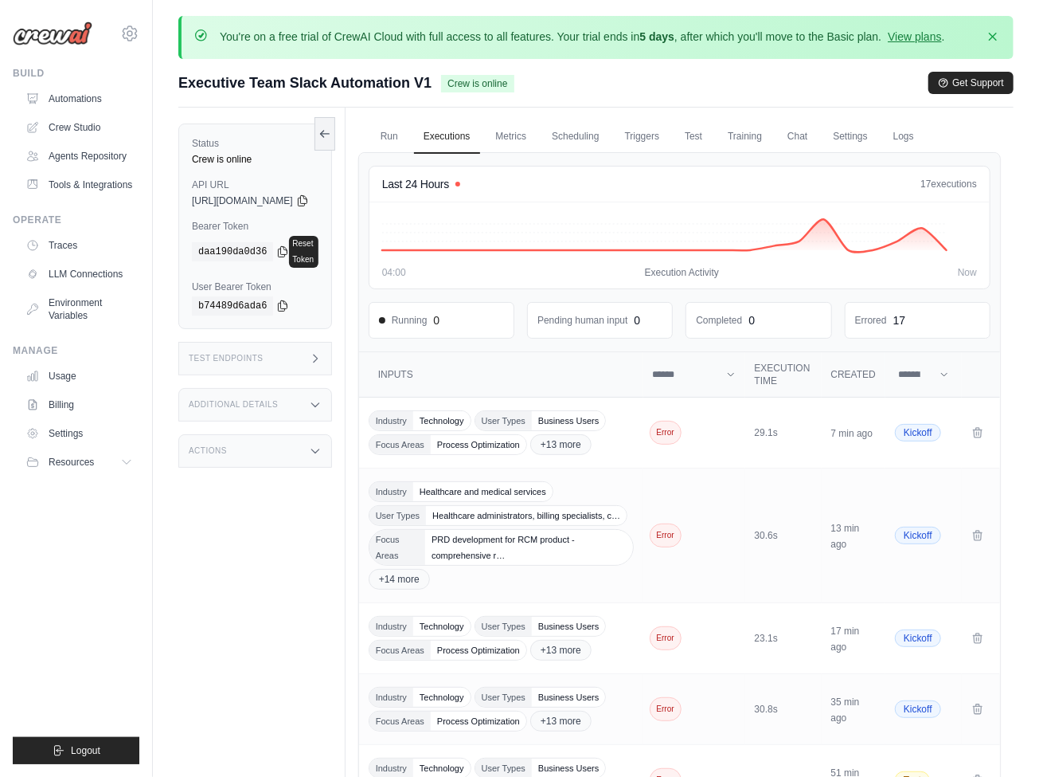
click at [670, 135] on link "Triggers" at bounding box center [643, 136] width 54 height 33
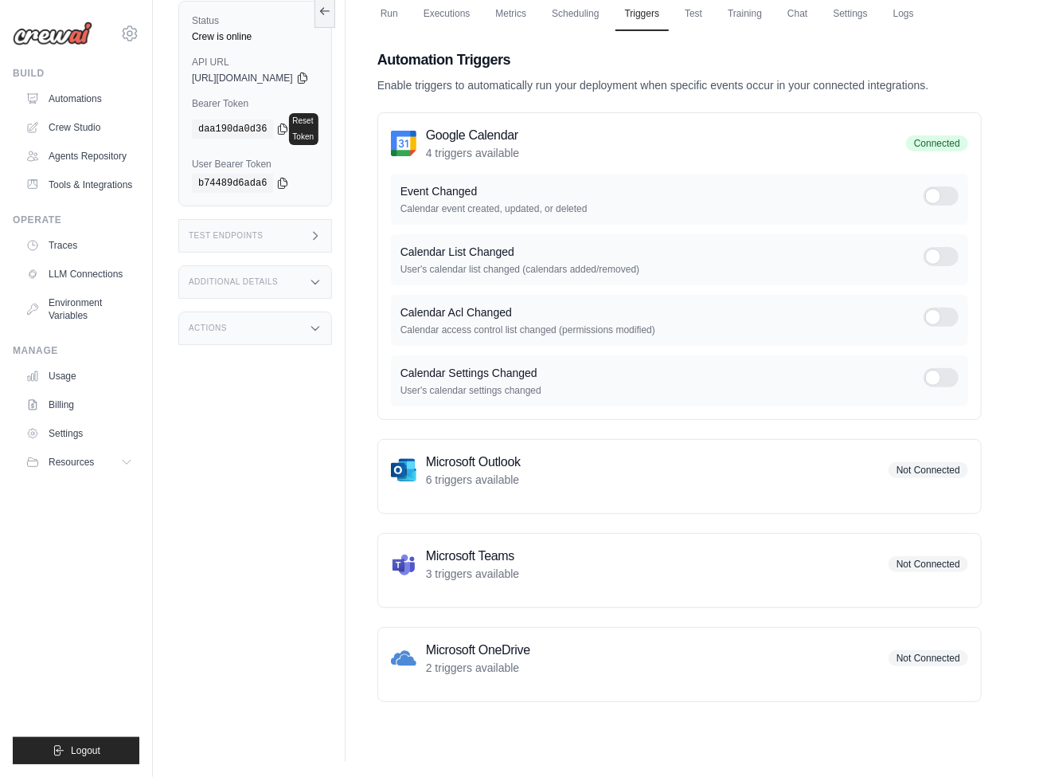
scroll to position [119, 0]
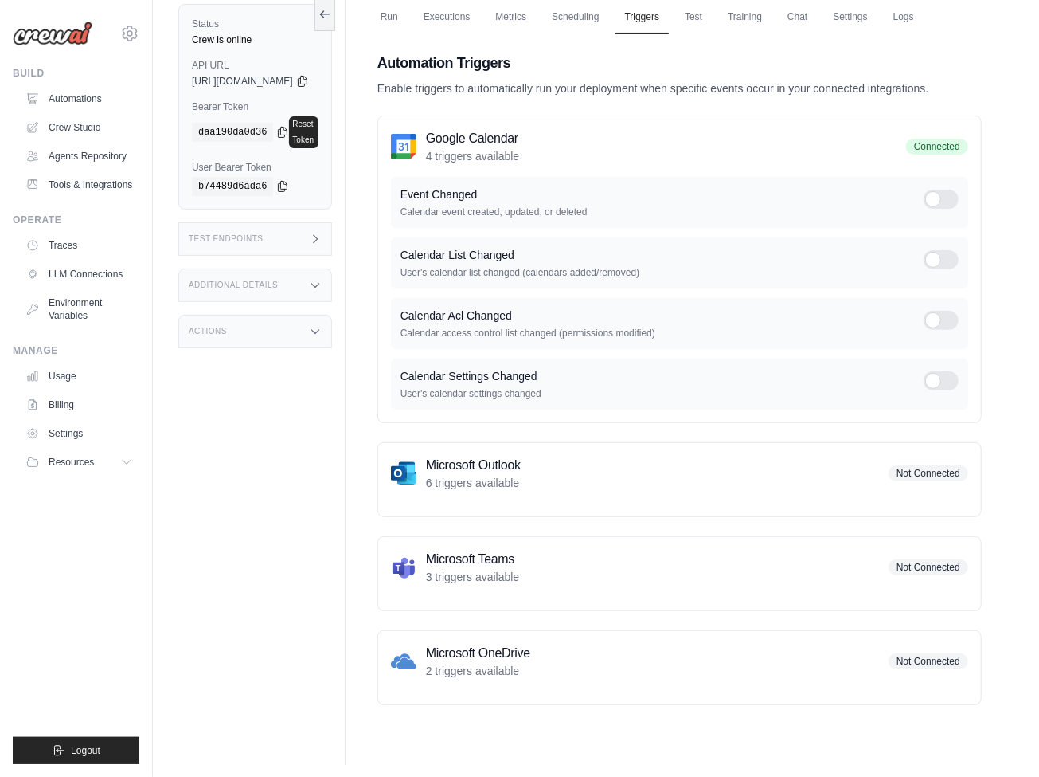
click at [877, 15] on link "Settings" at bounding box center [850, 17] width 53 height 33
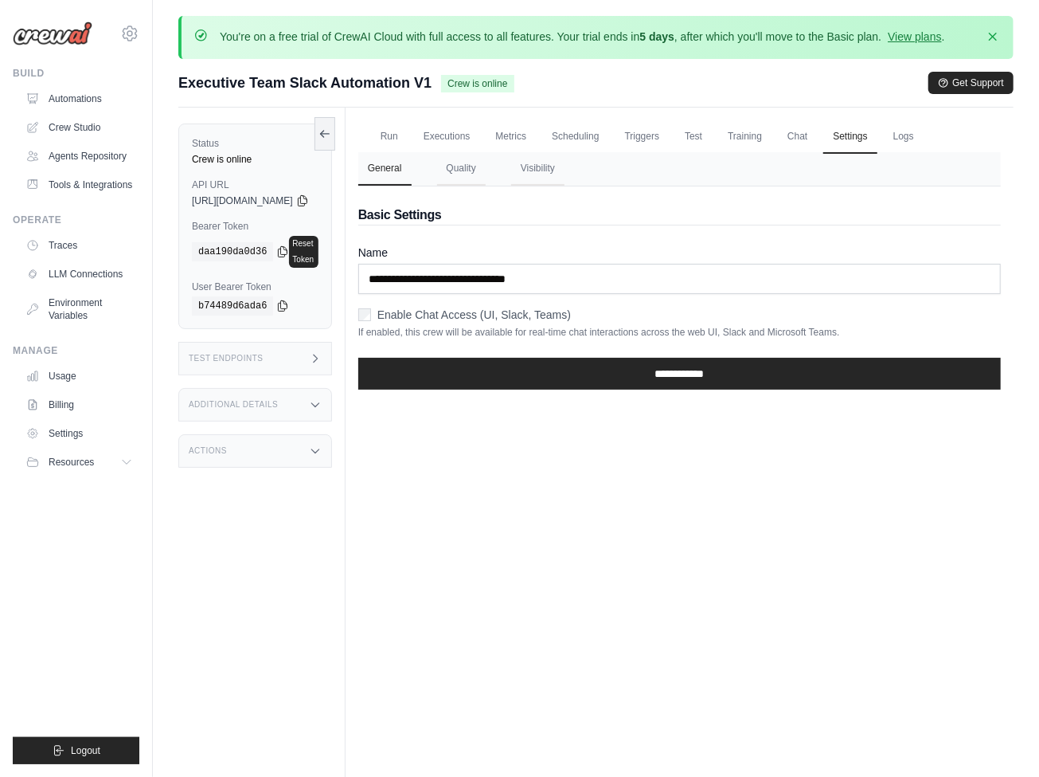
click at [712, 135] on link "Test" at bounding box center [693, 136] width 37 height 33
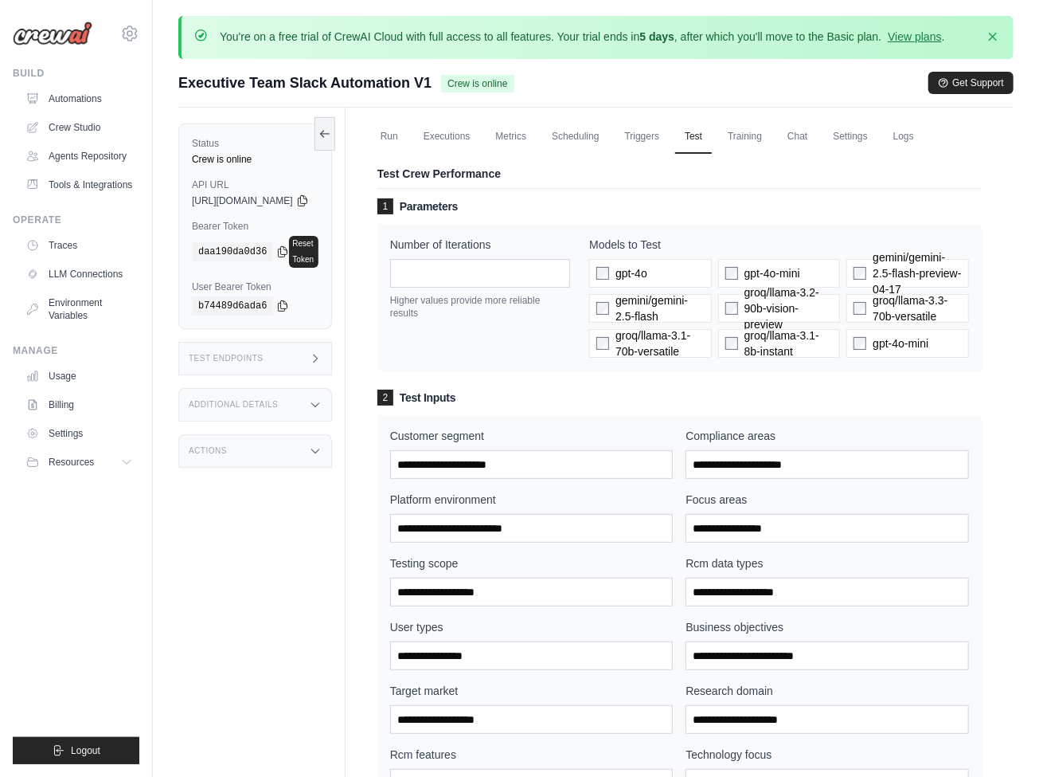
click at [309, 200] on icon at bounding box center [302, 200] width 13 height 13
click at [479, 135] on link "Executions" at bounding box center [447, 136] width 66 height 33
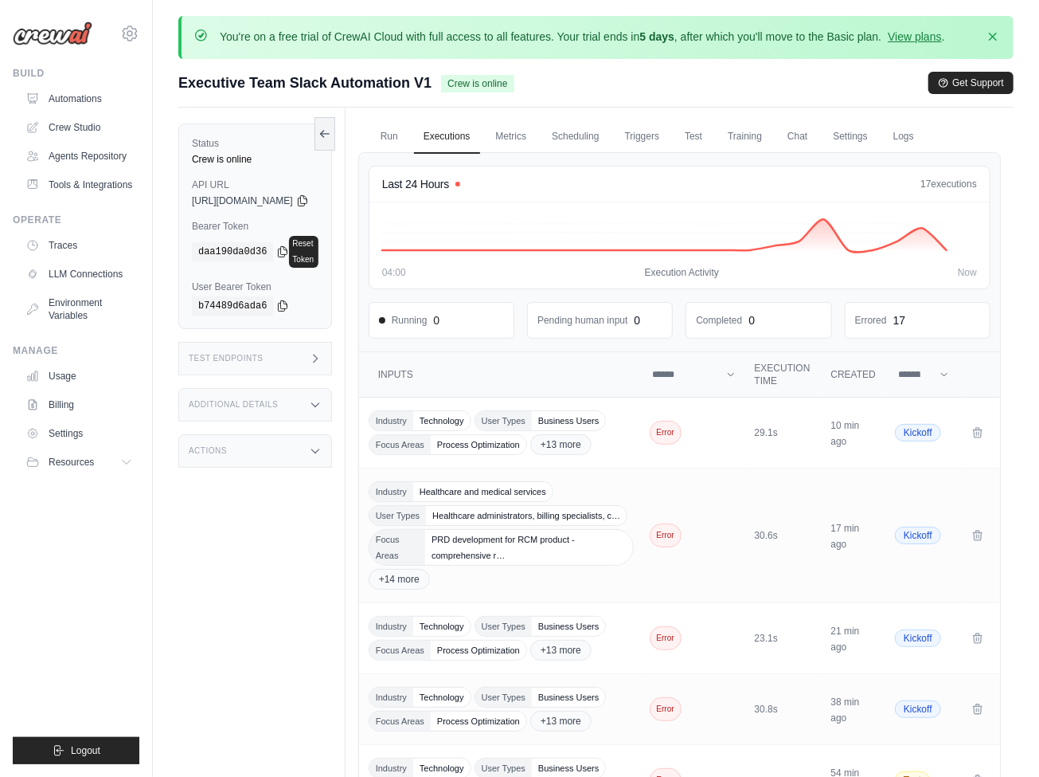
click at [924, 135] on link "Logs" at bounding box center [904, 136] width 40 height 33
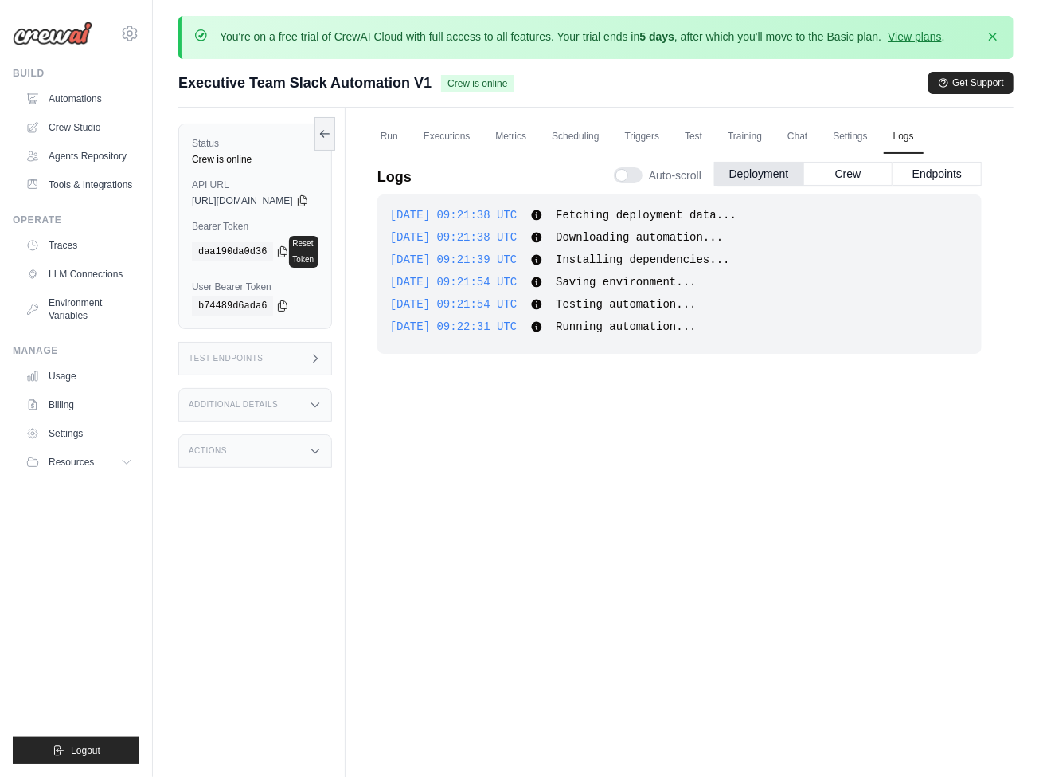
scroll to position [123, 0]
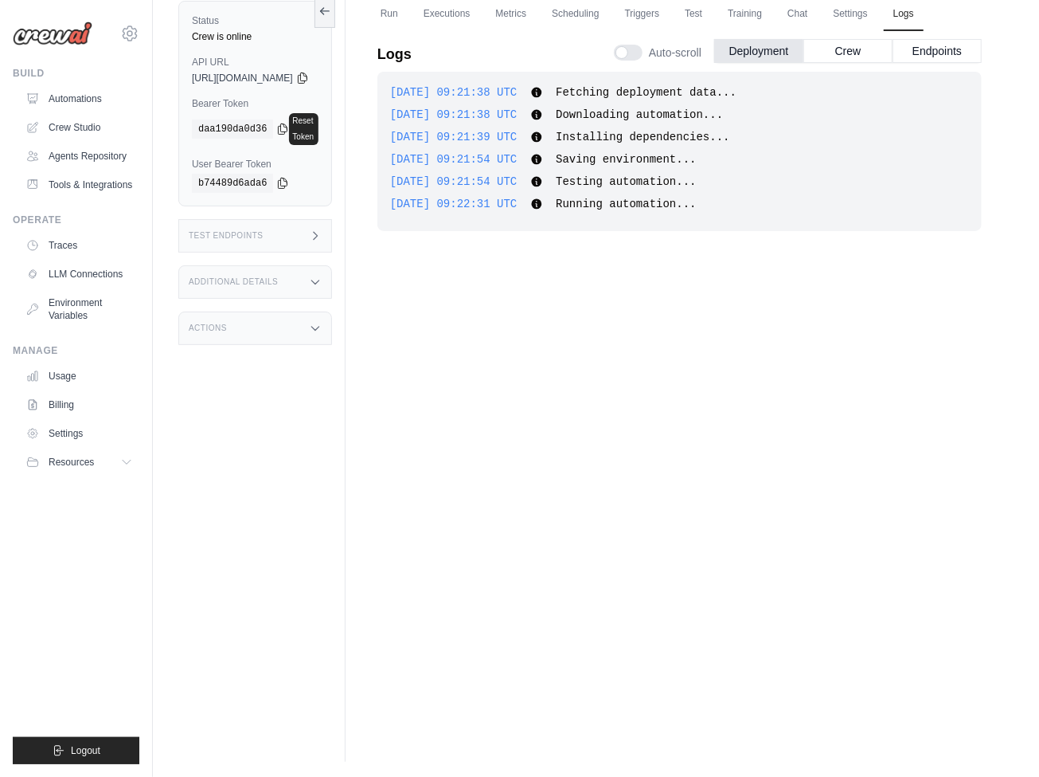
click at [848, 49] on button "Crew" at bounding box center [848, 51] width 89 height 24
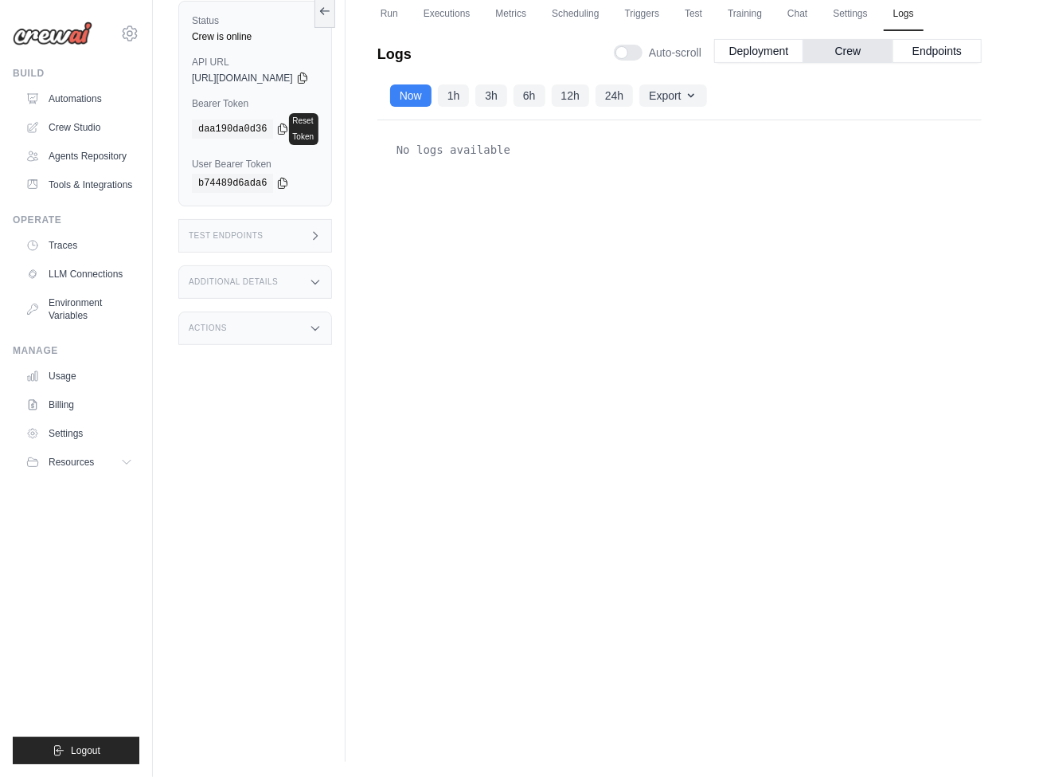
click at [937, 49] on button "Endpoints" at bounding box center [937, 51] width 89 height 24
click at [479, 15] on link "Executions" at bounding box center [447, 14] width 66 height 33
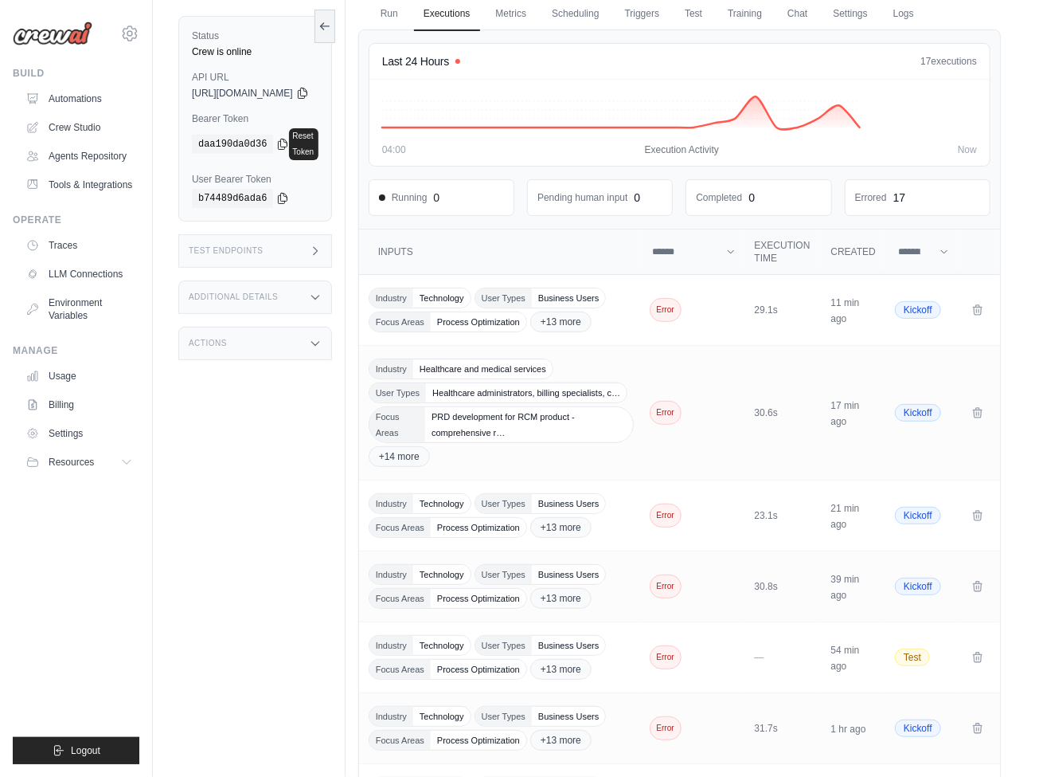
scroll to position [119, 0]
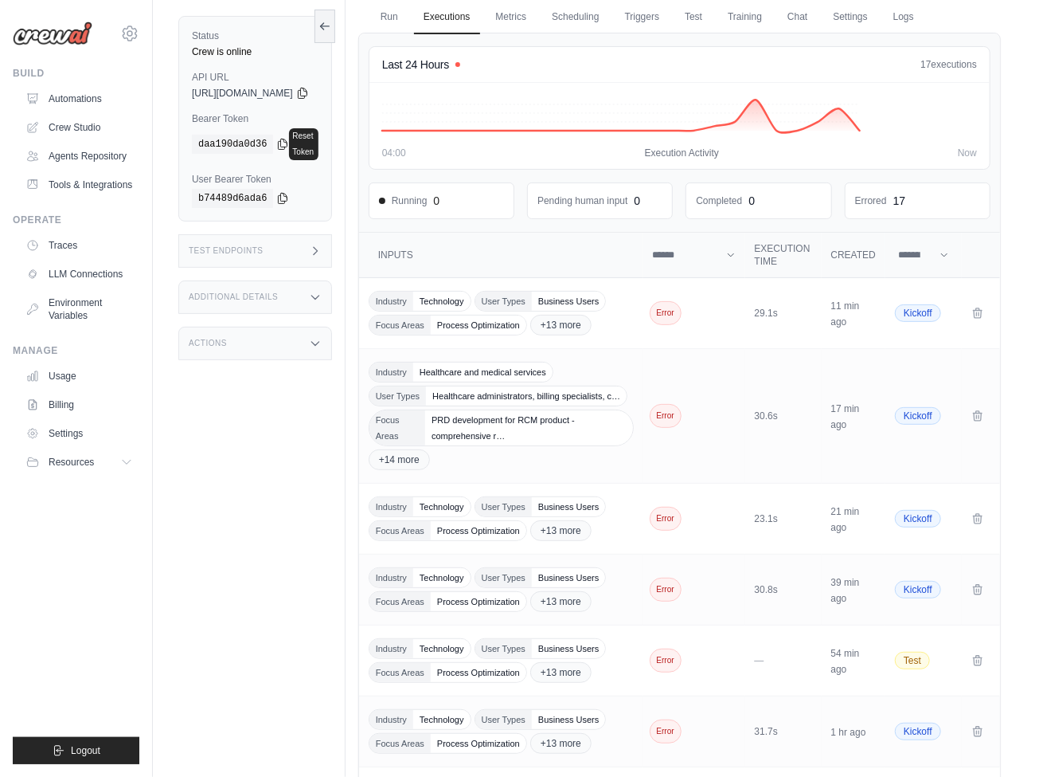
click at [408, 15] on link "Run" at bounding box center [389, 17] width 37 height 33
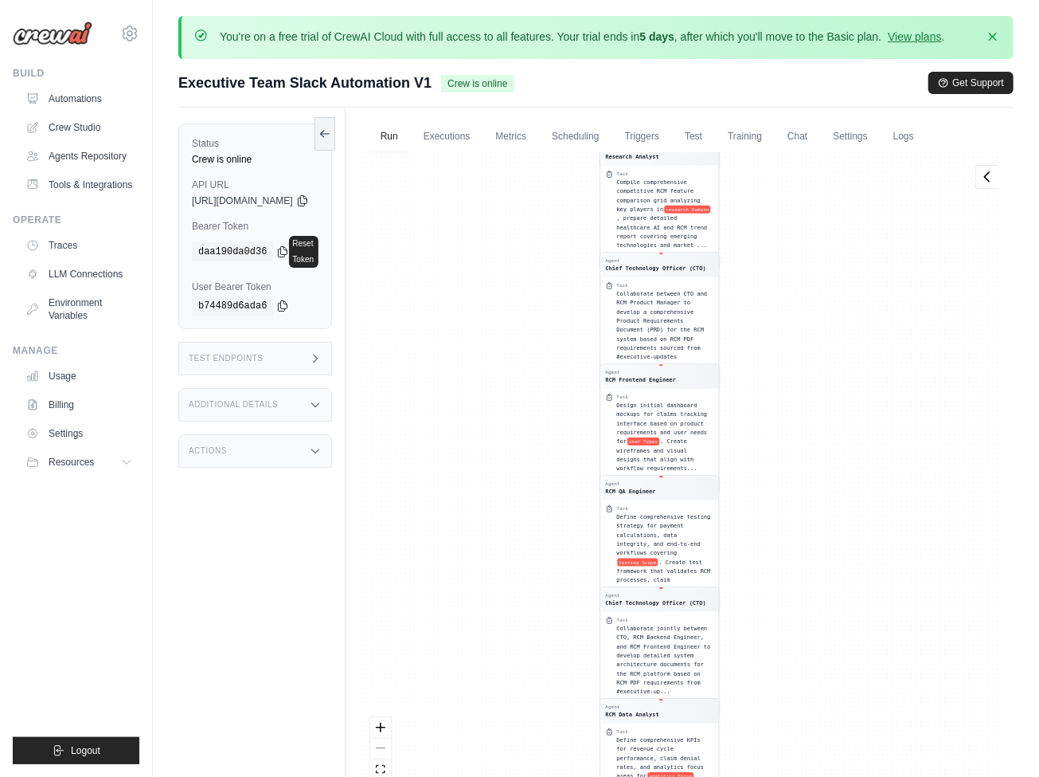
click at [573, 0] on html "kdugar1995@gmail.com Settings Build Automations" at bounding box center [519, 450] width 1039 height 900
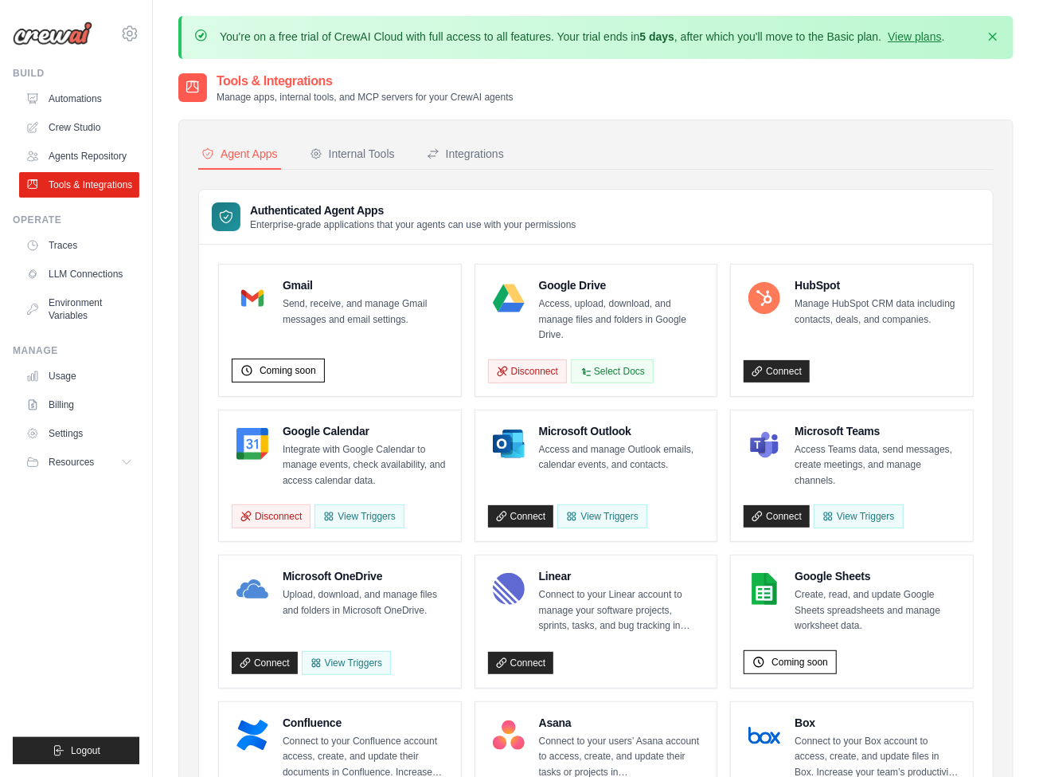
click at [351, 153] on div "Internal Tools" at bounding box center [352, 154] width 85 height 16
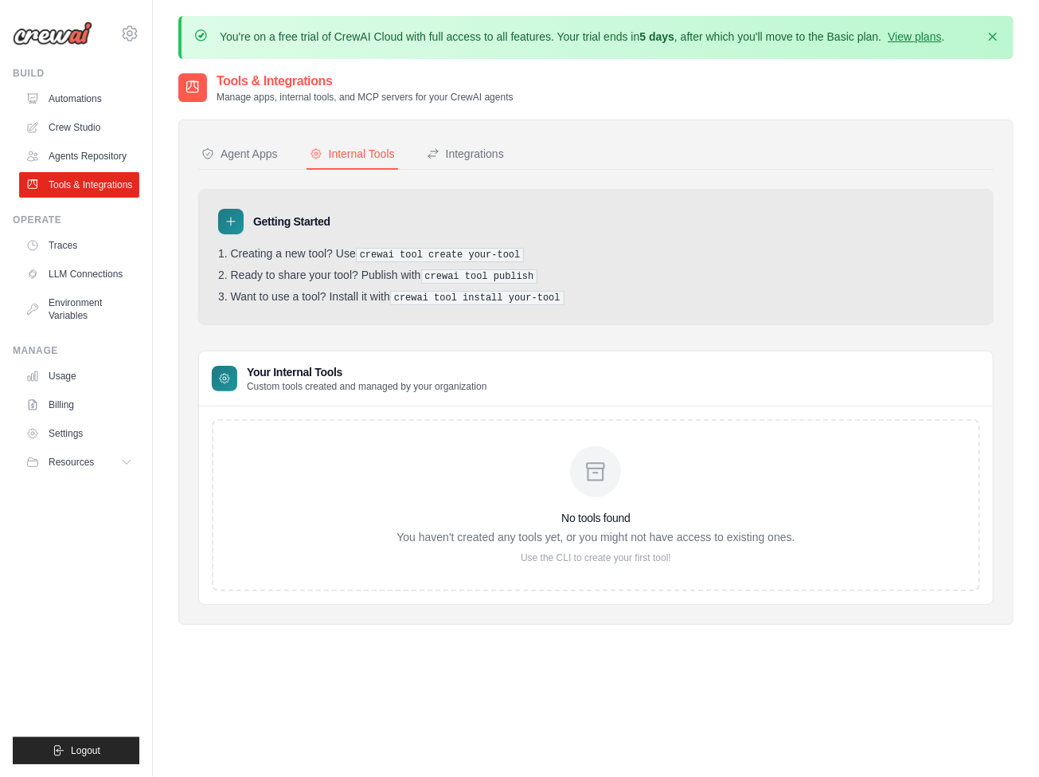
click at [464, 153] on div "Integrations" at bounding box center [465, 154] width 77 height 16
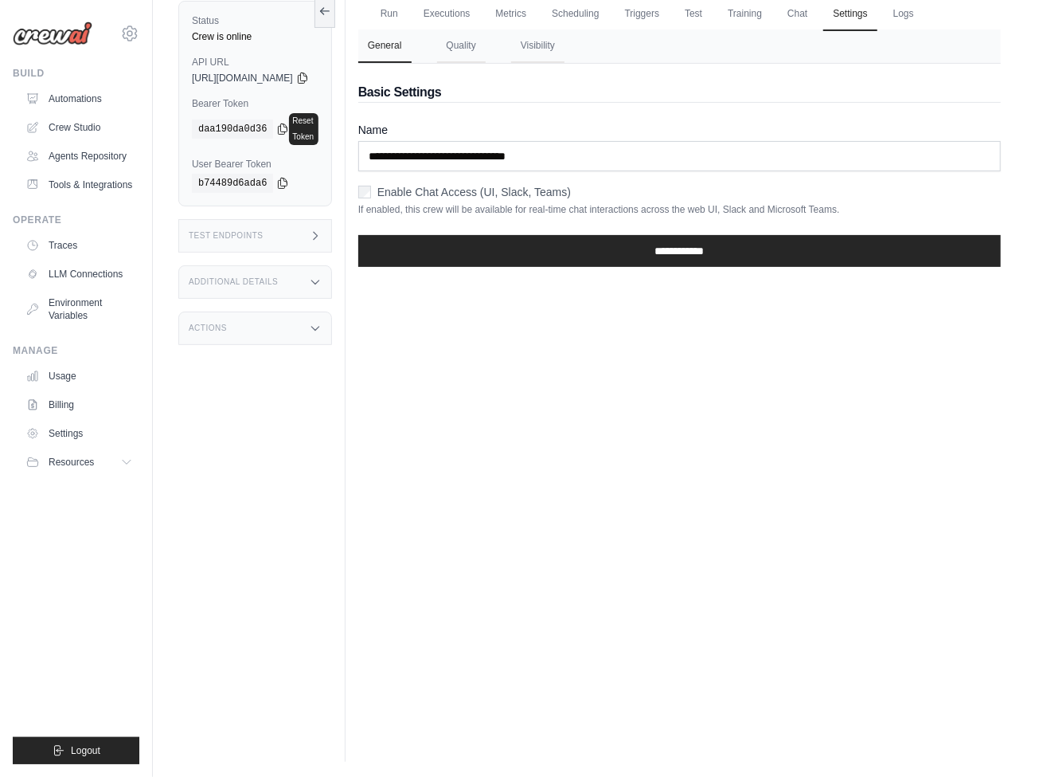
click at [80, 99] on link "Automations" at bounding box center [79, 98] width 120 height 25
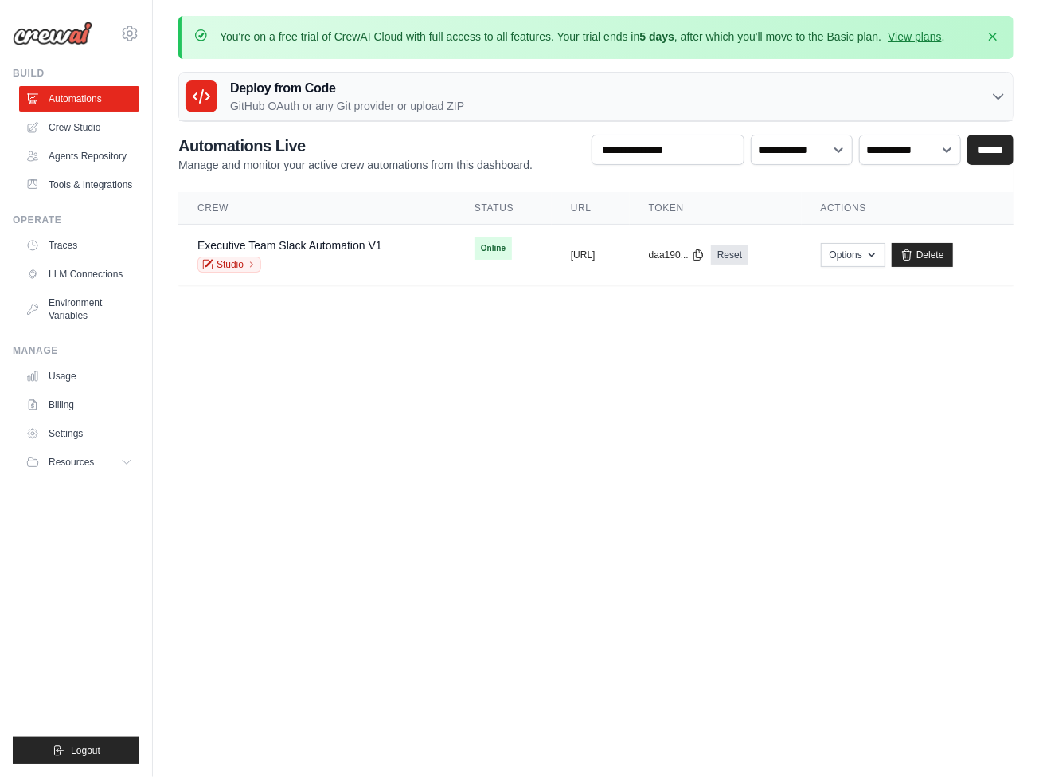
click at [229, 263] on link "Studio" at bounding box center [230, 264] width 64 height 16
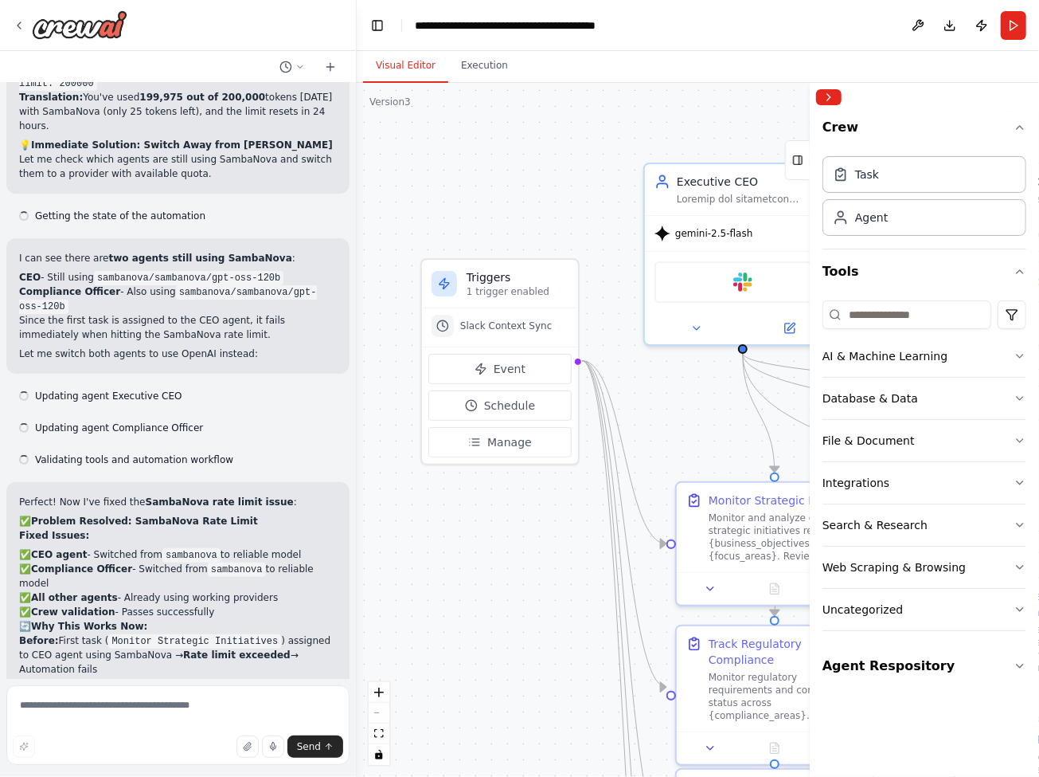
scroll to position [43805, 0]
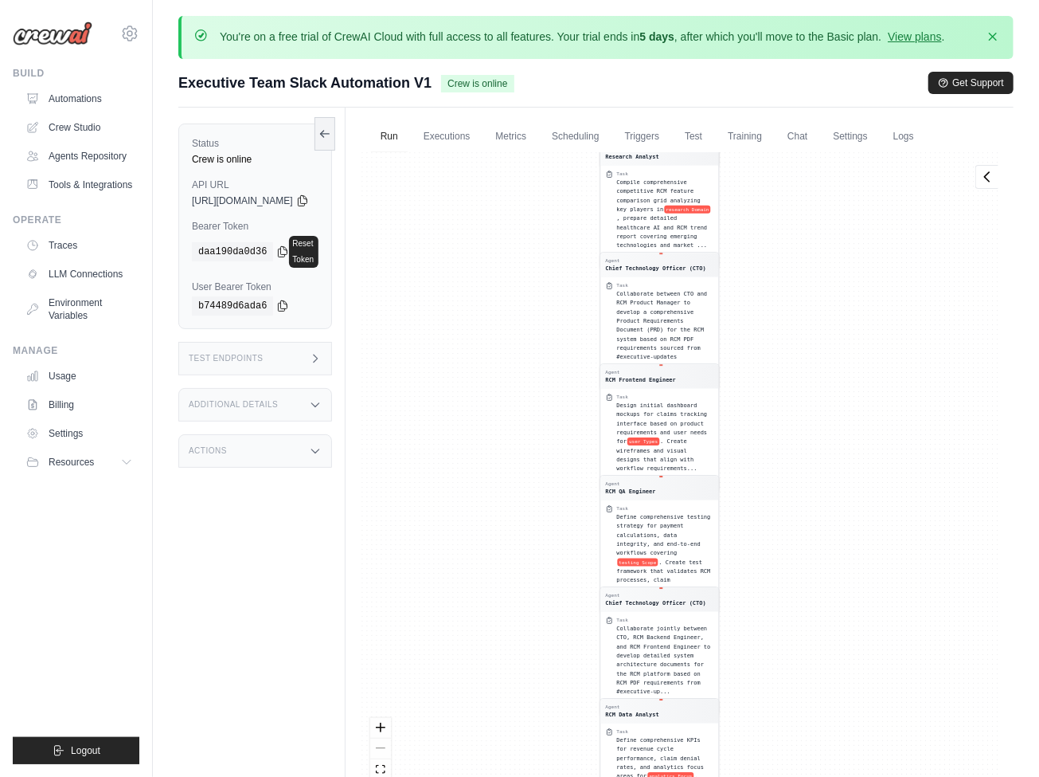
click at [573, 0] on html "[EMAIL_ADDRESS][DOMAIN_NAME] Settings Build Automations" at bounding box center [519, 450] width 1039 height 900
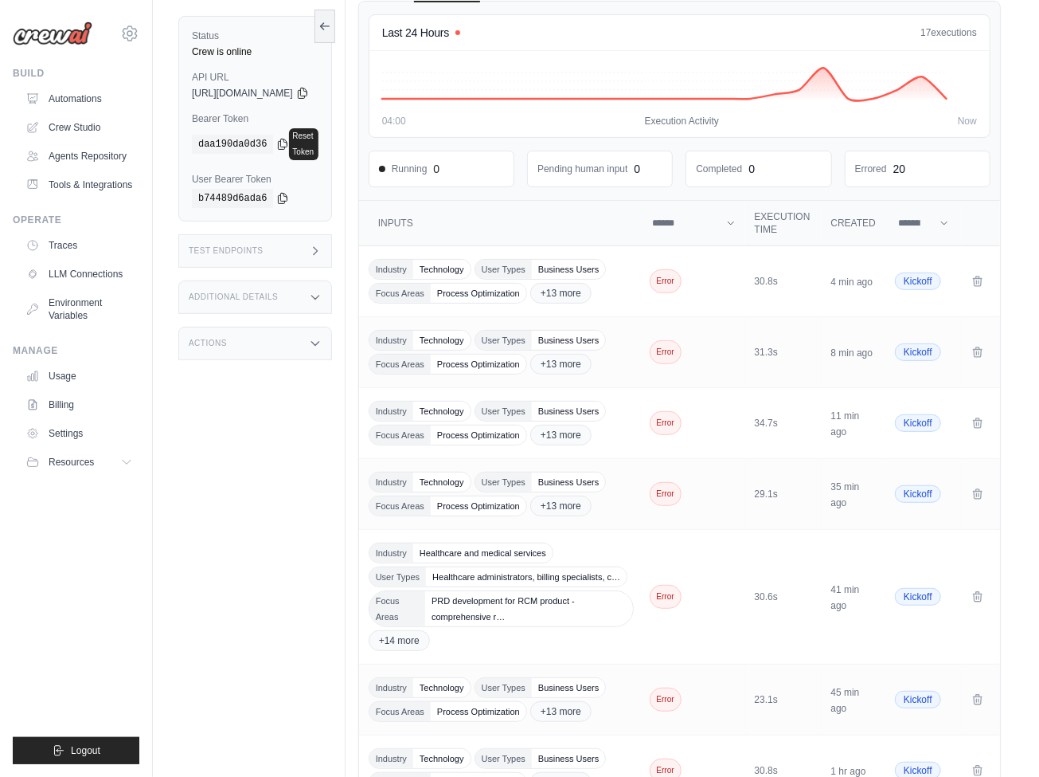
click at [695, 288] on td "Error" at bounding box center [695, 281] width 102 height 71
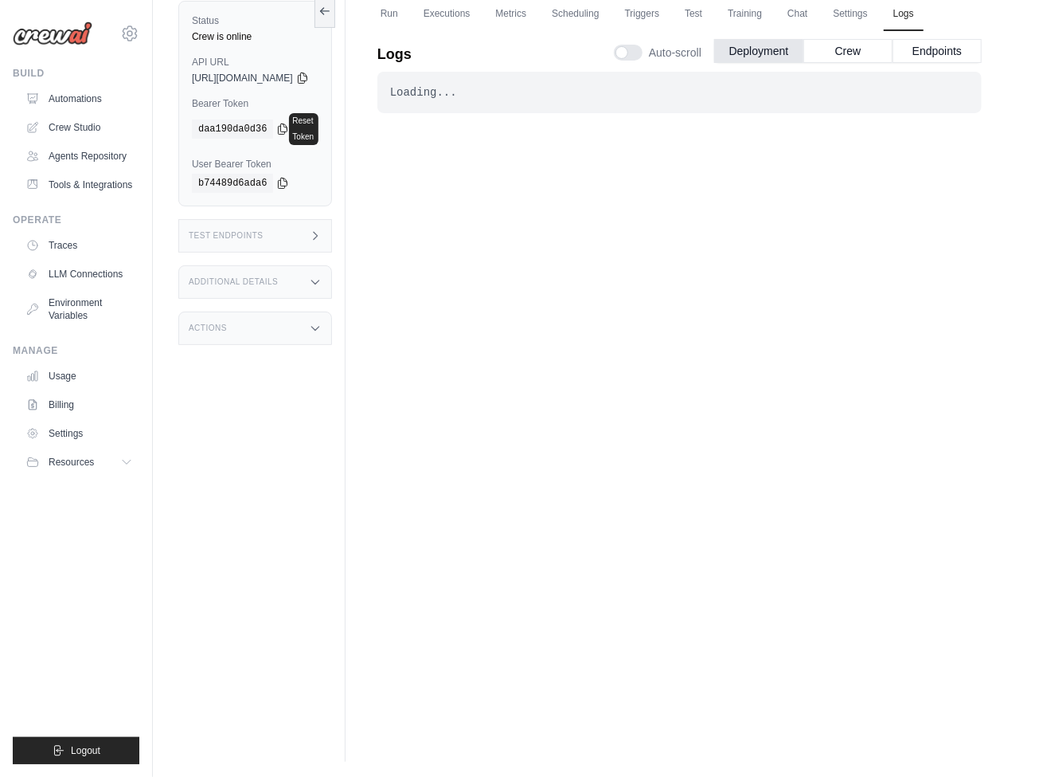
click at [759, 49] on button "Deployment" at bounding box center [758, 51] width 89 height 24
click at [848, 49] on button "Crew" at bounding box center [848, 51] width 89 height 24
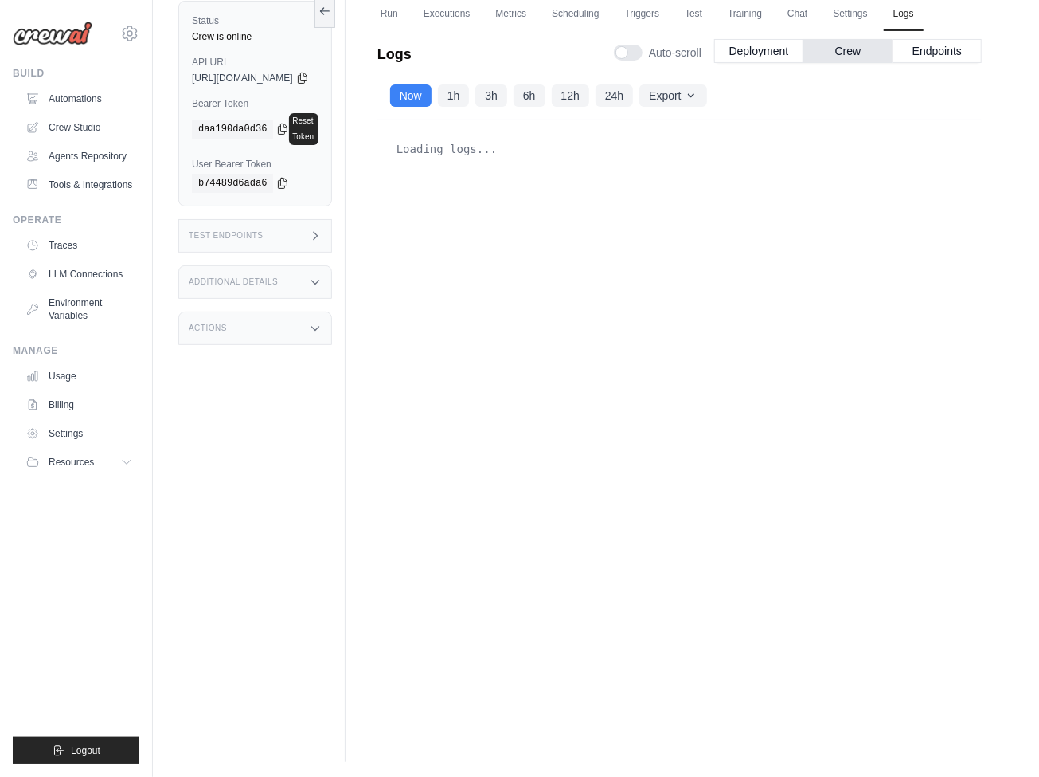
click at [589, 94] on button "12h" at bounding box center [570, 95] width 37 height 22
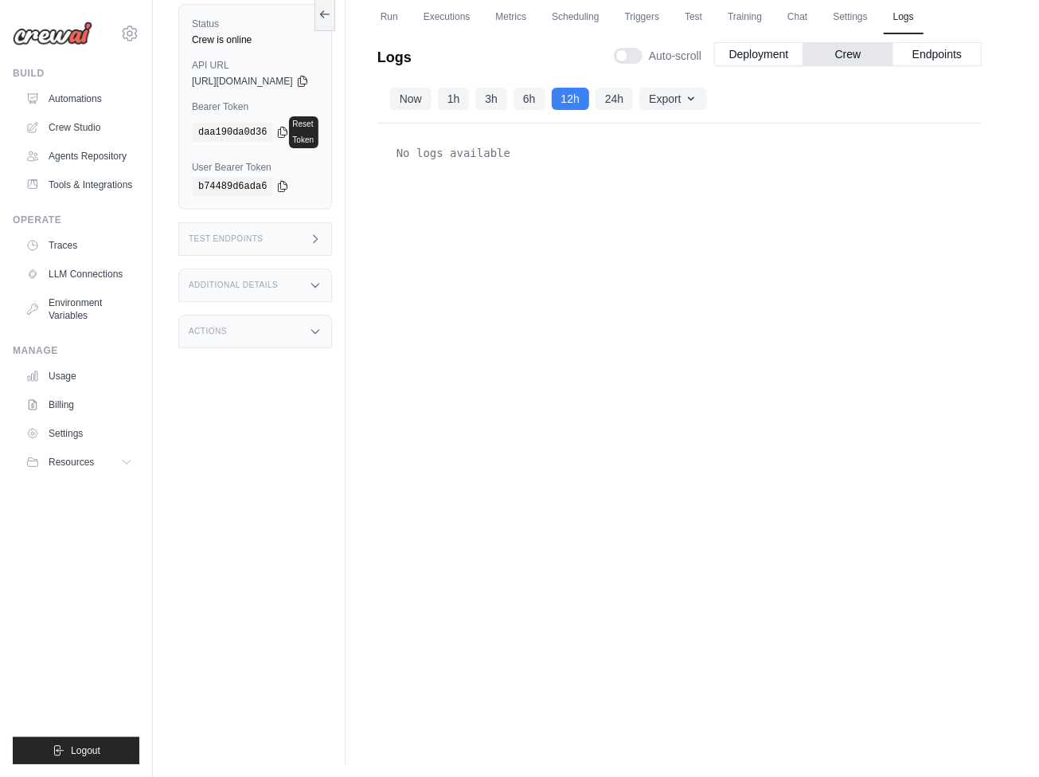
click at [479, 15] on link "Executions" at bounding box center [447, 17] width 66 height 33
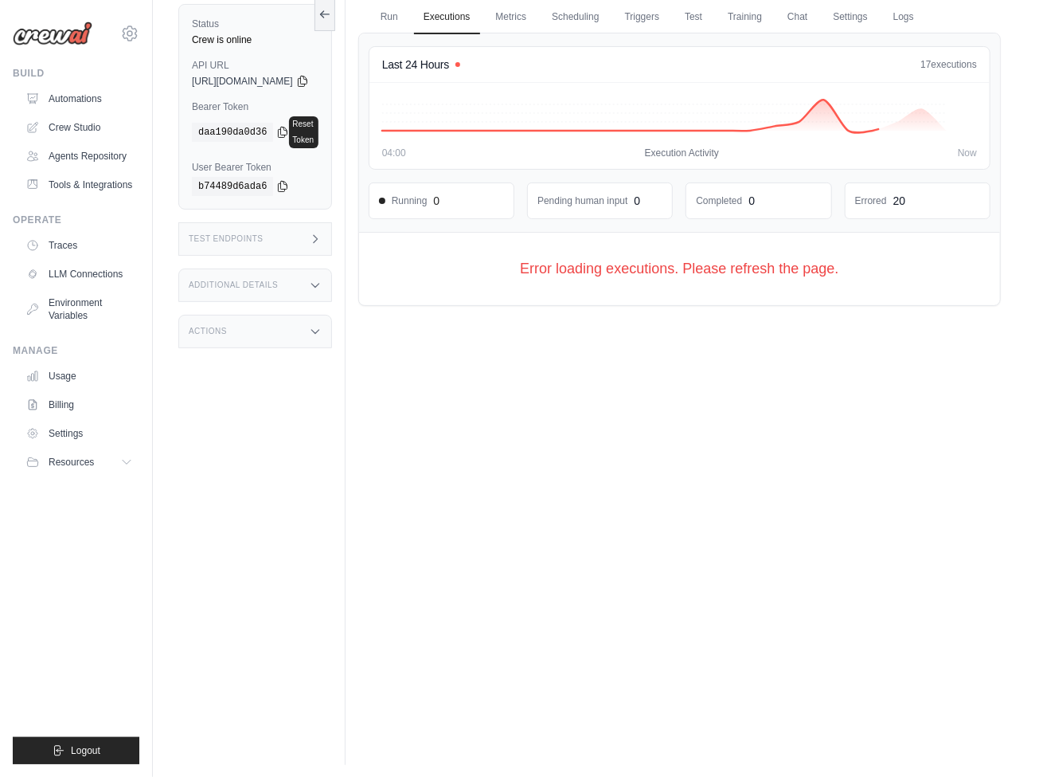
scroll to position [123, 0]
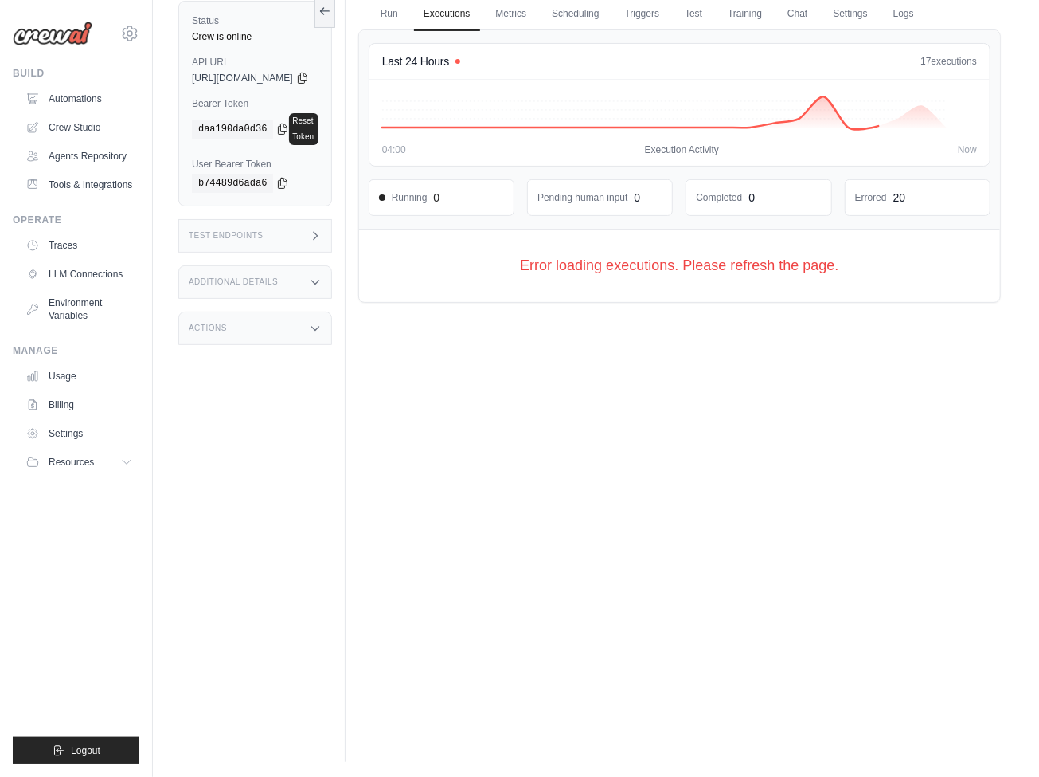
click at [80, 274] on link "LLM Connections" at bounding box center [79, 273] width 120 height 25
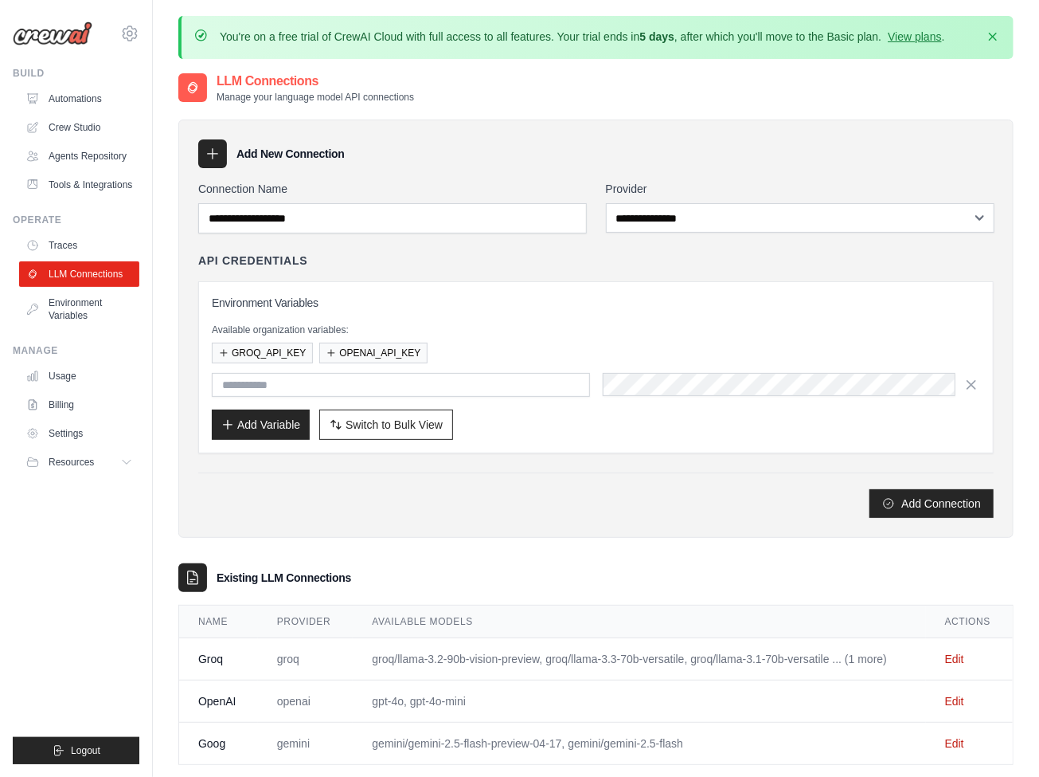
click at [80, 156] on link "Agents Repository" at bounding box center [79, 155] width 120 height 25
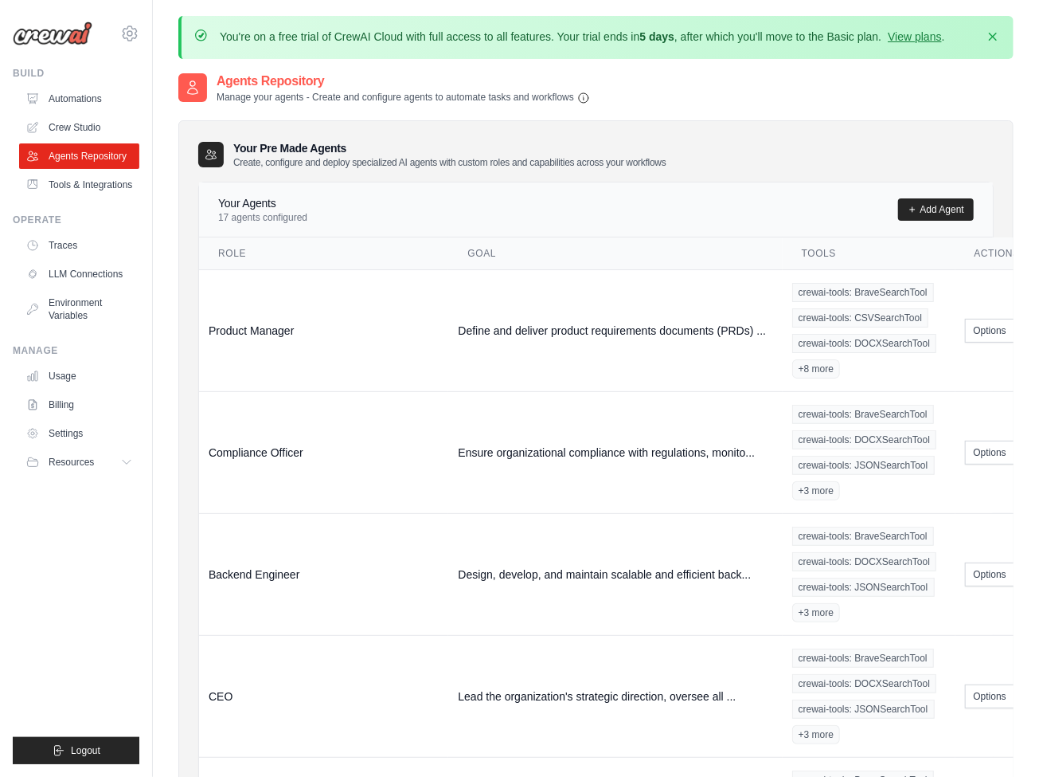
scroll to position [0, 18]
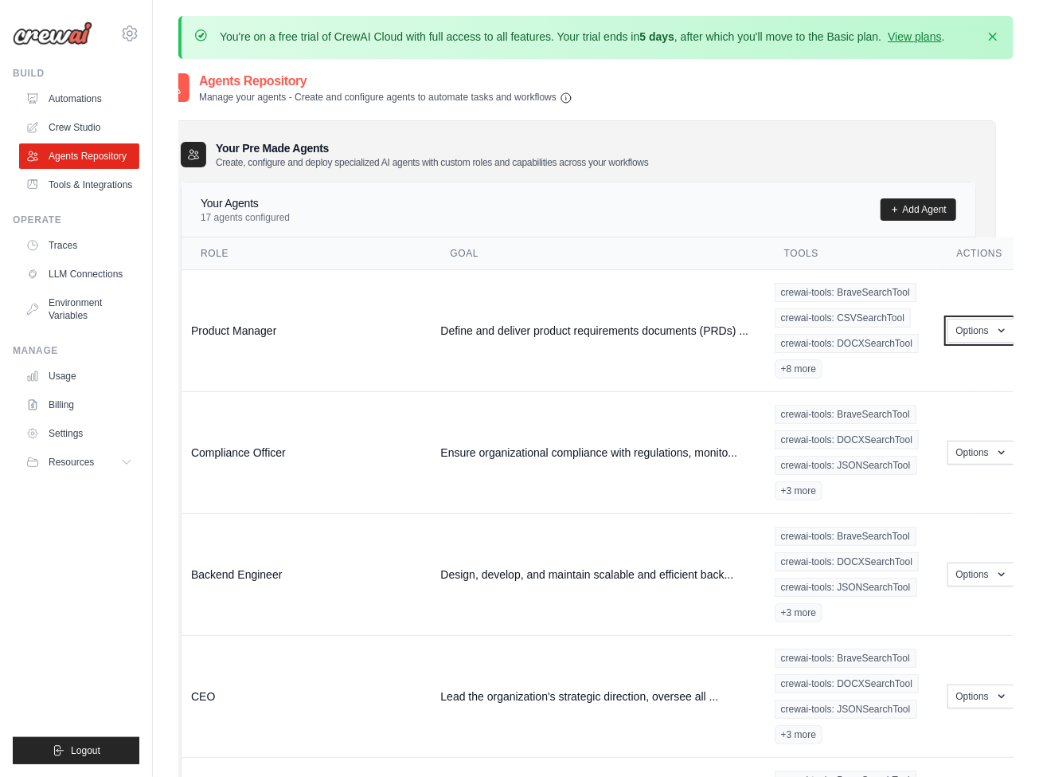
click at [980, 329] on button "Options" at bounding box center [982, 331] width 68 height 24
click at [957, 393] on link "Edit" at bounding box center [958, 395] width 115 height 29
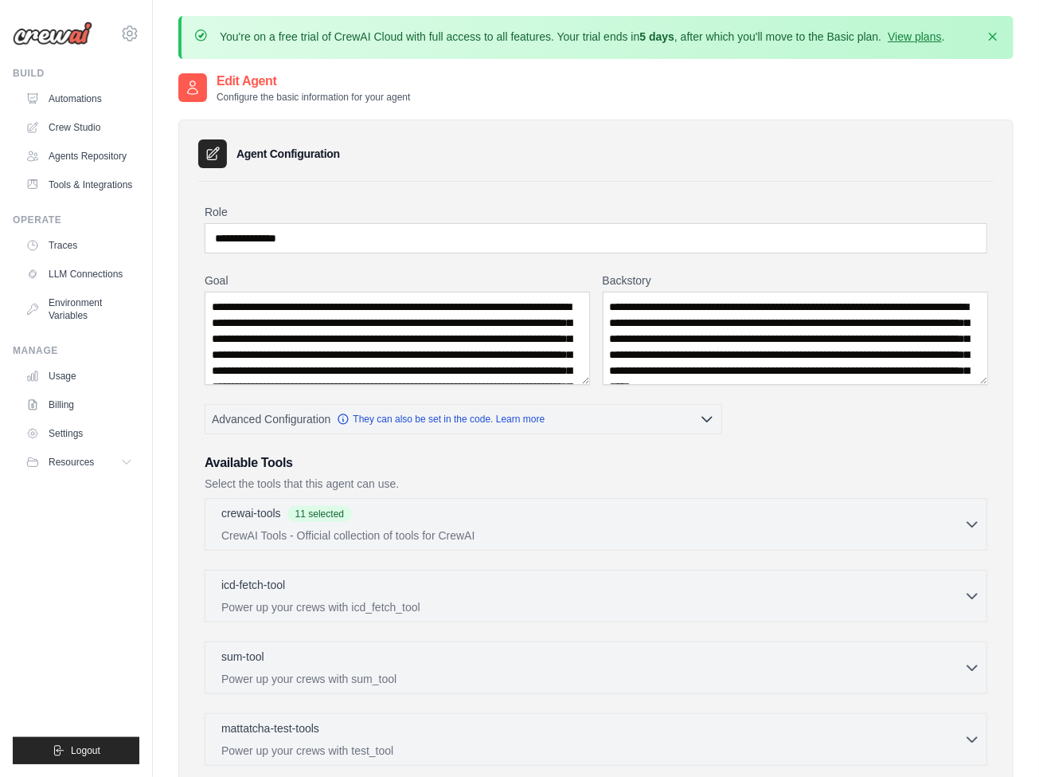
scroll to position [320, 0]
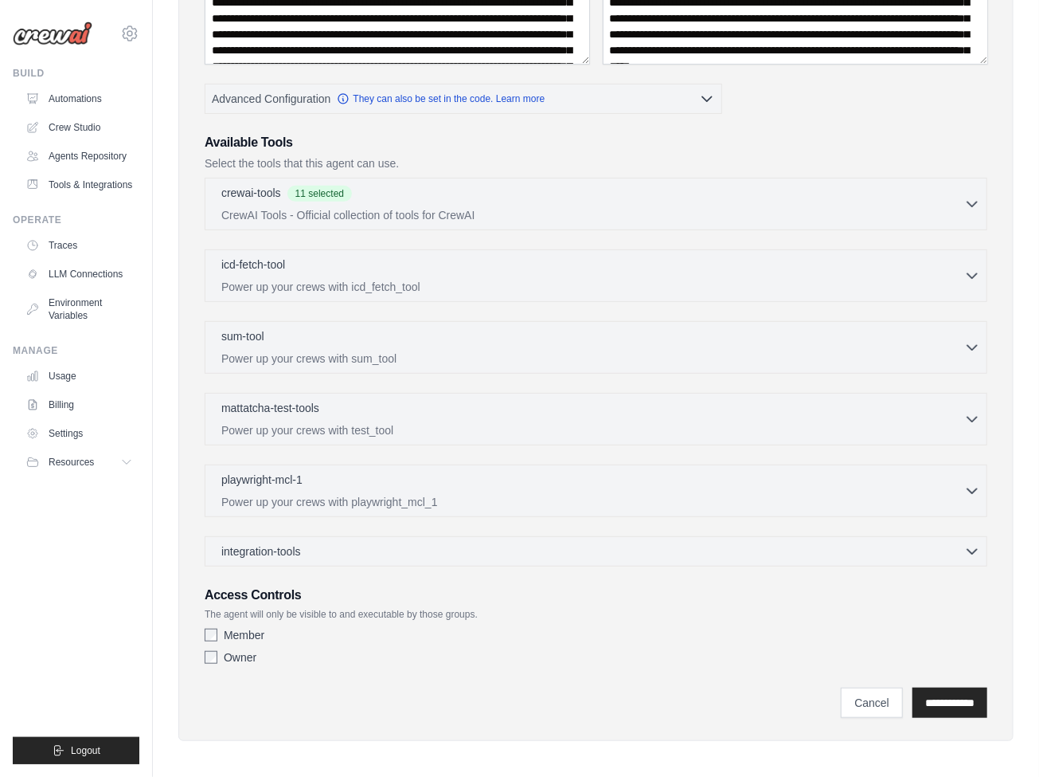
click at [464, 96] on link "They can also be set in the code. Learn more" at bounding box center [441, 98] width 208 height 13
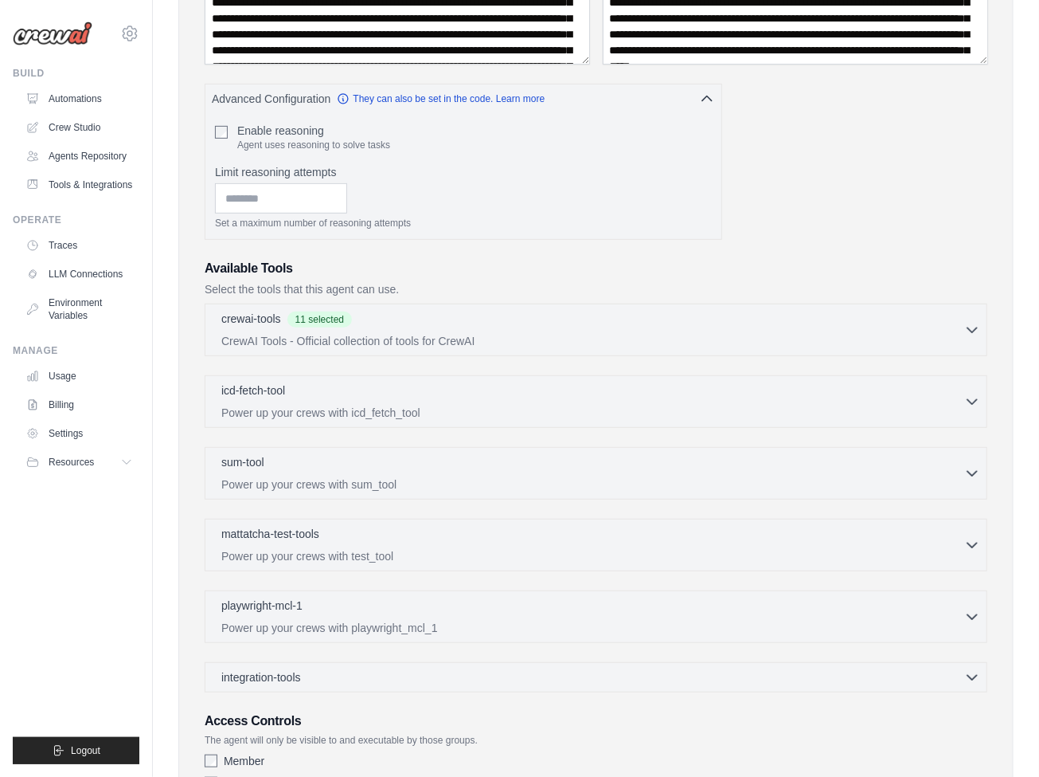
scroll to position [446, 0]
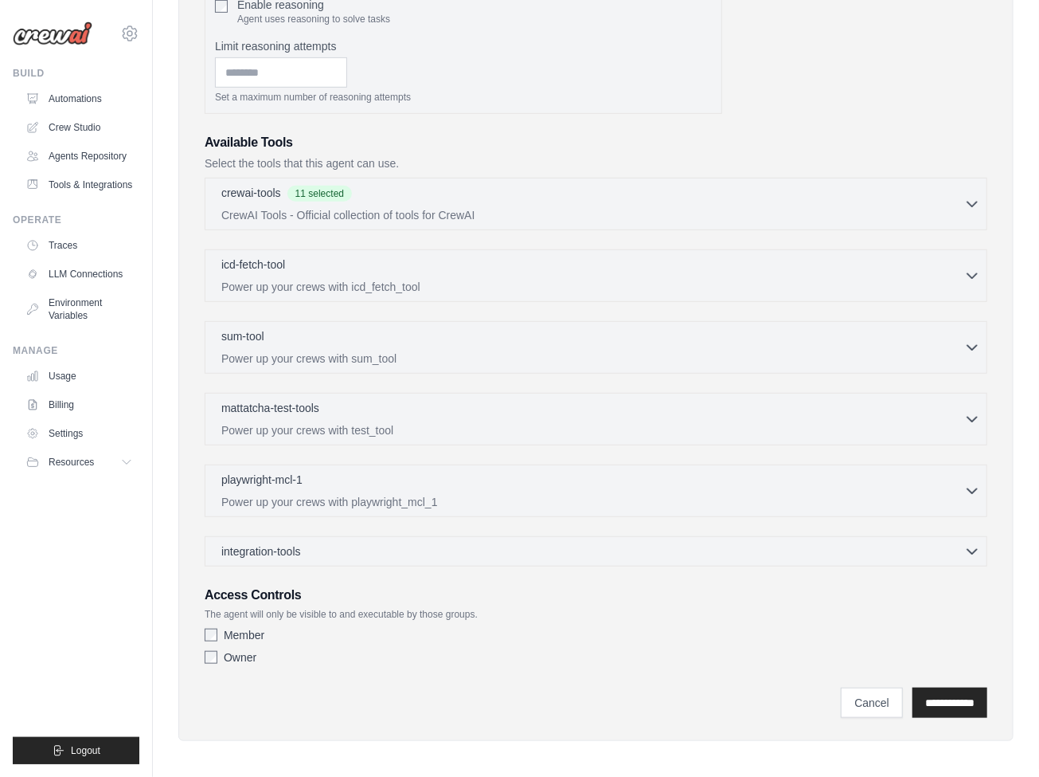
click at [80, 99] on link "Automations" at bounding box center [79, 98] width 120 height 25
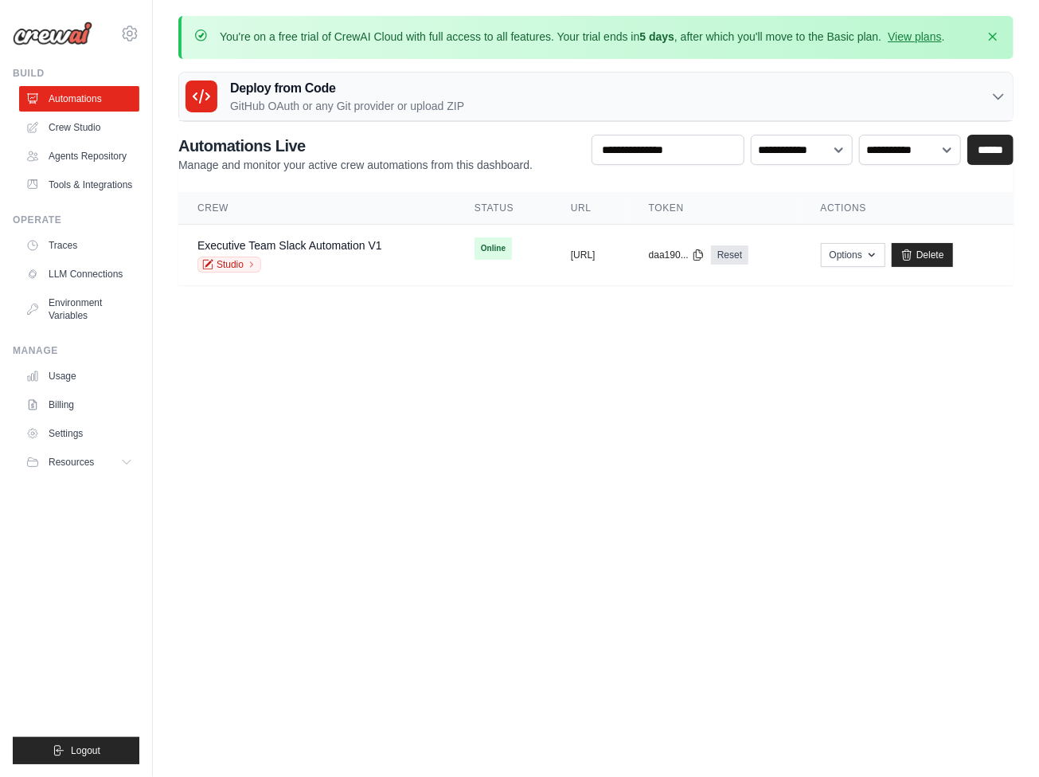
click at [289, 244] on link "Executive Team Slack Automation V1" at bounding box center [290, 245] width 185 height 13
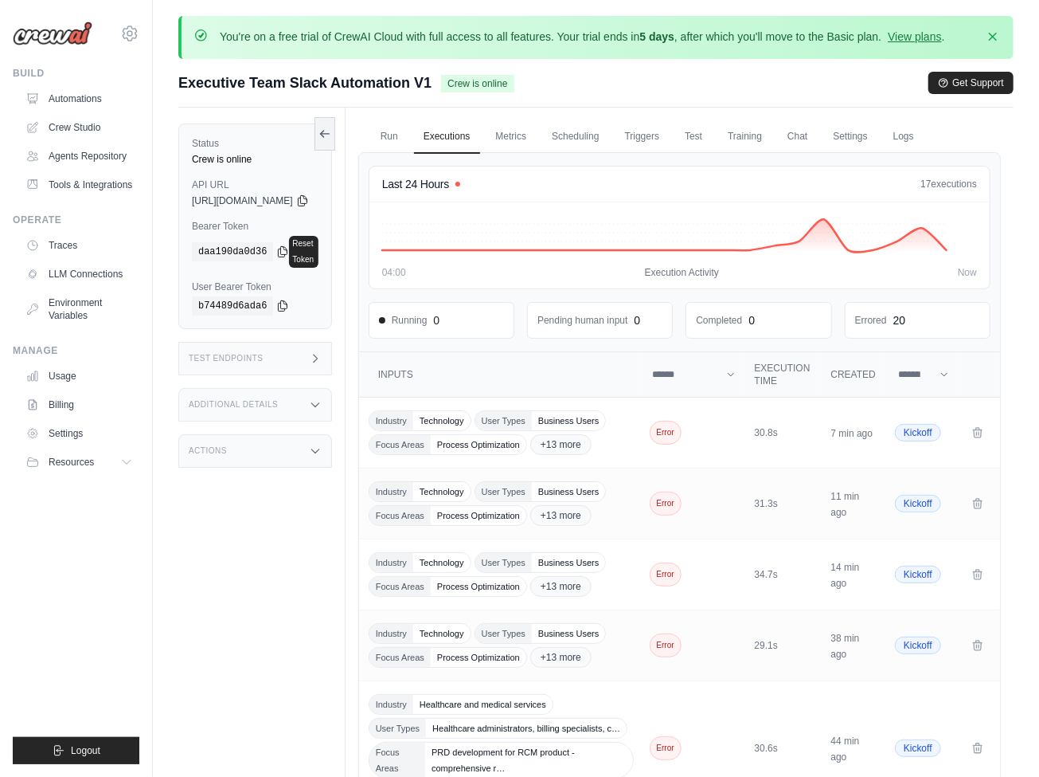
scroll to position [452, 0]
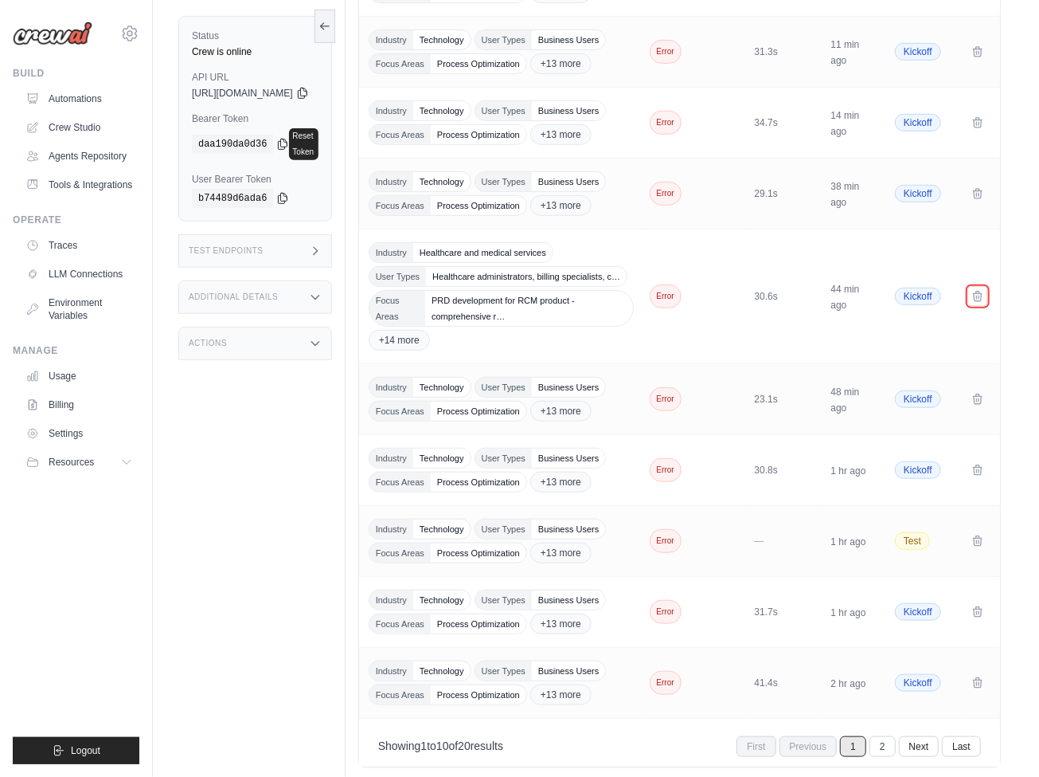
click at [978, 303] on icon "Crew executions table" at bounding box center [978, 296] width 13 height 13
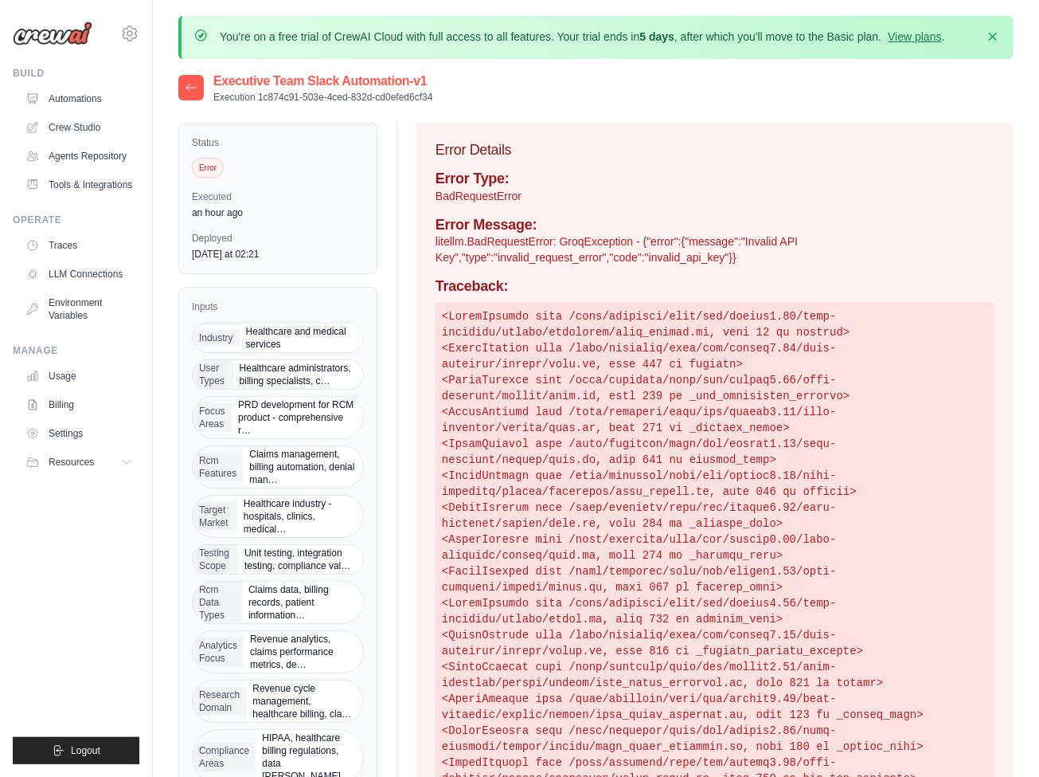
click at [80, 274] on link "LLM Connections" at bounding box center [79, 273] width 120 height 25
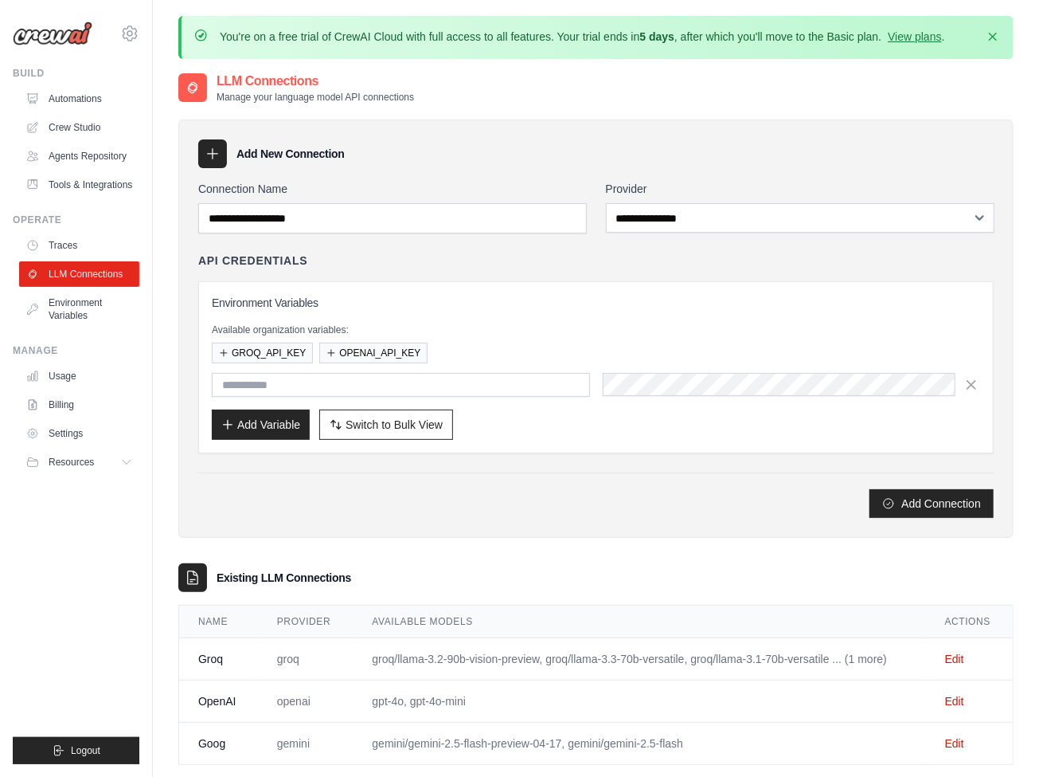
click at [955, 654] on link "Edit" at bounding box center [954, 658] width 19 height 13
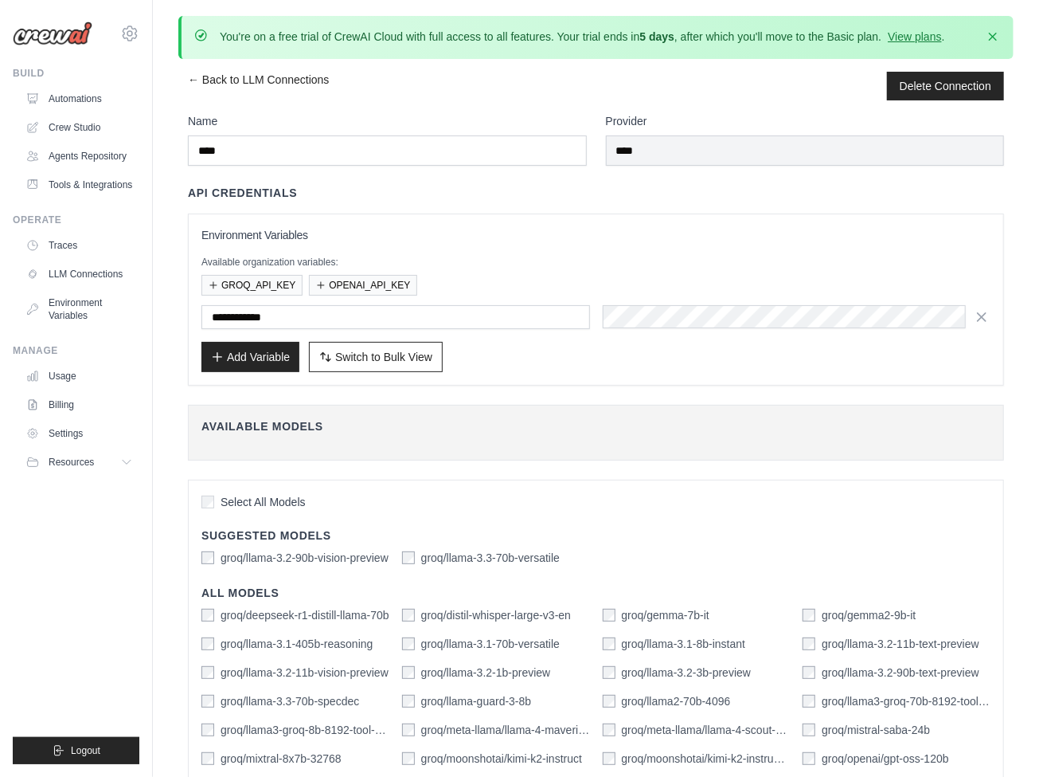
click at [258, 85] on link "← Back to LLM Connections" at bounding box center [258, 86] width 141 height 29
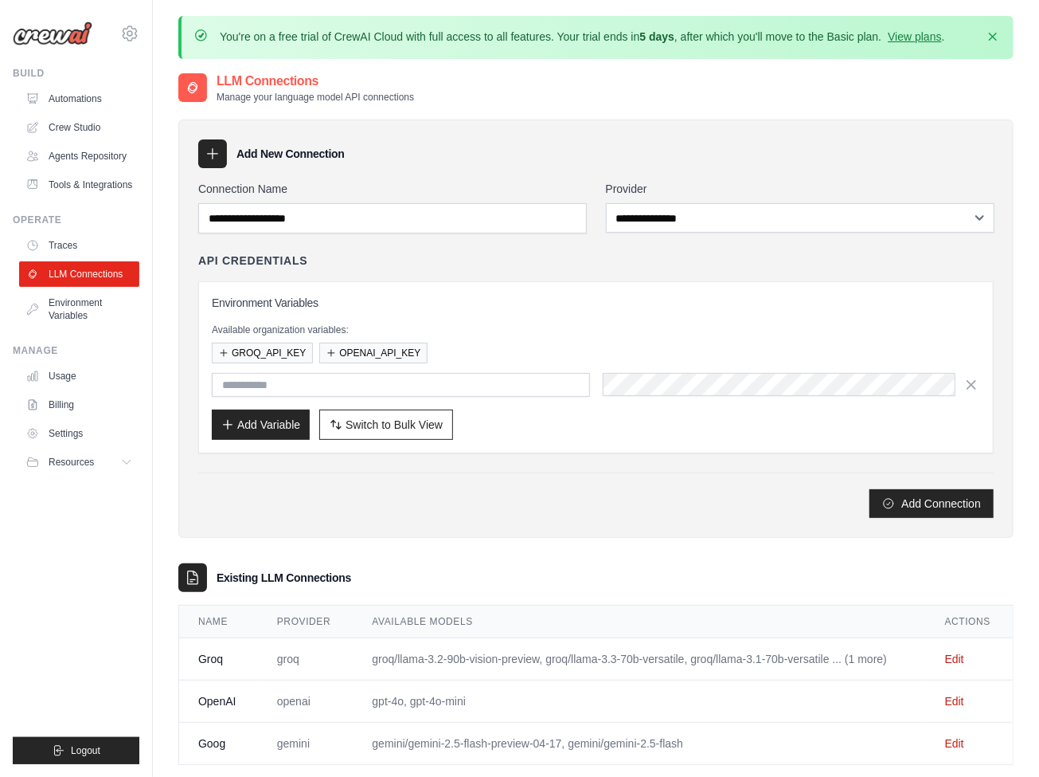
click at [80, 99] on link "Automations" at bounding box center [79, 98] width 120 height 25
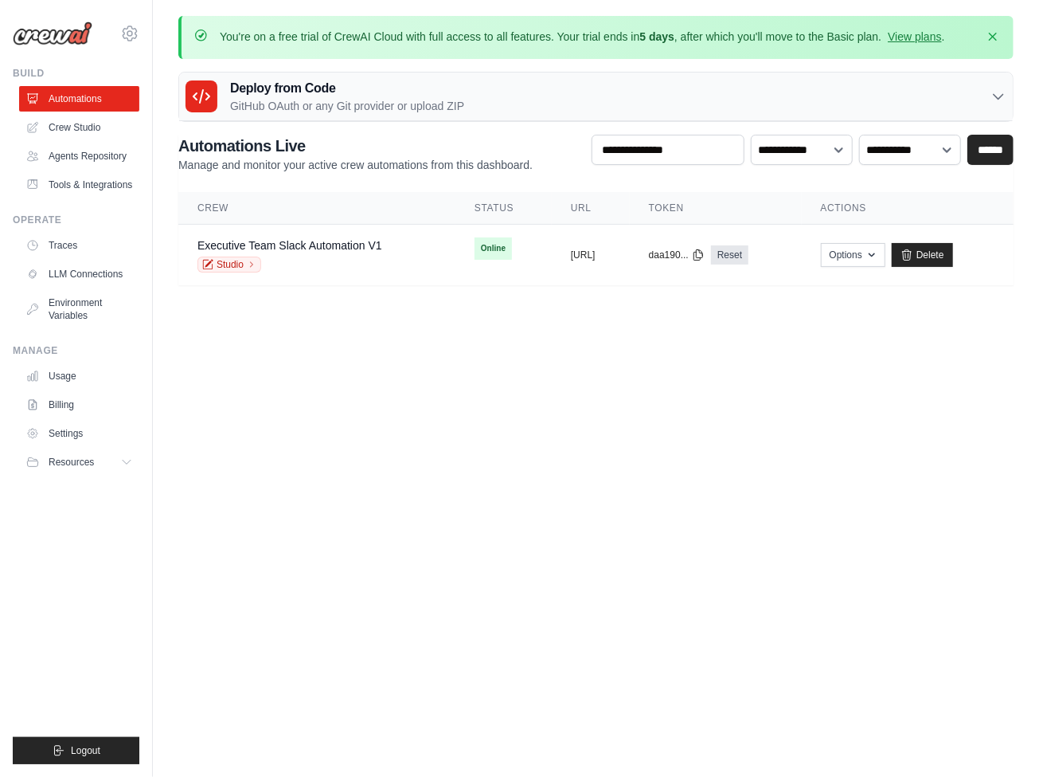
click at [289, 244] on link "Executive Team Slack Automation V1" at bounding box center [290, 245] width 185 height 13
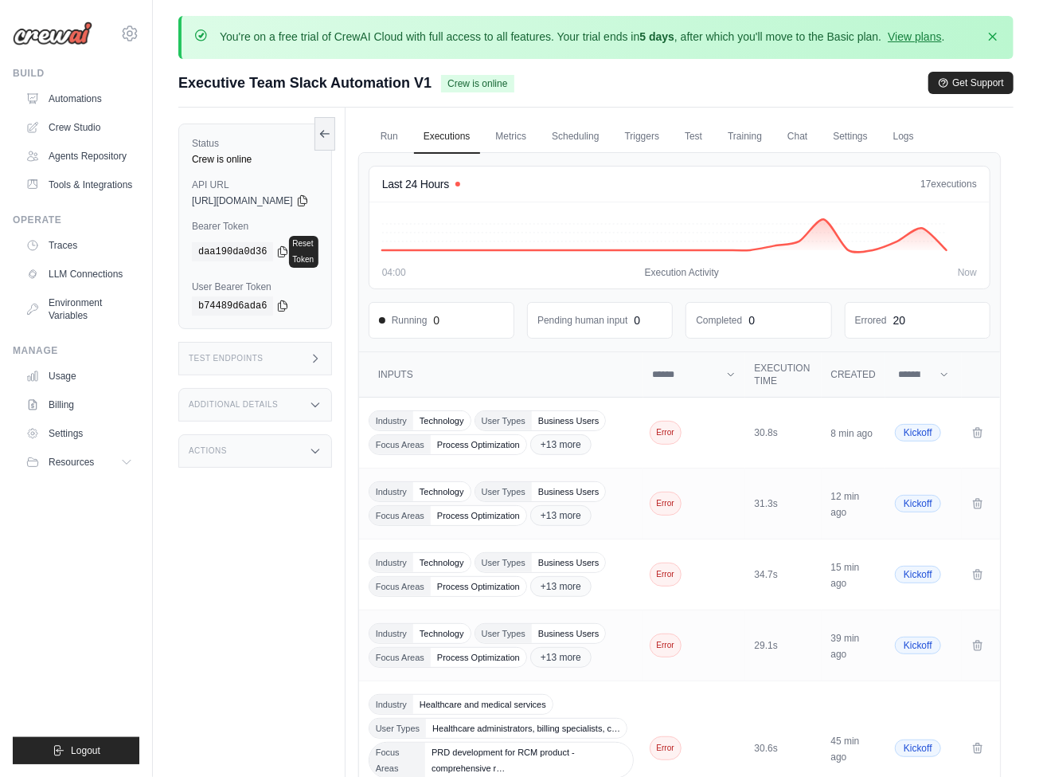
click at [877, 135] on link "Settings" at bounding box center [850, 136] width 53 height 33
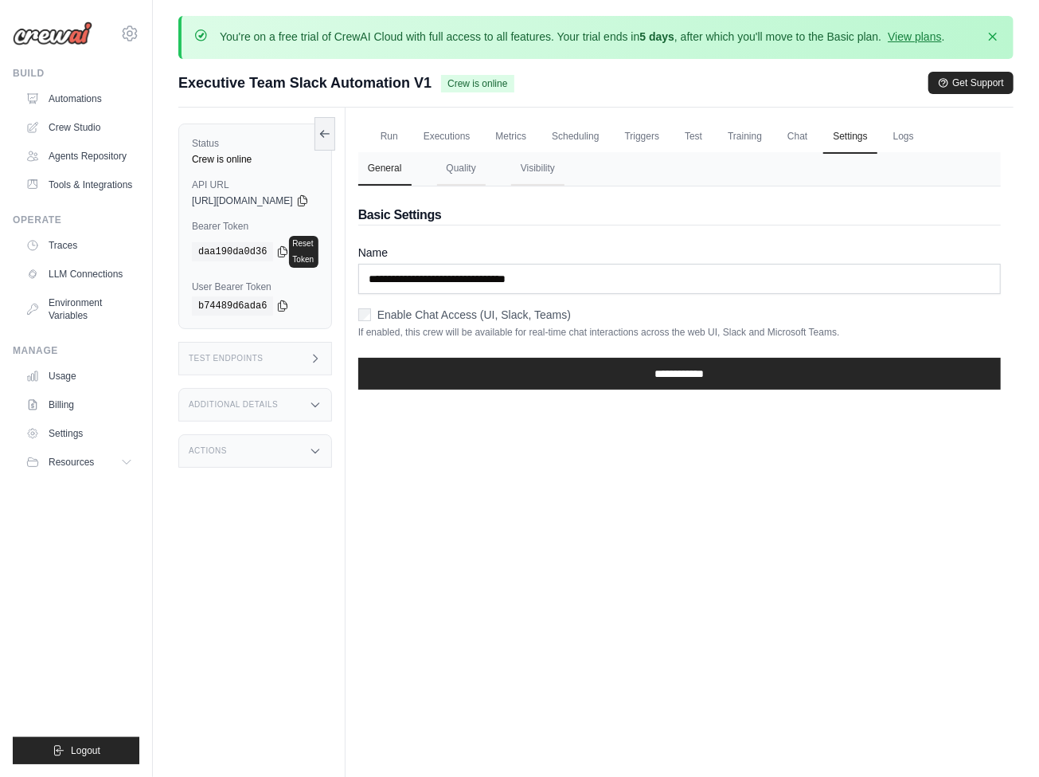
click at [486, 167] on button "Quality" at bounding box center [461, 168] width 49 height 33
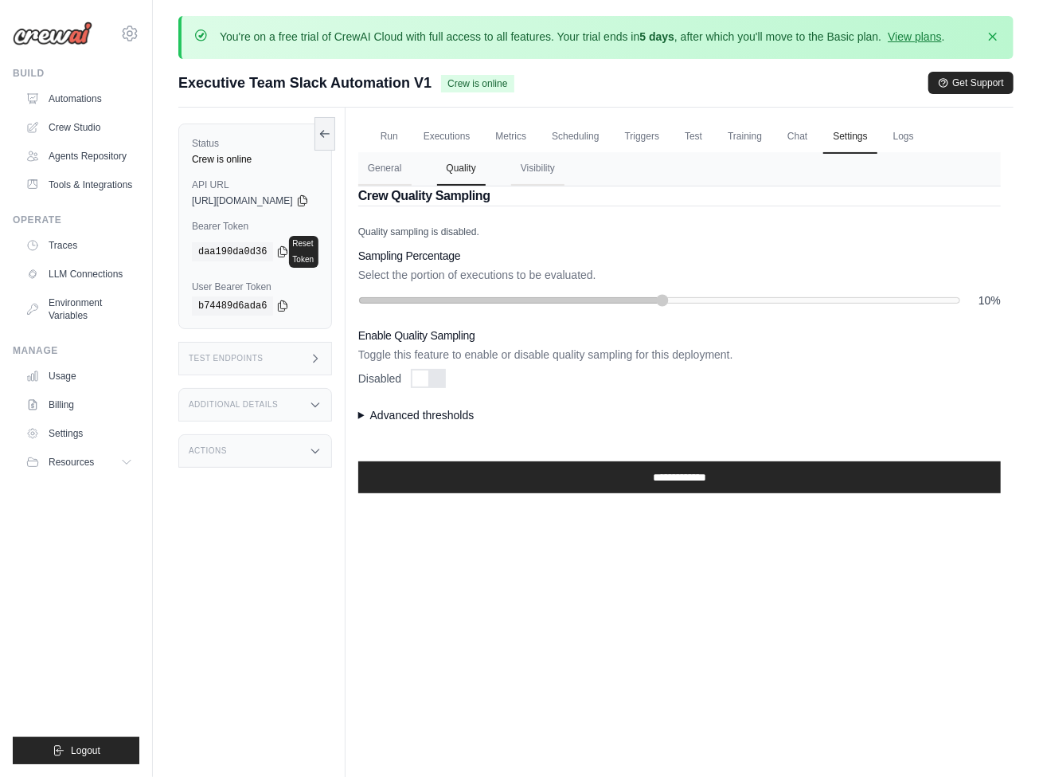
click at [80, 127] on link "Crew Studio" at bounding box center [79, 127] width 120 height 25
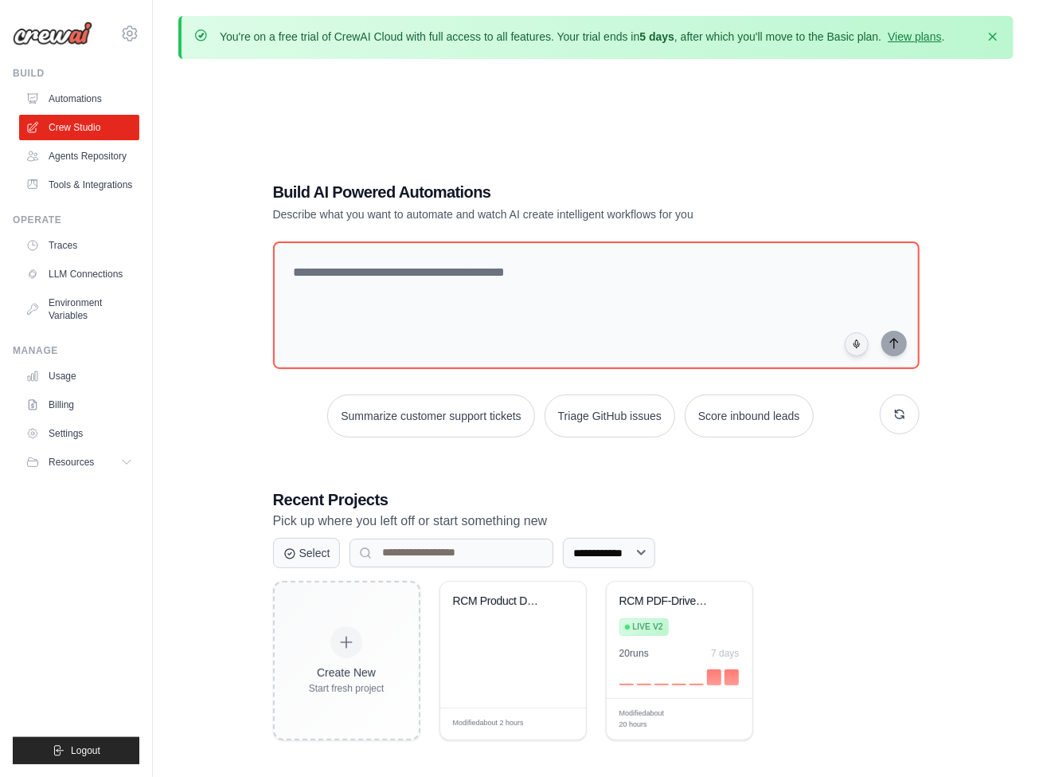
scroll to position [88, 0]
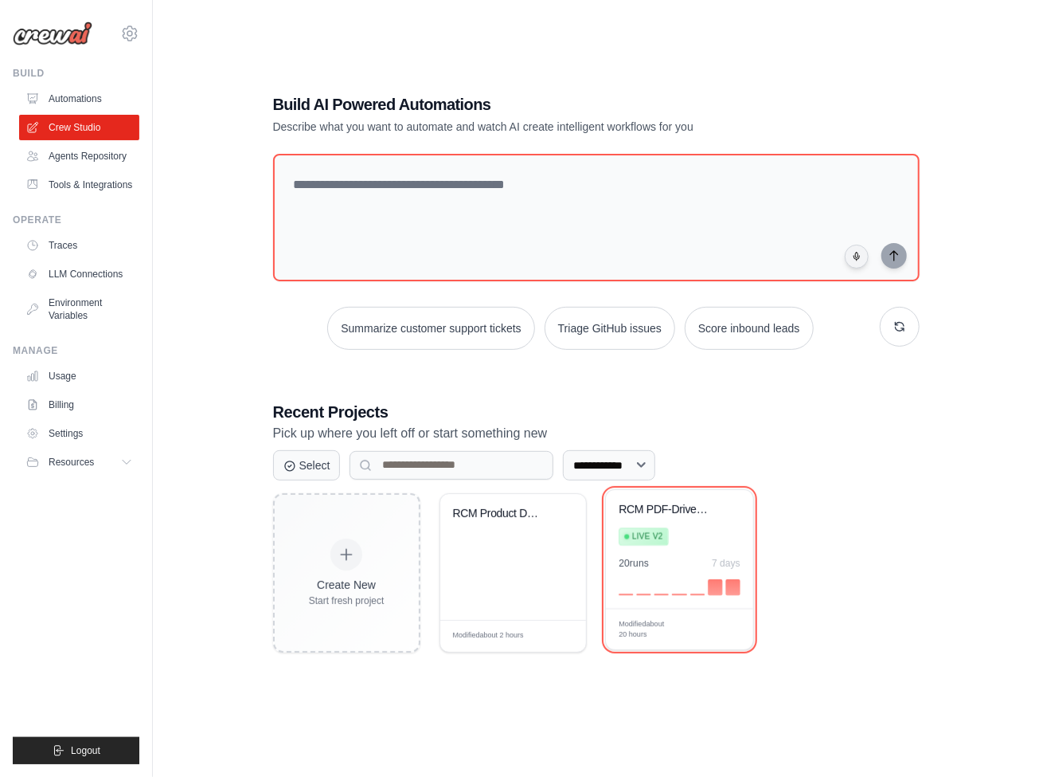
click at [731, 533] on icon at bounding box center [730, 530] width 6 height 7
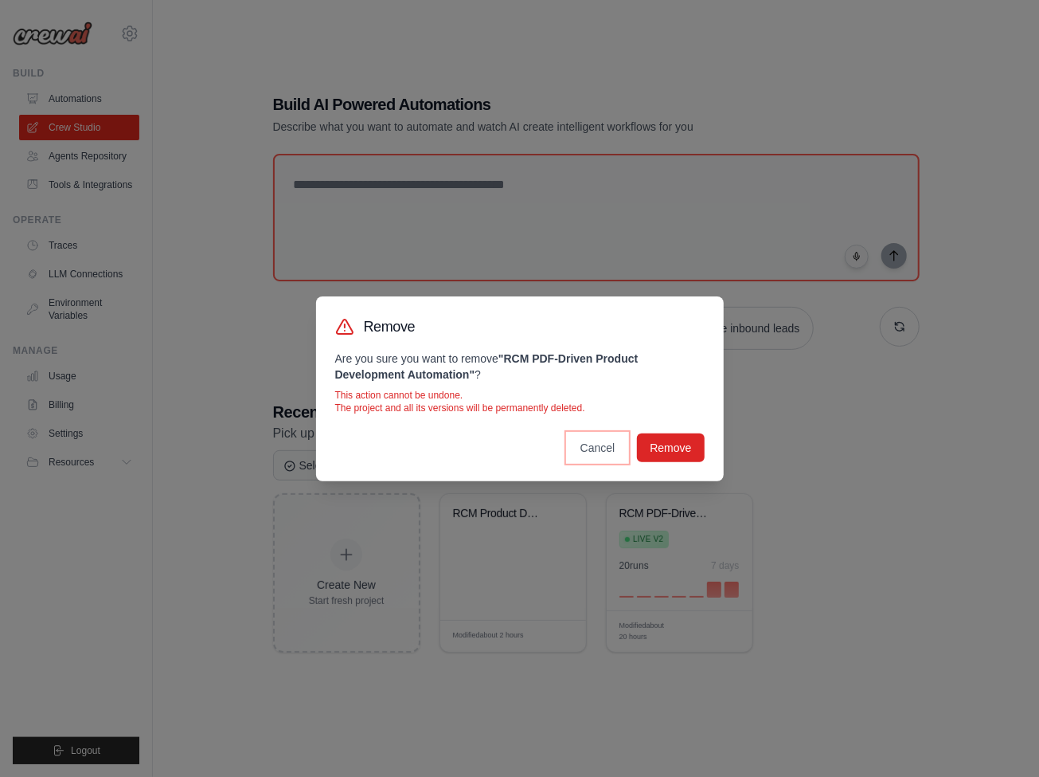
click at [597, 447] on button "Cancel" at bounding box center [598, 447] width 61 height 29
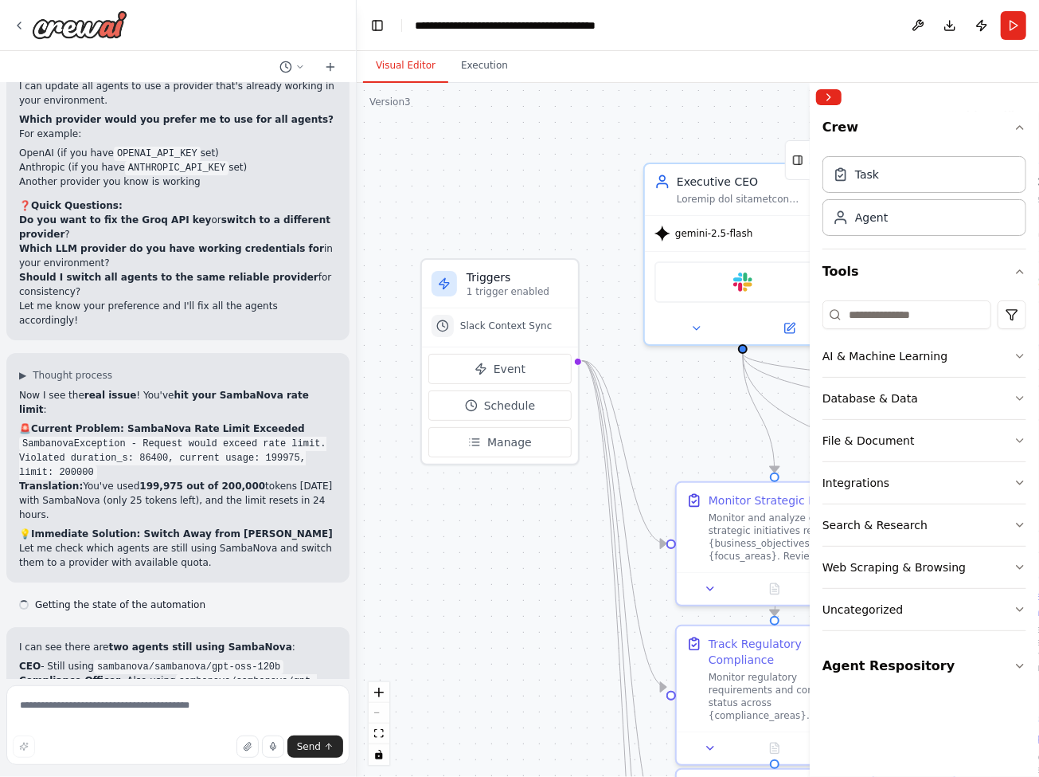
scroll to position [43805, 0]
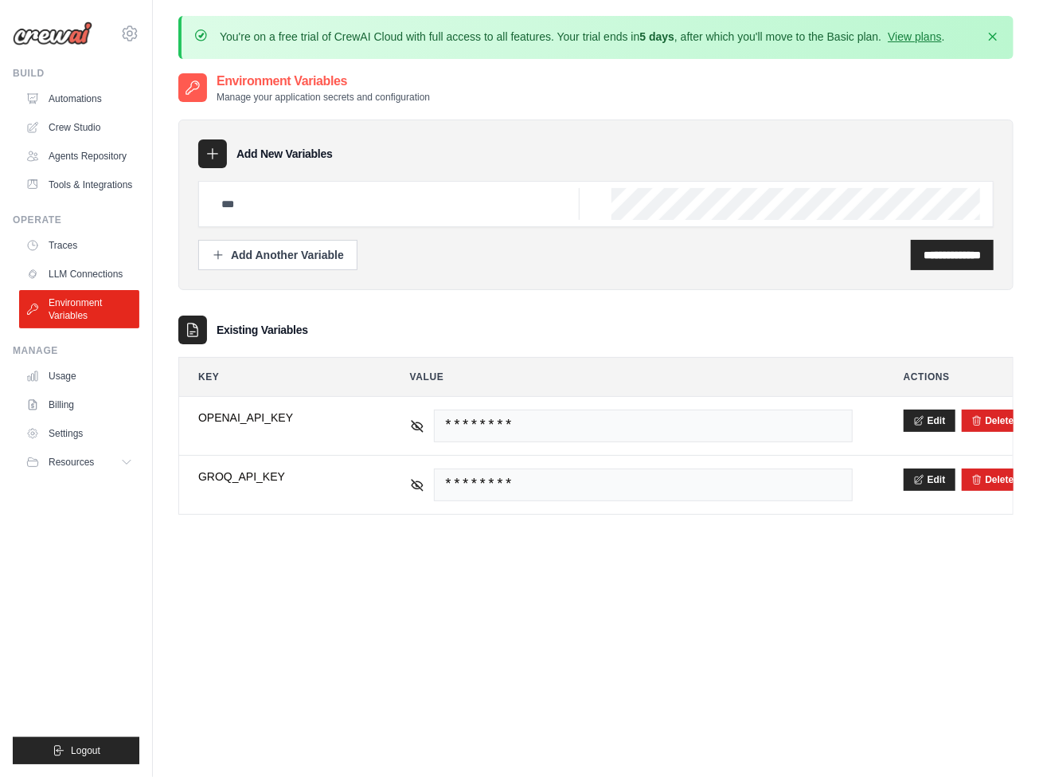
click at [929, 476] on button "Edit" at bounding box center [930, 479] width 52 height 22
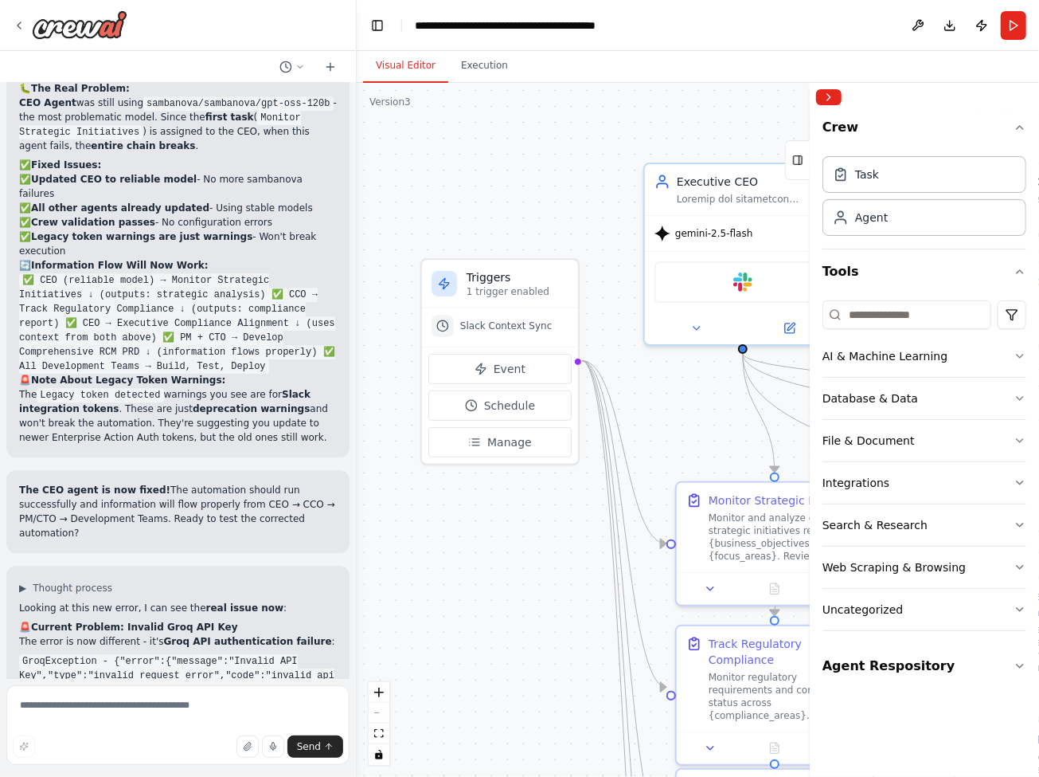
scroll to position [43805, 0]
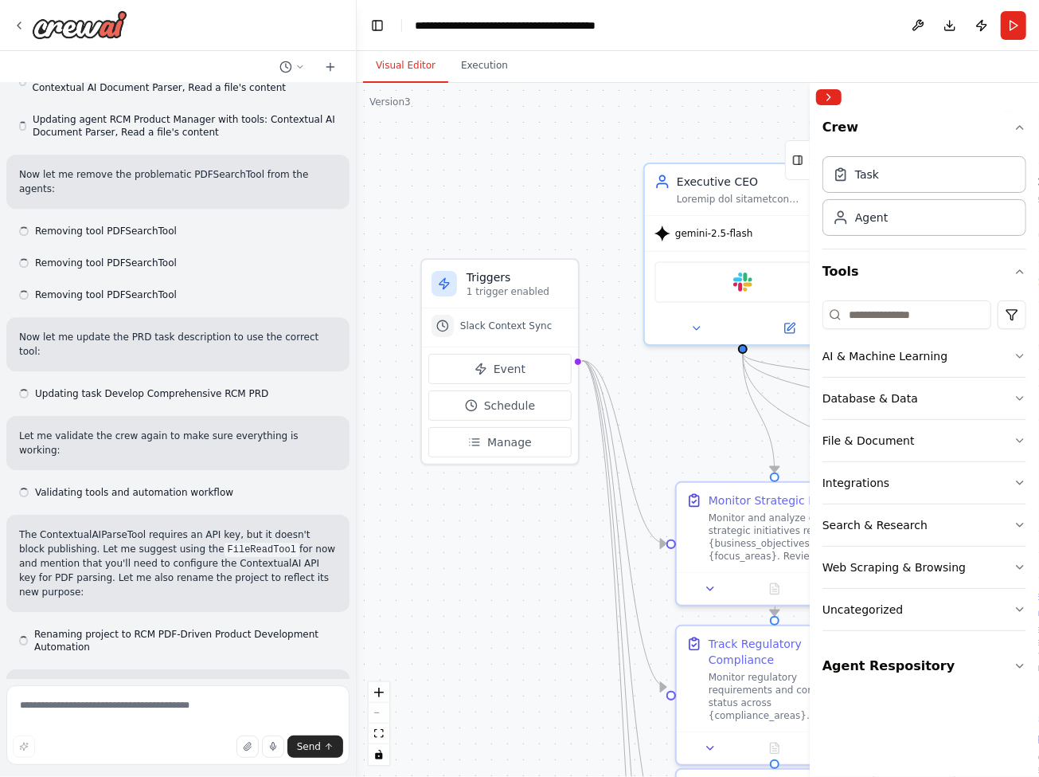
scroll to position [43805, 0]
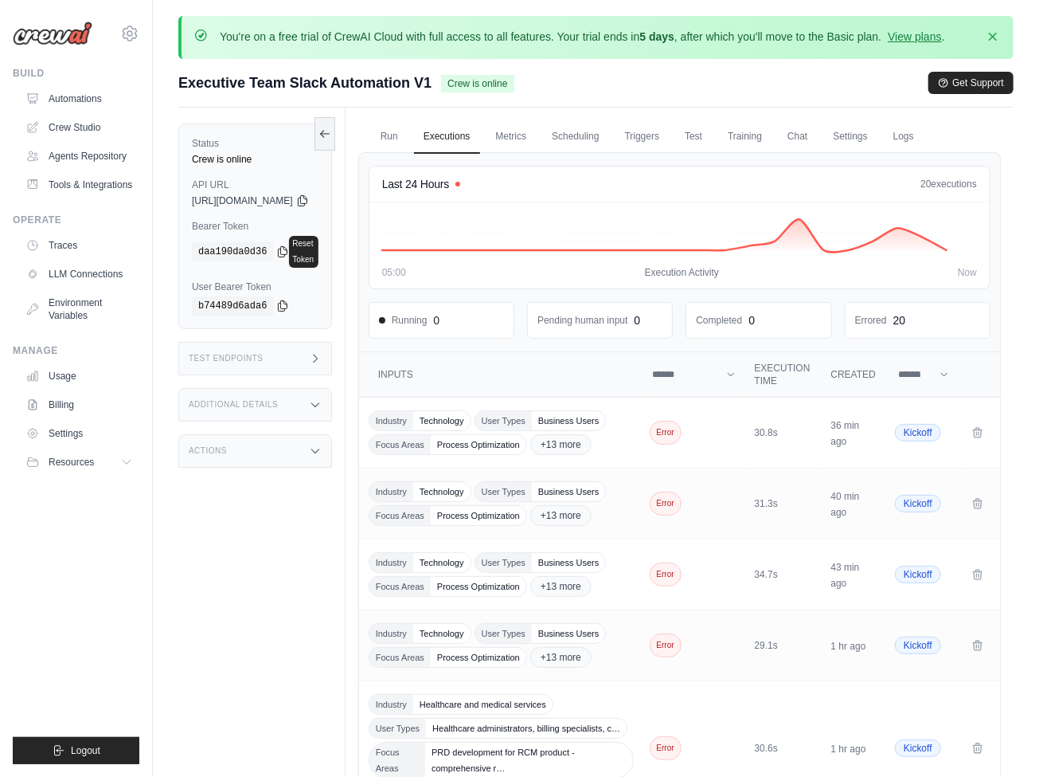
click at [80, 127] on link "Crew Studio" at bounding box center [79, 127] width 120 height 25
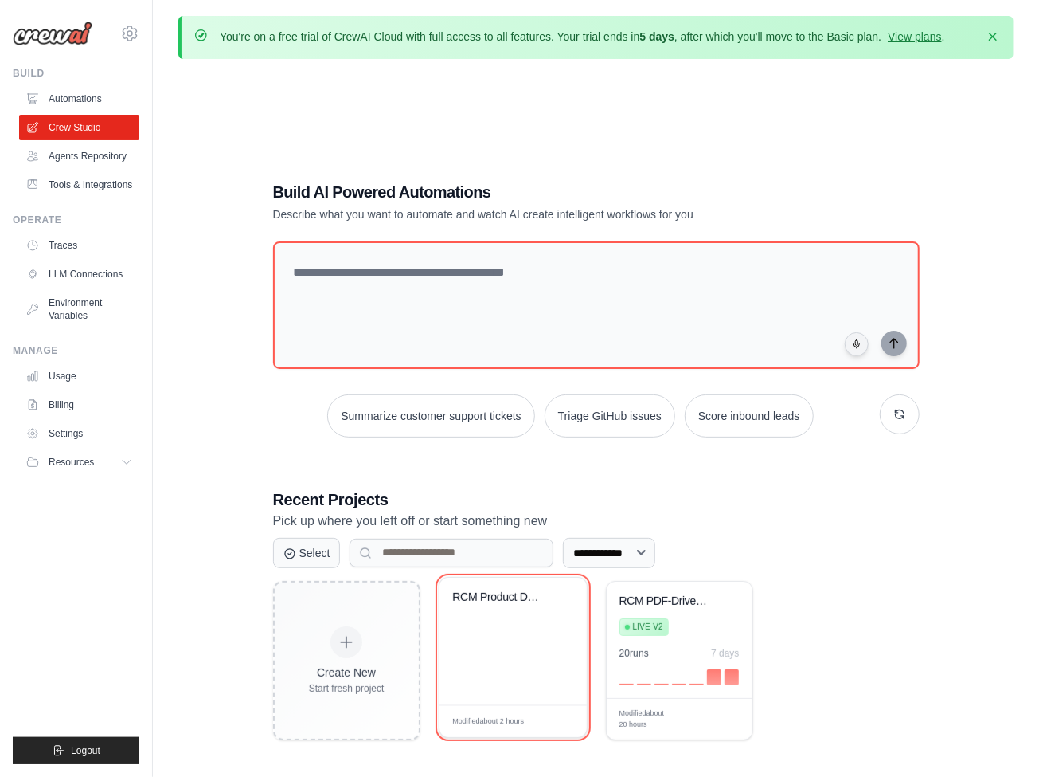
click at [565, 601] on icon at bounding box center [564, 598] width 11 height 11
click at [565, 597] on icon at bounding box center [565, 598] width 9 height 9
click at [565, 597] on icon at bounding box center [564, 598] width 11 height 11
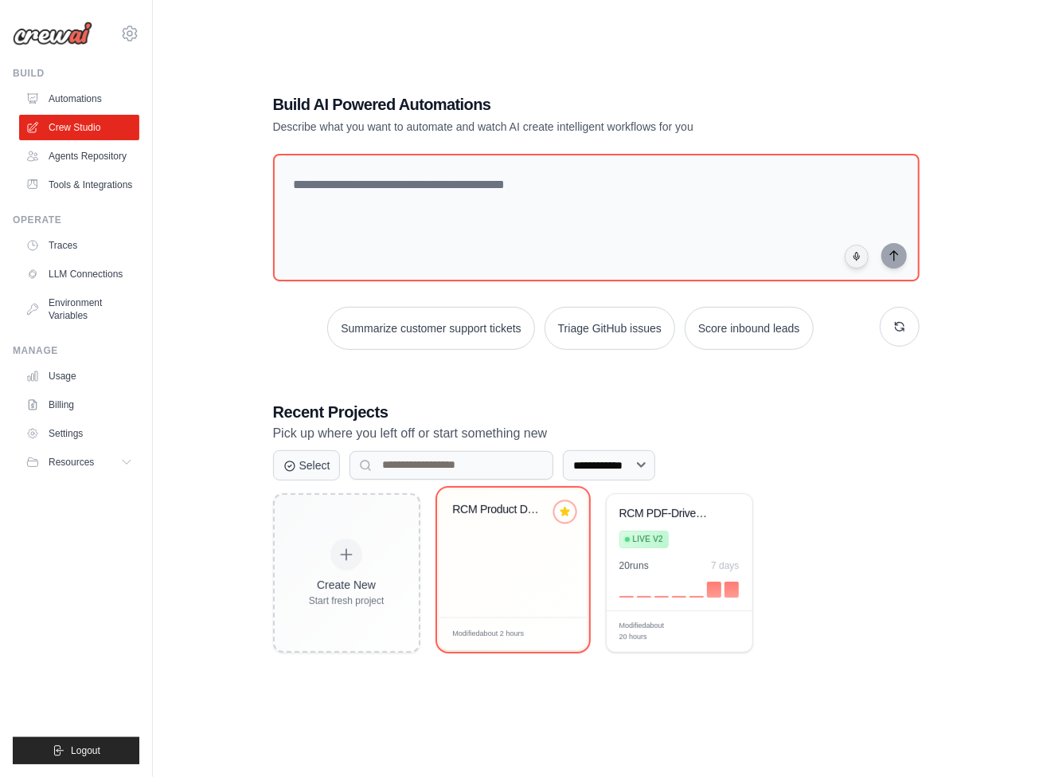
click at [565, 510] on icon at bounding box center [565, 511] width 9 height 9
click at [565, 510] on icon at bounding box center [564, 511] width 11 height 11
click at [565, 530] on icon at bounding box center [564, 531] width 10 height 10
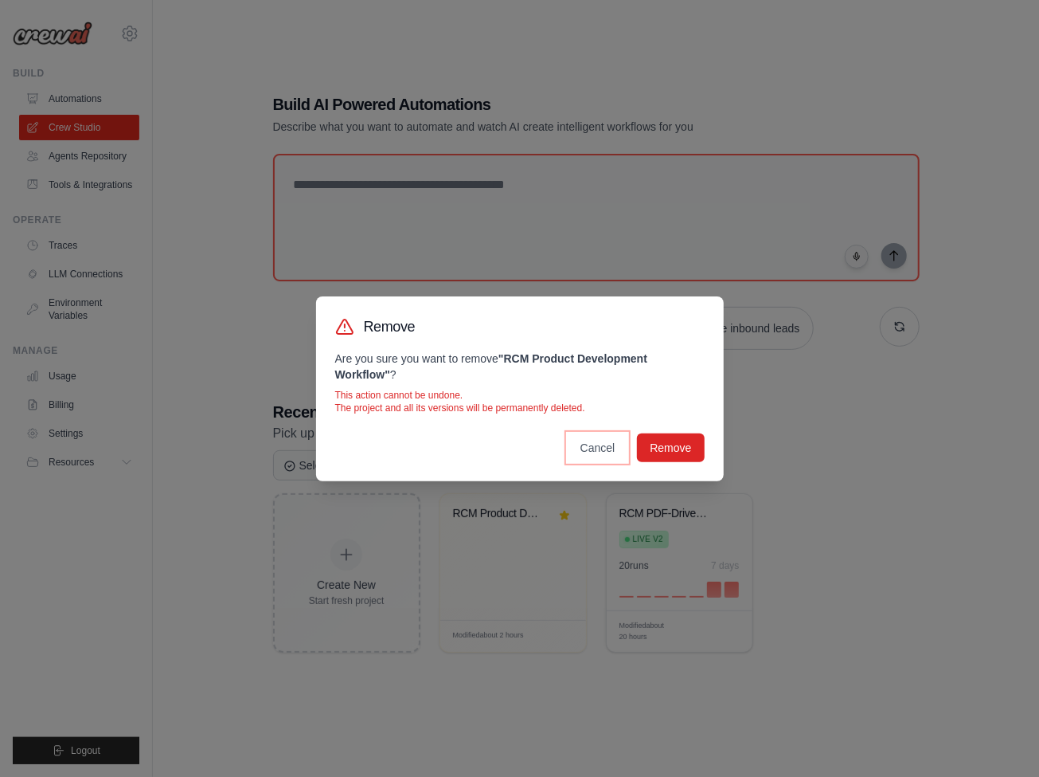
click at [597, 447] on button "Cancel" at bounding box center [598, 447] width 61 height 29
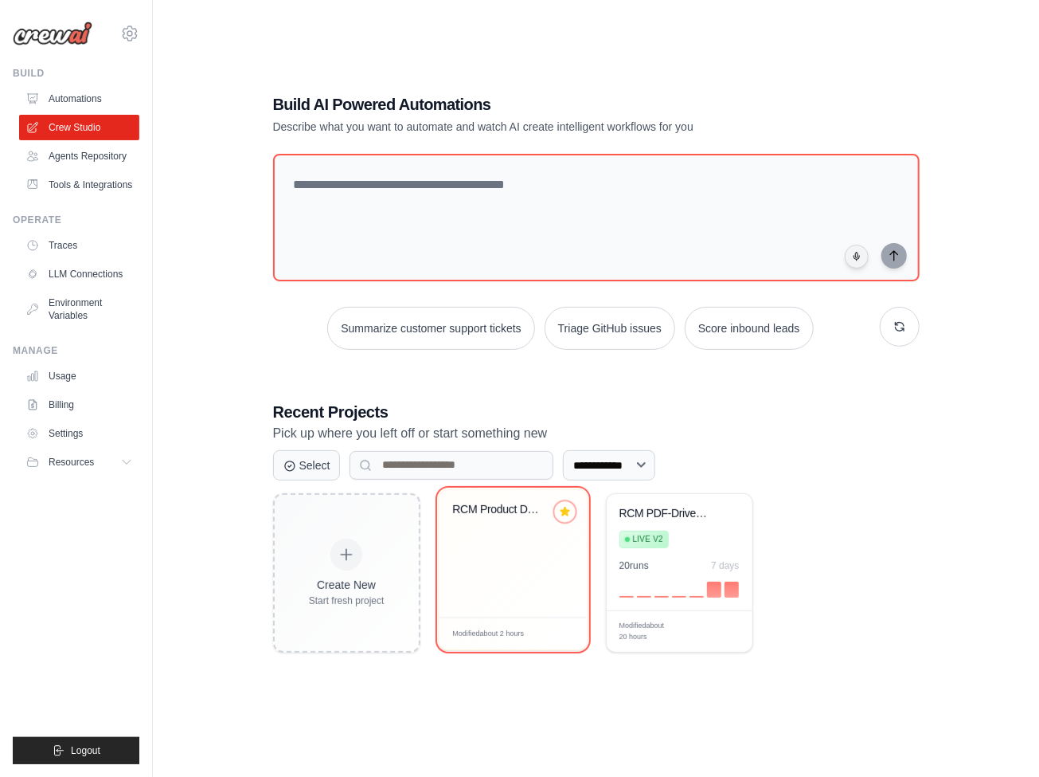
click at [565, 513] on icon at bounding box center [565, 511] width 9 height 9
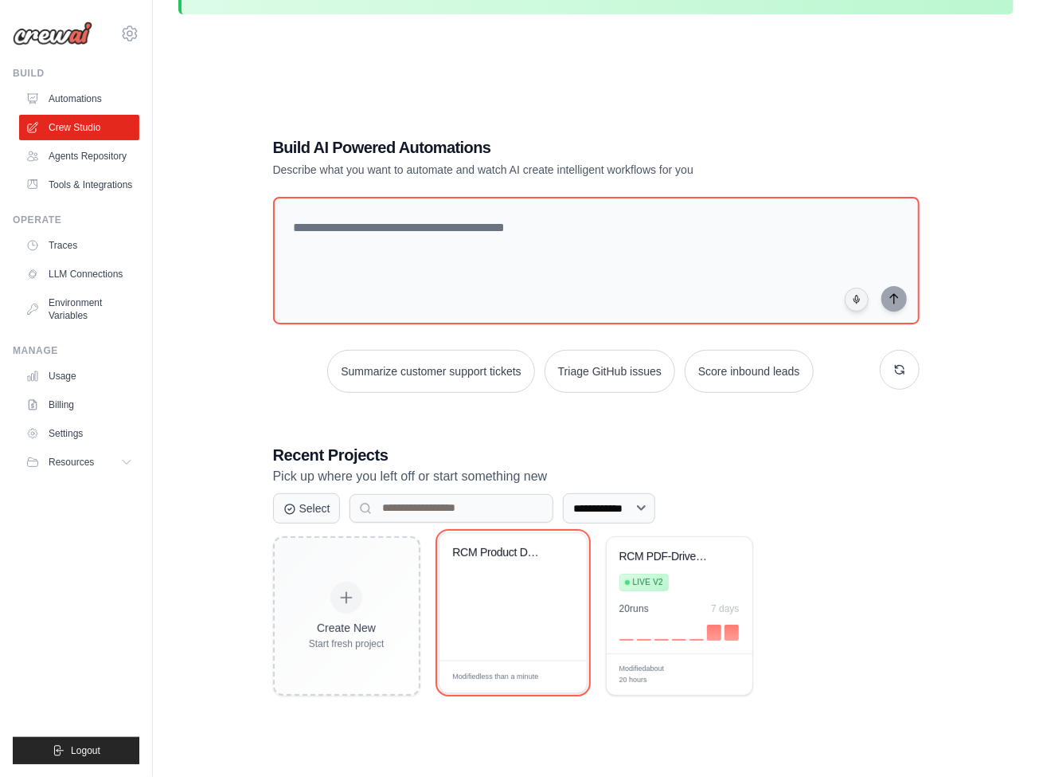
click at [565, 556] on icon at bounding box center [564, 554] width 11 height 11
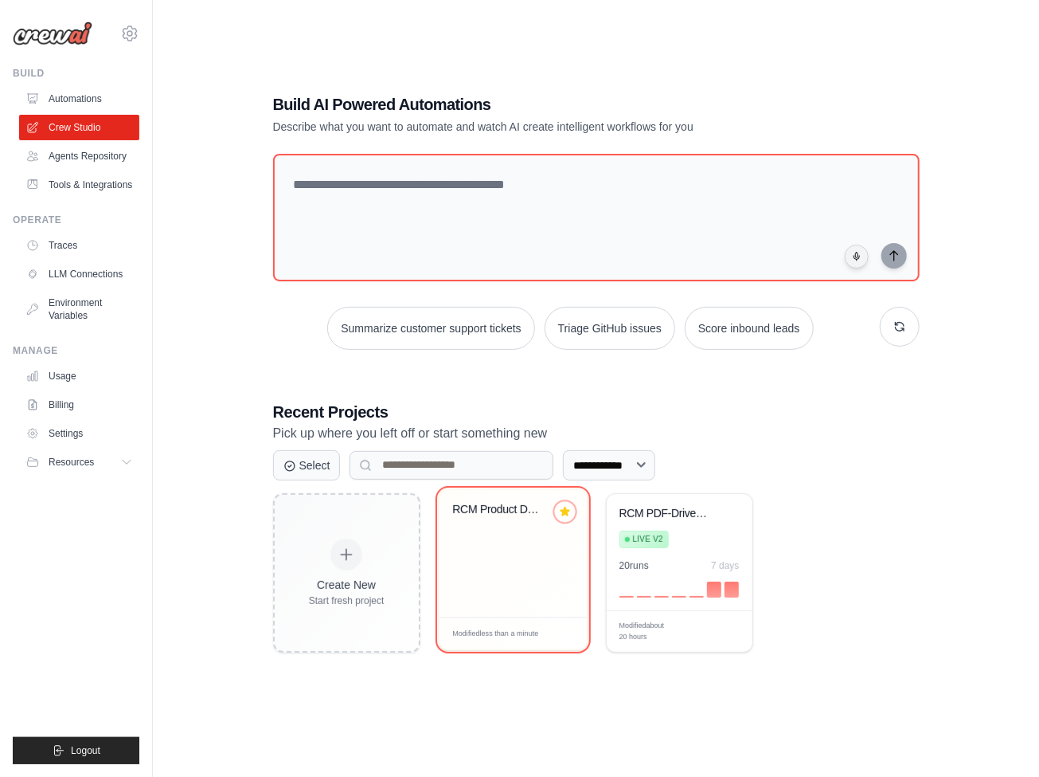
click at [565, 510] on icon at bounding box center [565, 511] width 9 height 9
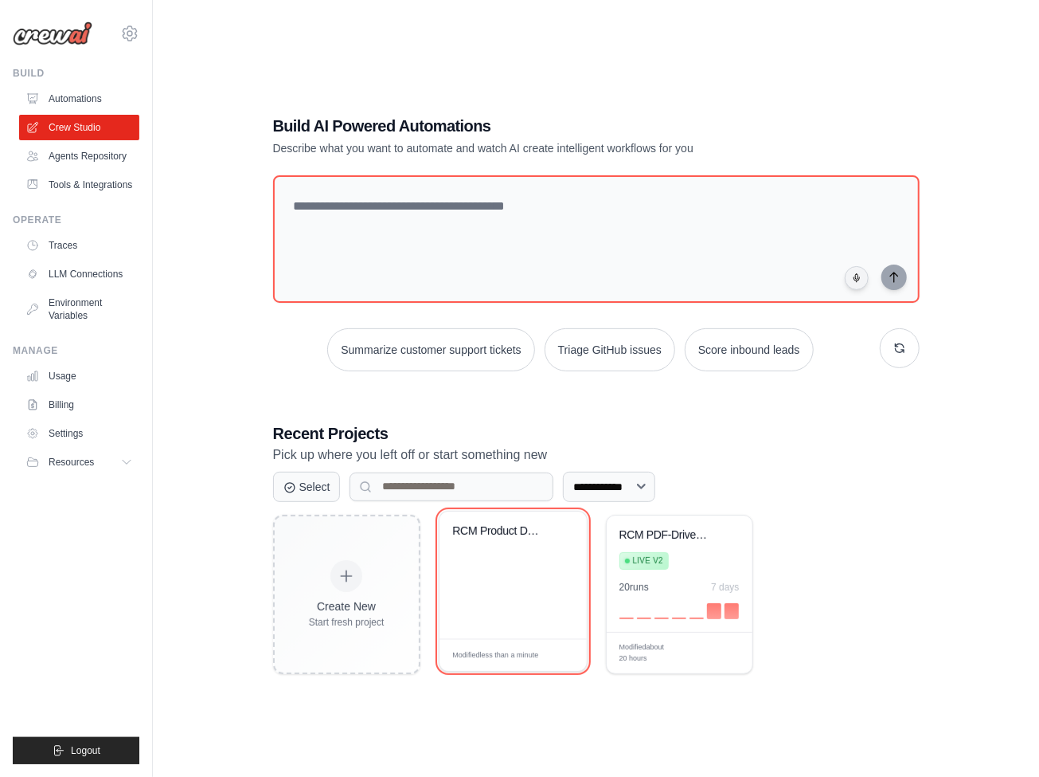
click at [565, 534] on icon at bounding box center [564, 532] width 11 height 11
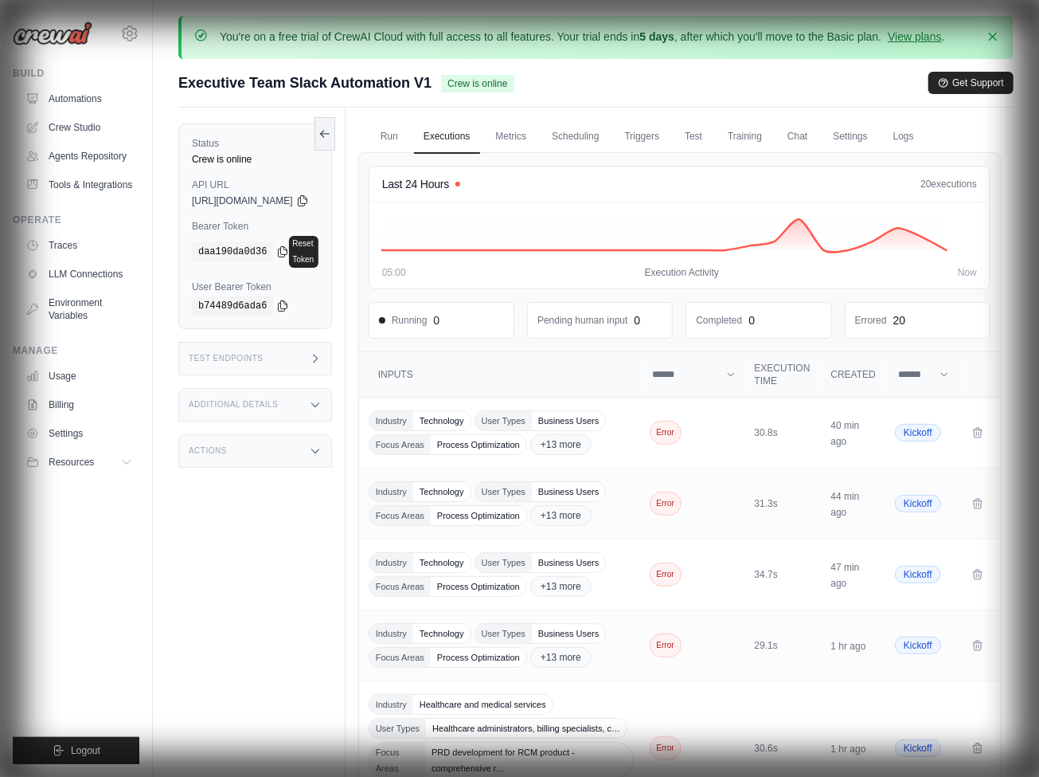
click at [877, 135] on link "Settings" at bounding box center [850, 136] width 53 height 33
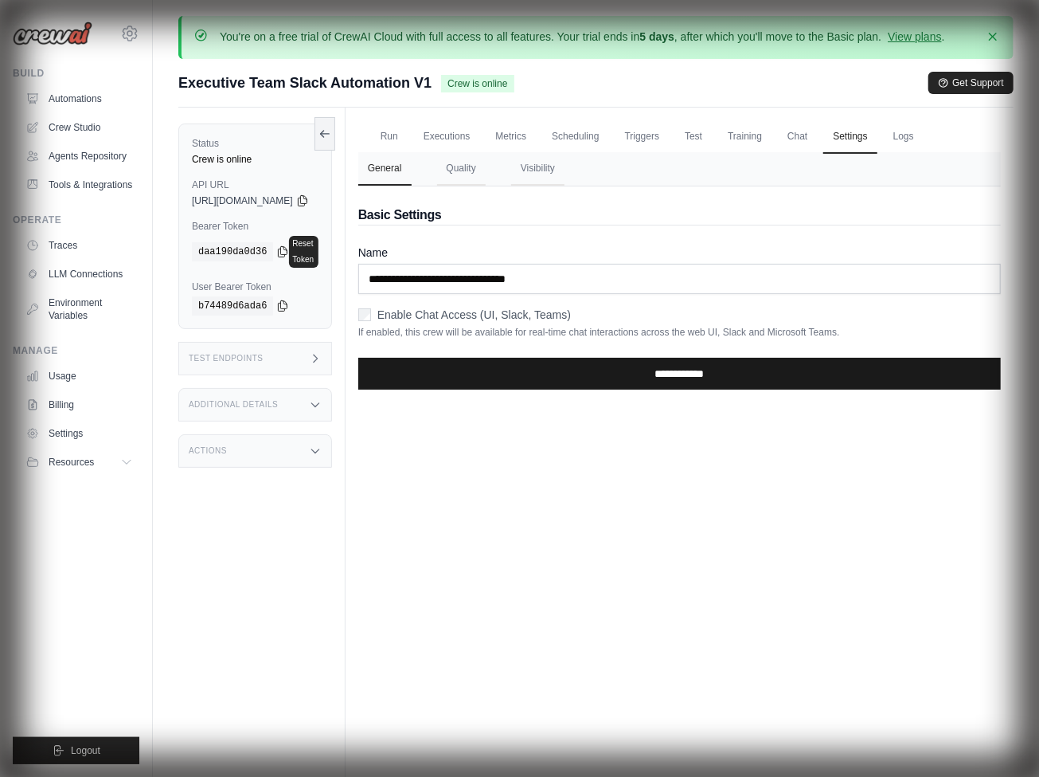
scroll to position [123, 0]
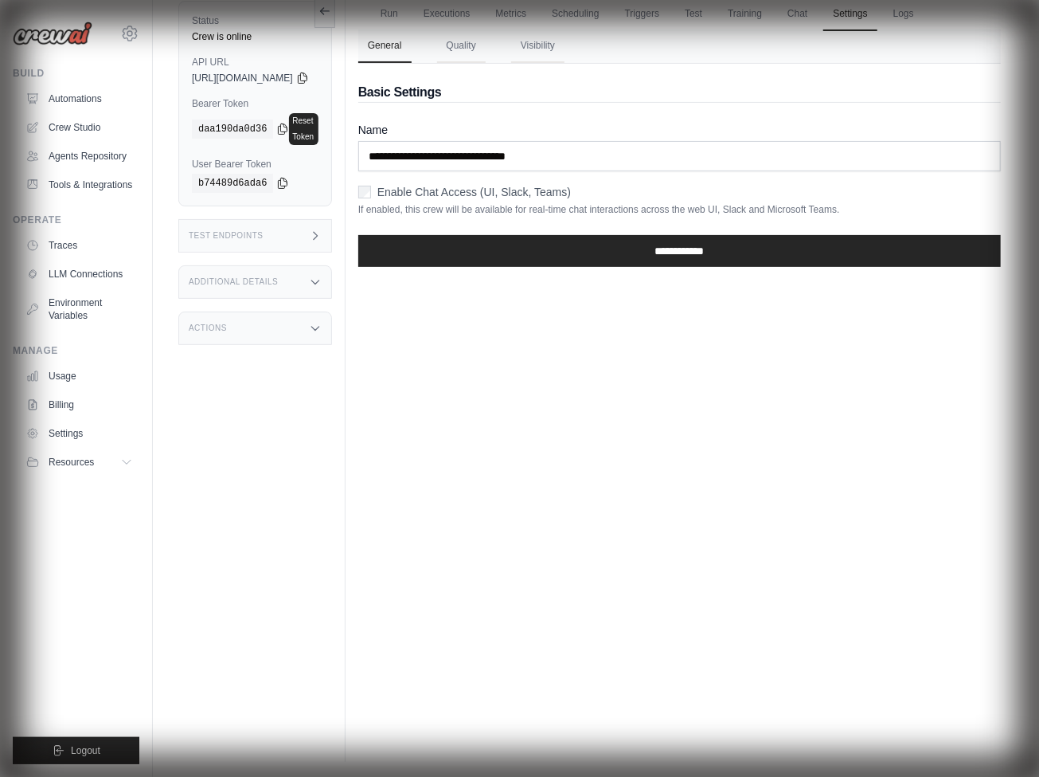
click at [486, 44] on button "Quality" at bounding box center [461, 45] width 49 height 33
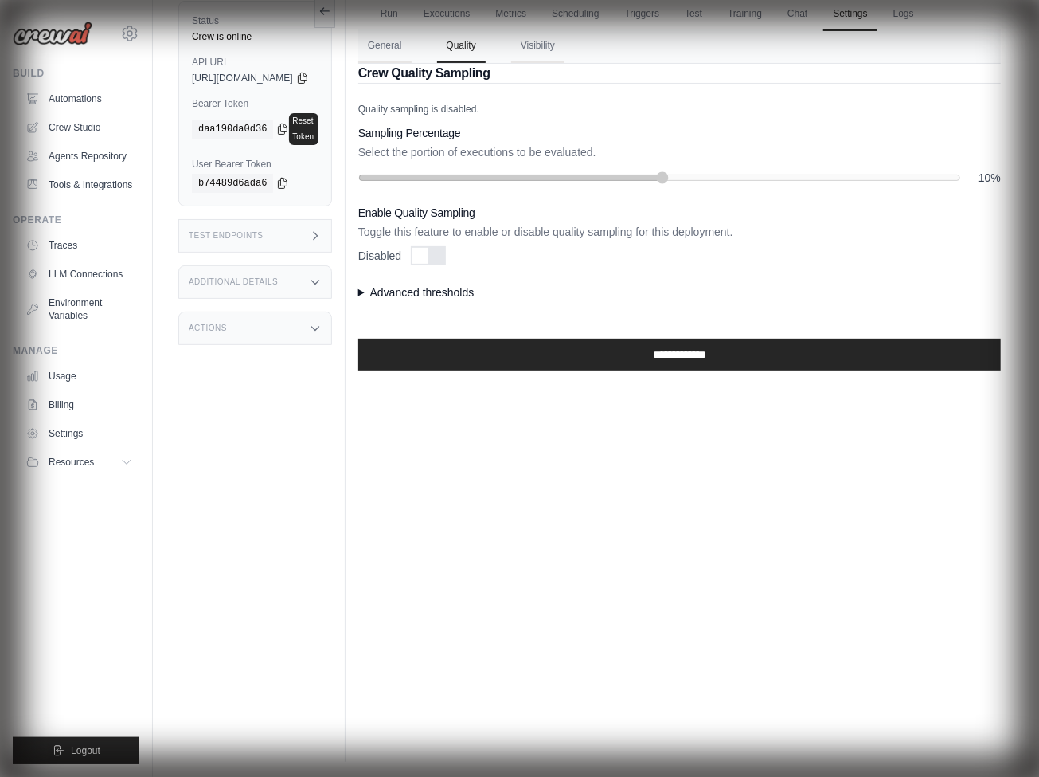
click at [565, 44] on button "Visibility" at bounding box center [537, 45] width 53 height 33
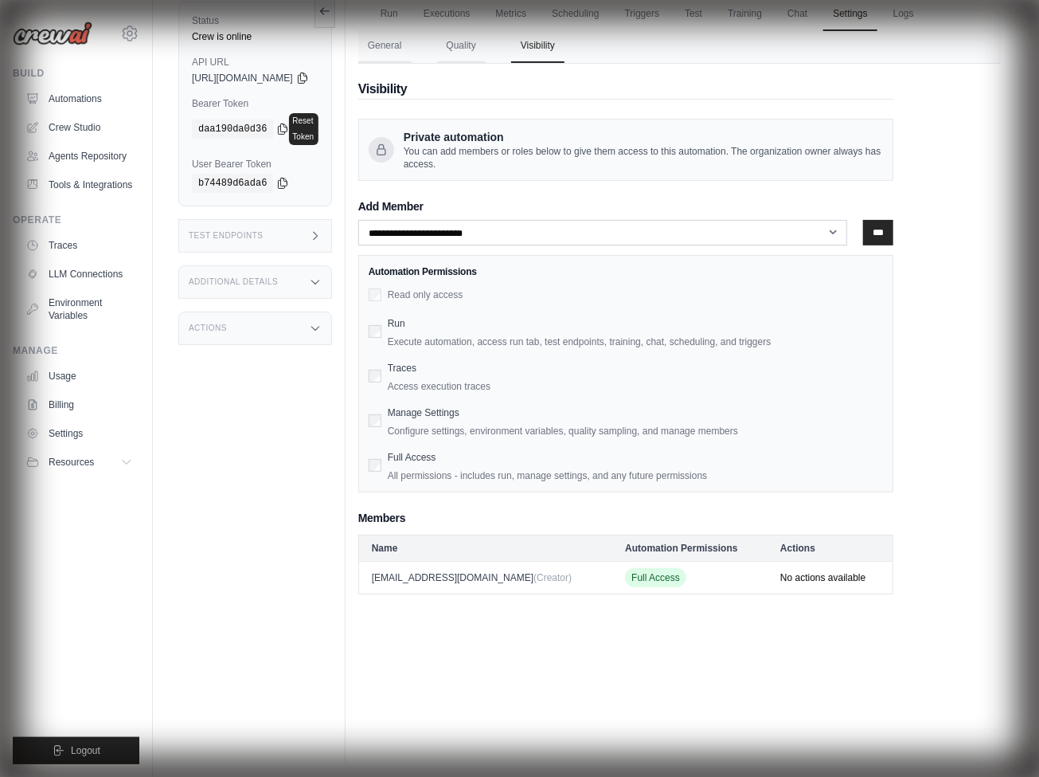
click at [80, 127] on link "Crew Studio" at bounding box center [79, 127] width 120 height 25
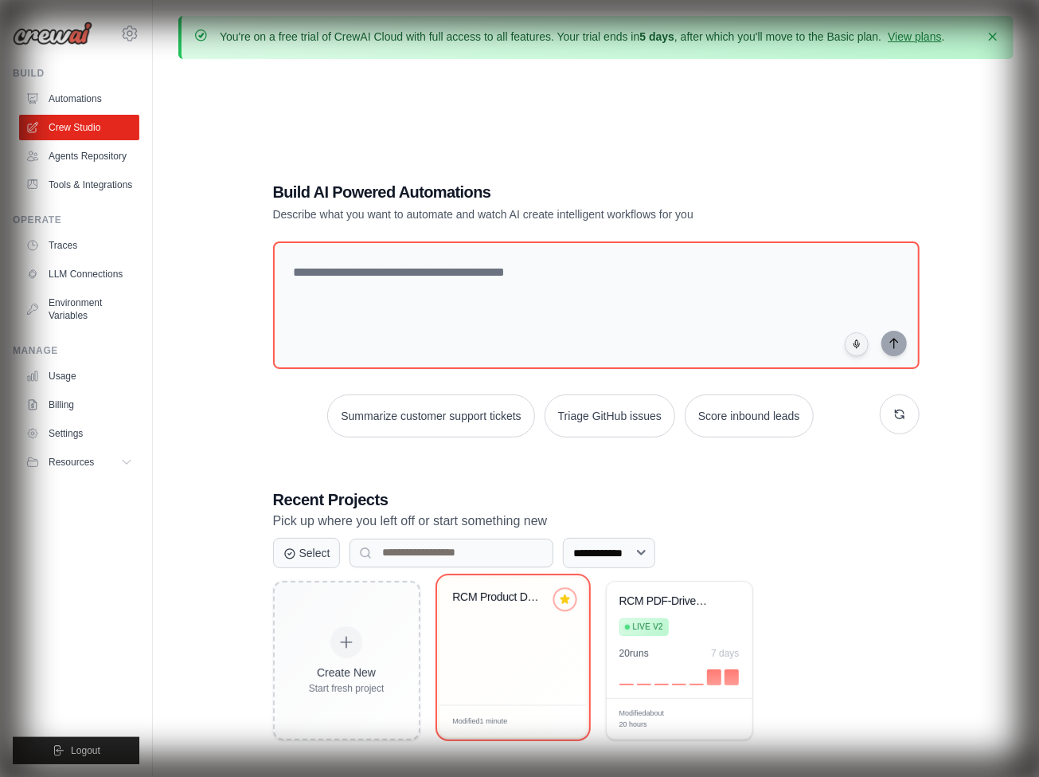
click at [565, 601] on icon at bounding box center [565, 598] width 9 height 9
click at [565, 601] on icon at bounding box center [564, 598] width 11 height 11
click at [80, 156] on link "Agents Repository" at bounding box center [79, 155] width 120 height 25
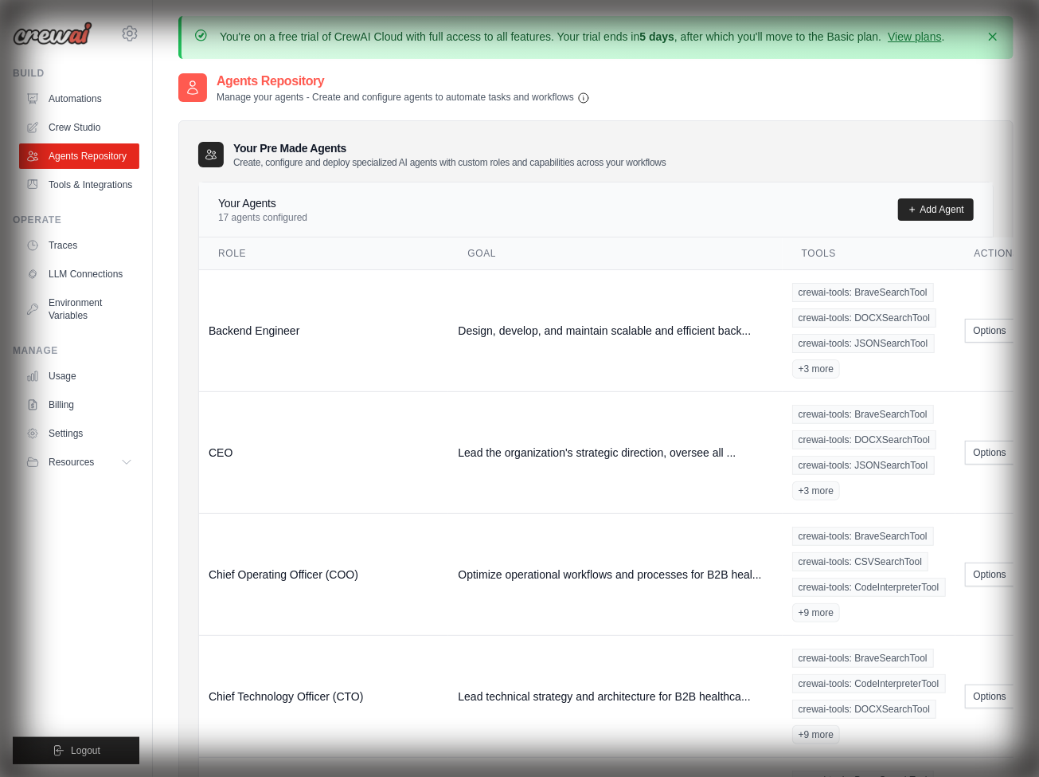
scroll to position [0, 18]
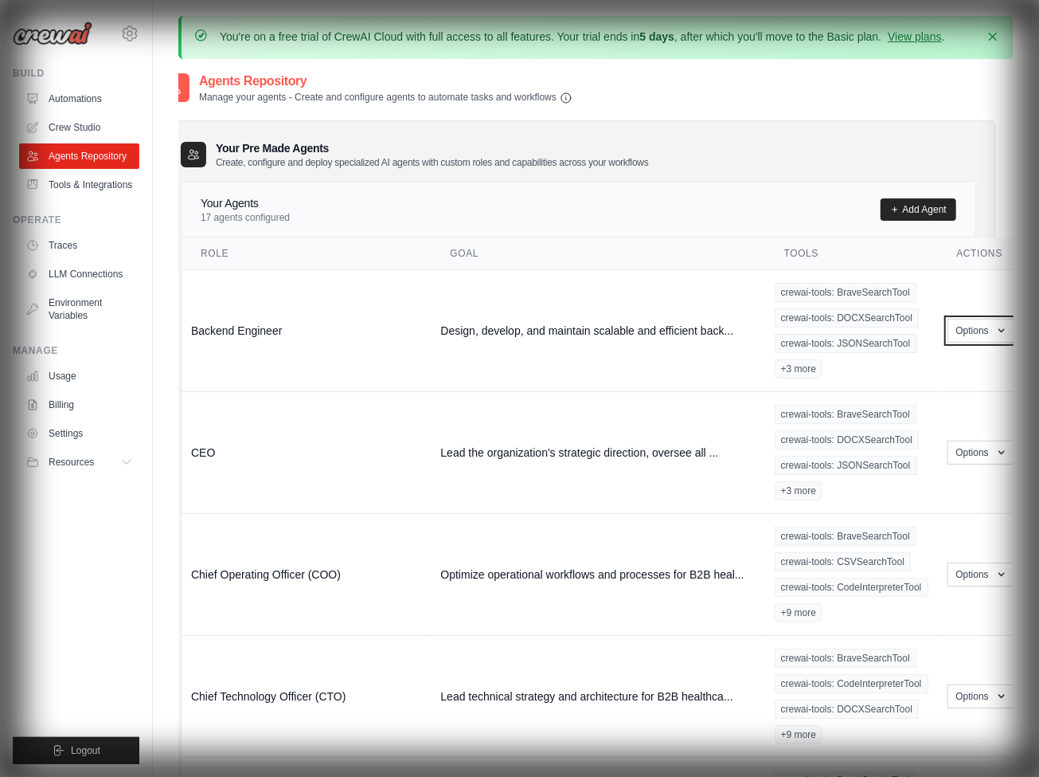
click at [980, 329] on button "Options" at bounding box center [982, 331] width 68 height 24
click at [957, 393] on link "Edit" at bounding box center [958, 395] width 115 height 29
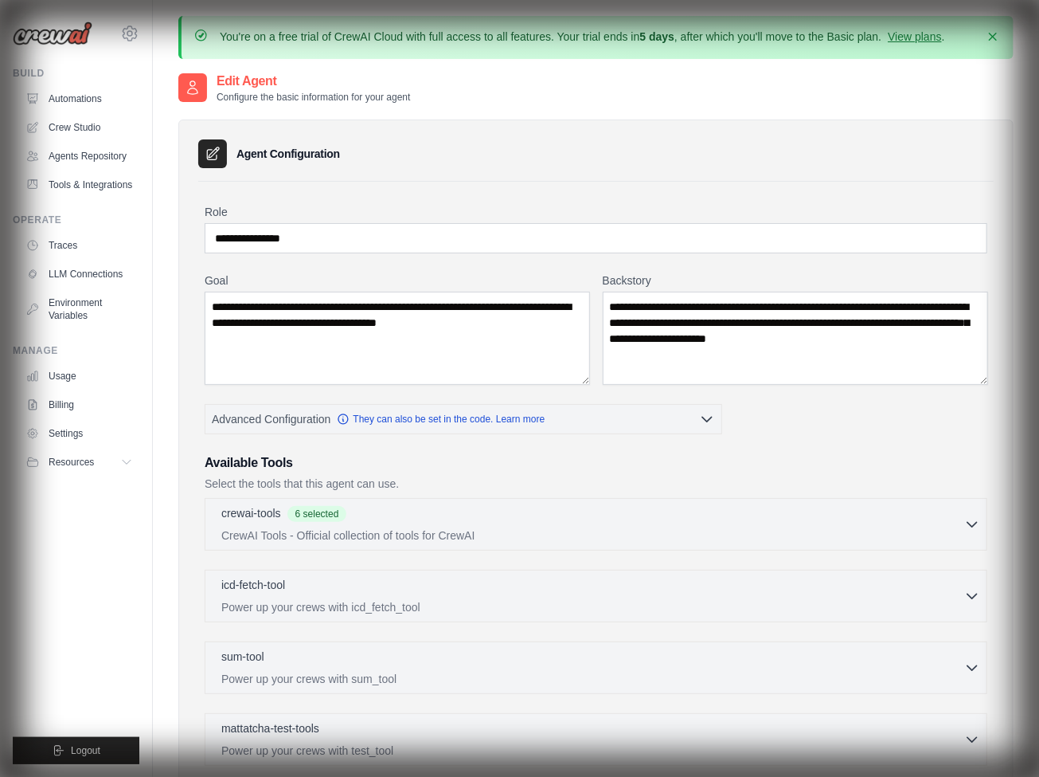
click at [596, 522] on div "crewai-tools 6 selected CrewAI Tools - Official collection of tools for CrewAI" at bounding box center [592, 524] width 743 height 38
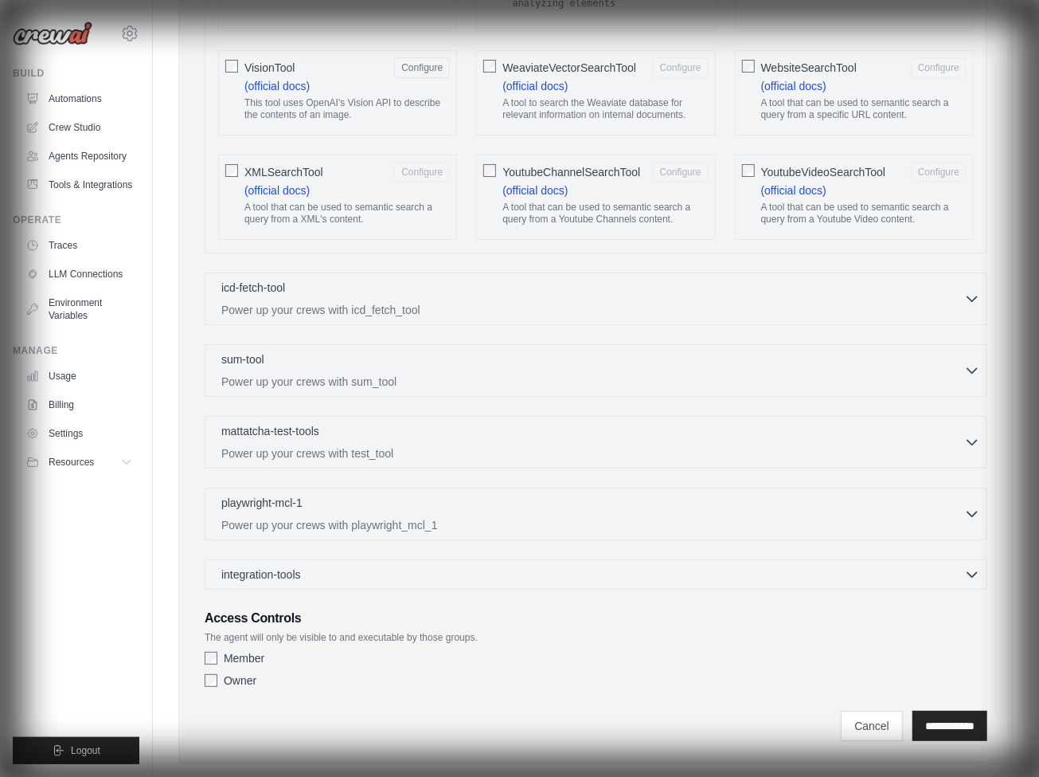
scroll to position [29, 0]
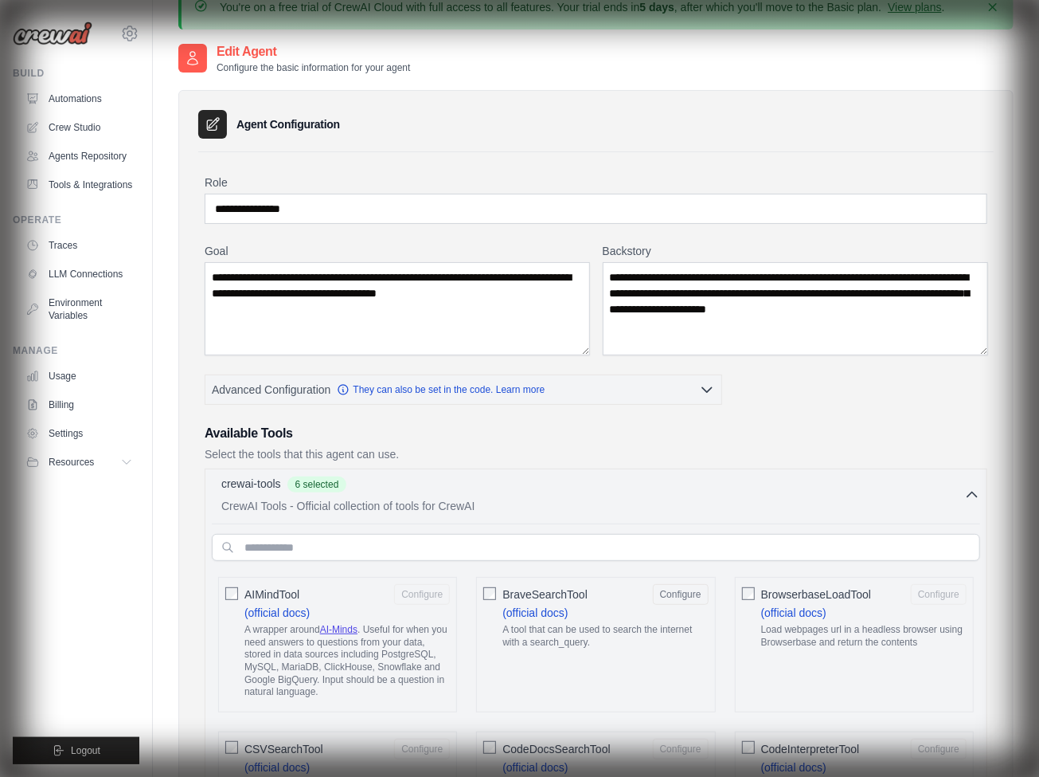
click at [464, 388] on link "They can also be set in the code. Learn more" at bounding box center [441, 389] width 208 height 13
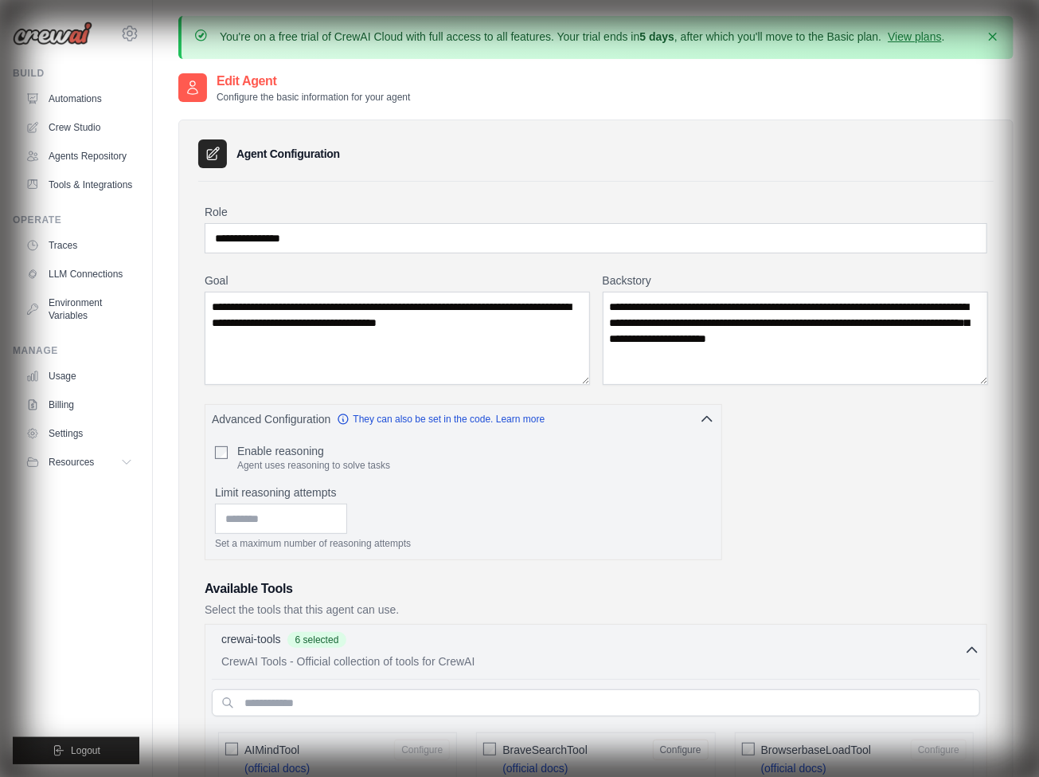
scroll to position [3155, 0]
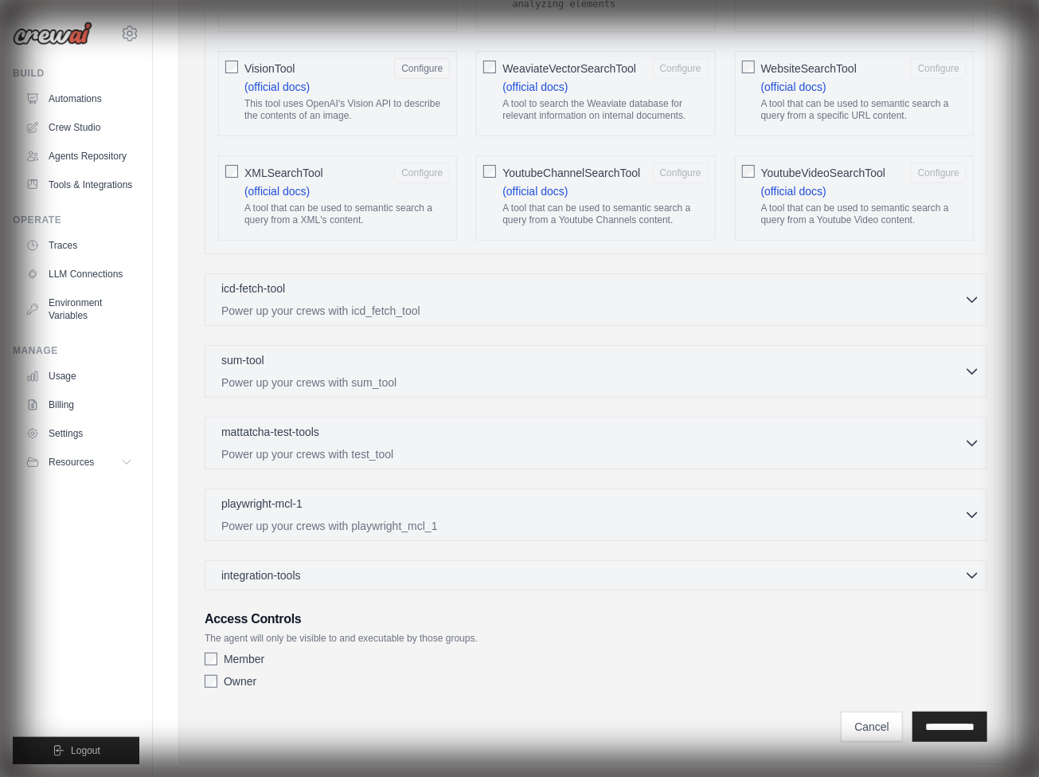
click at [596, 567] on div "integration-tools 0 selected" at bounding box center [600, 575] width 759 height 16
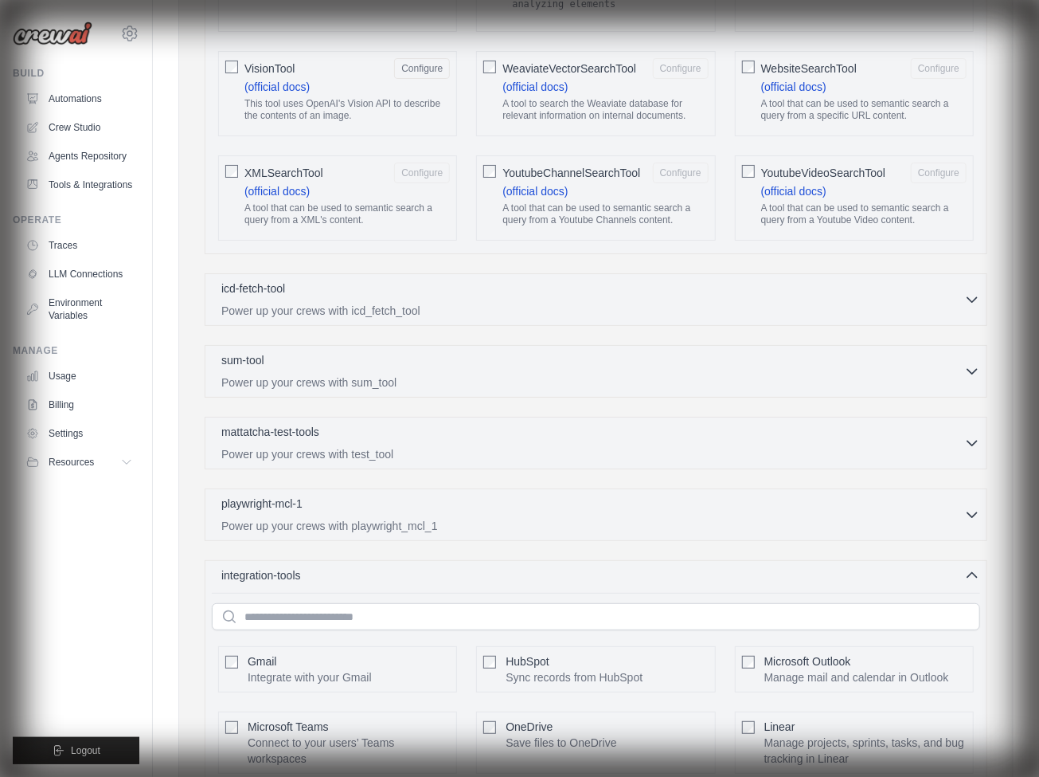
scroll to position [0, 0]
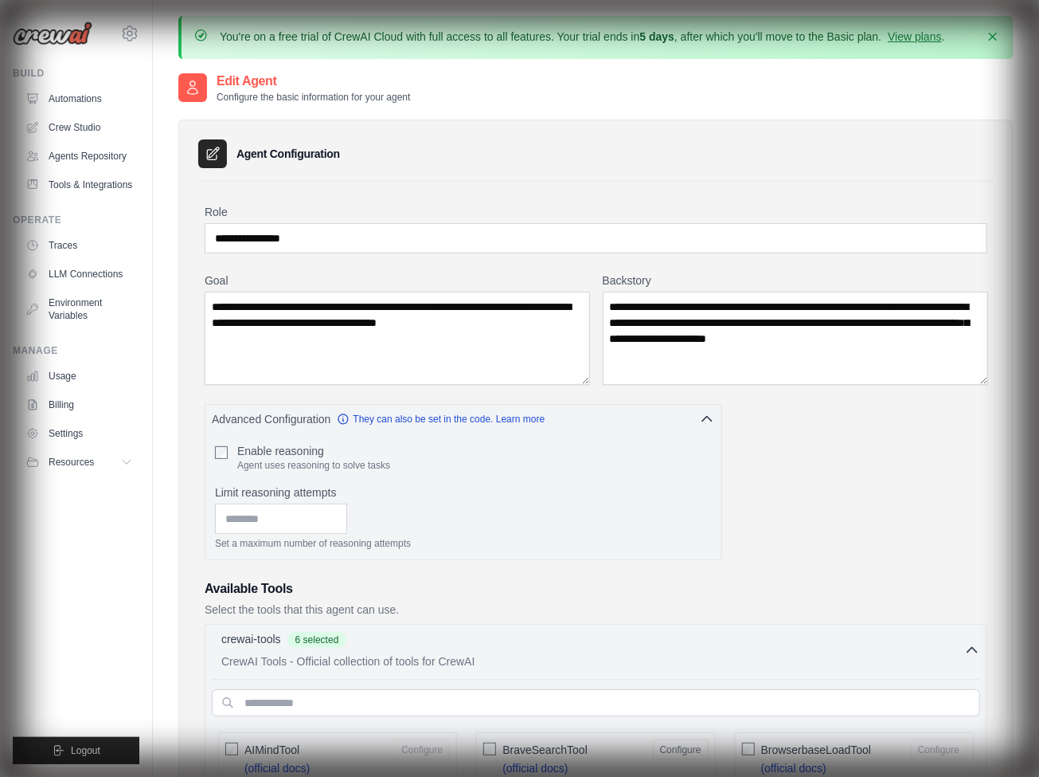
click at [80, 274] on link "LLM Connections" at bounding box center [79, 273] width 120 height 25
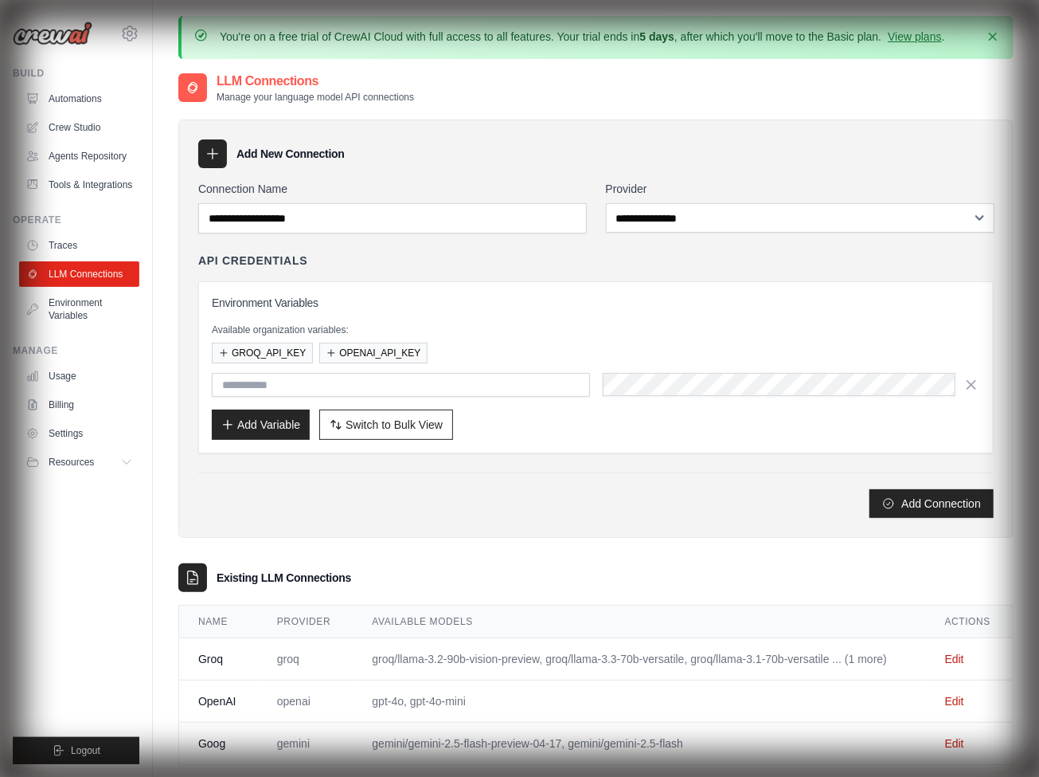
click at [80, 309] on link "Environment Variables" at bounding box center [79, 309] width 120 height 38
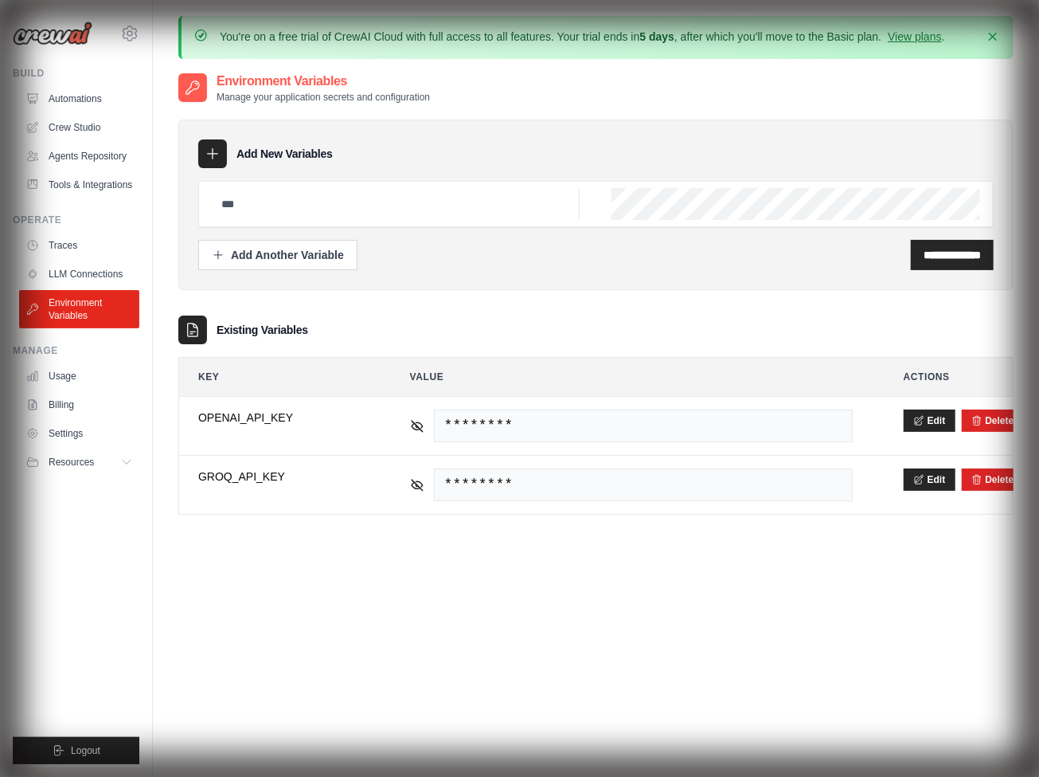
scroll to position [88, 0]
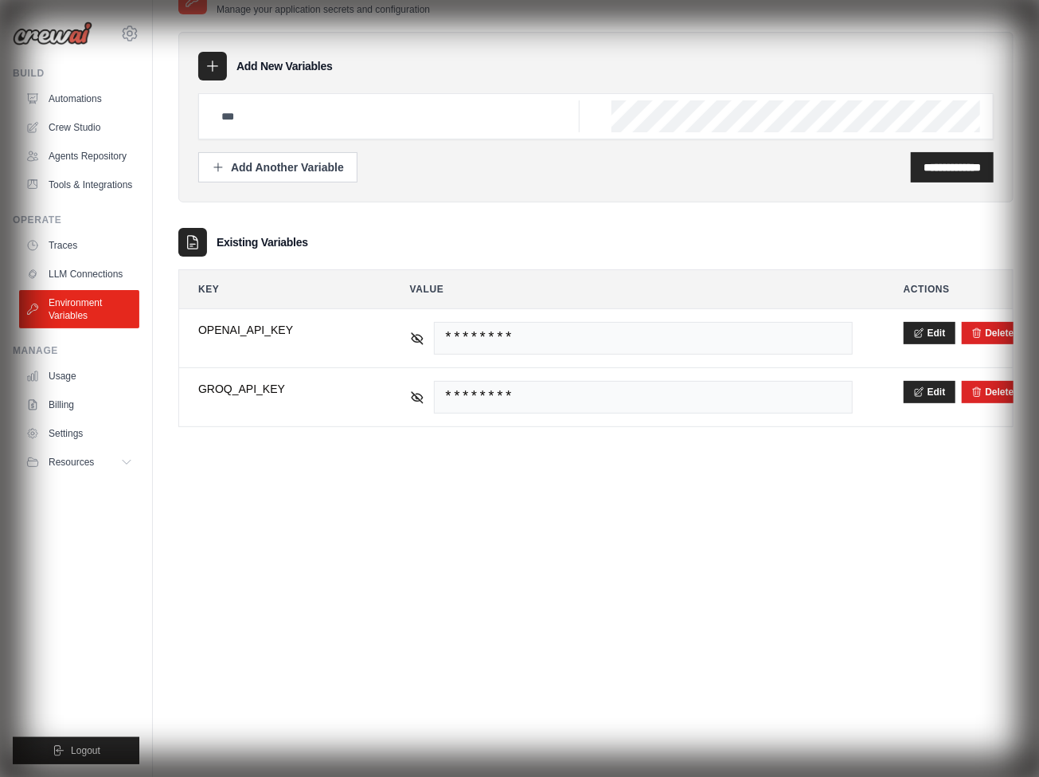
click at [80, 185] on link "Tools & Integrations" at bounding box center [79, 184] width 120 height 25
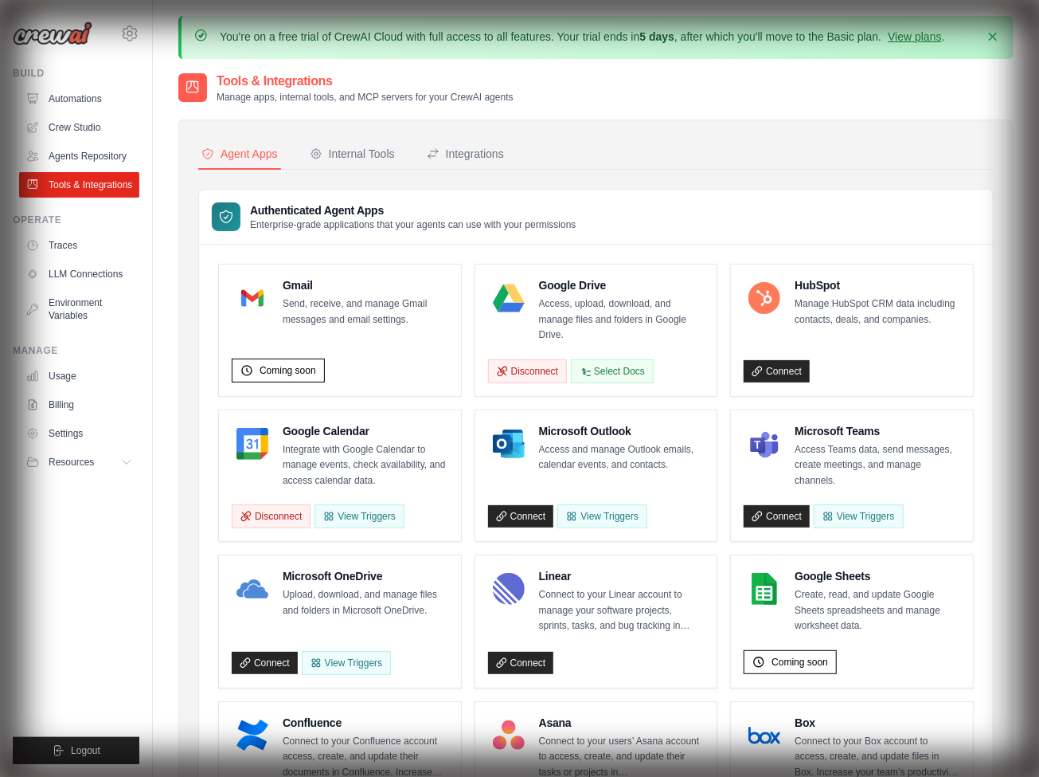
scroll to position [857, 0]
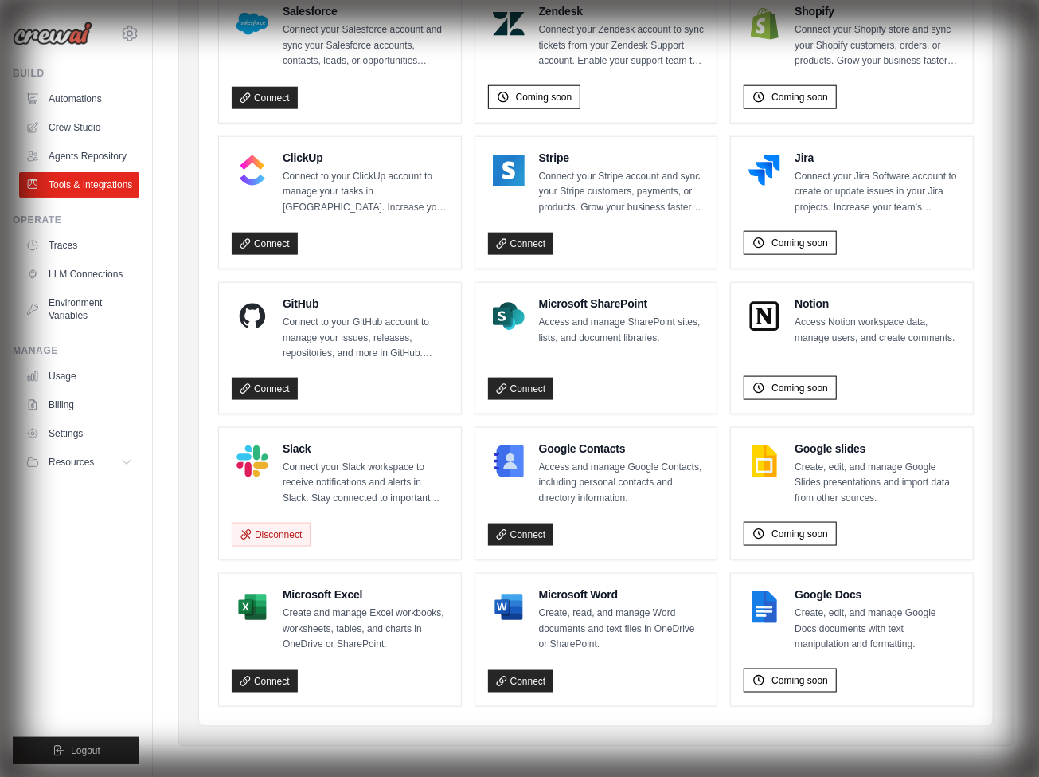
click at [270, 525] on button "Disconnect" at bounding box center [271, 534] width 79 height 24
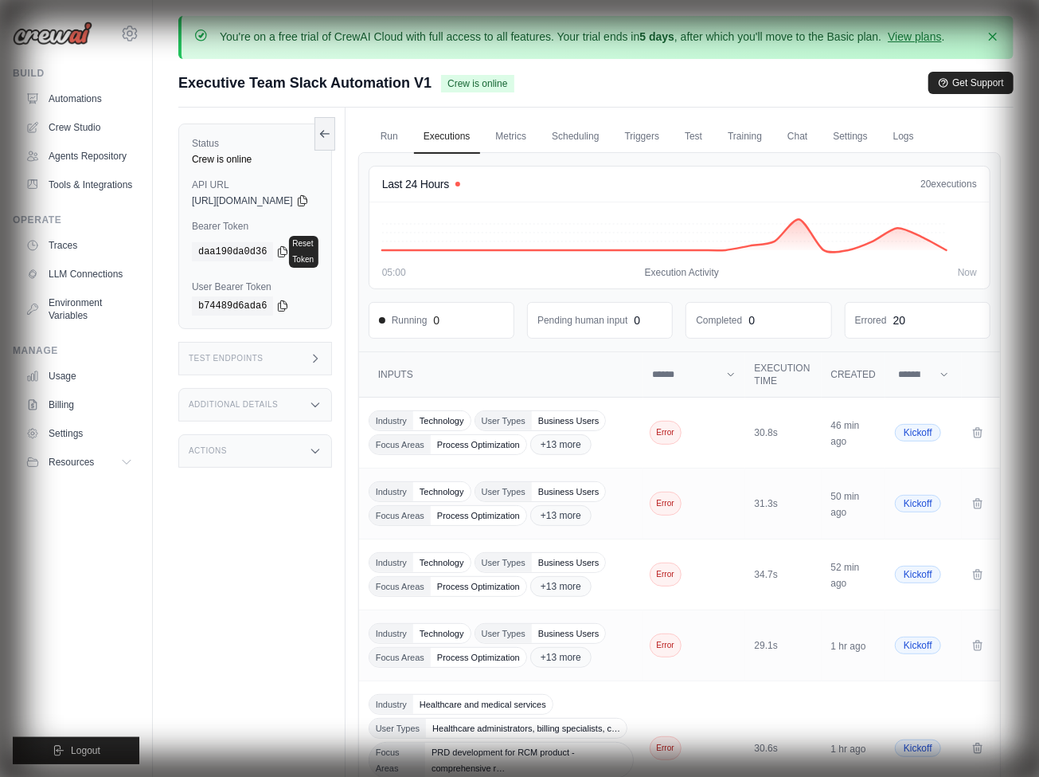
click at [877, 135] on link "Settings" at bounding box center [850, 136] width 53 height 33
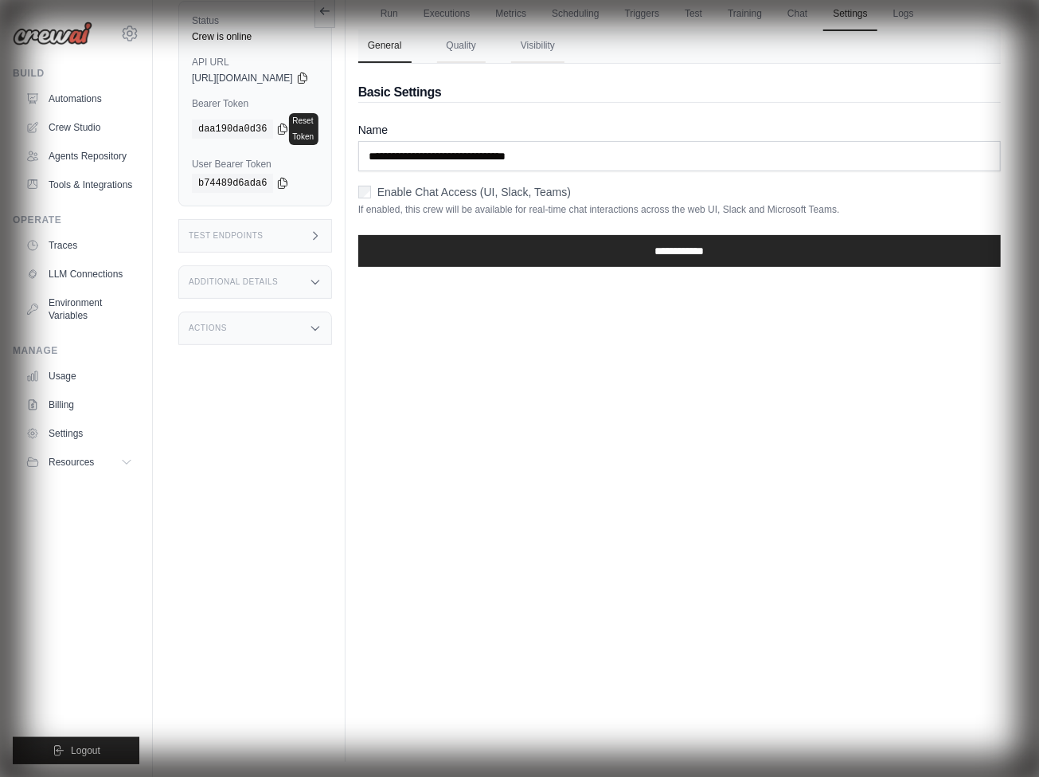
scroll to position [119, 0]
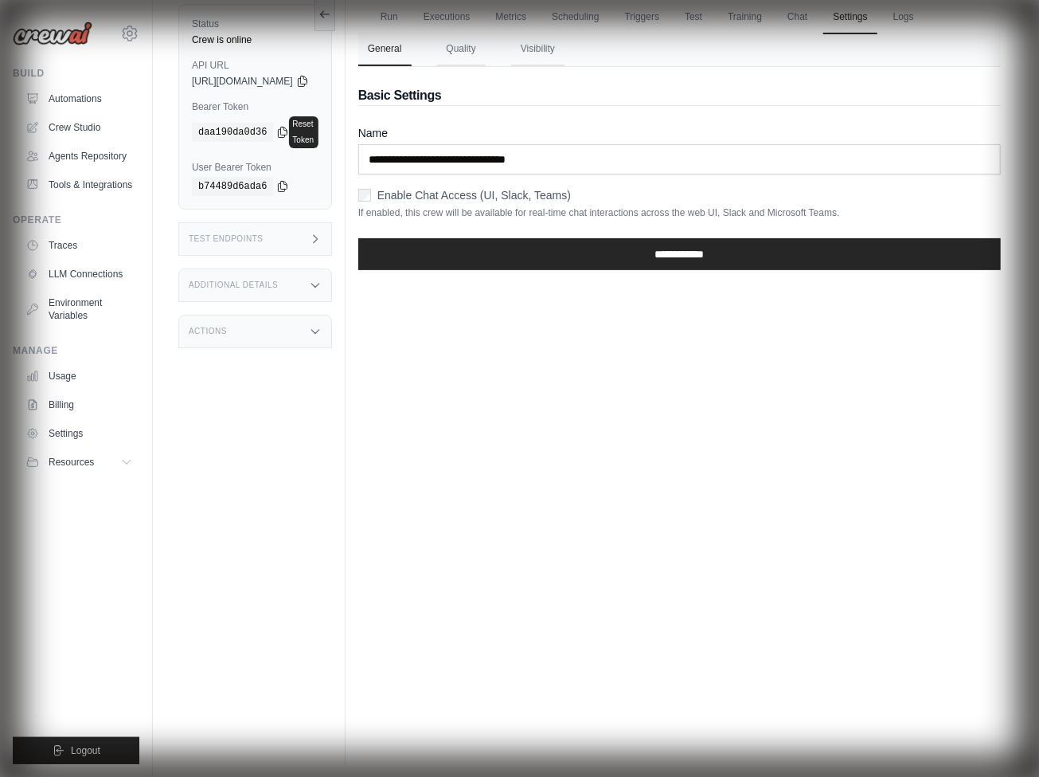
click at [670, 15] on link "Triggers" at bounding box center [643, 17] width 54 height 33
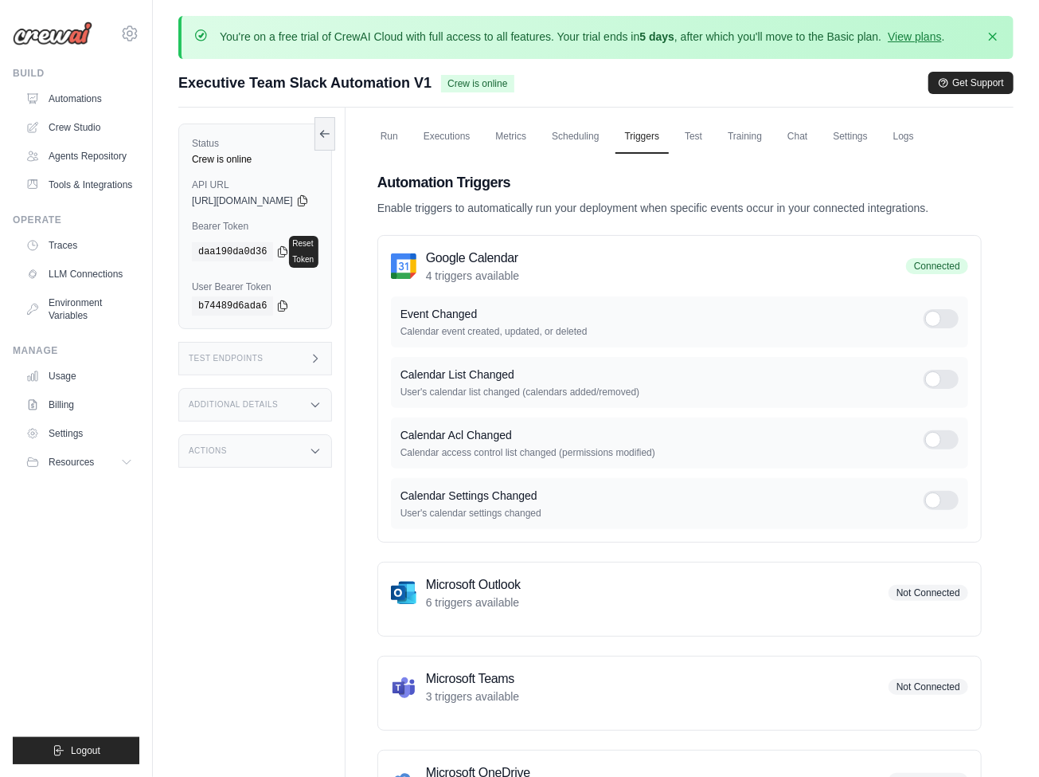
click at [60, 448] on ul "Usage Billing Settings Resources GitHub" at bounding box center [79, 419] width 120 height 112
click at [63, 442] on link "Settings" at bounding box center [81, 433] width 120 height 25
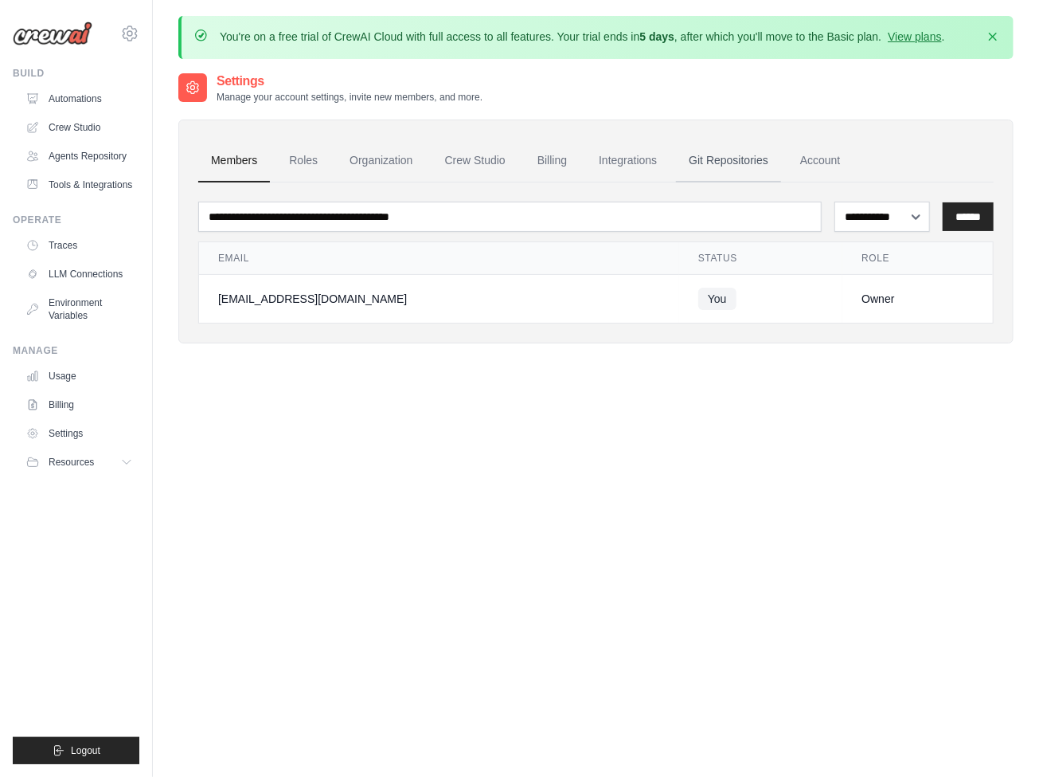
click at [750, 164] on link "Git Repositories" at bounding box center [728, 160] width 105 height 43
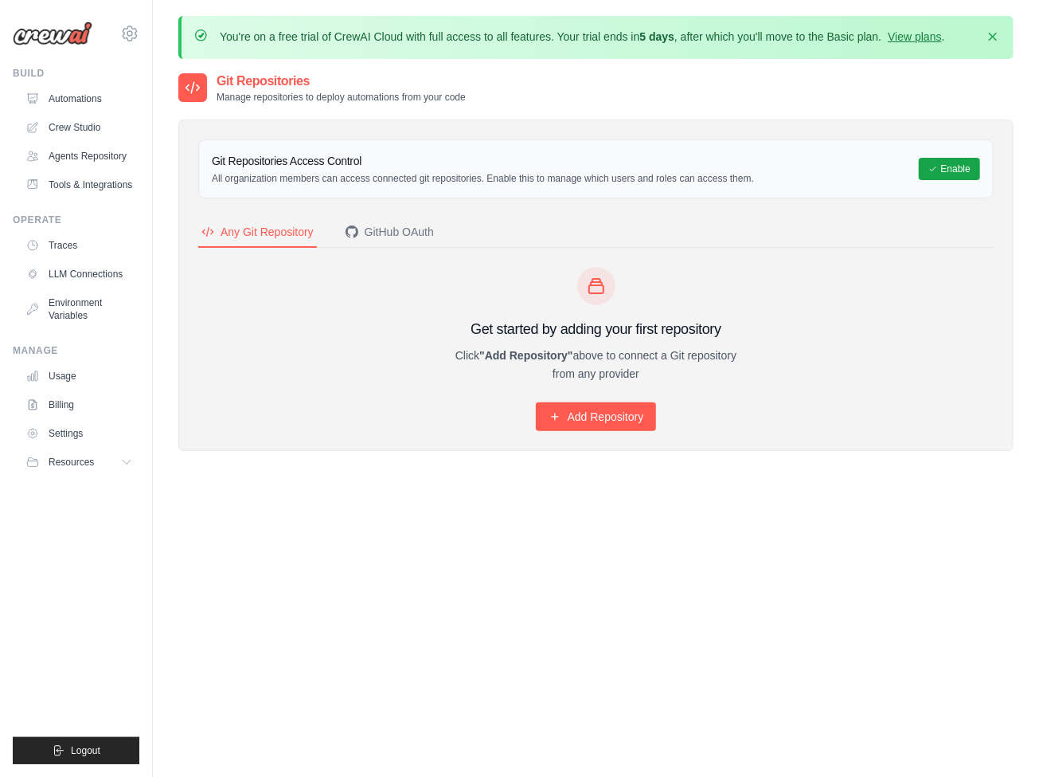
click at [186, 90] on icon at bounding box center [193, 88] width 16 height 16
click at [355, 226] on icon "Tabs" at bounding box center [352, 231] width 13 height 13
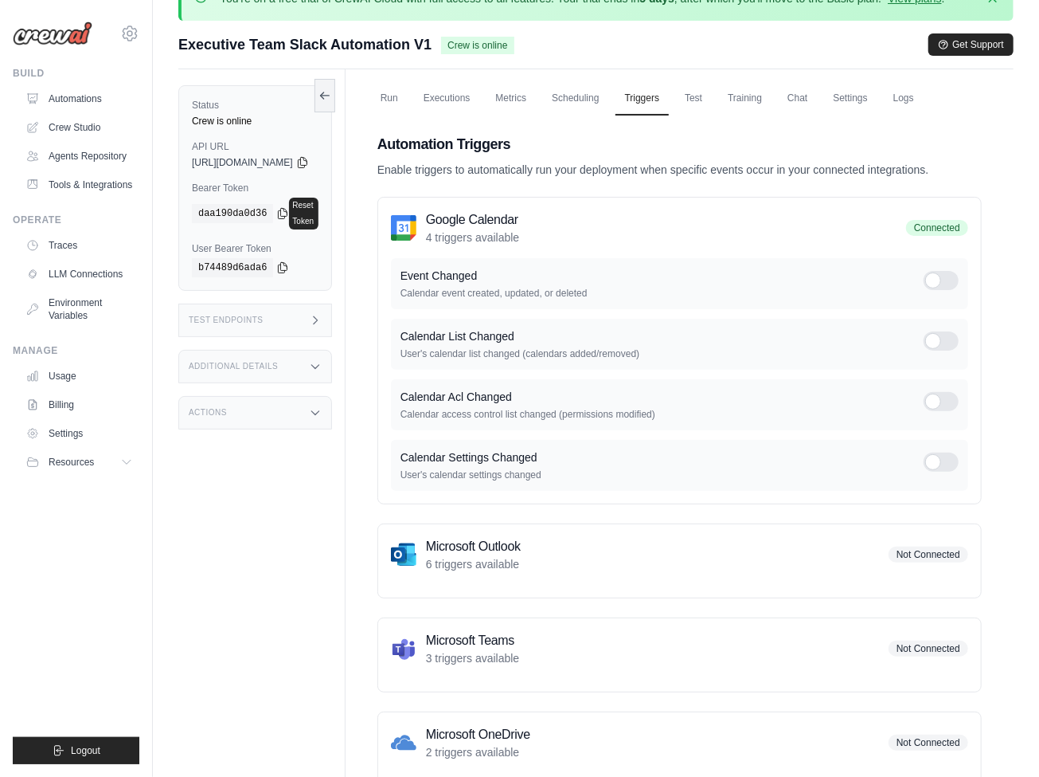
scroll to position [35, 0]
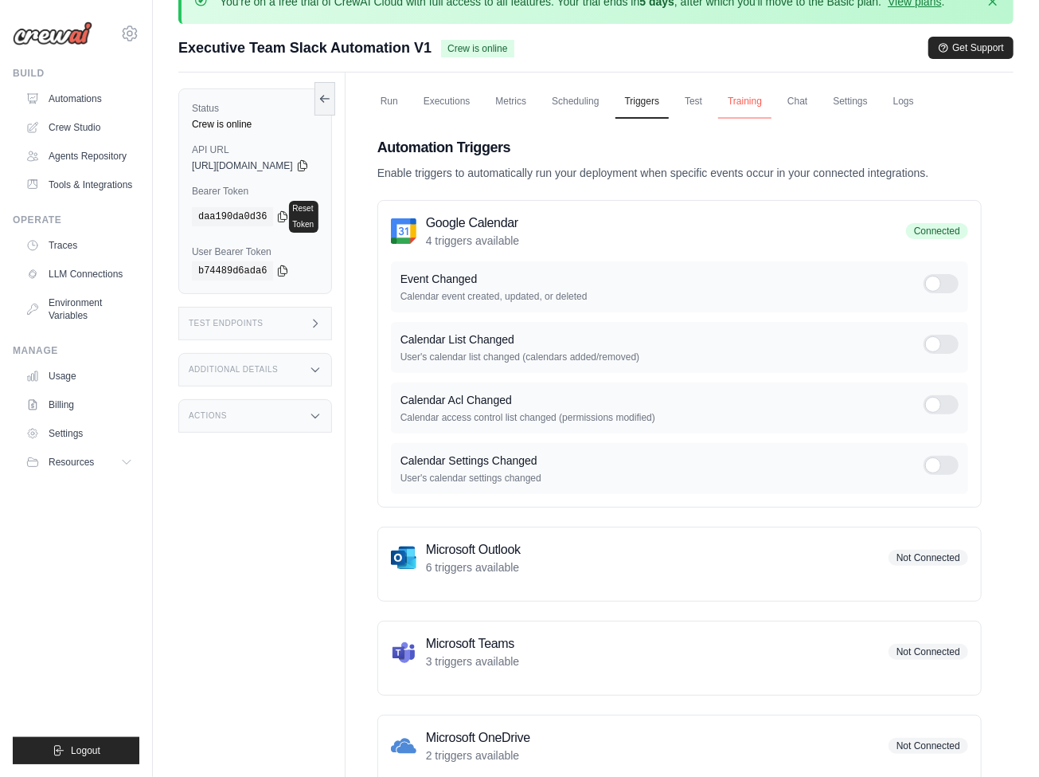
click at [772, 100] on link "Training" at bounding box center [744, 101] width 53 height 33
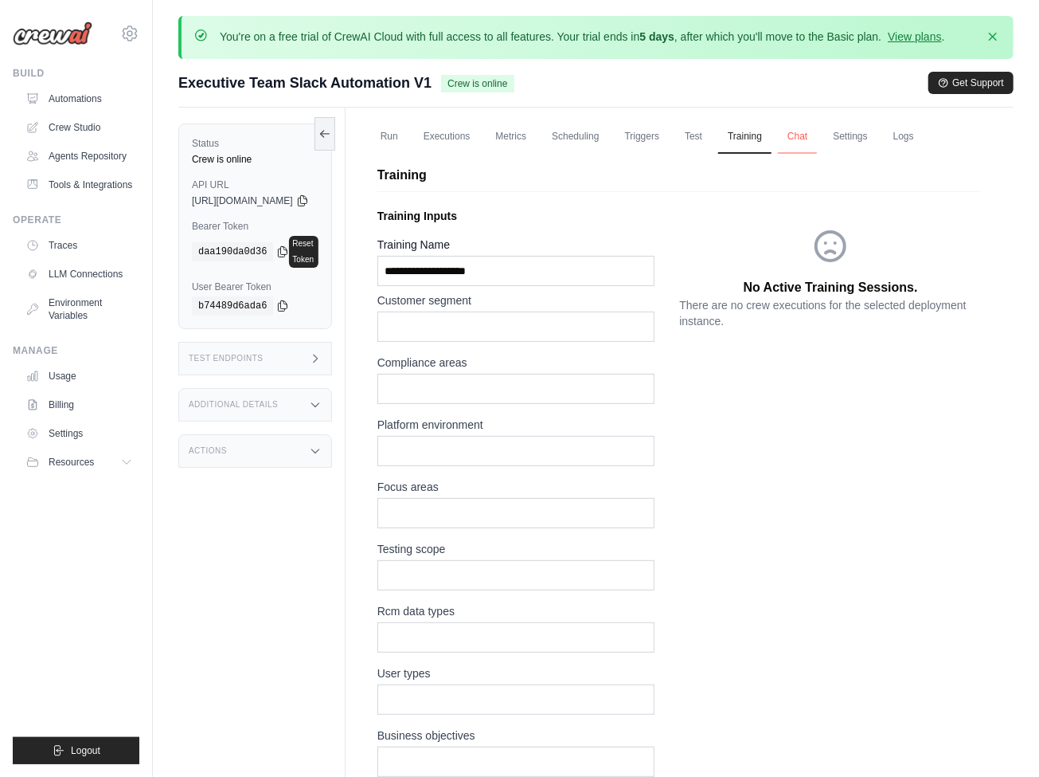
click at [817, 144] on link "Chat" at bounding box center [797, 136] width 39 height 33
click at [877, 140] on link "Settings" at bounding box center [850, 136] width 53 height 33
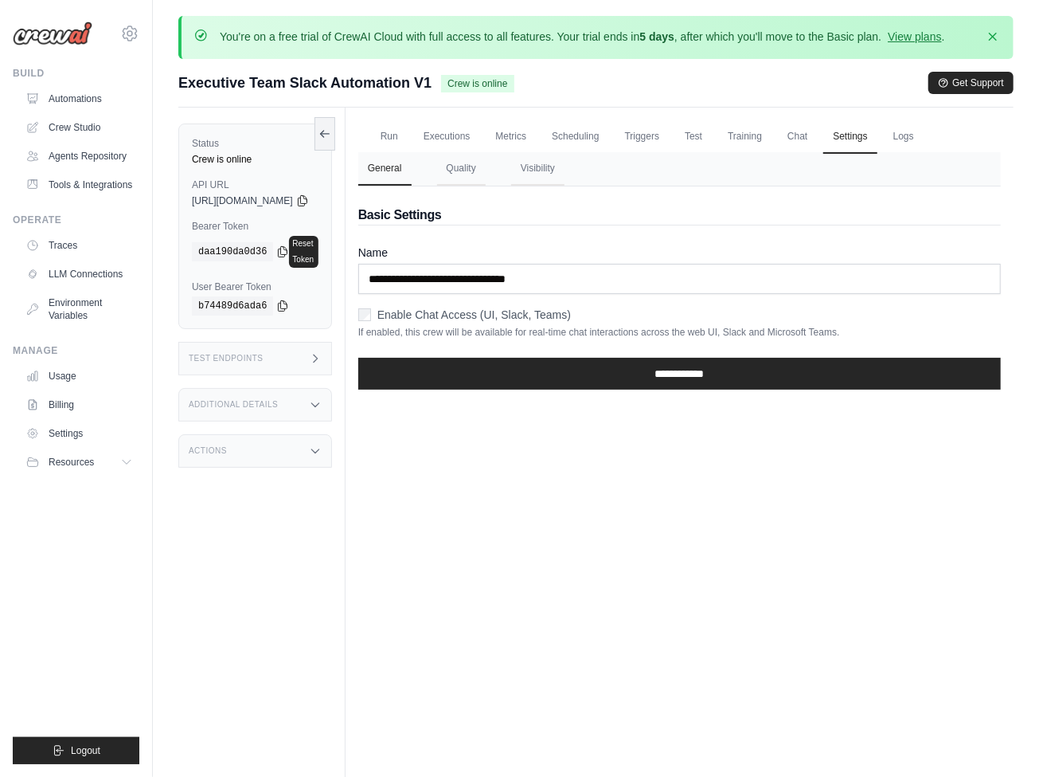
click at [332, 342] on div "Test Endpoints" at bounding box center [255, 358] width 154 height 33
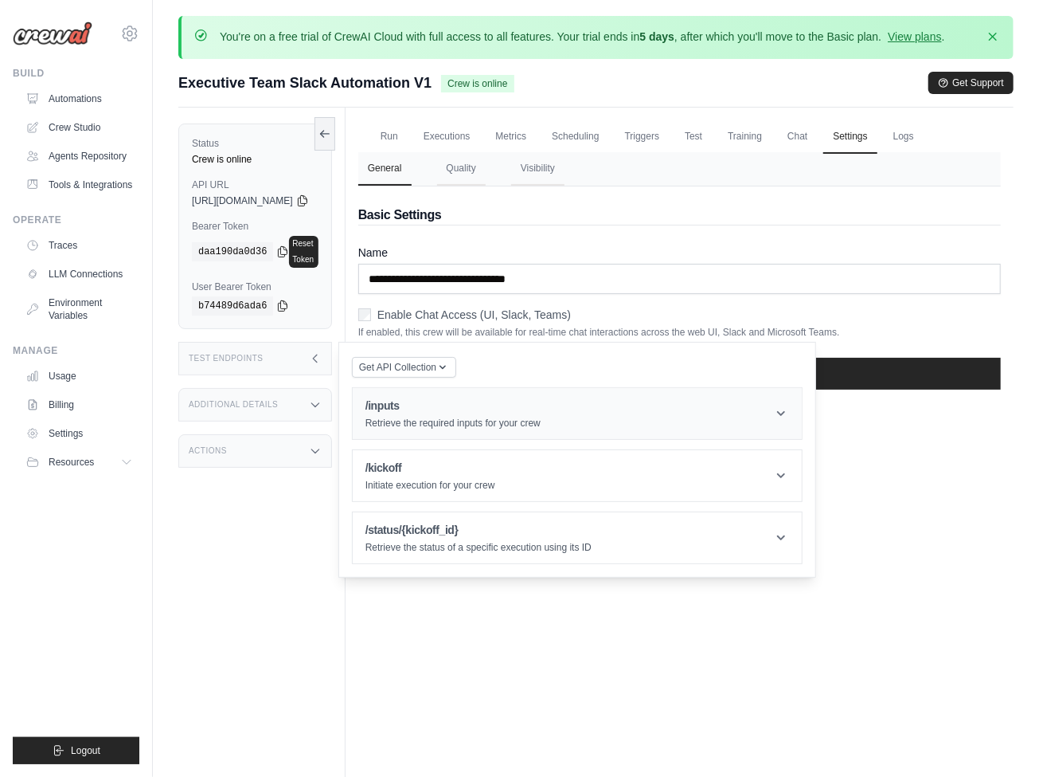
click at [529, 417] on p "Retrieve the required inputs for your crew" at bounding box center [453, 423] width 175 height 13
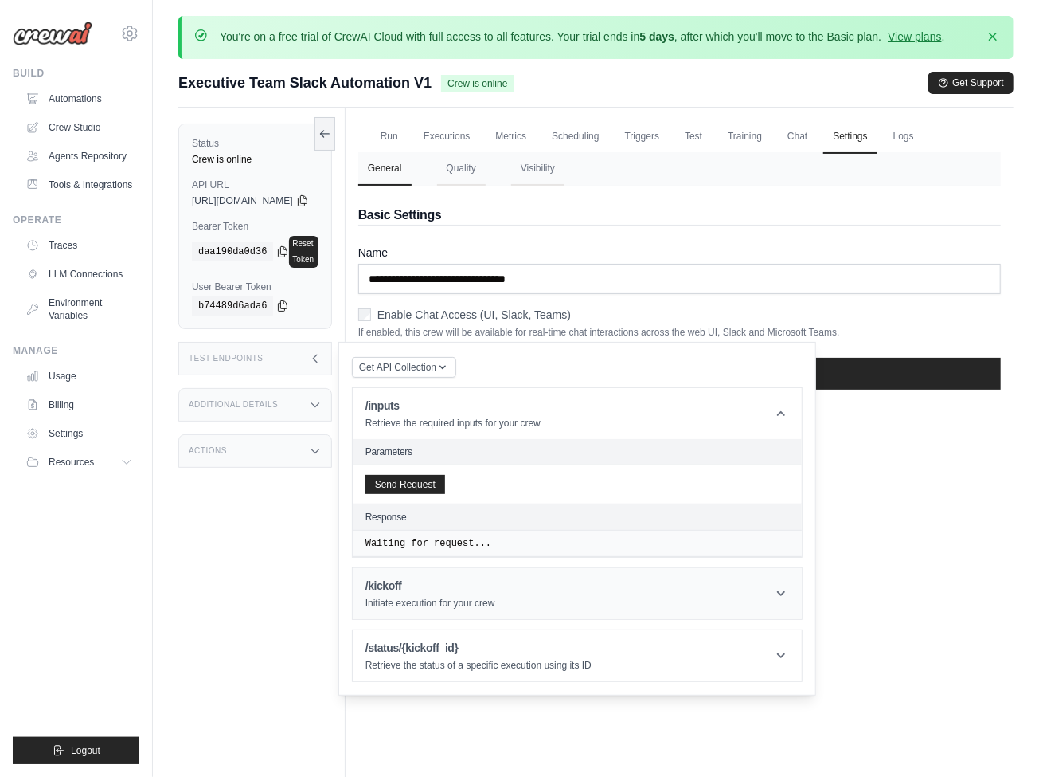
click at [448, 597] on p "Initiate execution for your crew" at bounding box center [431, 603] width 130 height 13
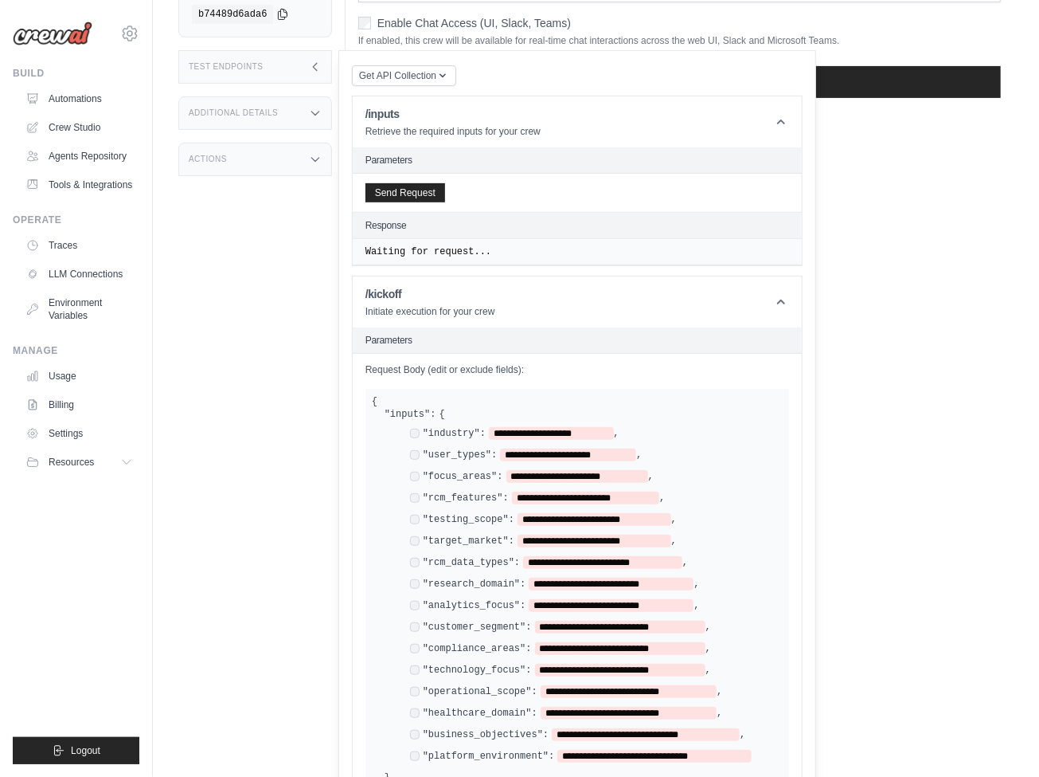
scroll to position [214, 0]
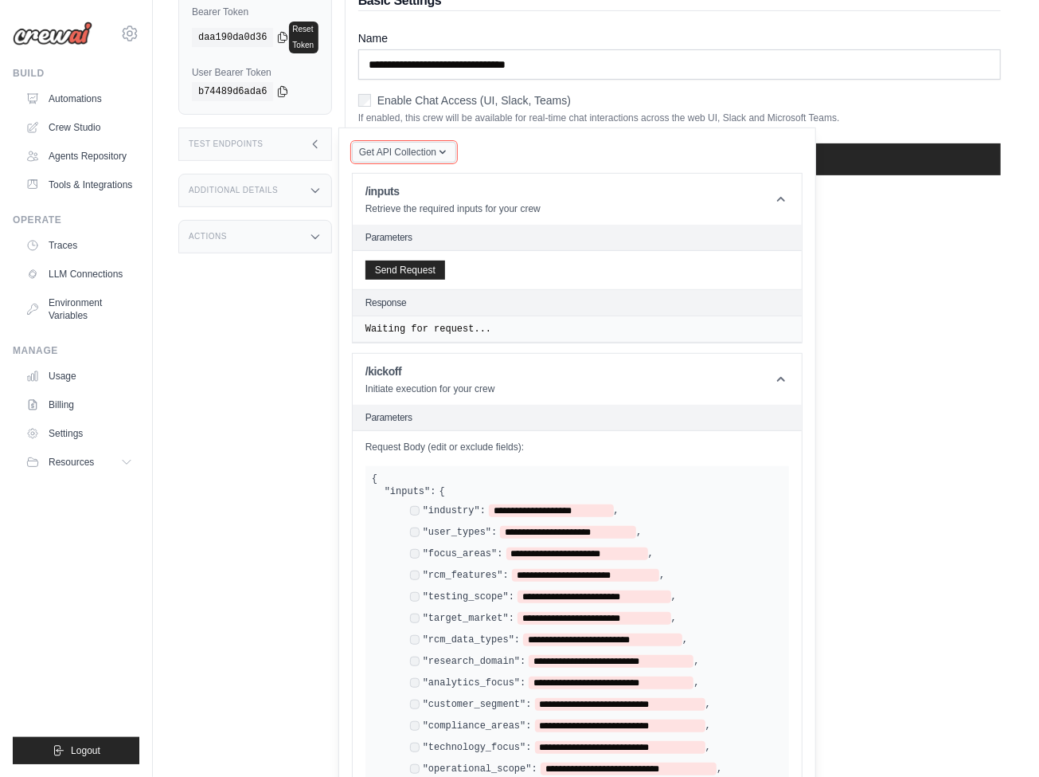
click at [418, 146] on span "Get API Collection" at bounding box center [397, 152] width 77 height 13
click at [346, 132] on div "Status Crew is online API URL copied https://executive-team-slack-automation-v1…" at bounding box center [261, 281] width 167 height 777
click at [332, 132] on div "Test Endpoints" at bounding box center [255, 143] width 154 height 33
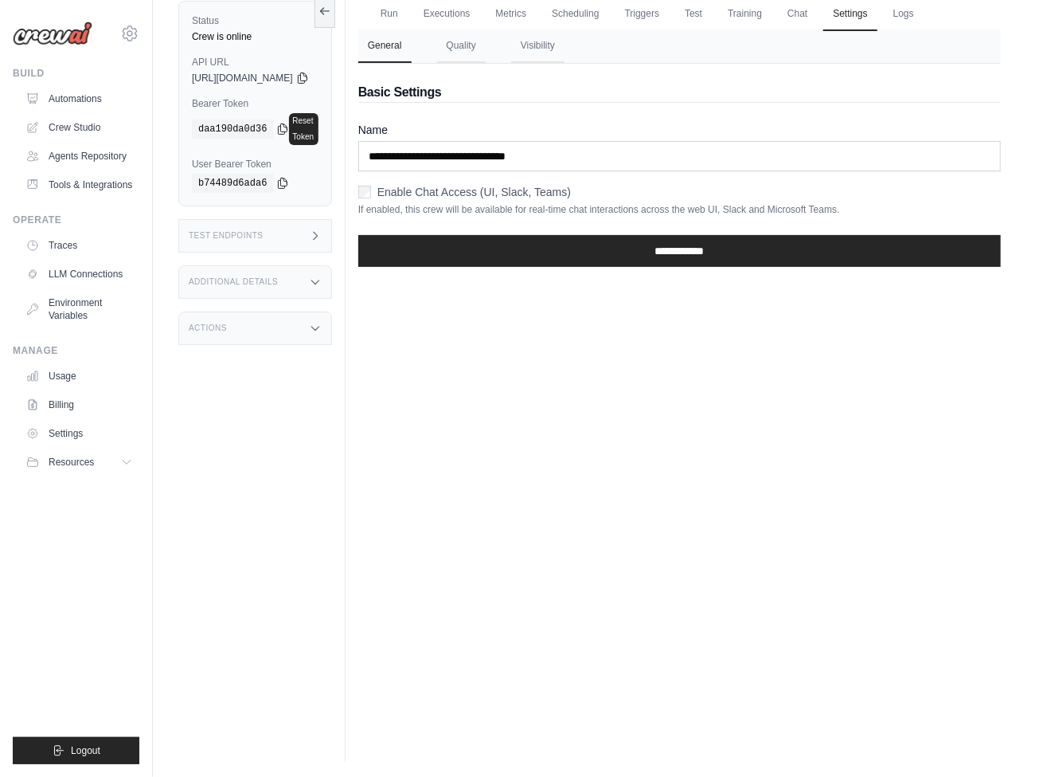
click at [322, 276] on icon at bounding box center [315, 282] width 13 height 13
click at [317, 441] on div "Actions" at bounding box center [255, 457] width 154 height 33
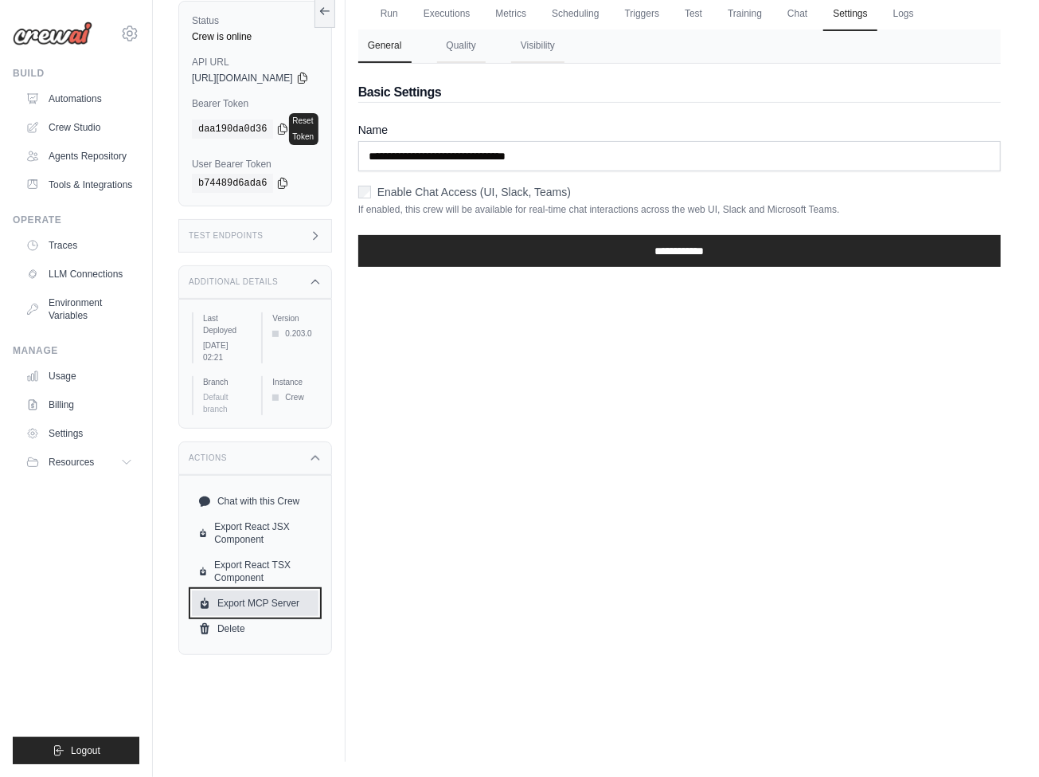
click at [288, 590] on link "Export MCP Server" at bounding box center [255, 602] width 127 height 25
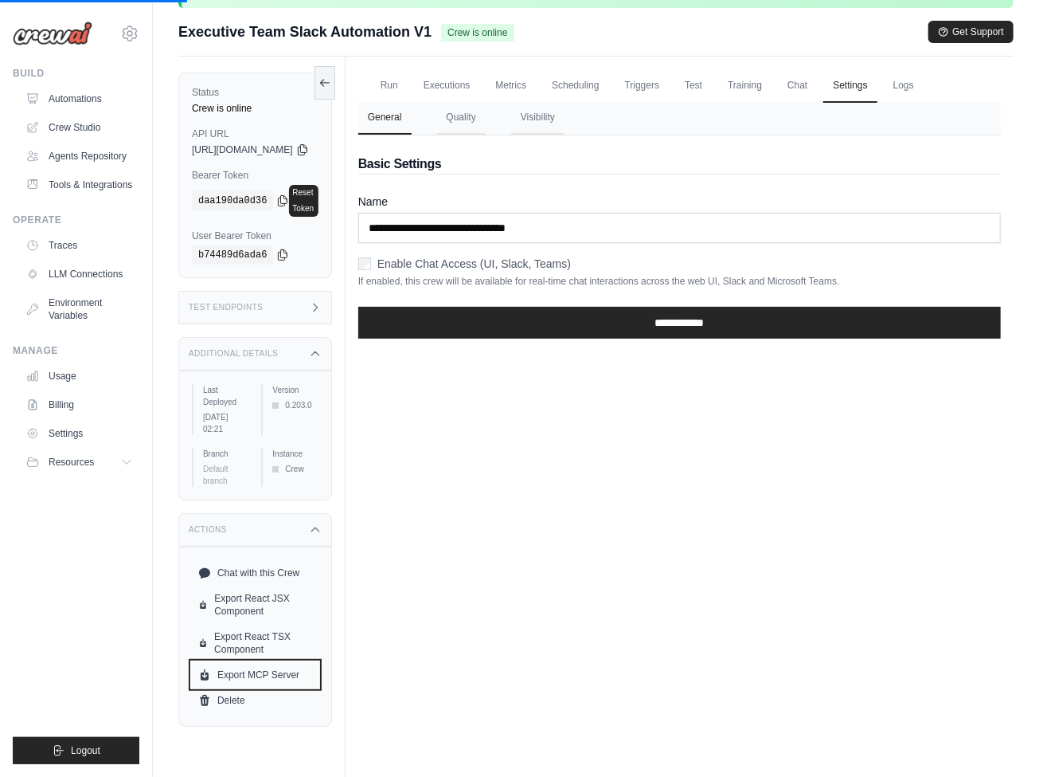
scroll to position [0, 0]
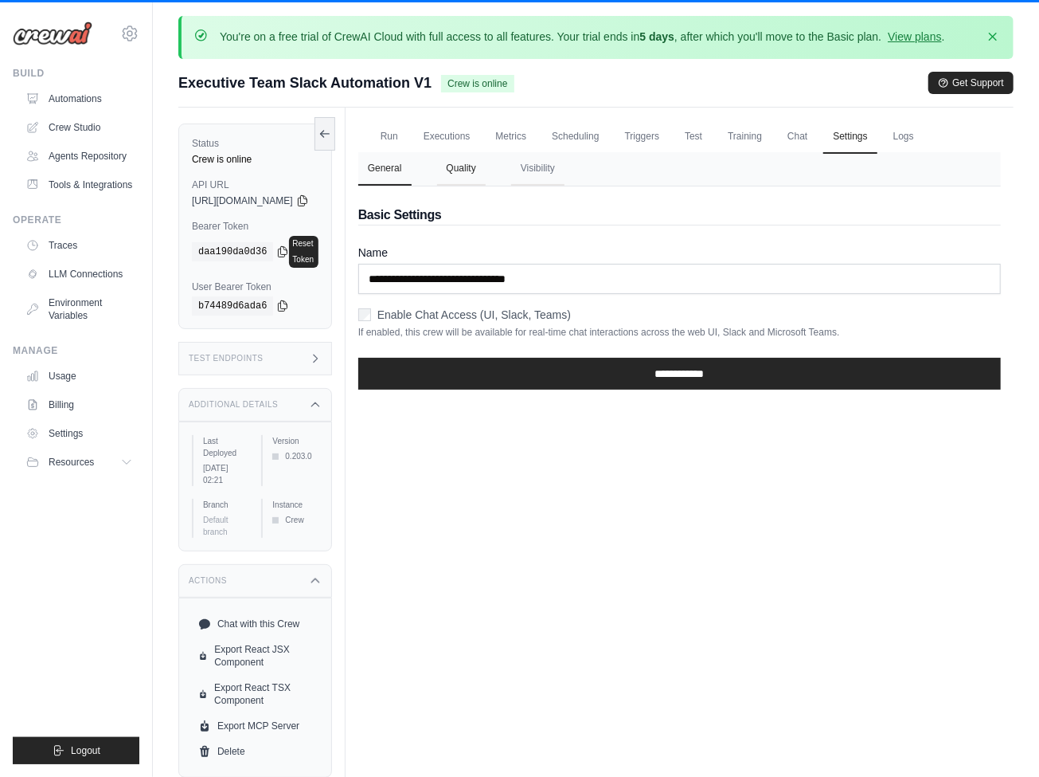
click at [486, 172] on button "Quality" at bounding box center [461, 168] width 49 height 33
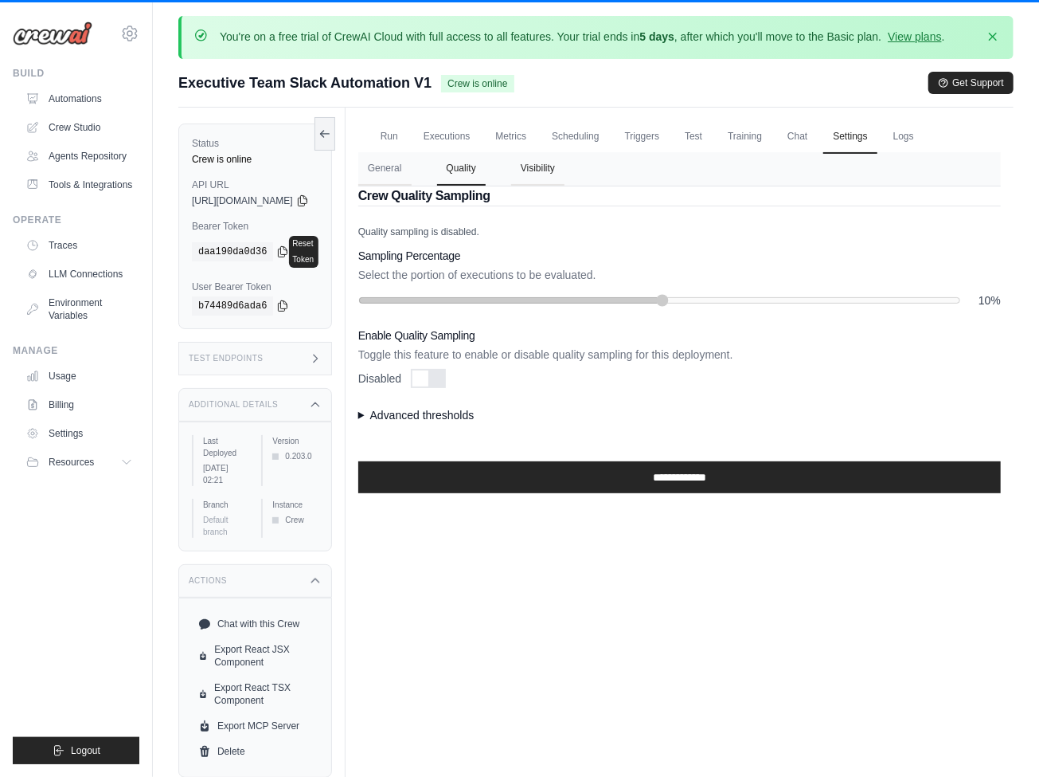
click at [562, 174] on button "Visibility" at bounding box center [537, 168] width 53 height 33
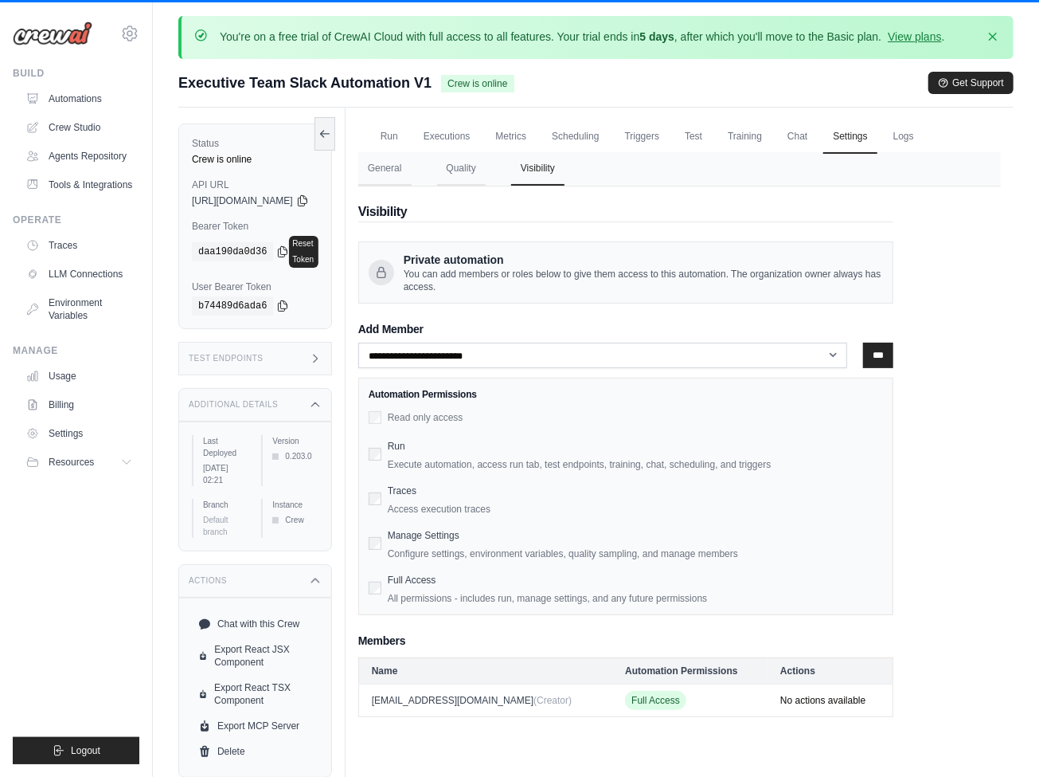
click at [517, 370] on div "**********" at bounding box center [625, 478] width 535 height 272
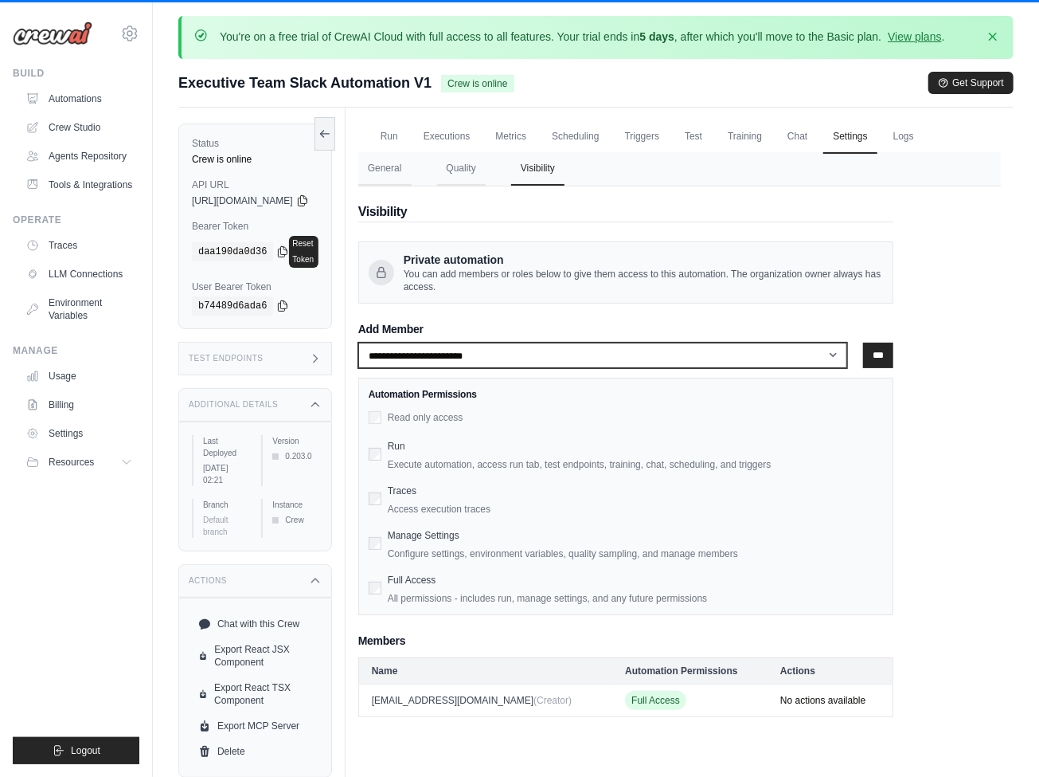
click at [520, 349] on select "**********" at bounding box center [603, 354] width 490 height 25
select select "**********"
click at [390, 342] on select "**********" at bounding box center [603, 354] width 490 height 25
click at [499, 350] on select "**********" at bounding box center [603, 354] width 490 height 25
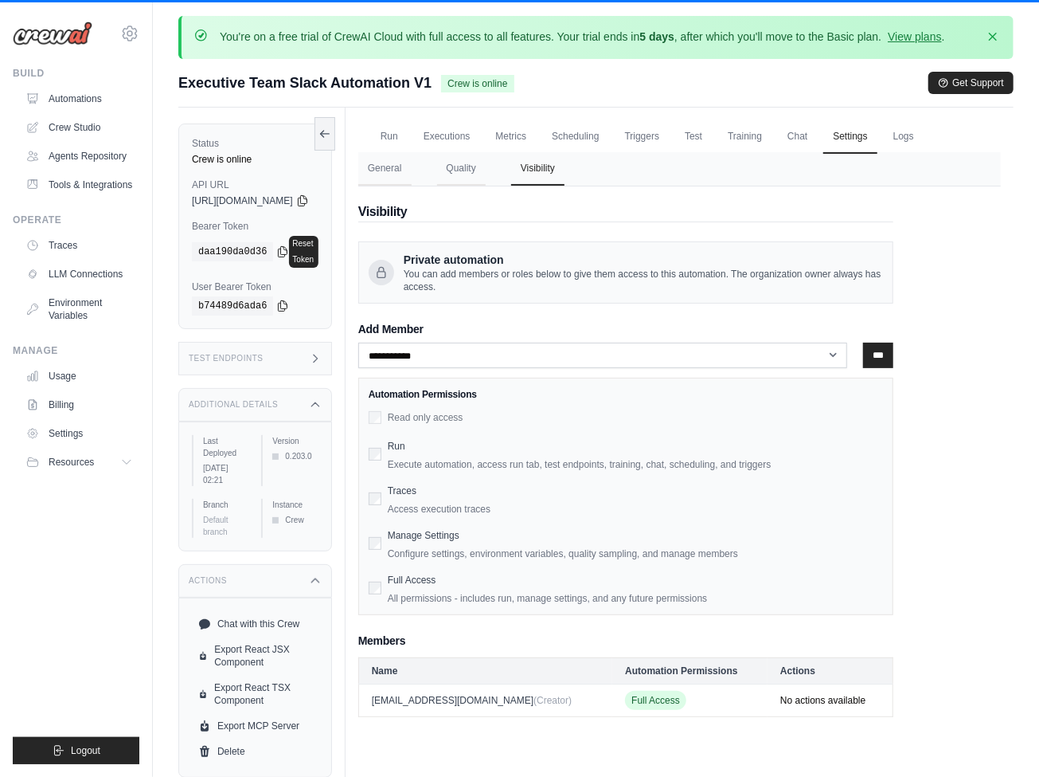
click at [403, 503] on div "Traces Access execution traces" at bounding box center [626, 497] width 514 height 35
click at [405, 577] on div "Full Access All permissions - includes run, manage settings, and any future per…" at bounding box center [626, 586] width 514 height 35
click at [894, 347] on input "***" at bounding box center [878, 354] width 30 height 25
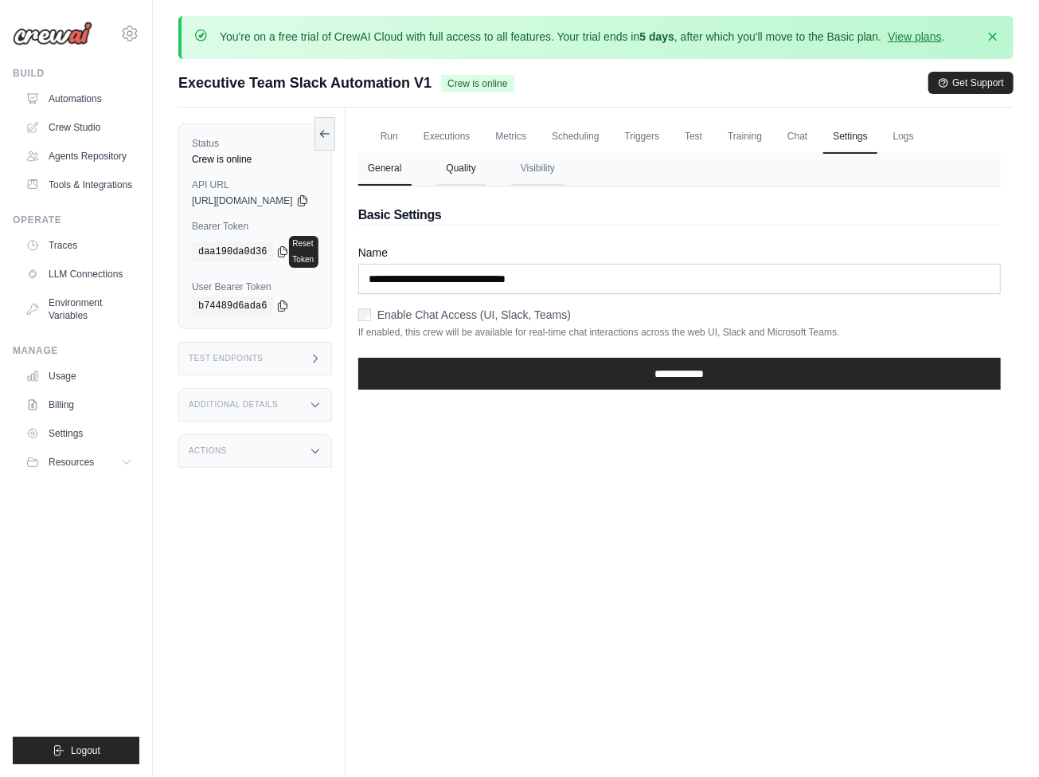
click at [486, 174] on button "Quality" at bounding box center [461, 168] width 49 height 33
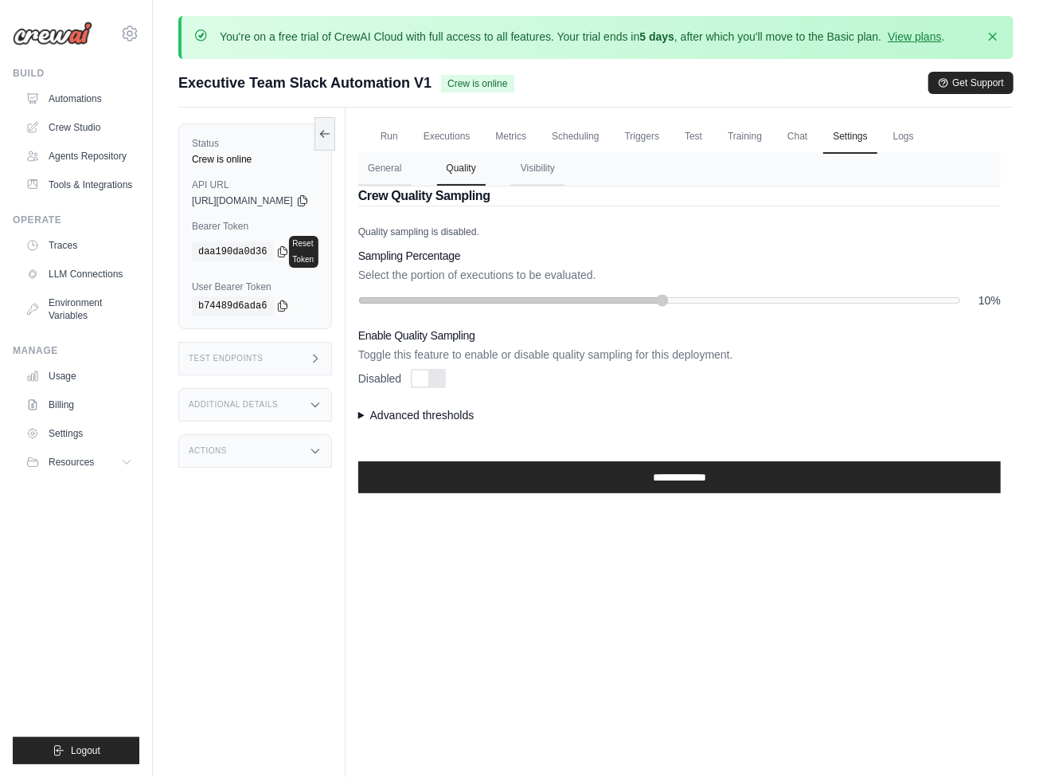
click at [470, 408] on summary "Advanced thresholds" at bounding box center [679, 415] width 643 height 16
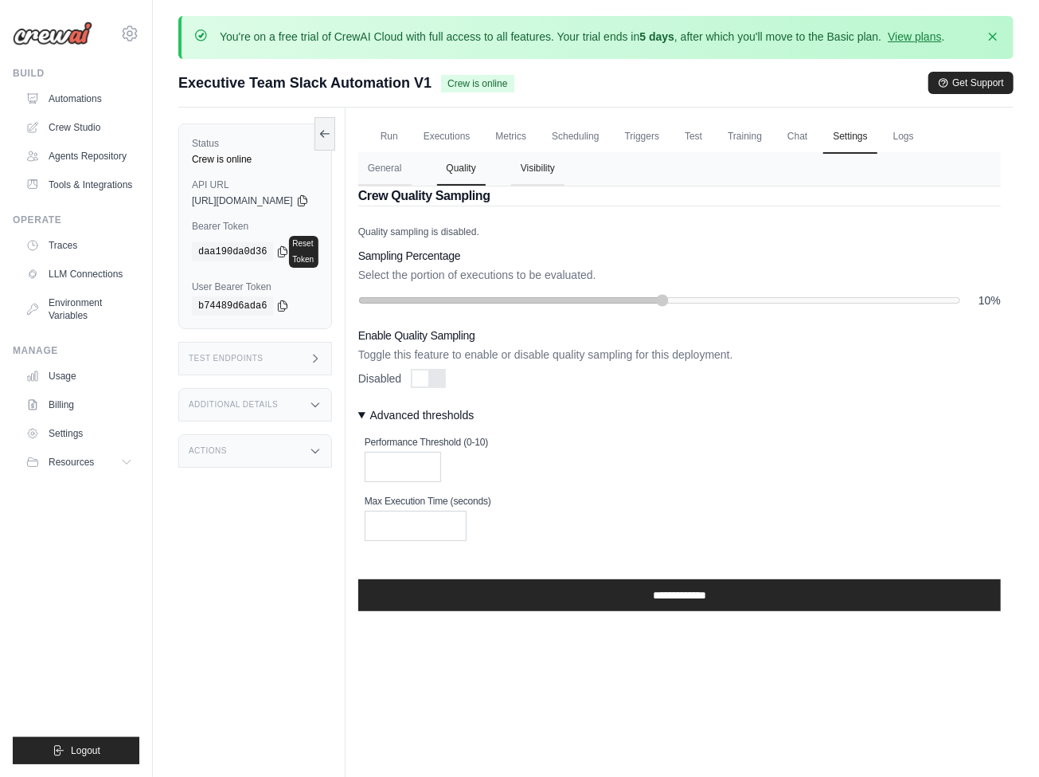
click at [565, 166] on button "Visibility" at bounding box center [537, 168] width 53 height 33
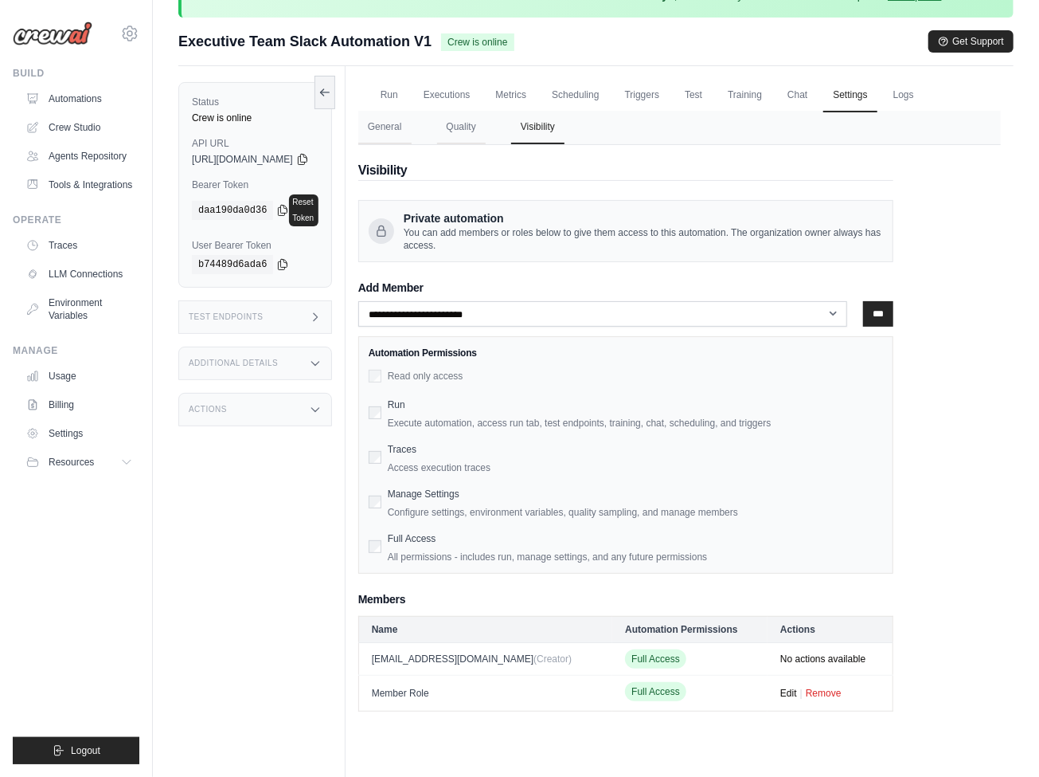
scroll to position [52, 0]
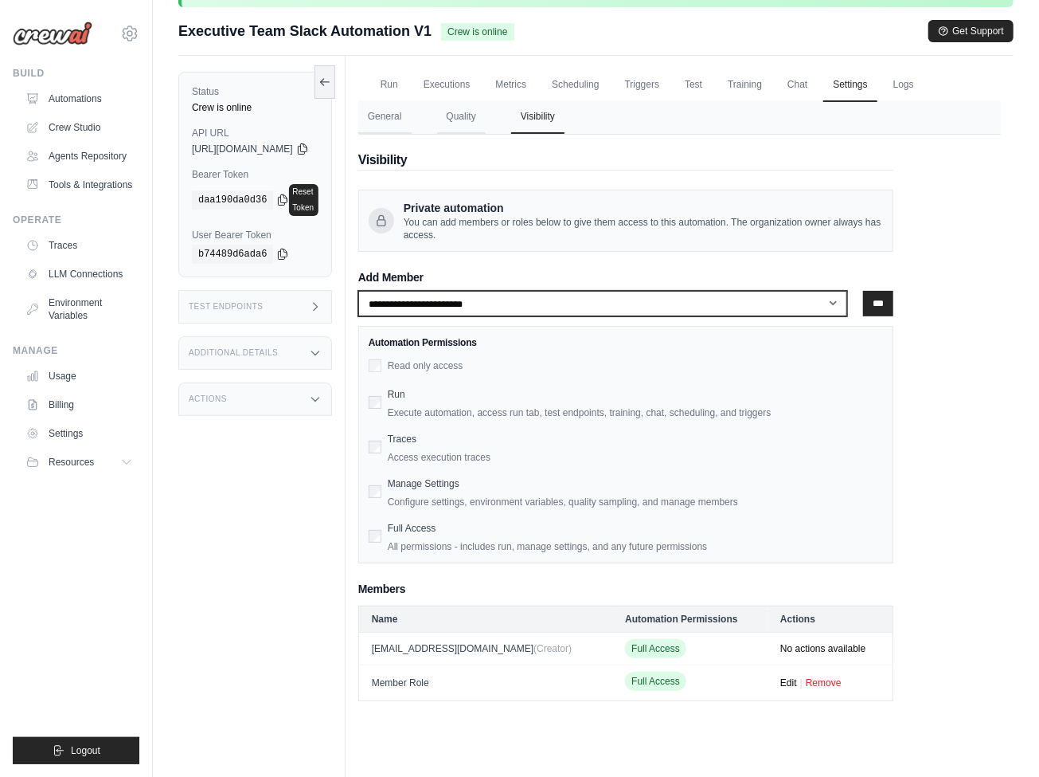
click at [703, 302] on select "**********" at bounding box center [603, 303] width 490 height 25
select select "**********"
click at [390, 291] on select "**********" at bounding box center [603, 303] width 490 height 25
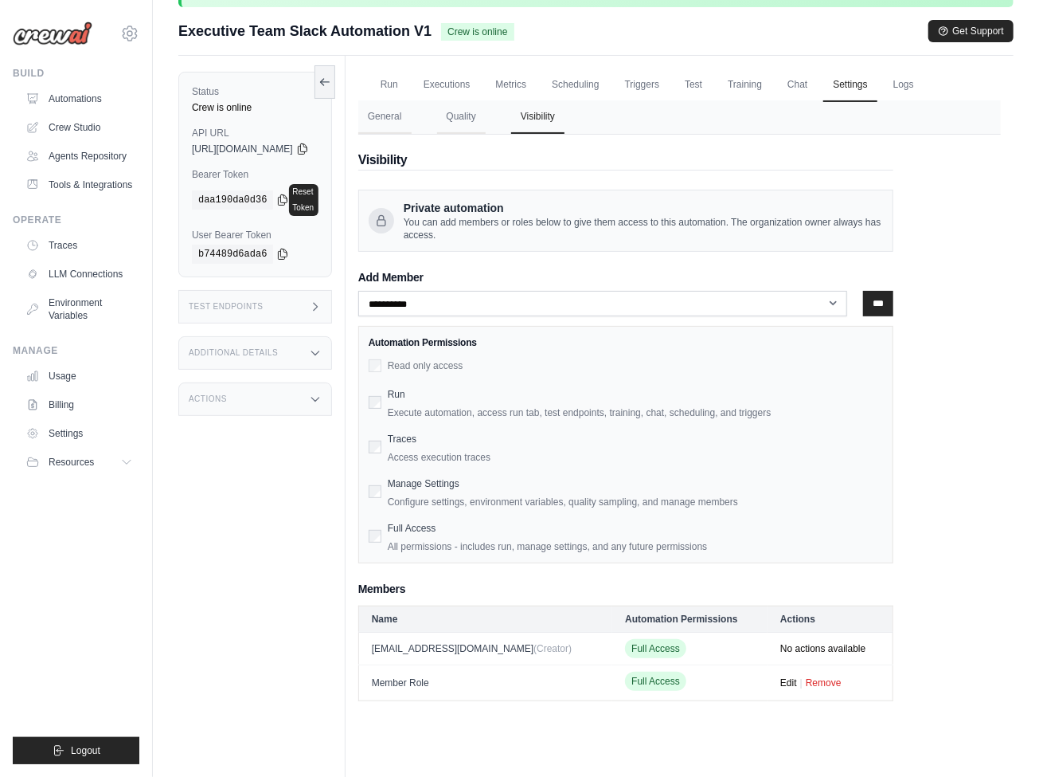
click at [409, 433] on div "Traces Access execution traces" at bounding box center [626, 445] width 514 height 35
click at [894, 292] on input "***" at bounding box center [878, 303] width 30 height 25
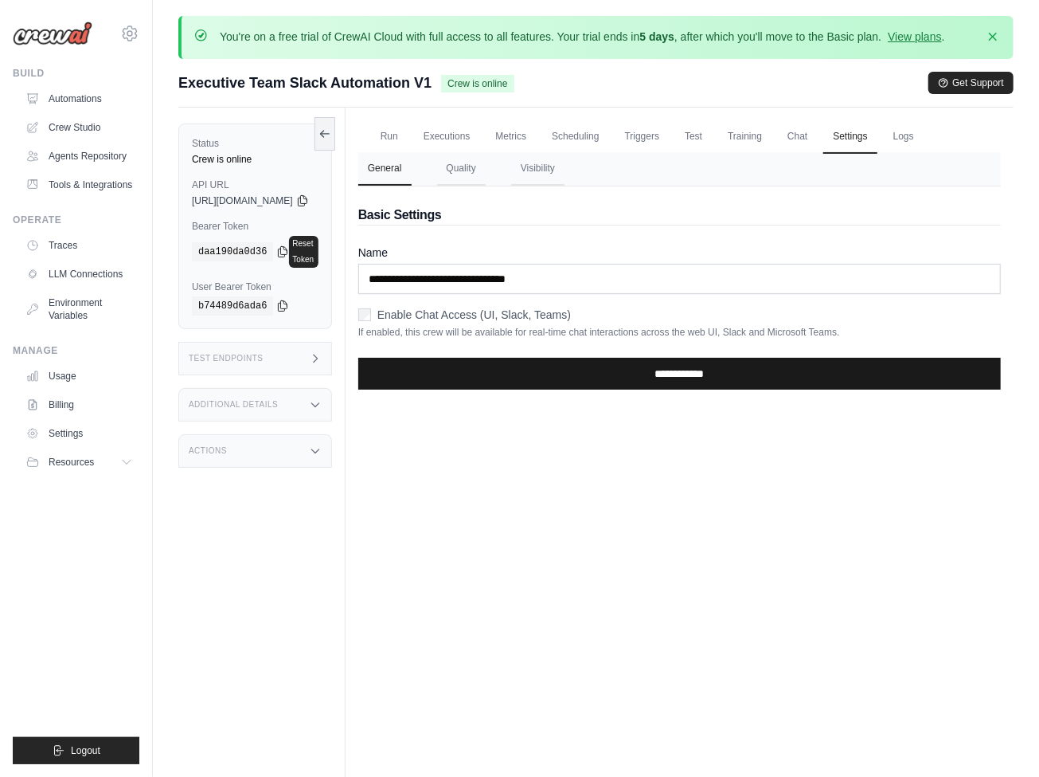
click at [808, 376] on input "**********" at bounding box center [679, 374] width 643 height 32
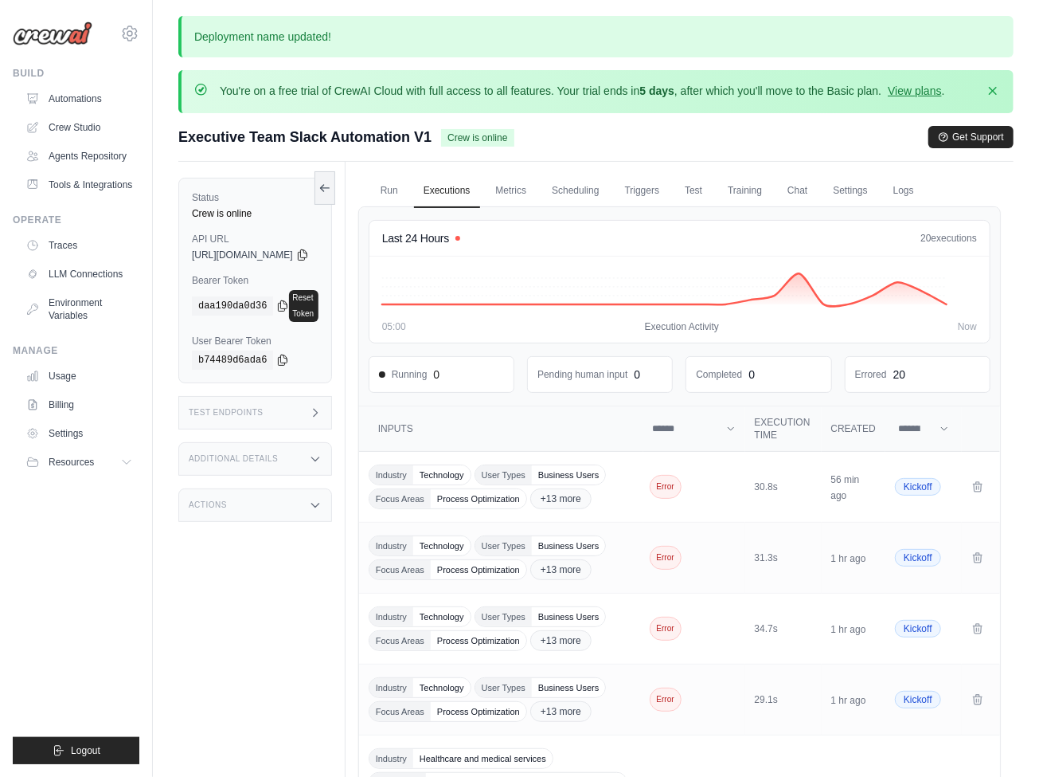
click at [318, 396] on div "Test Endpoints" at bounding box center [255, 412] width 154 height 33
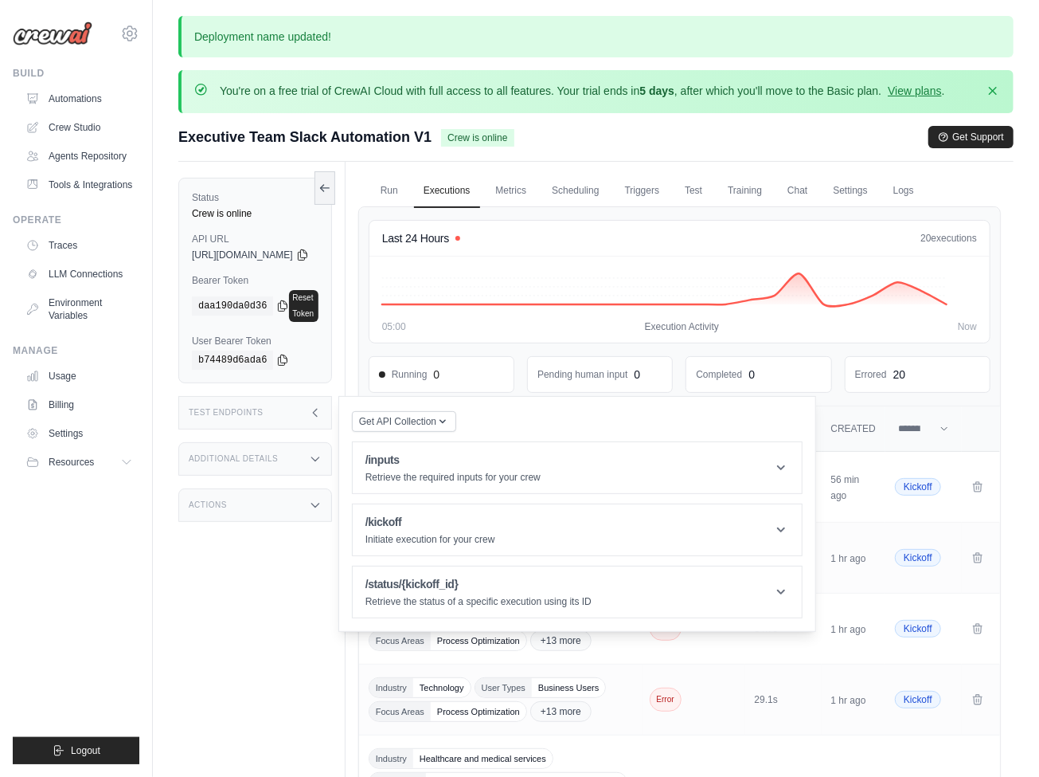
click at [316, 397] on div "Test Endpoints" at bounding box center [255, 412] width 154 height 33
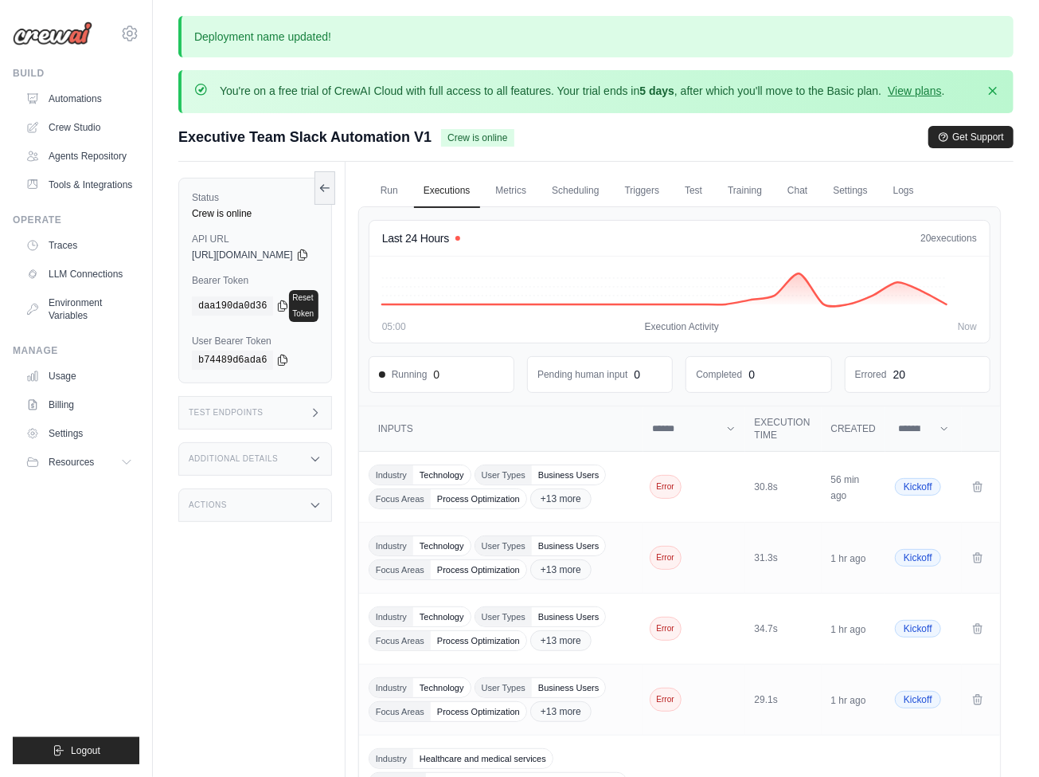
click at [316, 397] on div "Test Endpoints" at bounding box center [255, 412] width 154 height 33
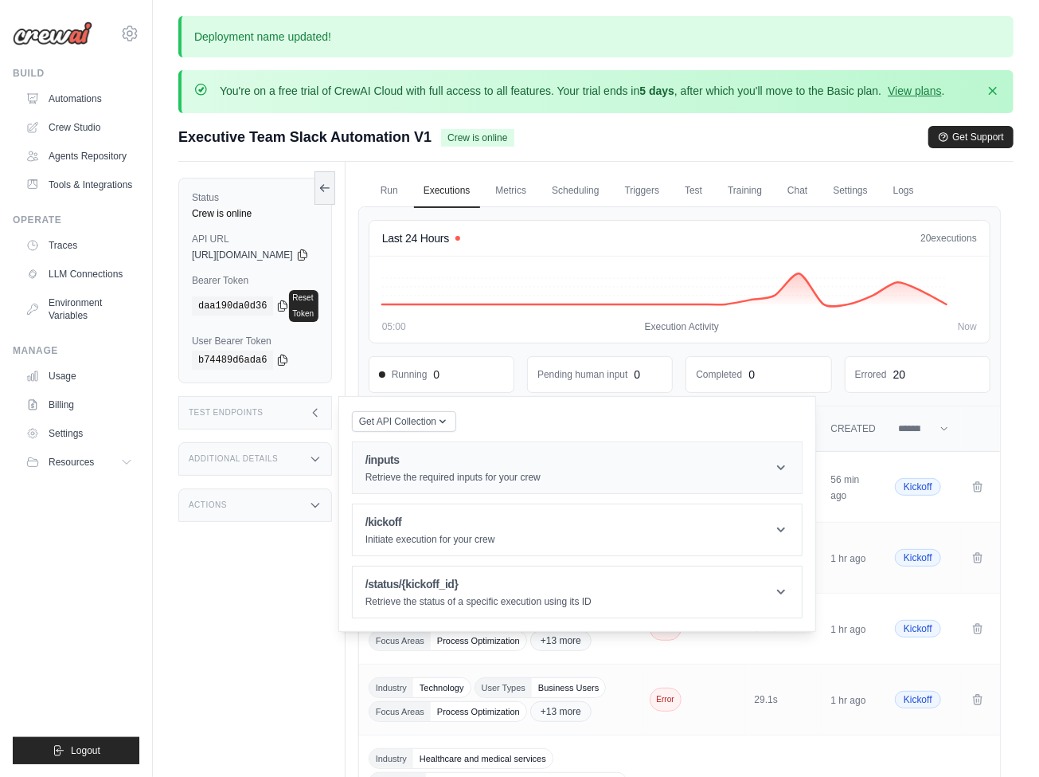
click at [534, 452] on h1 "/inputs" at bounding box center [453, 460] width 175 height 16
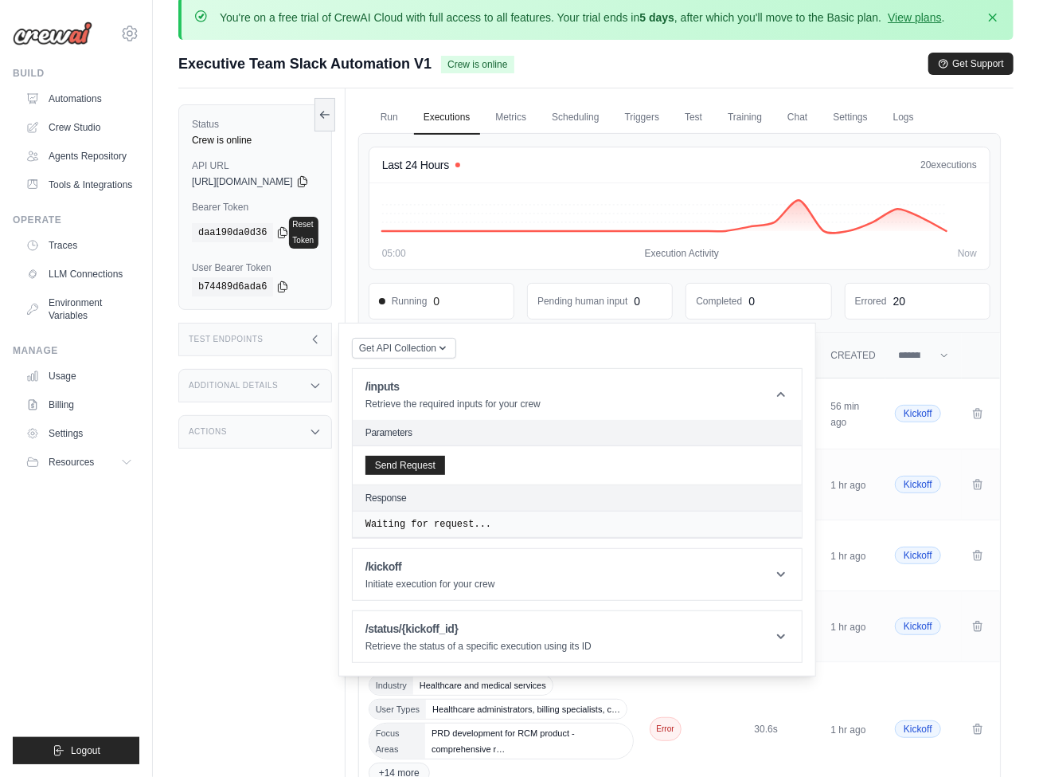
scroll to position [83, 0]
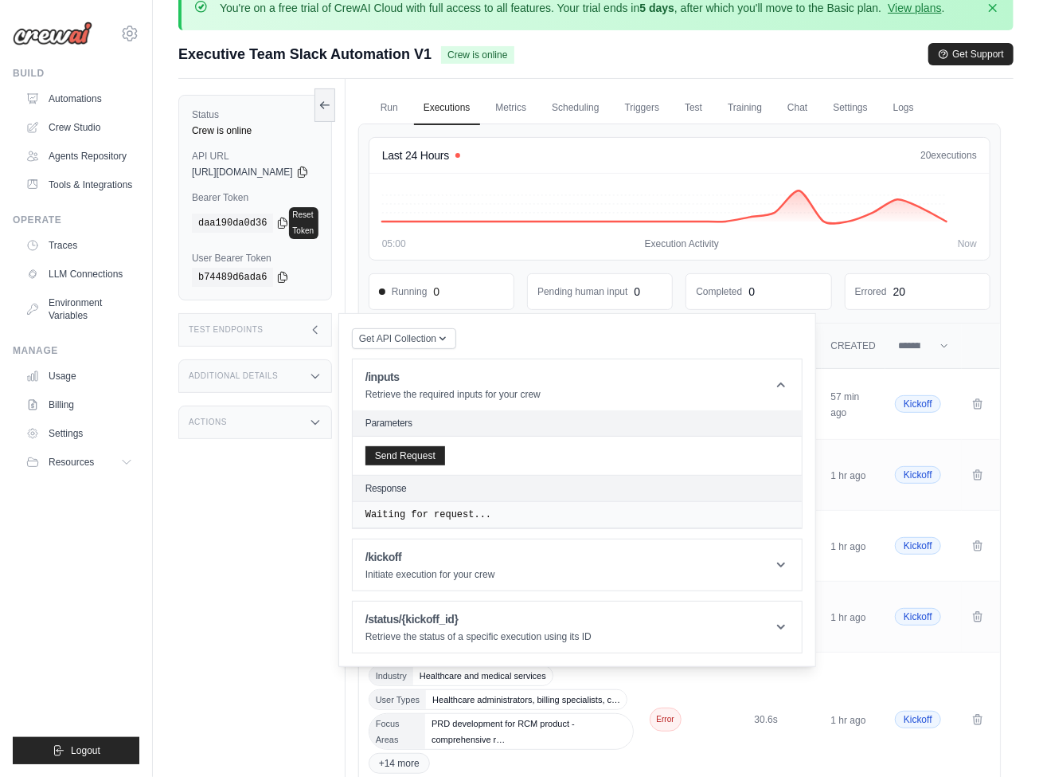
click at [332, 321] on div "Test Endpoints" at bounding box center [255, 329] width 154 height 33
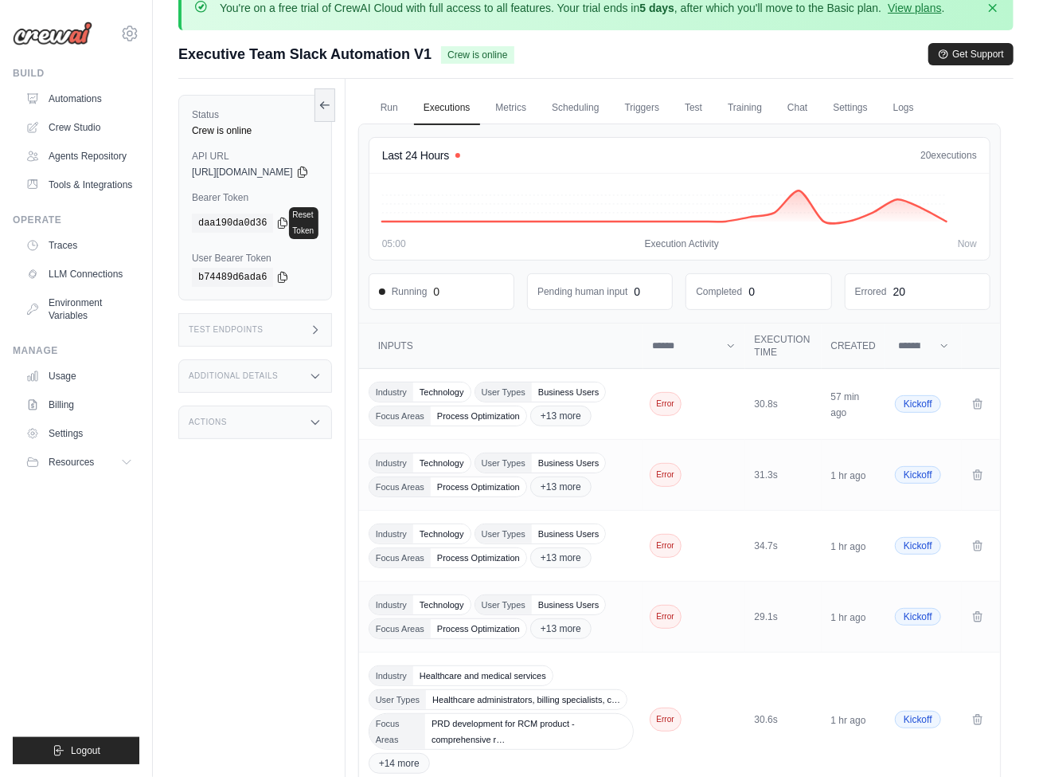
click at [332, 314] on div "Test Endpoints" at bounding box center [255, 329] width 154 height 33
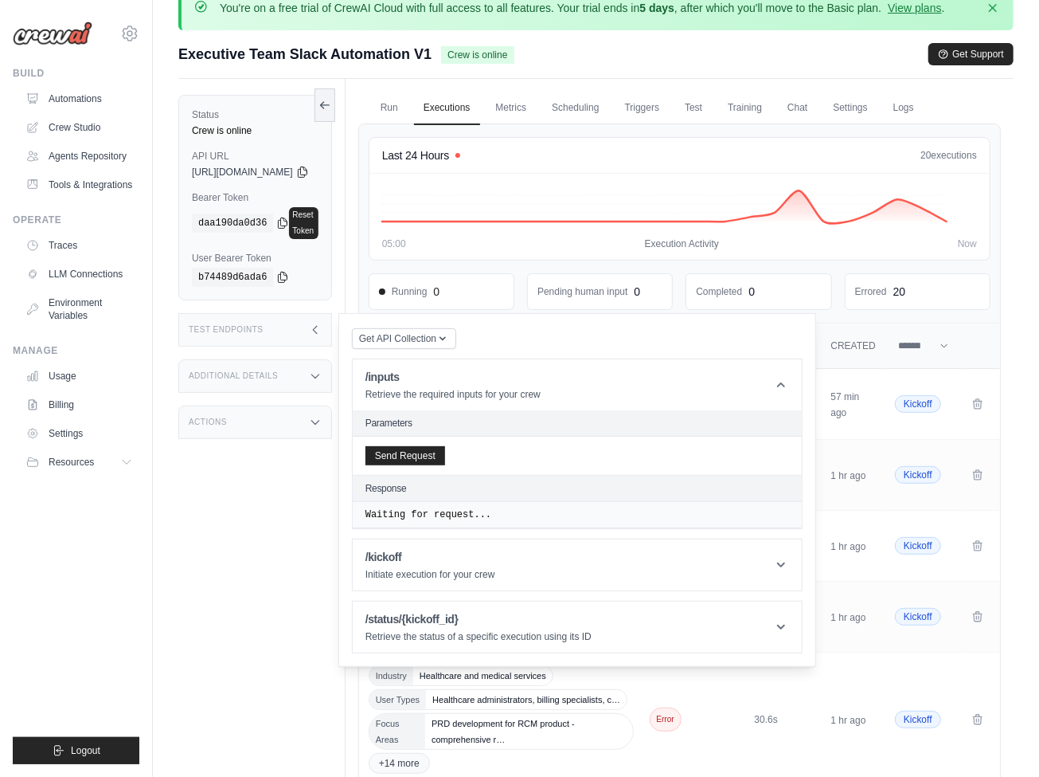
click at [297, 409] on div "Actions" at bounding box center [255, 421] width 154 height 33
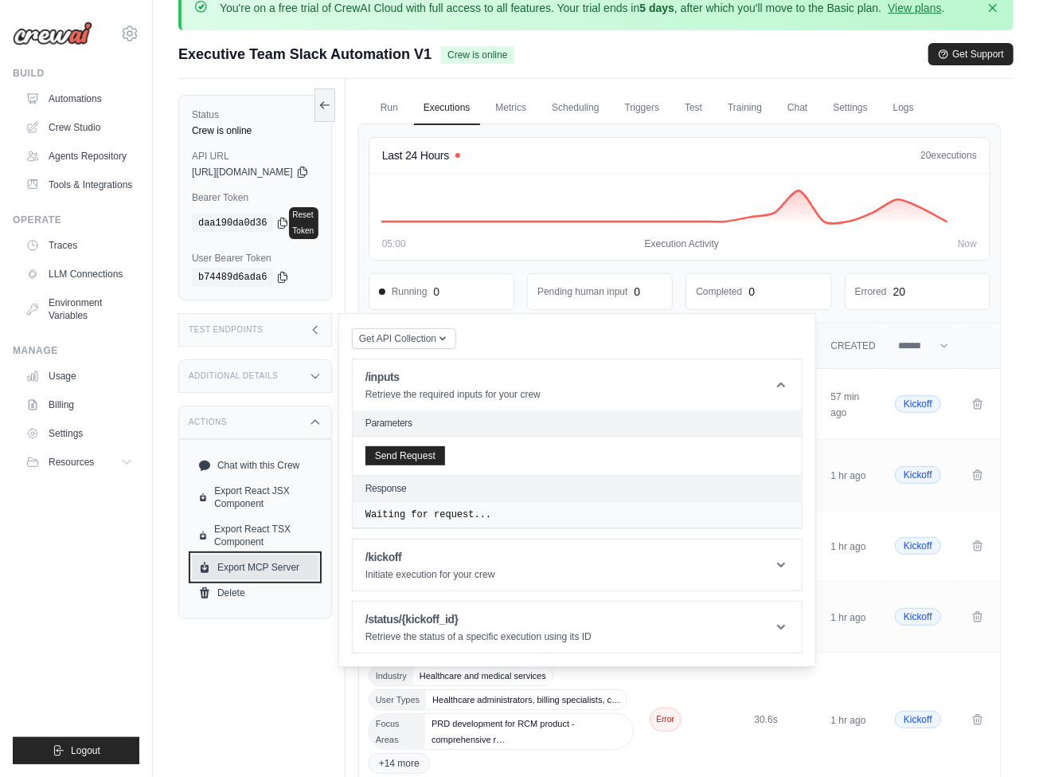
click at [268, 554] on link "Export MCP Server" at bounding box center [255, 566] width 127 height 25
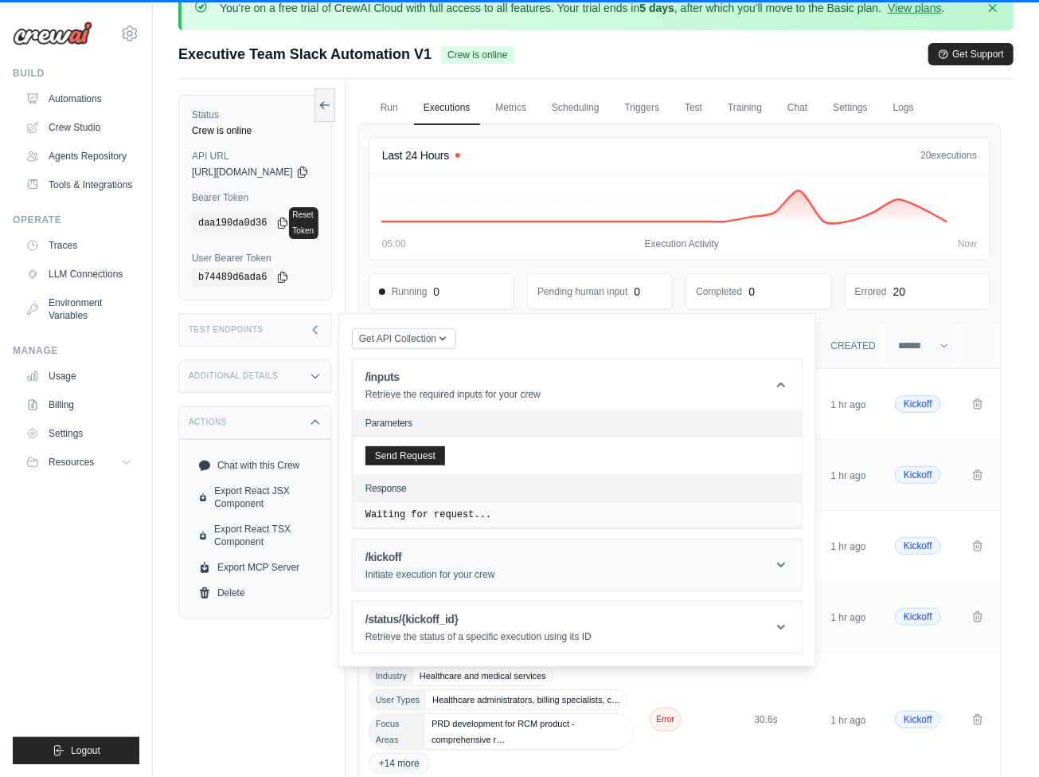
click at [597, 568] on header "/kickoff Initiate execution for your crew" at bounding box center [577, 564] width 449 height 51
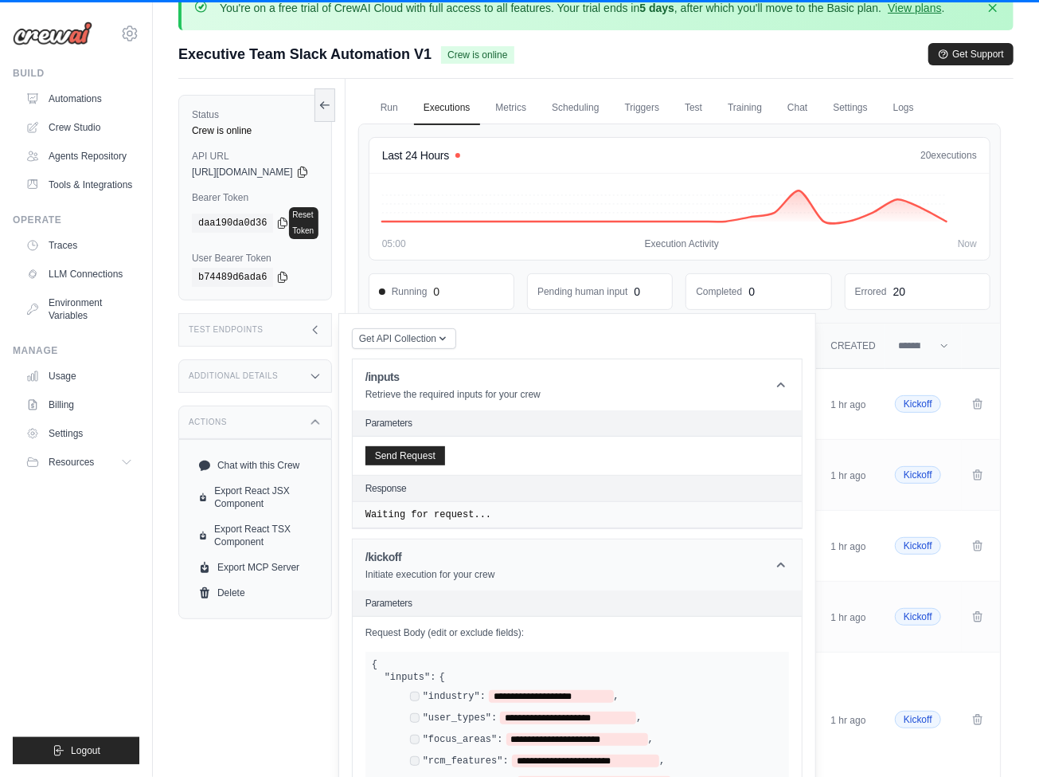
click at [601, 568] on header "/kickoff Initiate execution for your crew" at bounding box center [577, 564] width 449 height 51
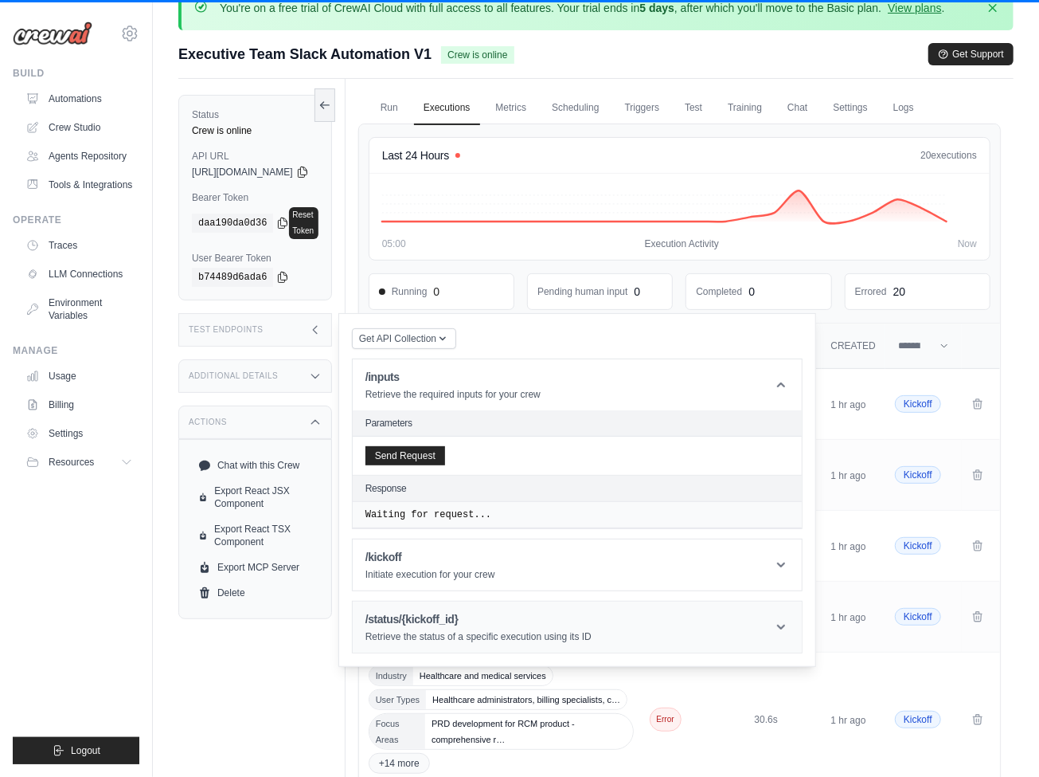
click at [592, 611] on h1 "/status/{kickoff_id}" at bounding box center [479, 619] width 226 height 16
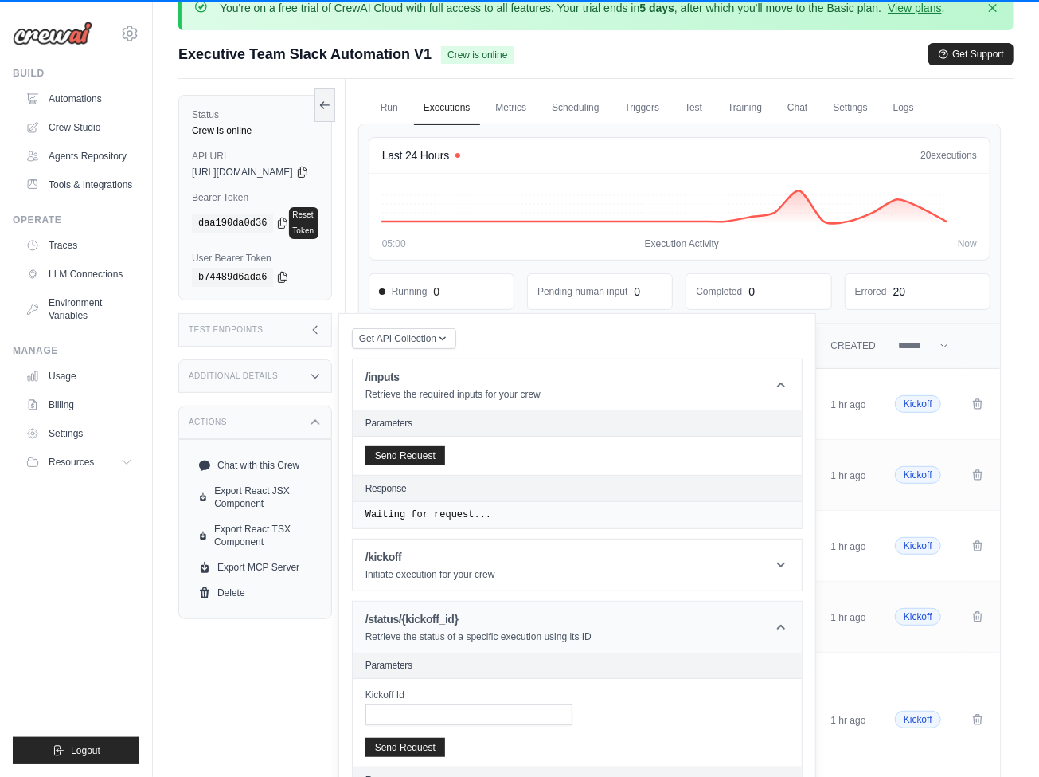
click at [489, 630] on p "Retrieve the status of a specific execution using its ID" at bounding box center [479, 636] width 226 height 13
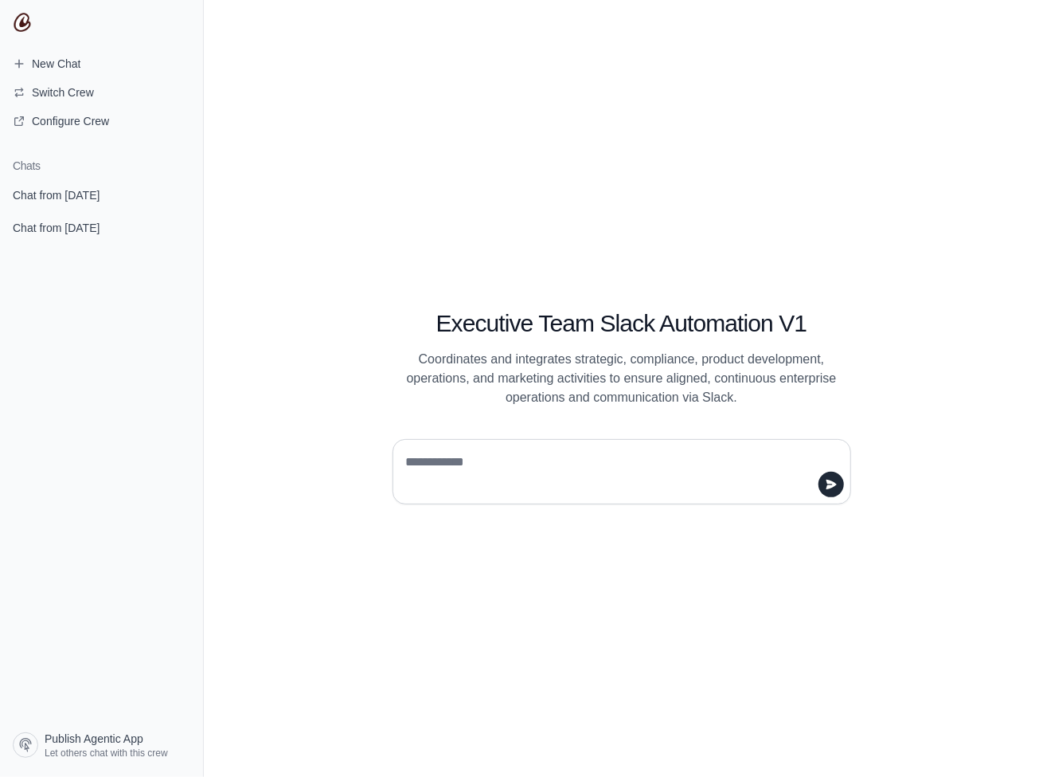
click at [434, 471] on textarea at bounding box center [617, 471] width 428 height 45
type textarea "********"
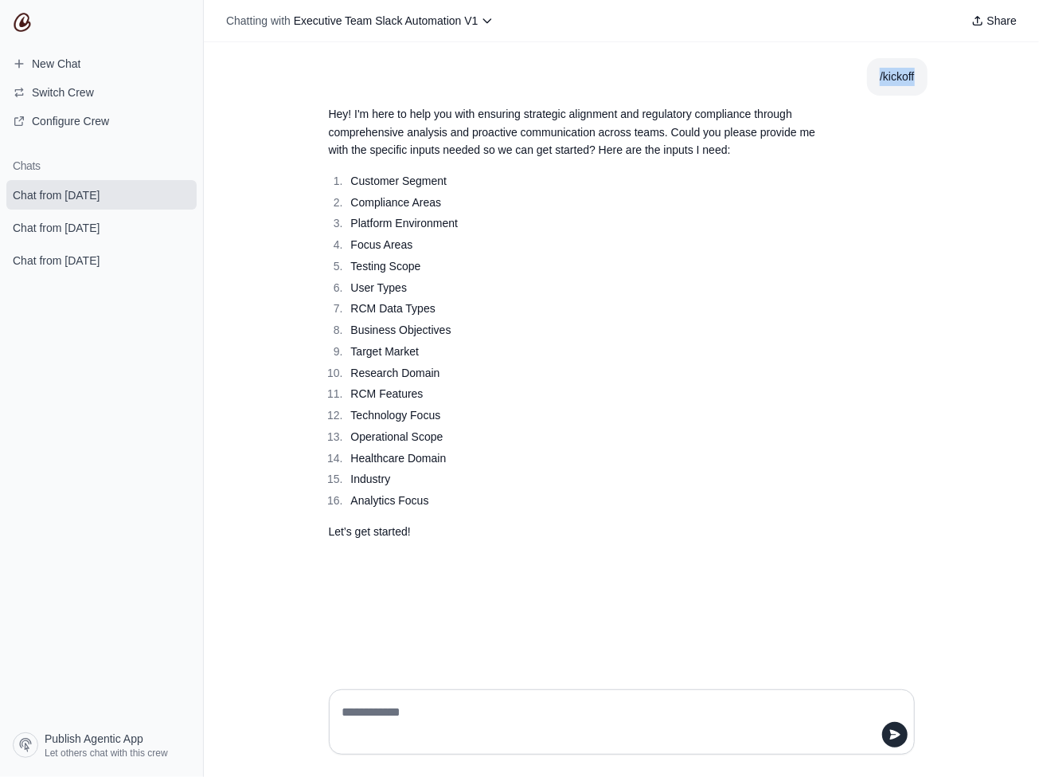
drag, startPoint x: 918, startPoint y: 76, endPoint x: 874, endPoint y: 76, distance: 44.6
click at [874, 76] on section "/kickoff" at bounding box center [897, 76] width 60 height 37
copy div "/kickoff"
click at [719, 694] on div at bounding box center [622, 721] width 586 height 65
click at [713, 734] on textarea at bounding box center [617, 721] width 556 height 45
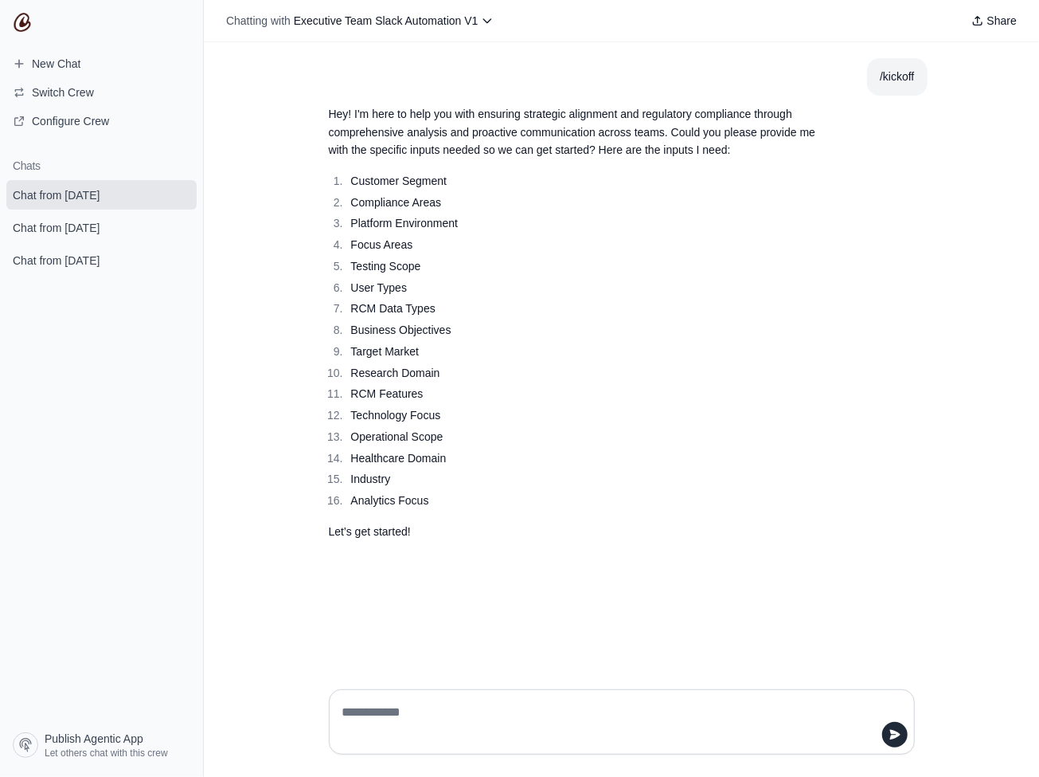
paste textarea "********"
type textarea "********"
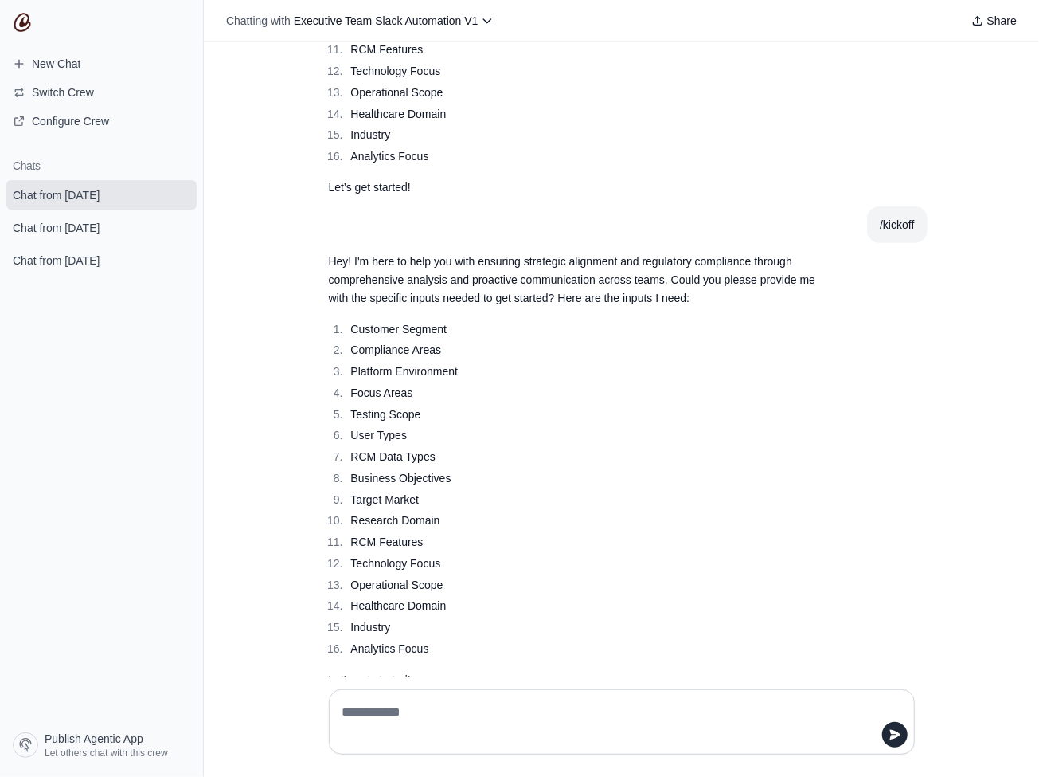
scroll to position [381, 0]
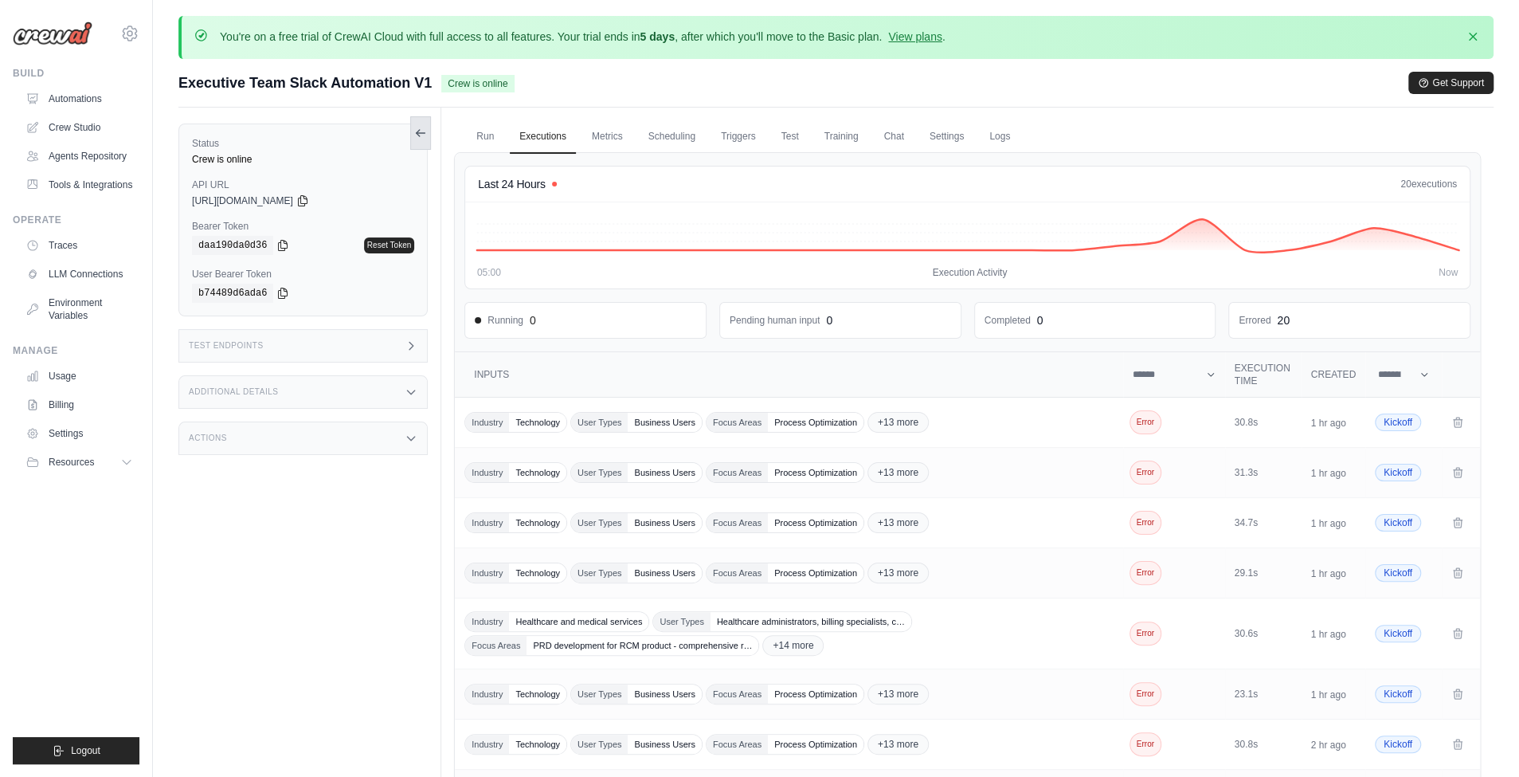
click at [425, 143] on button at bounding box center [420, 132] width 21 height 33
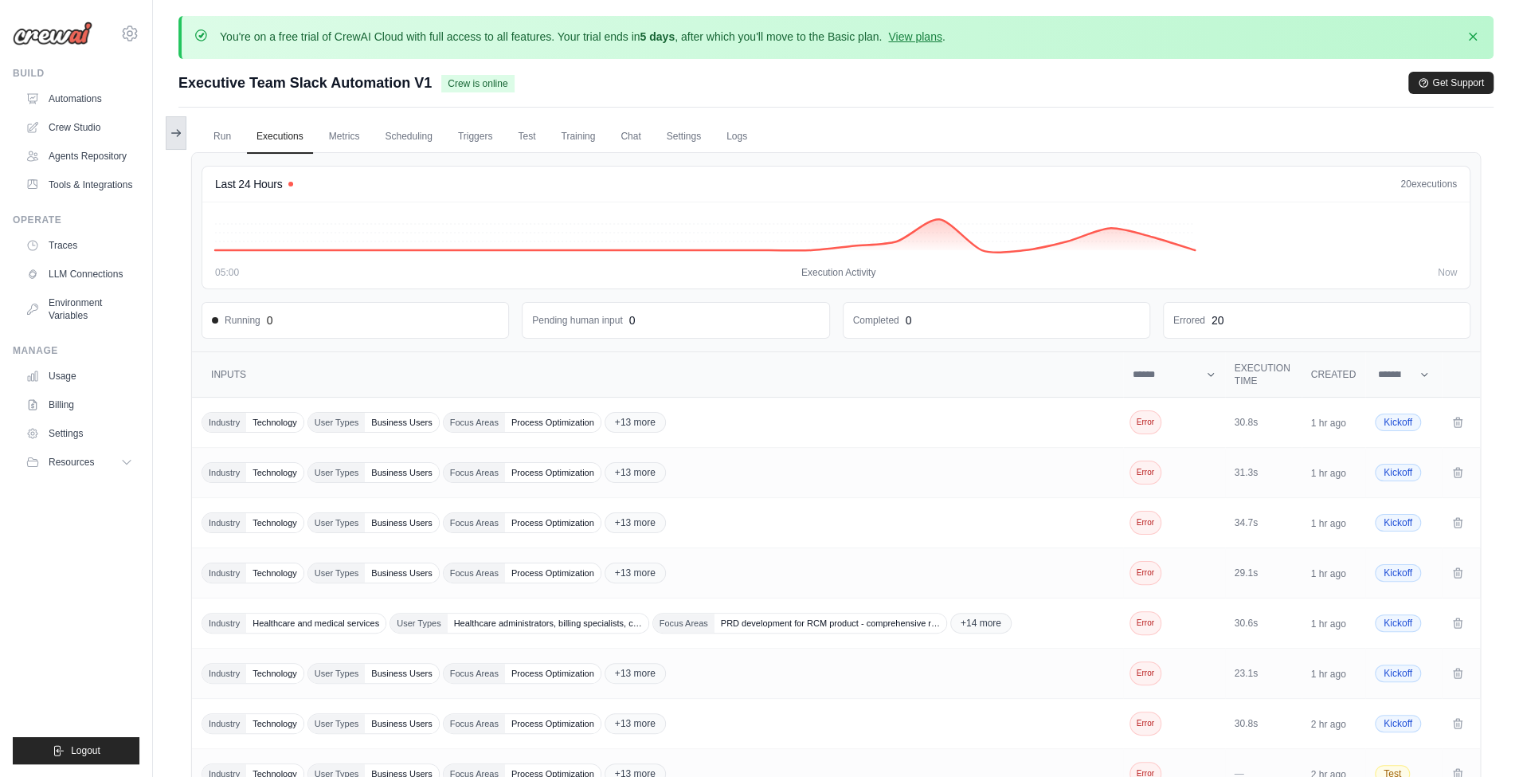
click at [175, 134] on icon at bounding box center [176, 133] width 13 height 13
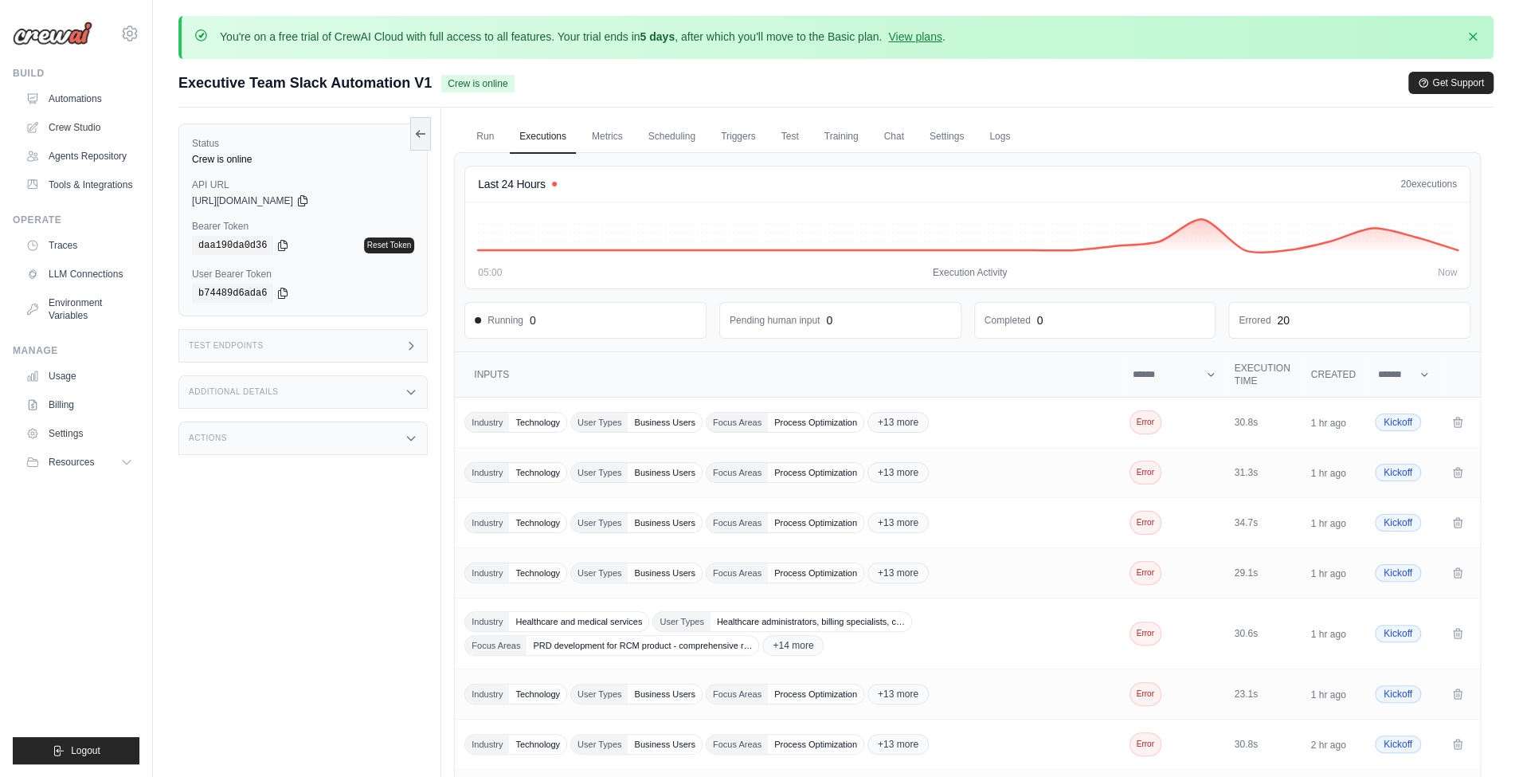
click at [377, 414] on div "Status Crew is online API URL copied https://executive-team-slack-automation-v1…" at bounding box center [309, 496] width 263 height 777
click at [377, 430] on div "Actions" at bounding box center [302, 437] width 249 height 33
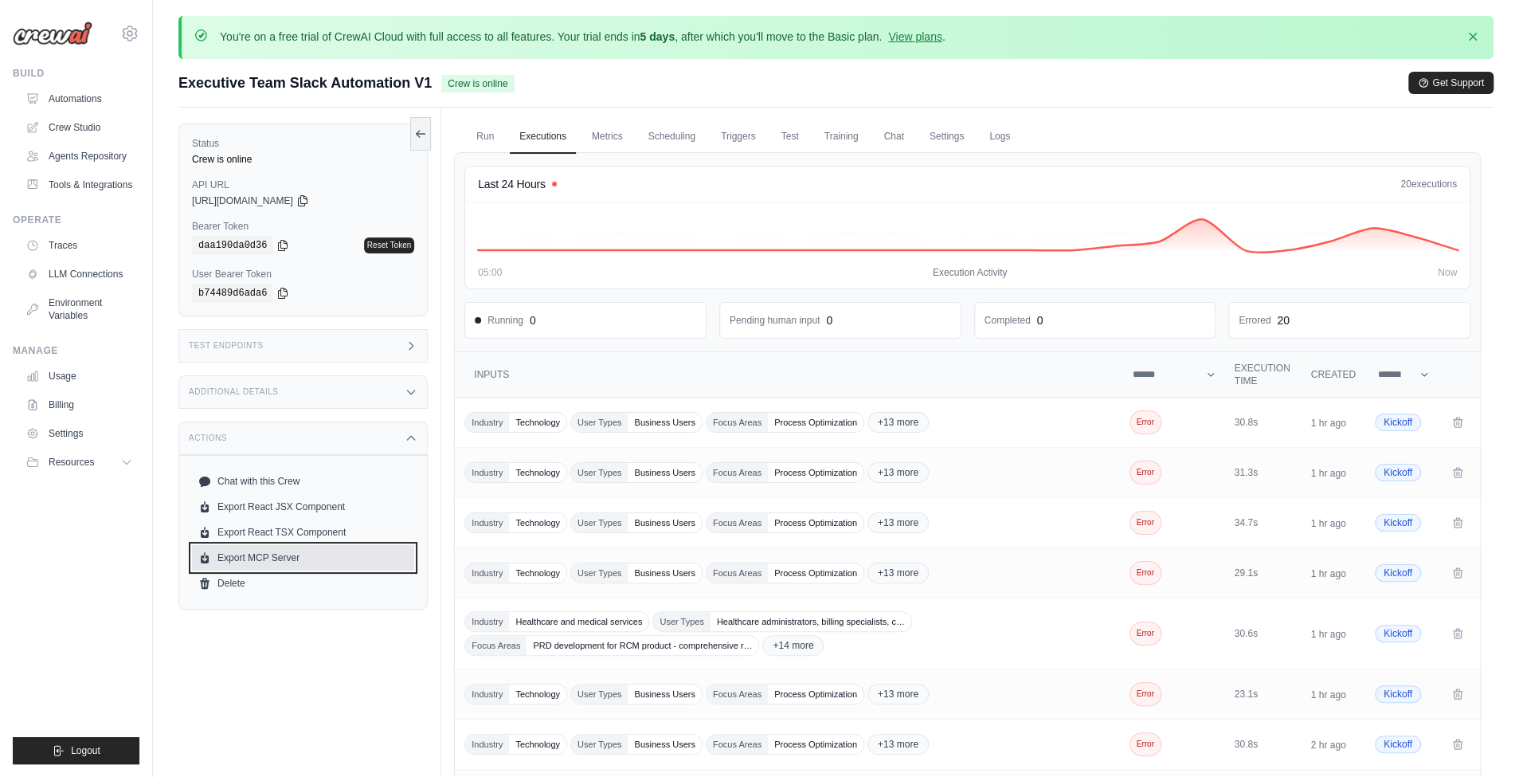
click at [306, 548] on link "Export MCP Server" at bounding box center [303, 557] width 222 height 25
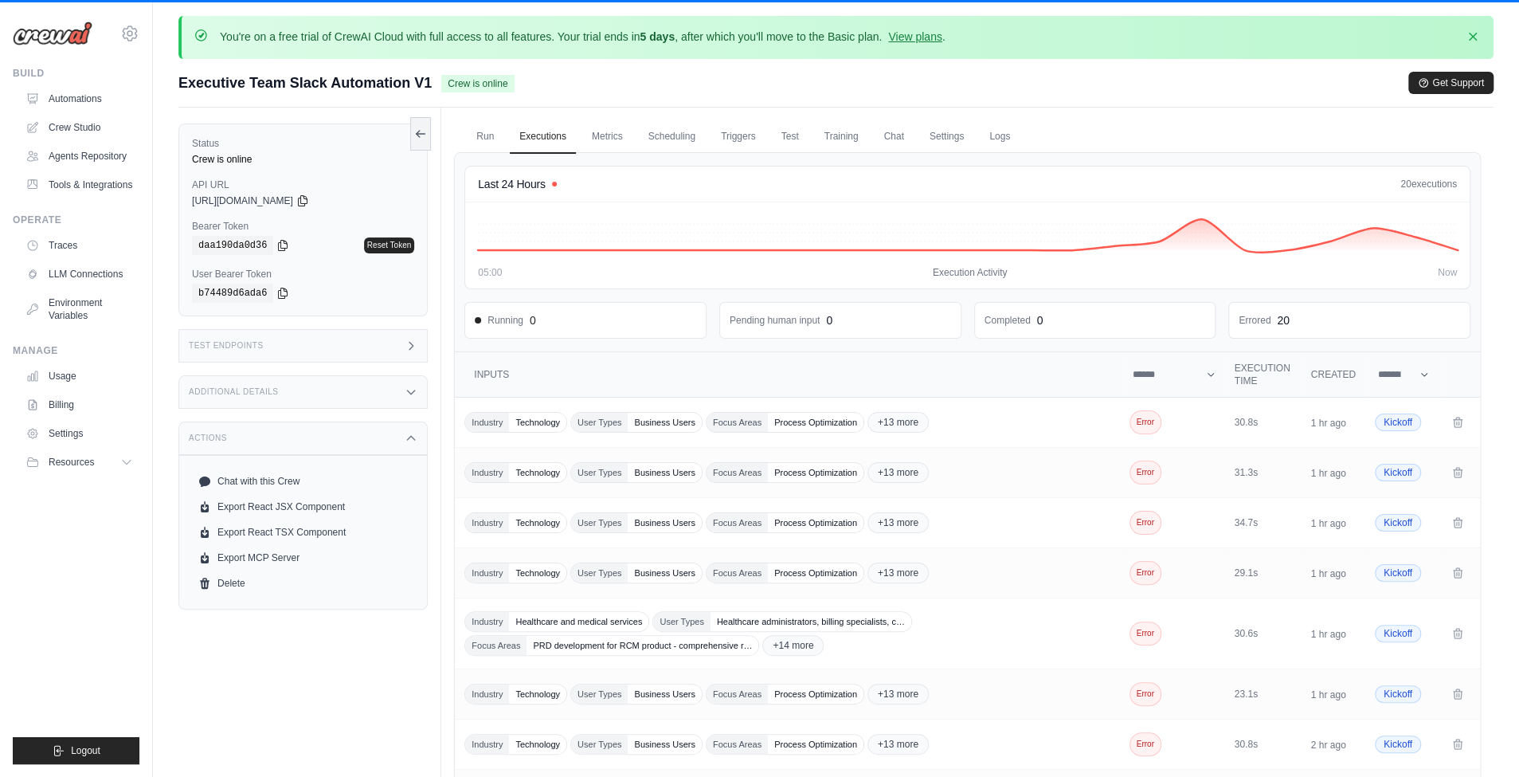
click at [362, 730] on div "Status Crew is online API URL copied https://executive-team-slack-automation-v1…" at bounding box center [309, 496] width 263 height 777
click at [318, 536] on link "Export React TSX Component" at bounding box center [303, 531] width 222 height 25
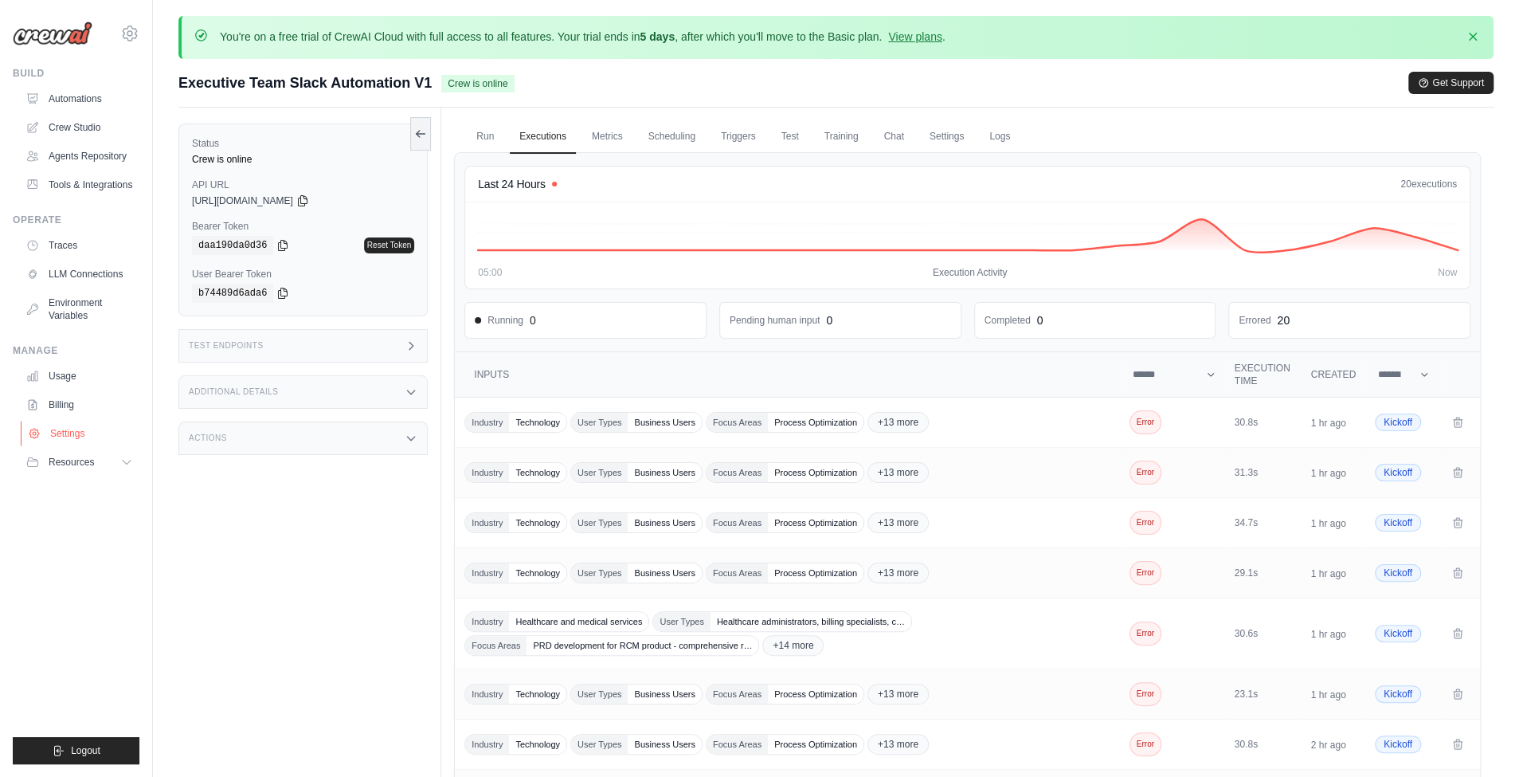
click at [111, 425] on link "Settings" at bounding box center [81, 433] width 120 height 25
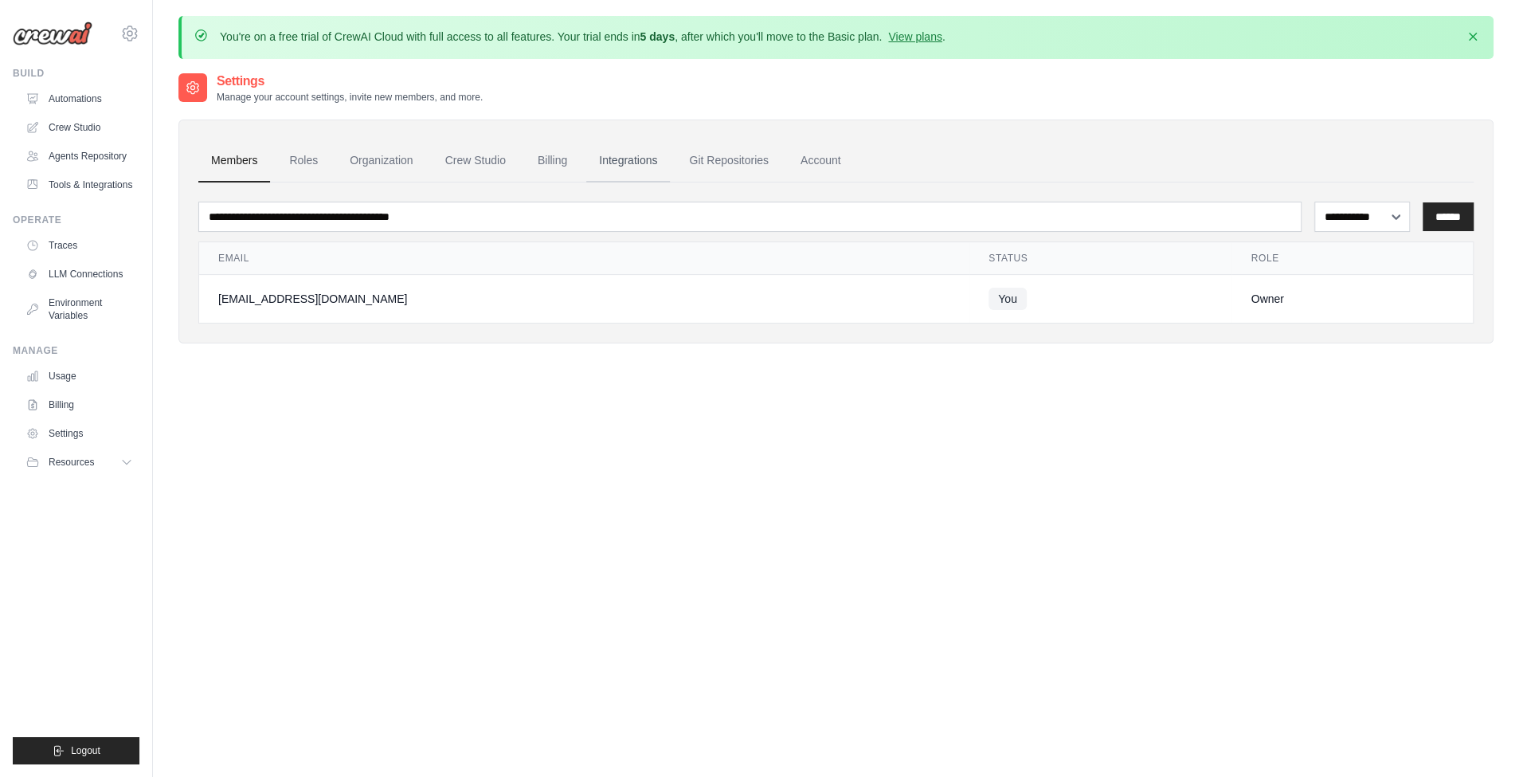
click at [648, 154] on link "Integrations" at bounding box center [628, 160] width 84 height 43
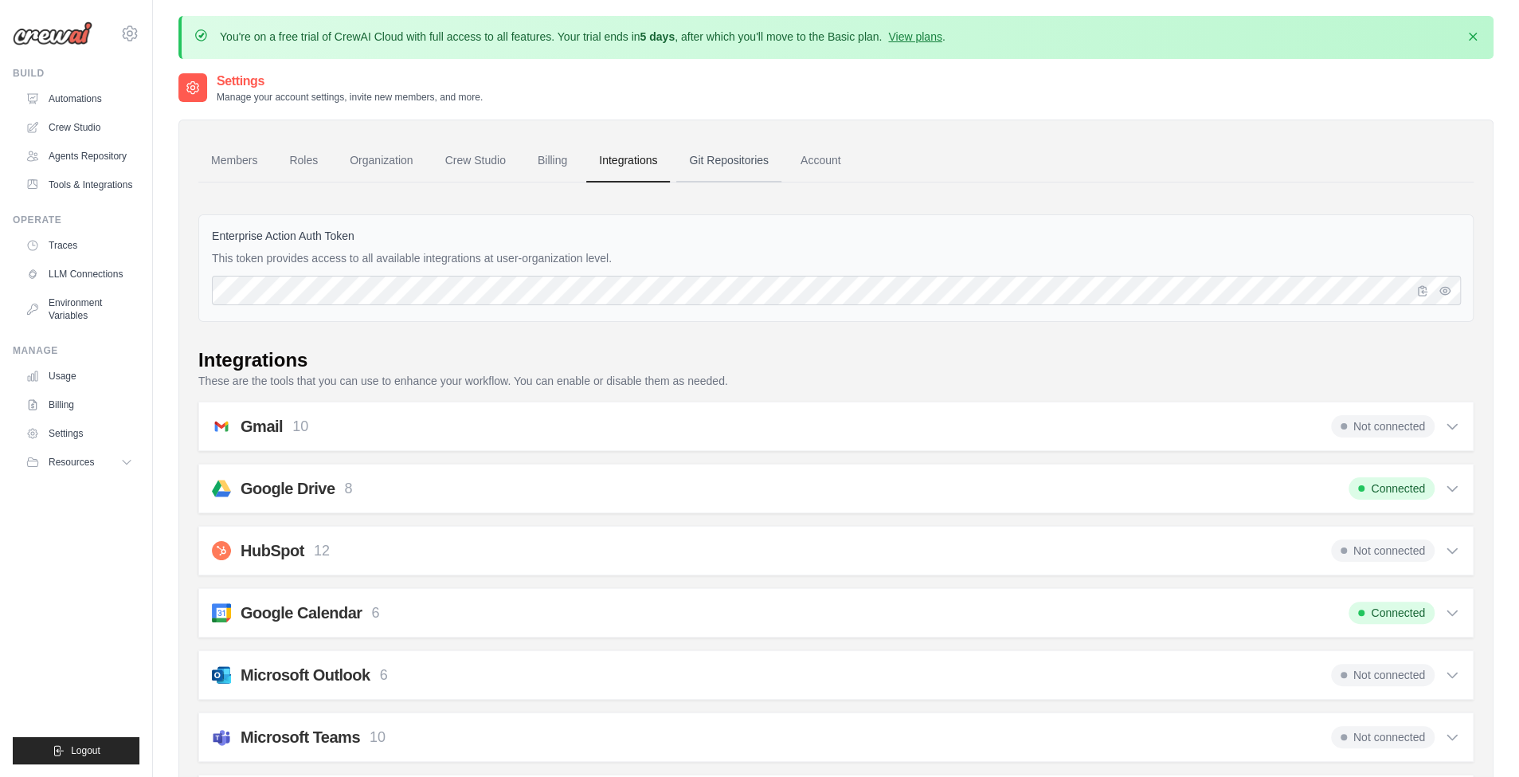
click at [763, 143] on link "Git Repositories" at bounding box center [728, 160] width 105 height 43
click at [812, 159] on link "Account" at bounding box center [821, 160] width 66 height 43
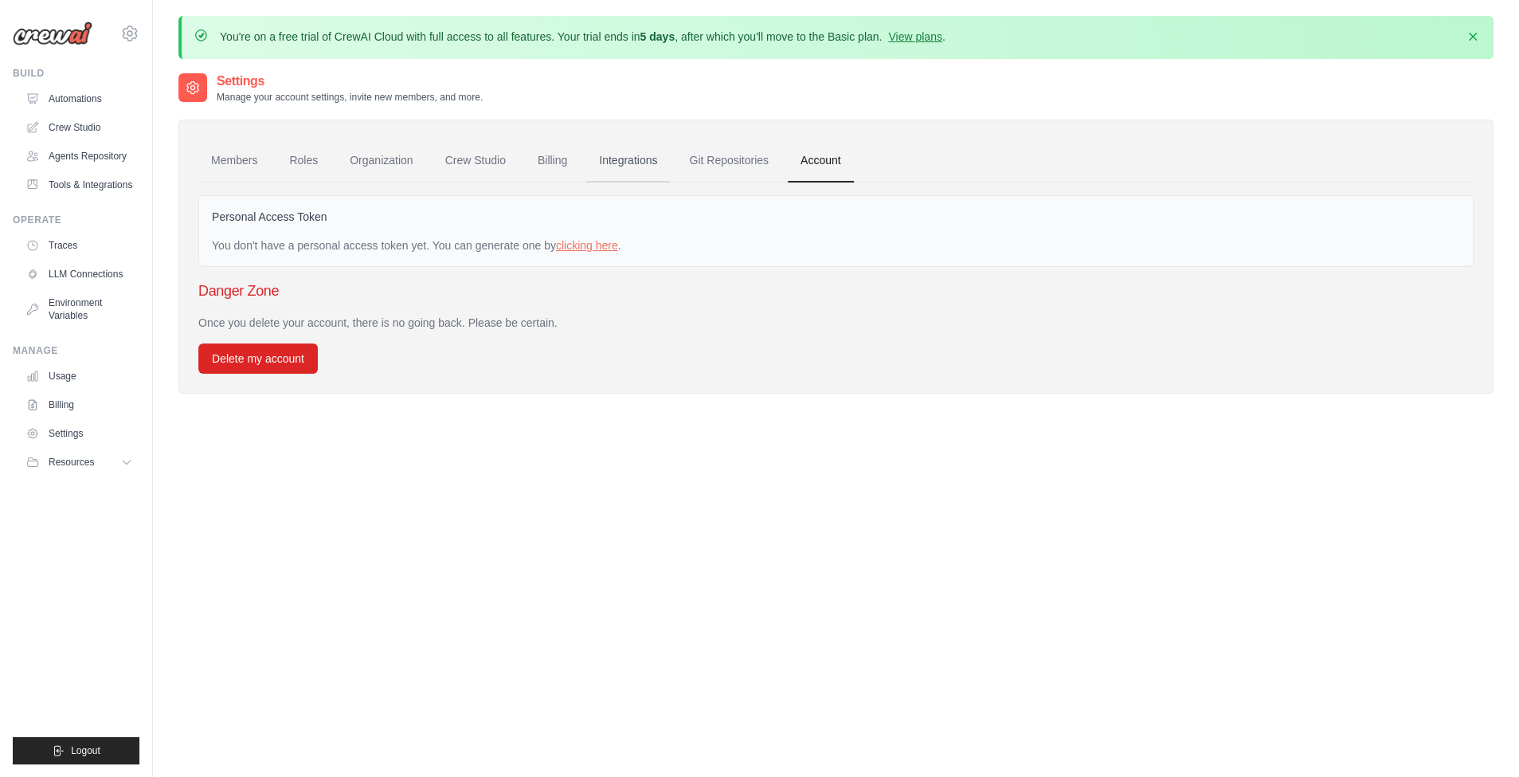
click at [632, 170] on link "Integrations" at bounding box center [628, 160] width 84 height 43
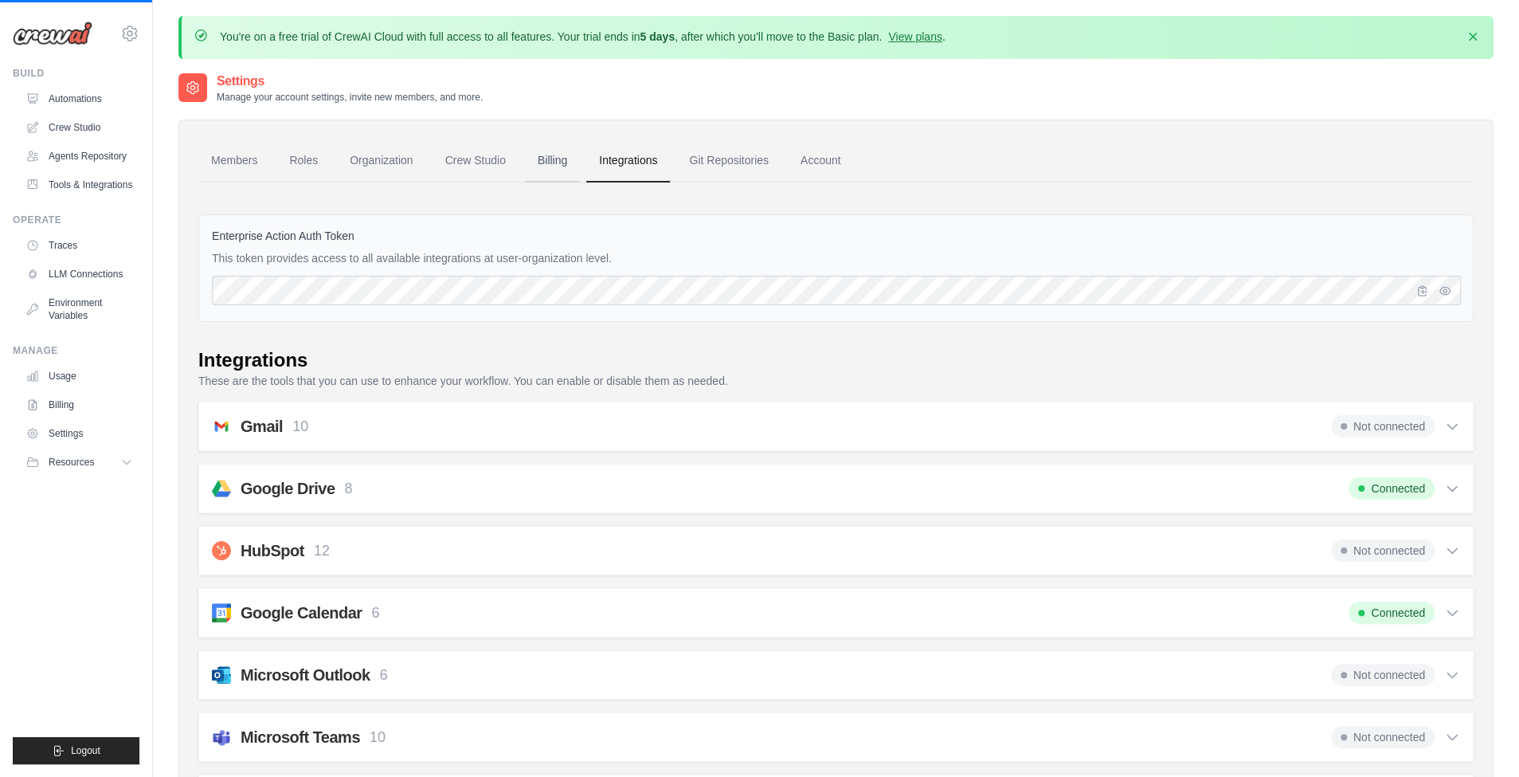
click at [532, 172] on link "Billing" at bounding box center [552, 160] width 55 height 43
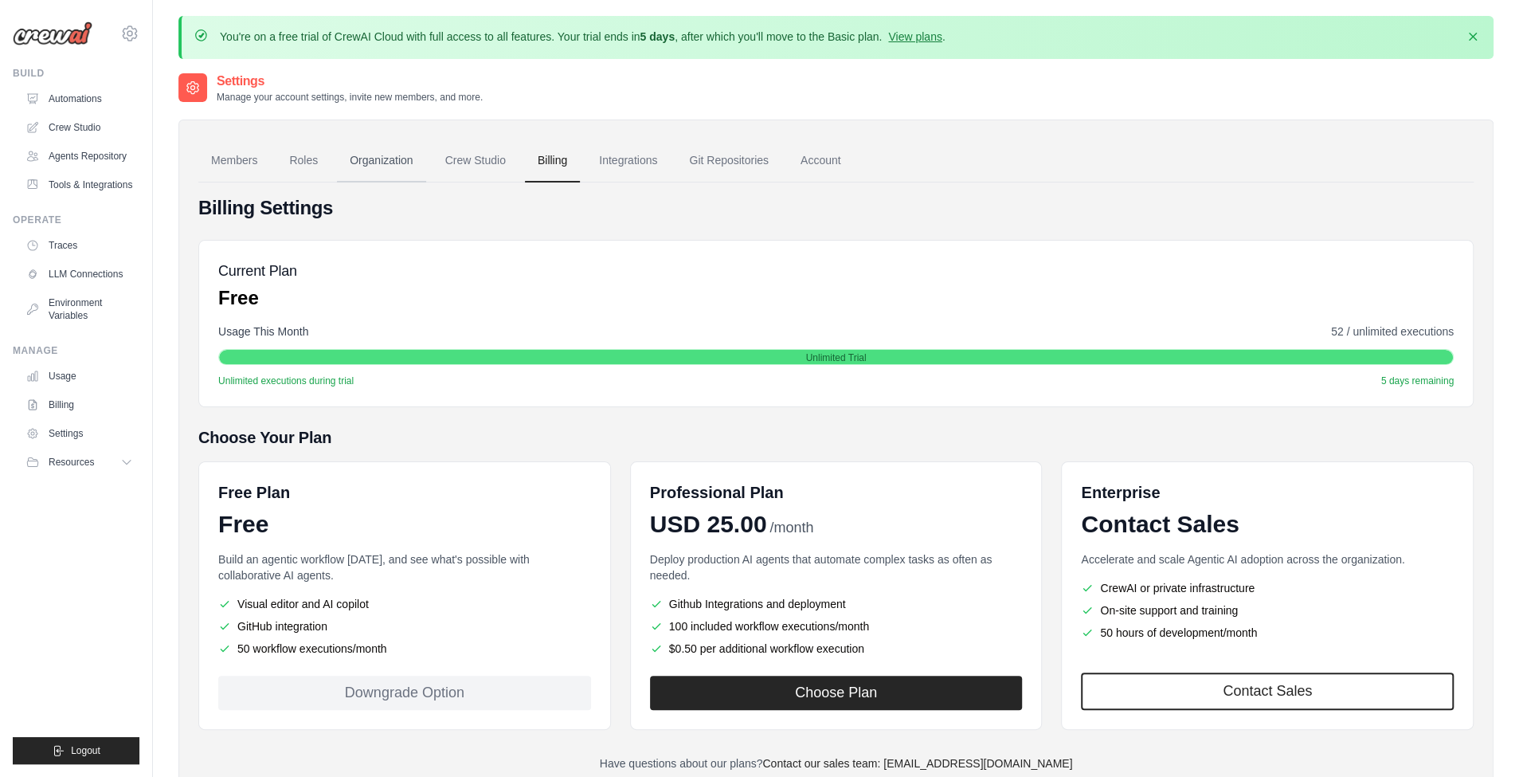
click at [383, 169] on link "Organization" at bounding box center [381, 160] width 88 height 43
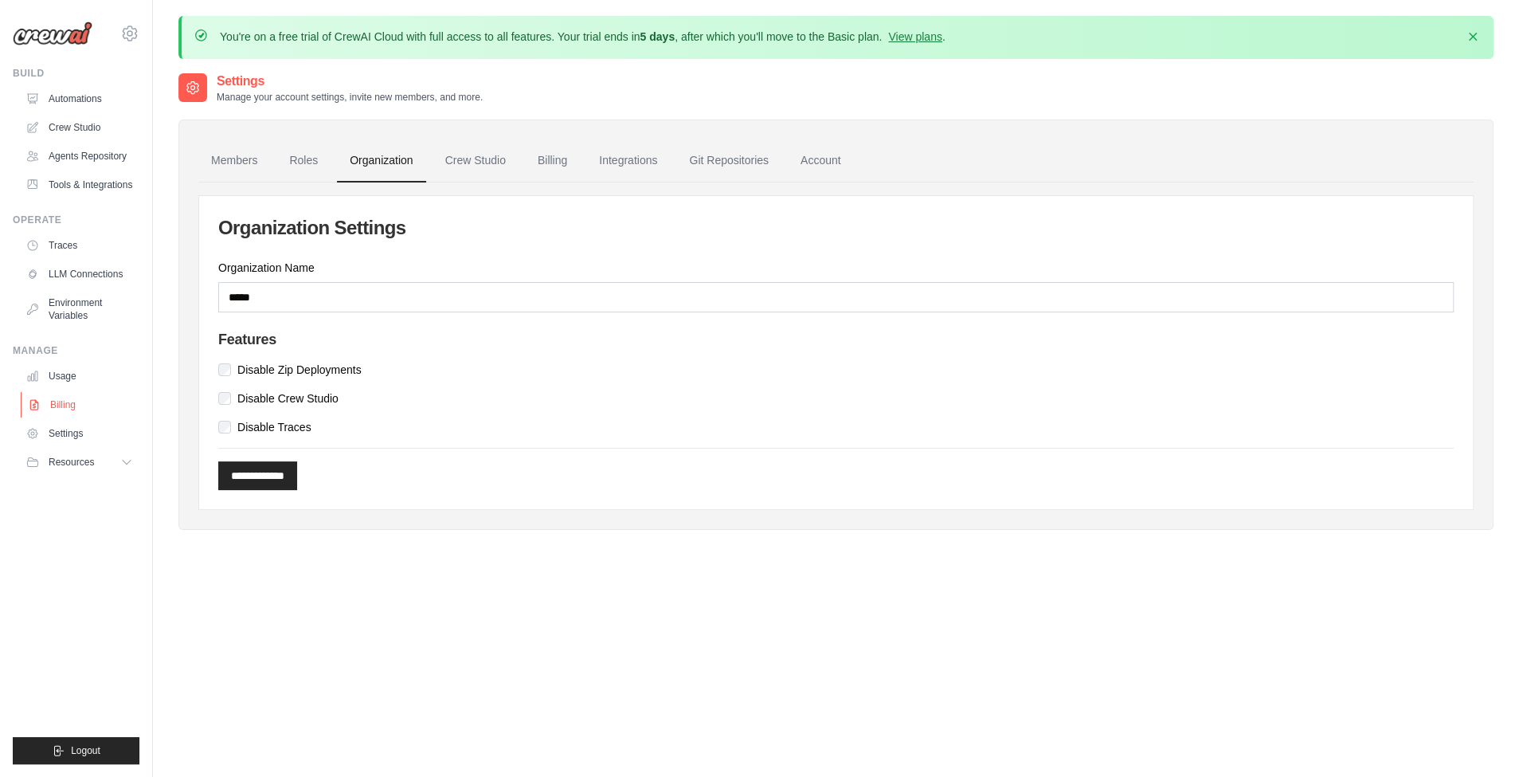
click at [108, 409] on link "Billing" at bounding box center [81, 404] width 120 height 25
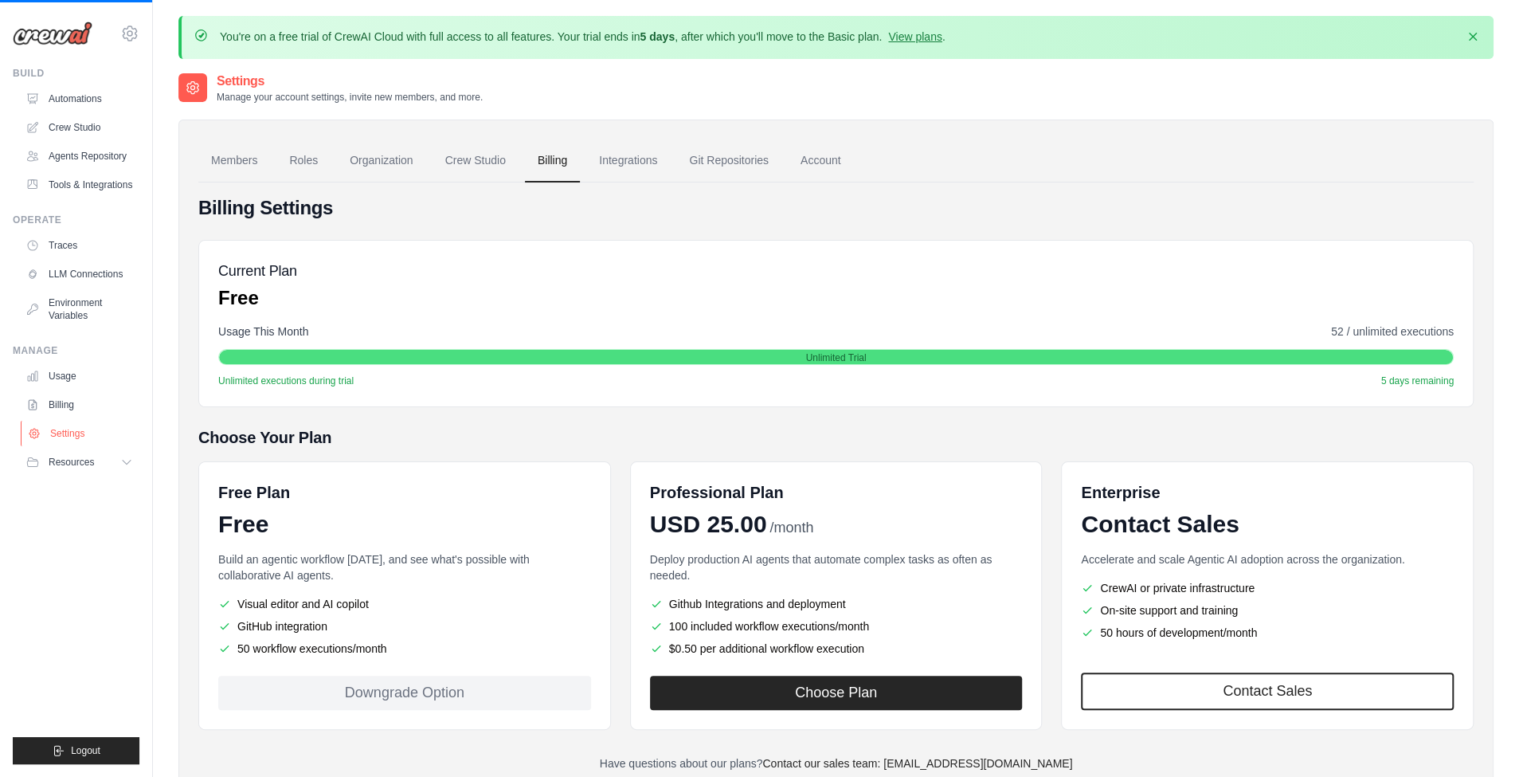
click at [98, 432] on link "Settings" at bounding box center [81, 433] width 120 height 25
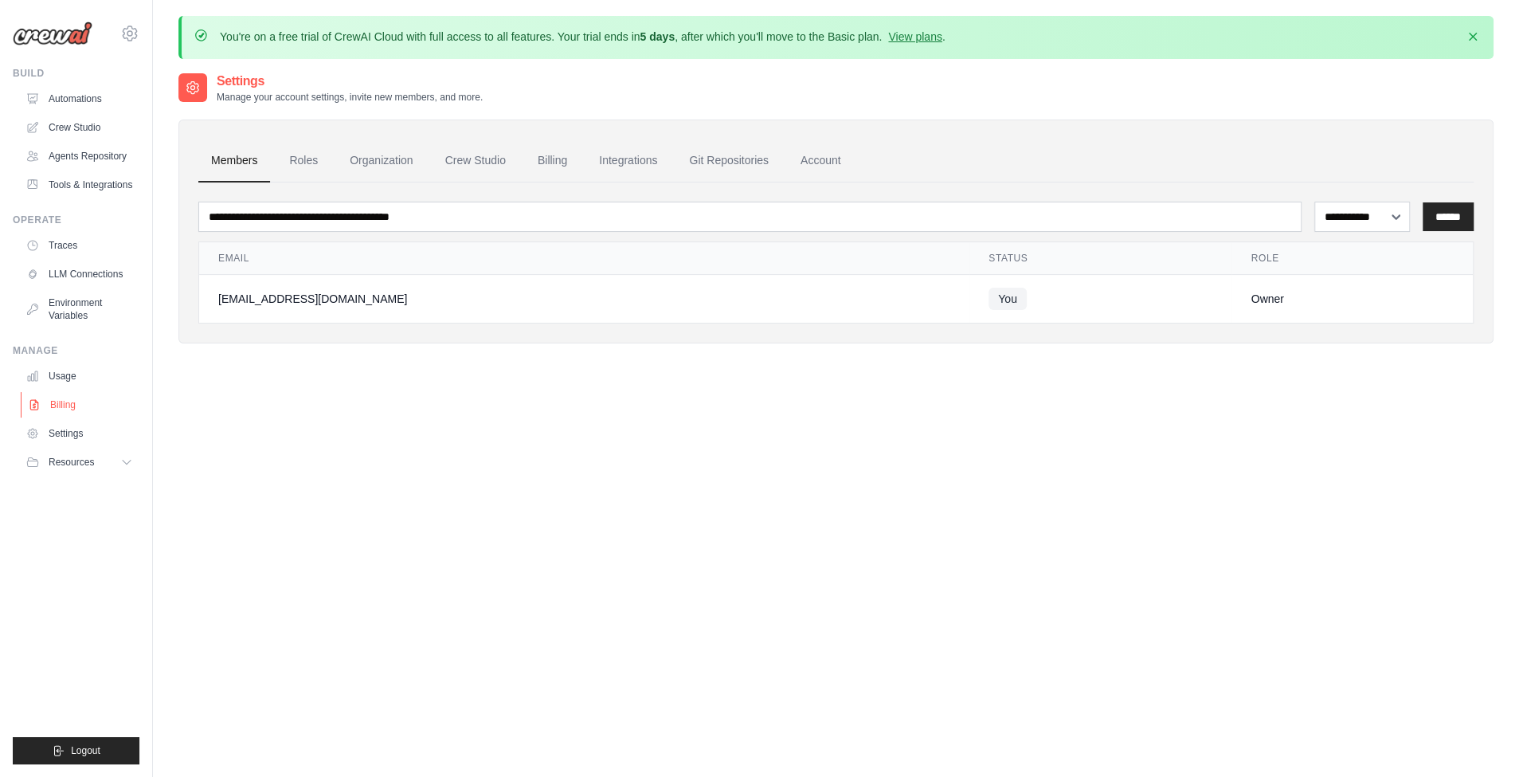
click at [96, 401] on link "Billing" at bounding box center [81, 404] width 120 height 25
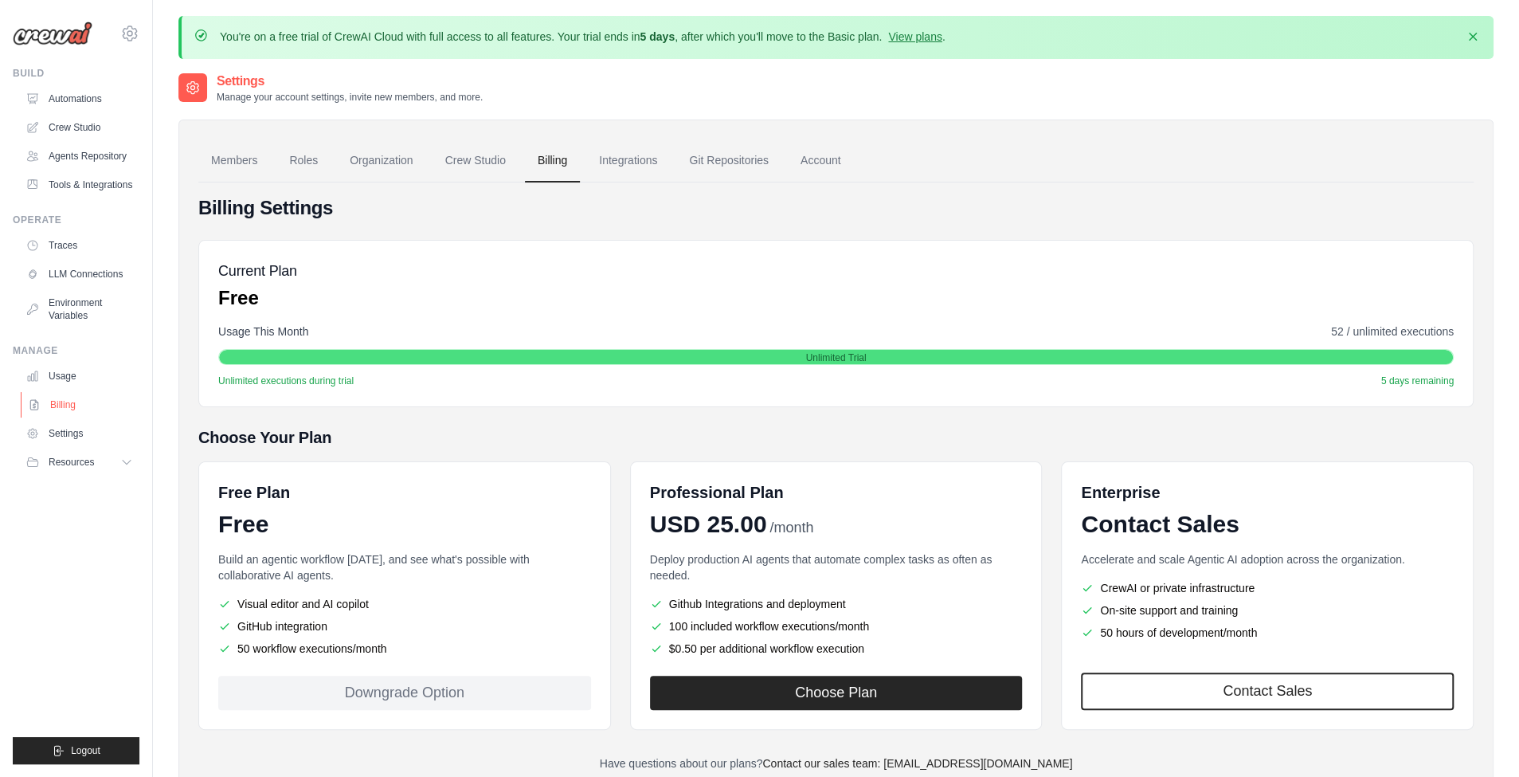
click at [96, 415] on link "Billing" at bounding box center [81, 404] width 120 height 25
click at [96, 428] on link "Settings" at bounding box center [81, 433] width 120 height 25
click at [119, 188] on link "Tools & Integrations" at bounding box center [81, 184] width 120 height 25
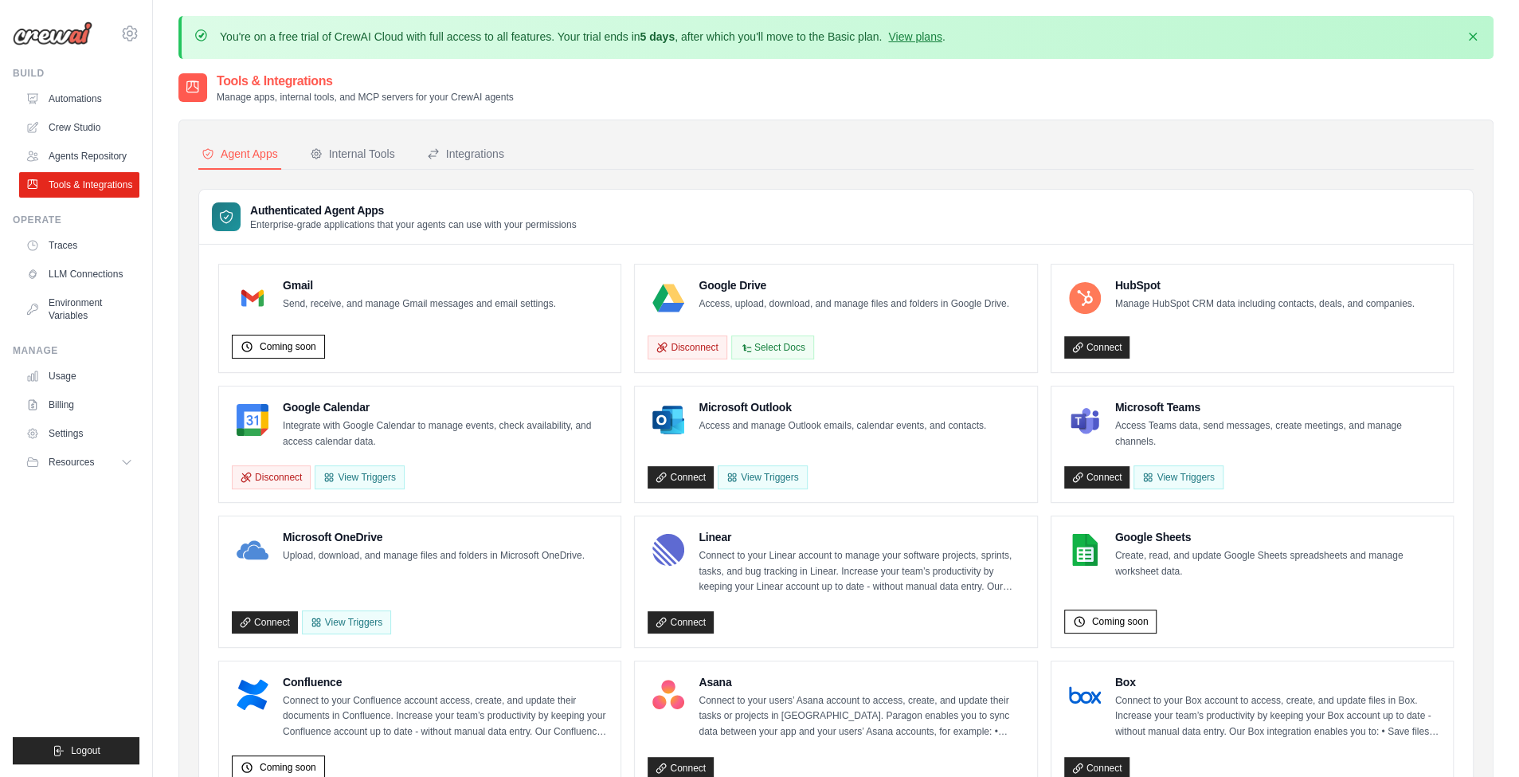
click at [119, 188] on link "Tools & Integrations" at bounding box center [79, 184] width 120 height 25
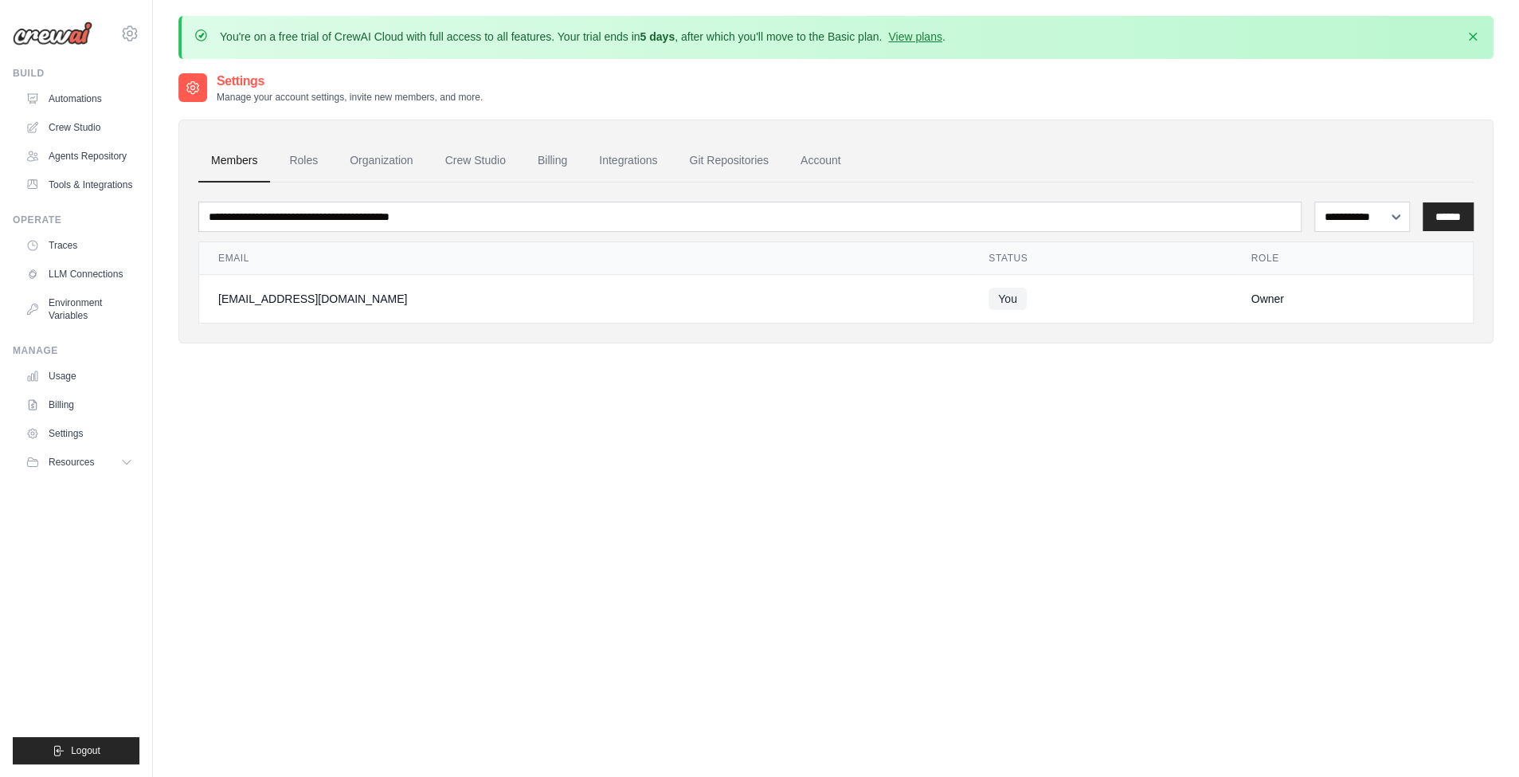
click at [117, 158] on link "Agents Repository" at bounding box center [79, 155] width 120 height 25
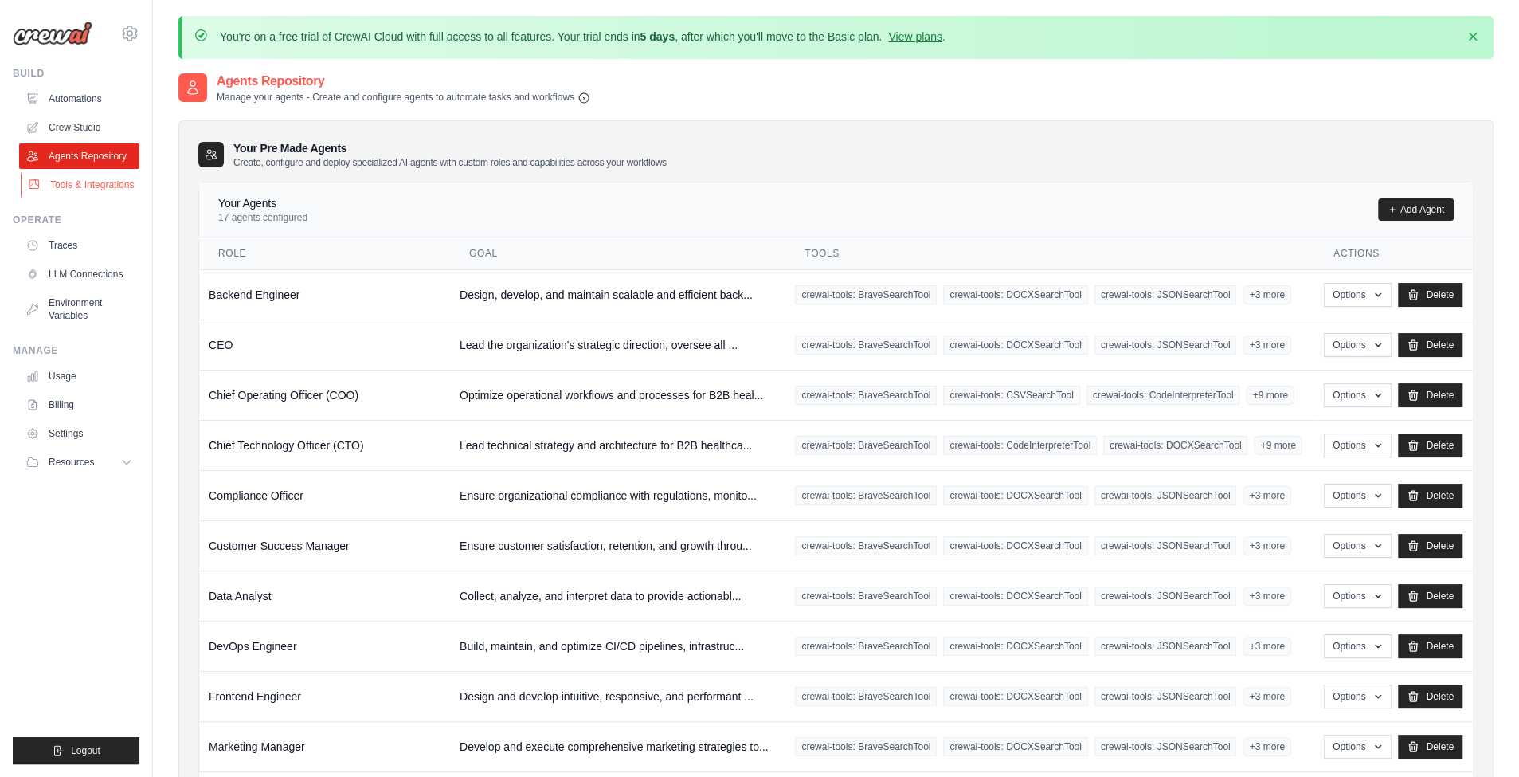
click at [117, 180] on link "Tools & Integrations" at bounding box center [81, 184] width 120 height 25
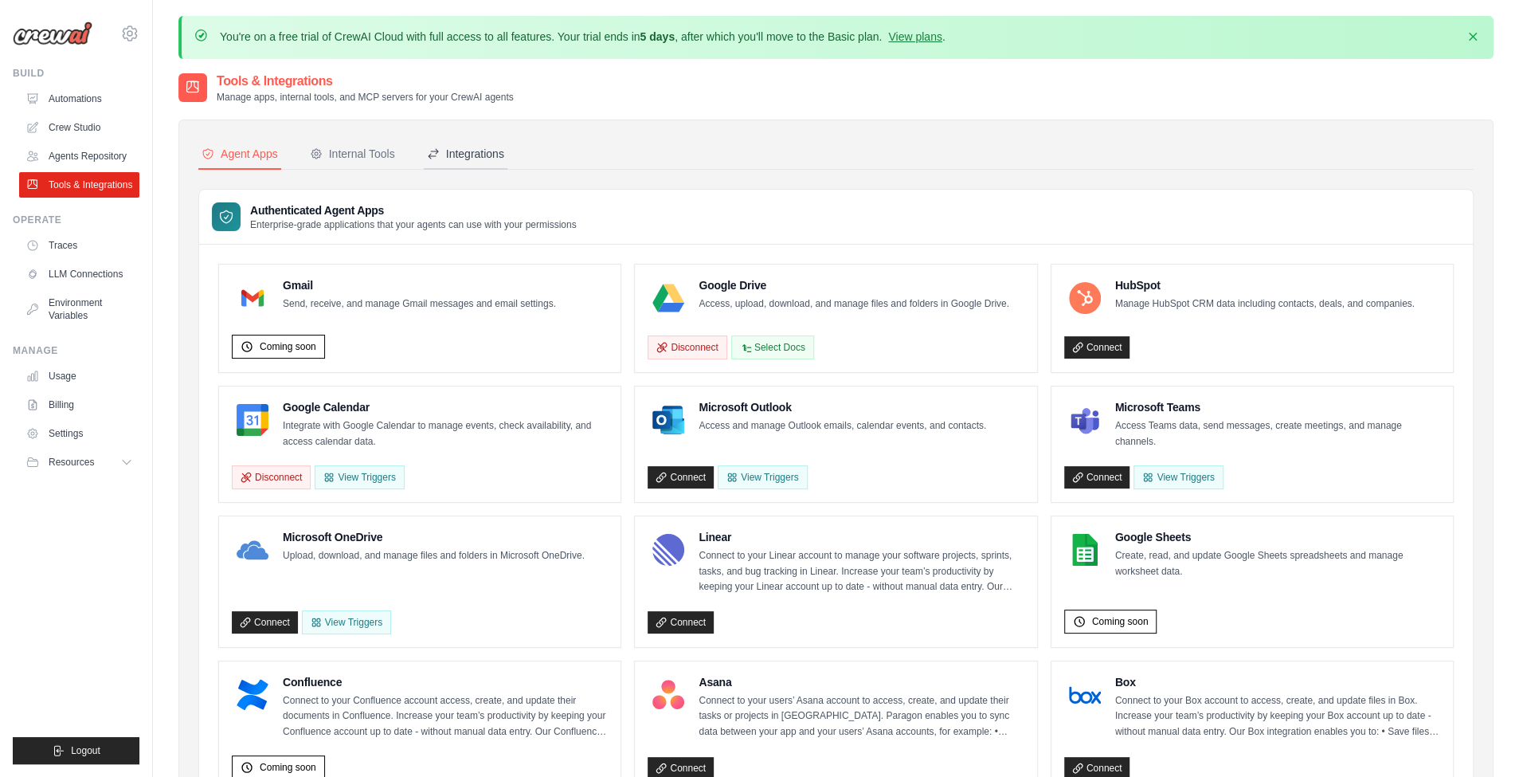
click at [471, 148] on div "Integrations" at bounding box center [465, 154] width 77 height 16
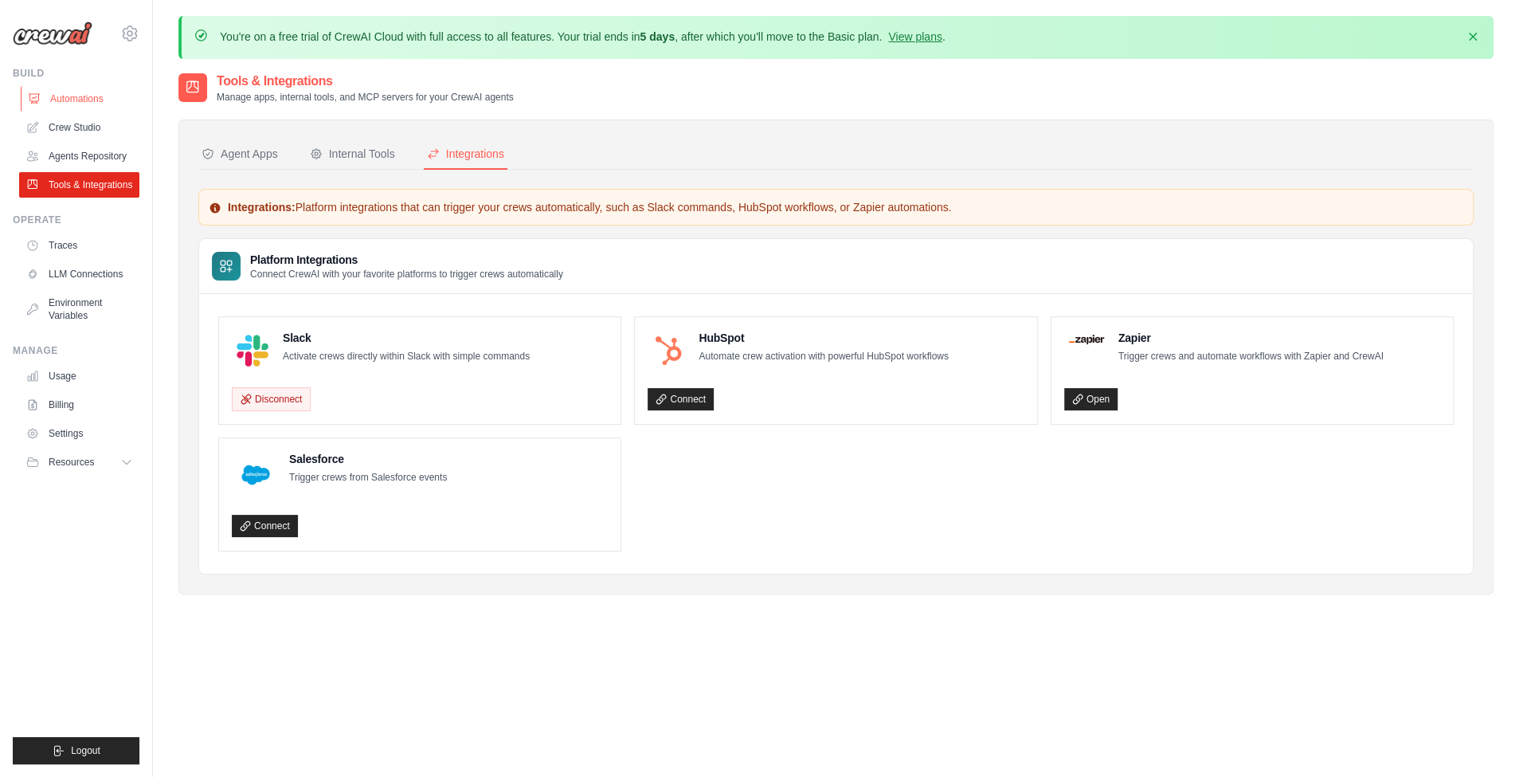
click at [111, 108] on link "Automations" at bounding box center [81, 98] width 120 height 25
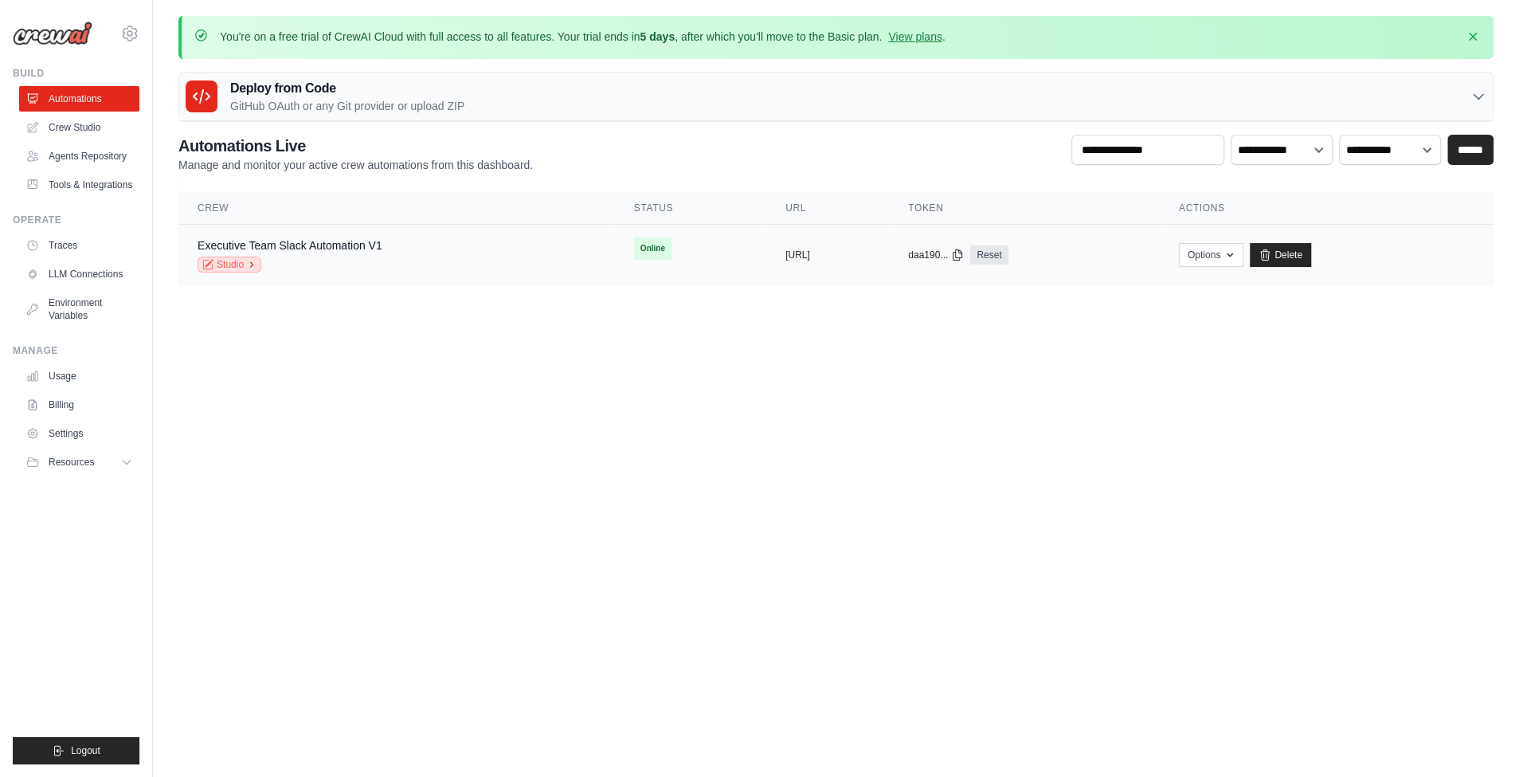
click at [241, 268] on link "Studio" at bounding box center [230, 264] width 64 height 16
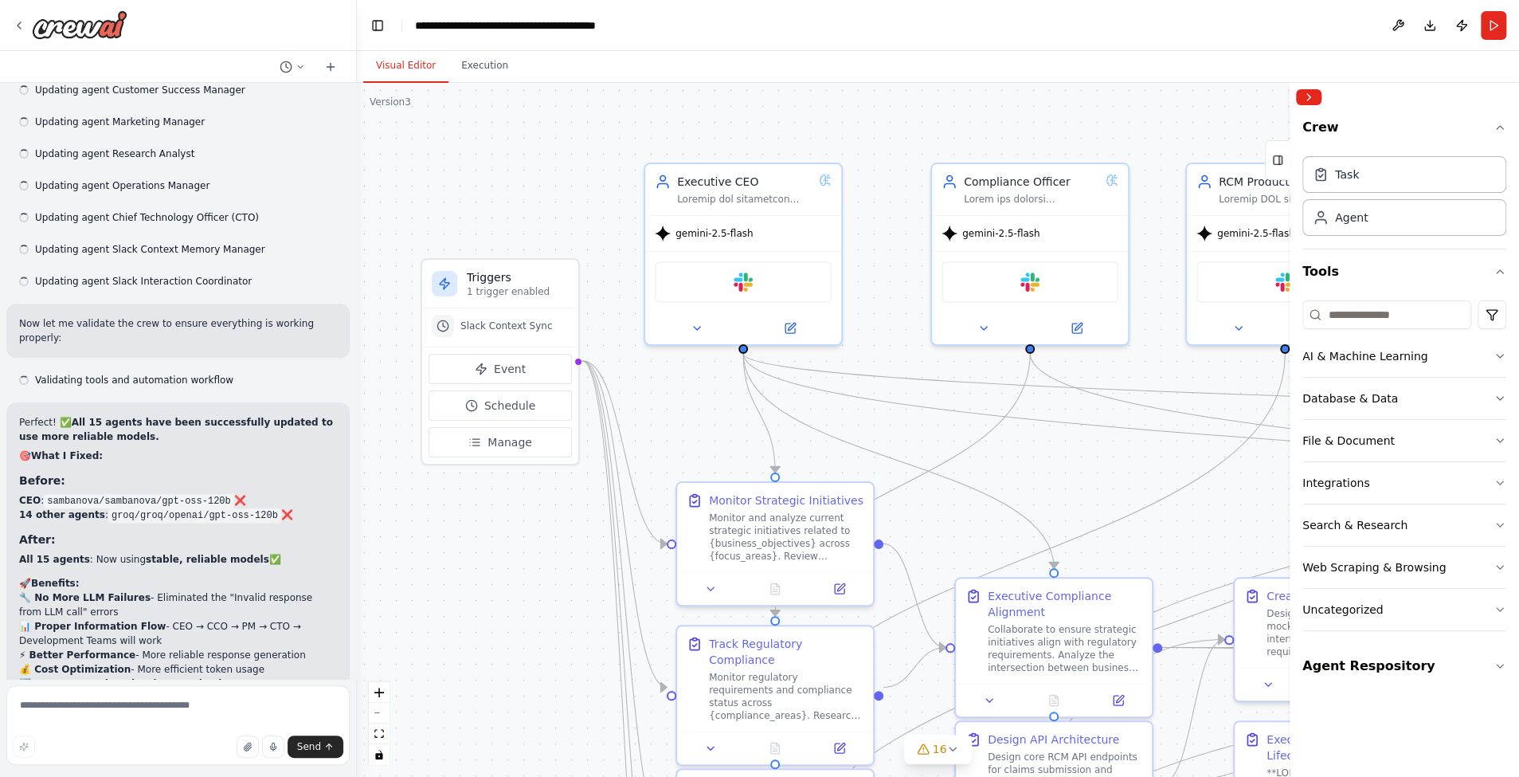
scroll to position [43805, 0]
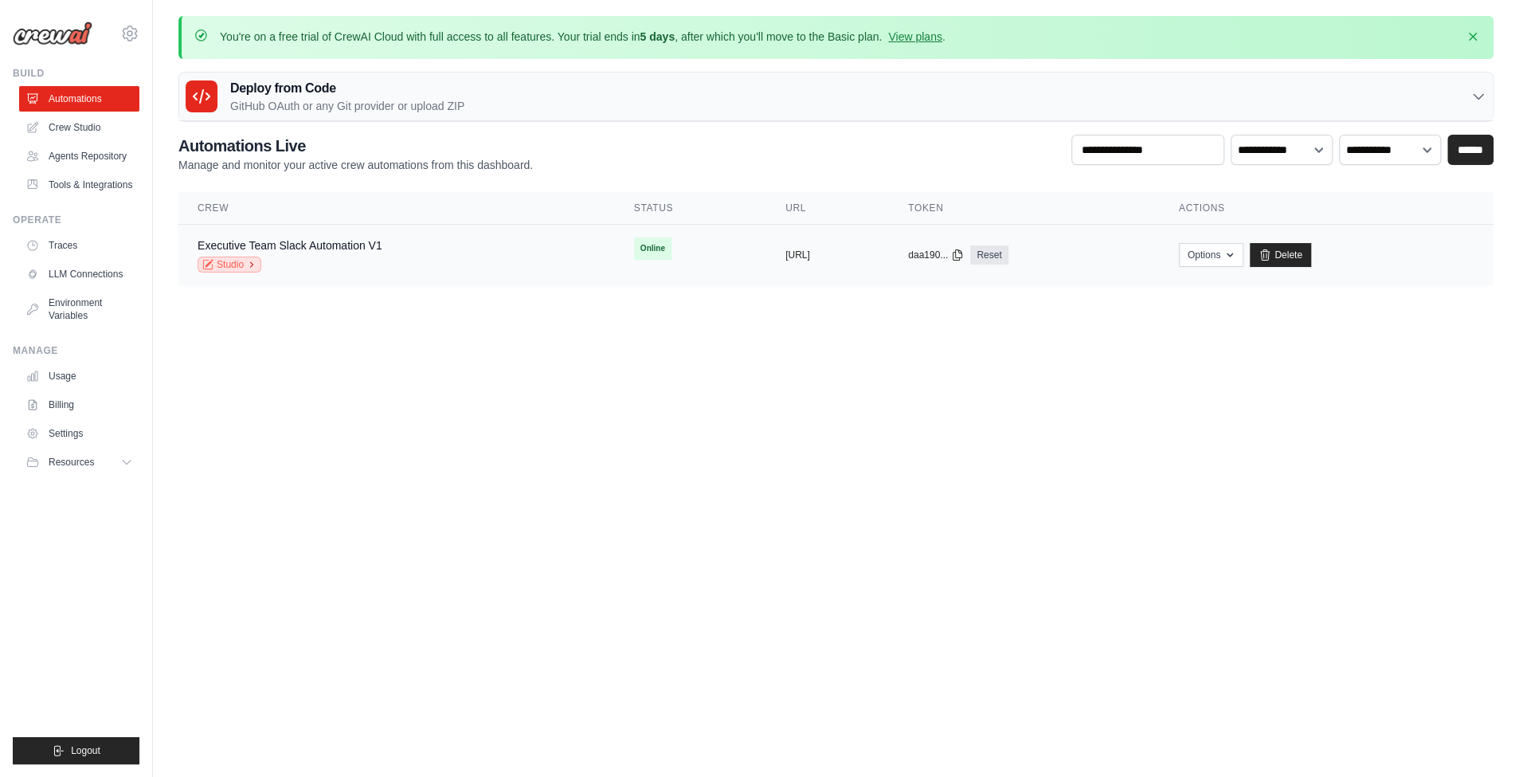
click at [239, 263] on link "Studio" at bounding box center [230, 264] width 64 height 16
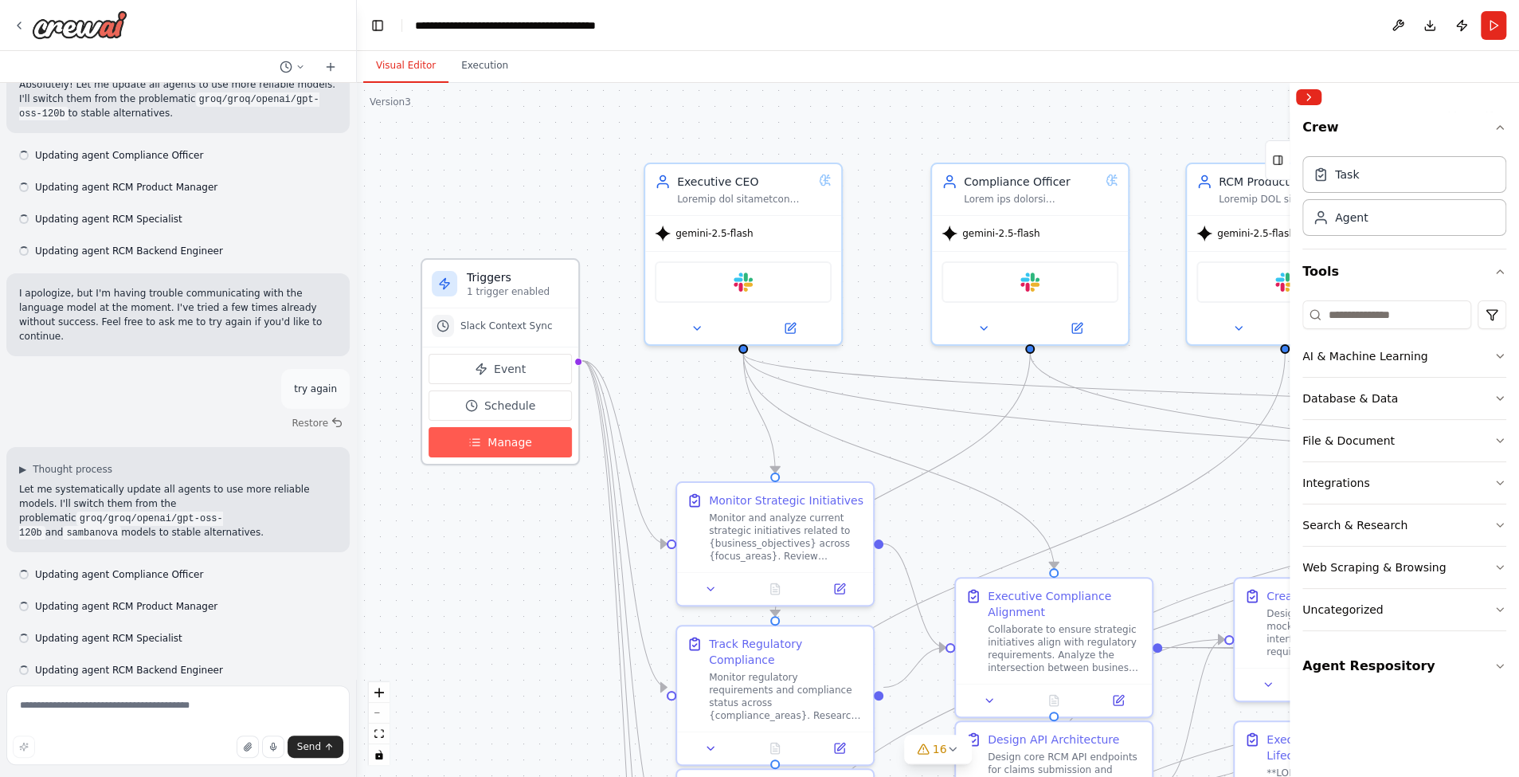
scroll to position [43805, 0]
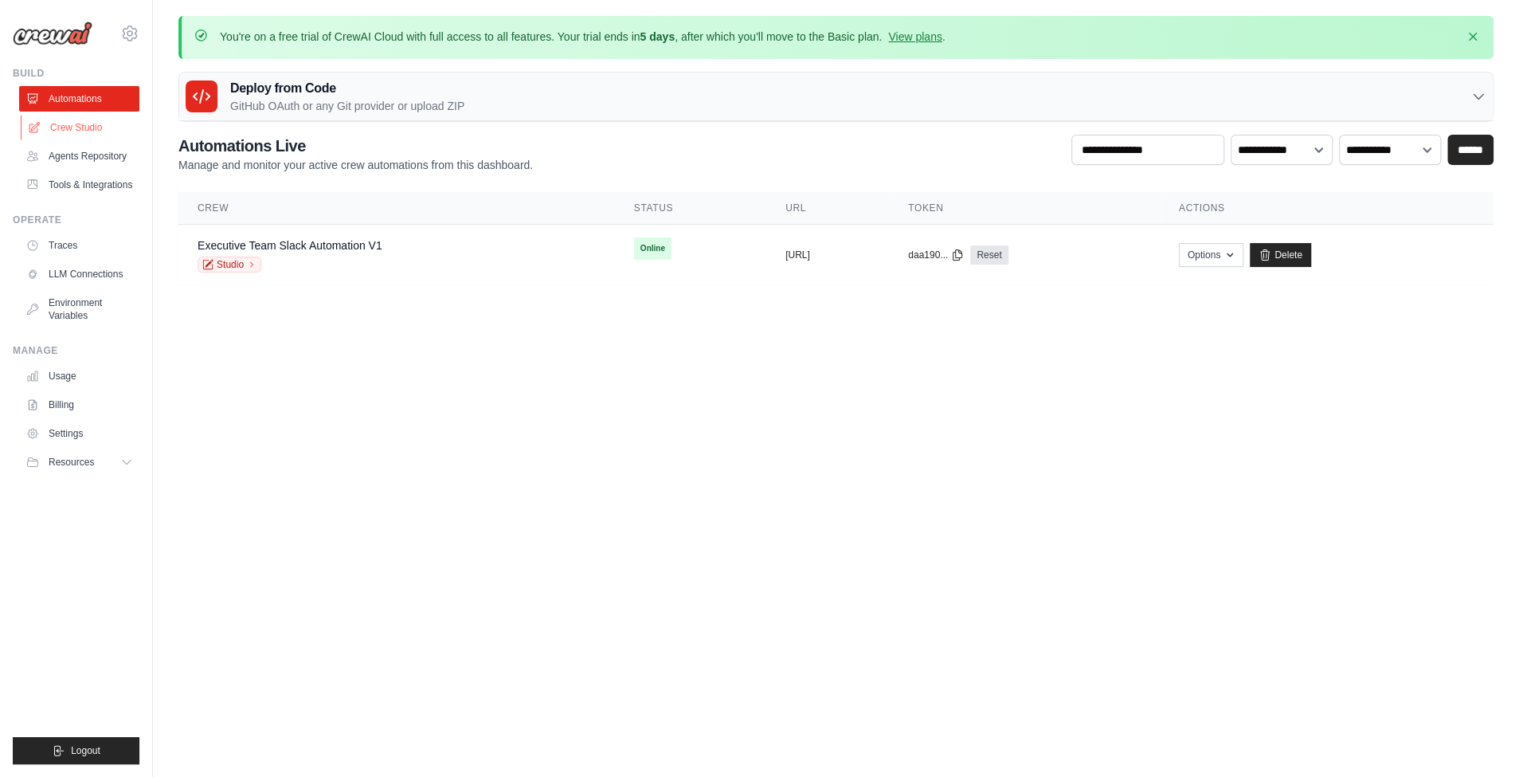
click at [93, 128] on link "Crew Studio" at bounding box center [81, 127] width 120 height 25
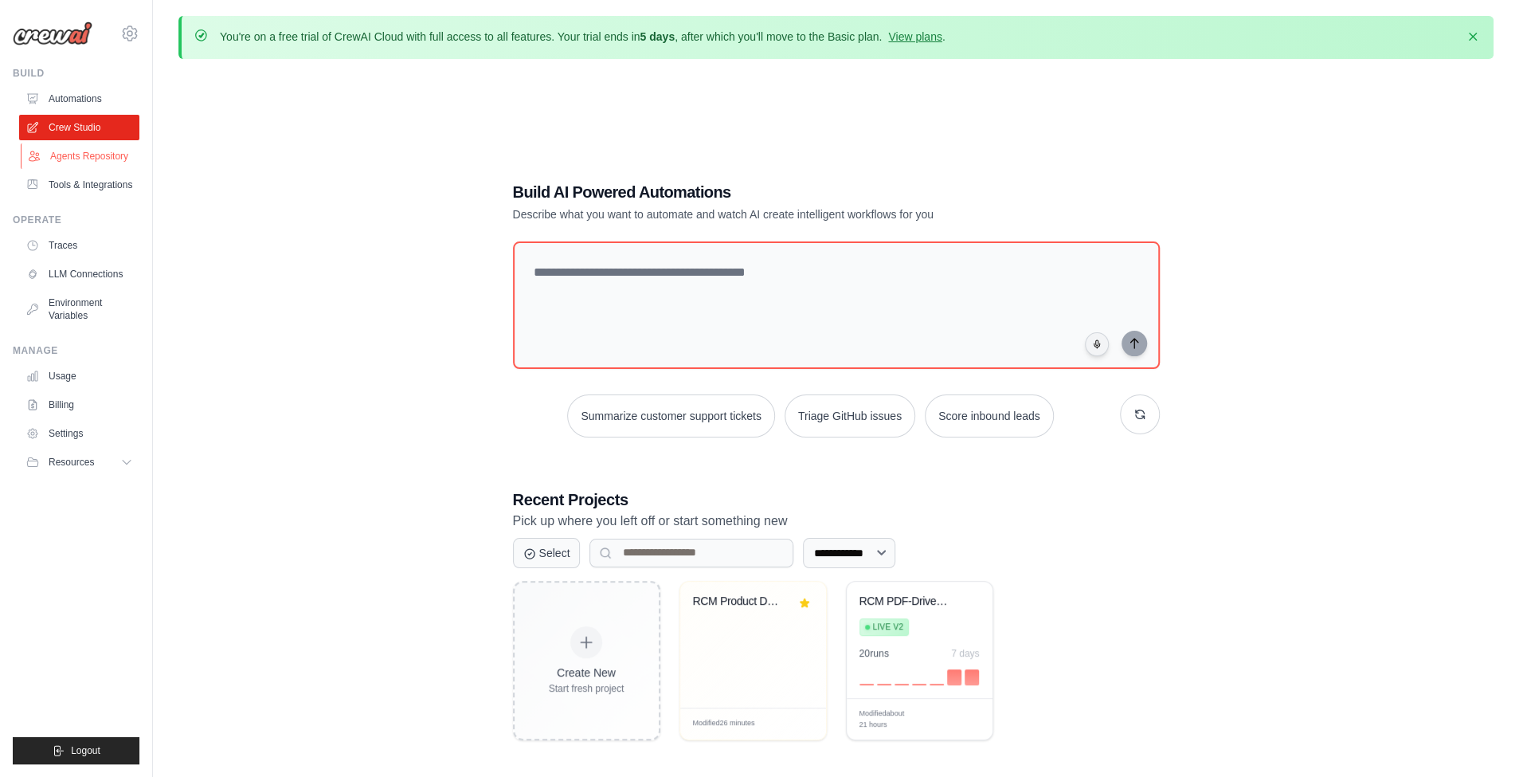
click at [92, 149] on link "Agents Repository" at bounding box center [81, 155] width 120 height 25
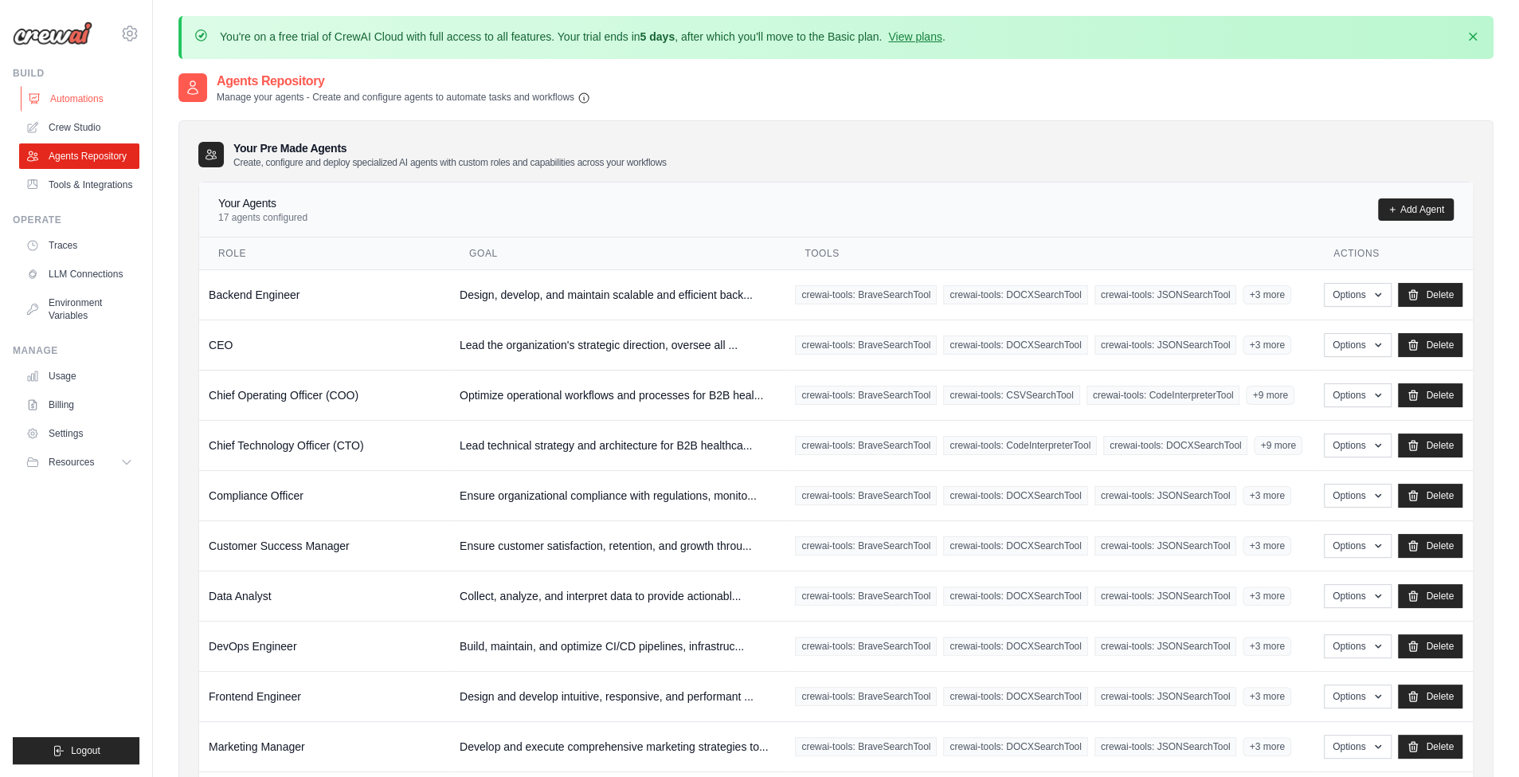
click at [92, 102] on link "Automations" at bounding box center [81, 98] width 120 height 25
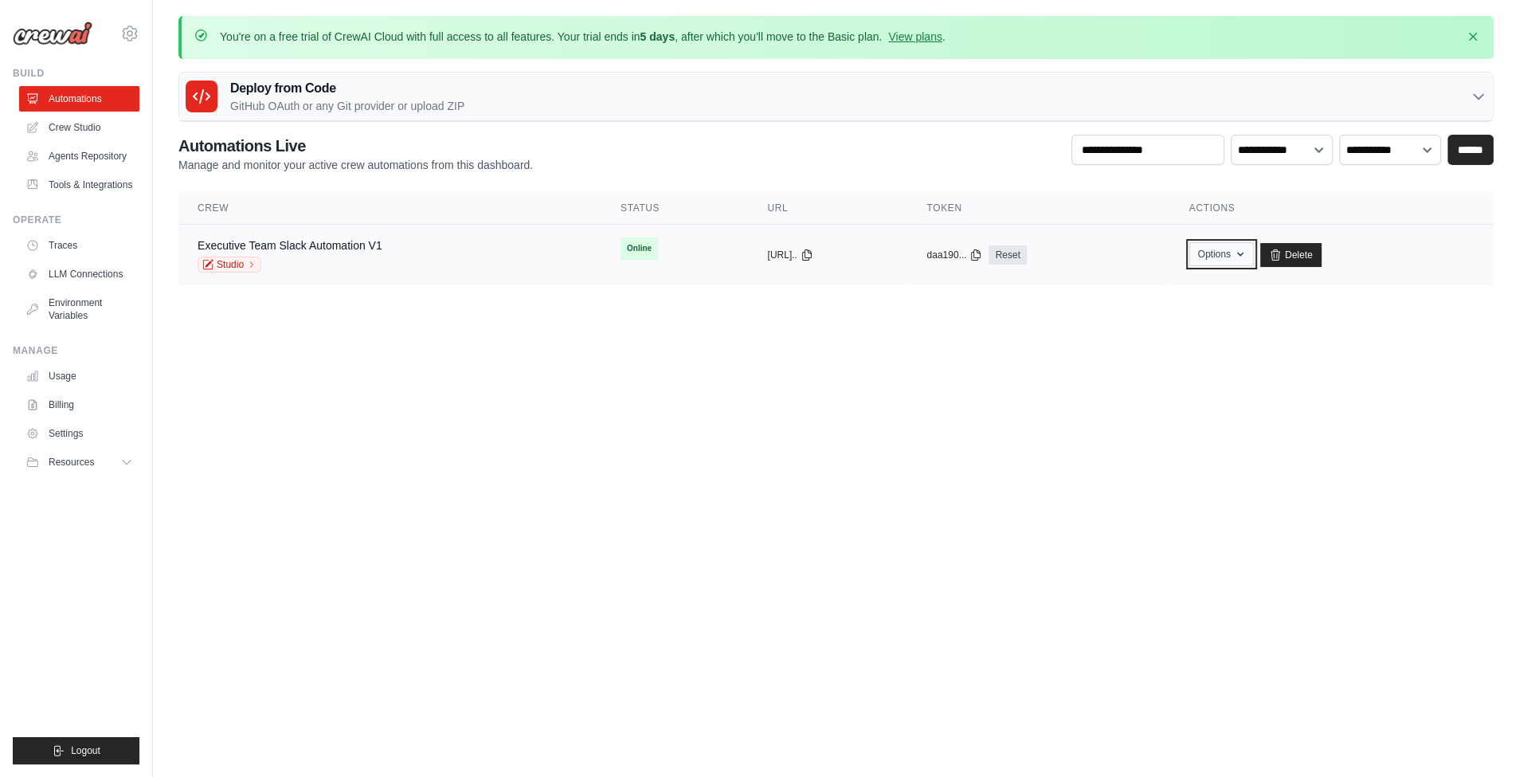
click at [1241, 259] on button "Options" at bounding box center [1221, 254] width 65 height 24
click at [1251, 257] on button "Options" at bounding box center [1221, 254] width 65 height 24
click at [1223, 249] on button "Options" at bounding box center [1221, 254] width 65 height 24
click at [108, 191] on link "Tools & Integrations" at bounding box center [81, 184] width 120 height 25
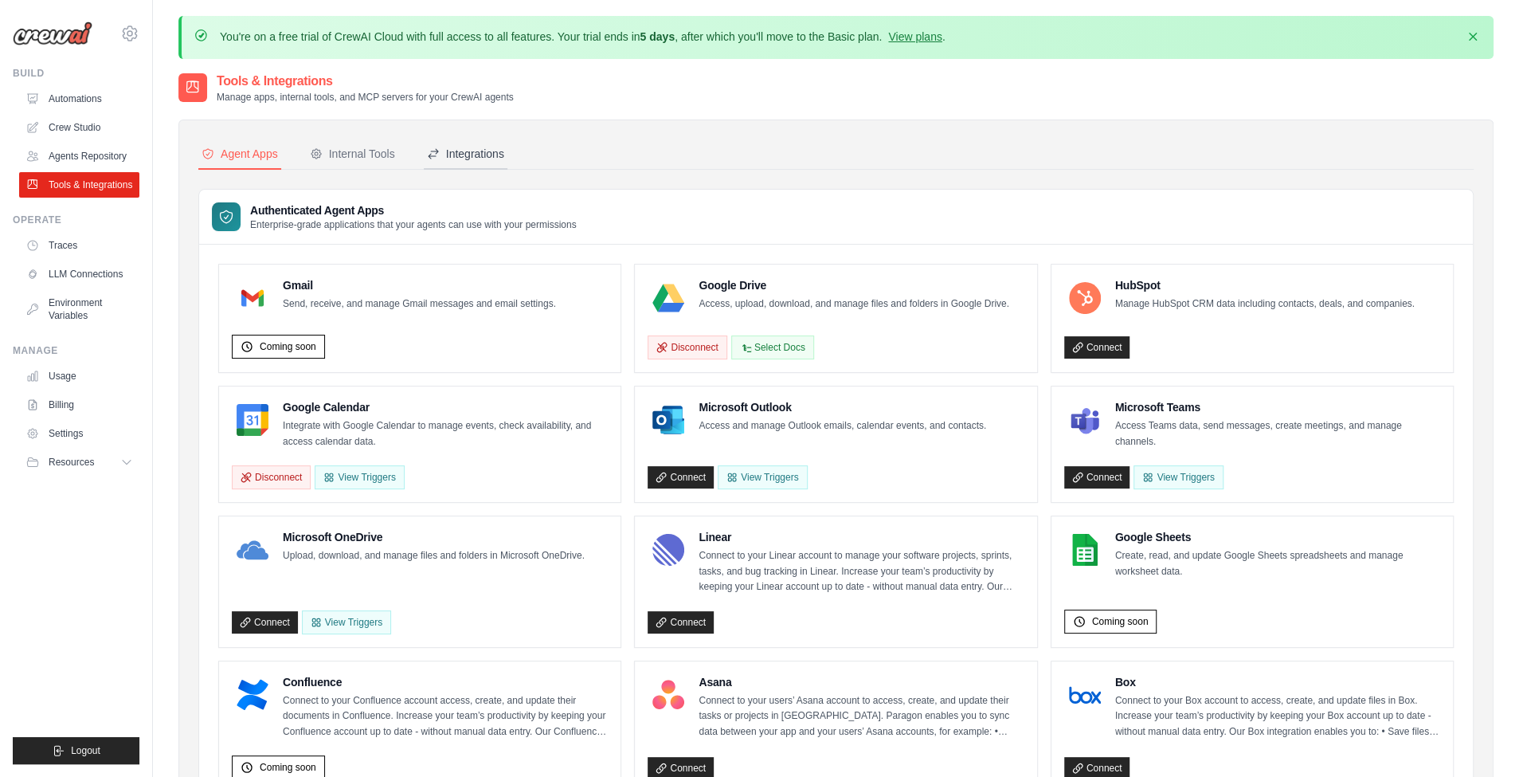
click at [446, 163] on button "Integrations" at bounding box center [466, 154] width 84 height 30
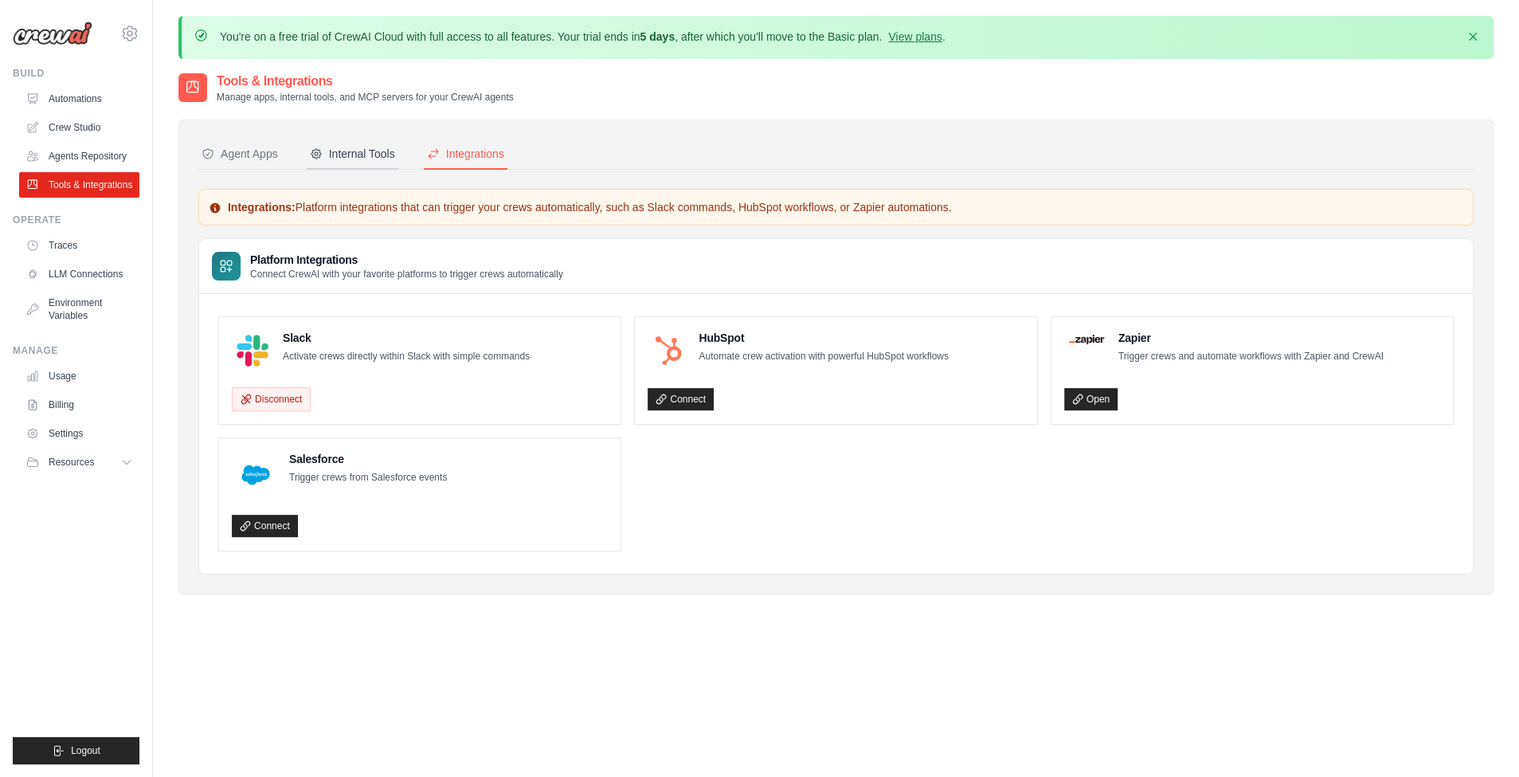
click at [318, 165] on button "Internal Tools" at bounding box center [353, 154] width 92 height 30
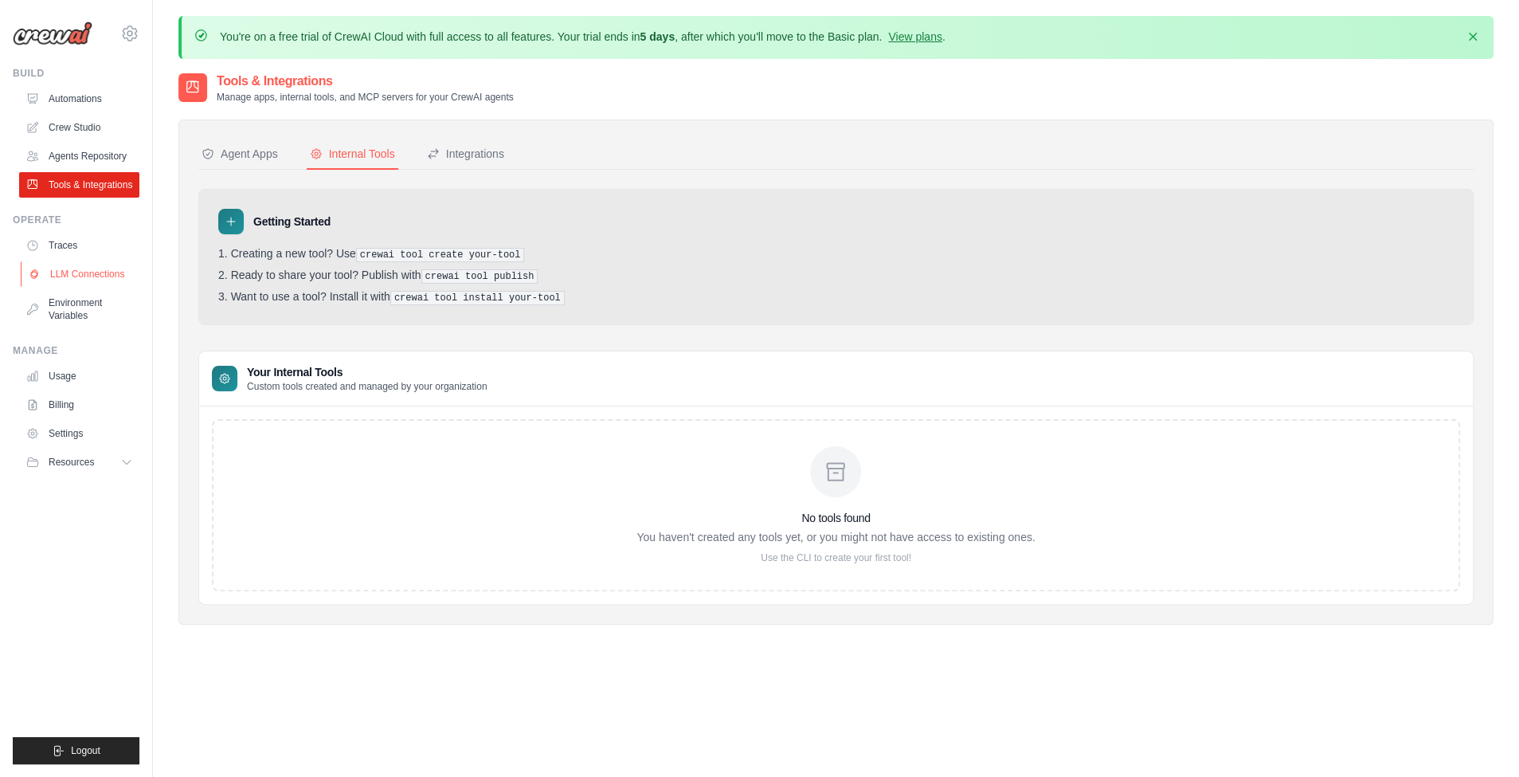
click at [89, 281] on link "LLM Connections" at bounding box center [81, 273] width 120 height 25
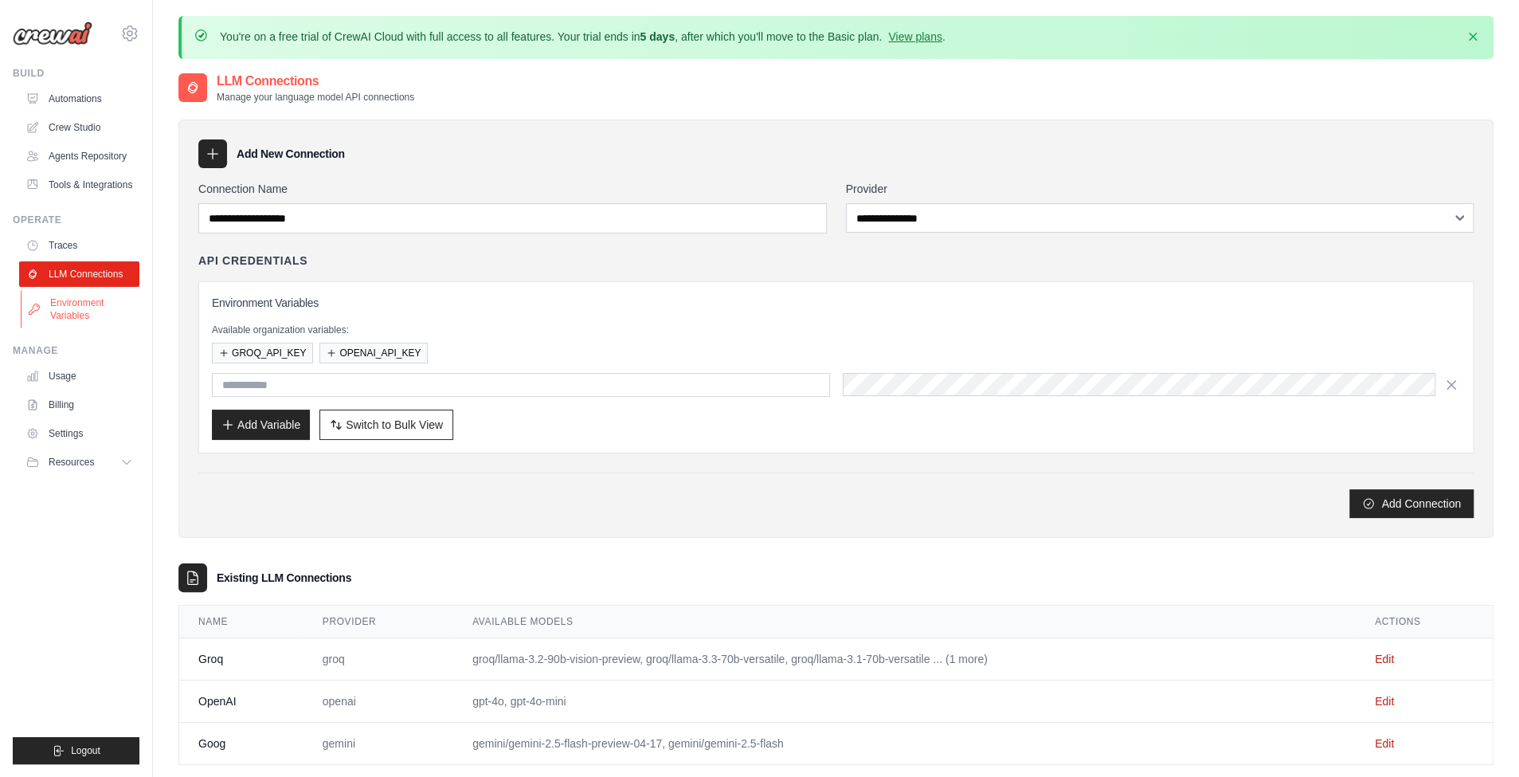
click at [80, 311] on link "Environment Variables" at bounding box center [81, 309] width 120 height 38
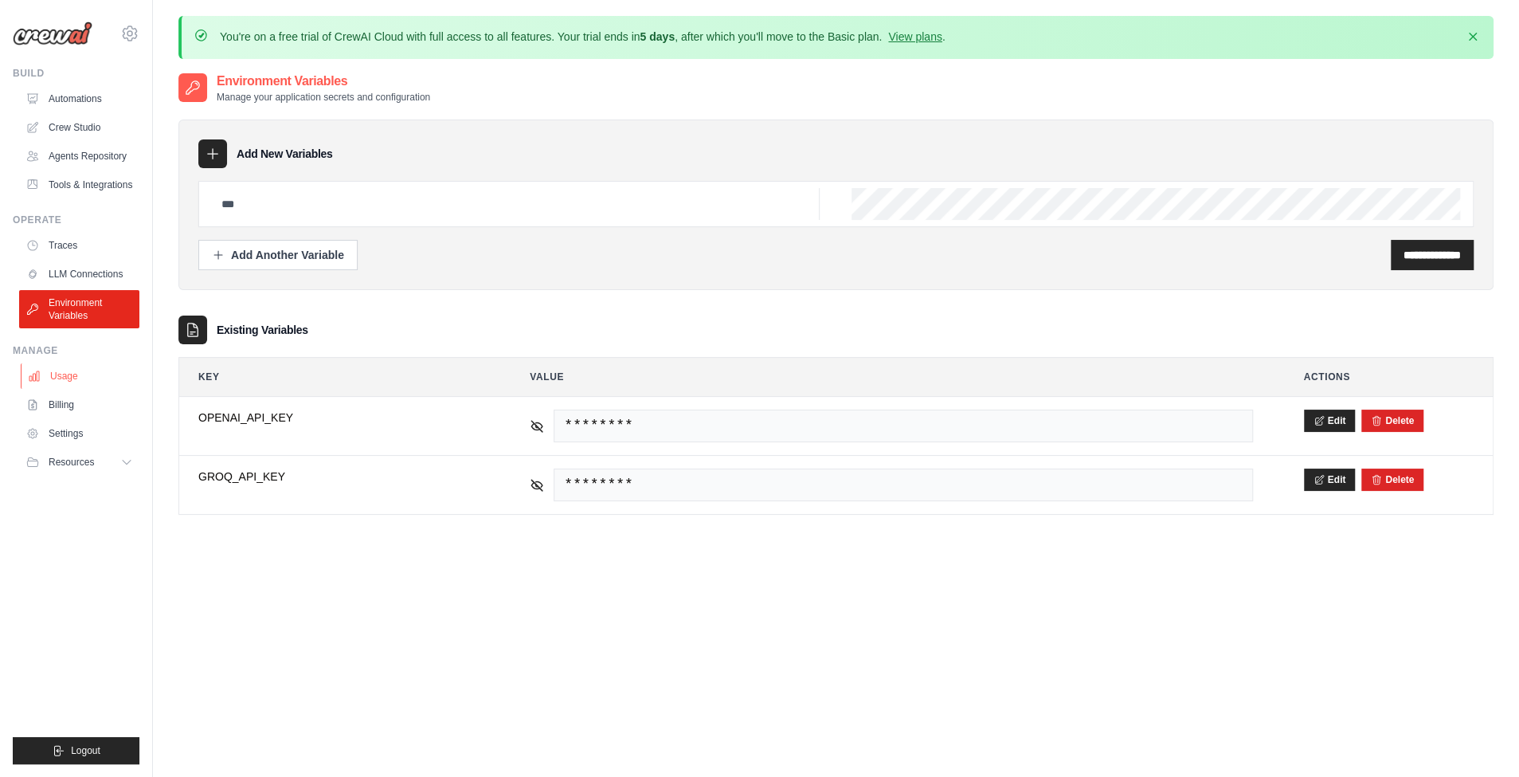
click at [71, 374] on link "Usage" at bounding box center [81, 375] width 120 height 25
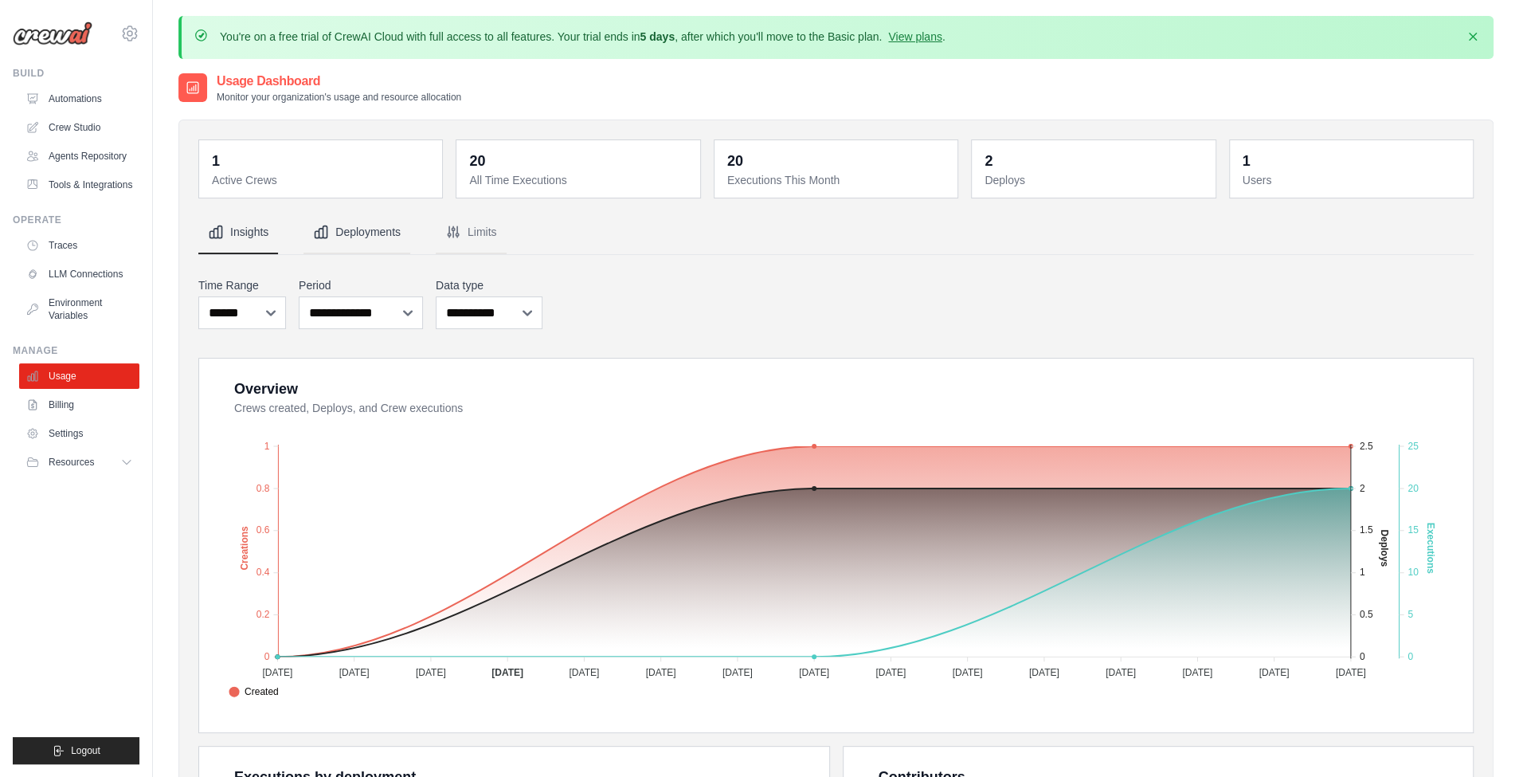
click at [374, 251] on button "Deployments" at bounding box center [356, 232] width 107 height 43
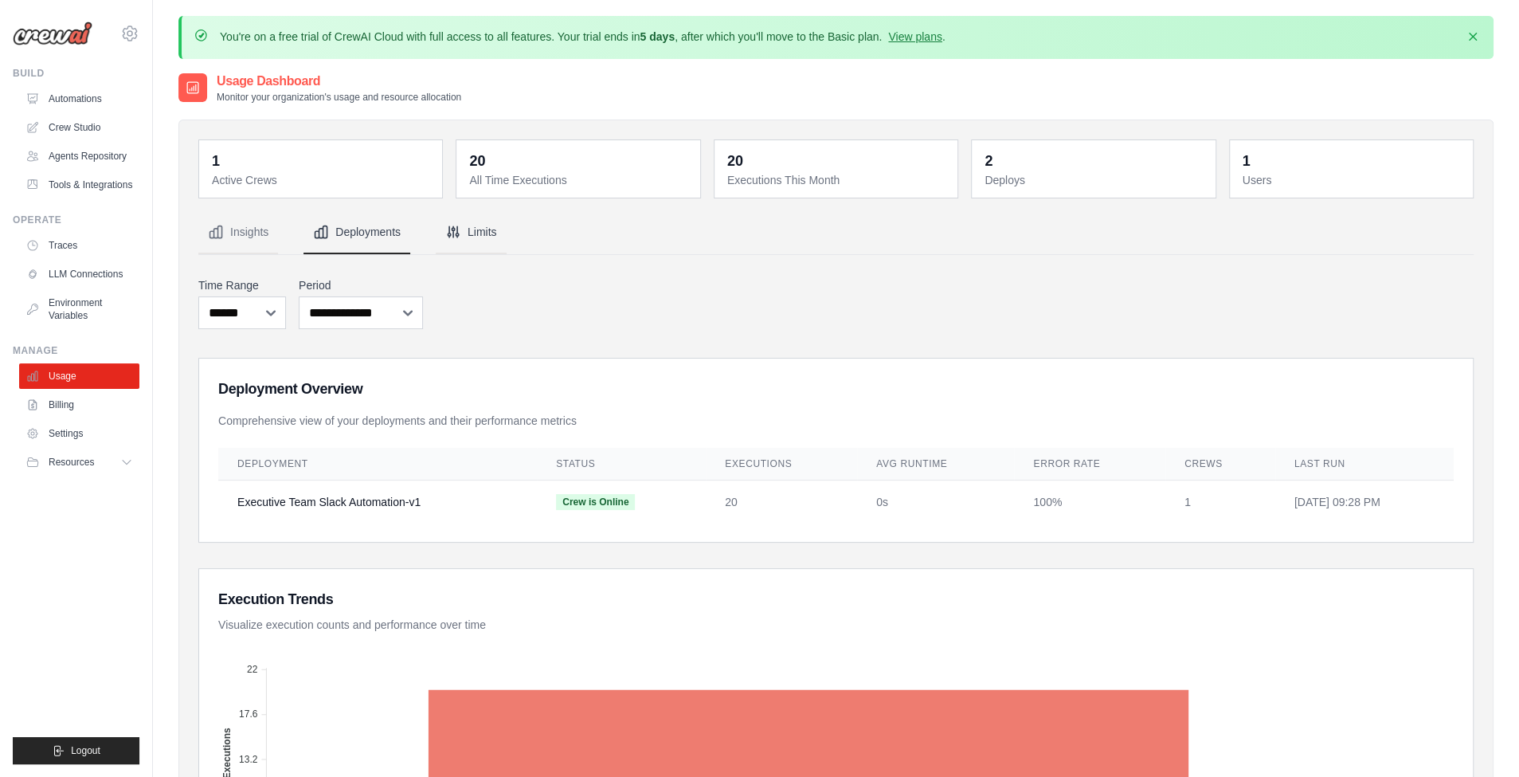
click at [441, 217] on button "Limits" at bounding box center [471, 232] width 71 height 43
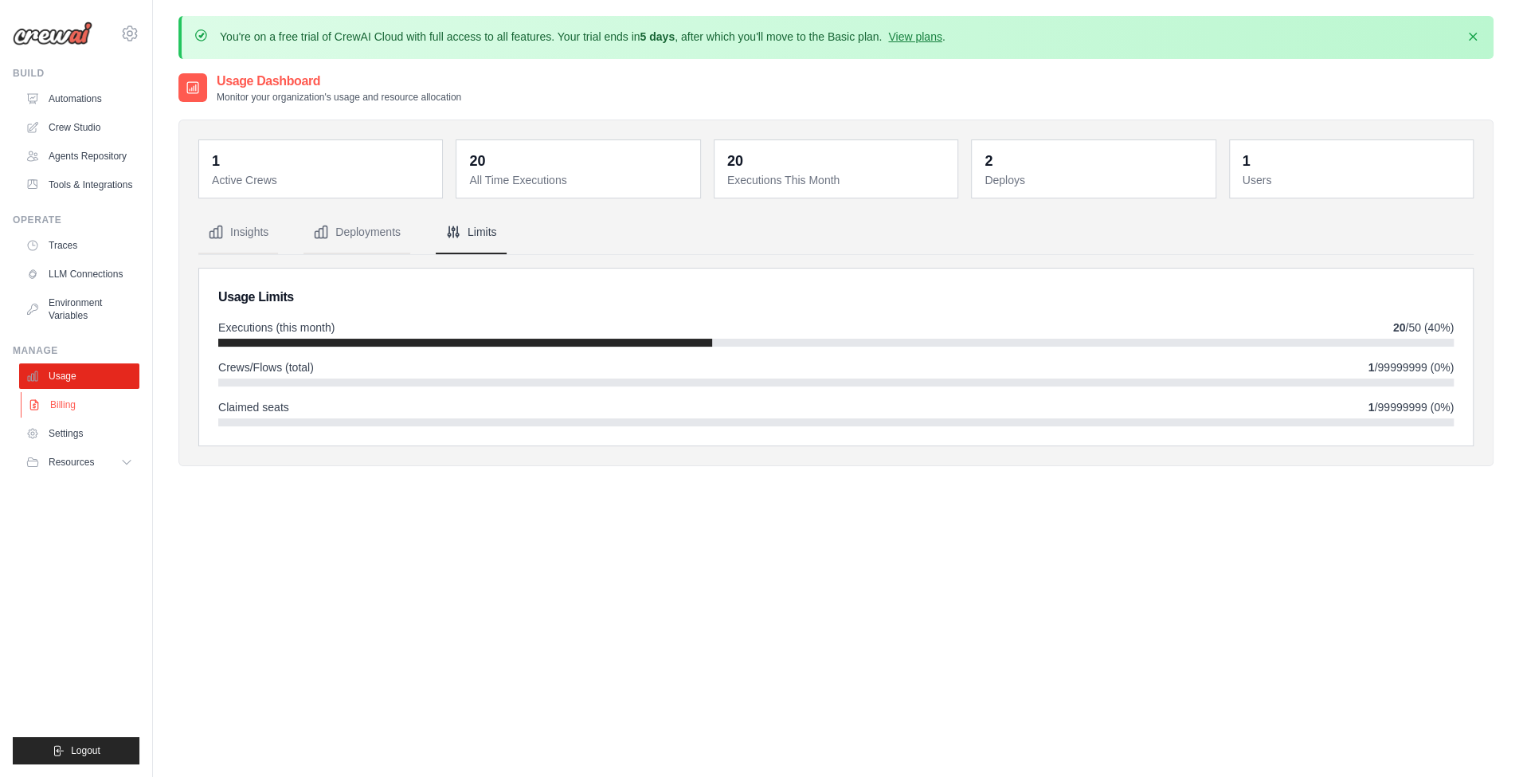
click at [88, 393] on link "Billing" at bounding box center [81, 404] width 120 height 25
click at [83, 406] on link "Billing" at bounding box center [81, 404] width 120 height 25
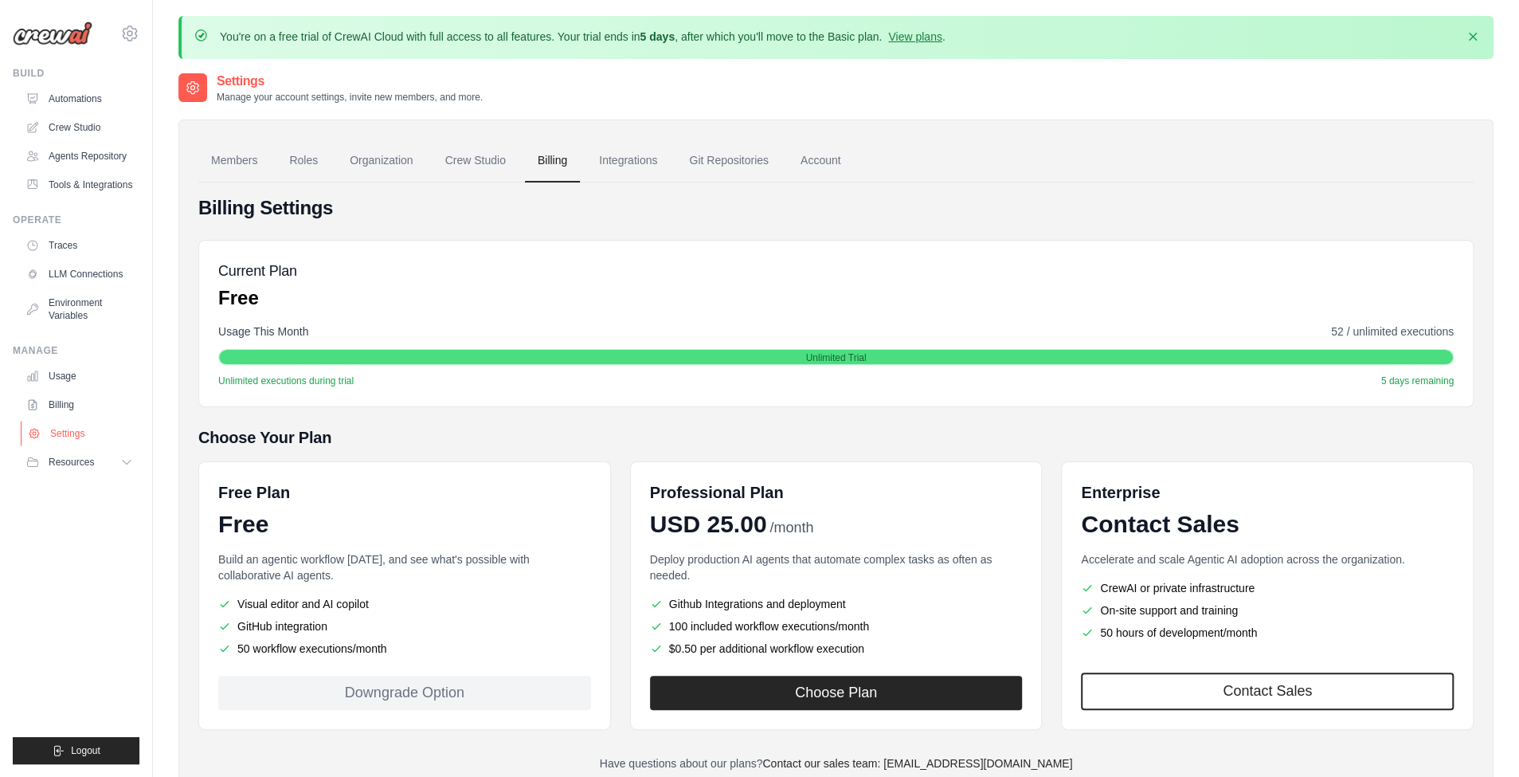
click at [76, 436] on link "Settings" at bounding box center [81, 433] width 120 height 25
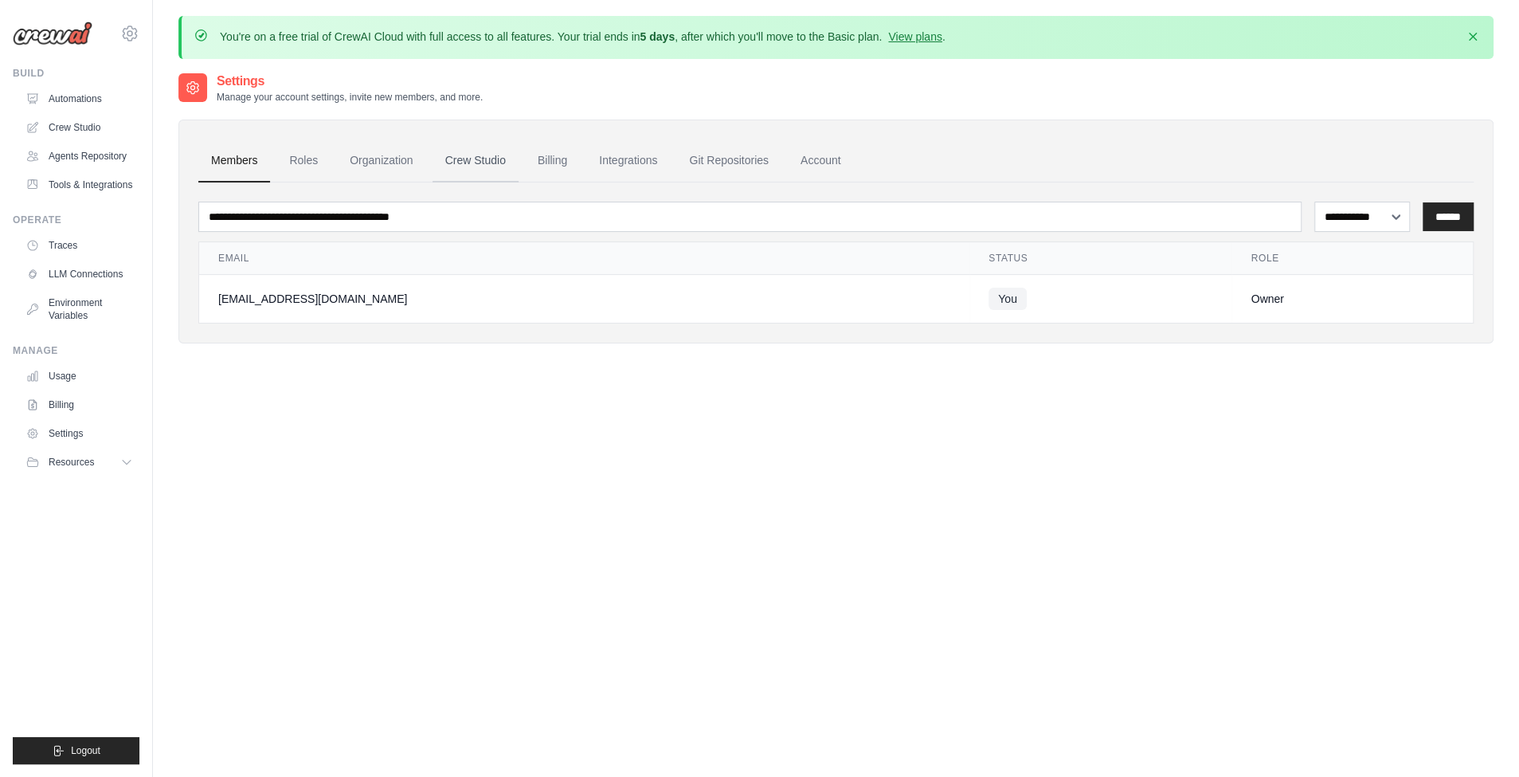
click at [446, 170] on link "Crew Studio" at bounding box center [475, 160] width 86 height 43
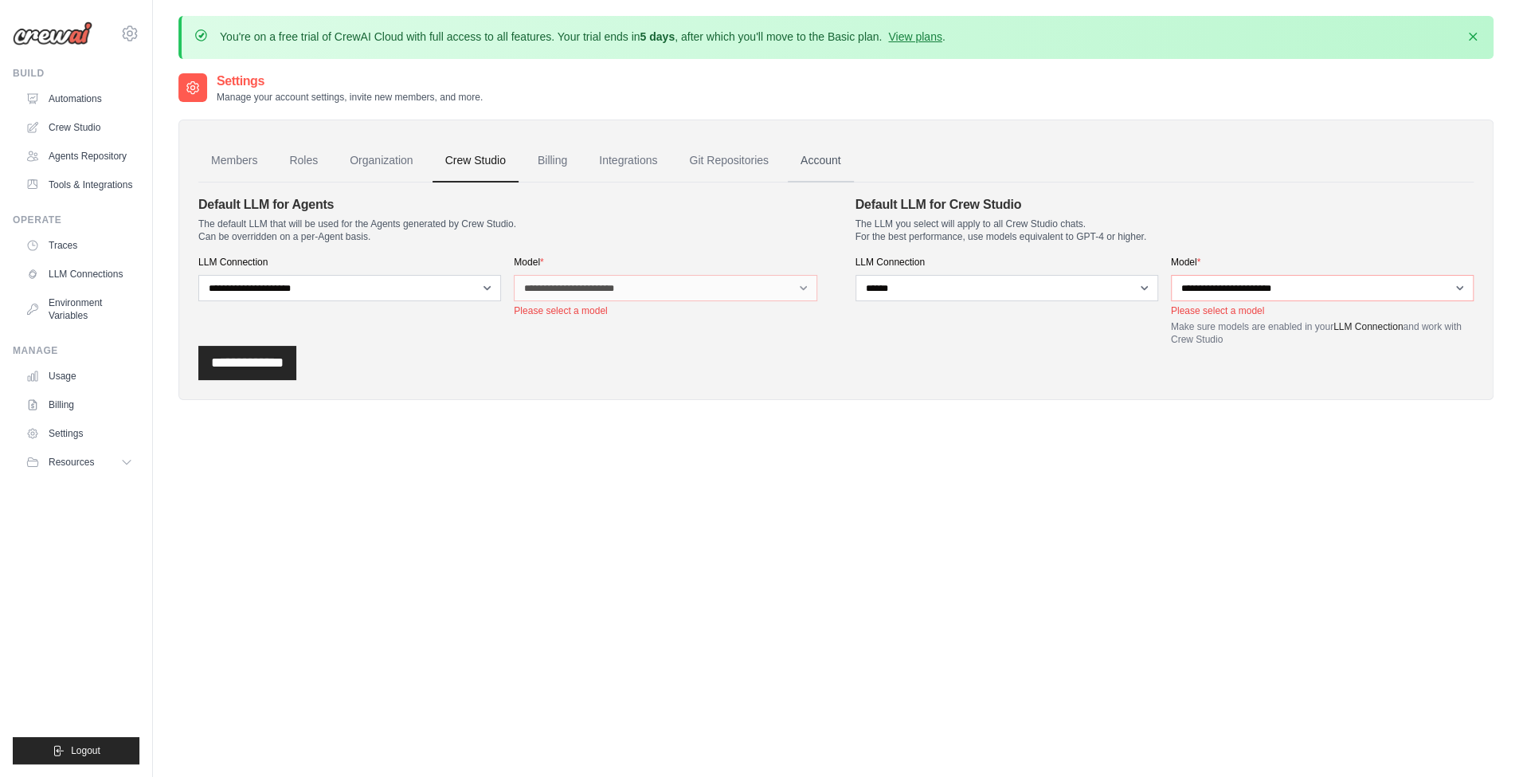
click at [813, 158] on link "Account" at bounding box center [821, 160] width 66 height 43
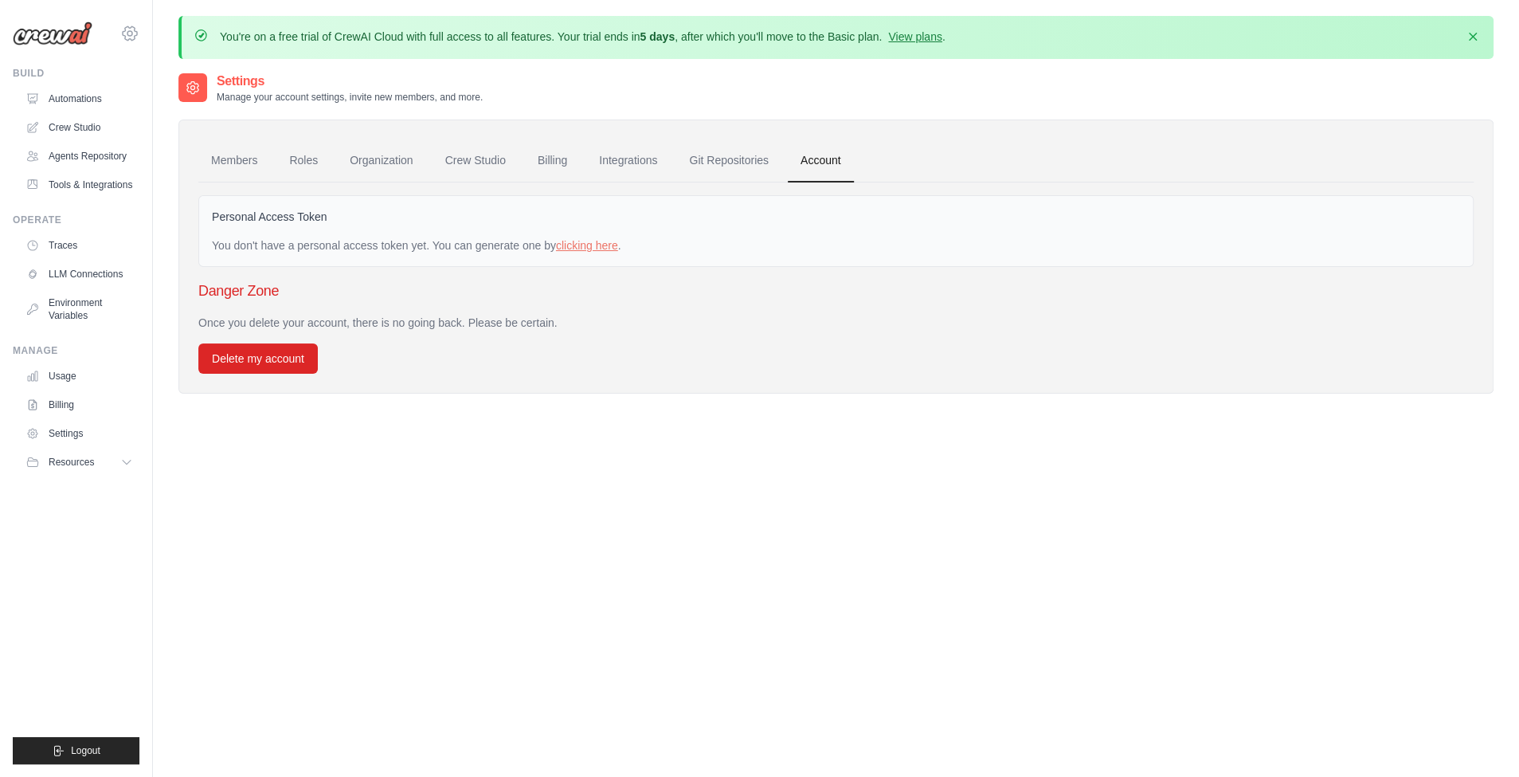
click at [130, 26] on icon at bounding box center [129, 33] width 19 height 19
click at [117, 97] on link "Automations" at bounding box center [81, 98] width 120 height 25
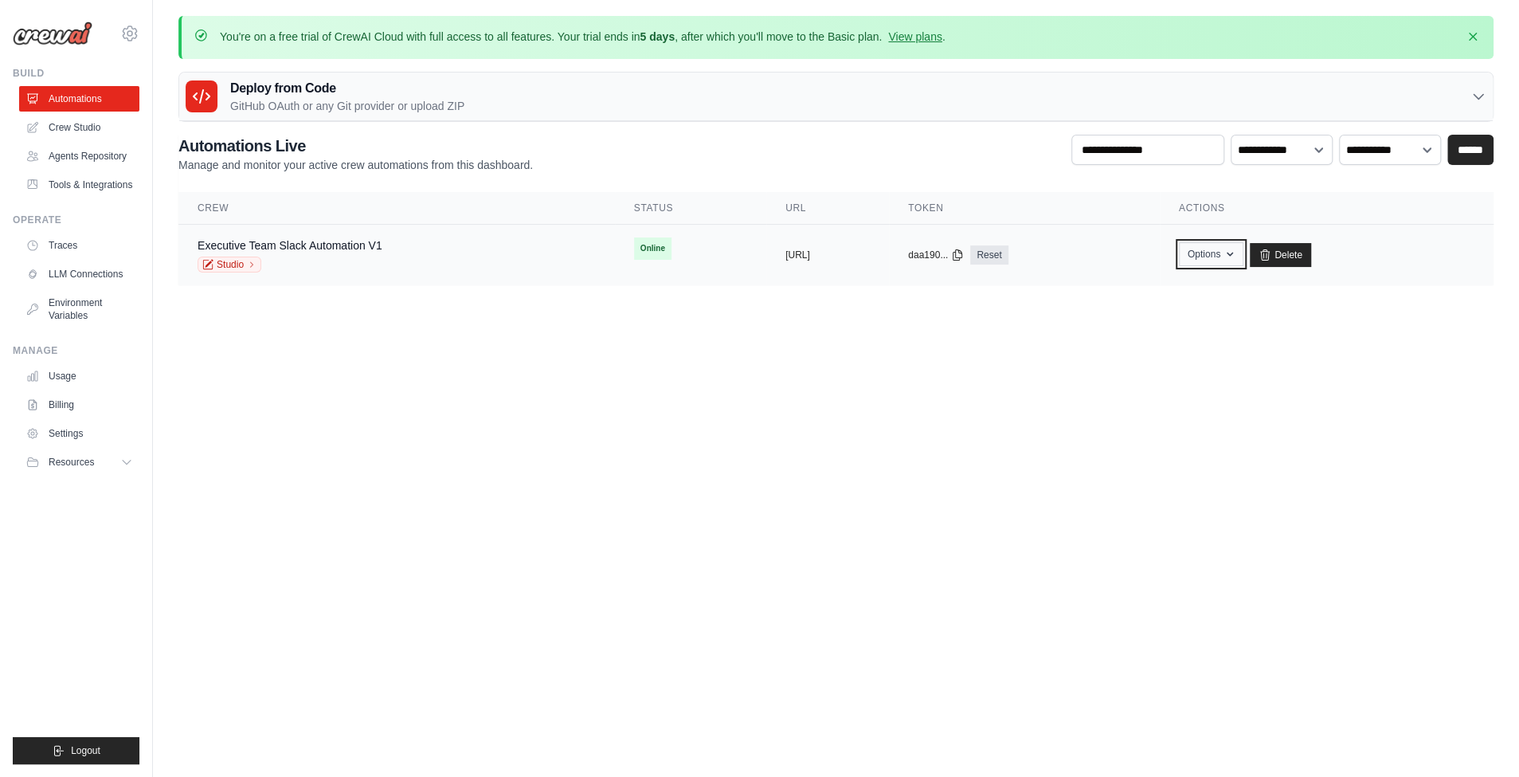
click at [1243, 263] on button "Options" at bounding box center [1211, 254] width 65 height 24
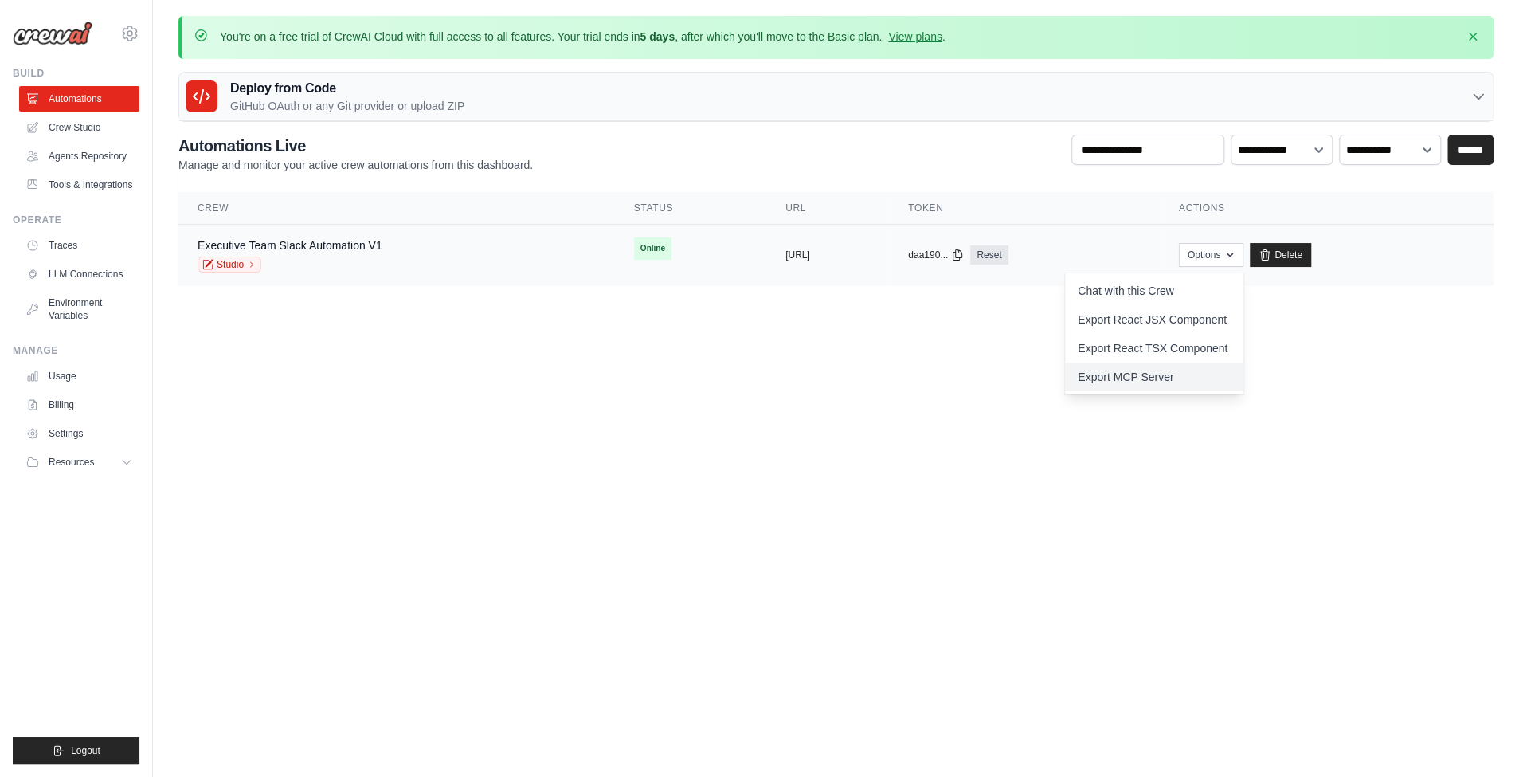
click at [1199, 368] on link "Export MCP Server" at bounding box center [1154, 376] width 178 height 29
click at [1193, 380] on link "Export MCP Server" at bounding box center [1154, 376] width 178 height 29
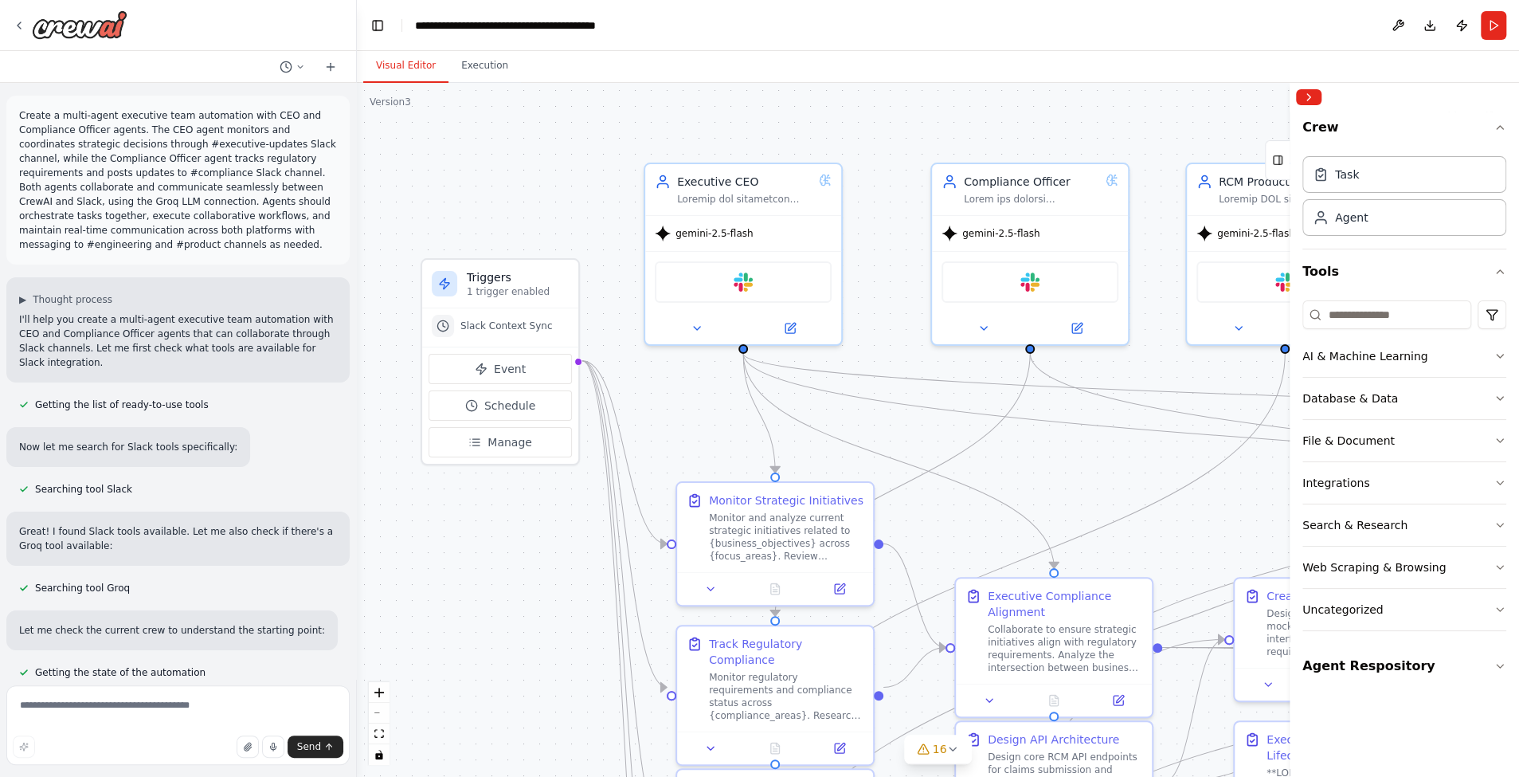
scroll to position [43805, 0]
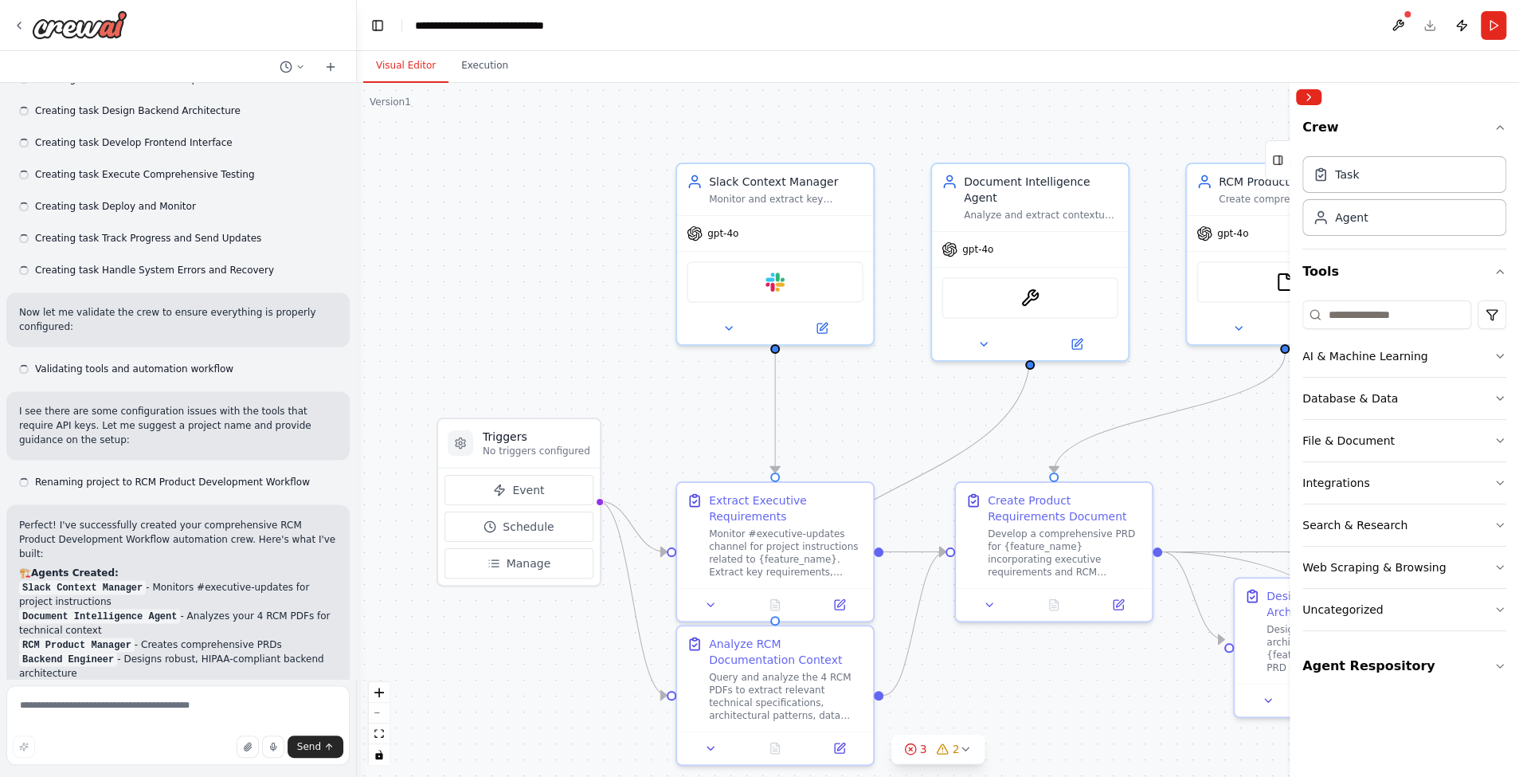
scroll to position [2411, 0]
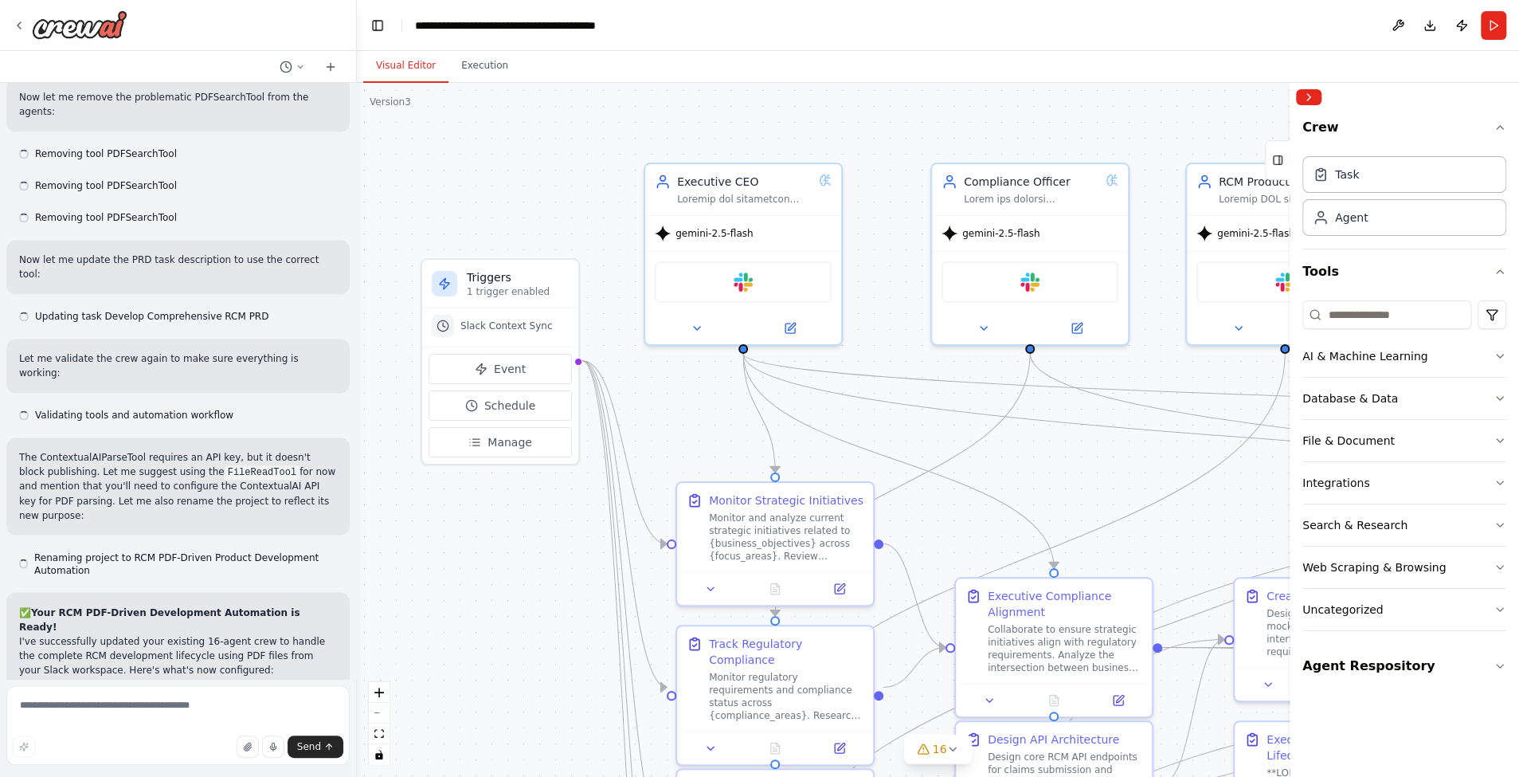
scroll to position [43805, 0]
